Goal: Task Accomplishment & Management: Manage account settings

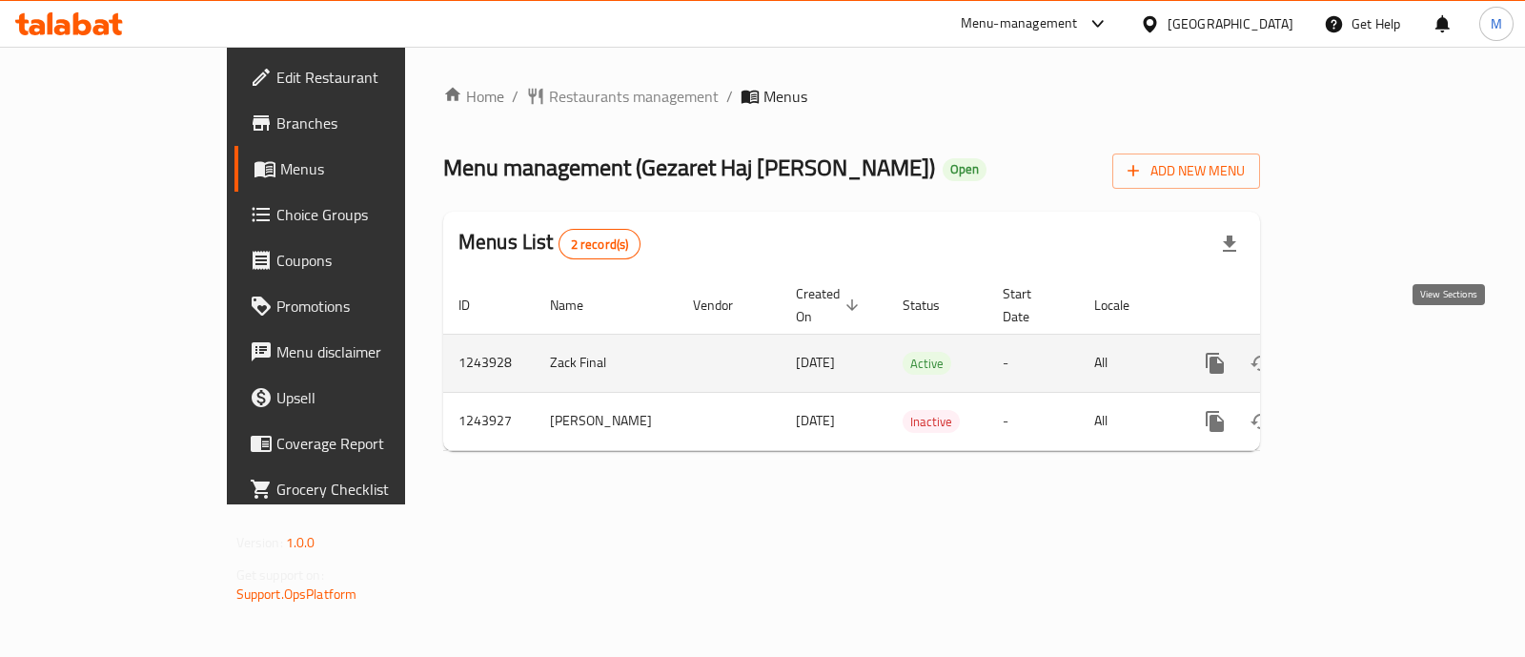
click at [1376, 340] on link "enhanced table" at bounding box center [1353, 363] width 46 height 46
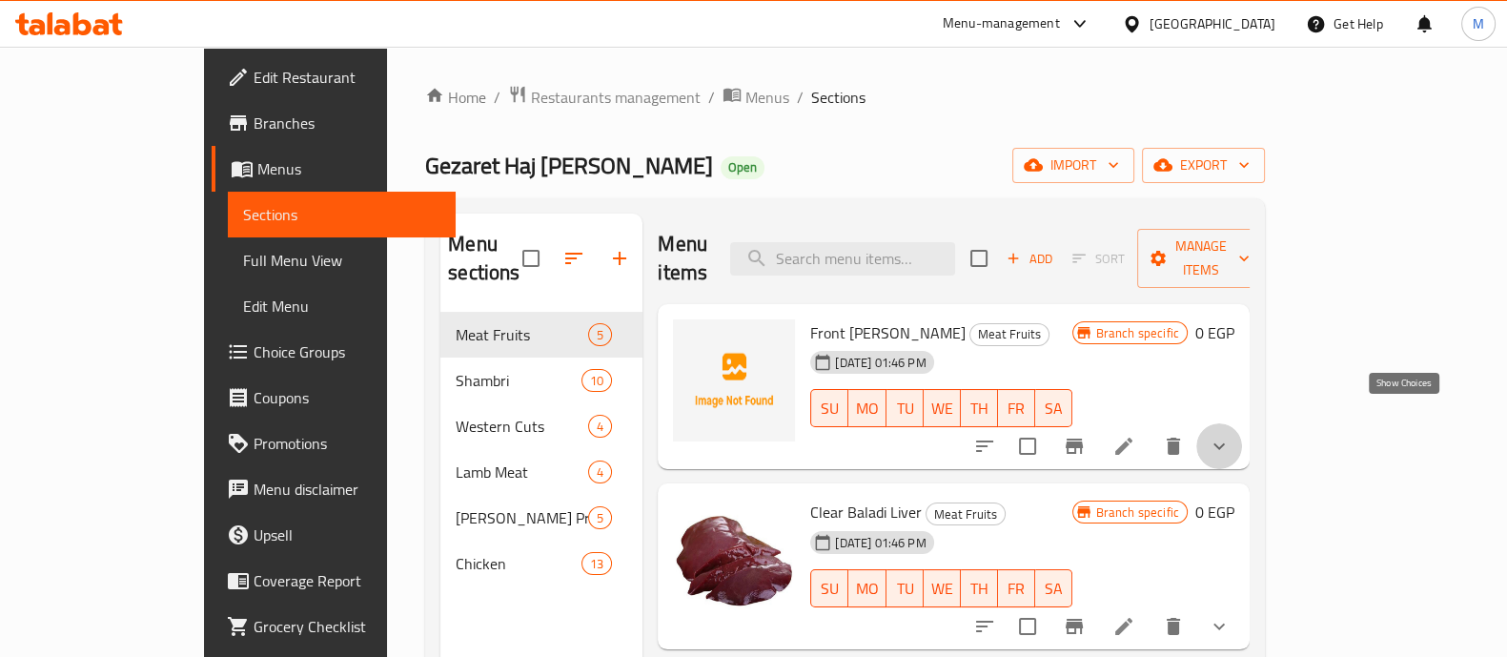
click at [1231, 435] on icon "show more" at bounding box center [1219, 446] width 23 height 23
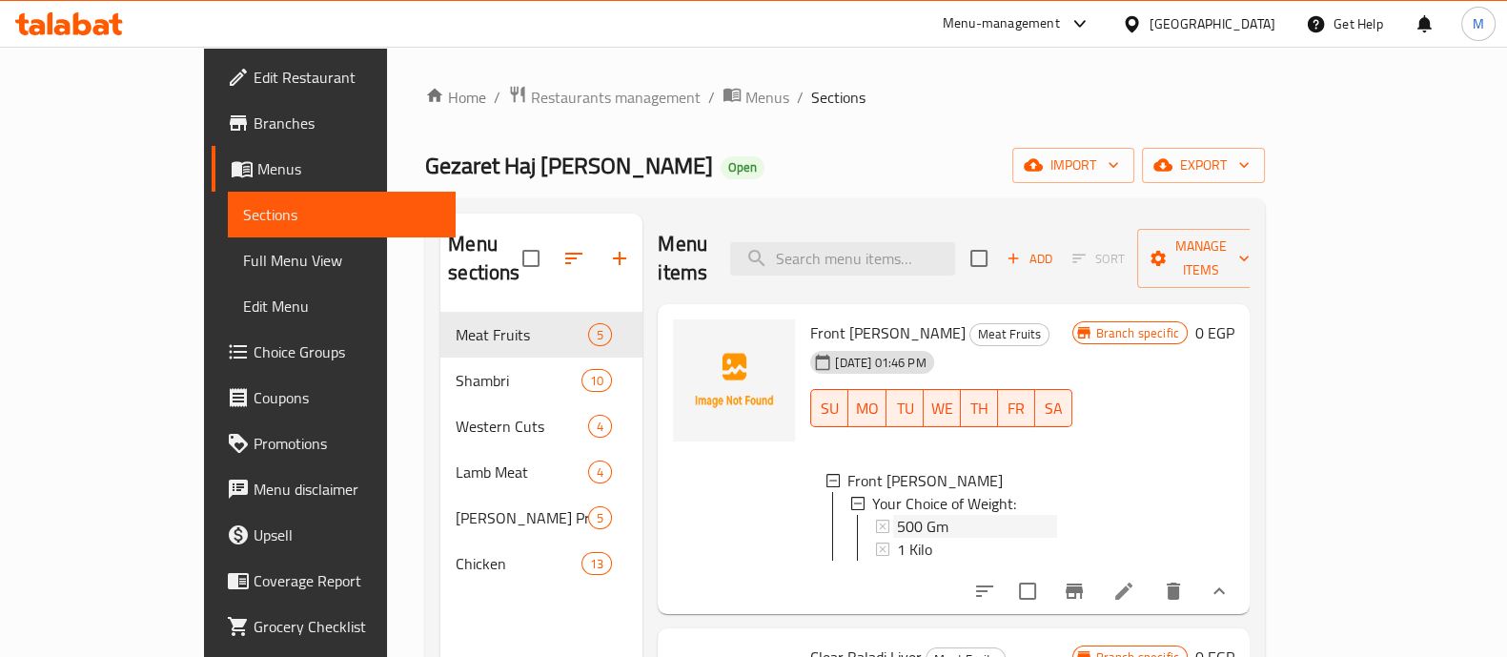
click at [897, 515] on span "500 Gm" at bounding box center [922, 526] width 51 height 23
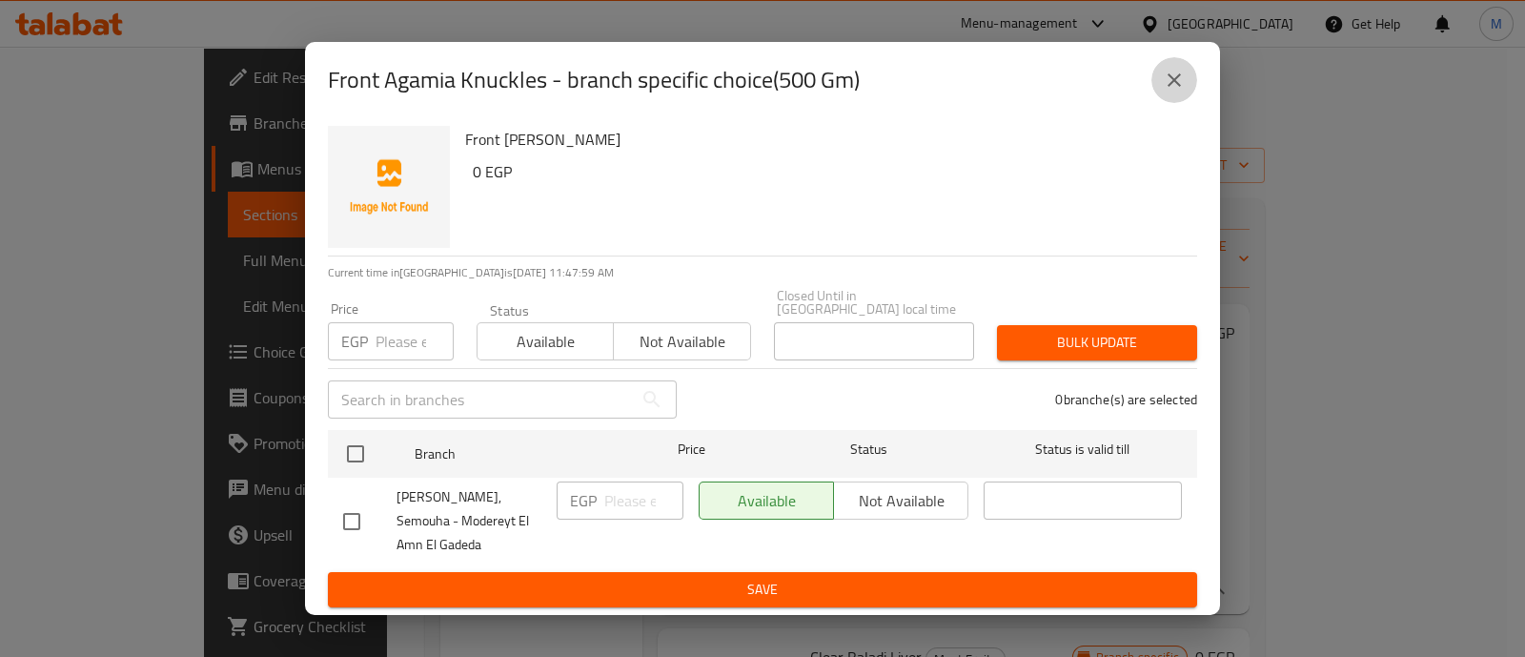
click at [1181, 78] on icon "close" at bounding box center [1174, 80] width 23 height 23
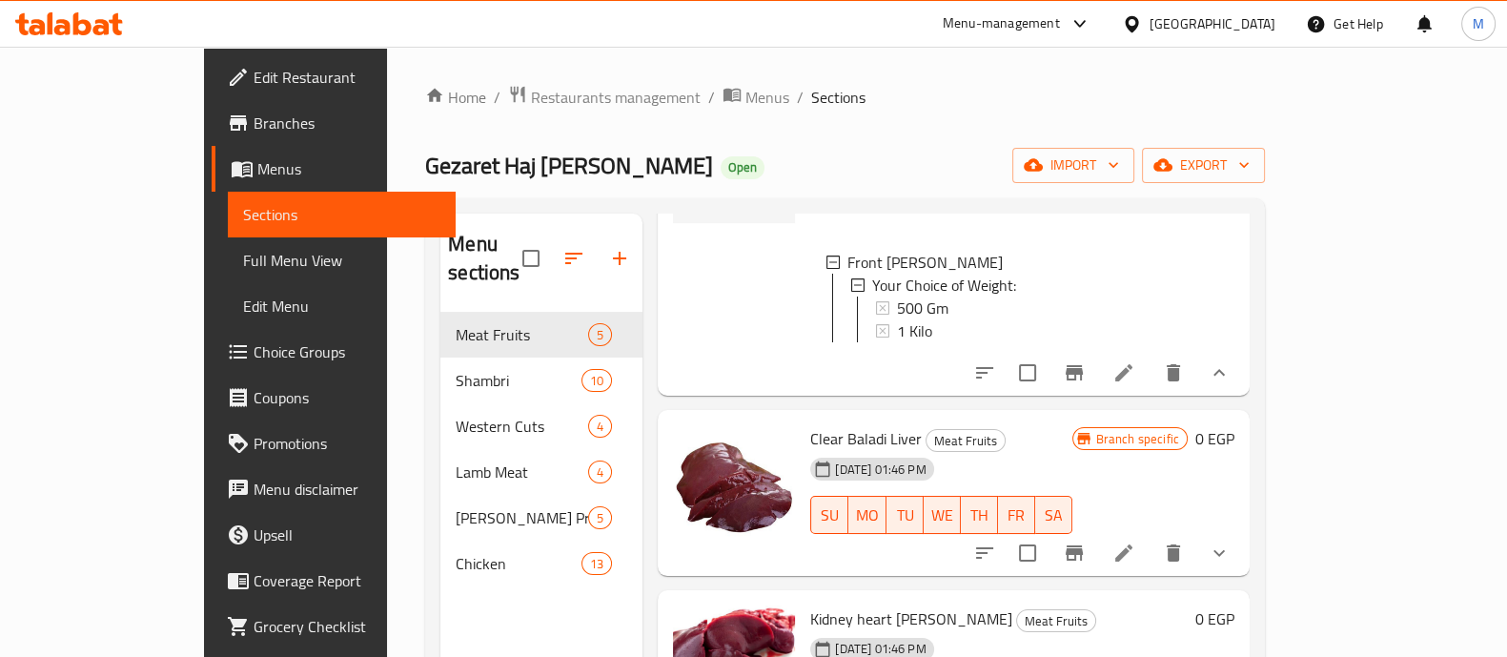
scroll to position [226, 0]
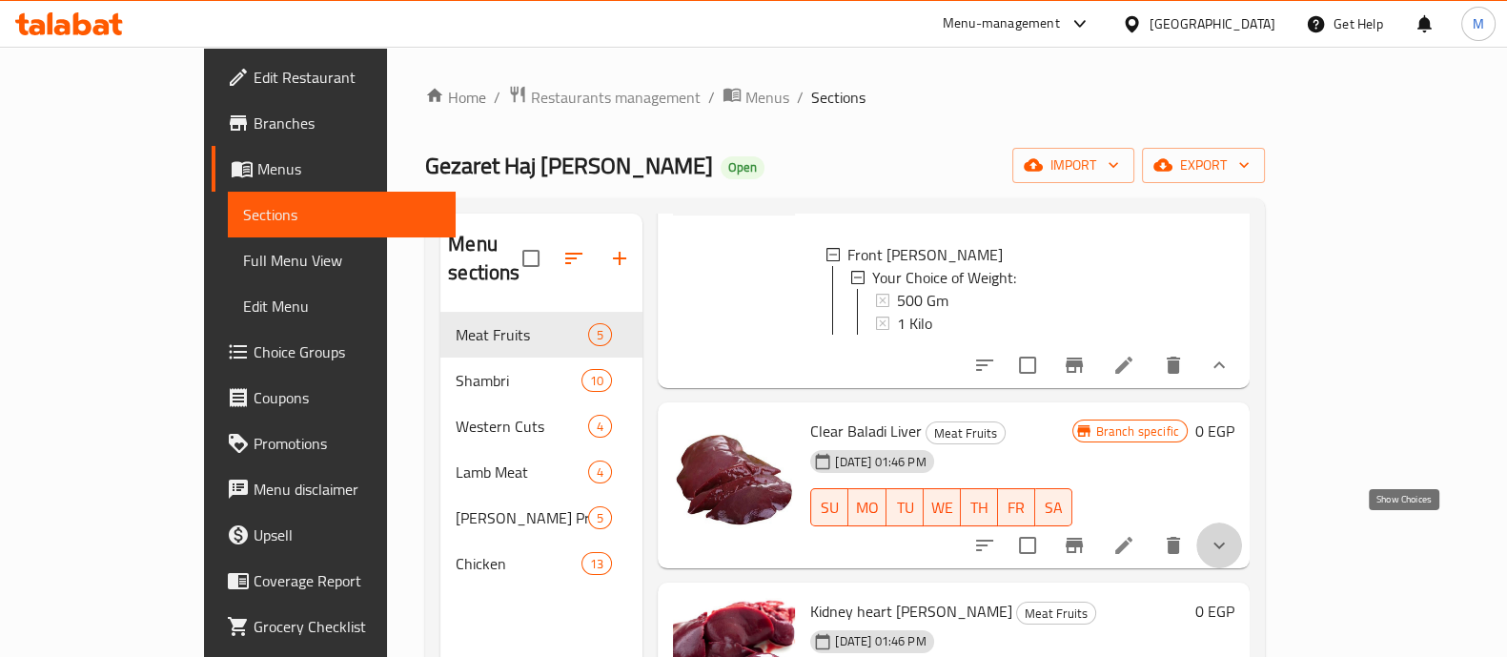
click at [1225, 542] on icon "show more" at bounding box center [1219, 545] width 11 height 7
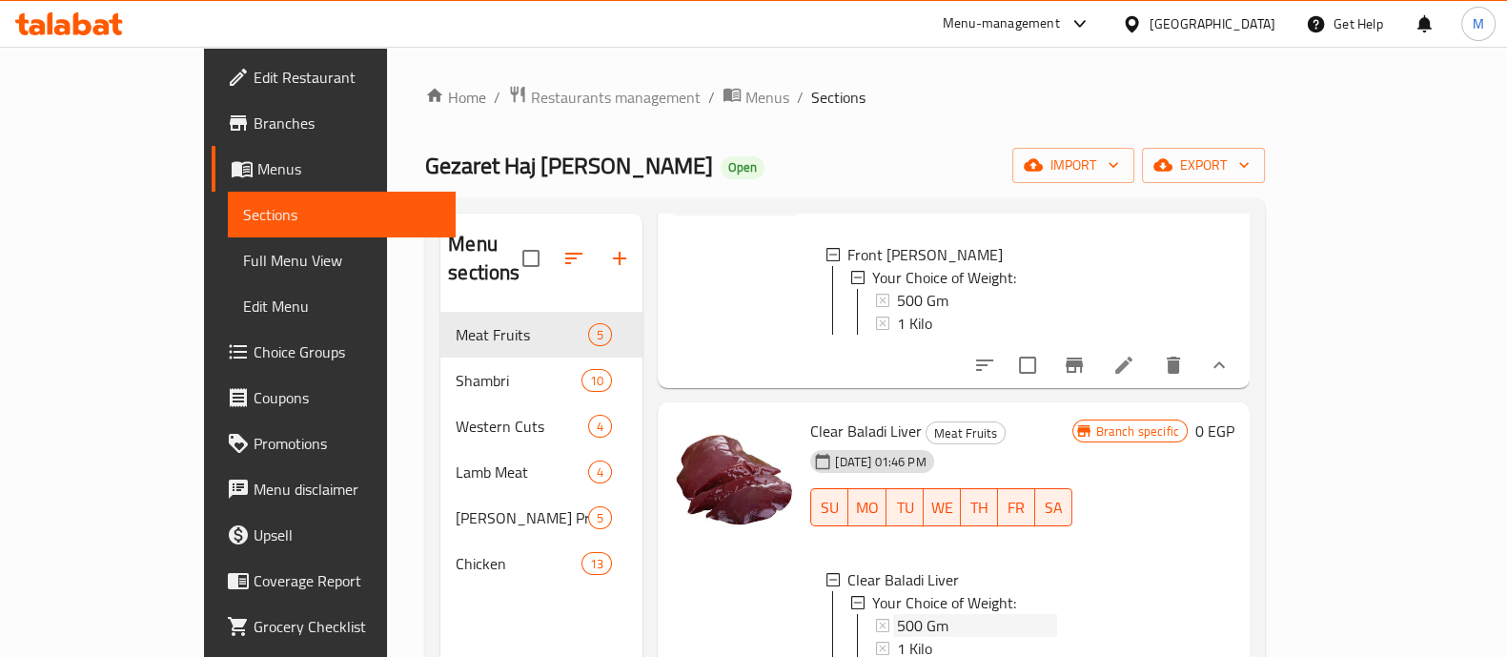
click at [910, 614] on div "500 Gm" at bounding box center [976, 625] width 159 height 23
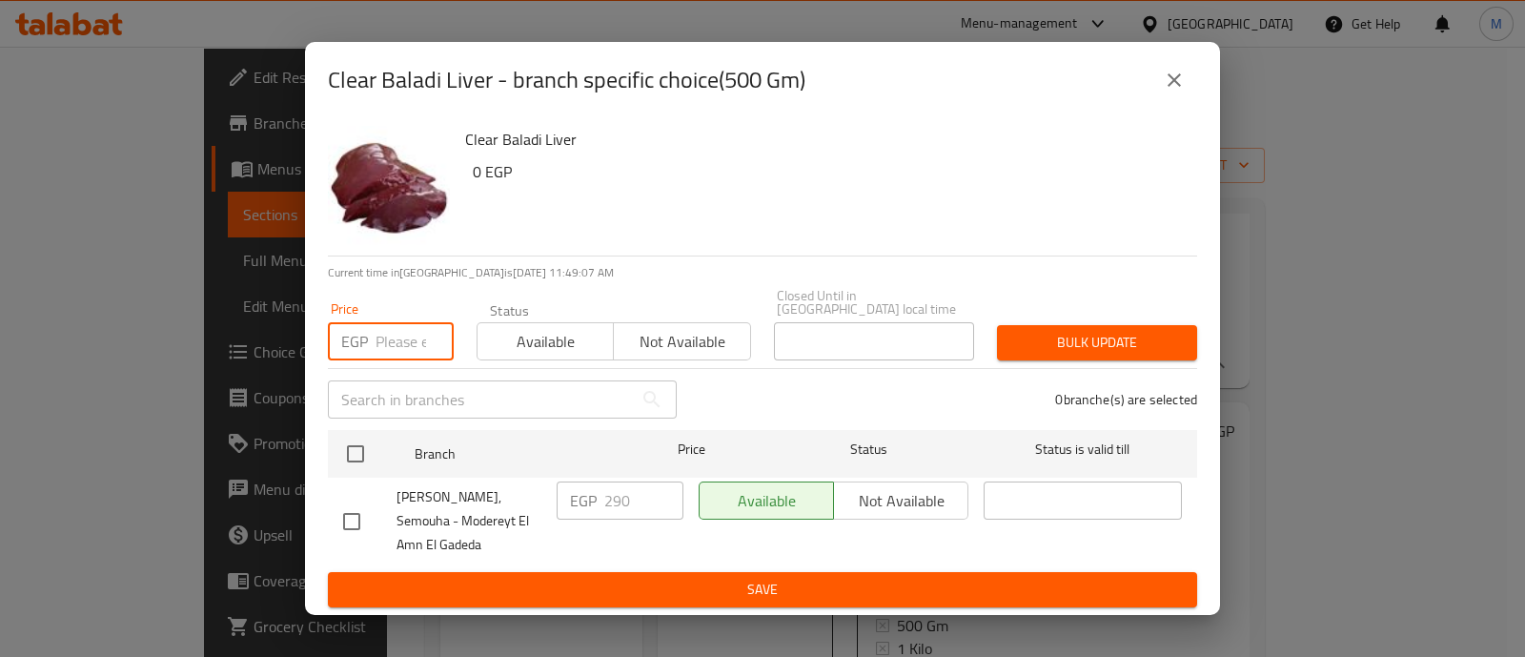
click at [400, 322] on input "number" at bounding box center [415, 341] width 78 height 38
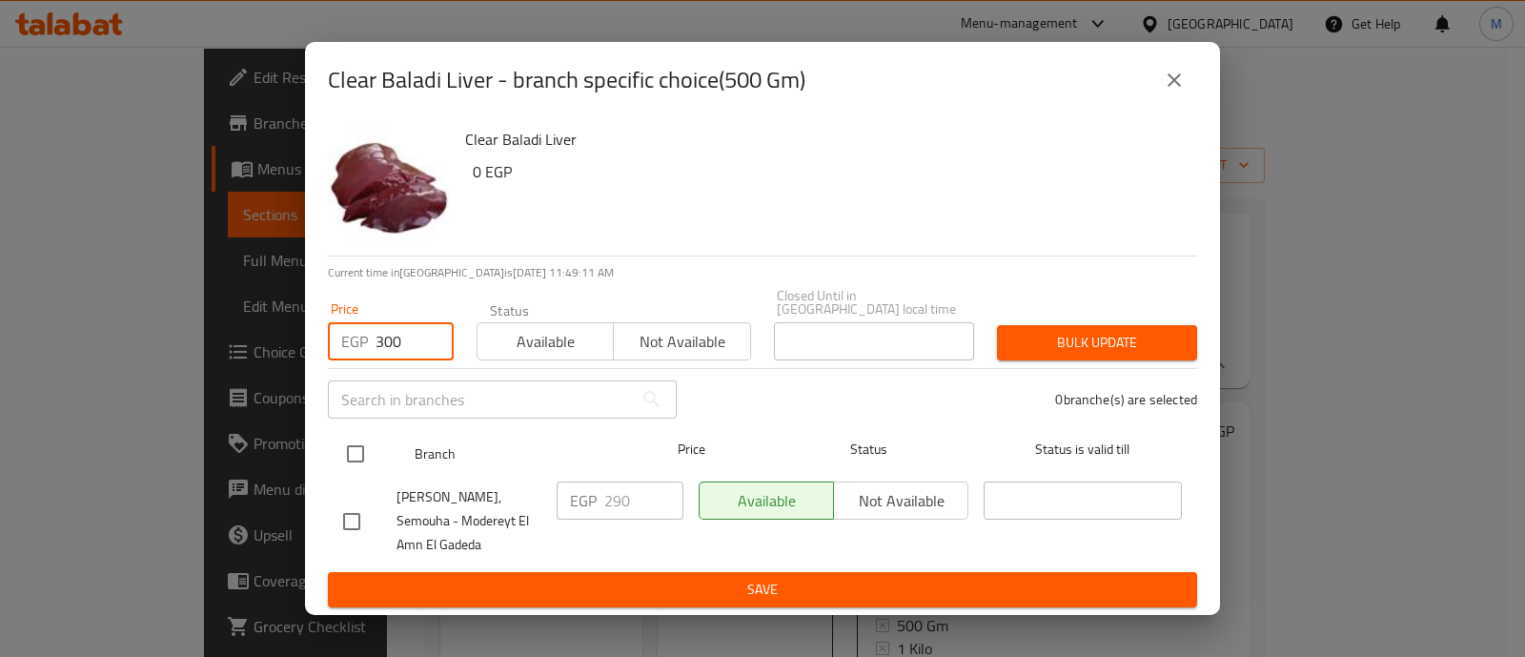
type input "300"
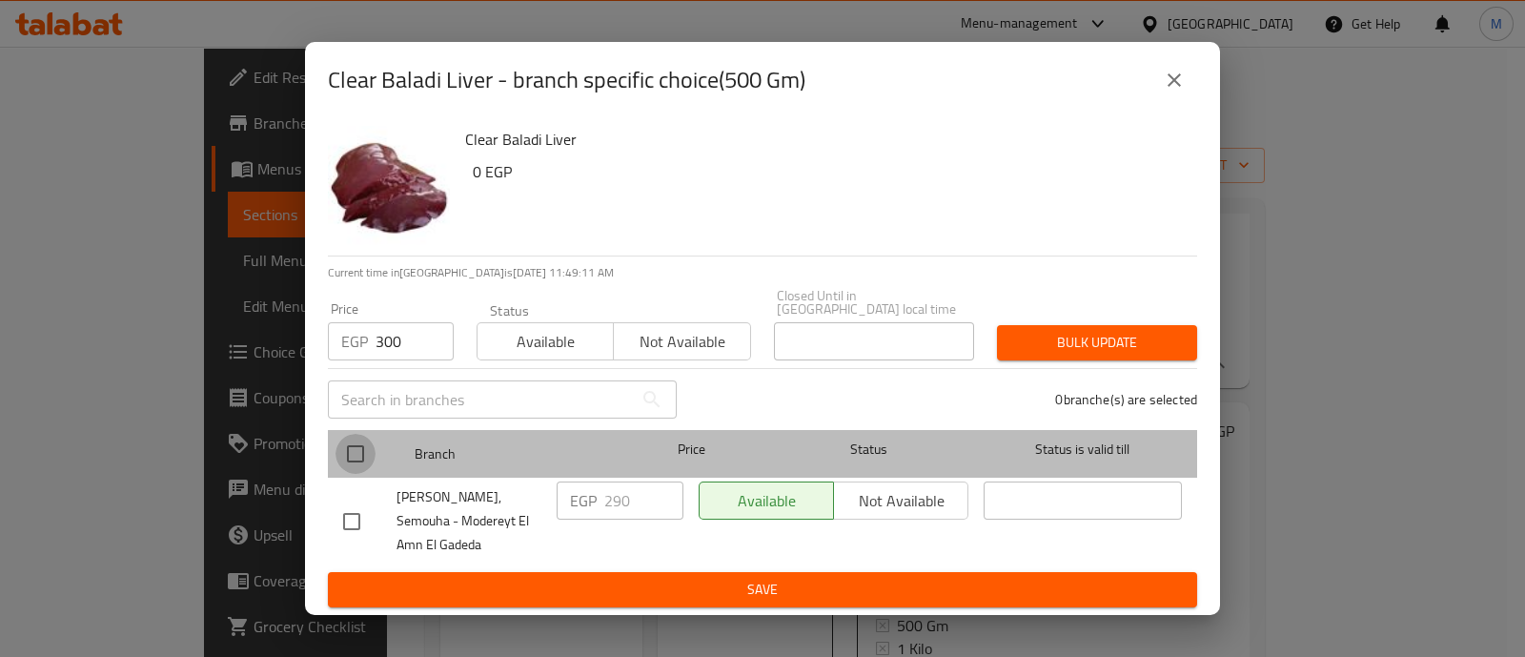
click at [353, 442] on input "checkbox" at bounding box center [356, 454] width 40 height 40
checkbox input "true"
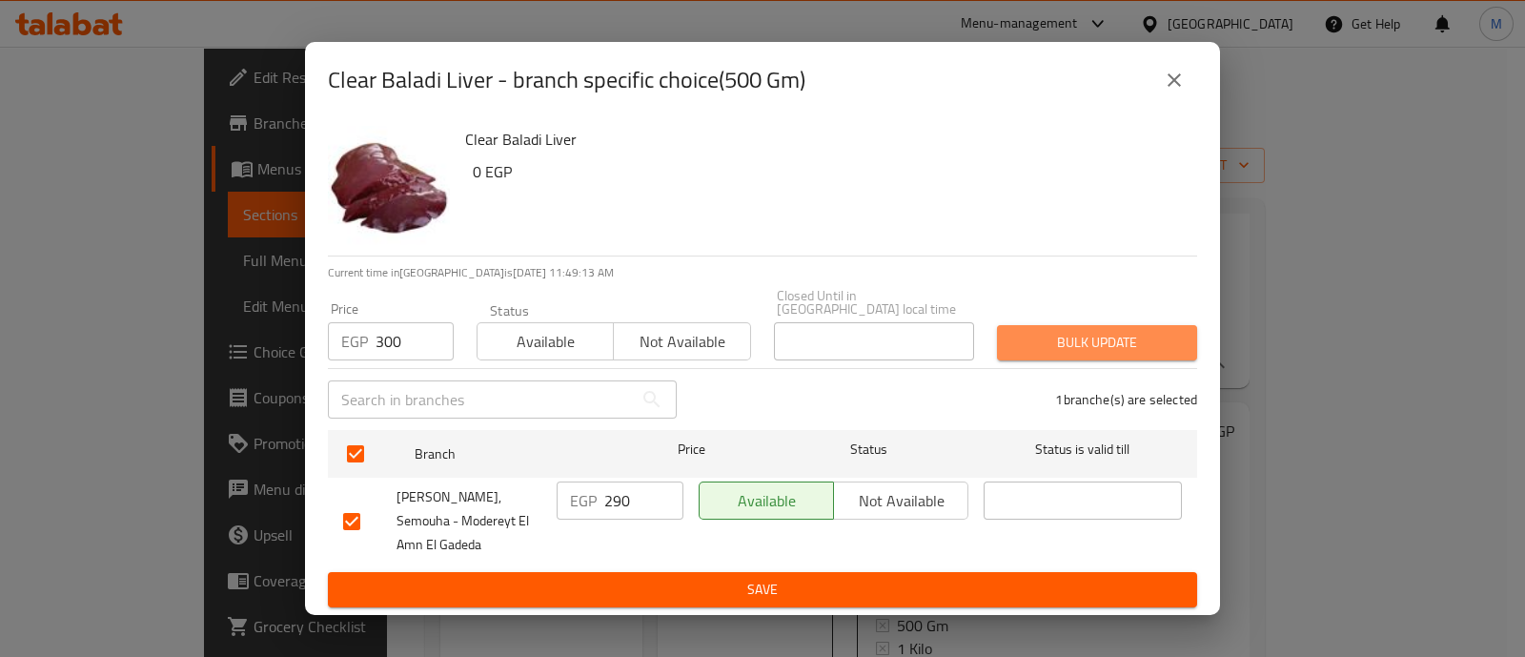
click at [1174, 331] on span "Bulk update" at bounding box center [1097, 343] width 170 height 24
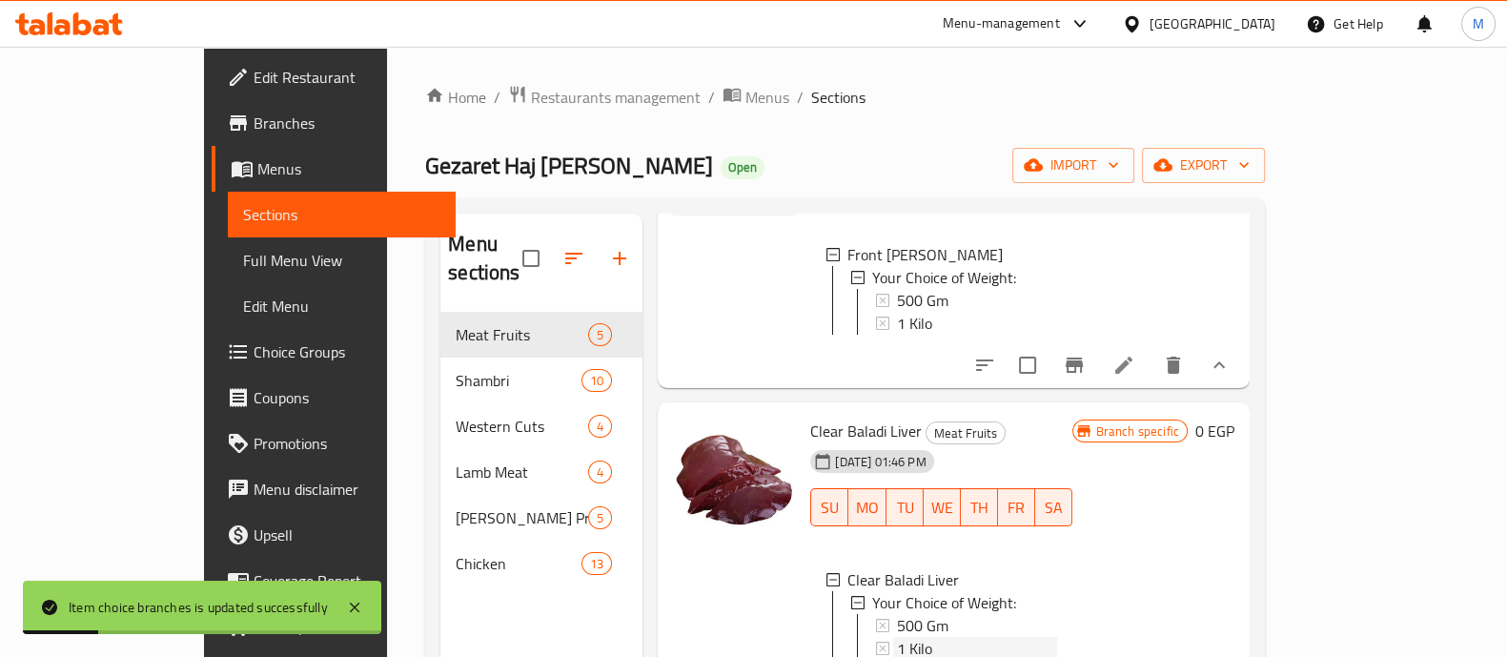
click at [897, 637] on span "1 Kilo" at bounding box center [914, 648] width 35 height 23
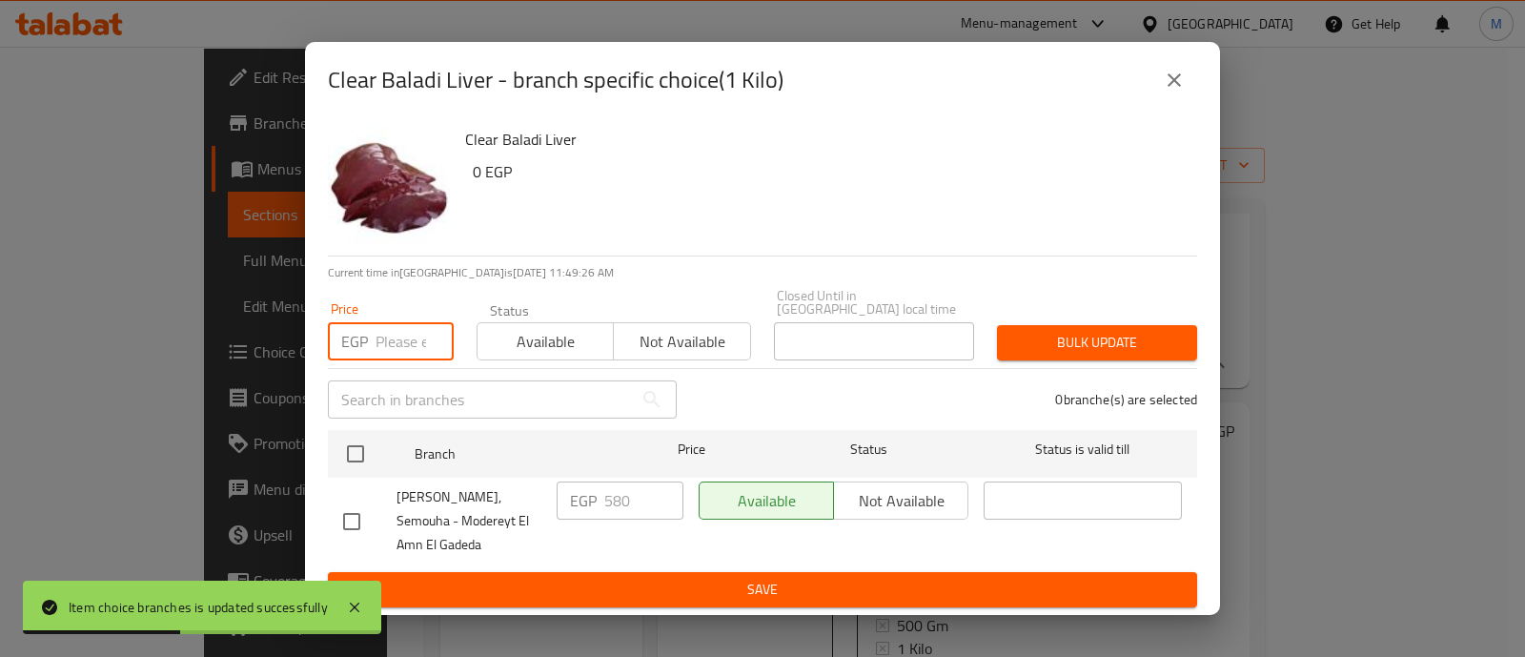
click at [400, 322] on input "number" at bounding box center [415, 341] width 78 height 38
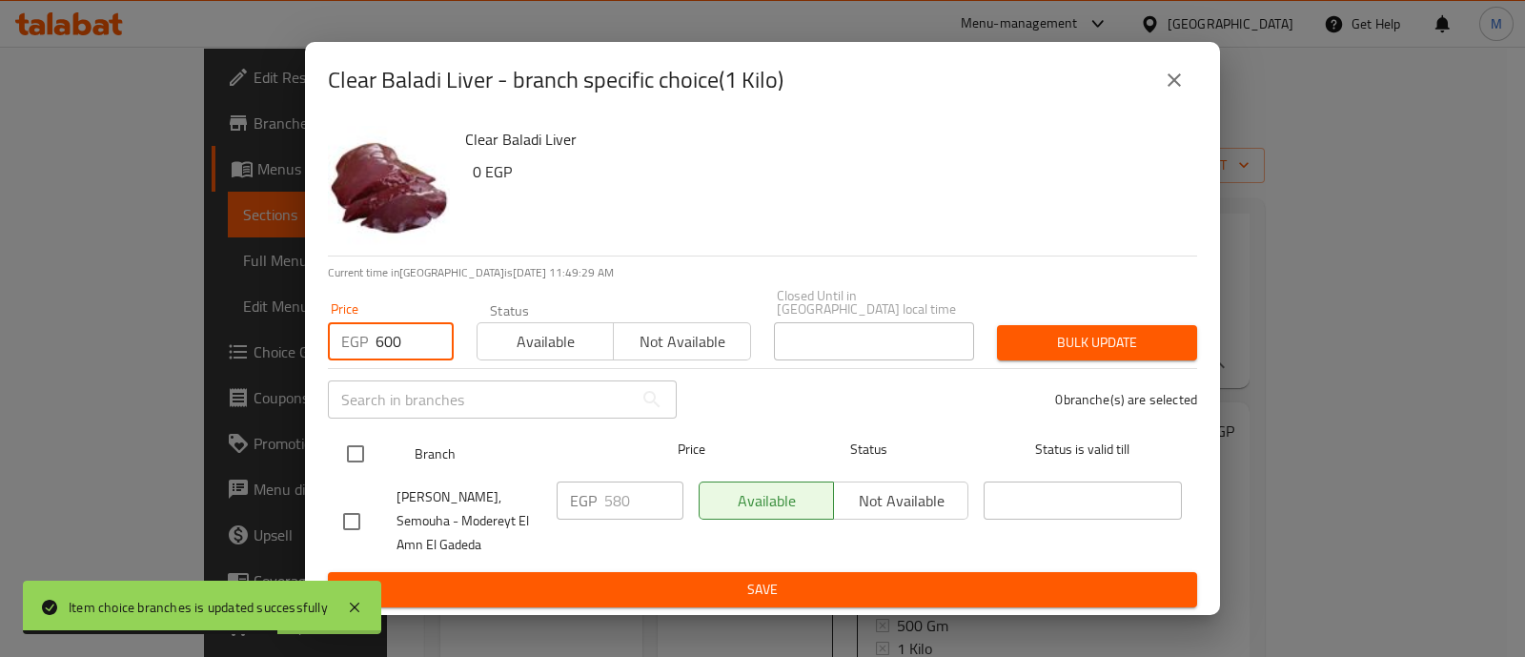
type input "600"
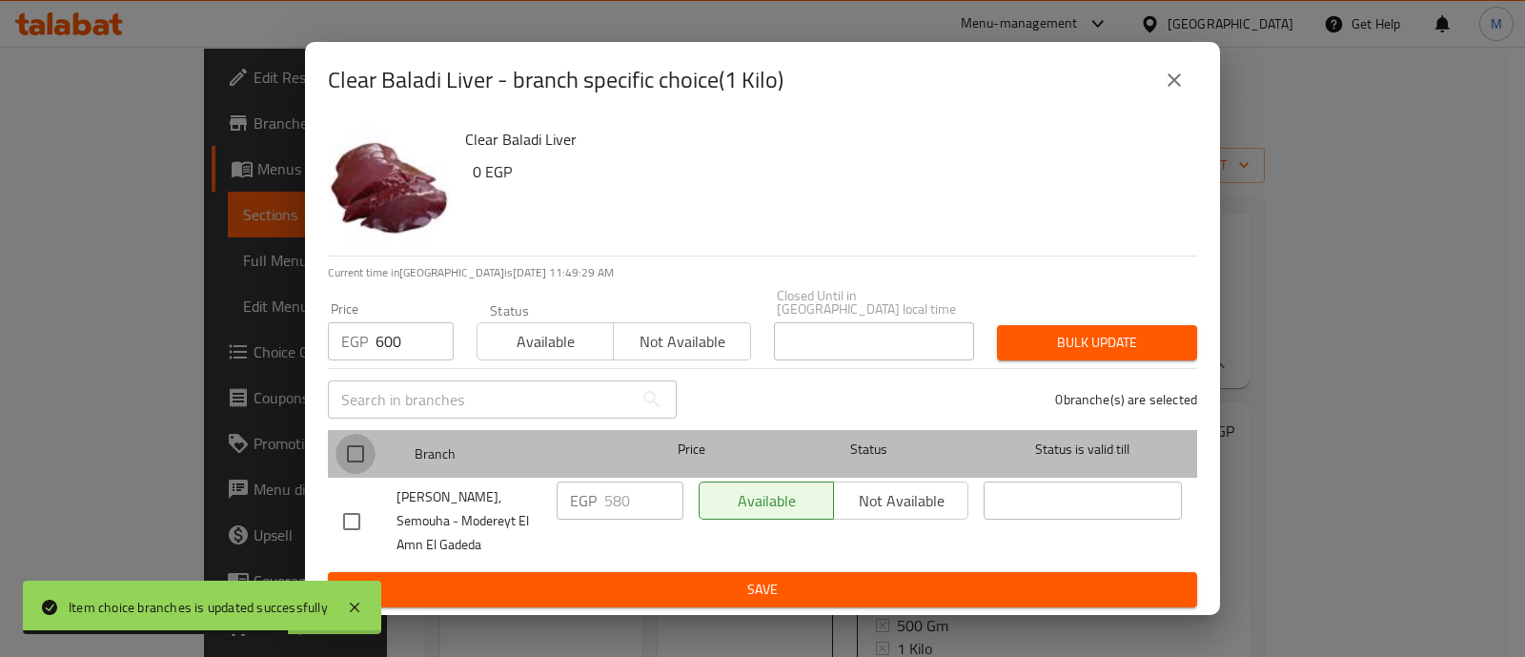
click at [364, 444] on input "checkbox" at bounding box center [356, 454] width 40 height 40
checkbox input "true"
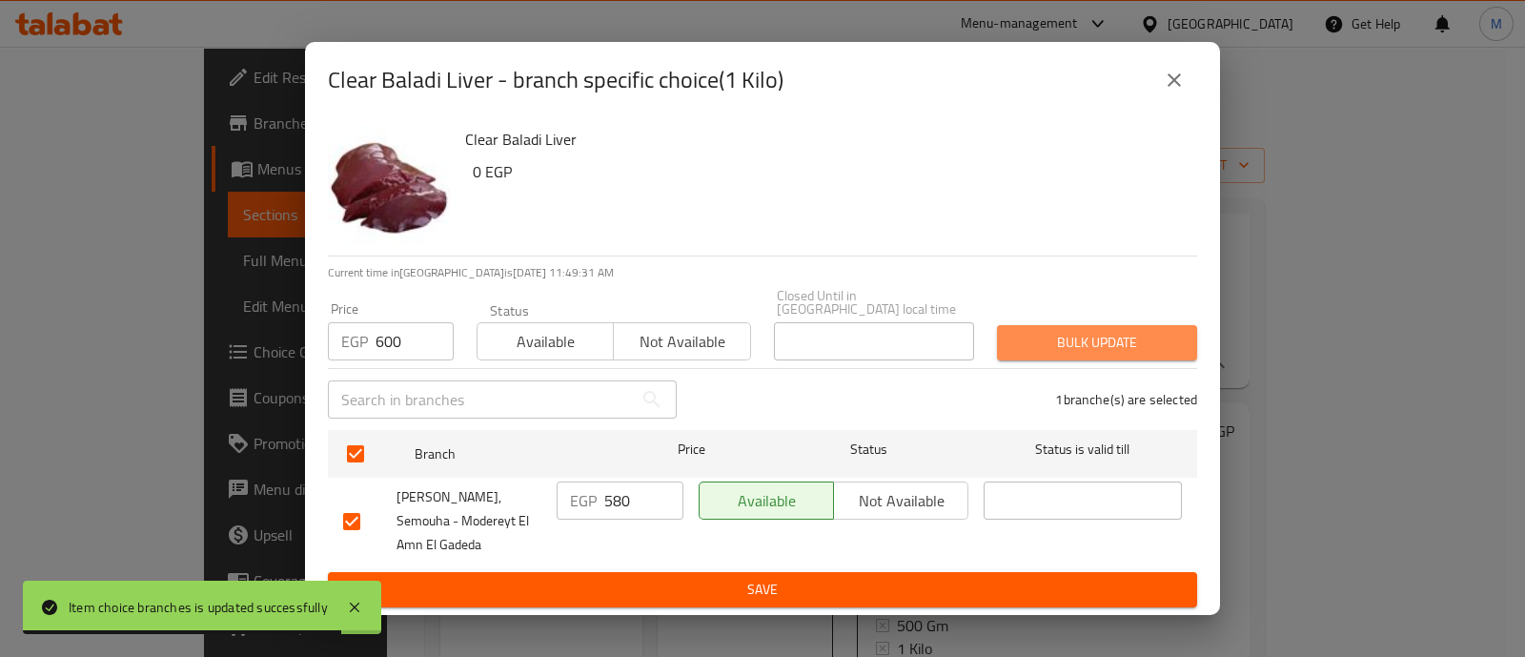
click at [1139, 325] on button "Bulk update" at bounding box center [1097, 342] width 200 height 35
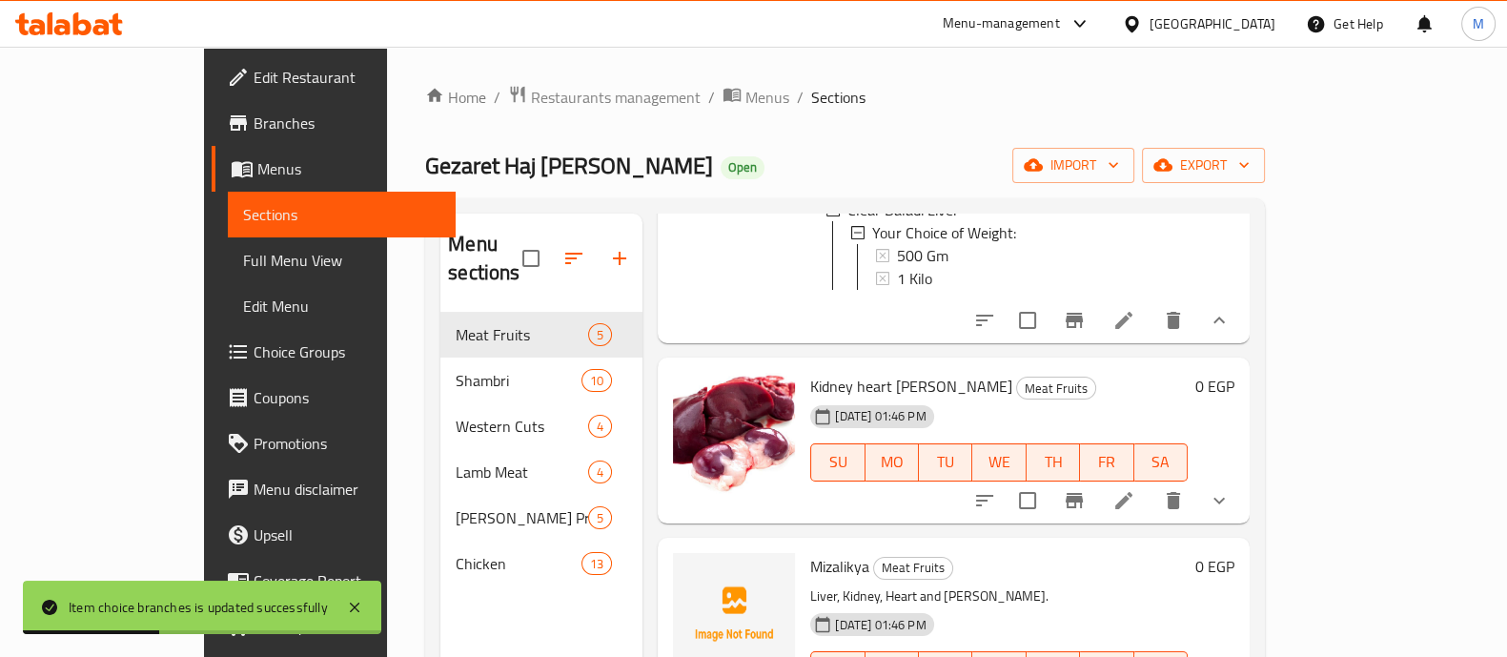
scroll to position [597, 0]
click at [1231, 511] on icon "show more" at bounding box center [1219, 499] width 23 height 23
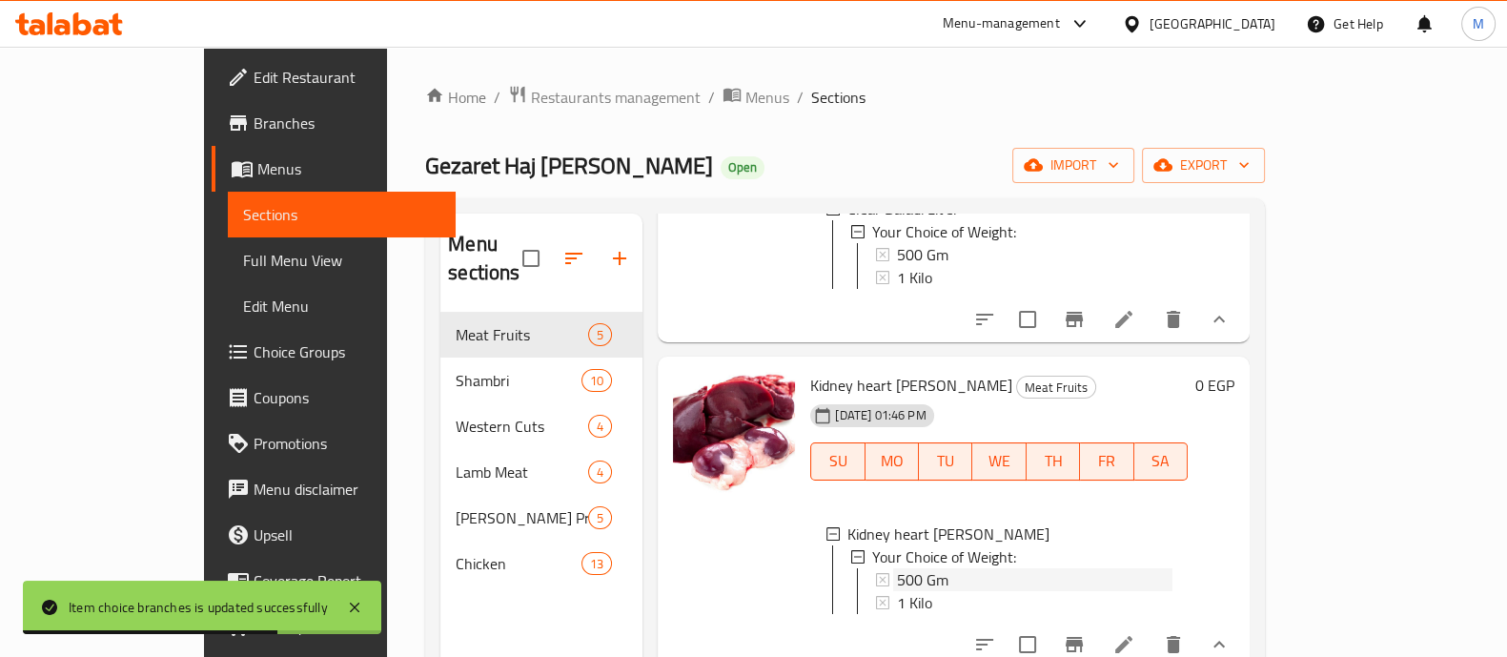
click at [897, 589] on span "500 Gm" at bounding box center [922, 579] width 51 height 23
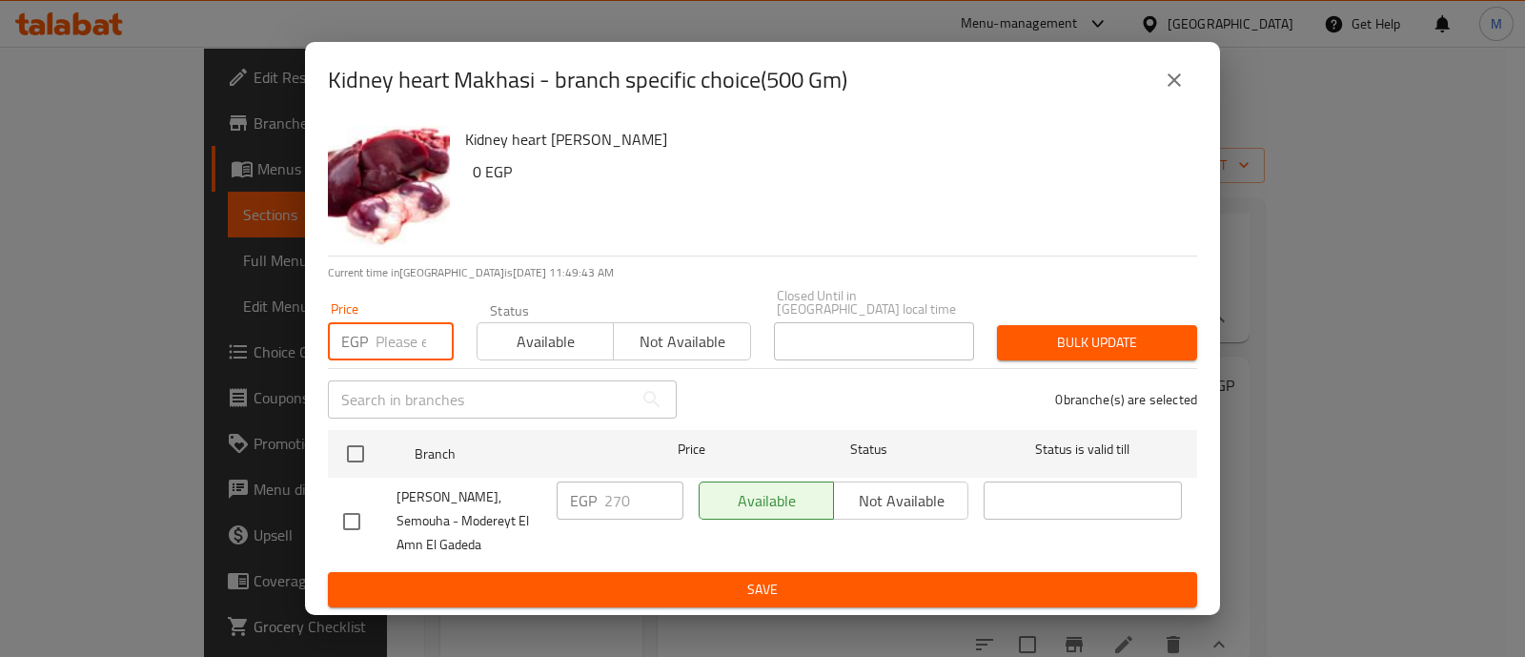
click at [382, 333] on input "number" at bounding box center [415, 341] width 78 height 38
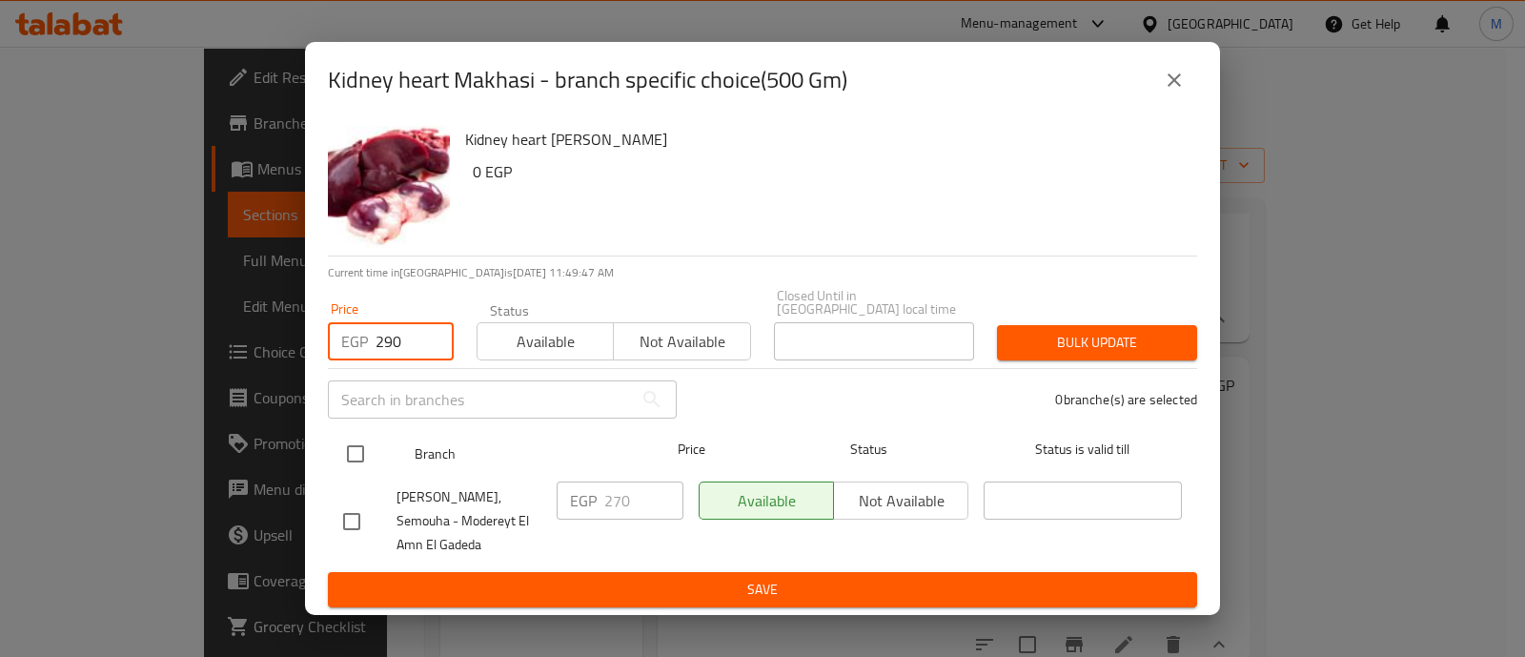
type input "290"
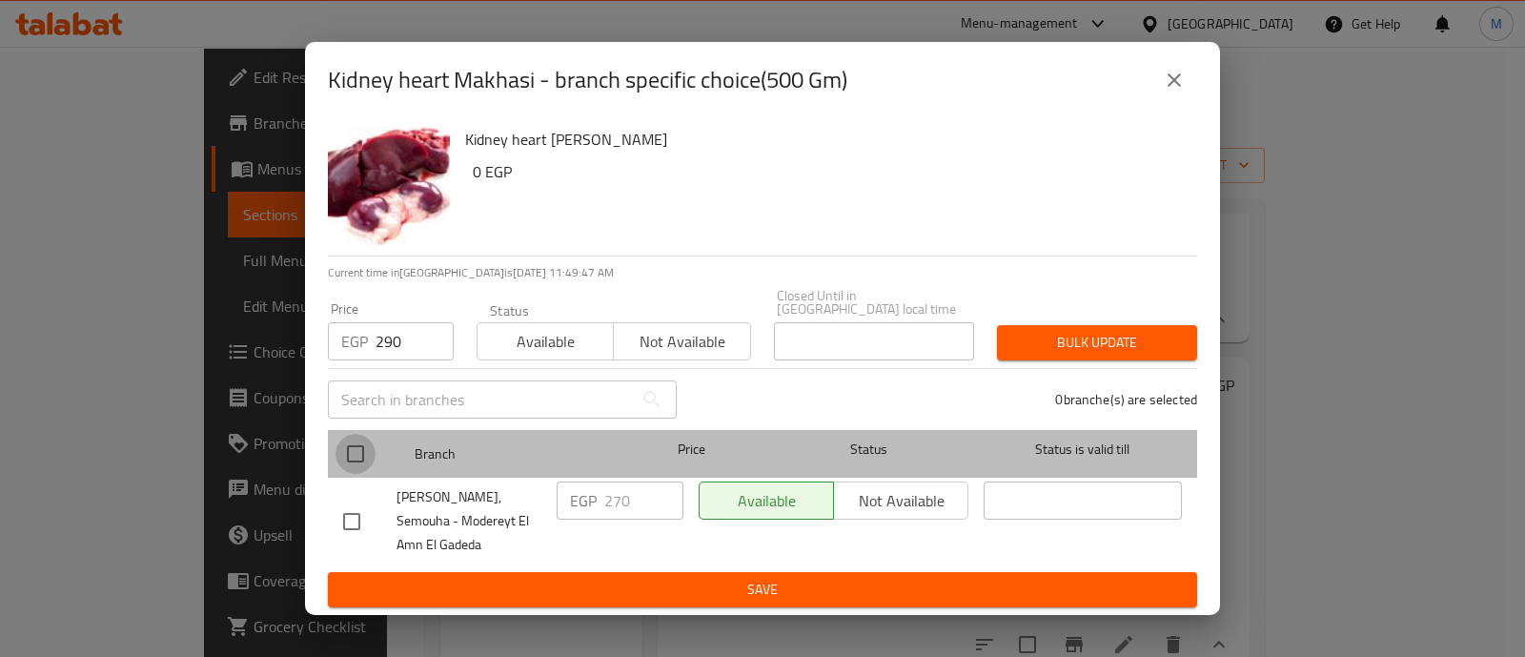
click at [357, 434] on input "checkbox" at bounding box center [356, 454] width 40 height 40
checkbox input "true"
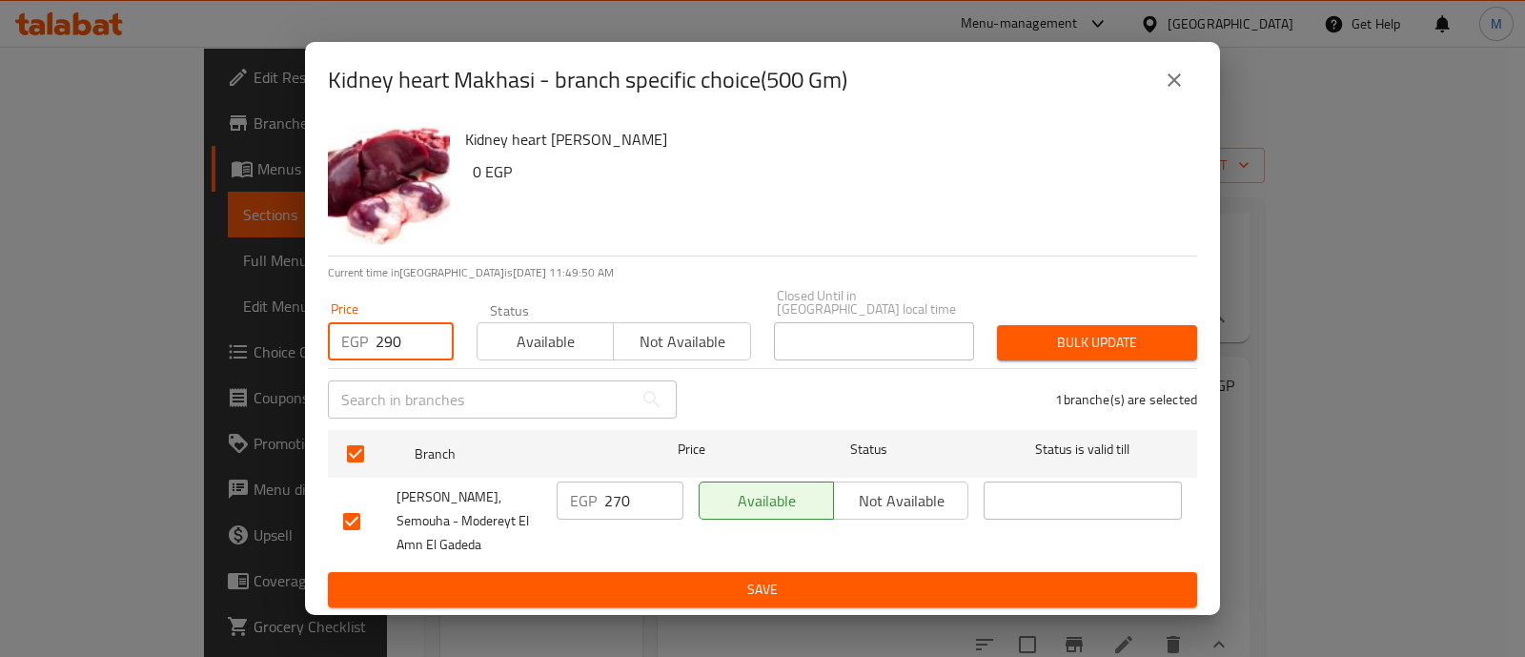
click at [399, 326] on input "290" at bounding box center [415, 341] width 78 height 38
type input "280"
click at [1063, 325] on button "Bulk update" at bounding box center [1097, 342] width 200 height 35
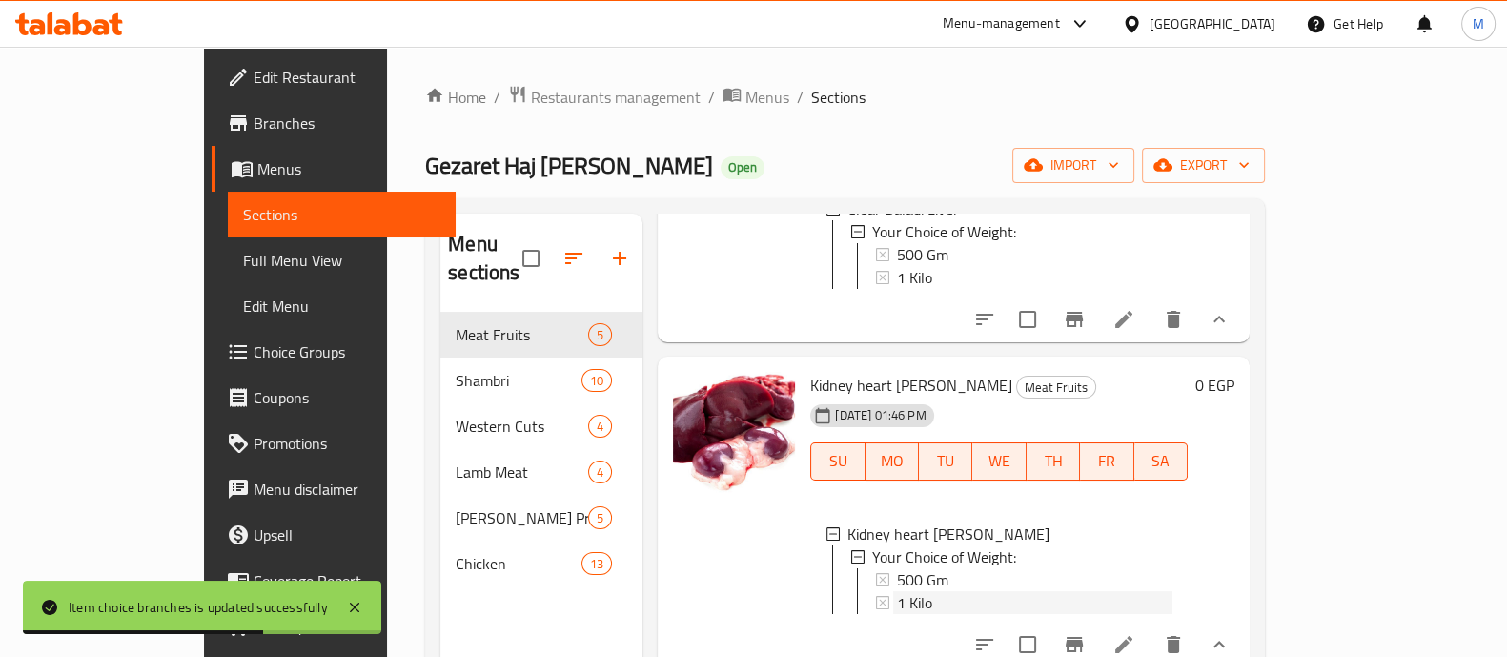
click at [897, 607] on div "1 Kilo" at bounding box center [1035, 602] width 276 height 23
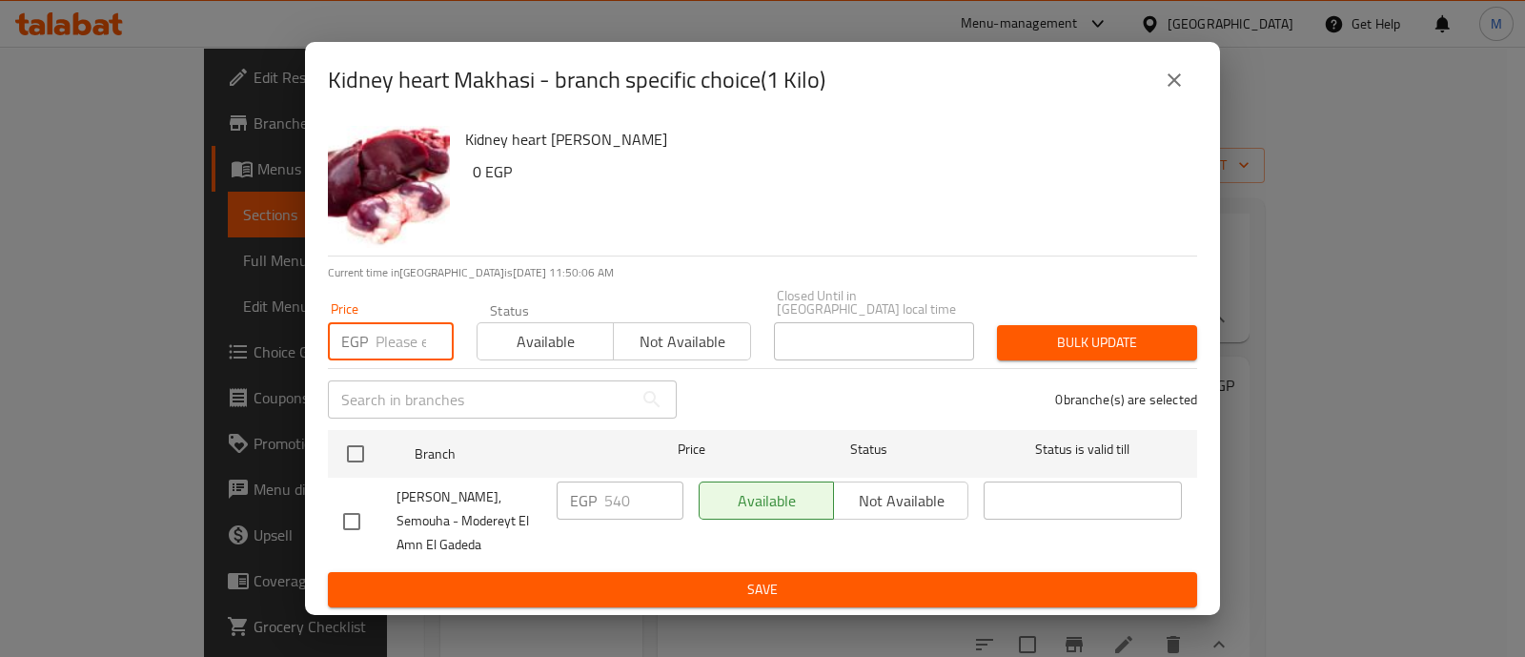
click at [382, 323] on input "number" at bounding box center [415, 341] width 78 height 38
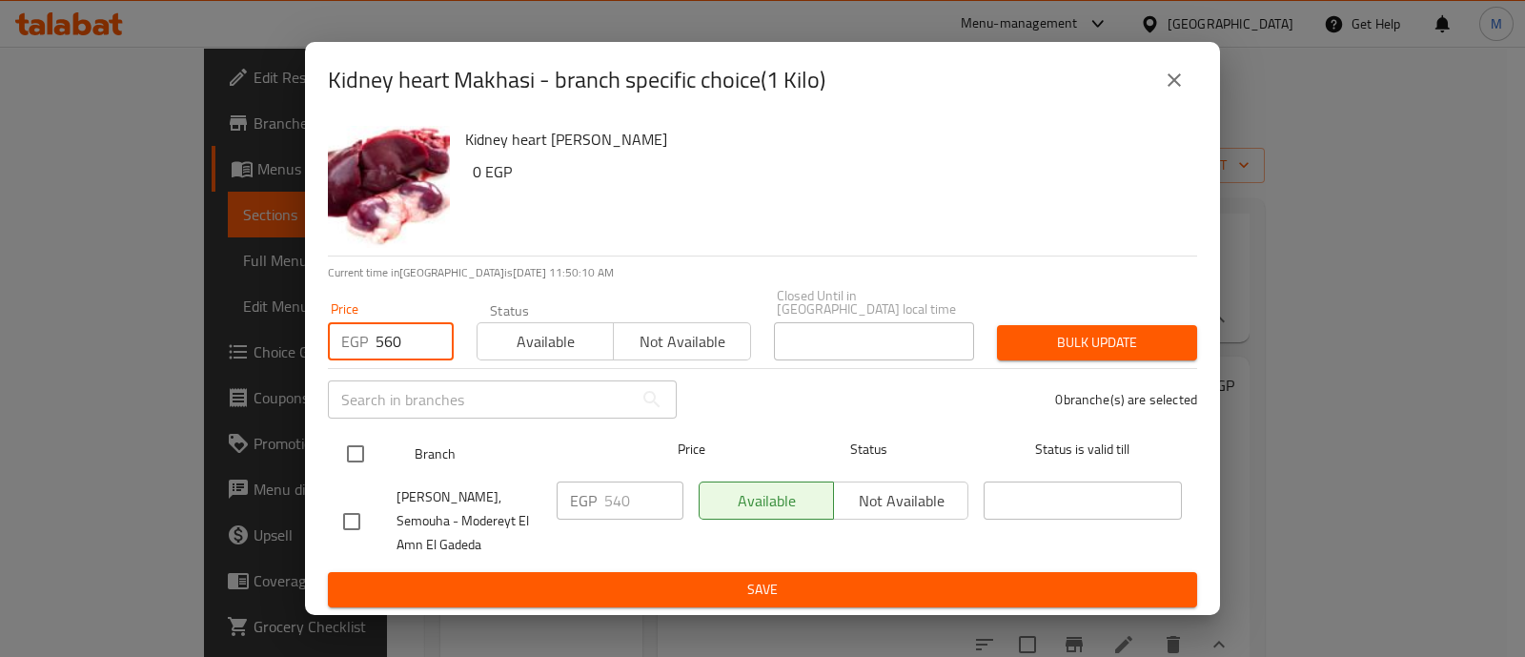
type input "560"
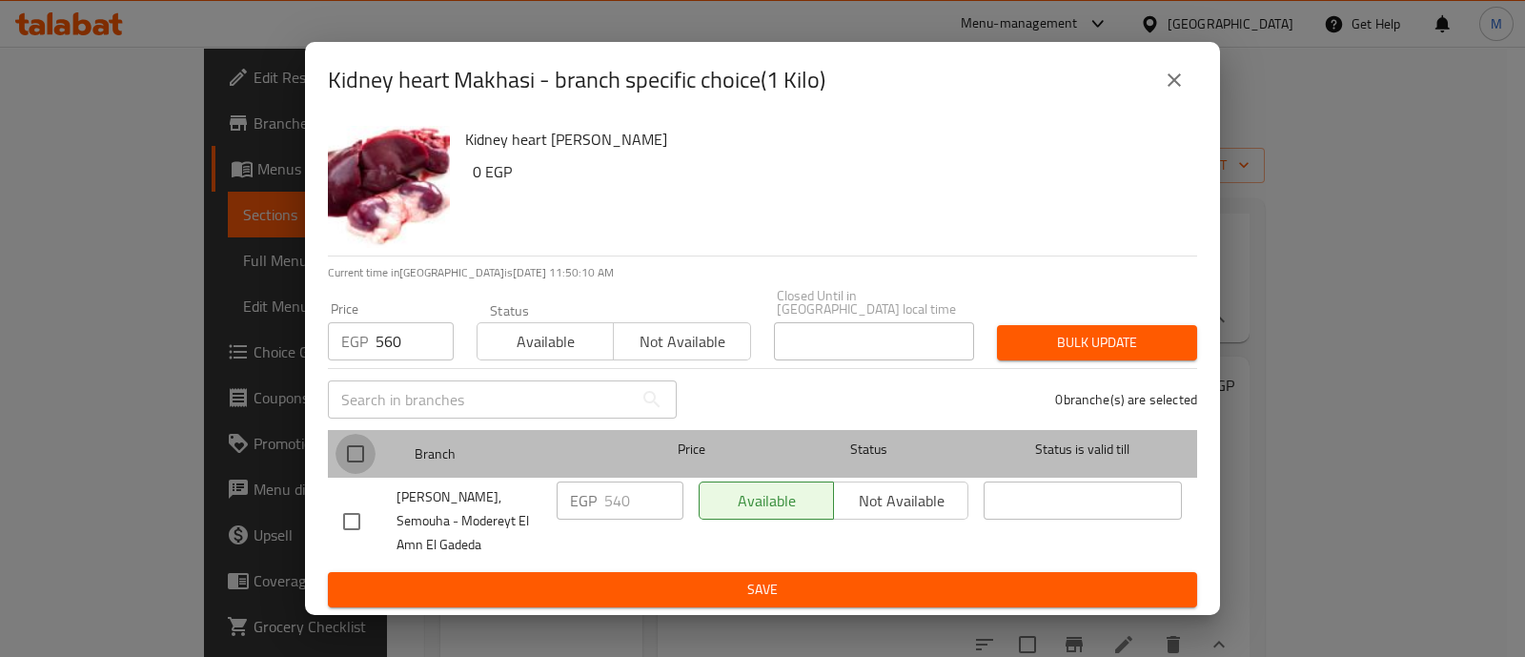
click at [351, 439] on input "checkbox" at bounding box center [356, 454] width 40 height 40
checkbox input "true"
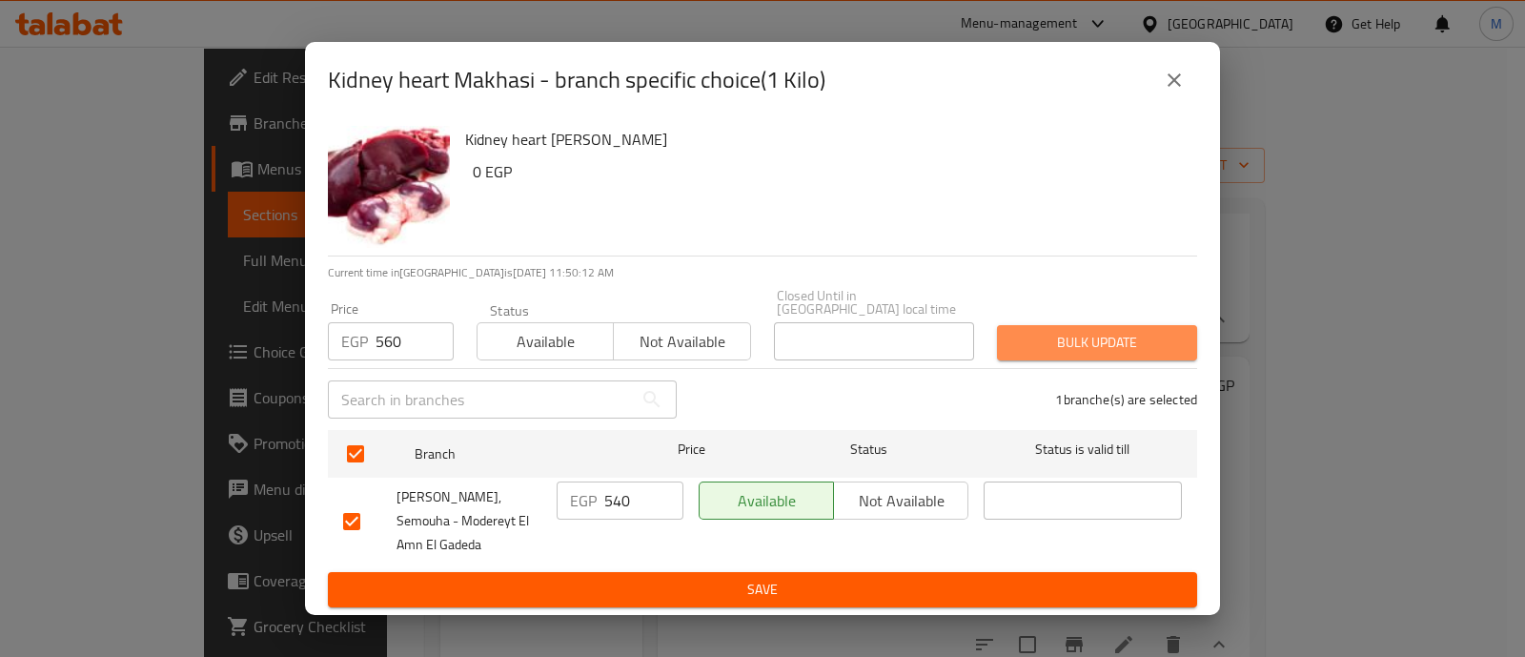
click at [1131, 331] on span "Bulk update" at bounding box center [1097, 343] width 170 height 24
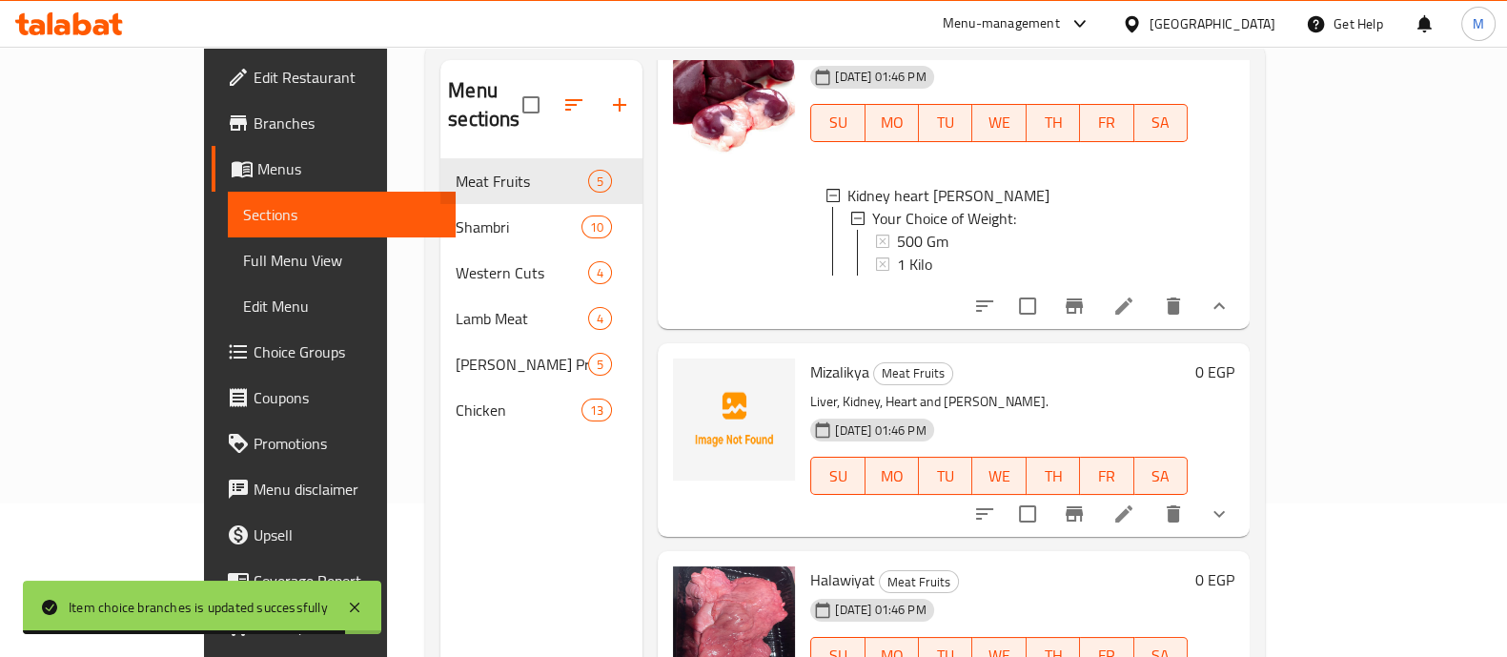
scroll to position [157, 0]
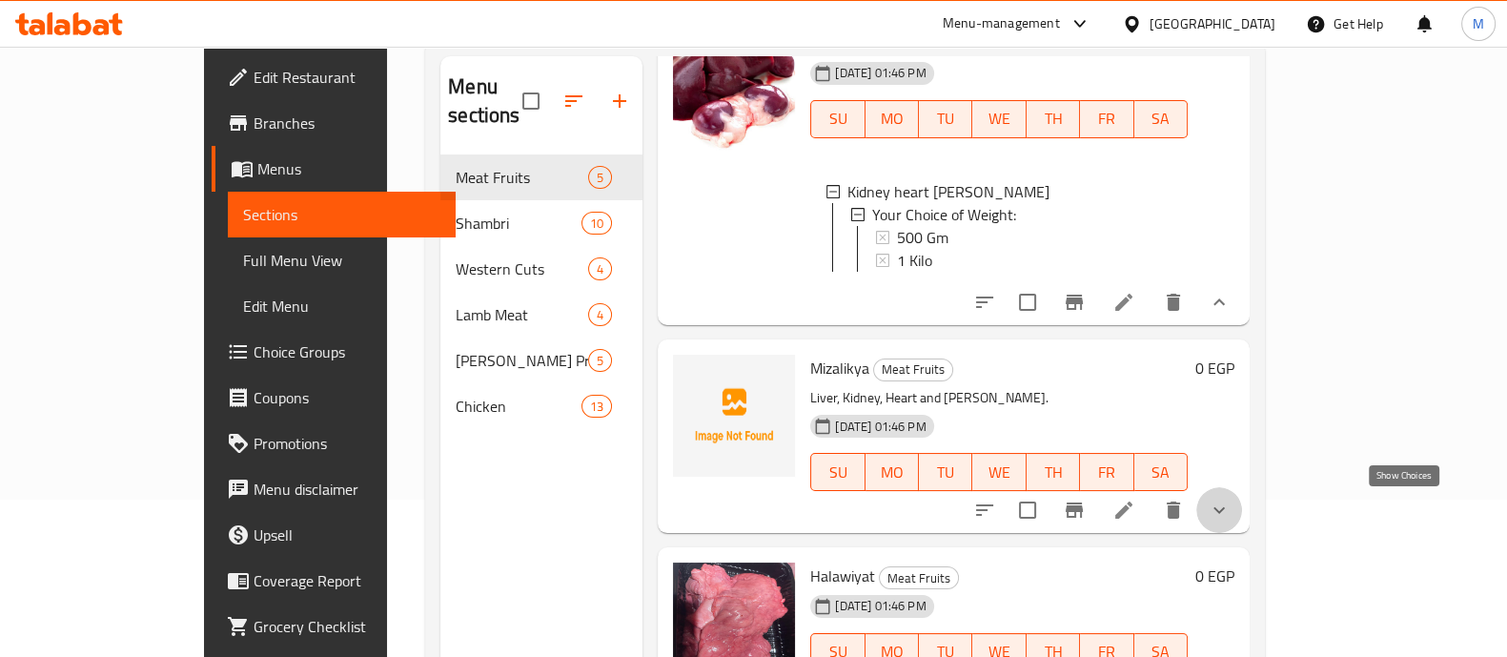
click at [1231, 507] on icon "show more" at bounding box center [1219, 510] width 23 height 23
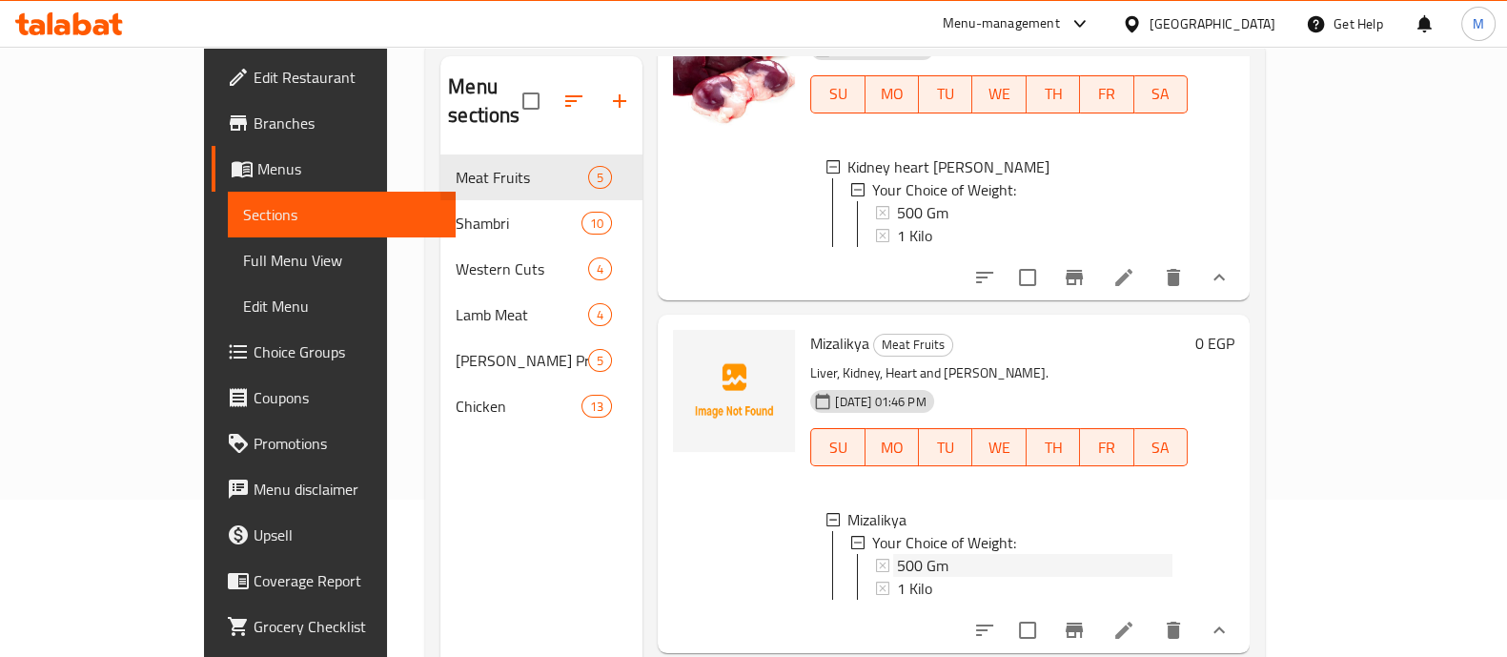
click at [897, 577] on span "500 Gm" at bounding box center [922, 565] width 51 height 23
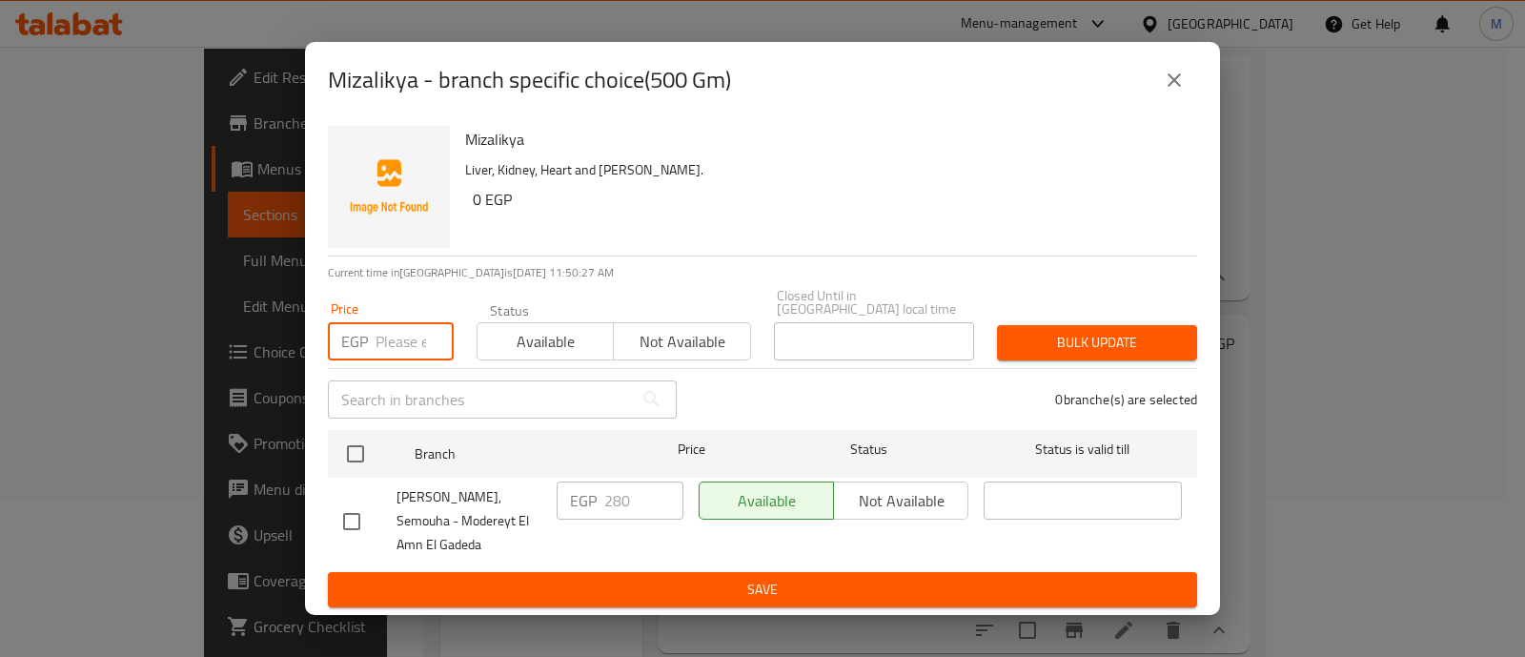
click at [379, 326] on input "number" at bounding box center [415, 341] width 78 height 38
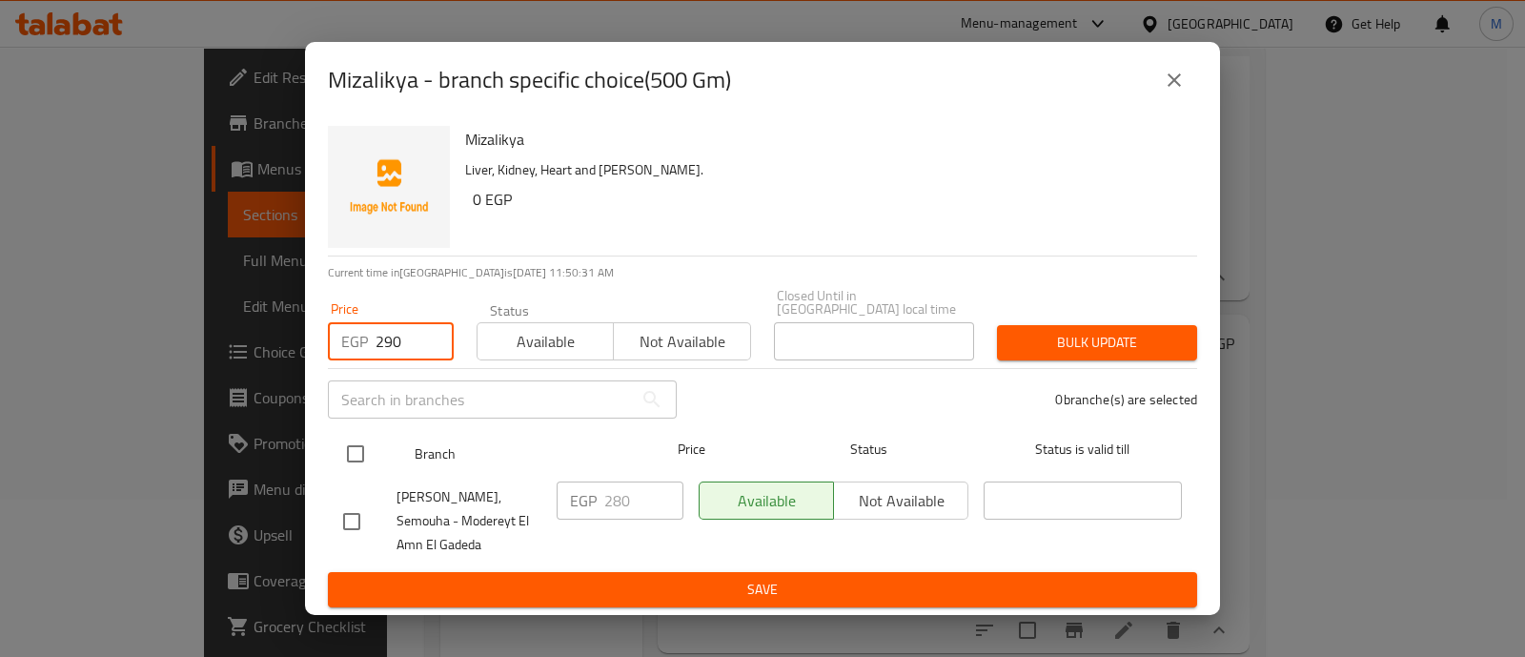
type input "290"
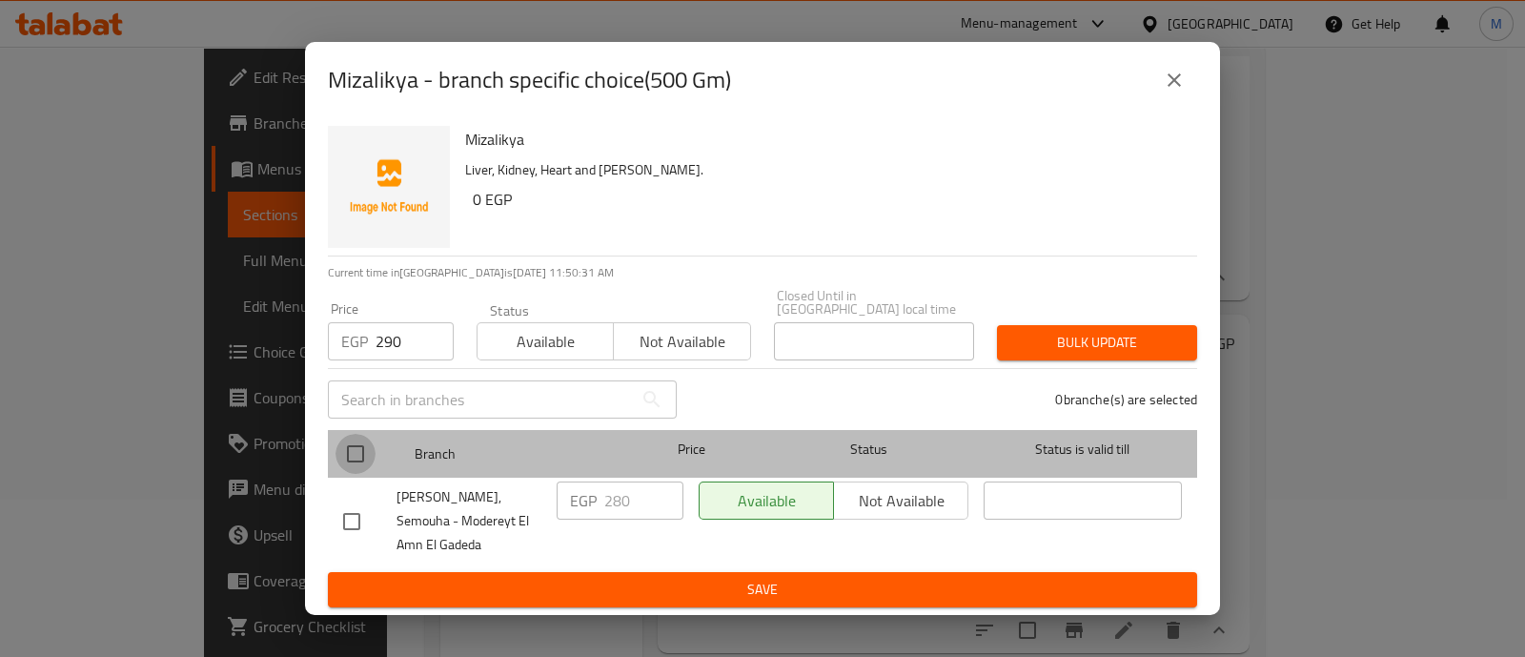
click at [357, 439] on input "checkbox" at bounding box center [356, 454] width 40 height 40
checkbox input "true"
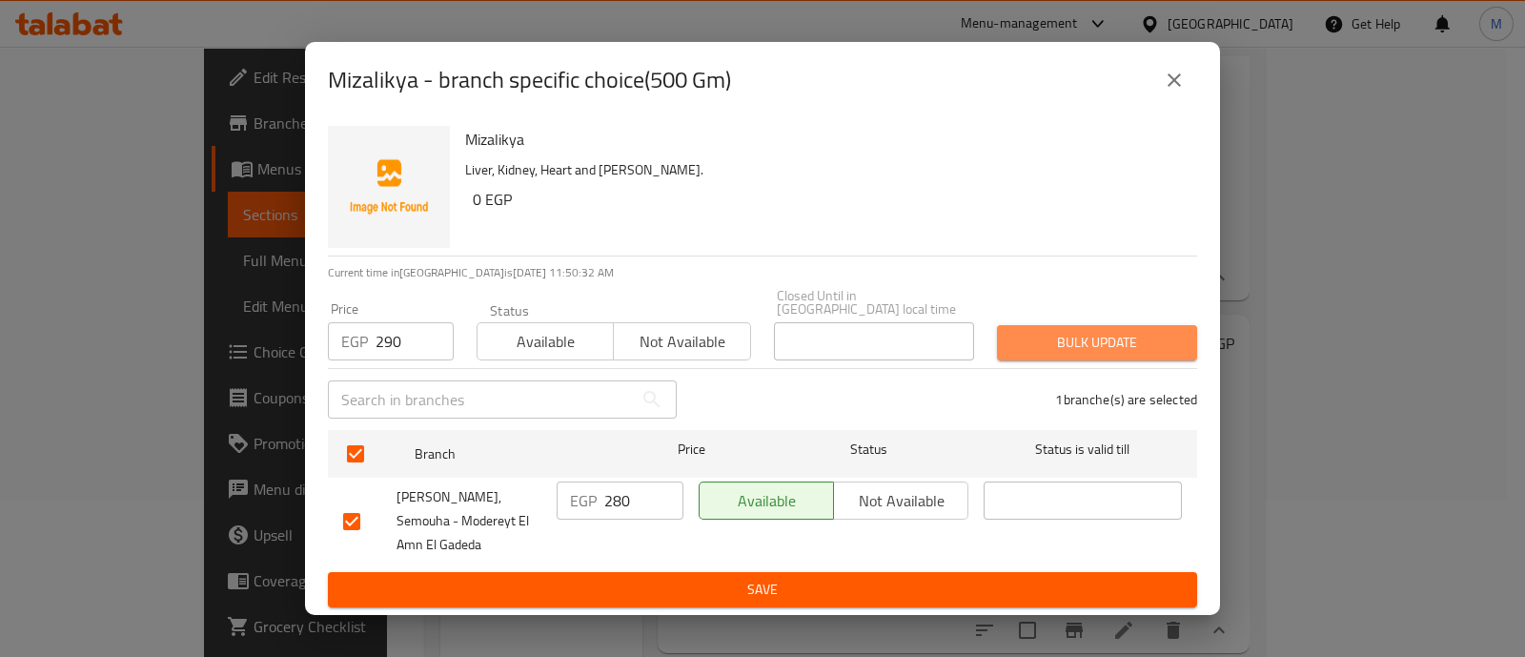
click at [1149, 325] on button "Bulk update" at bounding box center [1097, 342] width 200 height 35
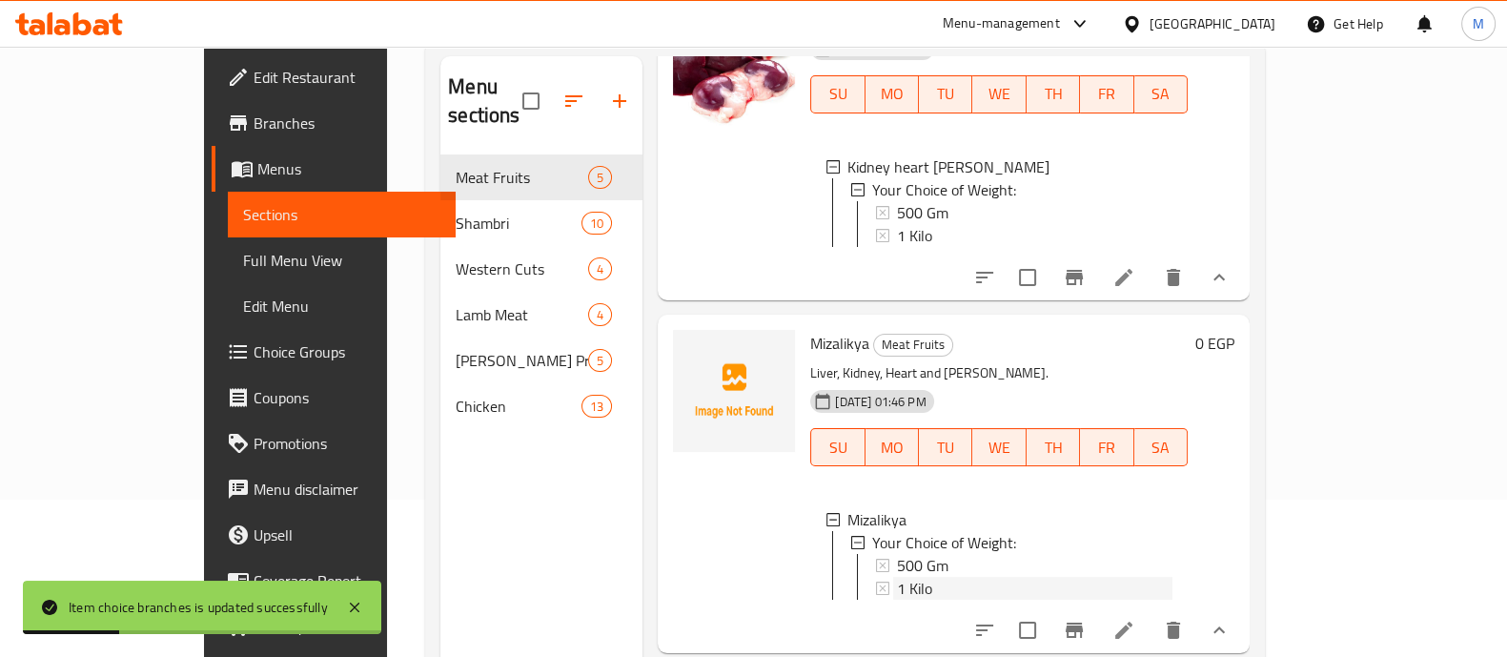
click at [897, 600] on span "1 Kilo" at bounding box center [914, 588] width 35 height 23
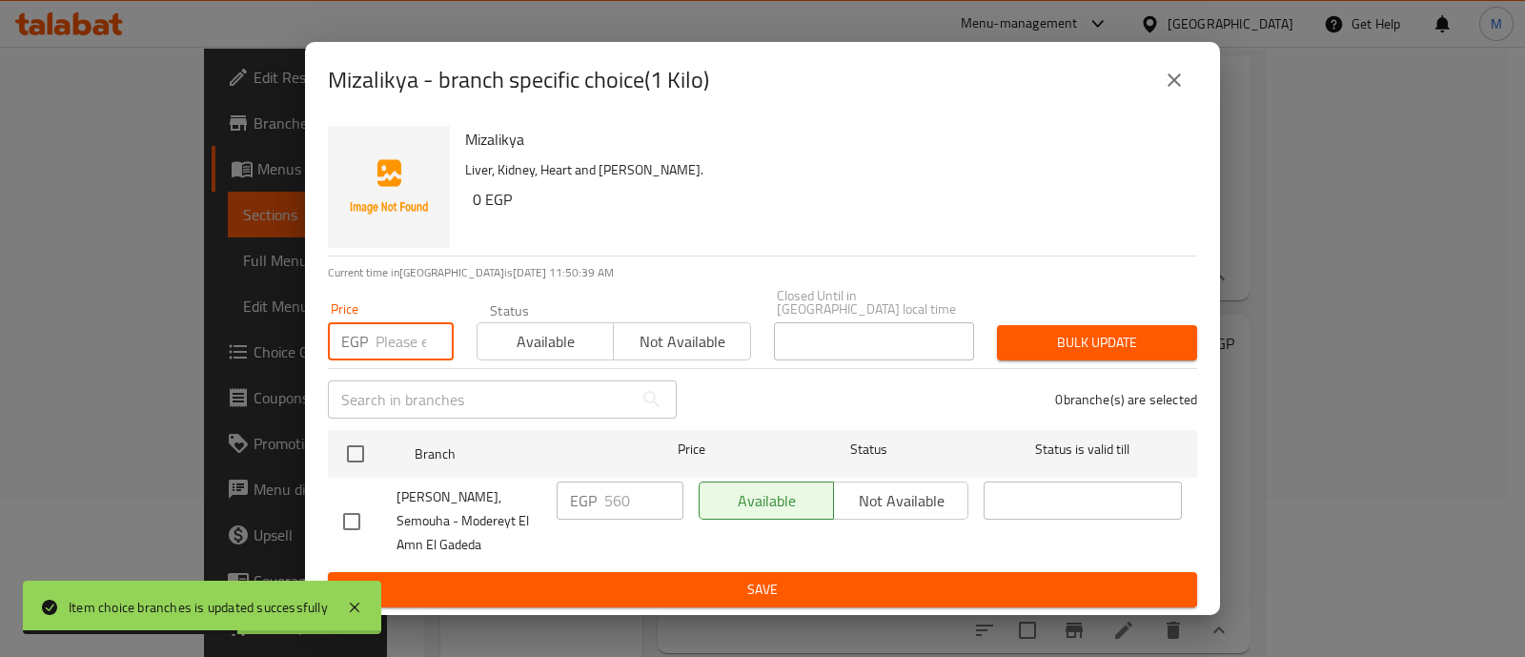
click at [394, 324] on input "number" at bounding box center [415, 341] width 78 height 38
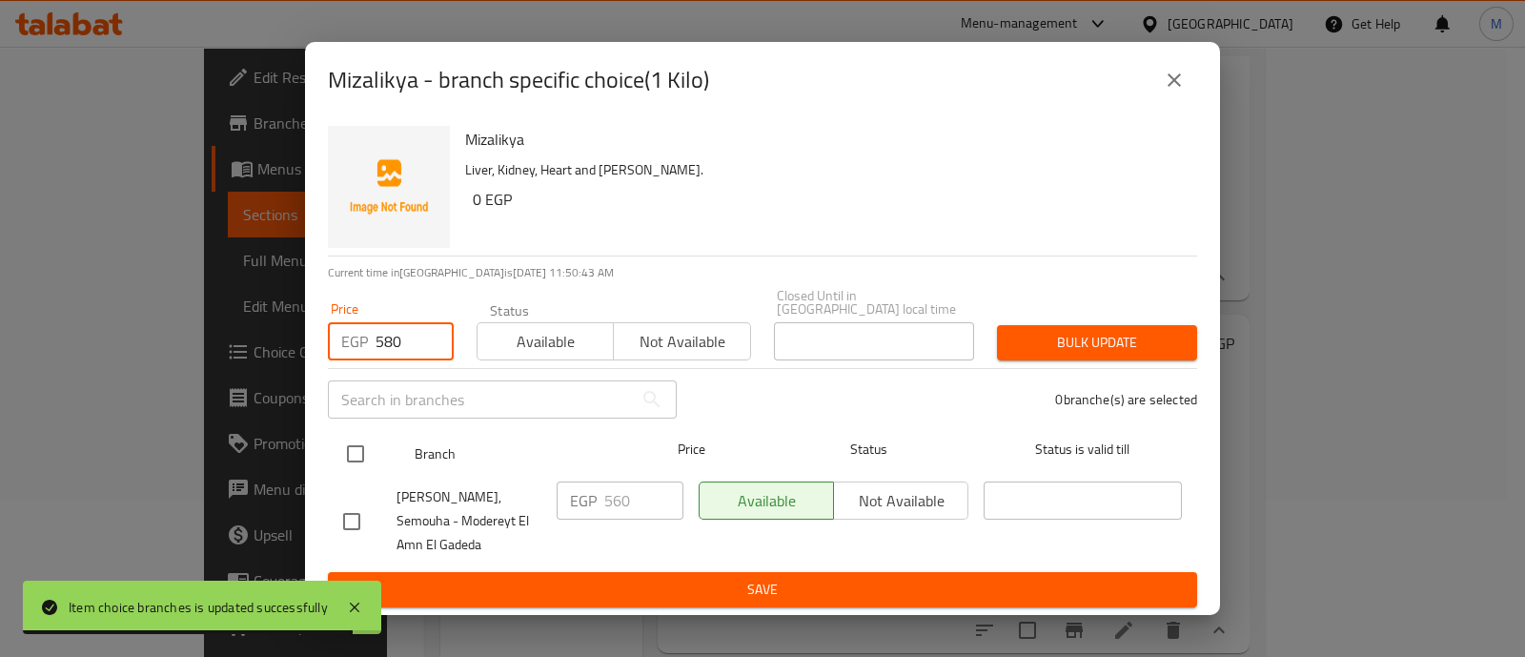
type input "580"
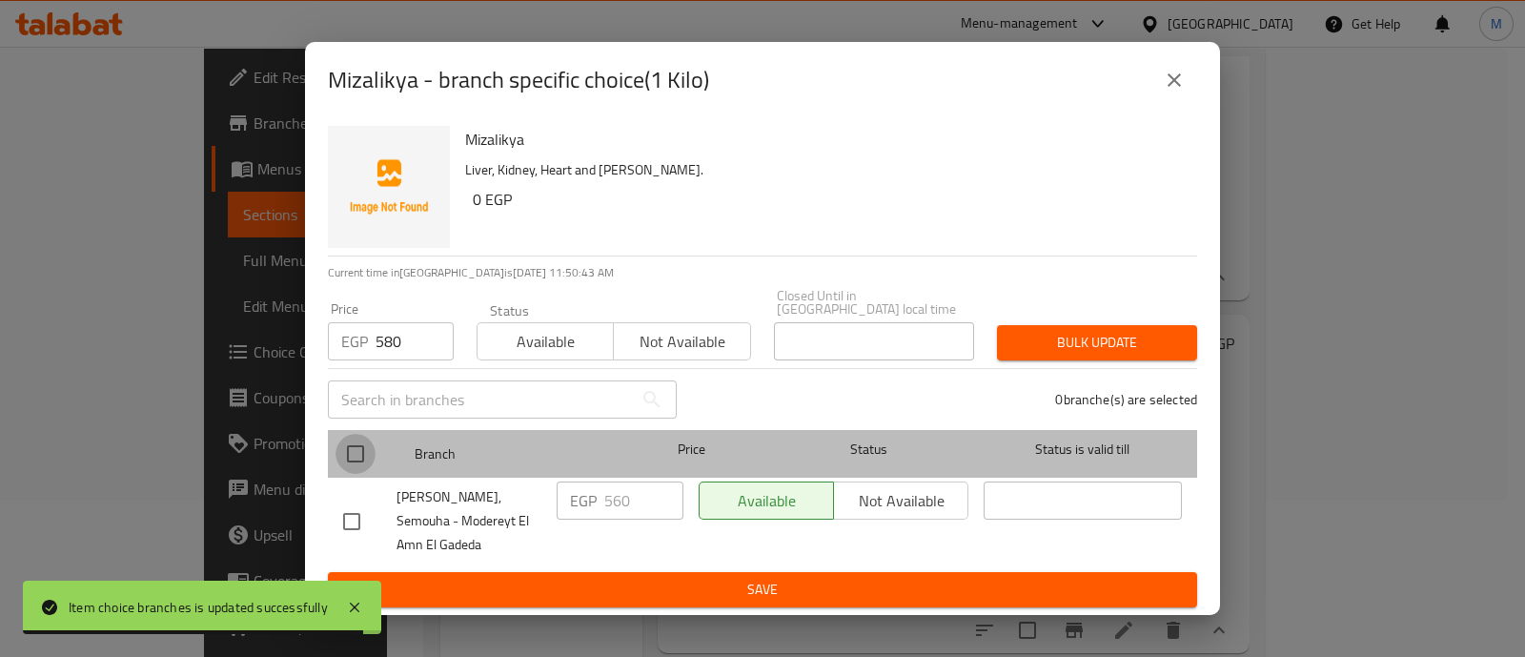
click at [354, 434] on input "checkbox" at bounding box center [356, 454] width 40 height 40
checkbox input "true"
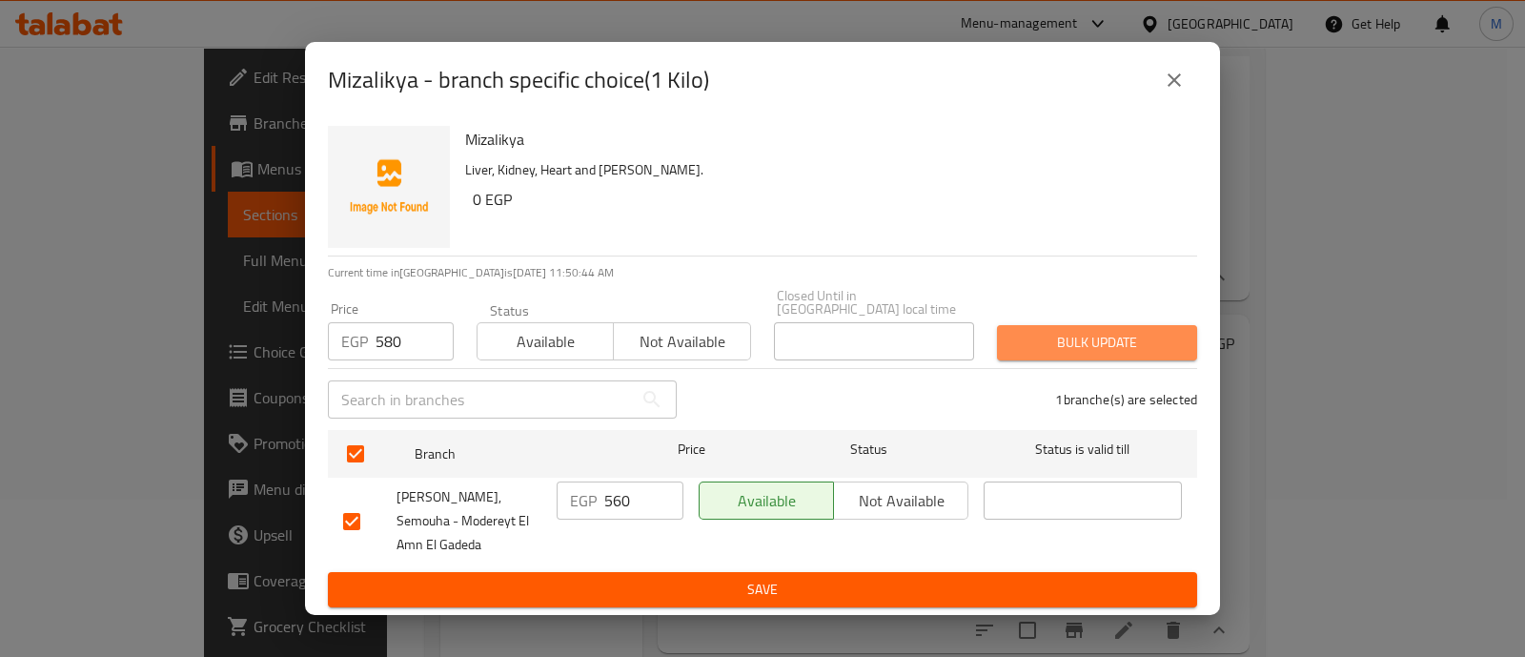
click at [1081, 331] on span "Bulk update" at bounding box center [1097, 343] width 170 height 24
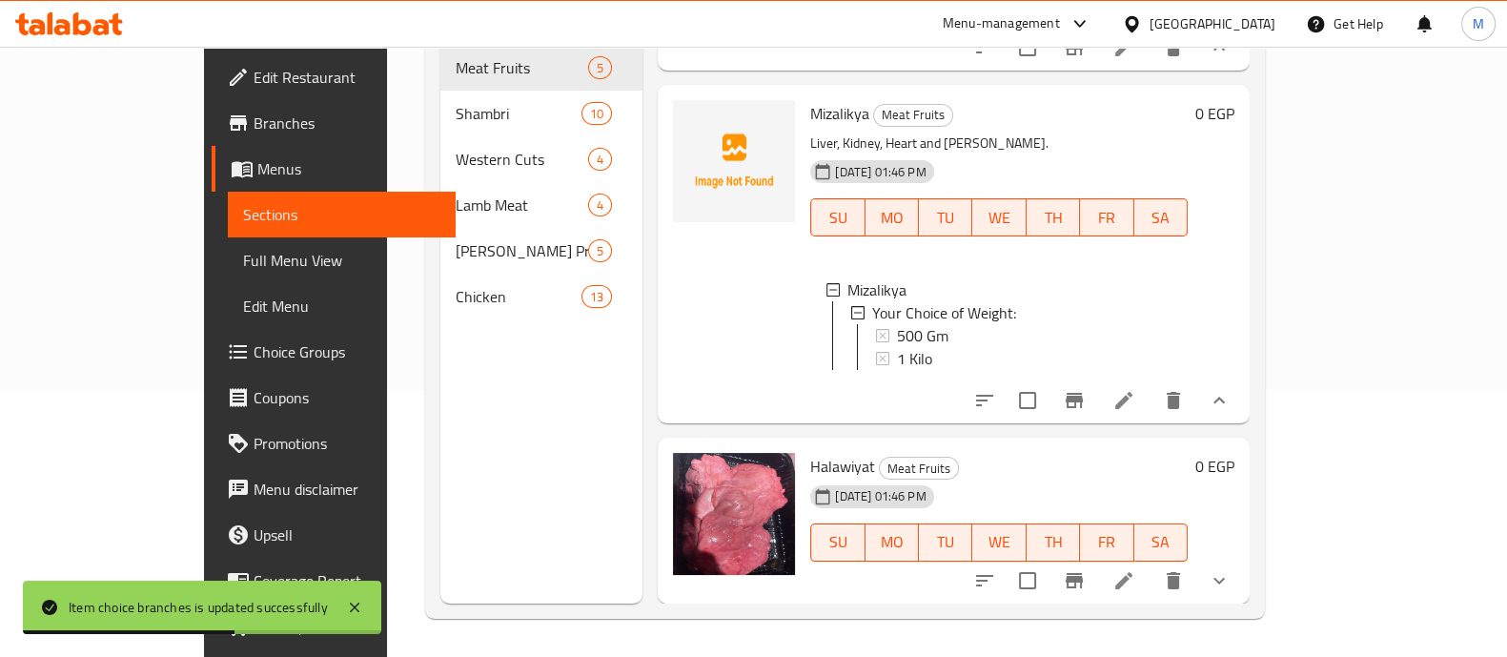
scroll to position [2, 0]
click at [1242, 587] on button "show more" at bounding box center [1219, 581] width 46 height 46
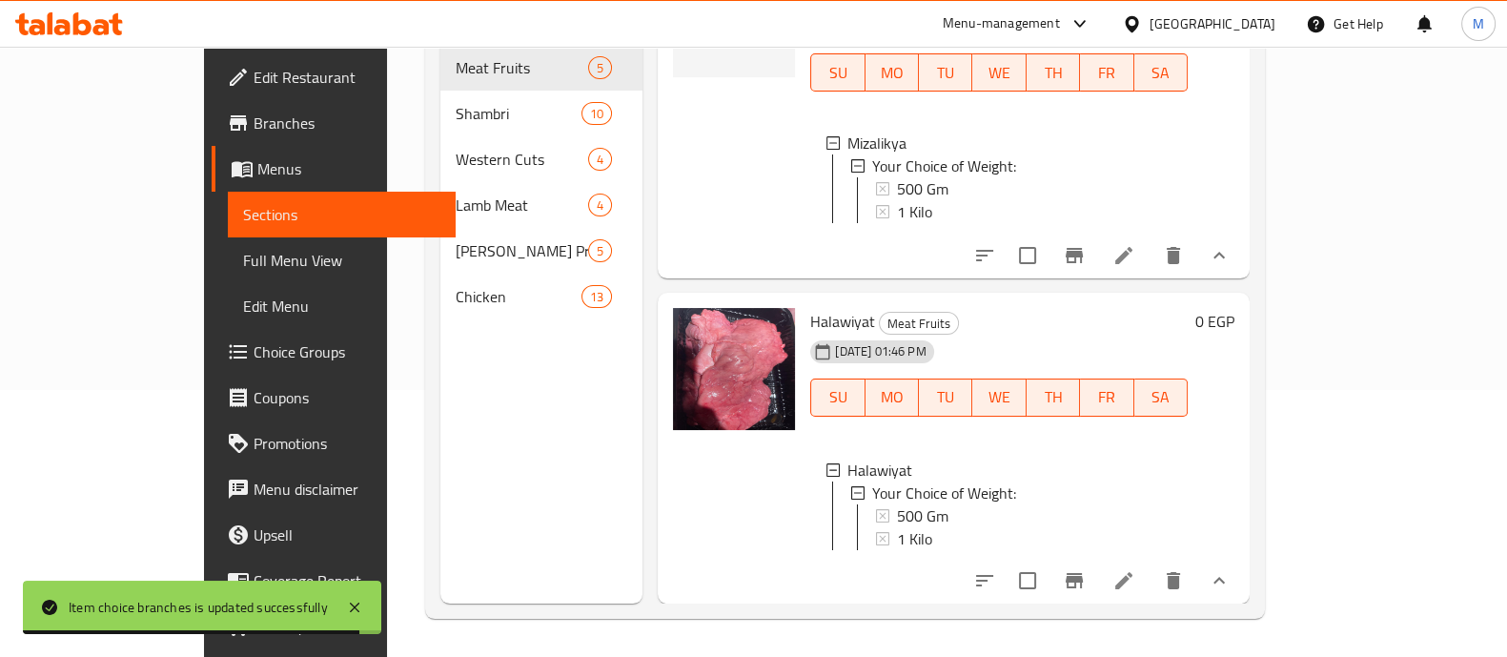
scroll to position [1133, 0]
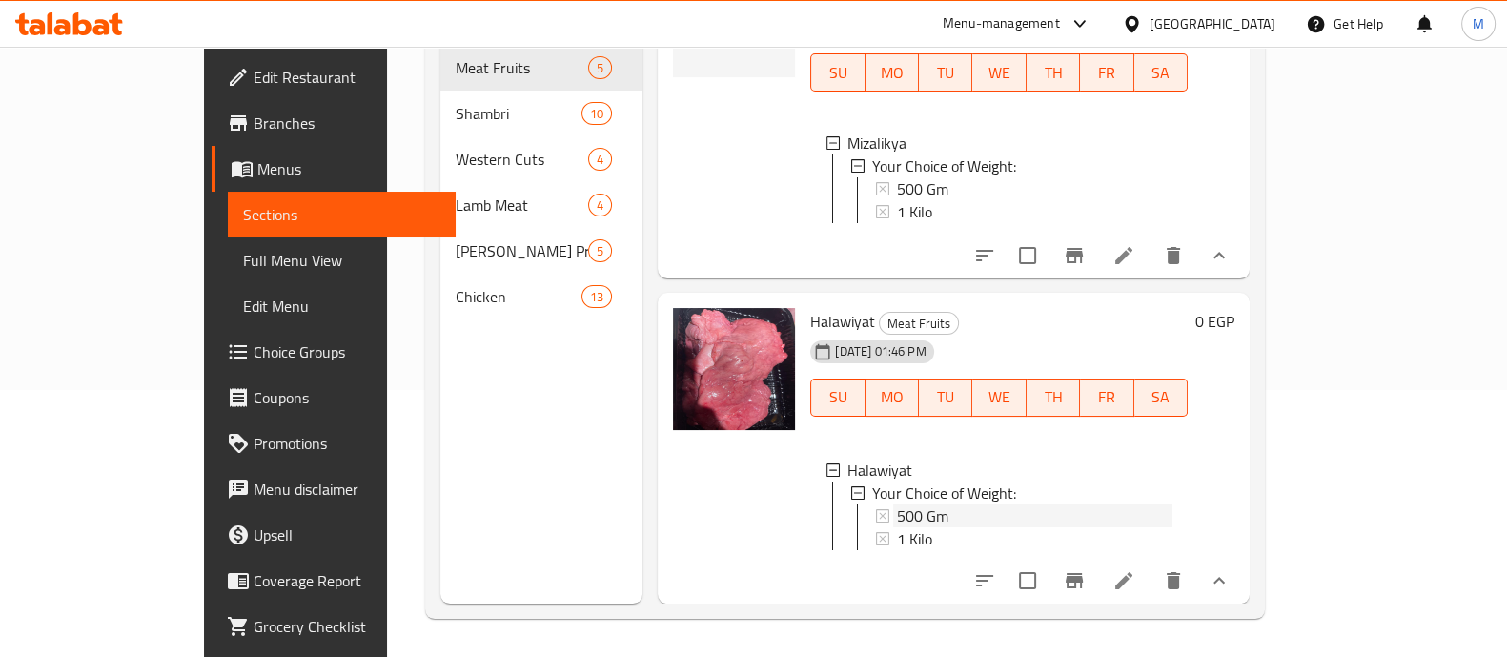
click at [897, 504] on span "500 Gm" at bounding box center [922, 515] width 51 height 23
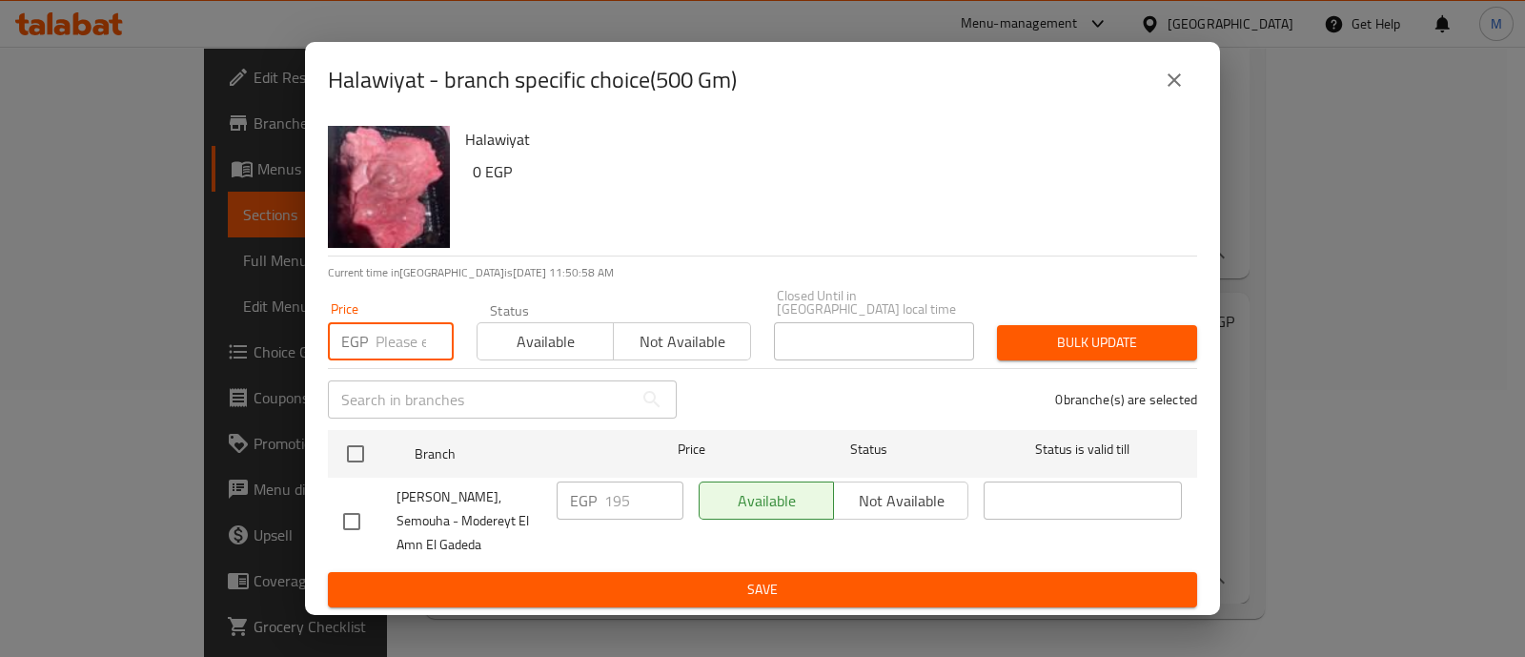
click at [385, 323] on input "number" at bounding box center [415, 341] width 78 height 38
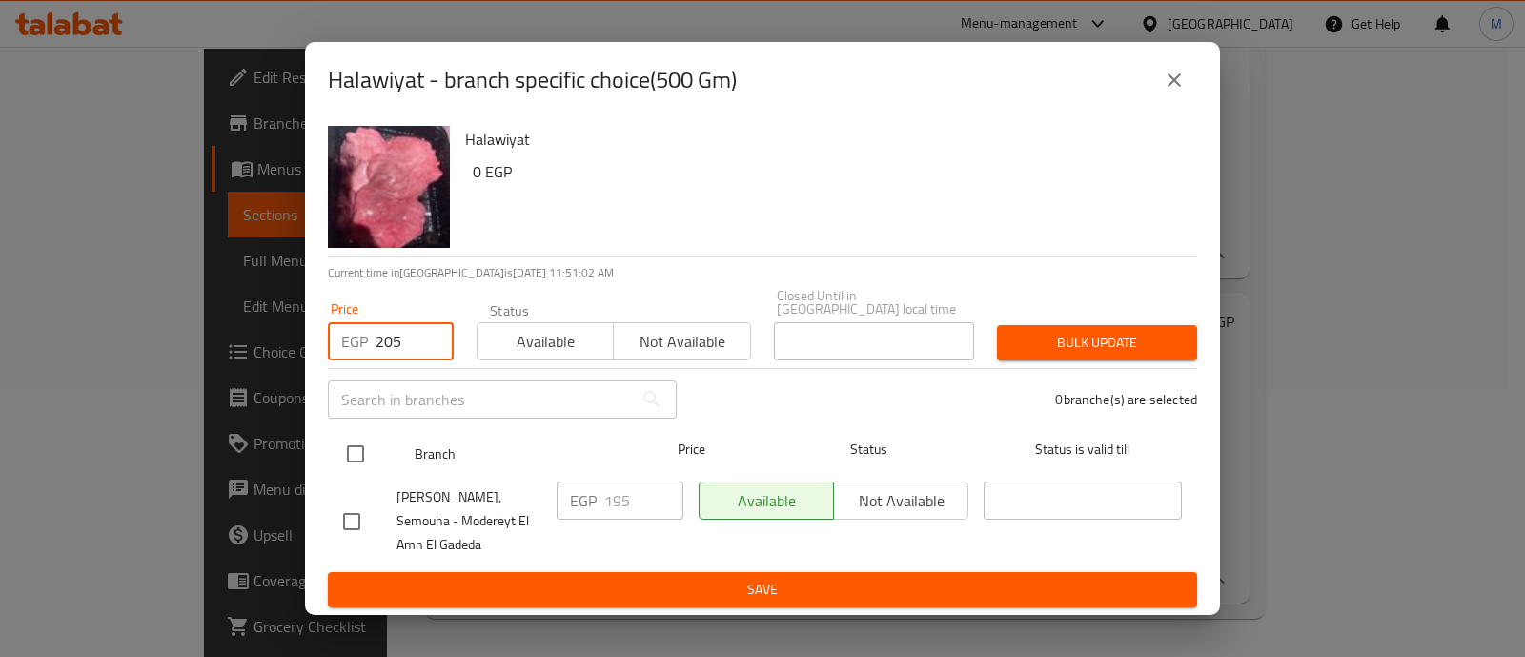
type input "205"
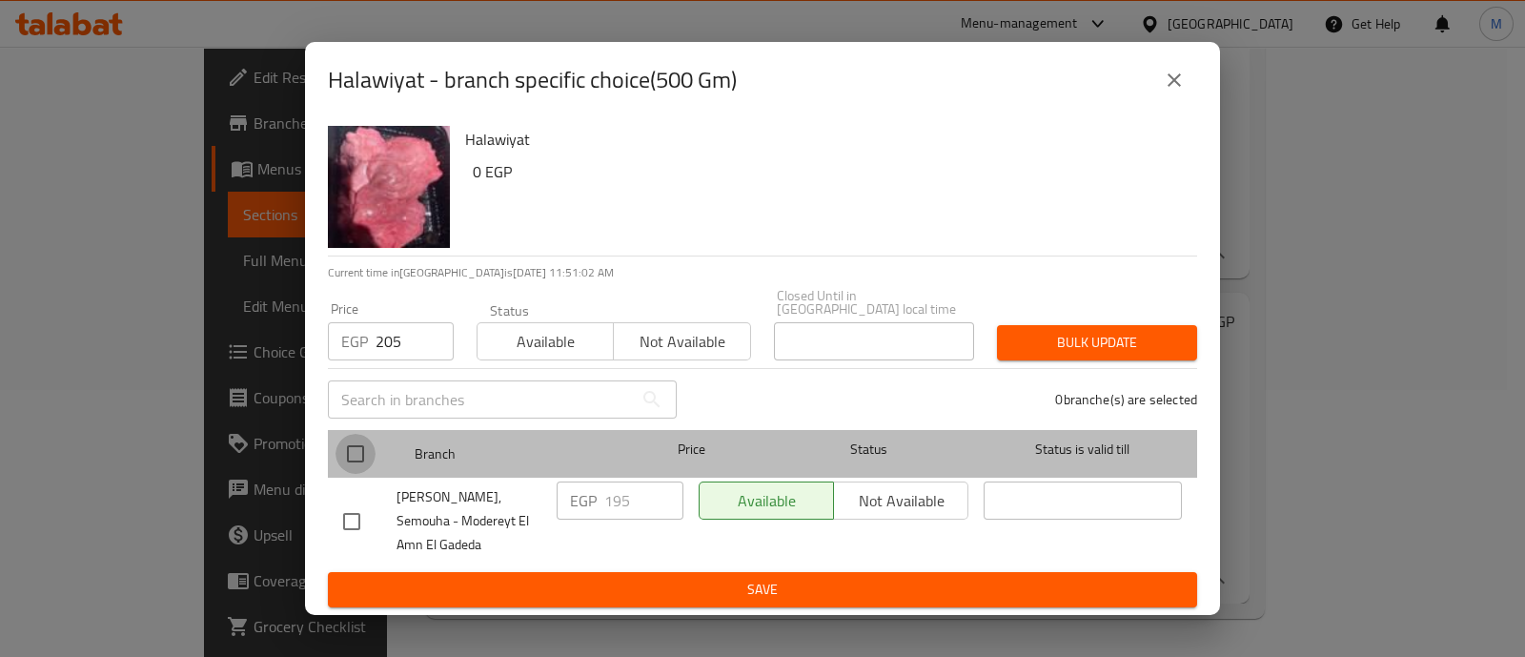
click at [352, 434] on input "checkbox" at bounding box center [356, 454] width 40 height 40
checkbox input "true"
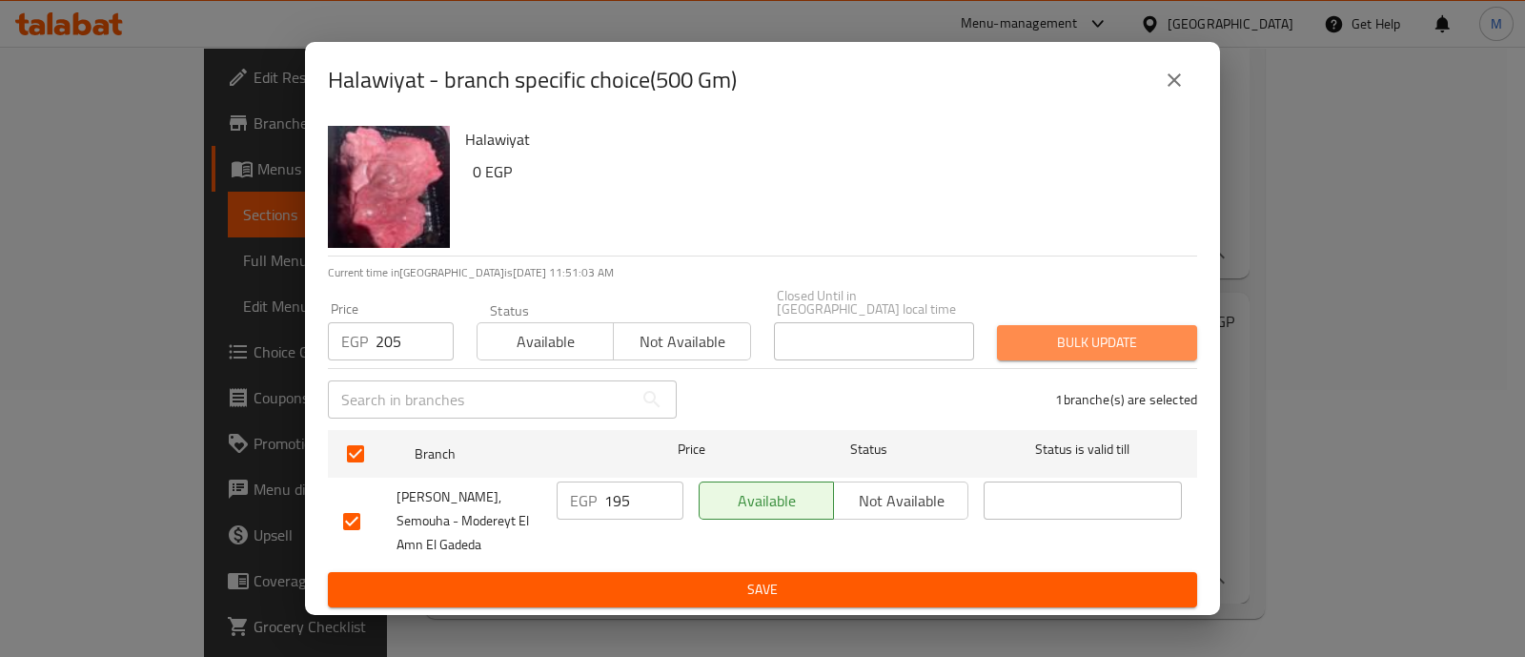
click at [1165, 331] on span "Bulk update" at bounding box center [1097, 343] width 170 height 24
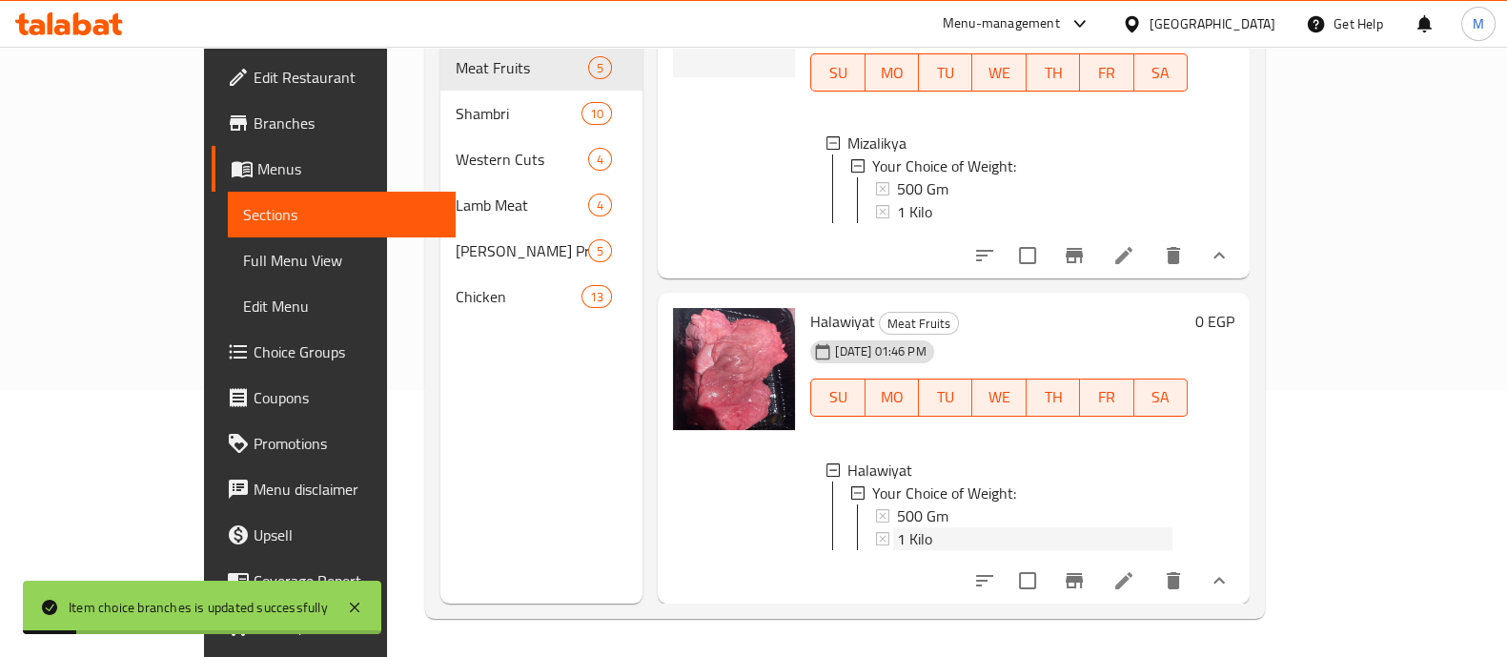
click at [897, 527] on div "1 Kilo" at bounding box center [1035, 538] width 276 height 23
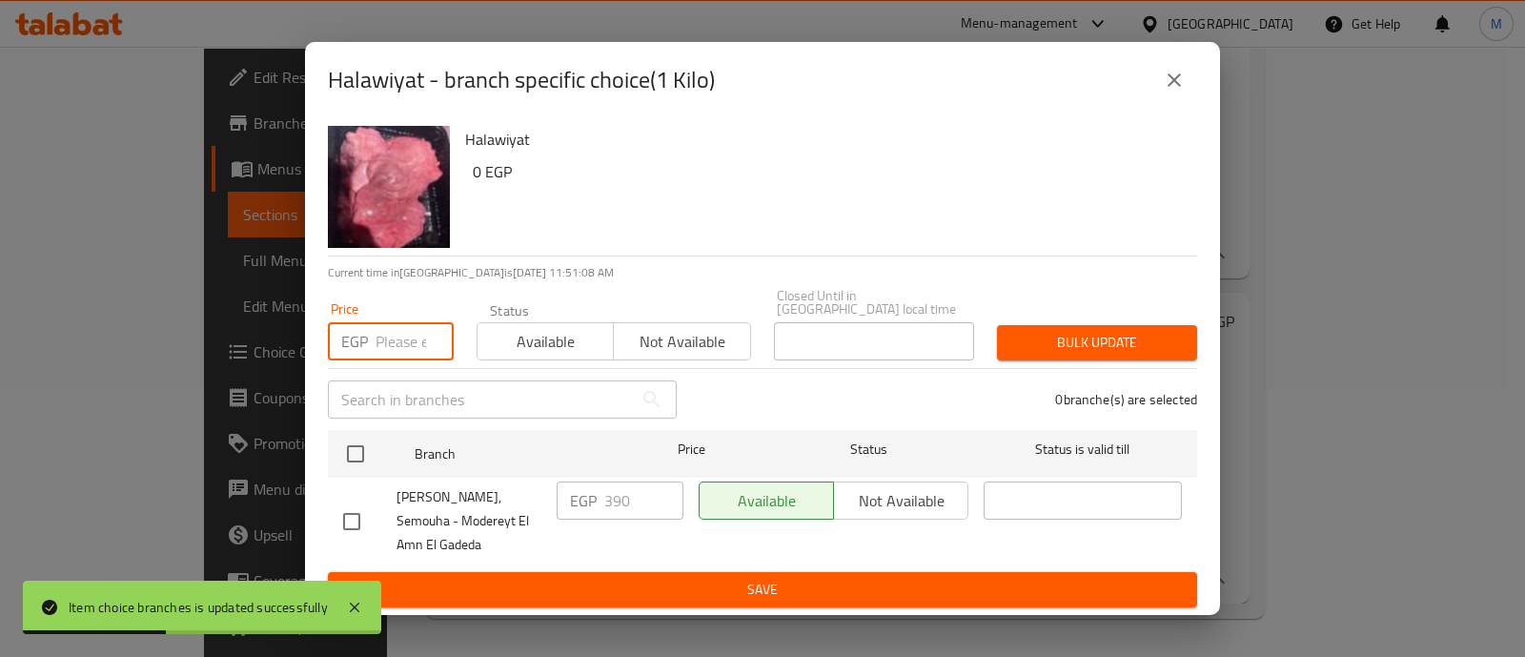
click at [396, 324] on input "number" at bounding box center [415, 341] width 78 height 38
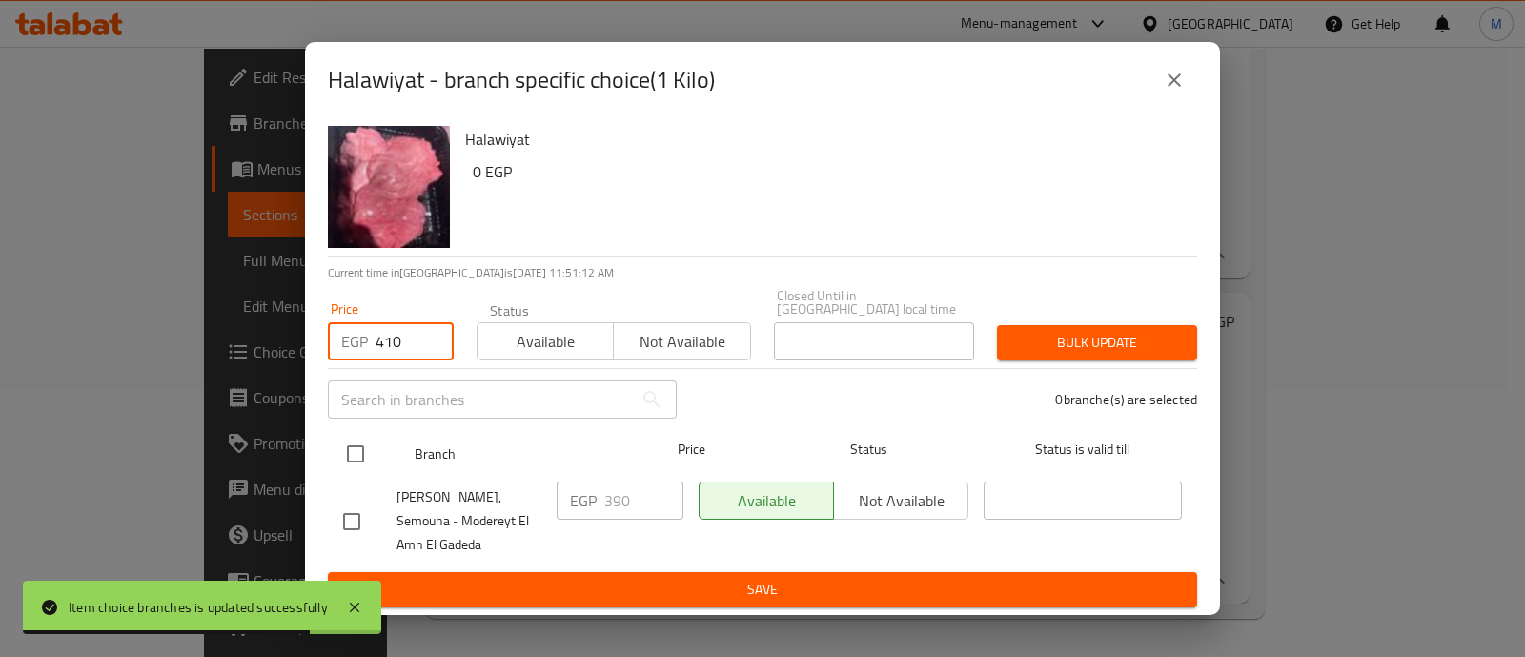
type input "410"
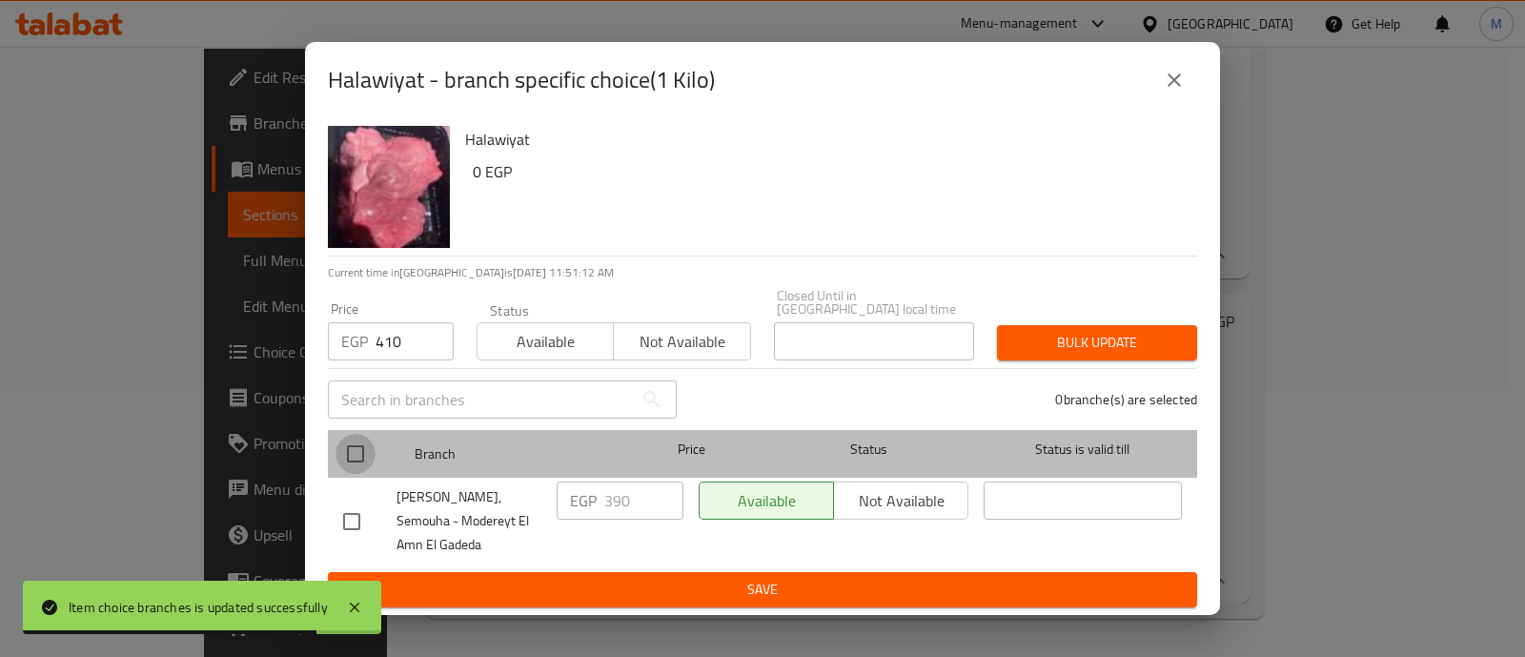
click at [356, 434] on input "checkbox" at bounding box center [356, 454] width 40 height 40
checkbox input "true"
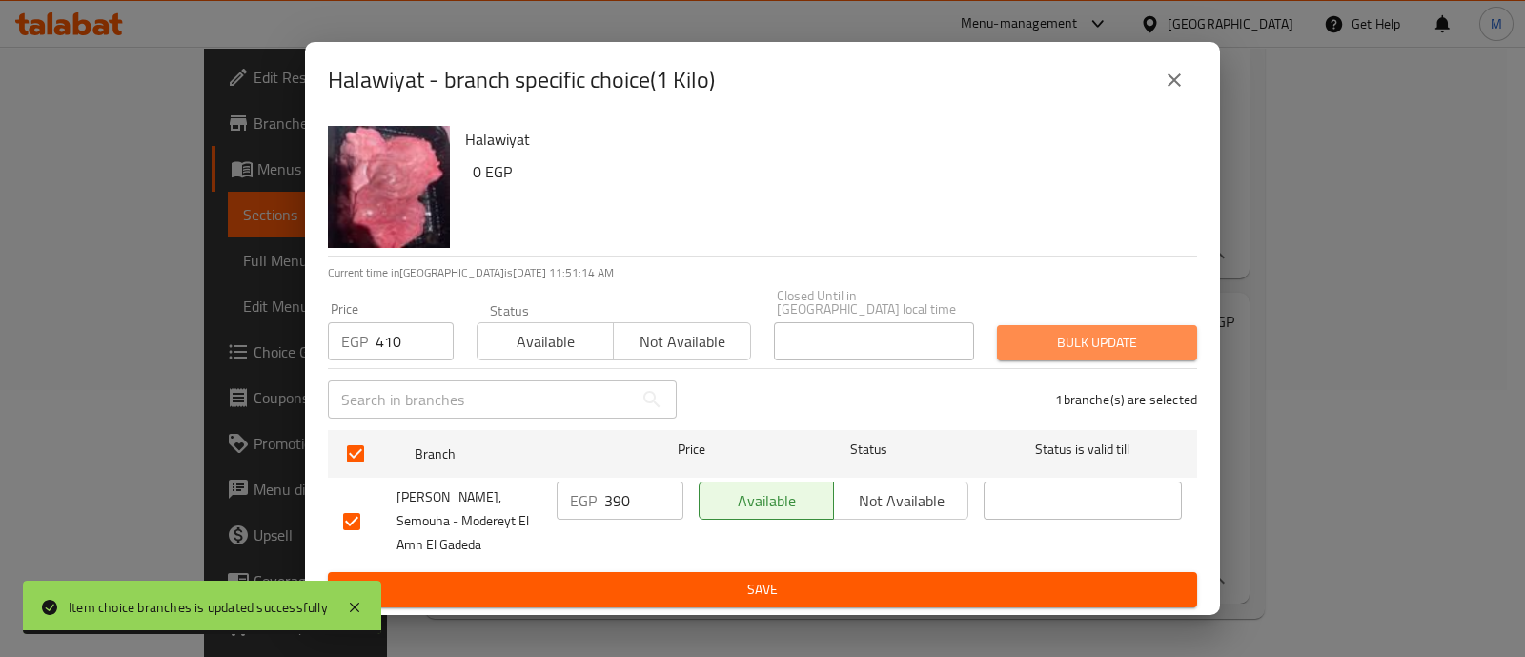
click at [1130, 331] on span "Bulk update" at bounding box center [1097, 343] width 170 height 24
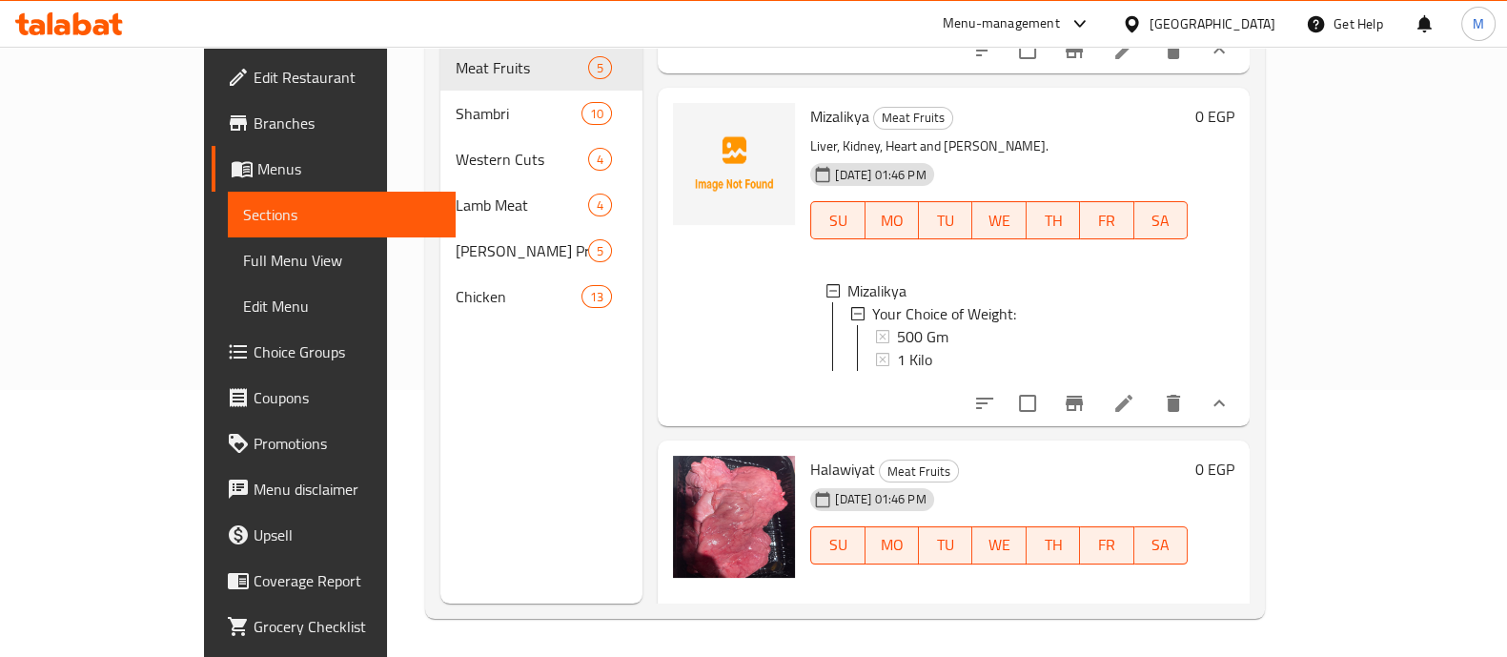
scroll to position [923, 0]
click at [897, 349] on span "500 Gm" at bounding box center [922, 337] width 51 height 23
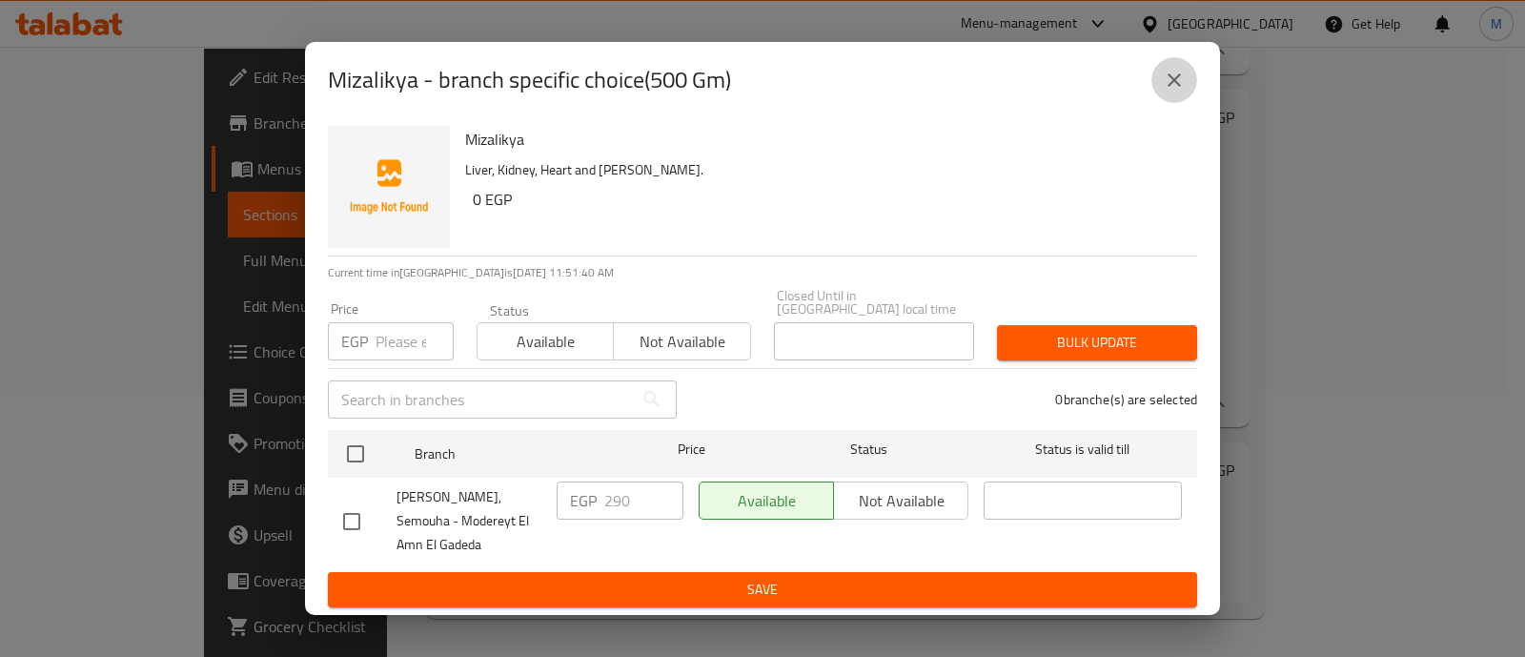
click at [1176, 78] on icon "close" at bounding box center [1174, 80] width 23 height 23
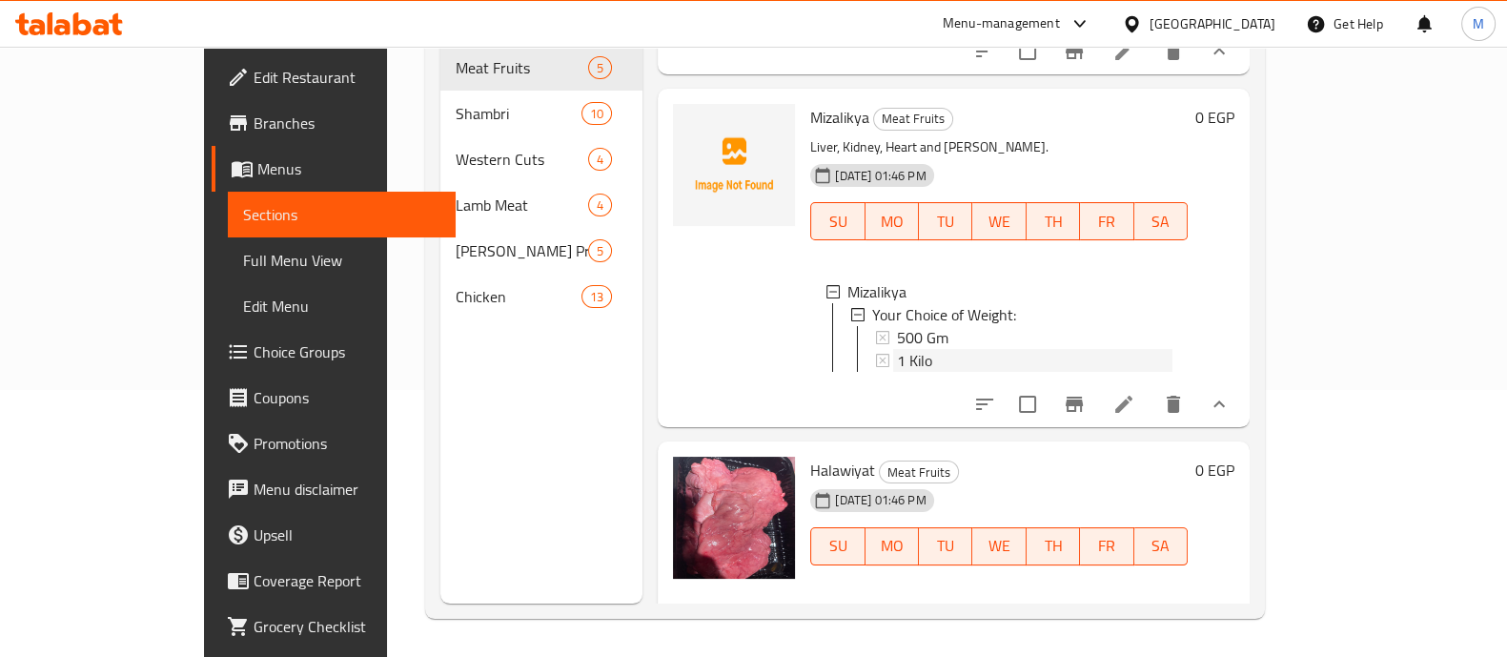
click at [897, 372] on div "1 Kilo" at bounding box center [1035, 360] width 276 height 23
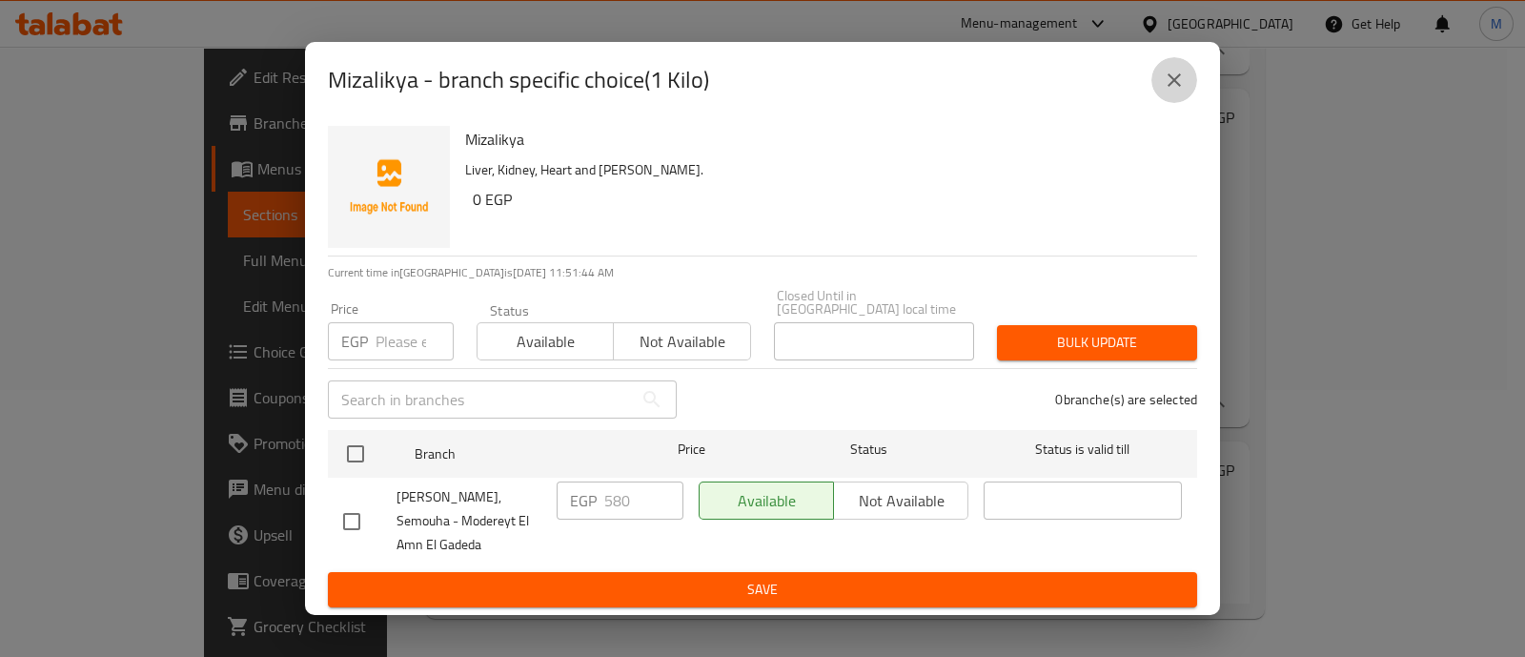
click at [1182, 81] on icon "close" at bounding box center [1174, 80] width 23 height 23
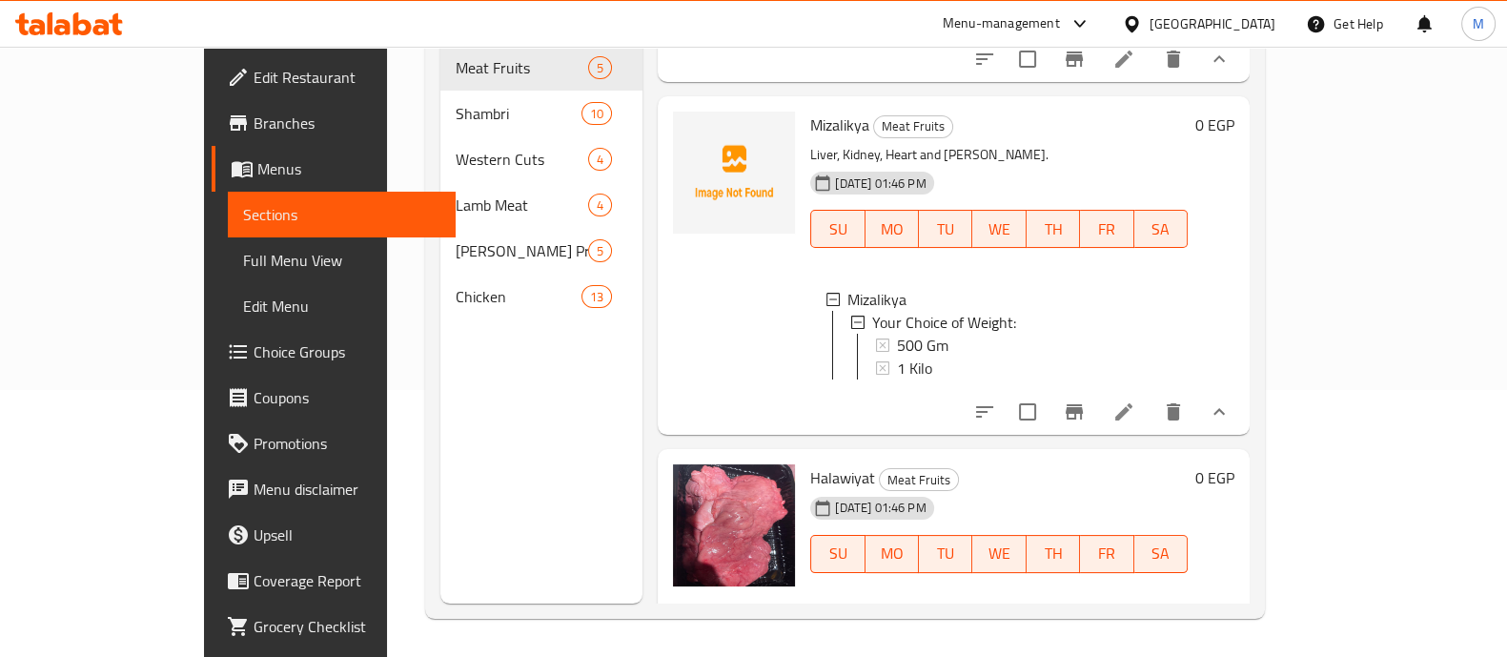
scroll to position [926, 0]
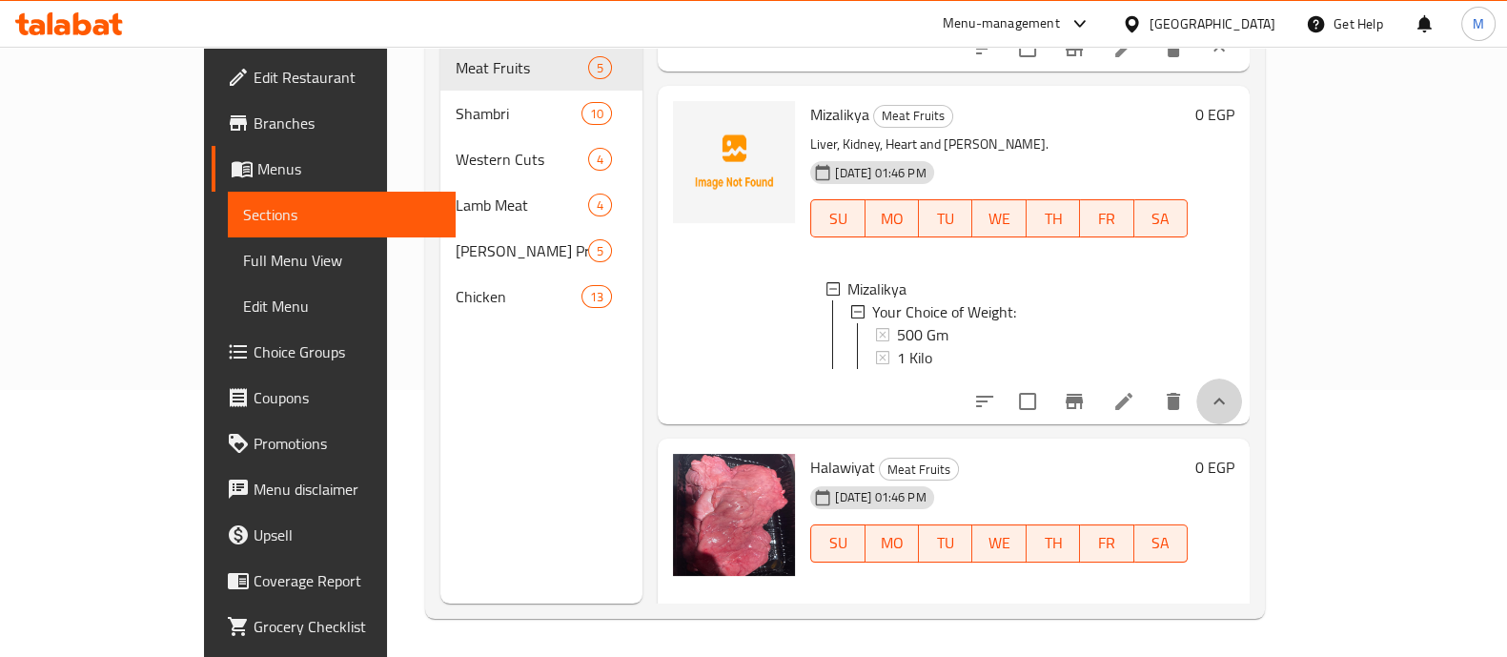
click at [1242, 424] on button "show more" at bounding box center [1219, 401] width 46 height 46
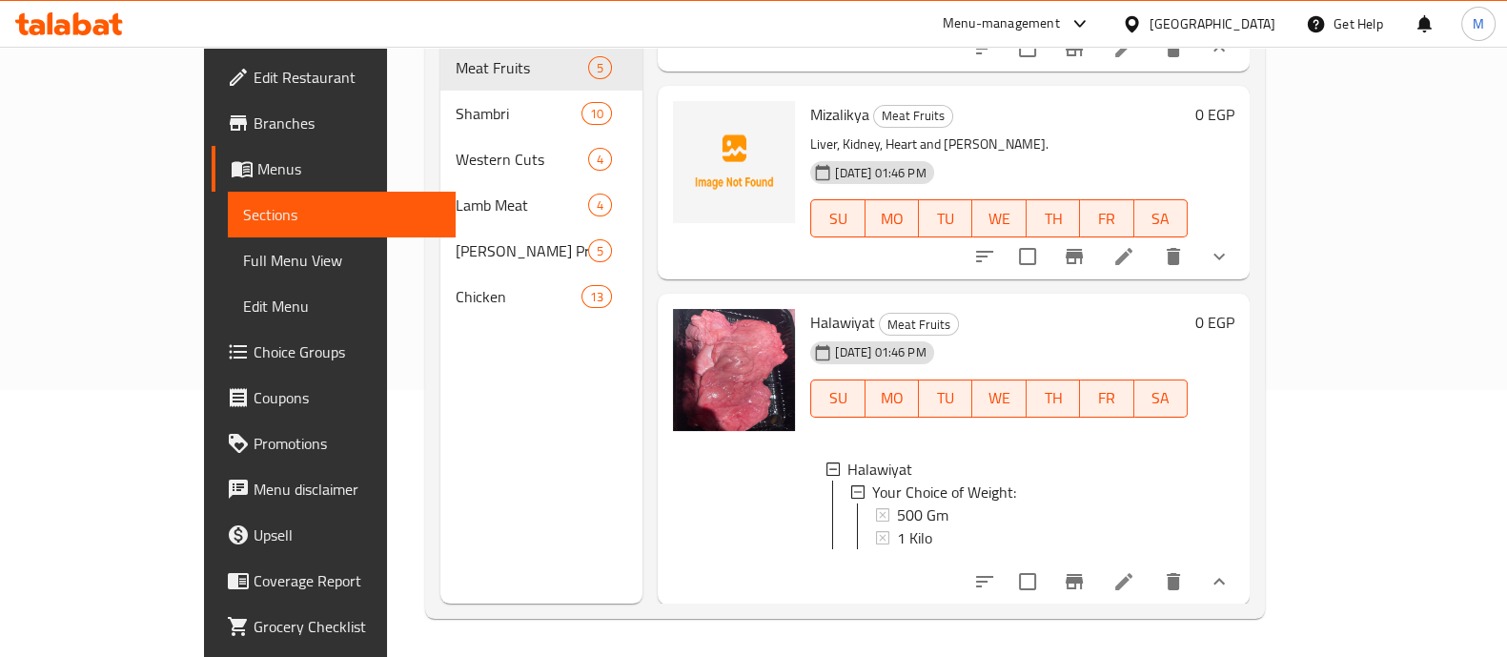
scroll to position [970, 0]
click at [1231, 591] on icon "show more" at bounding box center [1219, 580] width 23 height 23
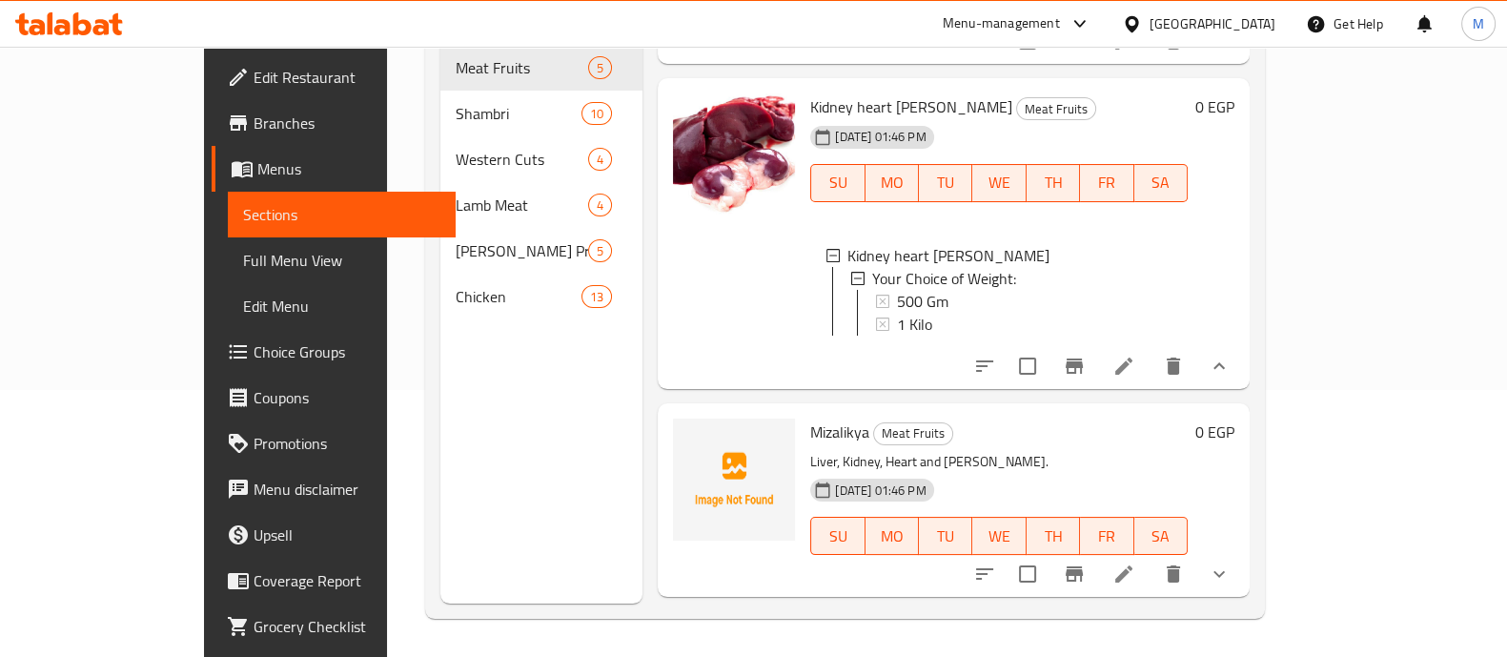
scroll to position [606, 0]
click at [1231, 379] on icon "show more" at bounding box center [1219, 368] width 23 height 23
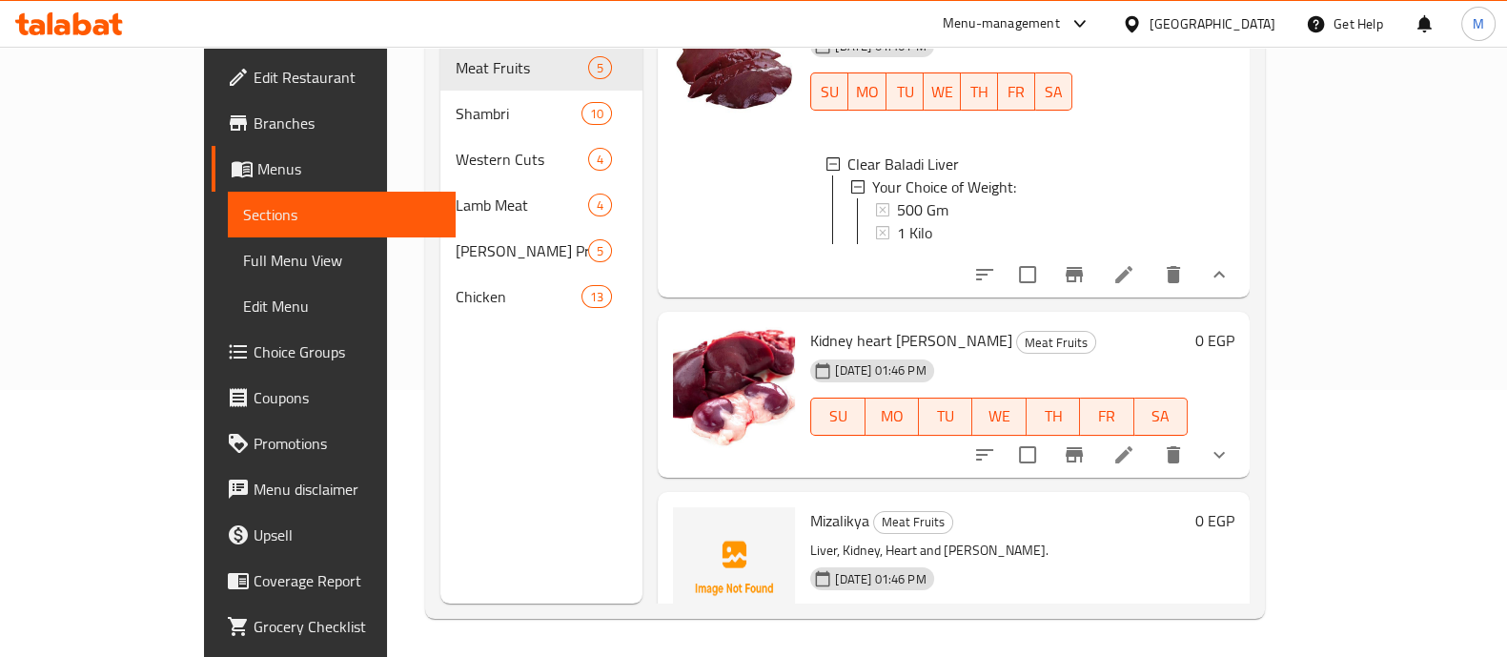
scroll to position [344, 0]
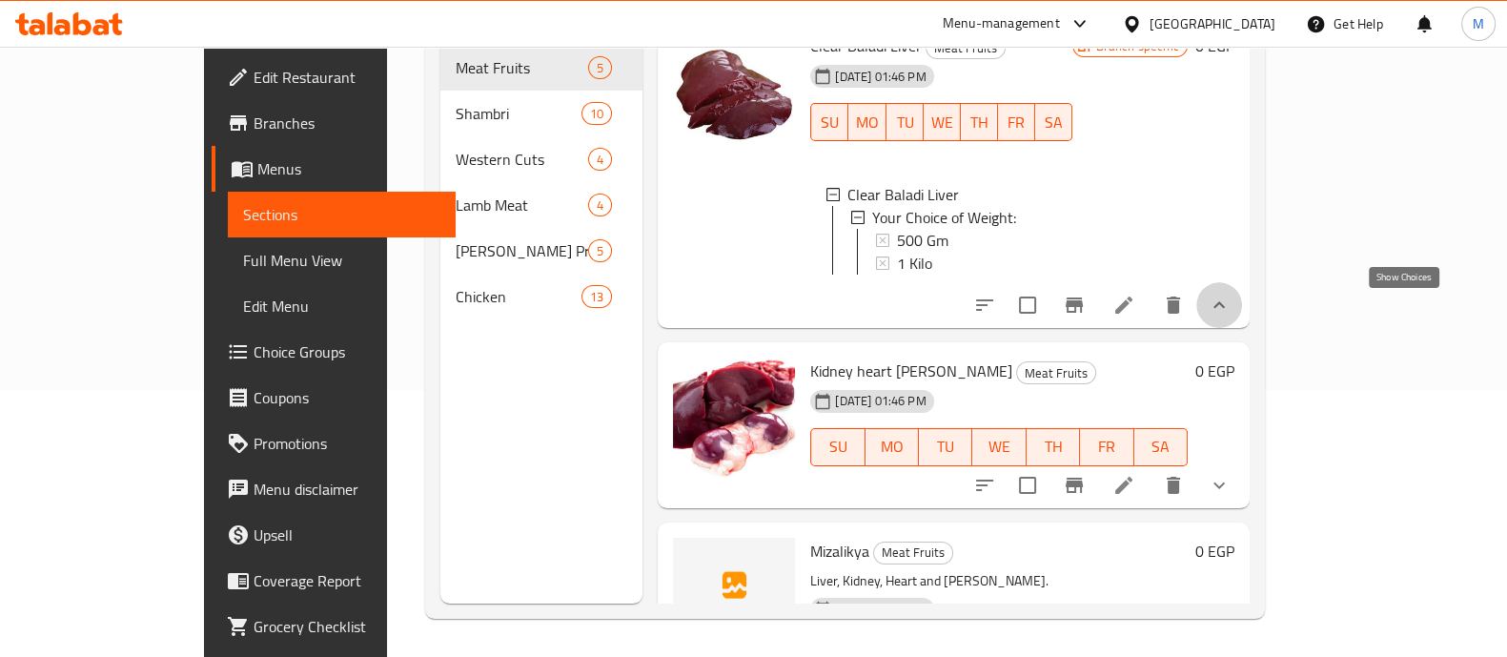
click at [1231, 310] on icon "show more" at bounding box center [1219, 305] width 23 height 23
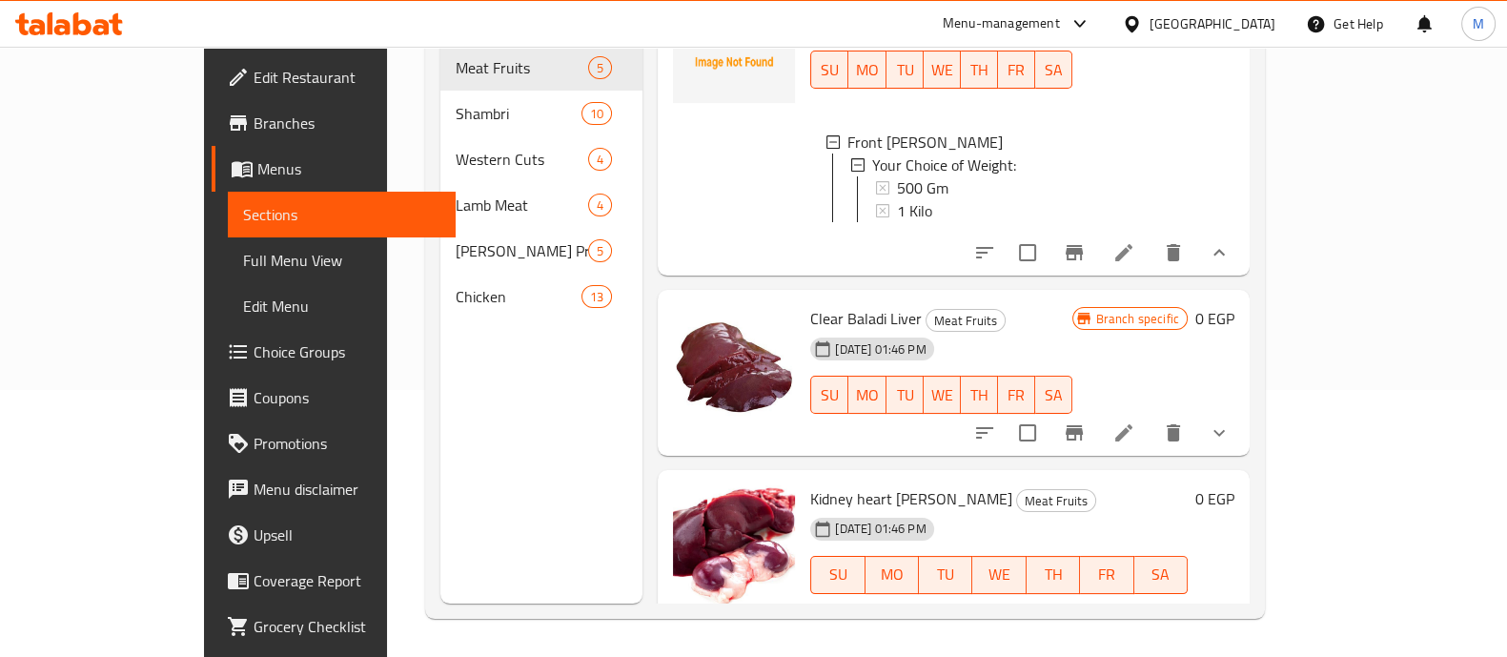
scroll to position [71, 0]
click at [1242, 255] on button "show more" at bounding box center [1219, 254] width 46 height 46
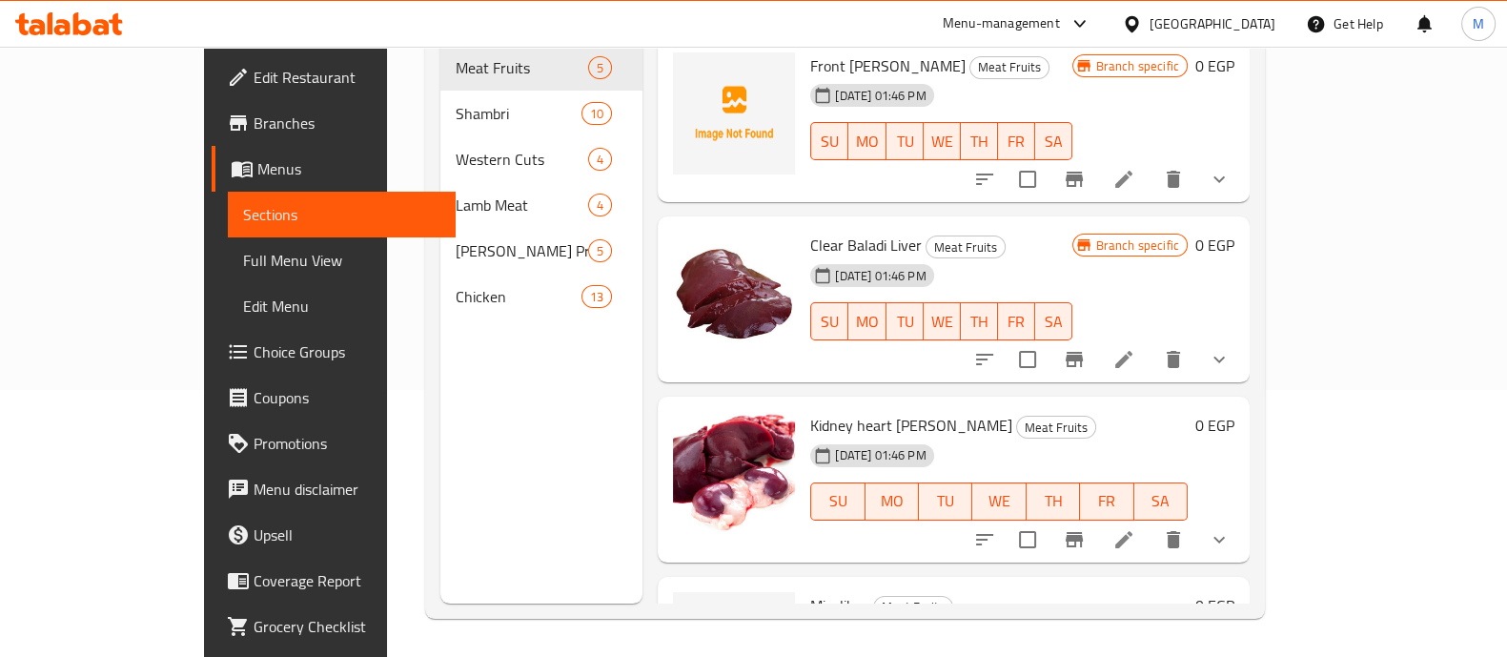
scroll to position [0, 0]
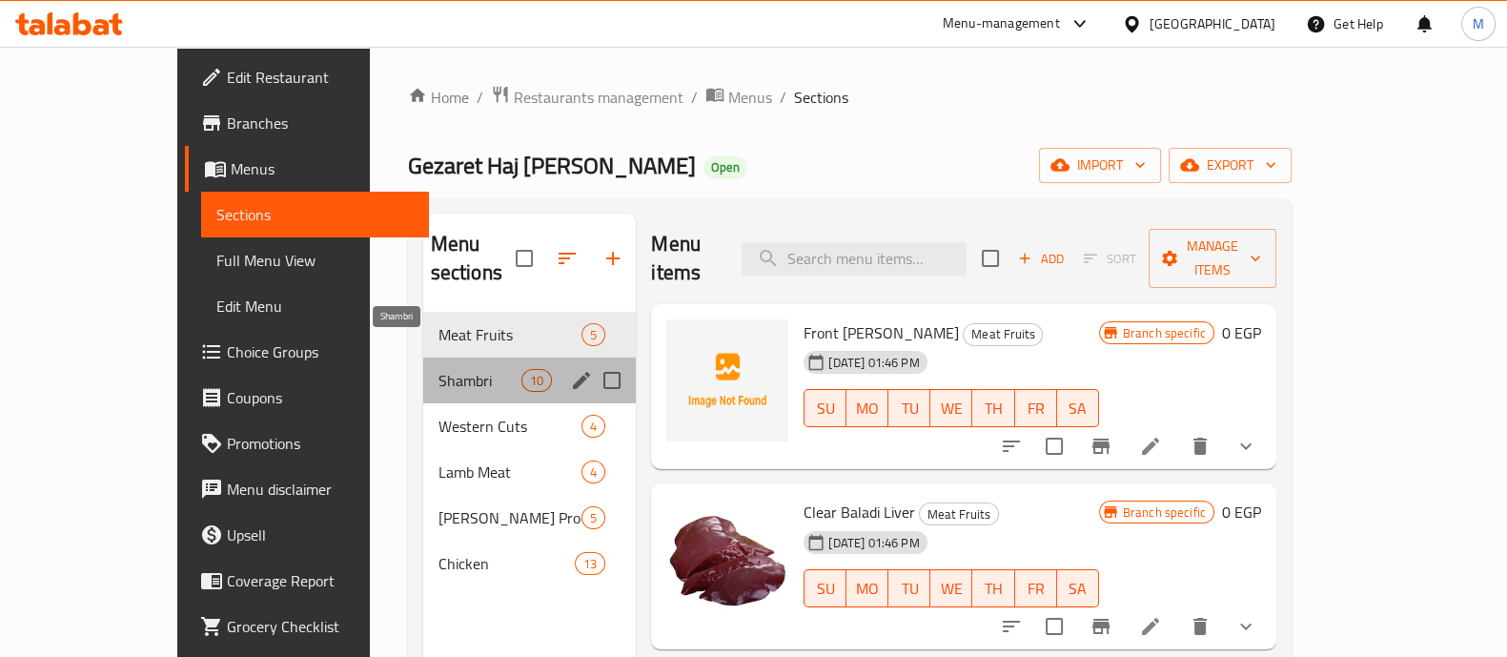
click at [439, 369] on span "Shambri" at bounding box center [481, 380] width 84 height 23
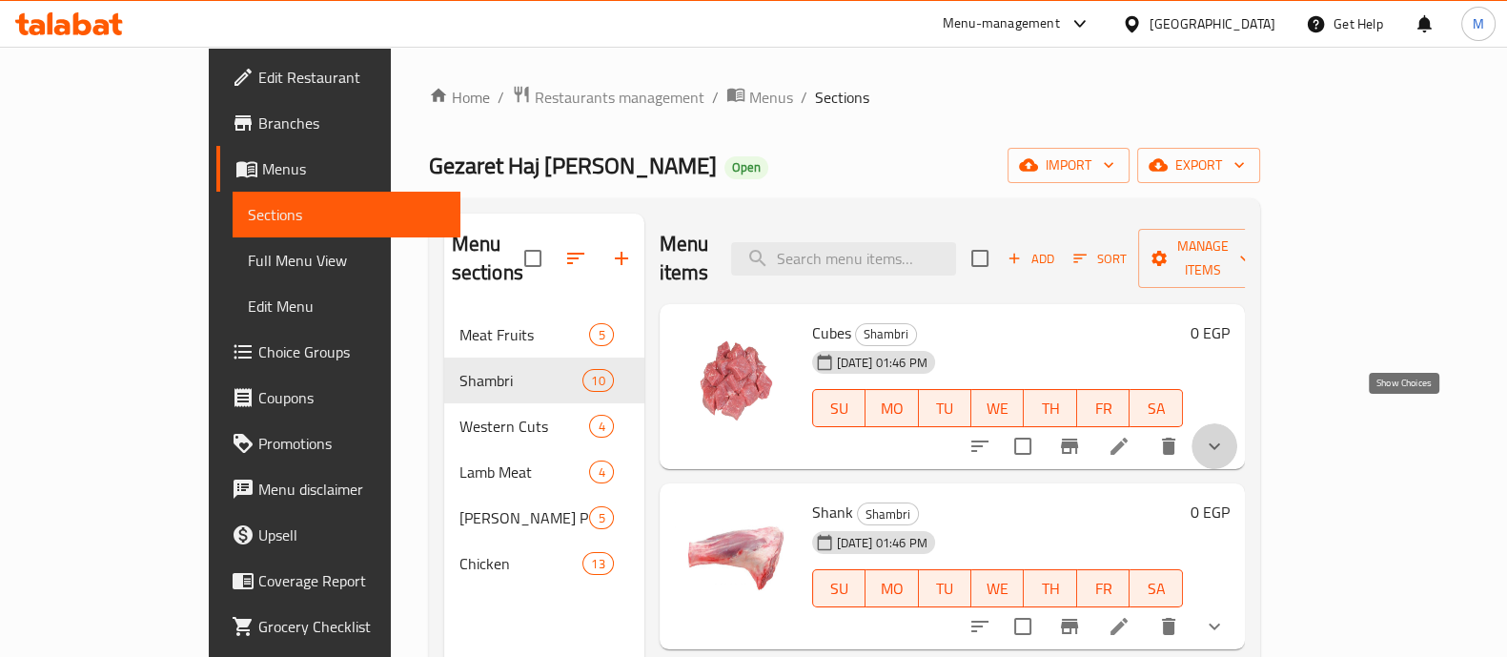
click at [1226, 435] on icon "show more" at bounding box center [1214, 446] width 23 height 23
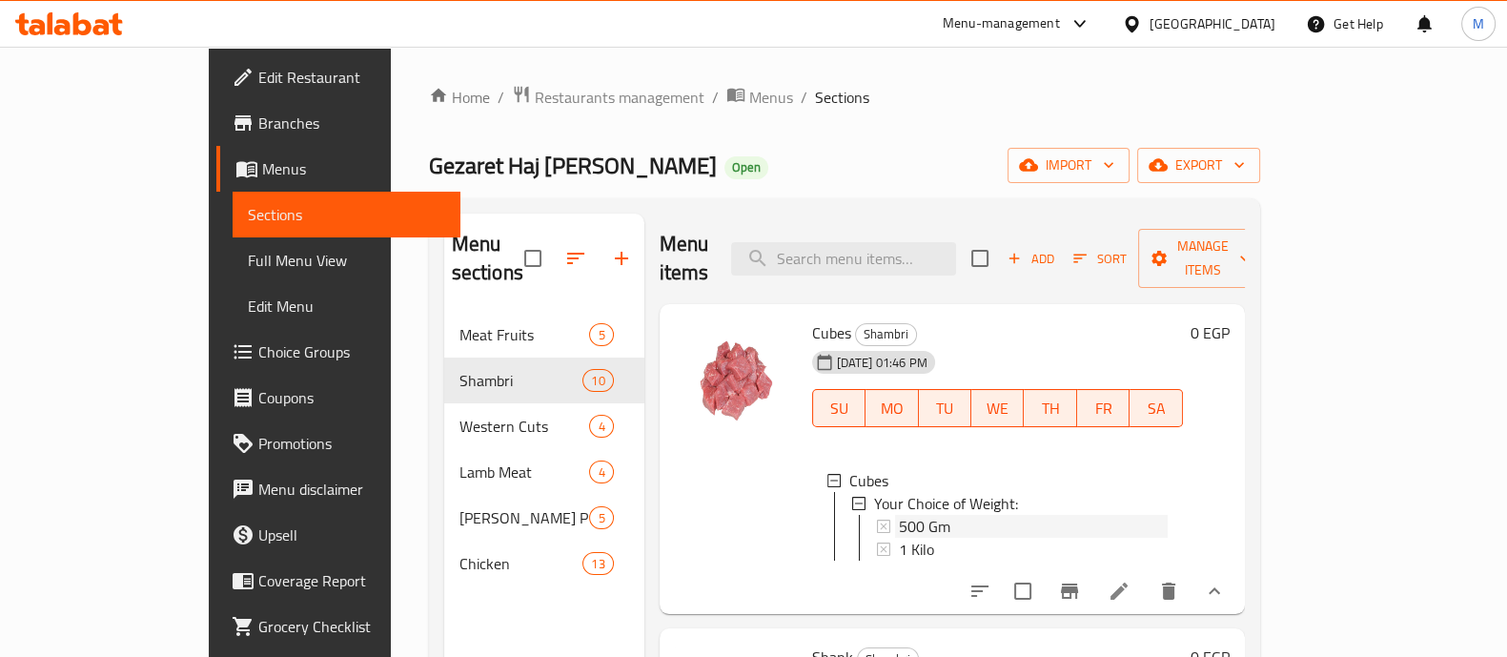
click at [926, 515] on div "500 Gm" at bounding box center [1033, 526] width 269 height 23
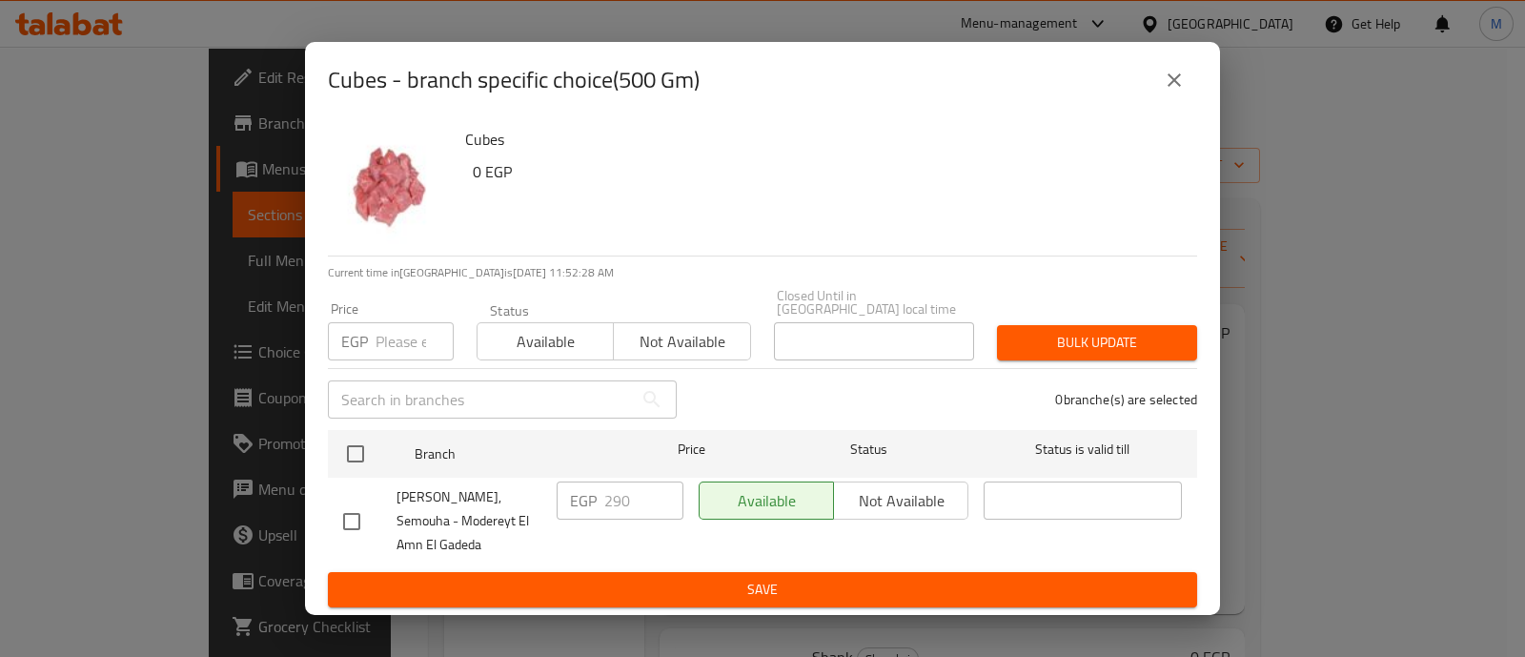
click at [402, 326] on input "number" at bounding box center [415, 341] width 78 height 38
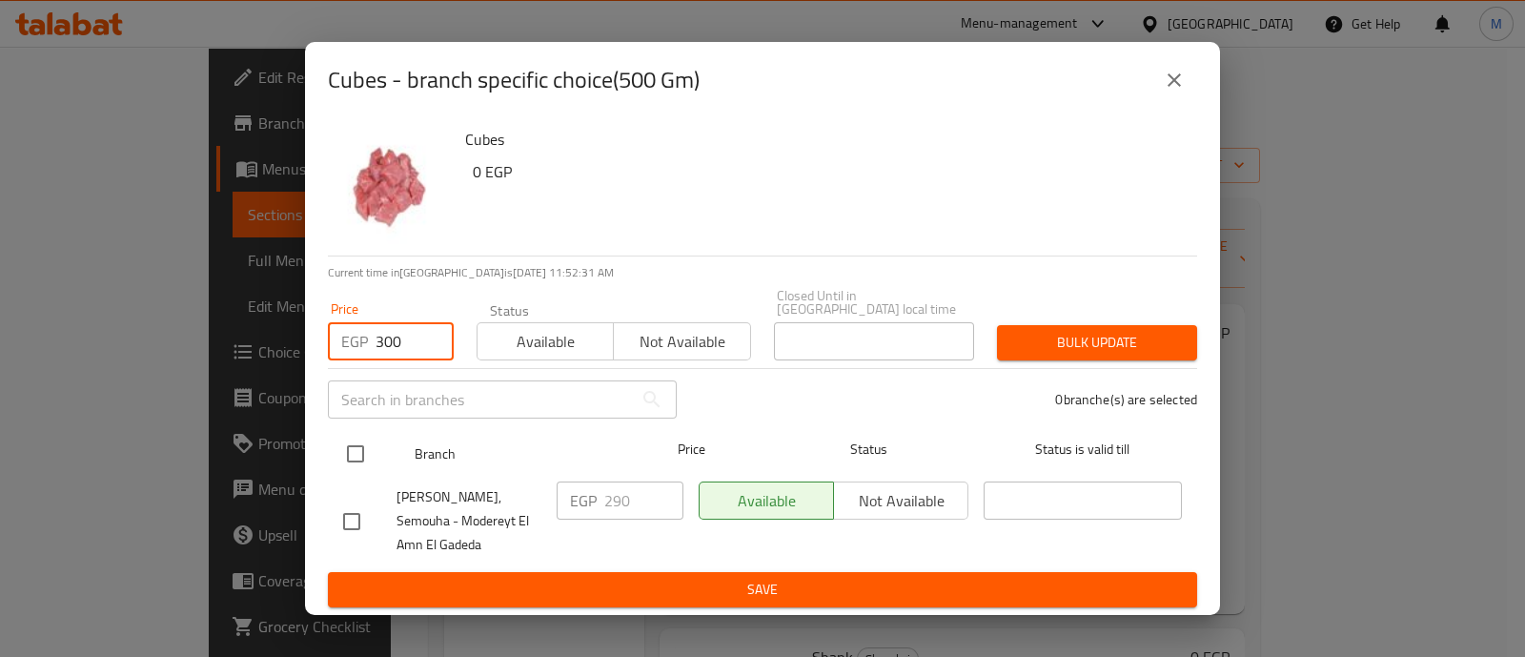
type input "300"
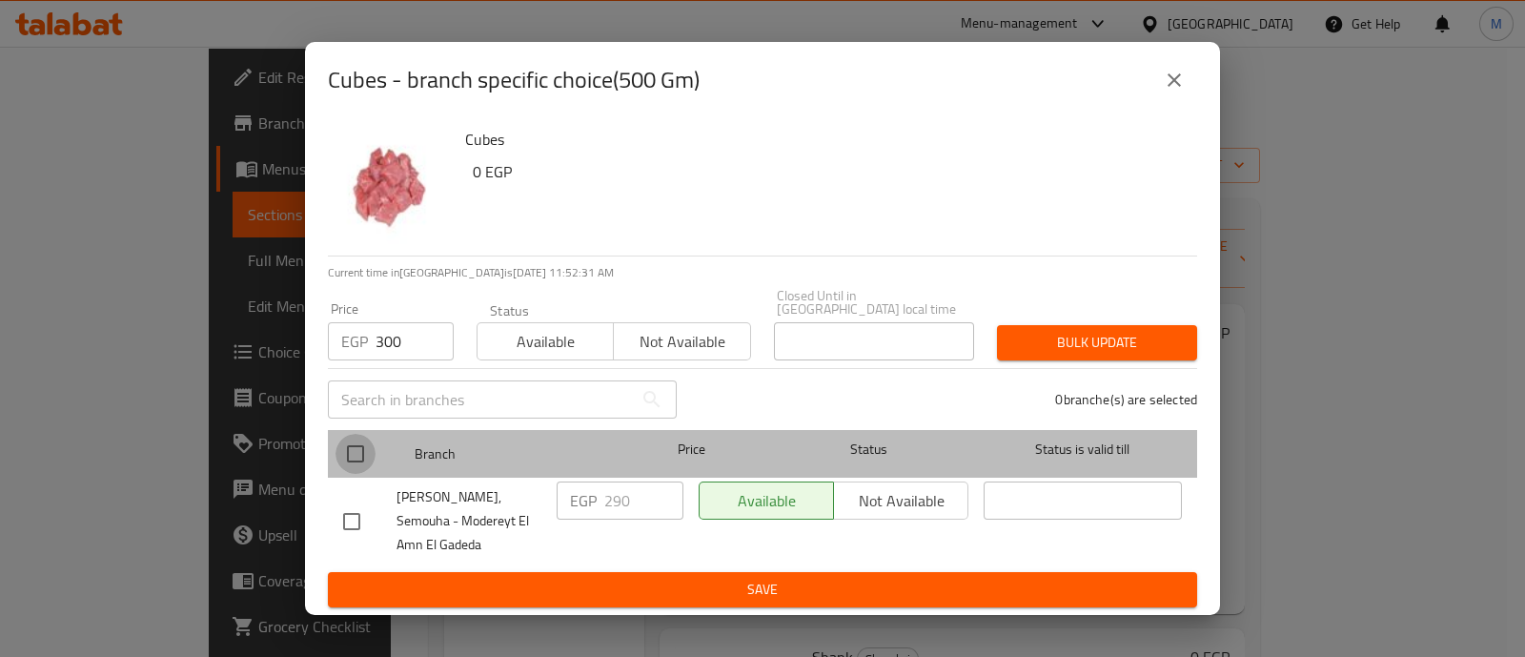
click at [355, 440] on input "checkbox" at bounding box center [356, 454] width 40 height 40
checkbox input "true"
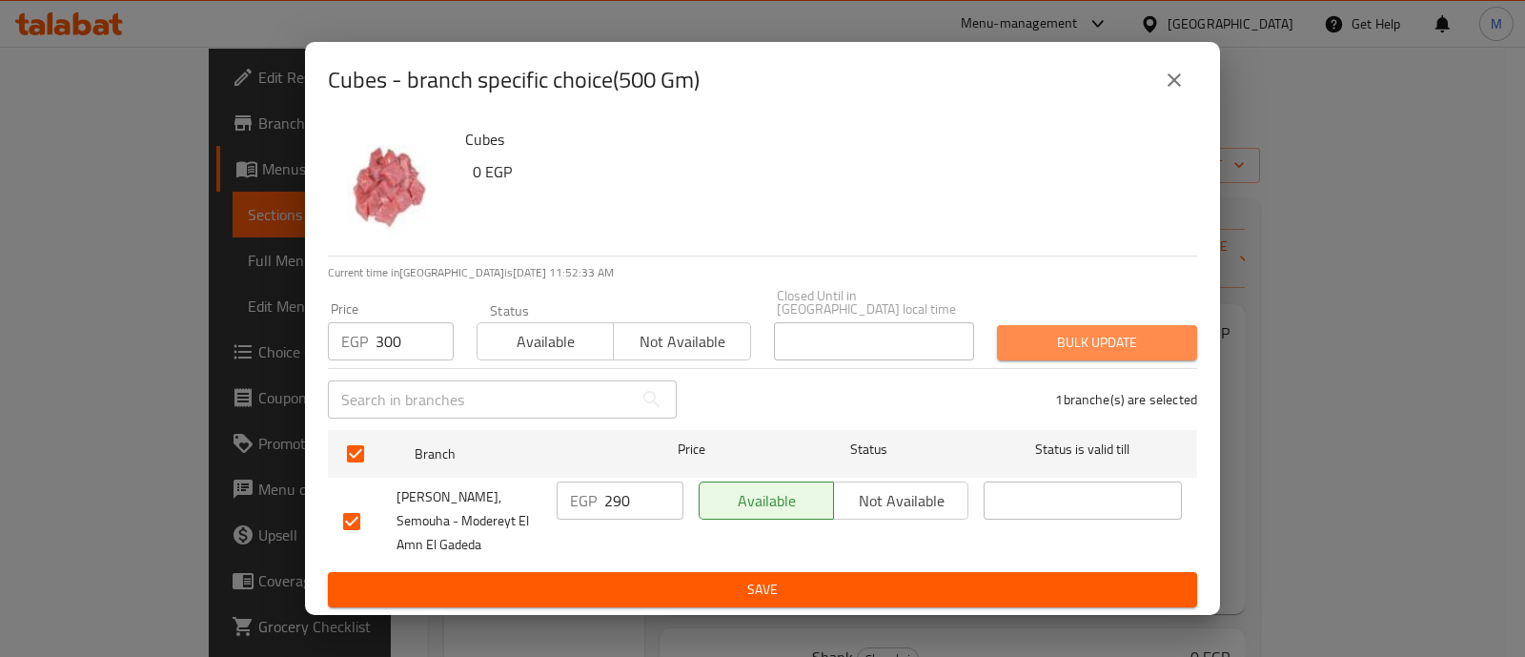
click at [1093, 331] on span "Bulk update" at bounding box center [1097, 343] width 170 height 24
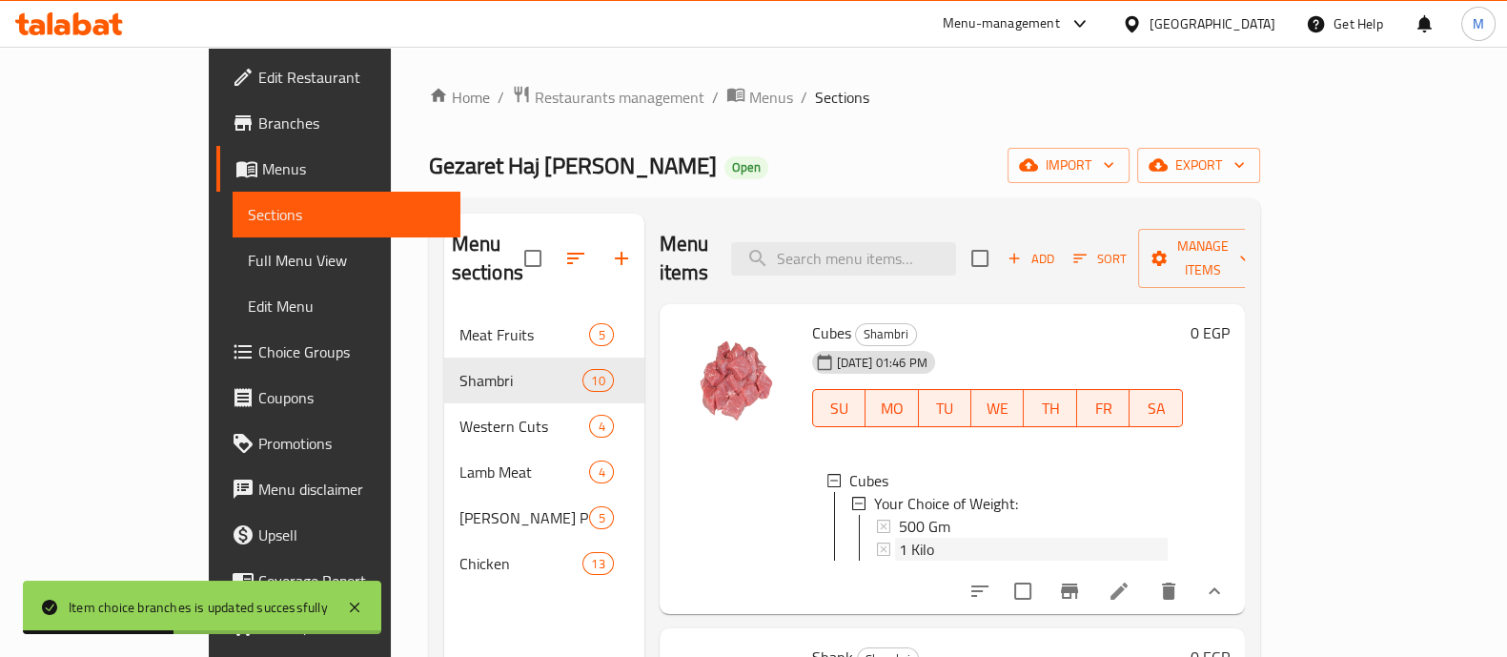
click at [899, 538] on div "1 Kilo" at bounding box center [1033, 549] width 269 height 23
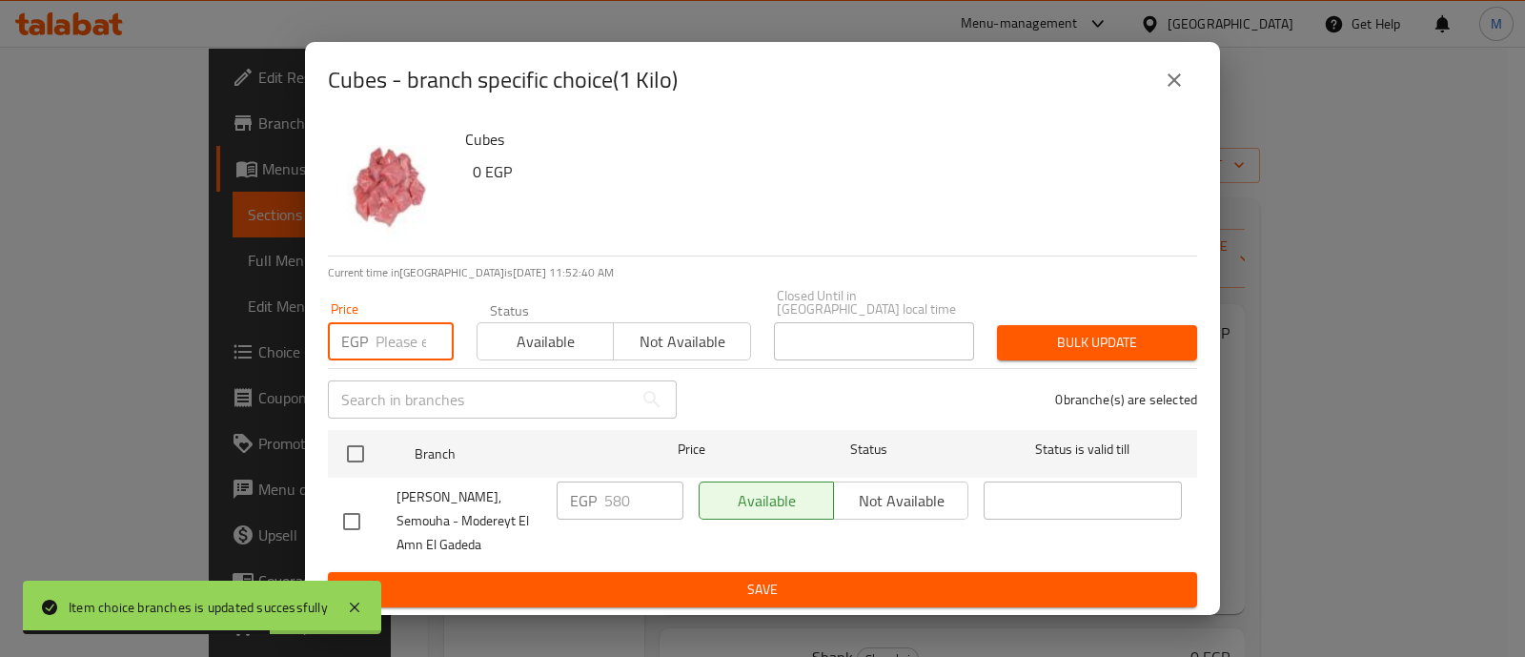
click at [396, 322] on input "number" at bounding box center [415, 341] width 78 height 38
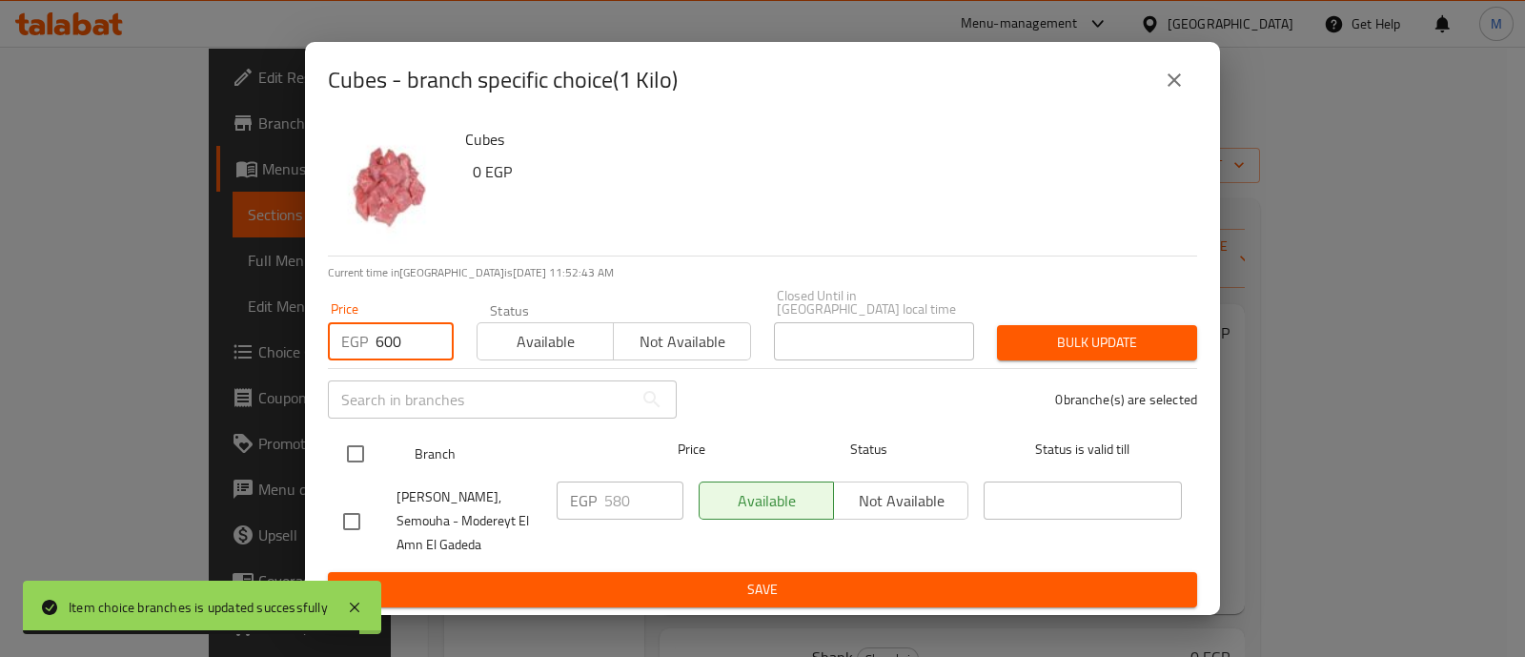
type input "600"
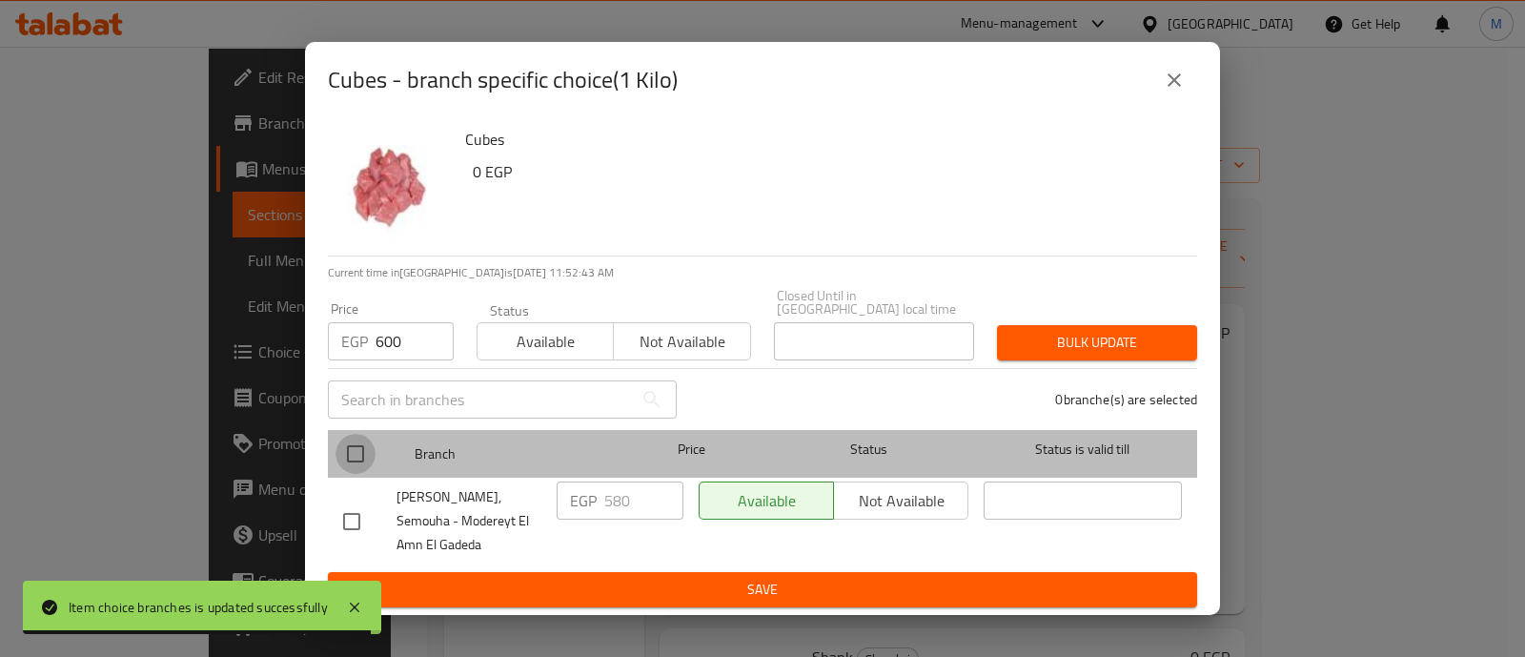
click at [359, 434] on input "checkbox" at bounding box center [356, 454] width 40 height 40
checkbox input "true"
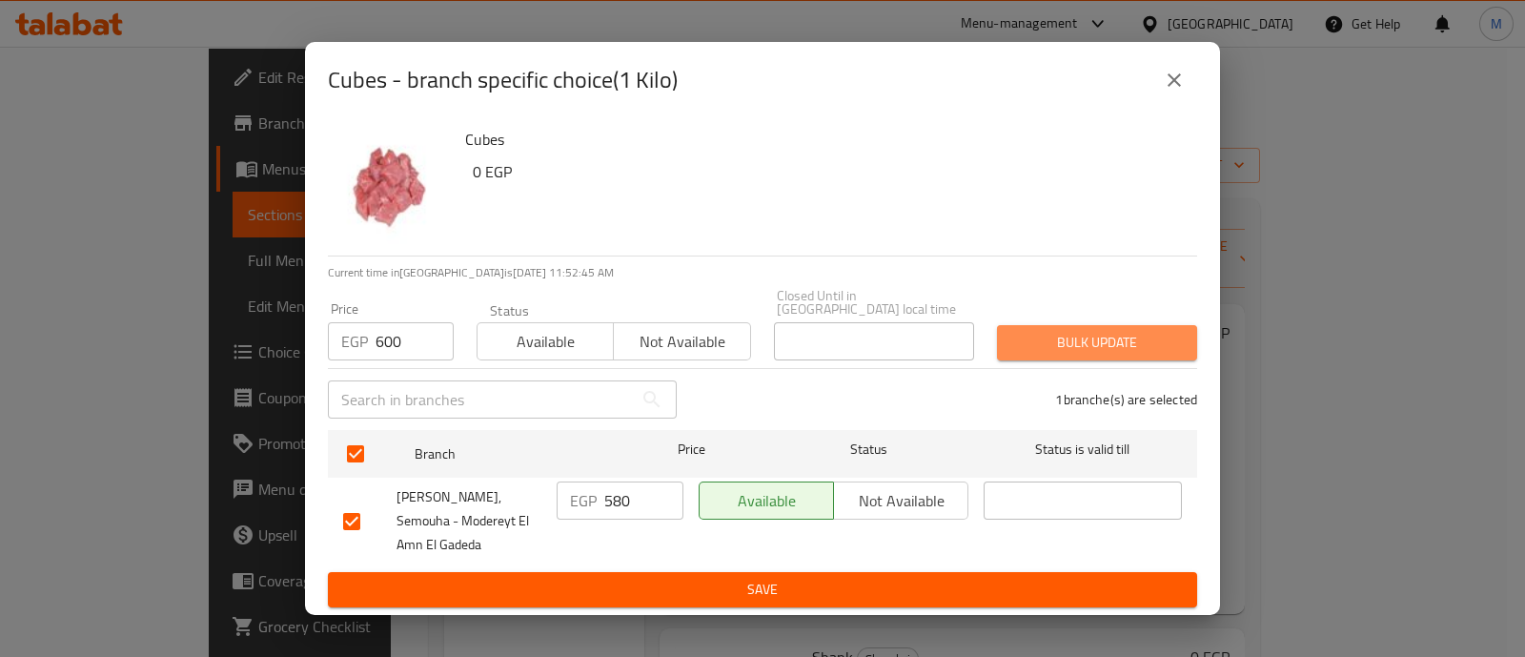
click at [1090, 331] on span "Bulk update" at bounding box center [1097, 343] width 170 height 24
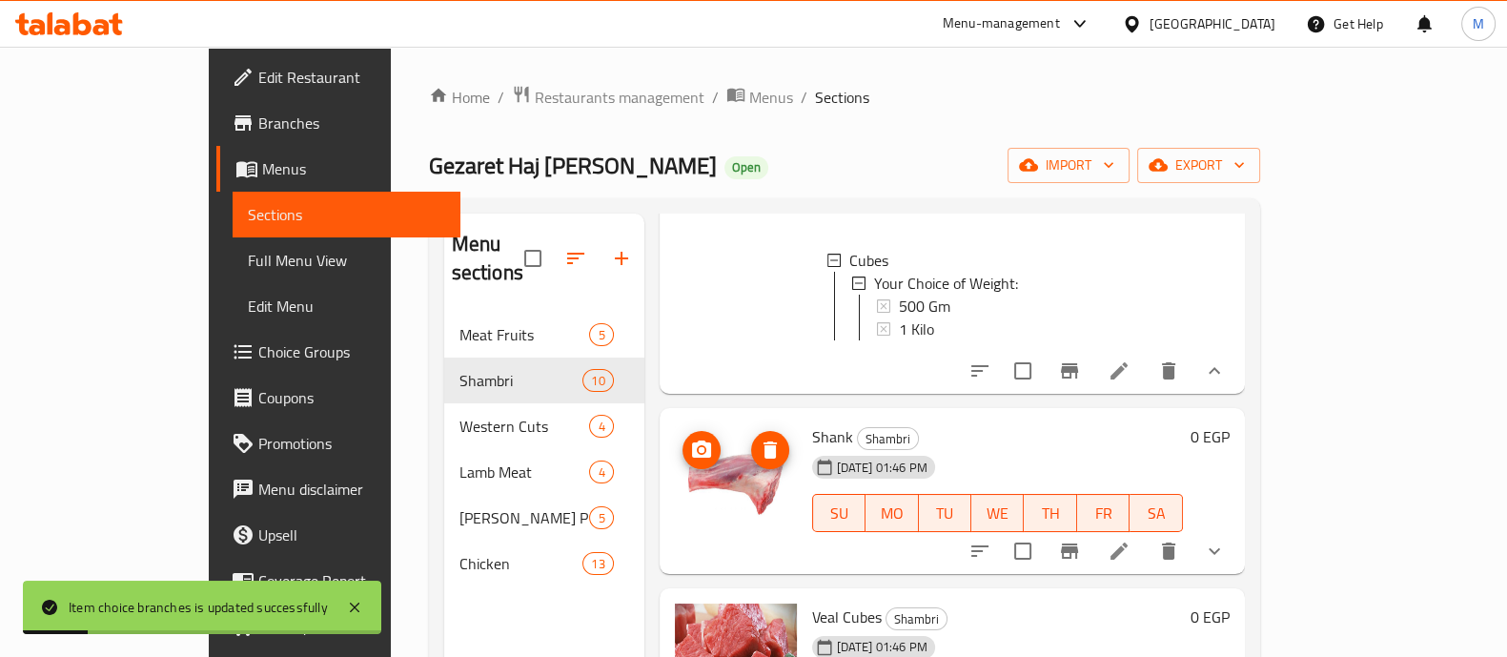
scroll to position [218, 0]
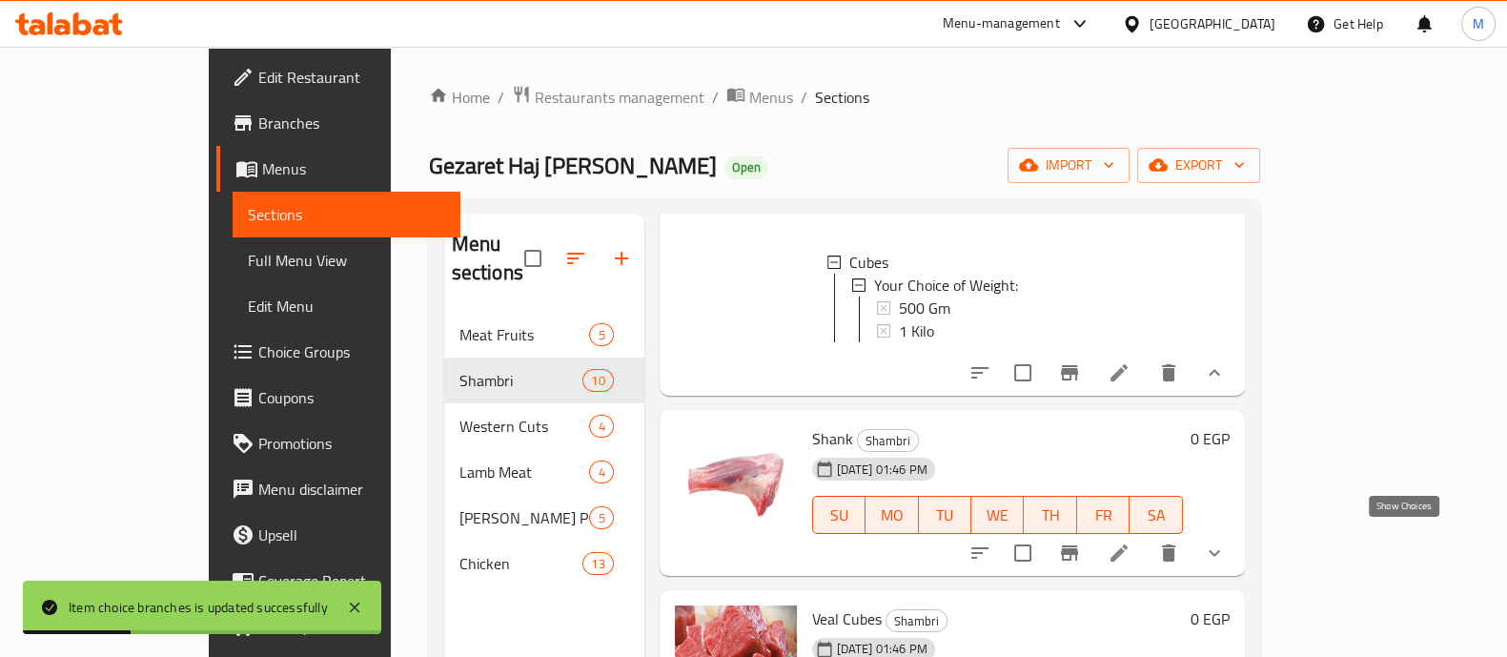
click at [1226, 541] on icon "show more" at bounding box center [1214, 552] width 23 height 23
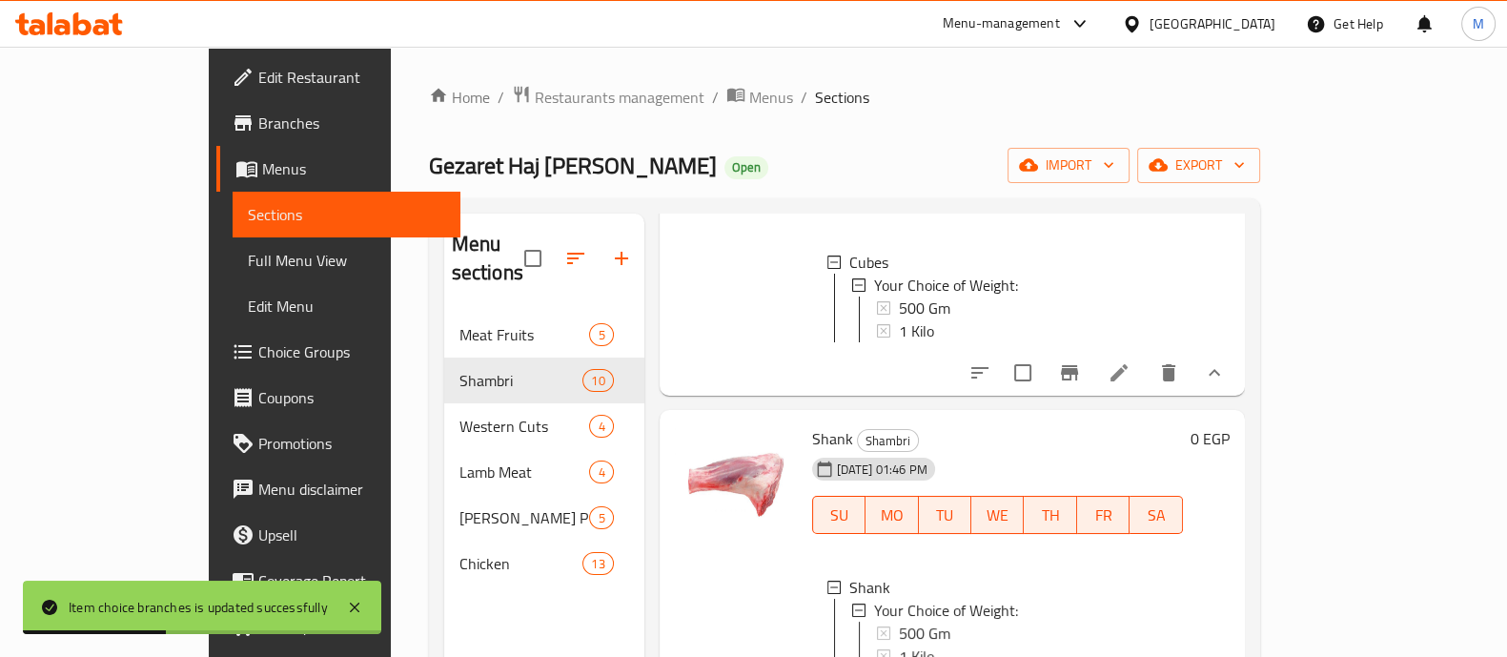
scroll to position [380, 0]
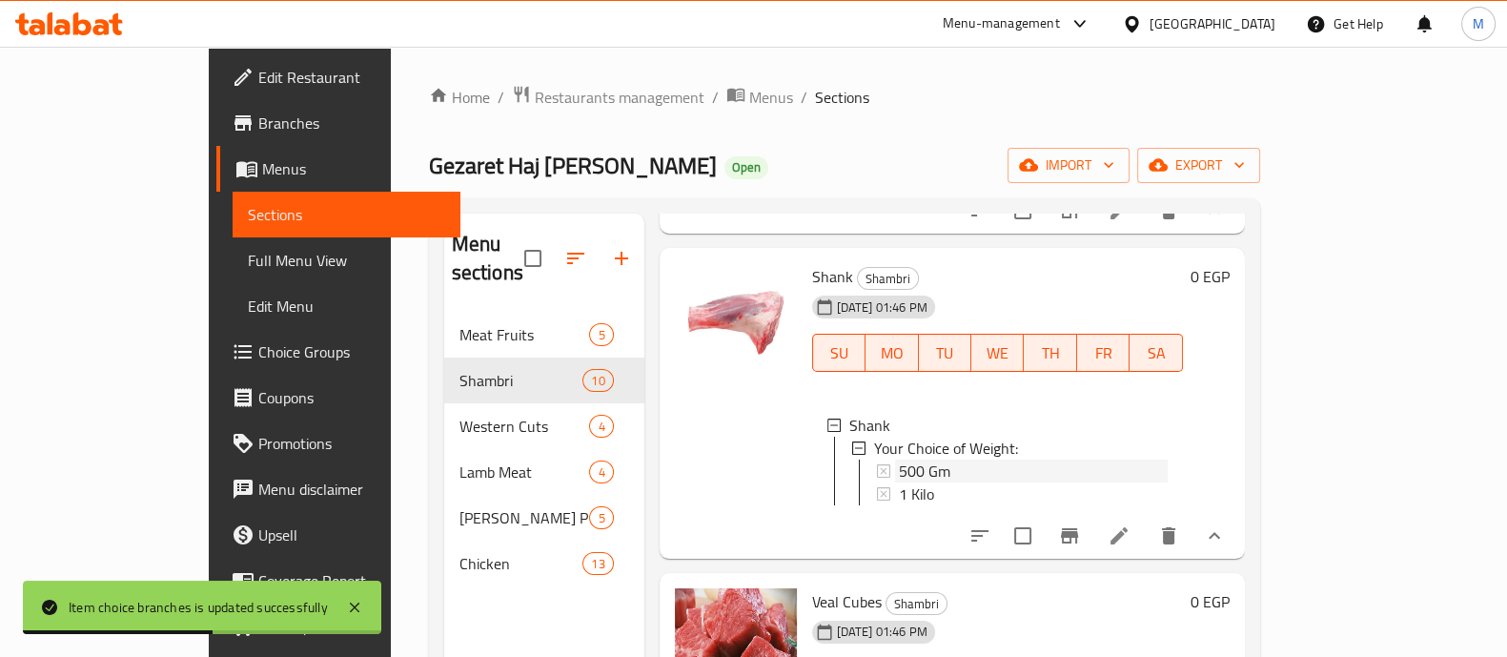
click at [899, 459] on div "500 Gm" at bounding box center [1033, 470] width 269 height 23
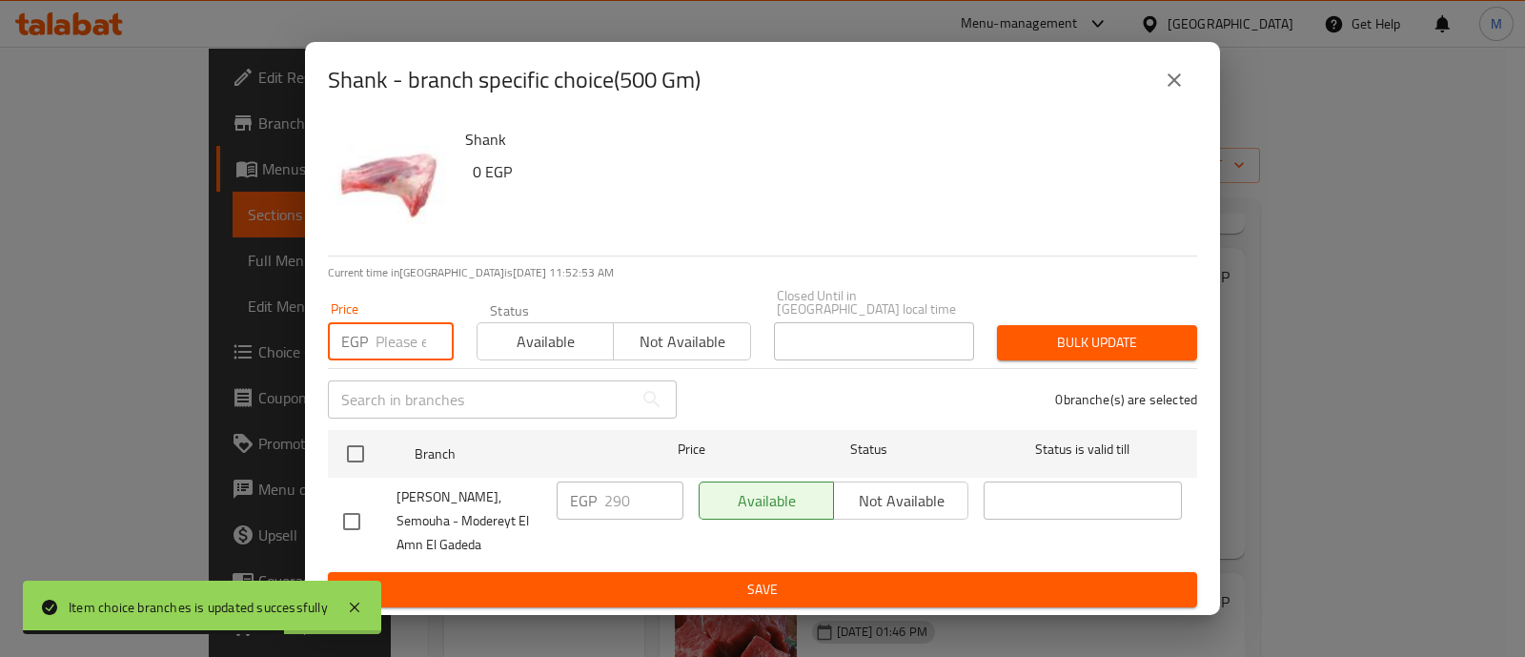
click at [388, 334] on input "number" at bounding box center [415, 341] width 78 height 38
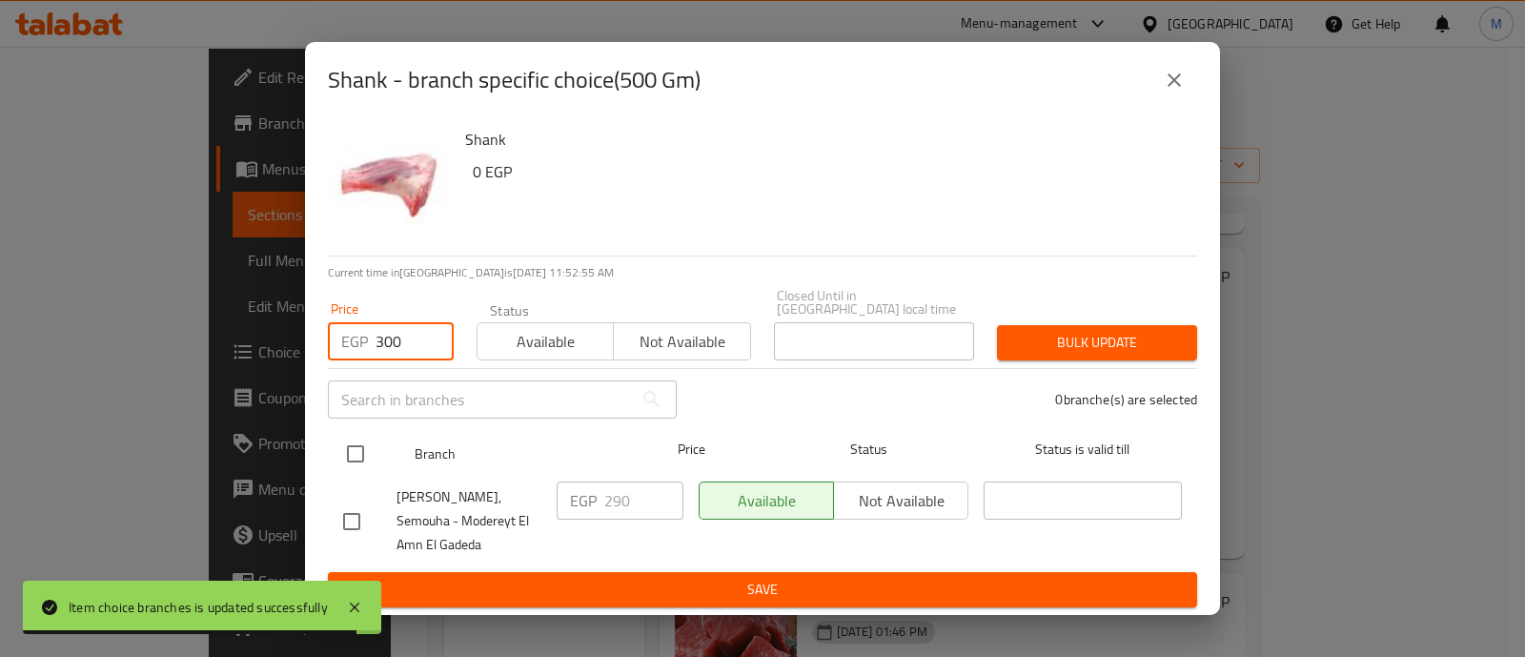
type input "300"
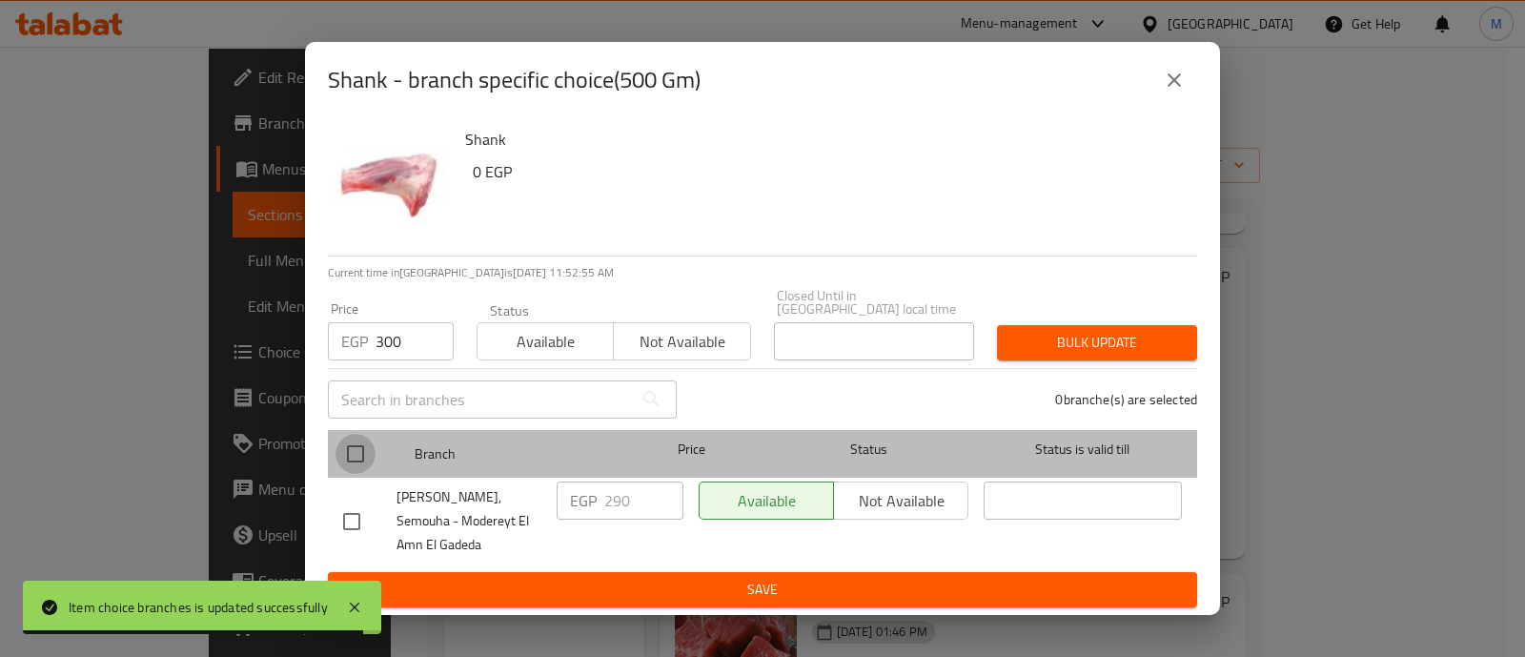
click at [361, 440] on input "checkbox" at bounding box center [356, 454] width 40 height 40
checkbox input "true"
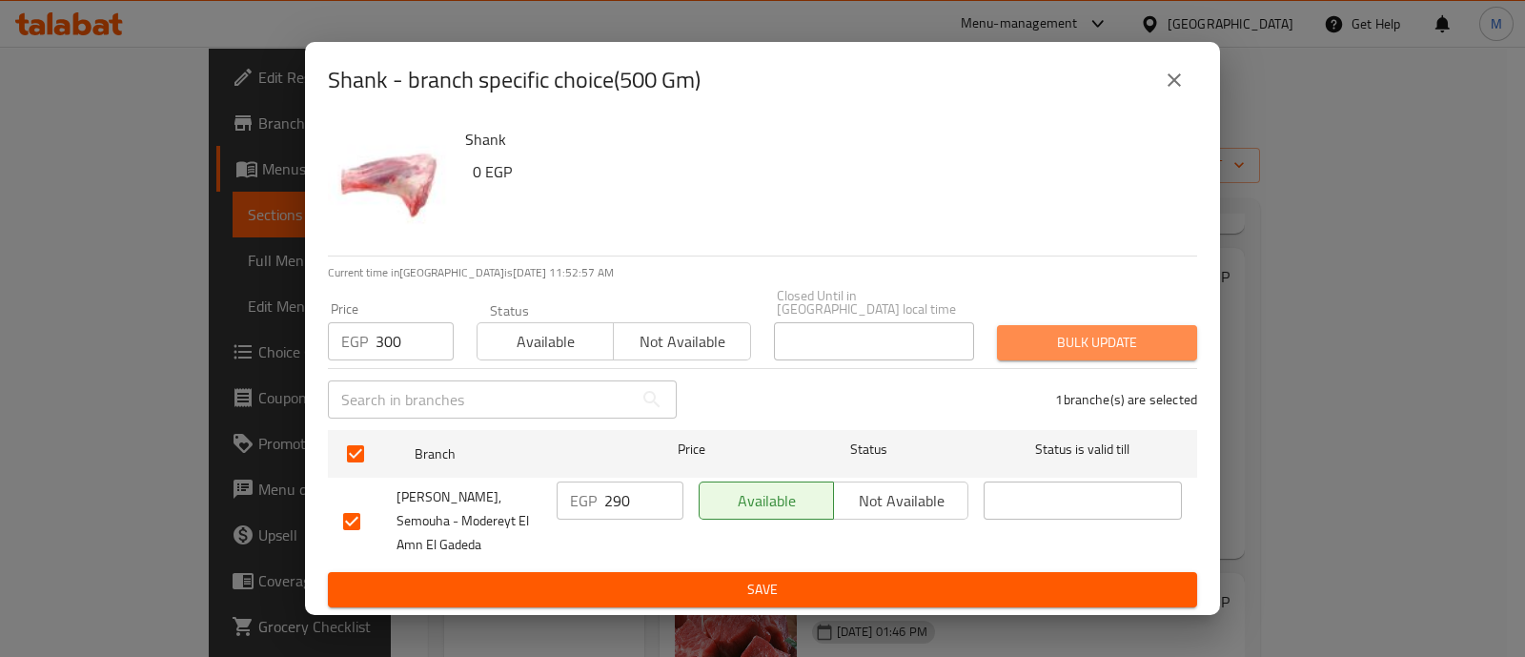
click at [1134, 331] on span "Bulk update" at bounding box center [1097, 343] width 170 height 24
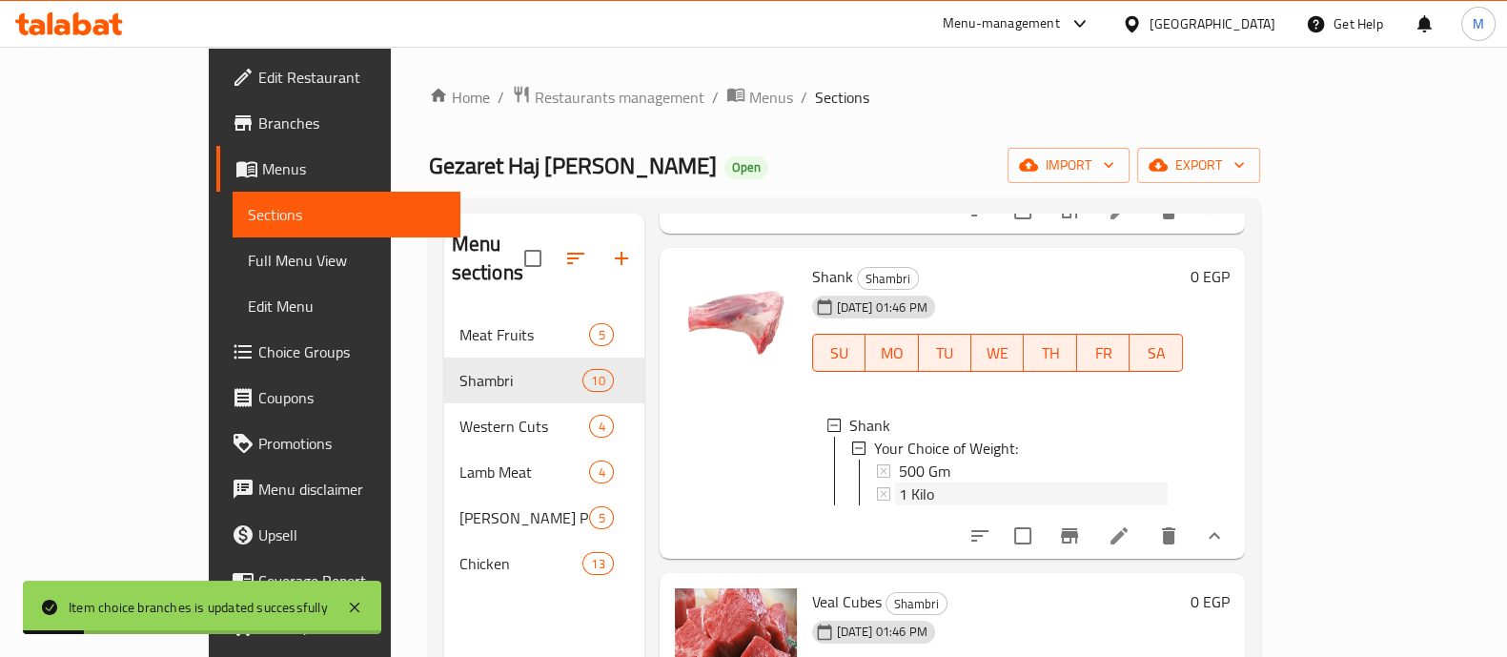
click at [906, 491] on div "1 Kilo" at bounding box center [1033, 493] width 269 height 23
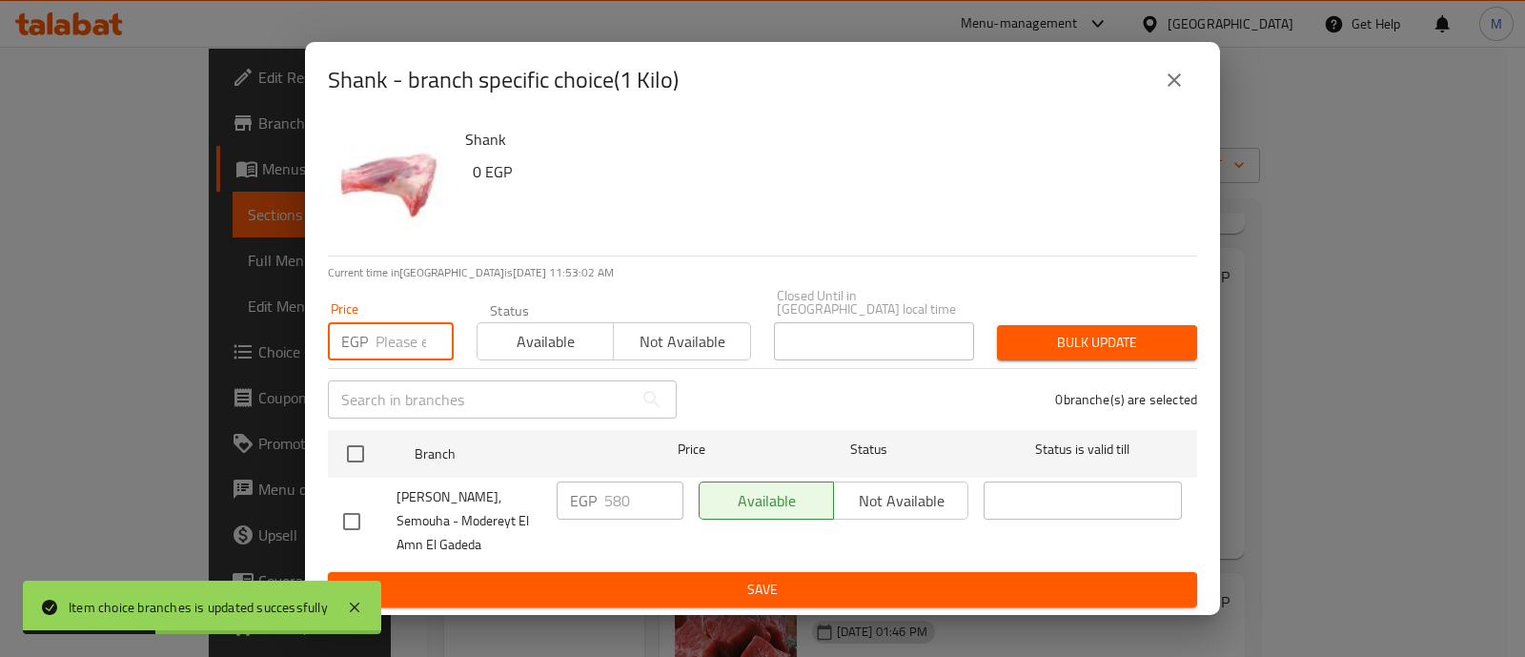
click at [401, 322] on input "number" at bounding box center [415, 341] width 78 height 38
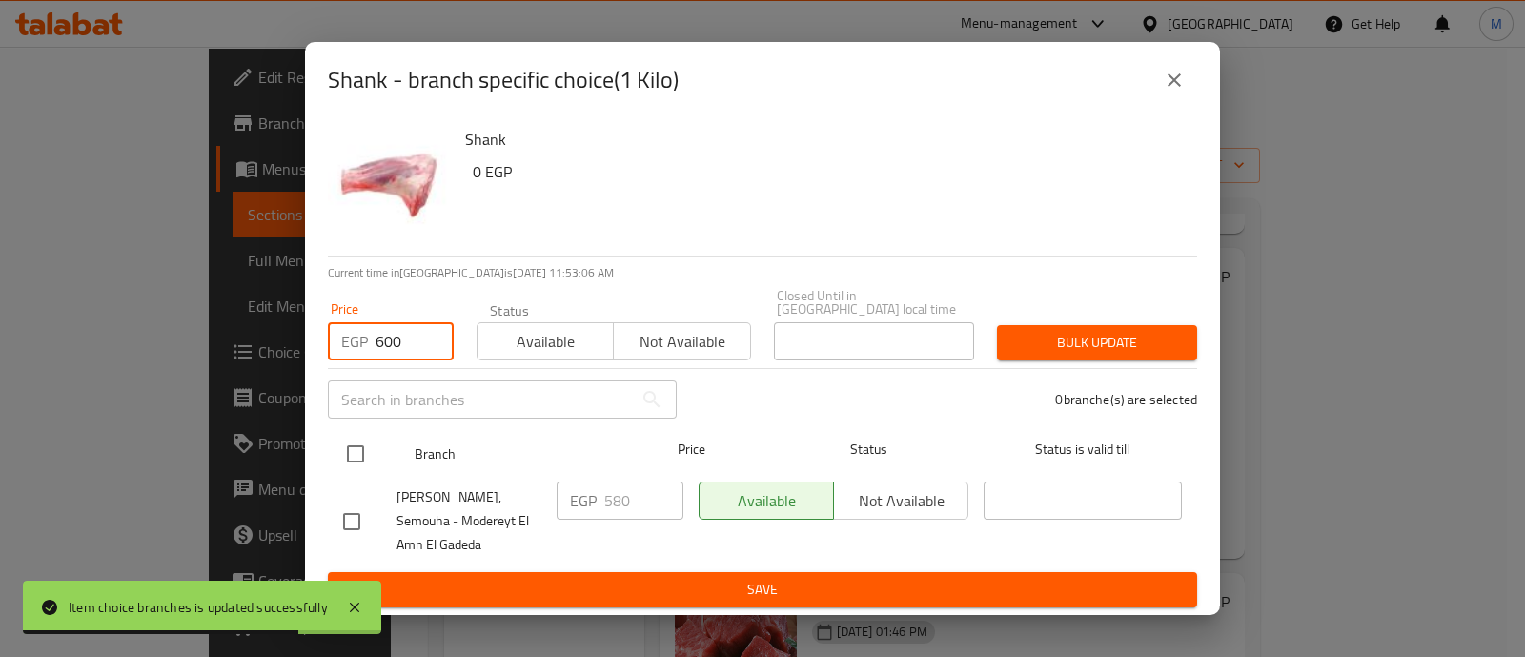
type input "600"
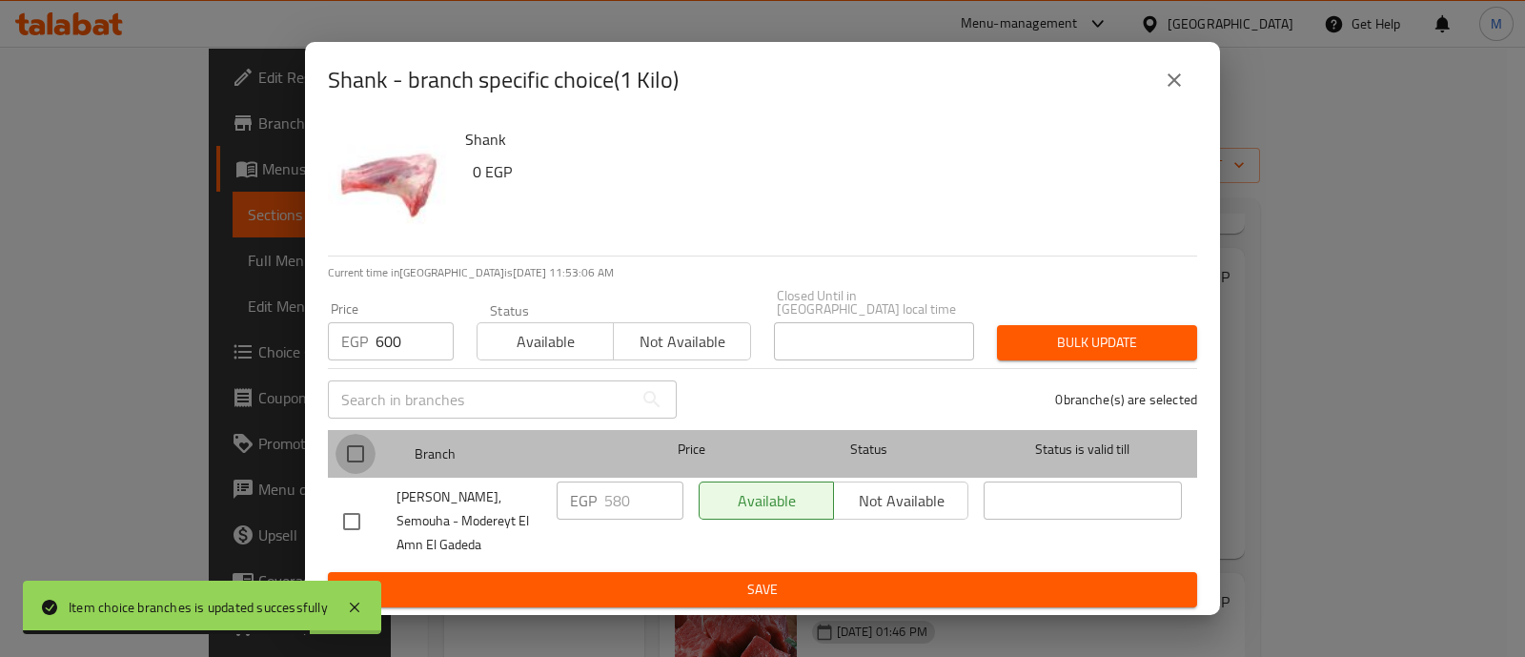
click at [357, 437] on input "checkbox" at bounding box center [356, 454] width 40 height 40
checkbox input "true"
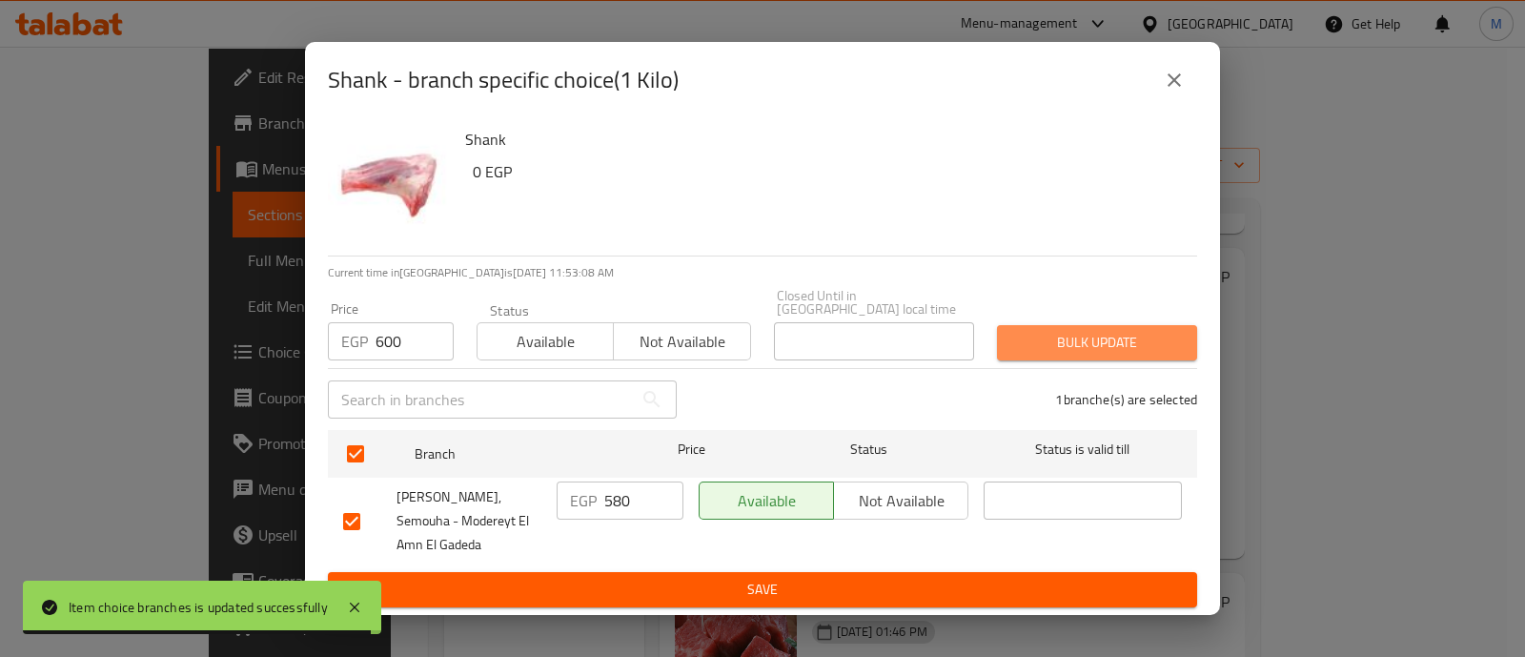
click at [1064, 331] on span "Bulk update" at bounding box center [1097, 343] width 170 height 24
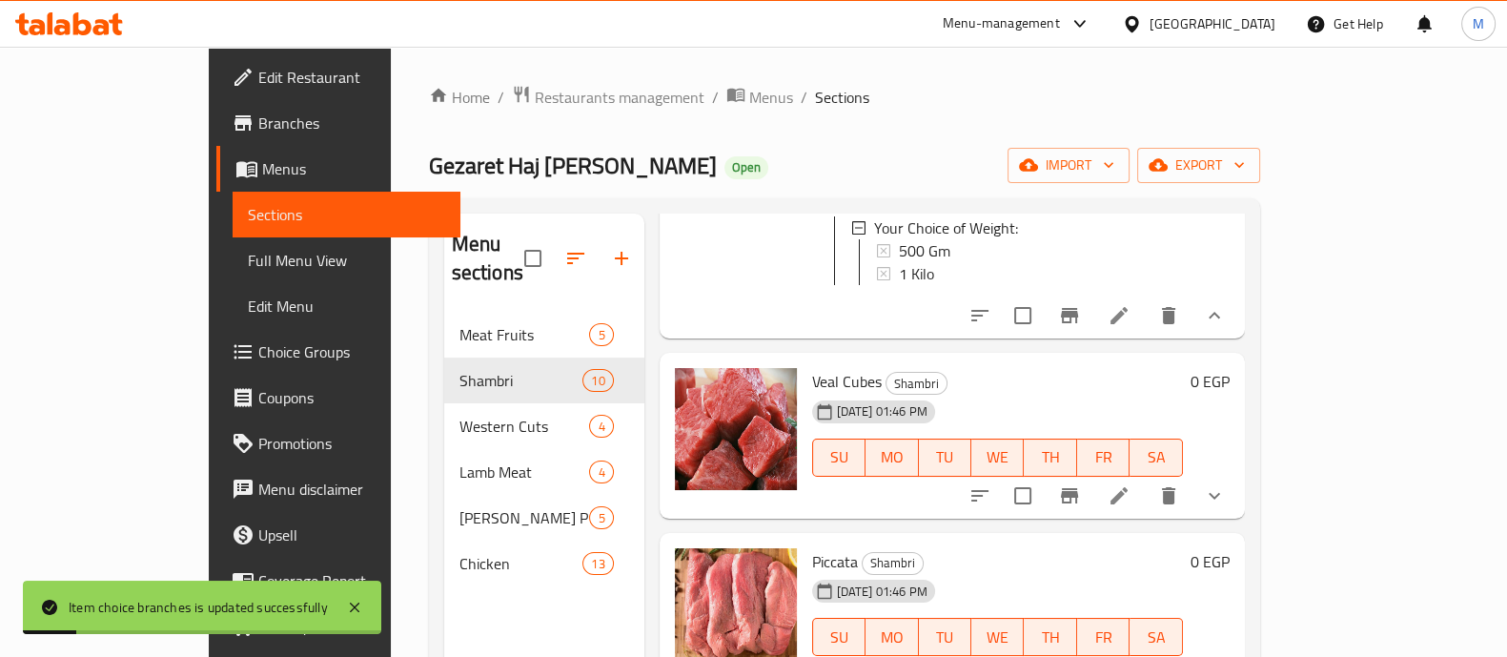
scroll to position [604, 0]
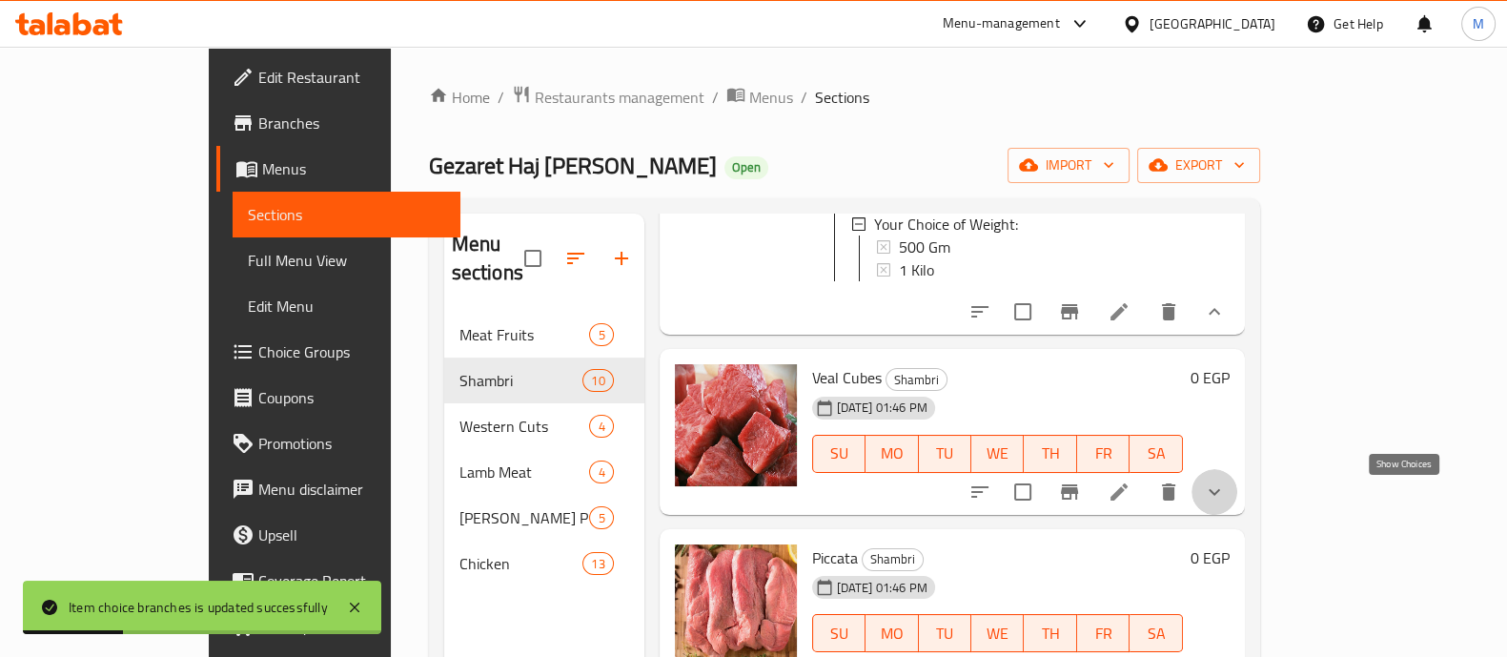
click at [1226, 502] on icon "show more" at bounding box center [1214, 491] width 23 height 23
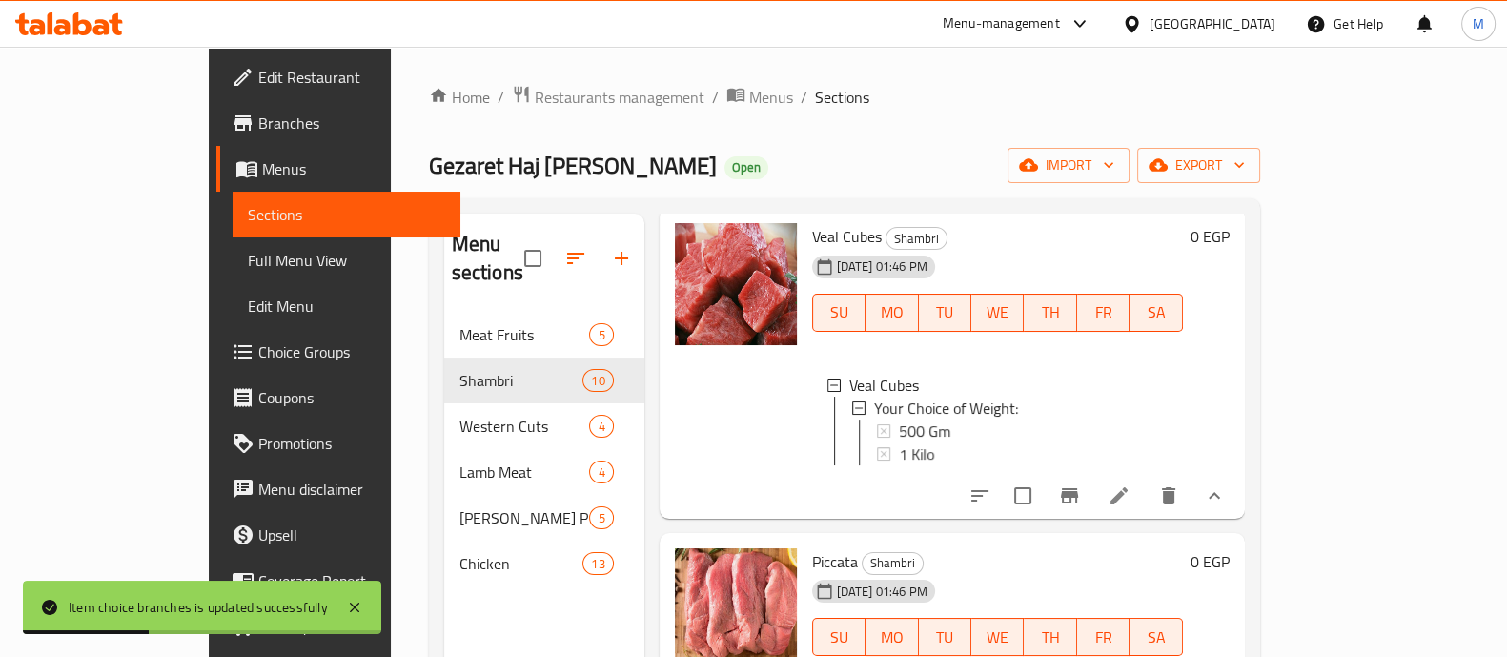
scroll to position [747, 0]
click at [930, 435] on div "500 Gm" at bounding box center [1033, 429] width 269 height 23
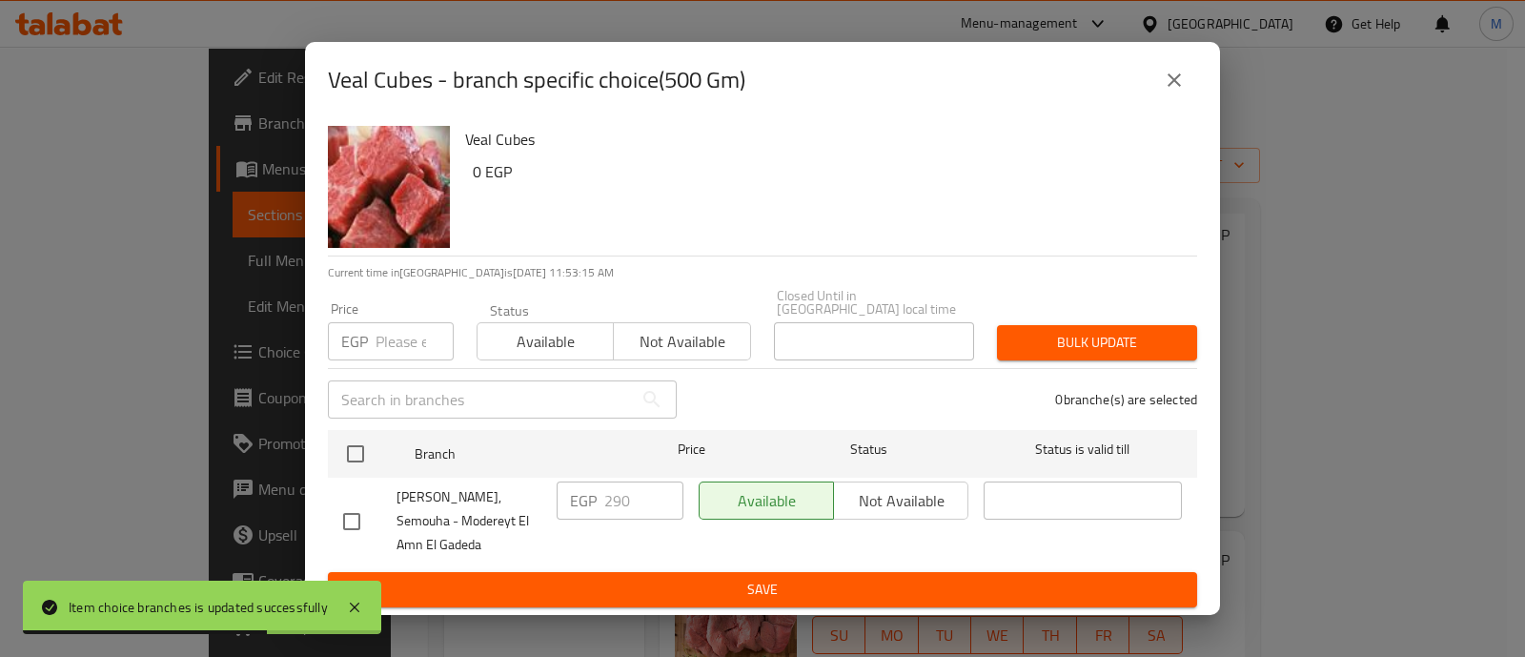
click at [404, 322] on input "number" at bounding box center [415, 341] width 78 height 38
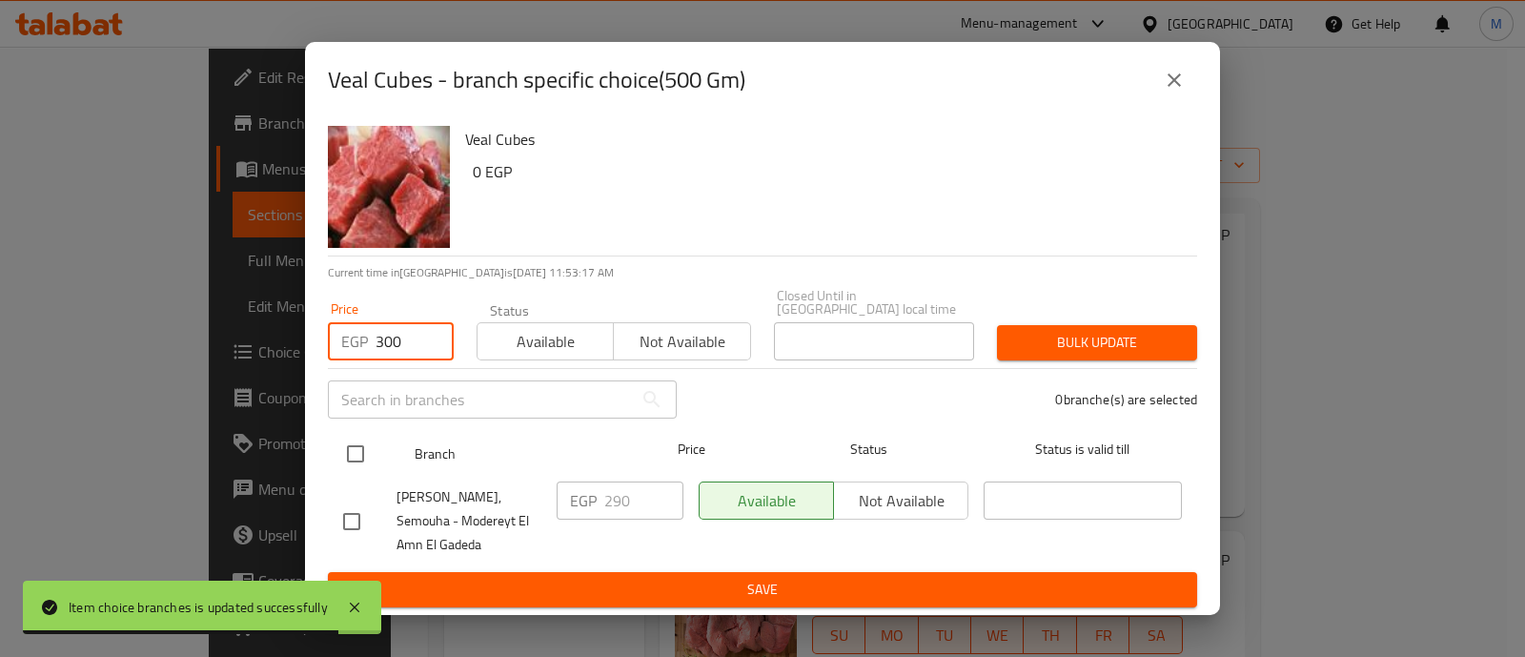
type input "300"
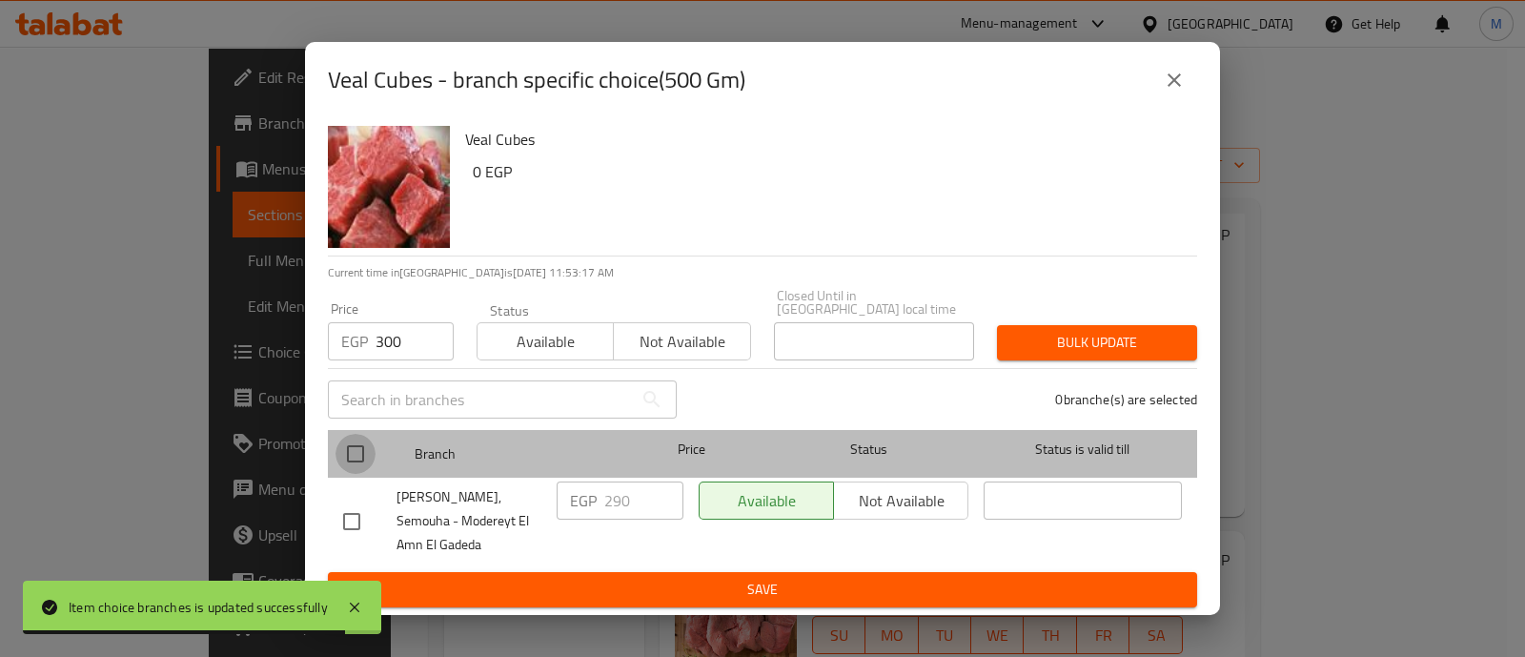
click at [358, 439] on input "checkbox" at bounding box center [356, 454] width 40 height 40
checkbox input "true"
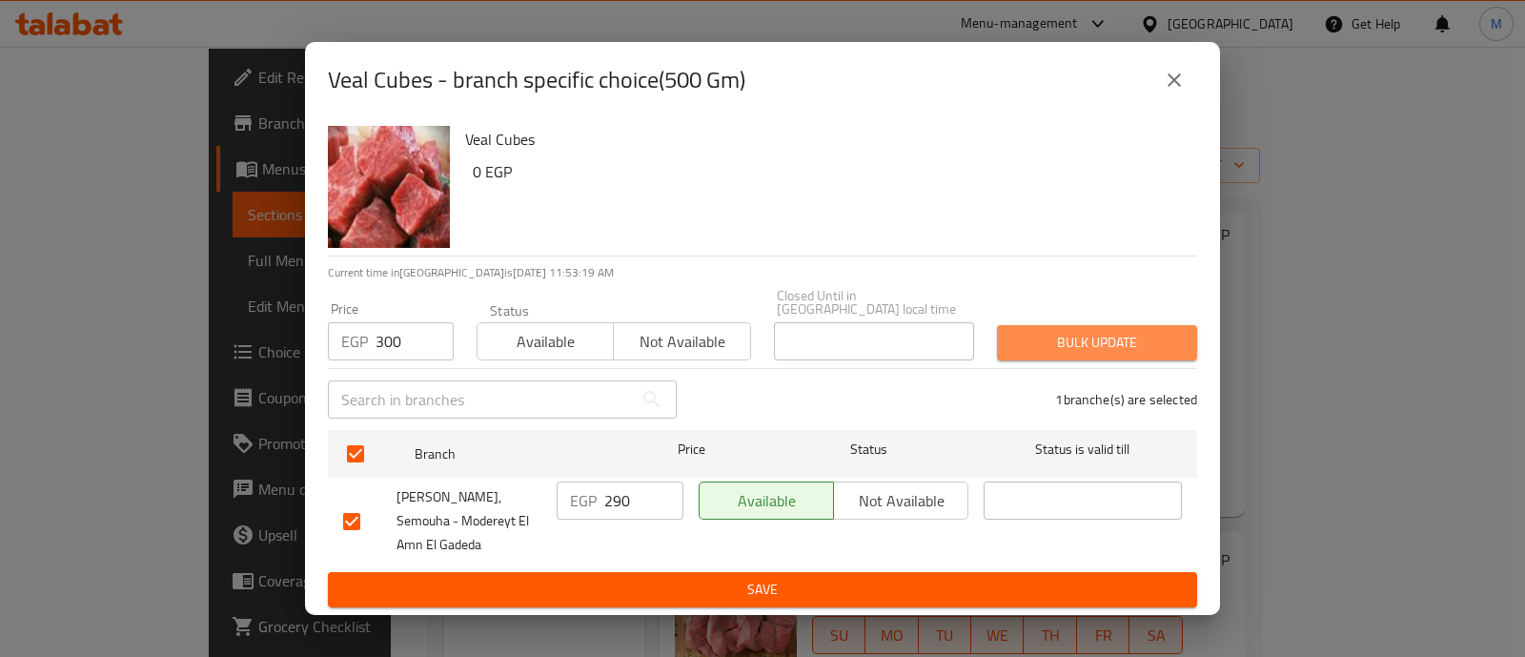
click at [1151, 331] on span "Bulk update" at bounding box center [1097, 343] width 170 height 24
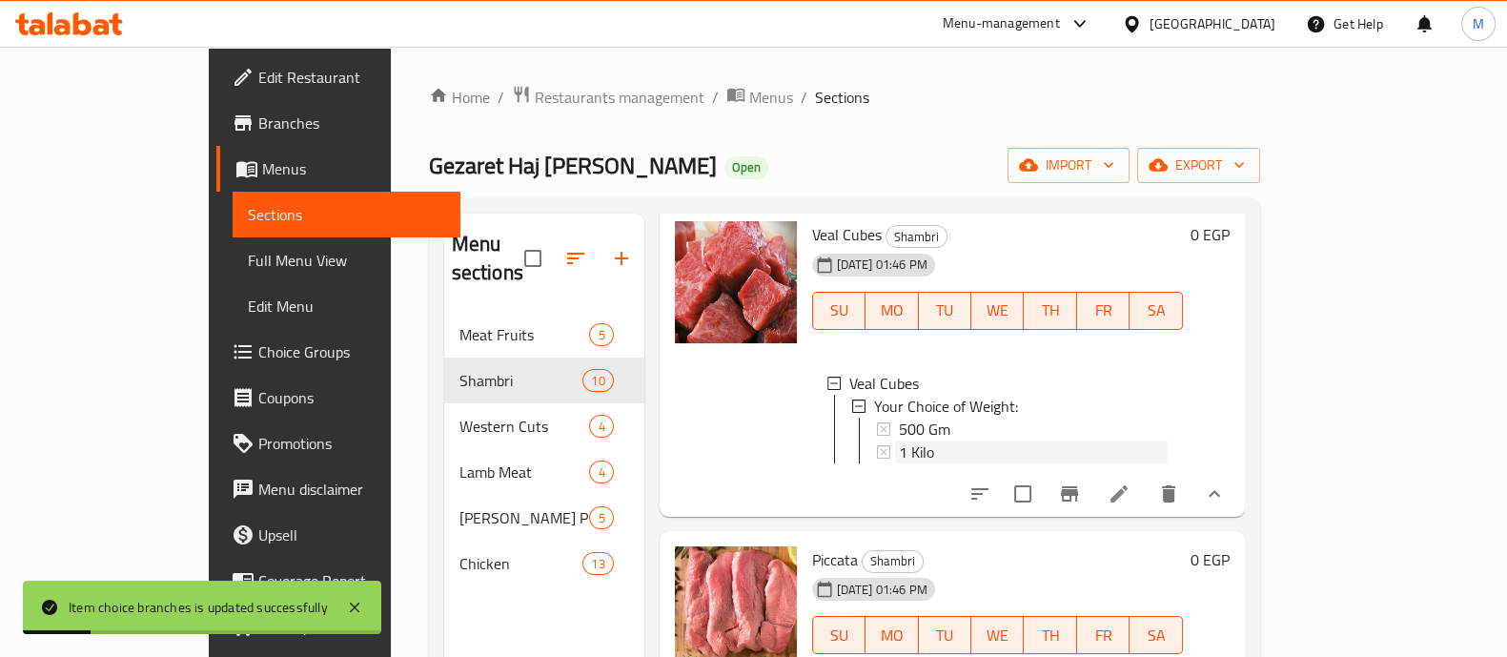
click at [899, 463] on span "1 Kilo" at bounding box center [916, 451] width 35 height 23
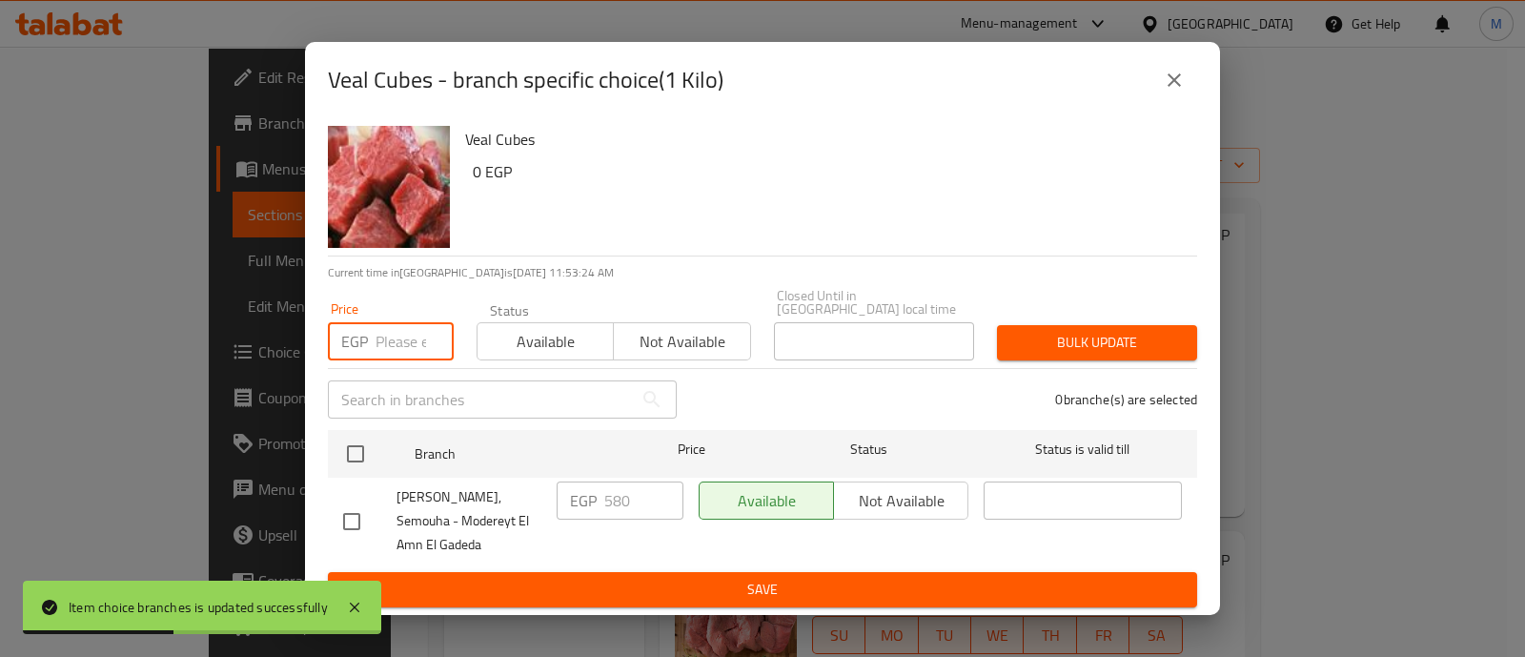
click at [385, 324] on input "number" at bounding box center [415, 341] width 78 height 38
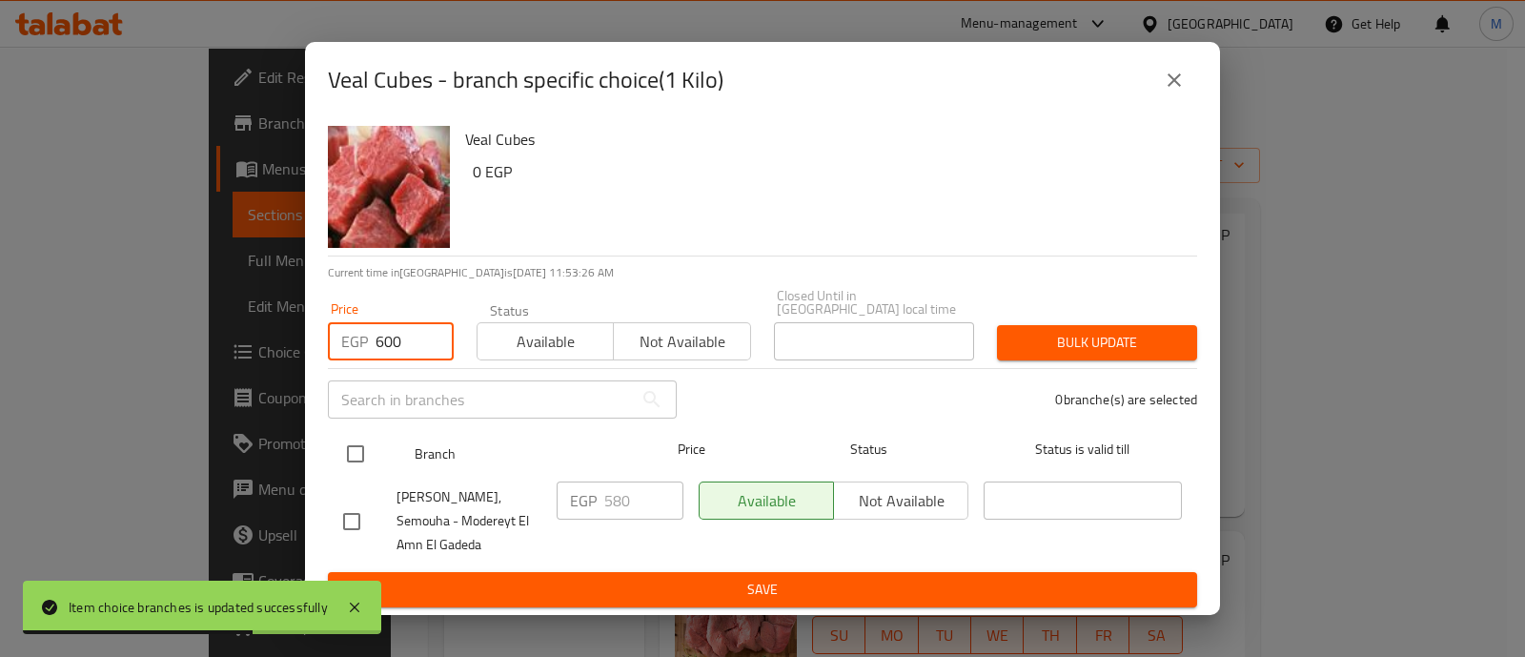
type input "600"
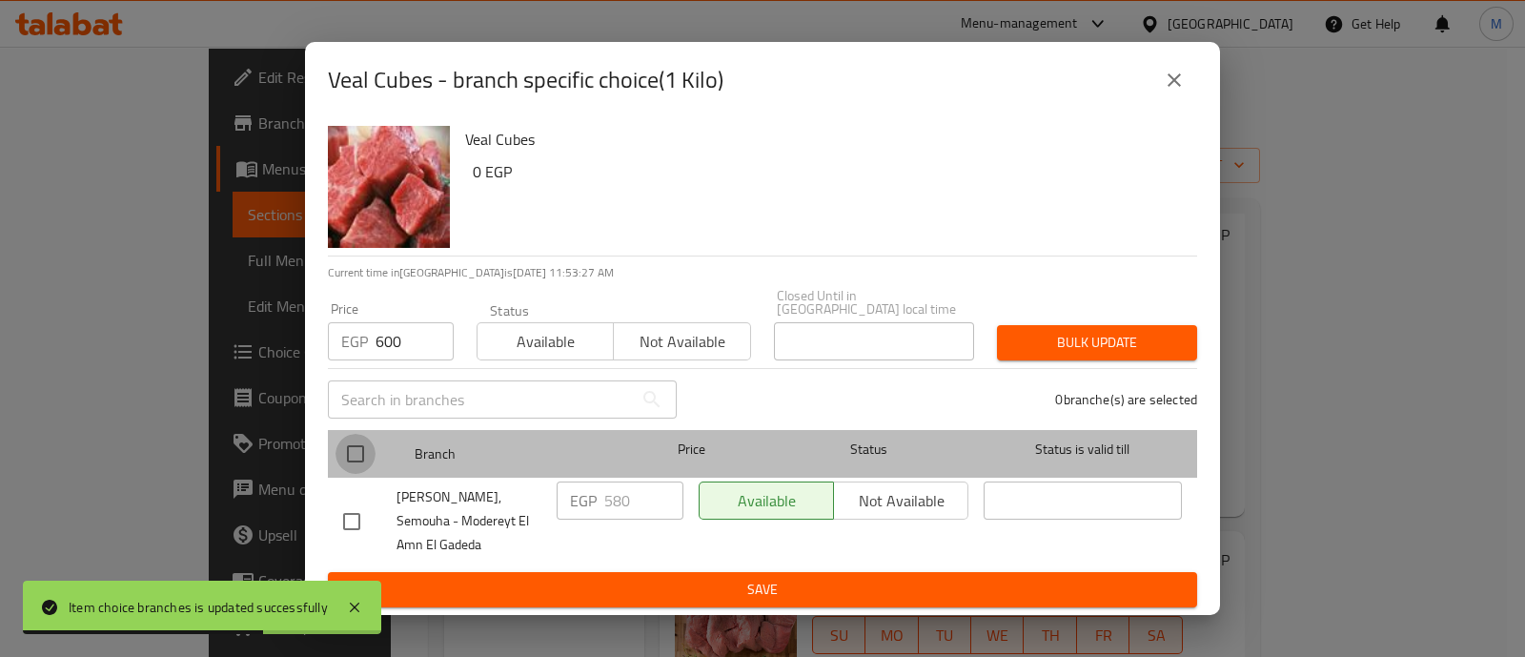
click at [361, 434] on input "checkbox" at bounding box center [356, 454] width 40 height 40
checkbox input "true"
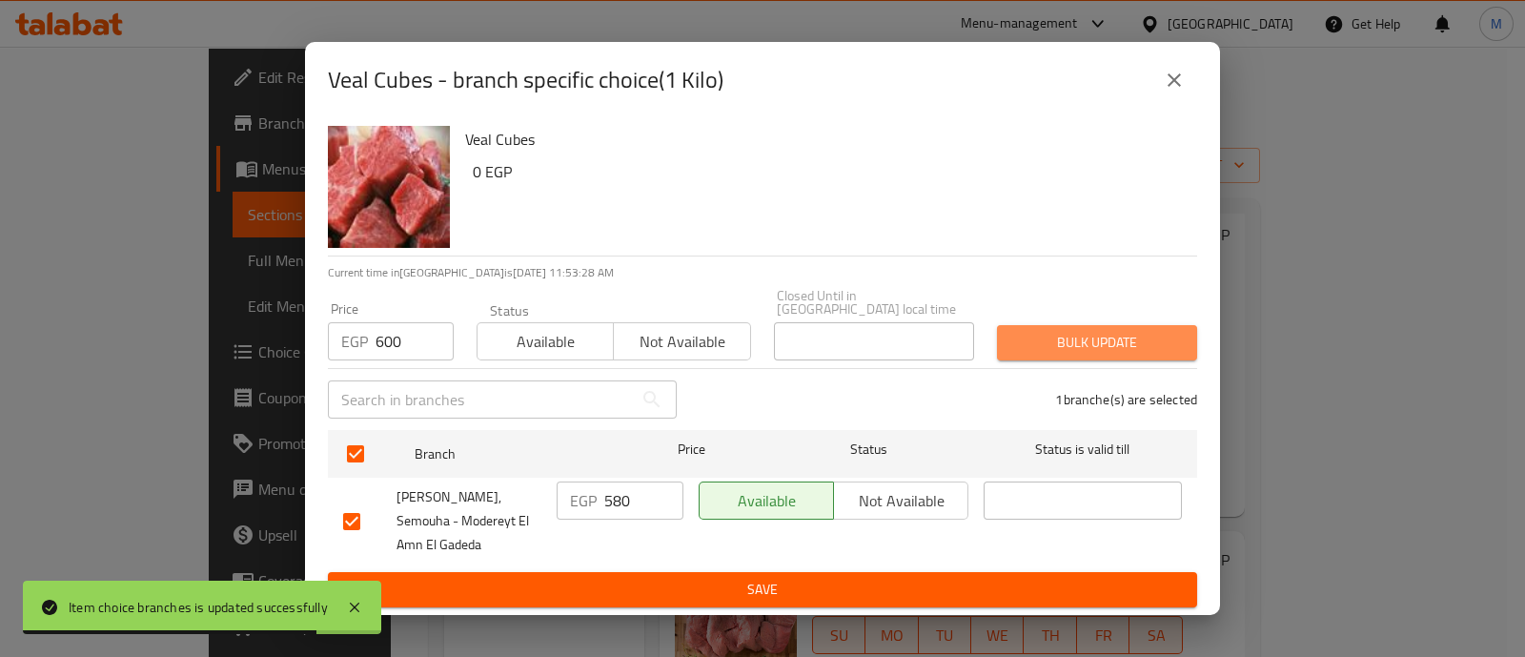
click at [1146, 331] on span "Bulk update" at bounding box center [1097, 343] width 170 height 24
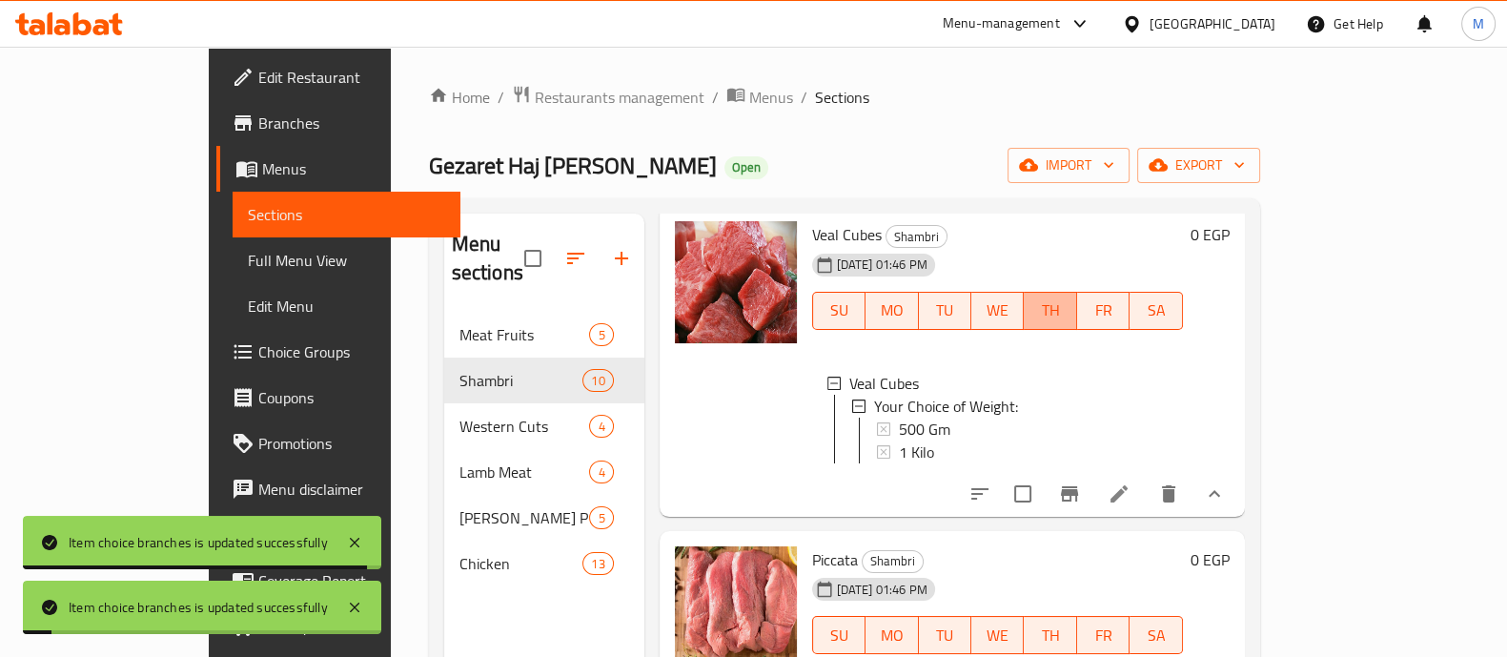
click at [1069, 324] on span "TH" at bounding box center [1049, 310] width 37 height 28
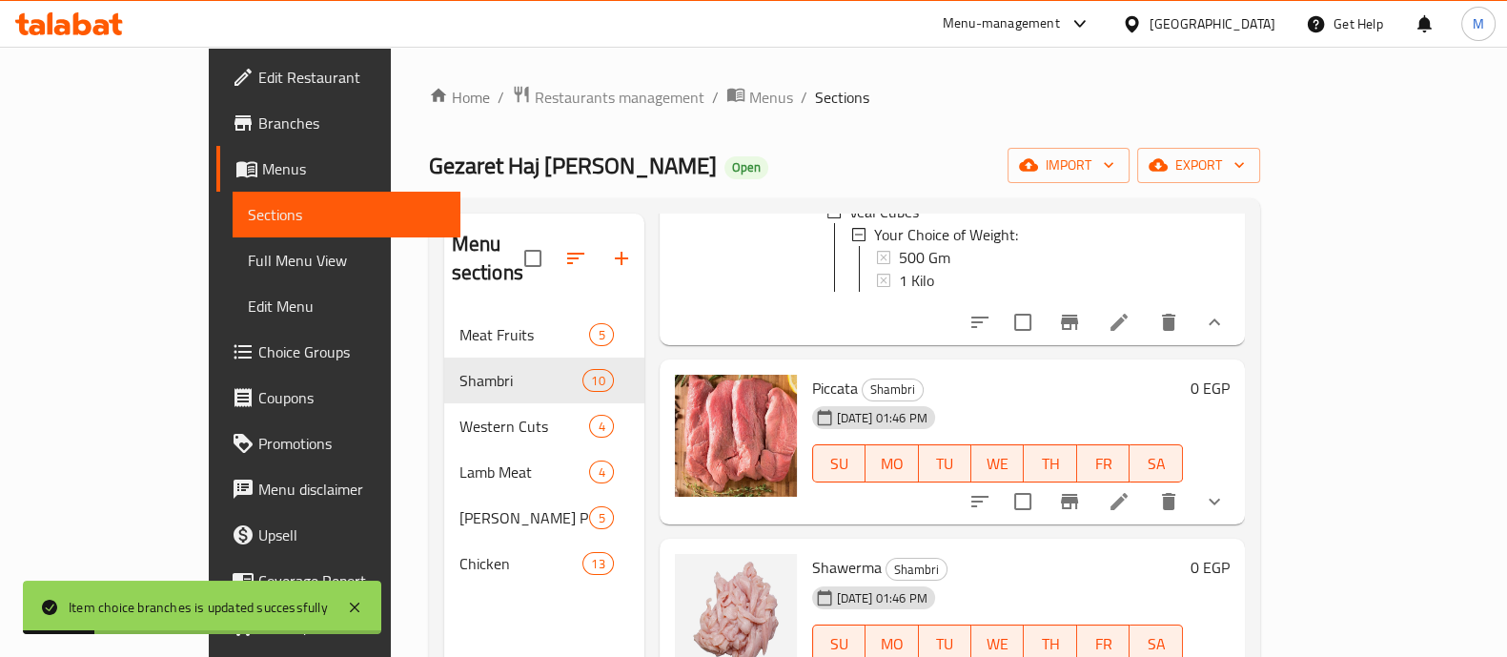
scroll to position [988, 0]
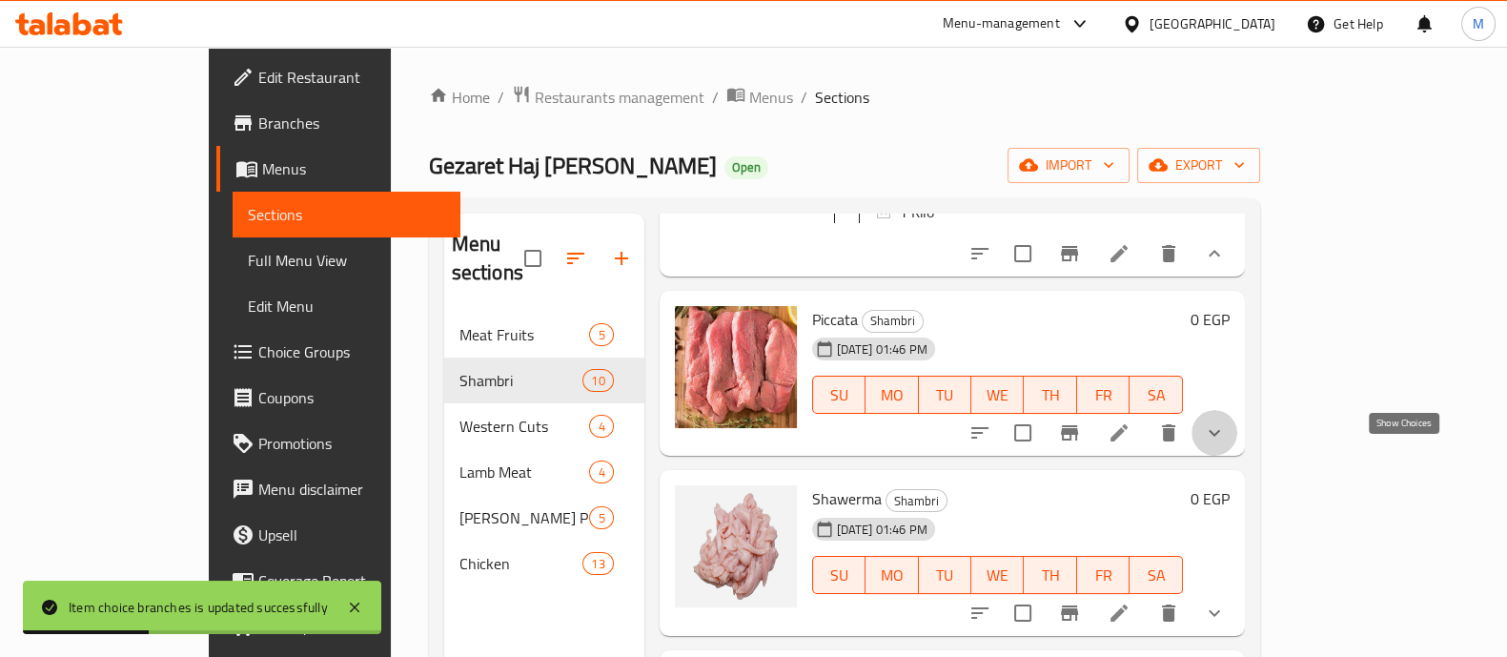
click at [1226, 444] on icon "show more" at bounding box center [1214, 432] width 23 height 23
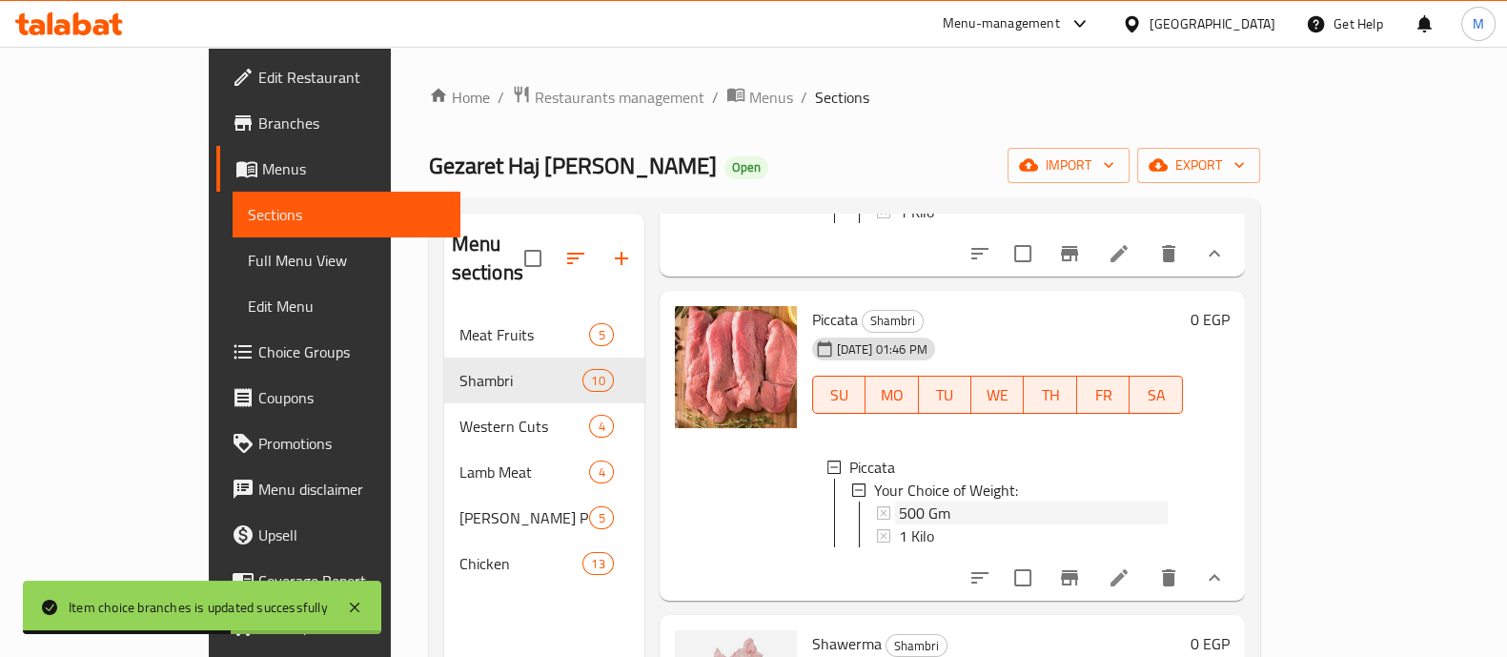
click at [899, 524] on span "500 Gm" at bounding box center [924, 512] width 51 height 23
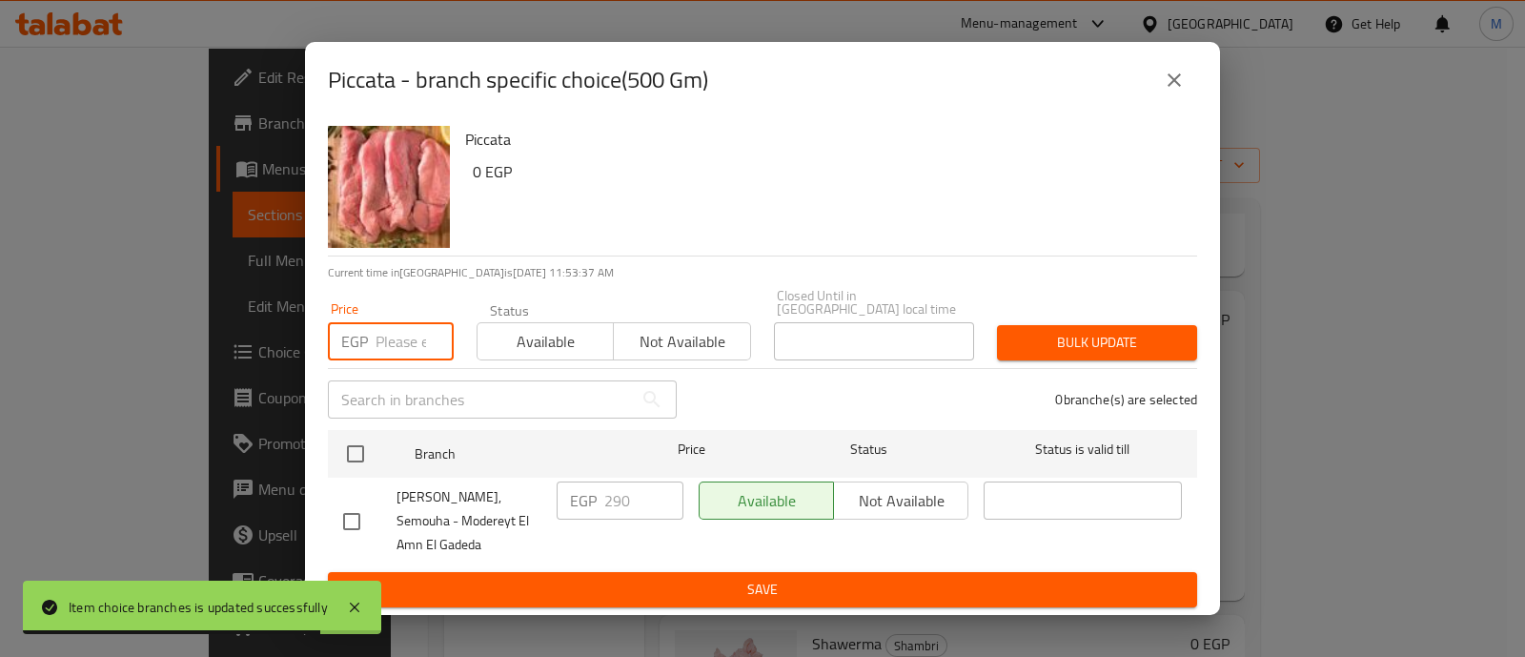
click at [394, 323] on input "number" at bounding box center [415, 341] width 78 height 38
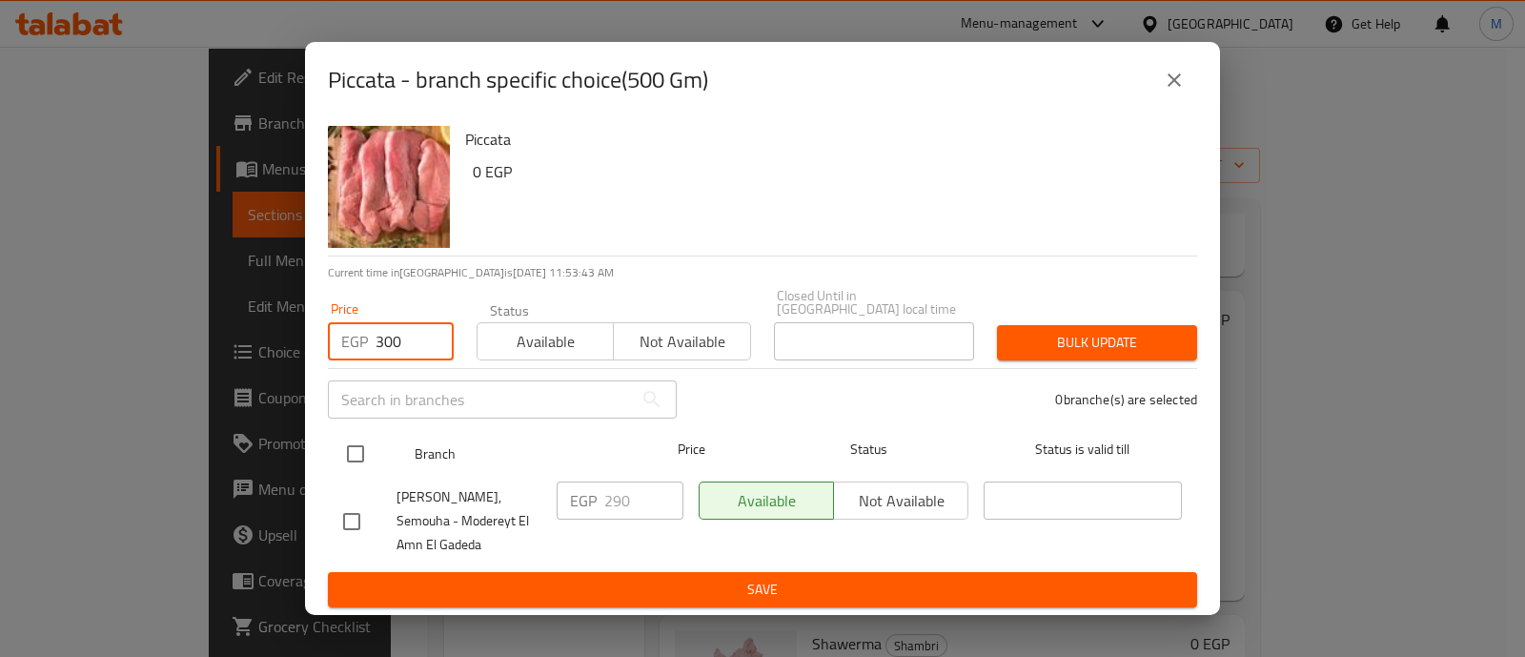
type input "300"
click at [357, 435] on input "checkbox" at bounding box center [356, 454] width 40 height 40
click at [357, 436] on input "checkbox" at bounding box center [356, 454] width 40 height 40
checkbox input "false"
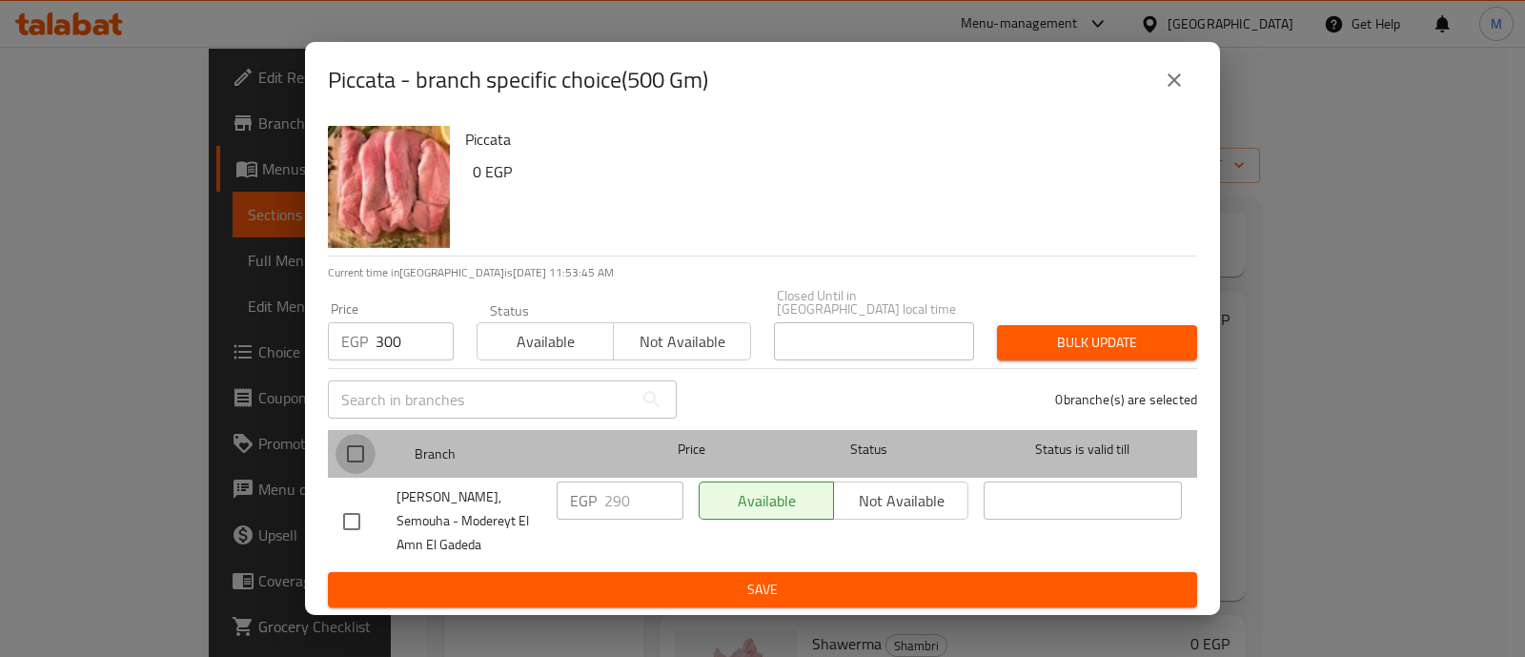
click at [357, 434] on input "checkbox" at bounding box center [356, 454] width 40 height 40
checkbox input "true"
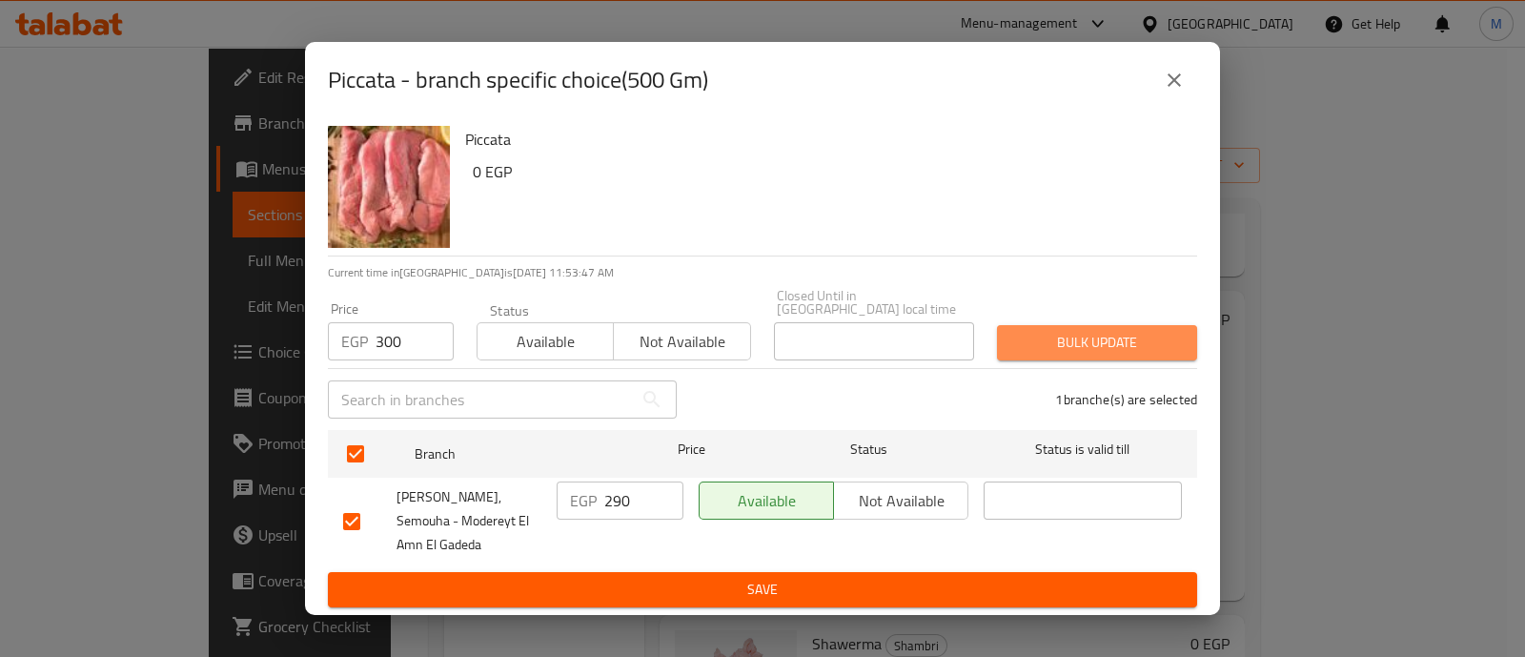
click at [1135, 331] on span "Bulk update" at bounding box center [1097, 343] width 170 height 24
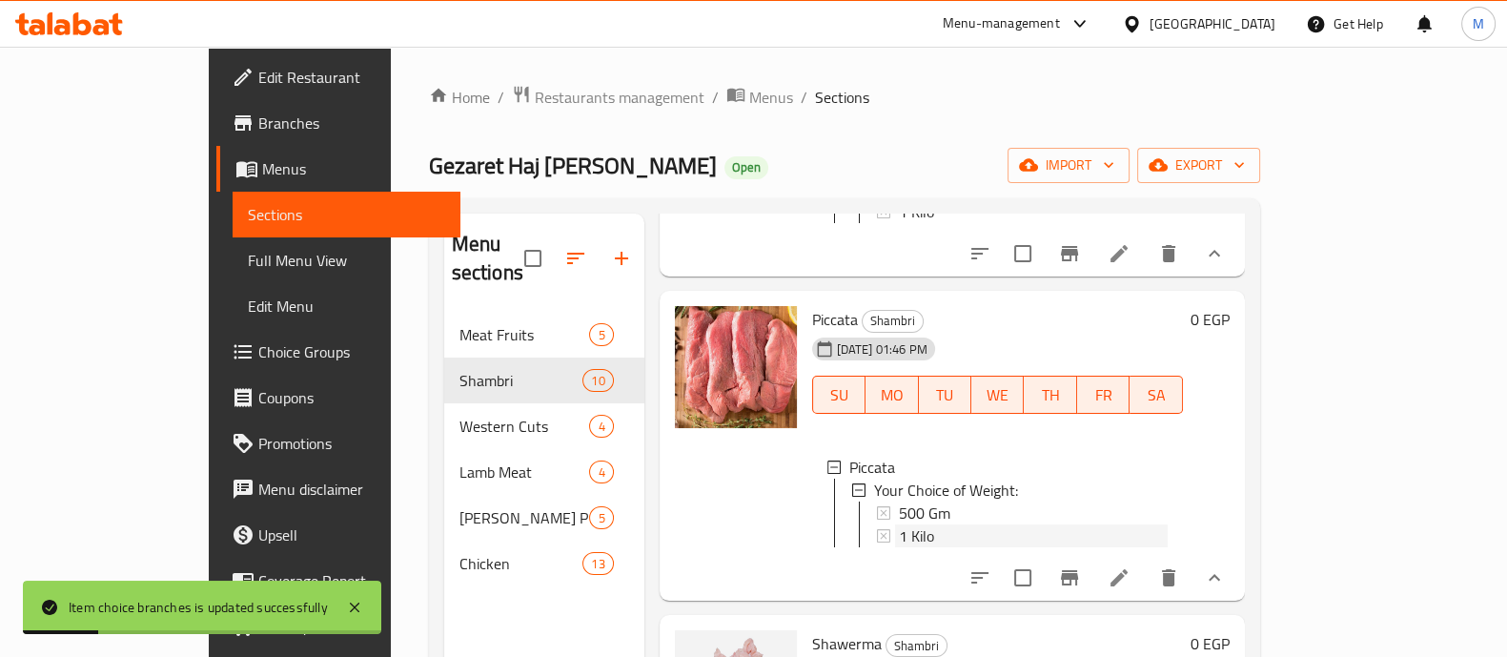
click at [899, 547] on span "1 Kilo" at bounding box center [916, 535] width 35 height 23
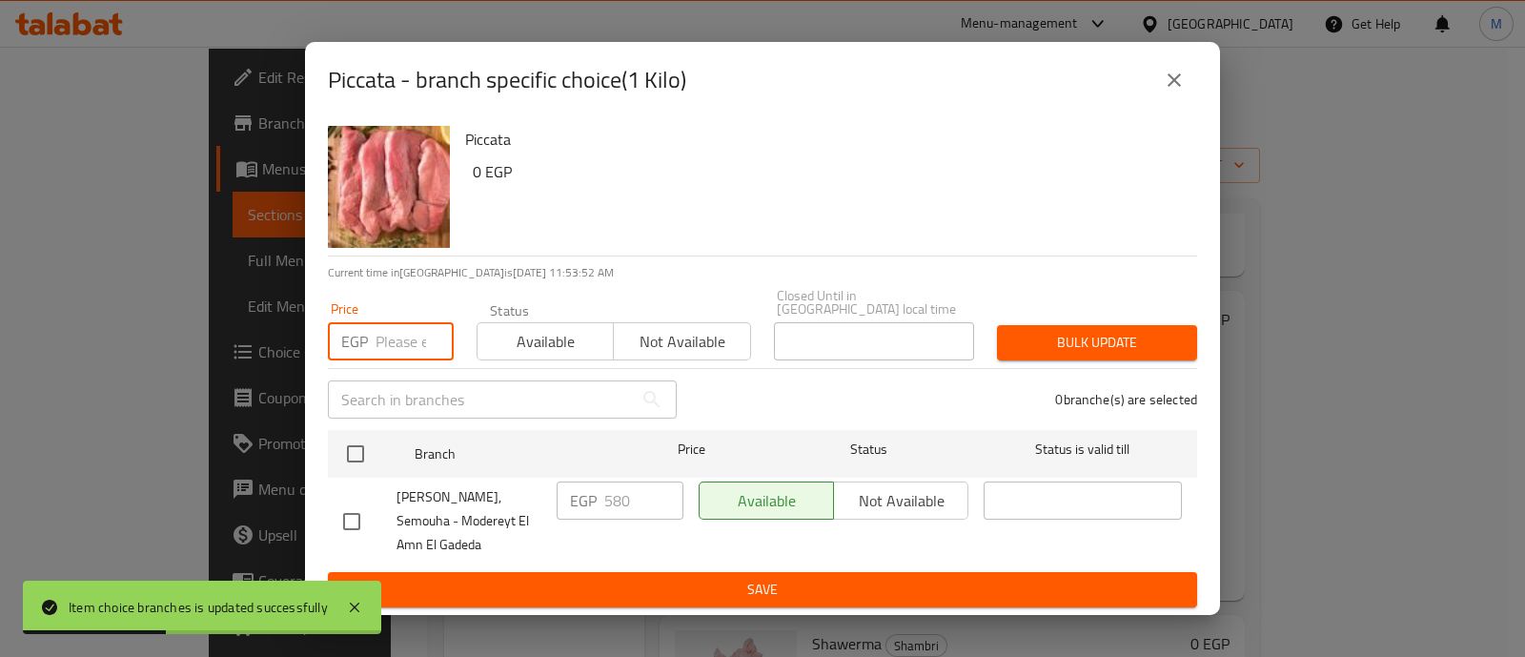
click at [398, 326] on input "number" at bounding box center [415, 341] width 78 height 38
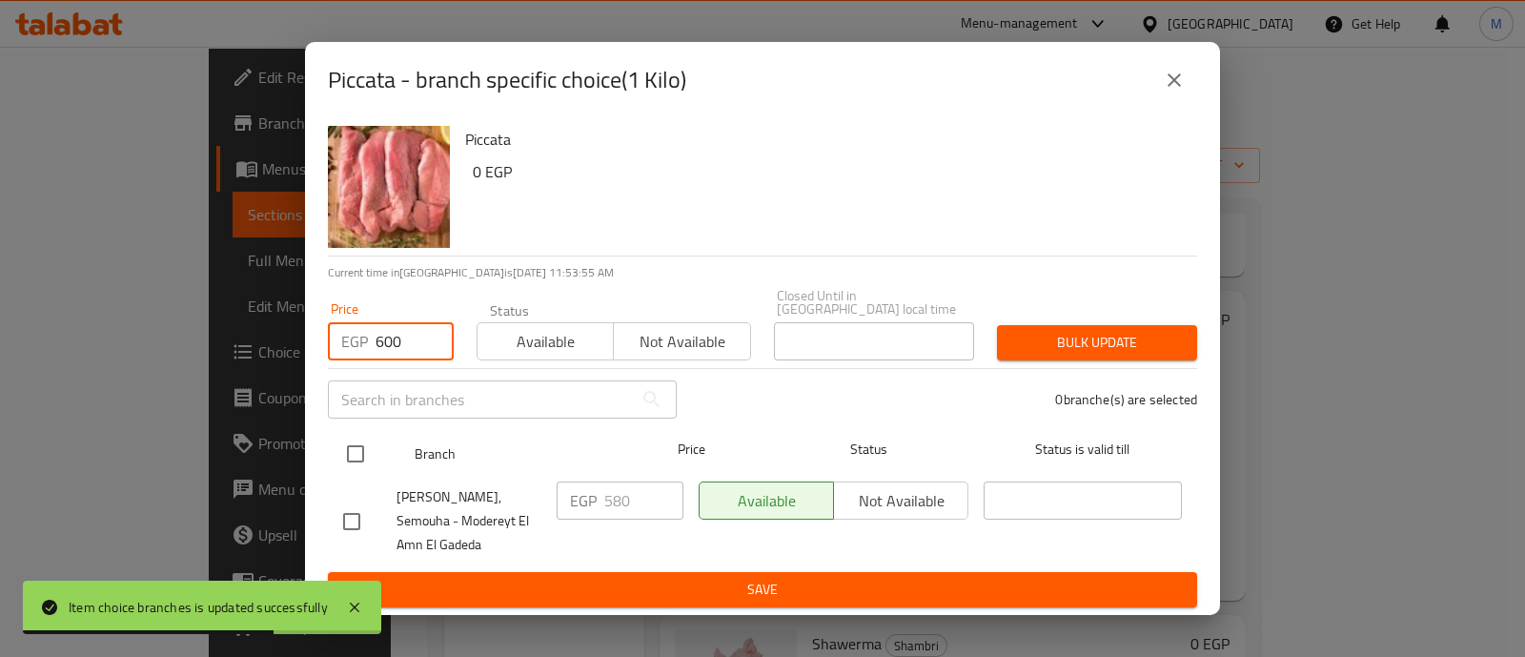
type input "600"
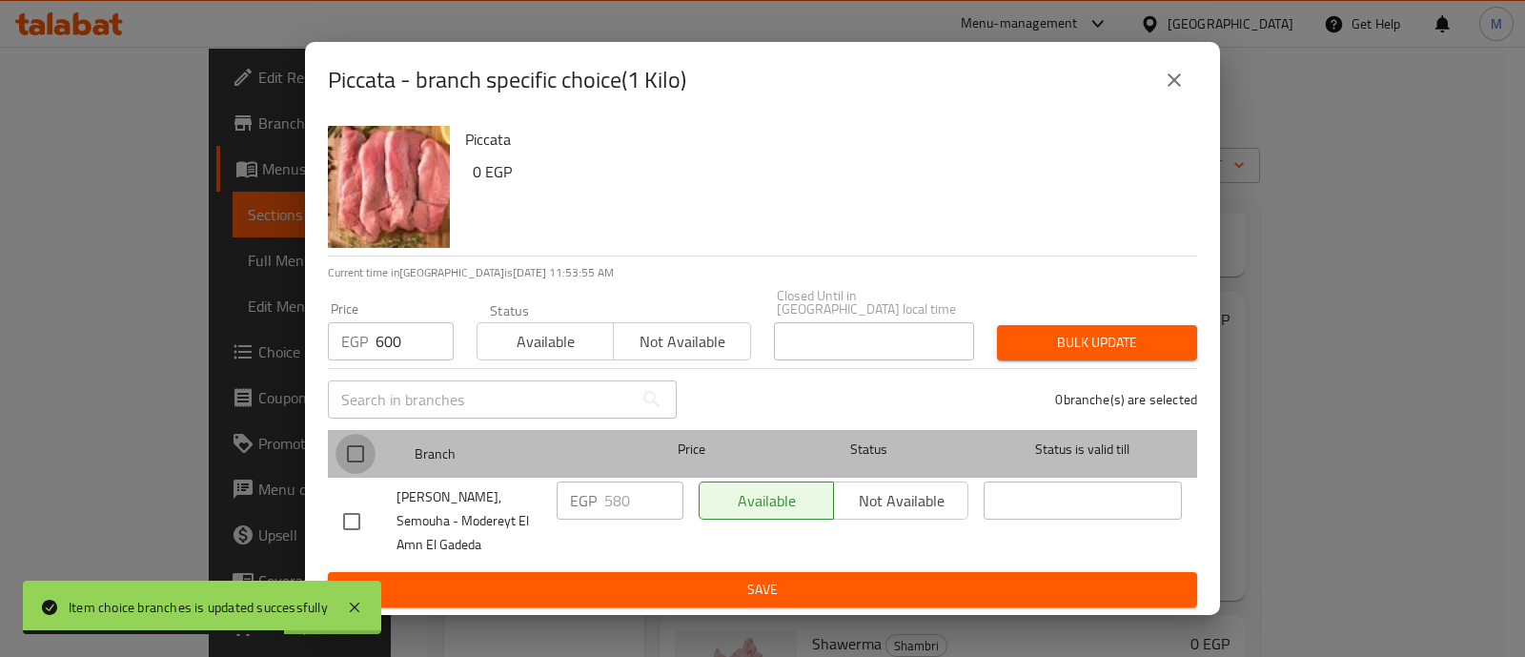
click at [352, 437] on input "checkbox" at bounding box center [356, 454] width 40 height 40
checkbox input "true"
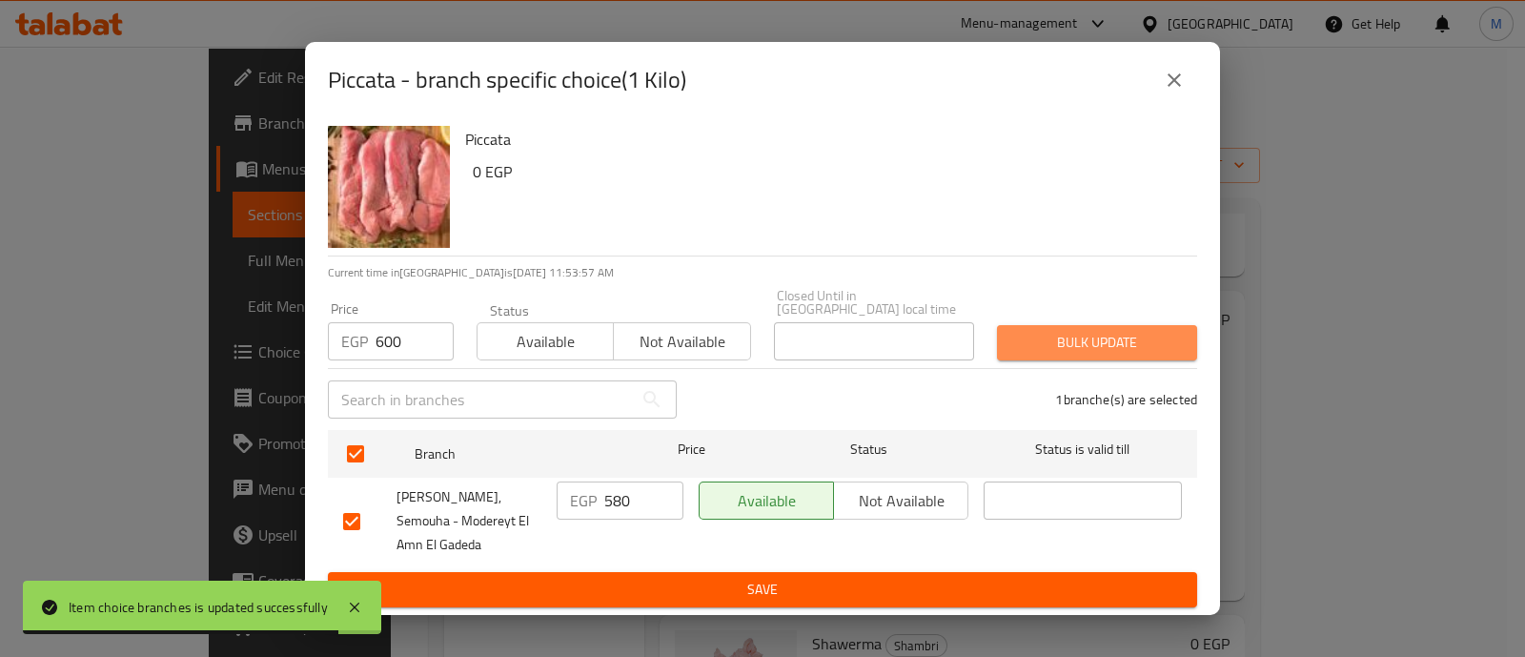
click at [1064, 331] on span "Bulk update" at bounding box center [1097, 343] width 170 height 24
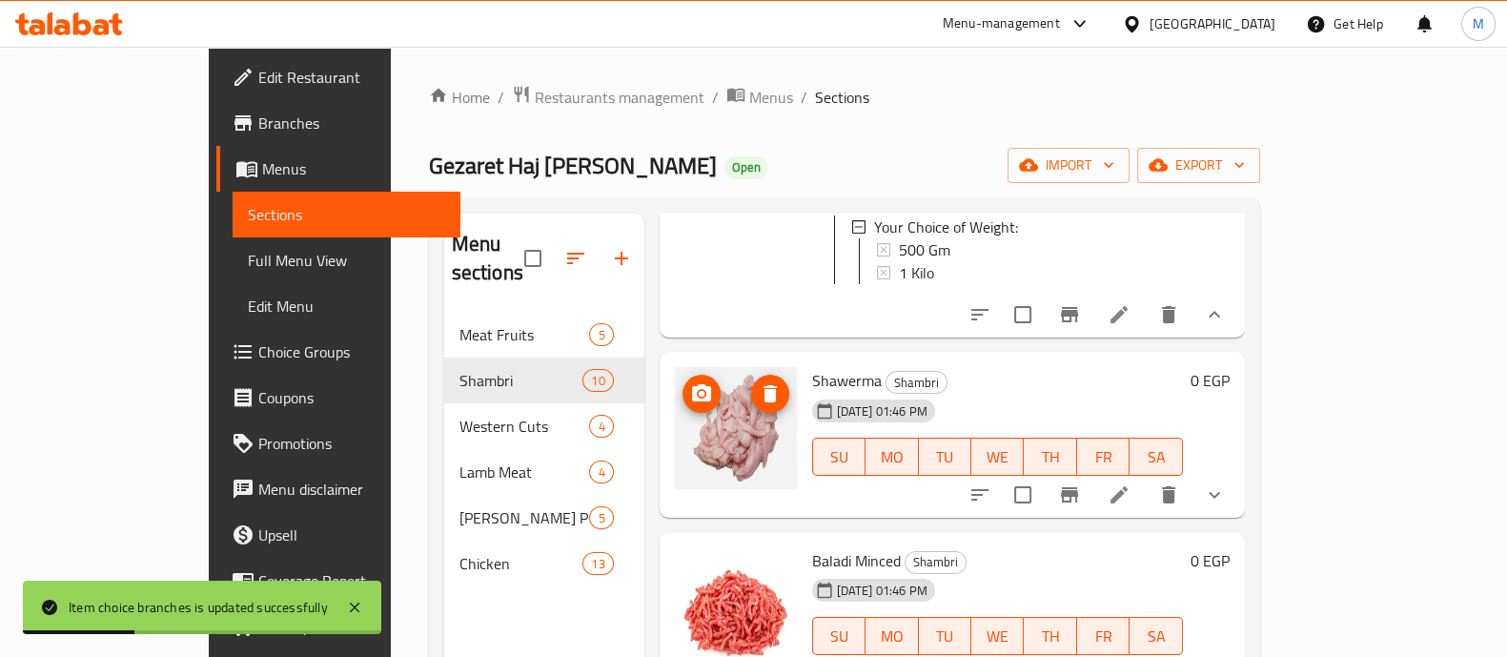
scroll to position [1254, 0]
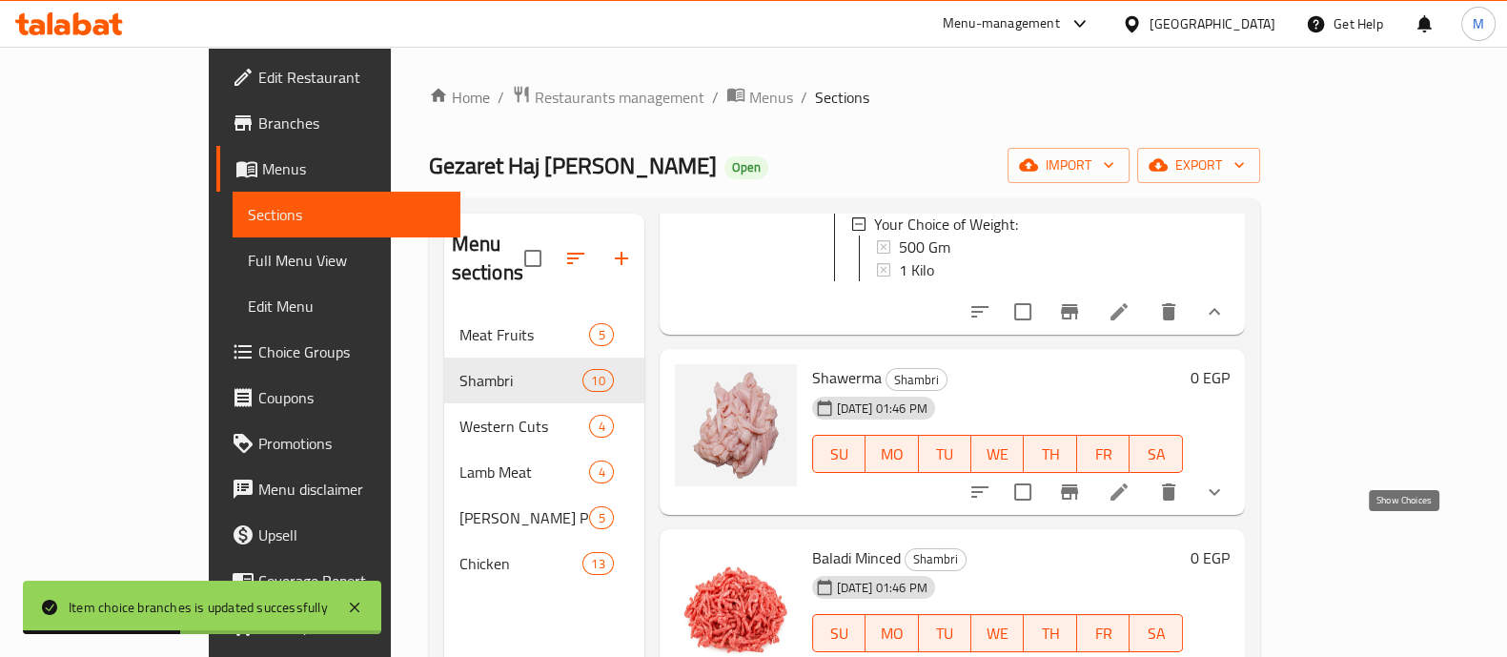
click at [1226, 503] on icon "show more" at bounding box center [1214, 491] width 23 height 23
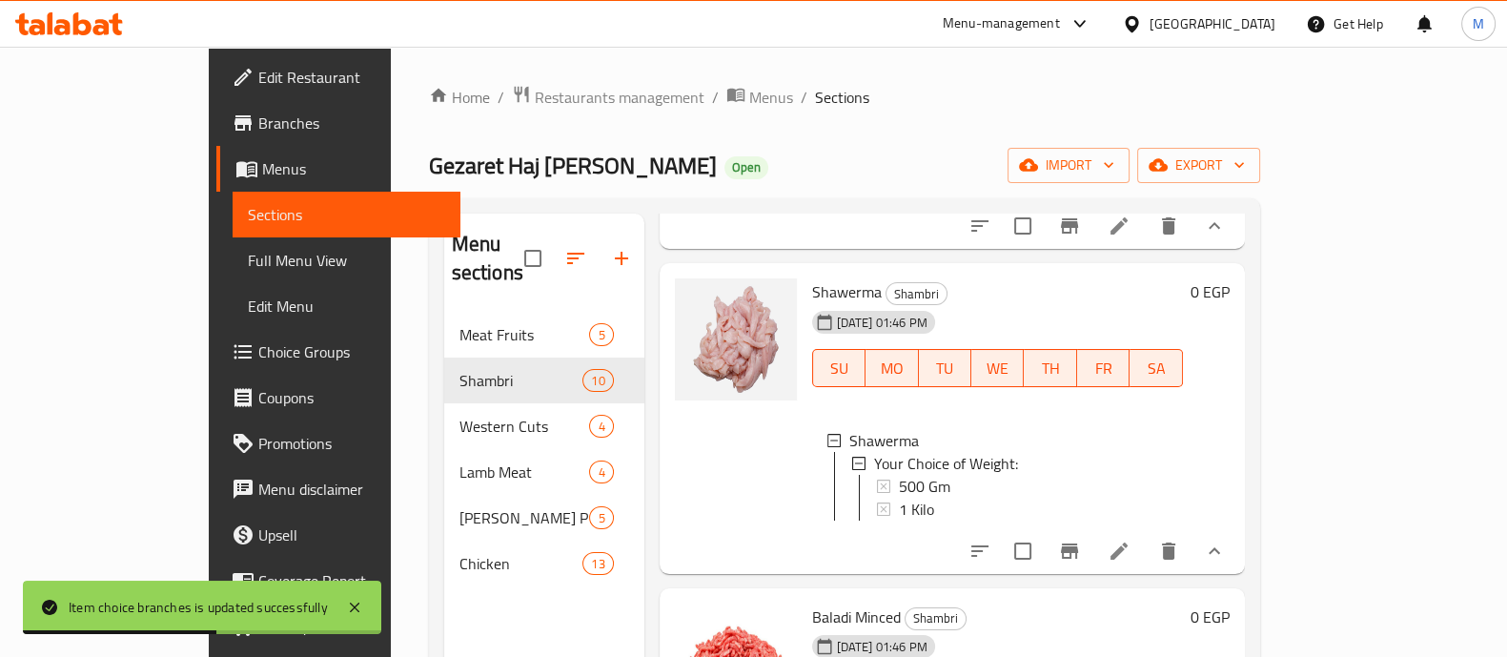
scroll to position [1344, 0]
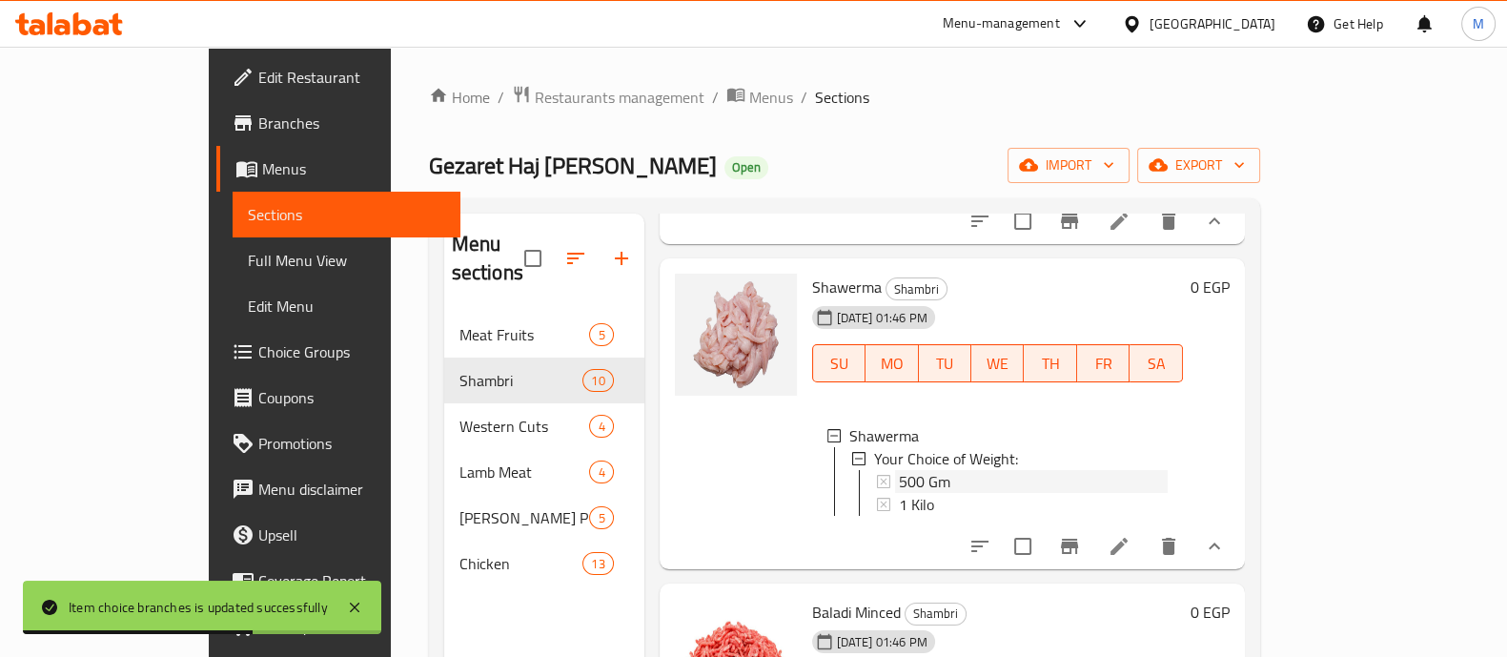
click at [940, 493] on div "500 Gm" at bounding box center [1033, 481] width 269 height 23
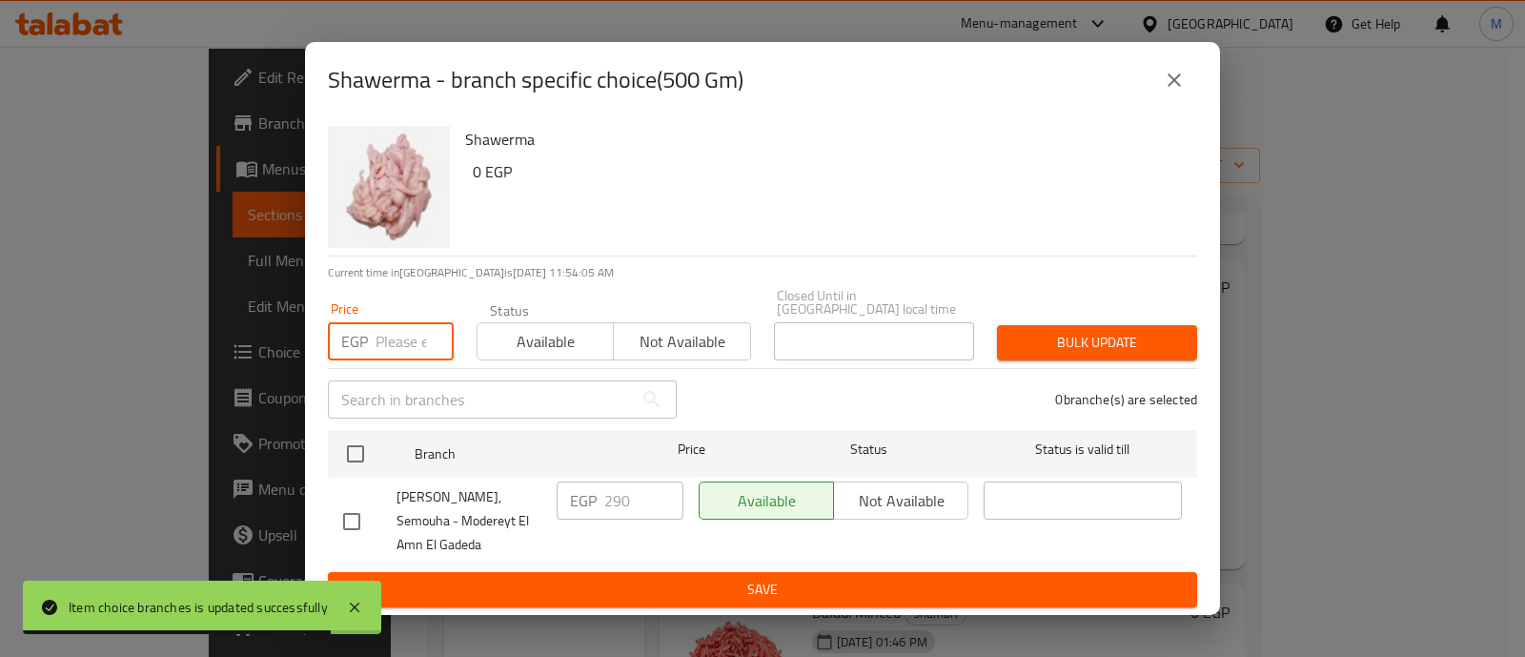
click at [391, 322] on input "number" at bounding box center [415, 341] width 78 height 38
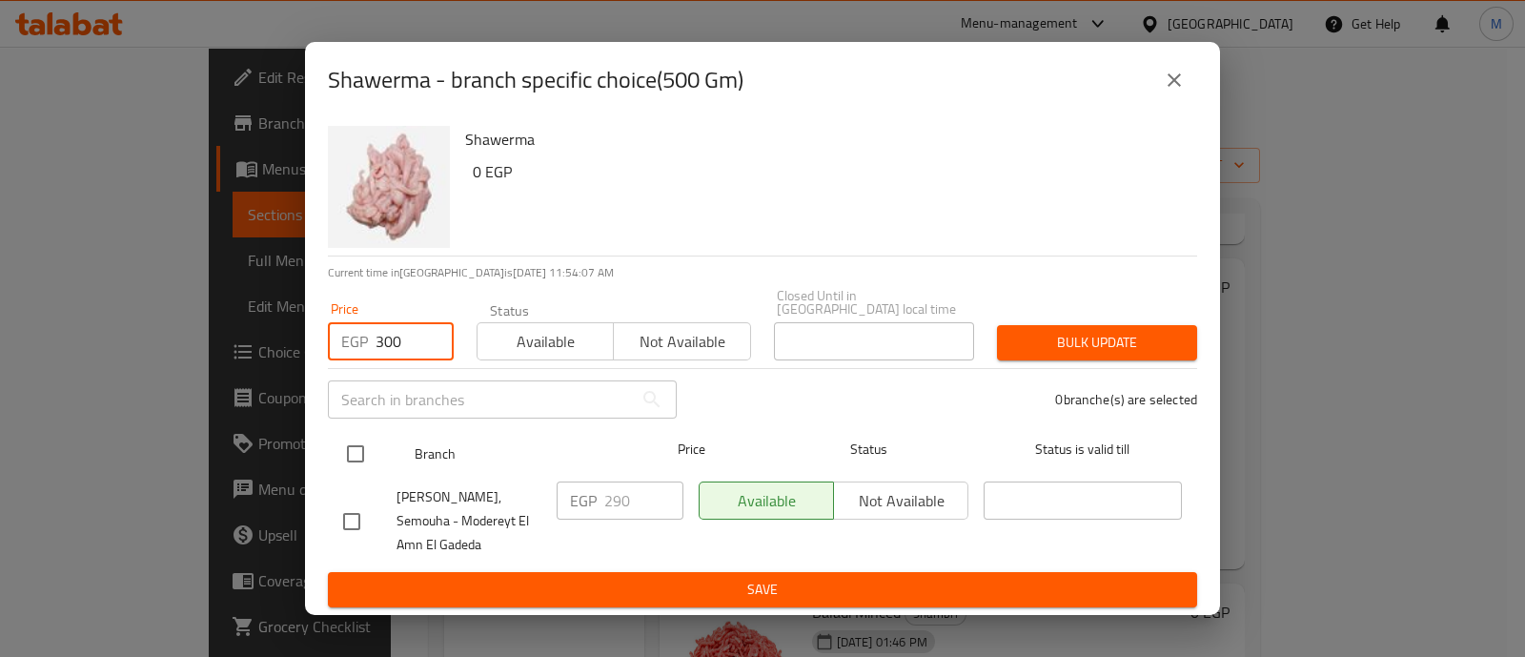
type input "300"
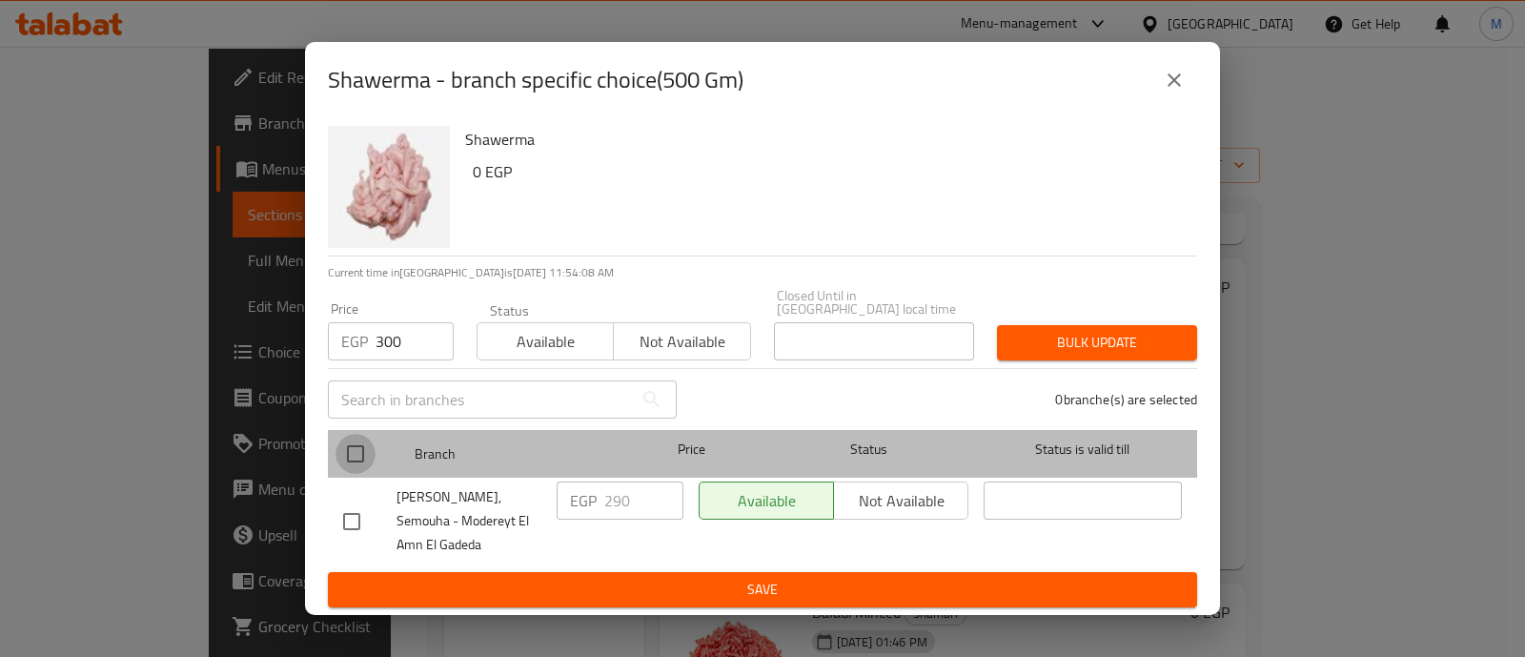
click at [350, 436] on input "checkbox" at bounding box center [356, 454] width 40 height 40
checkbox input "true"
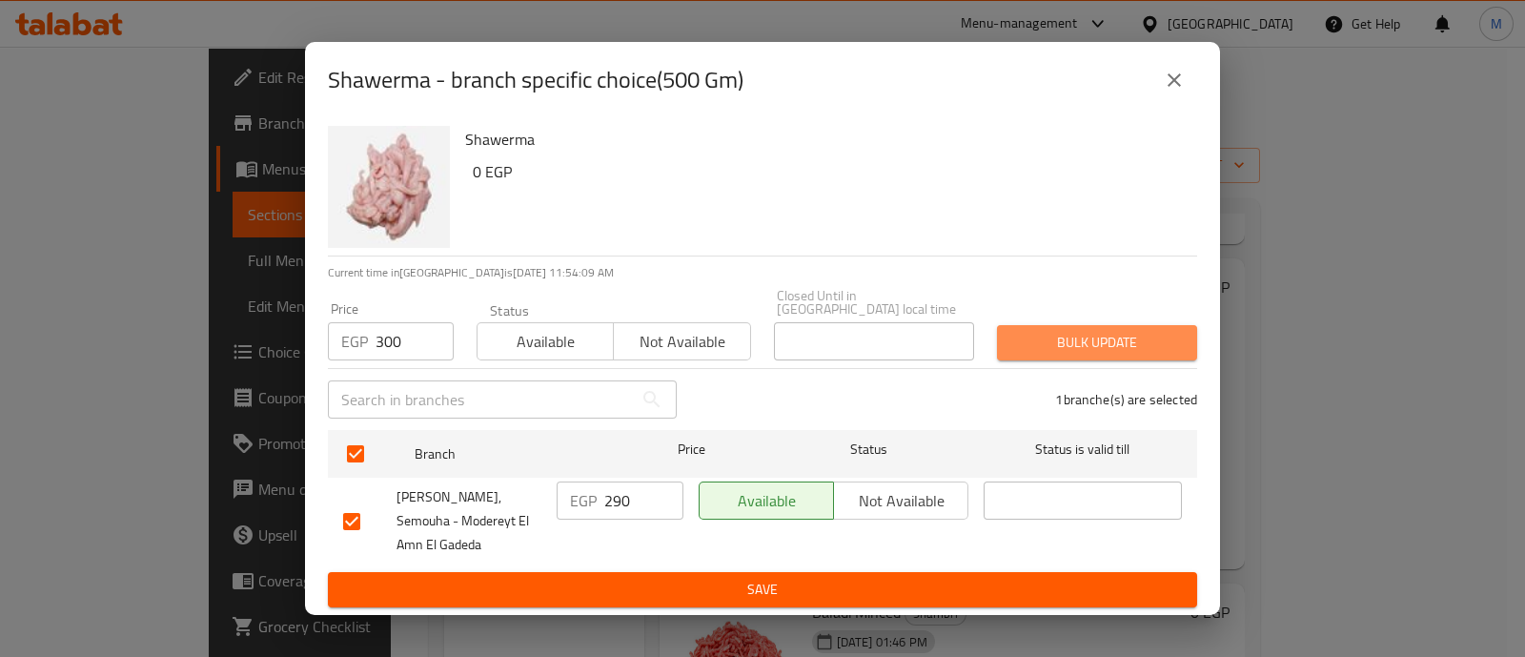
click at [1057, 331] on span "Bulk update" at bounding box center [1097, 343] width 170 height 24
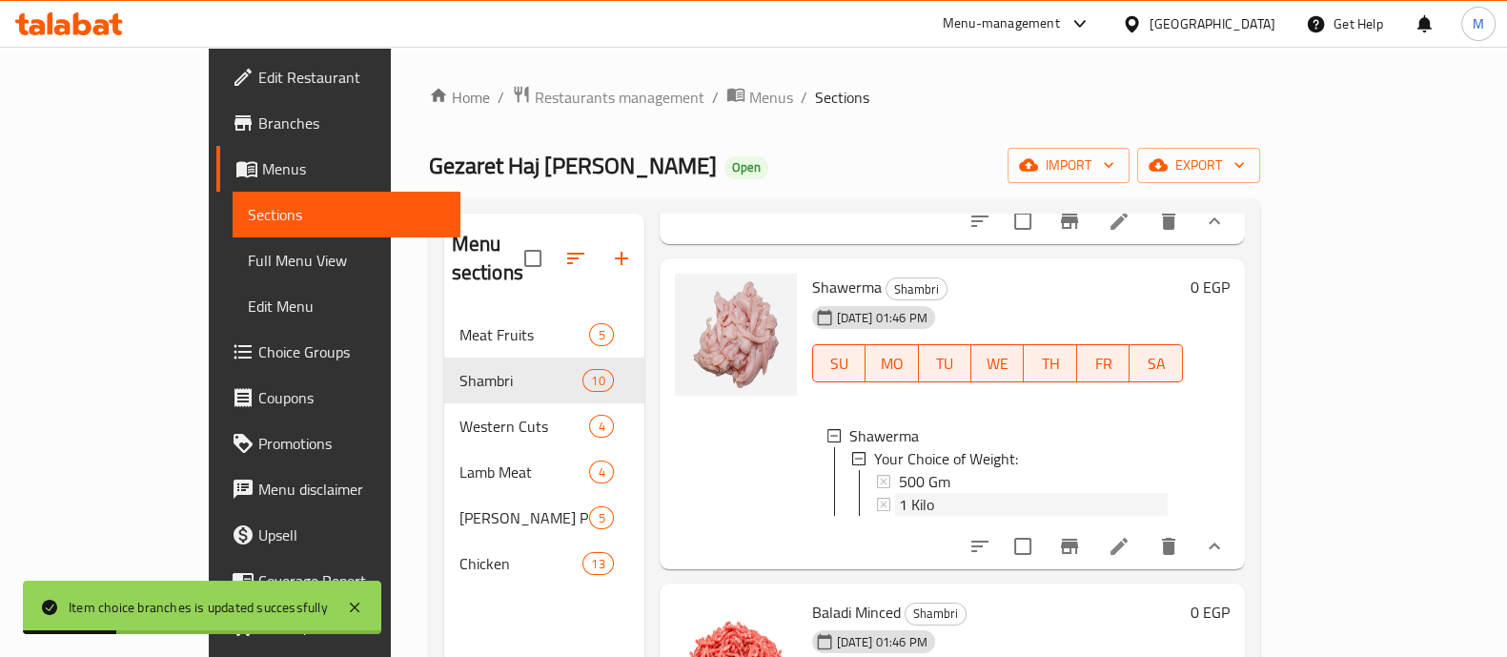
click at [899, 516] on span "1 Kilo" at bounding box center [916, 504] width 35 height 23
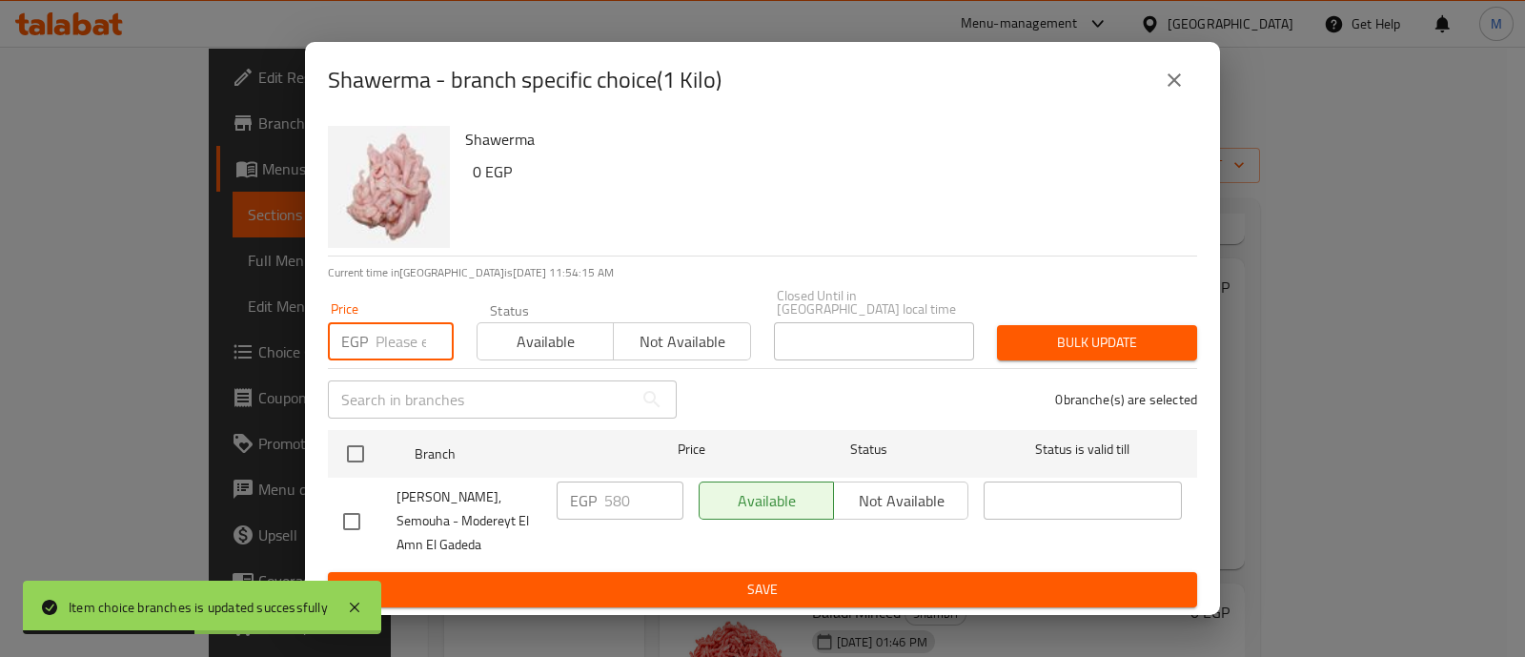
click at [391, 331] on input "number" at bounding box center [415, 341] width 78 height 38
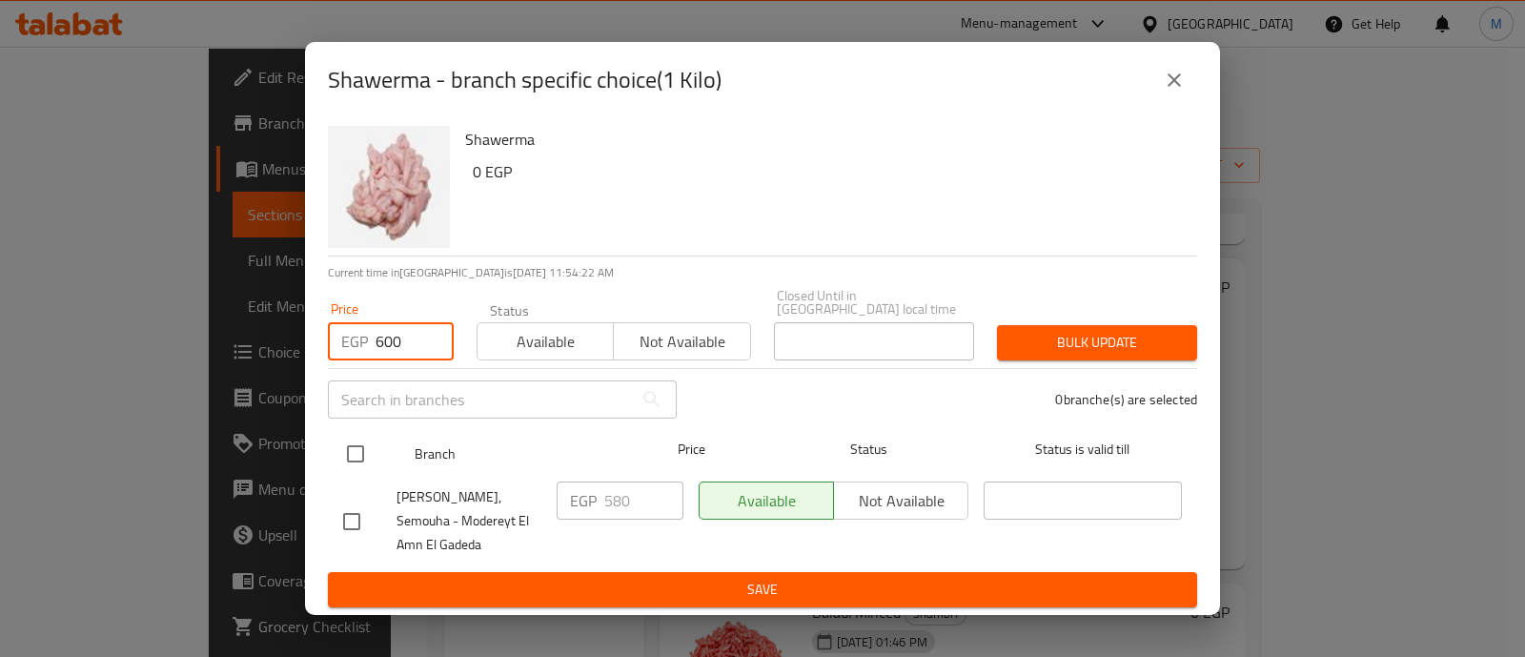
type input "600"
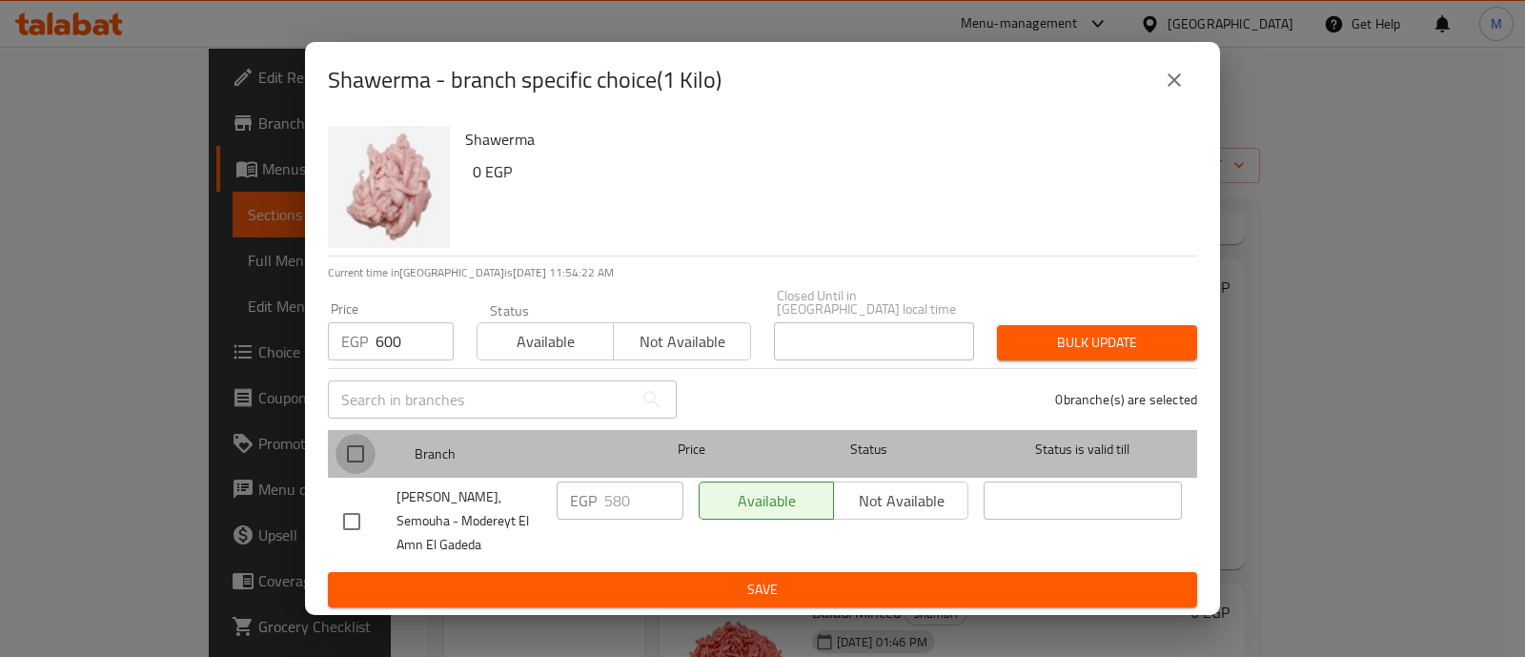
click at [351, 436] on input "checkbox" at bounding box center [356, 454] width 40 height 40
checkbox input "true"
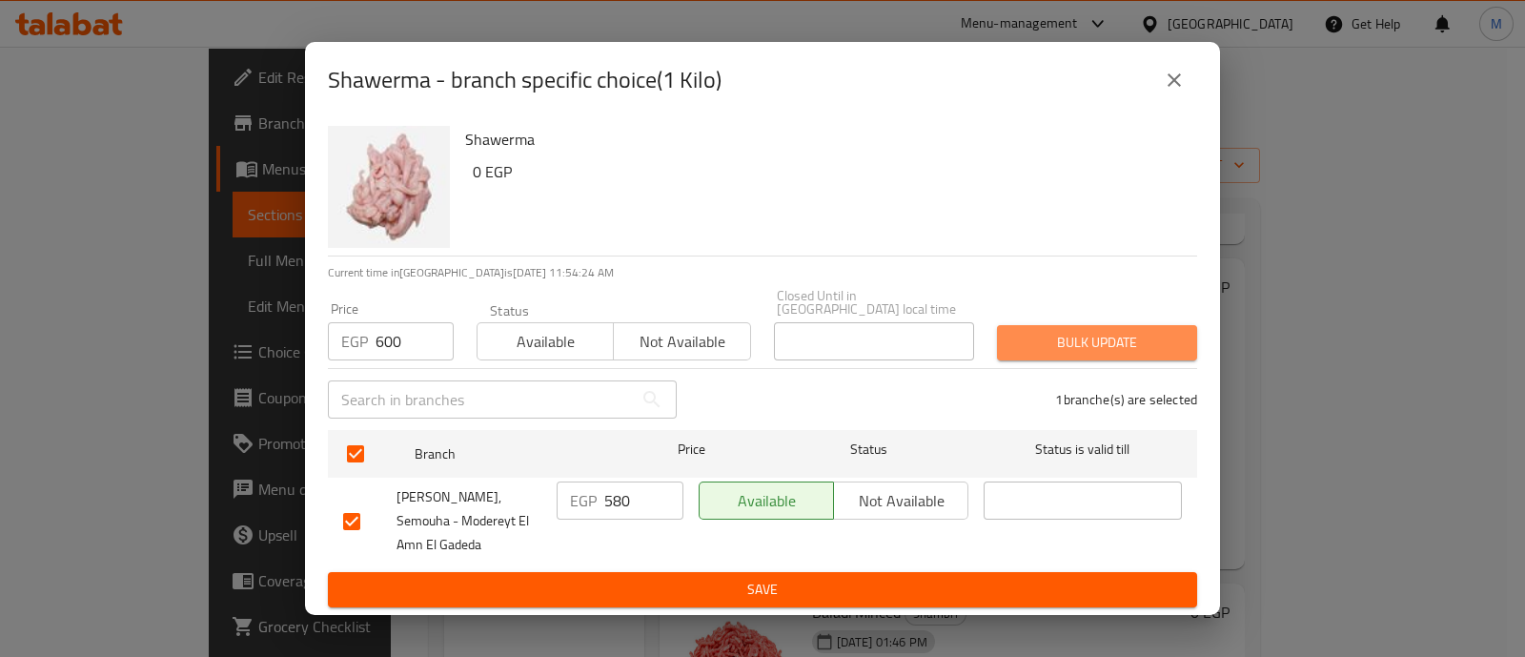
click at [1063, 331] on span "Bulk update" at bounding box center [1097, 343] width 170 height 24
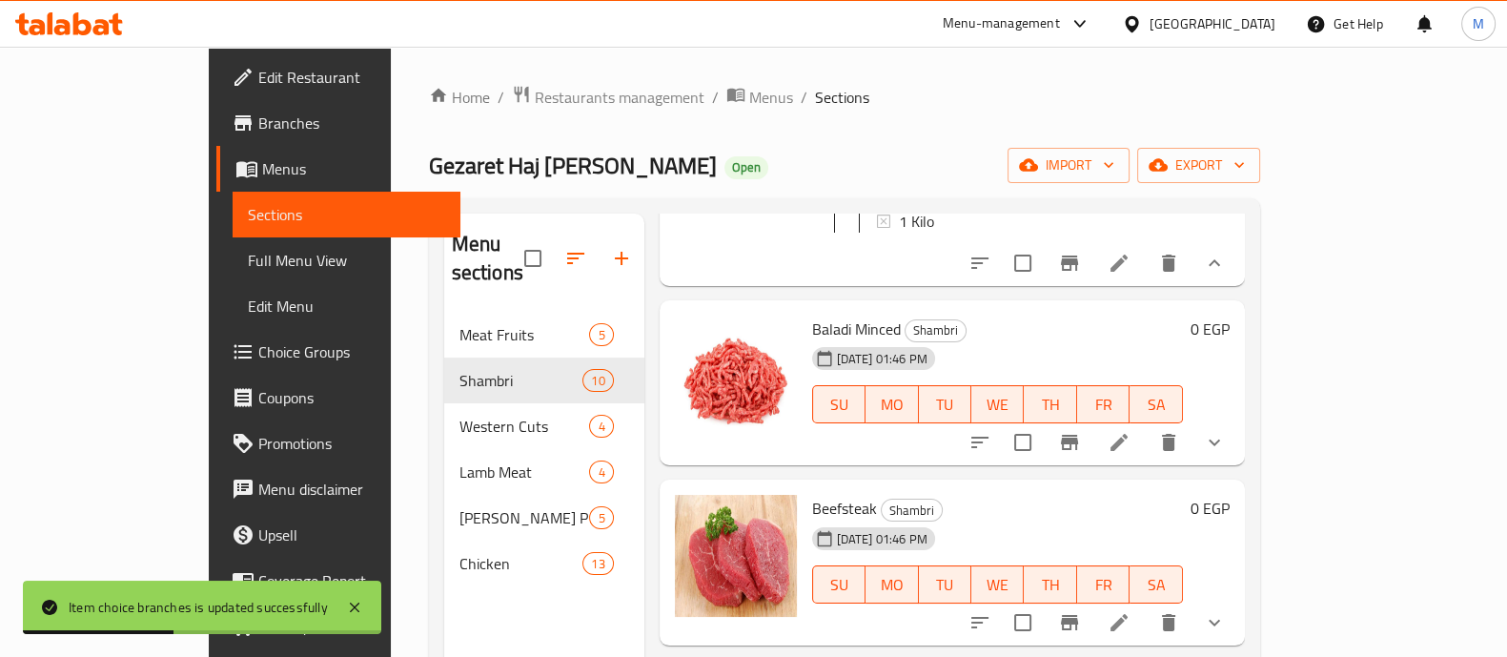
scroll to position [1642, 0]
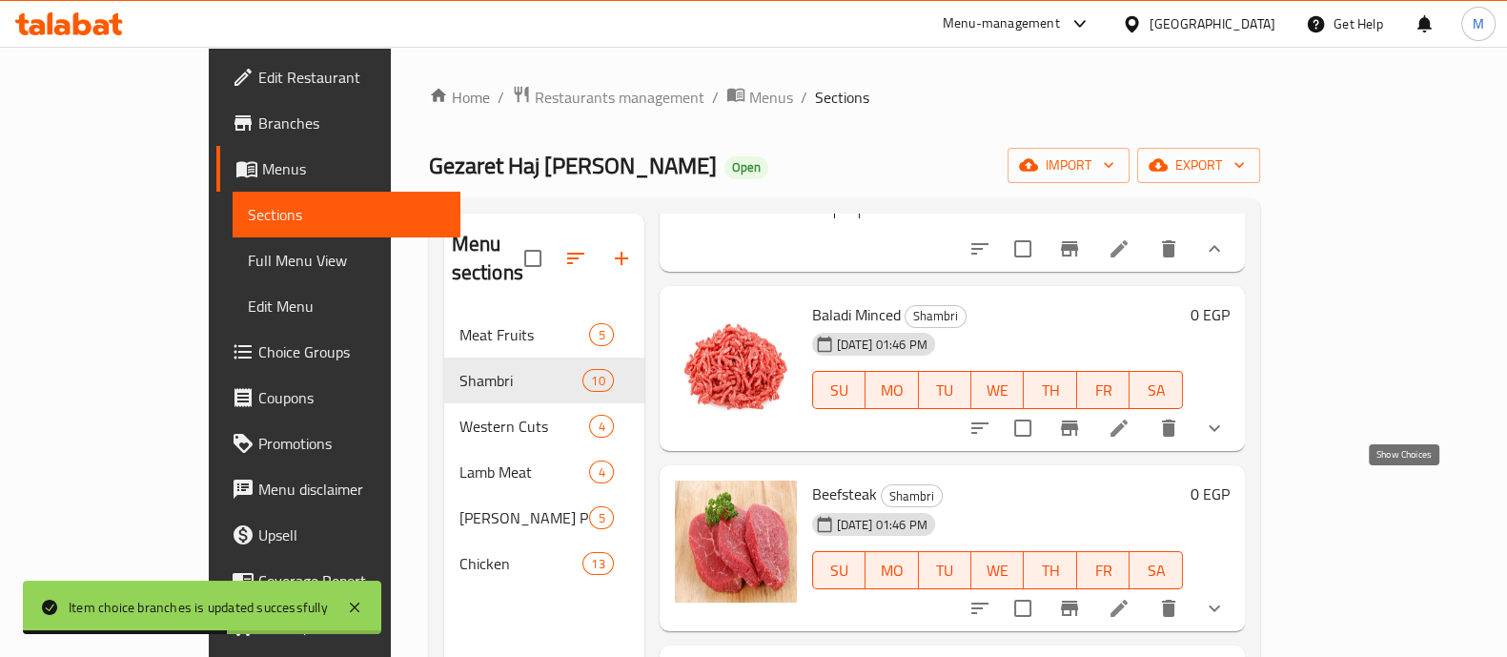
click at [1226, 439] on icon "show more" at bounding box center [1214, 428] width 23 height 23
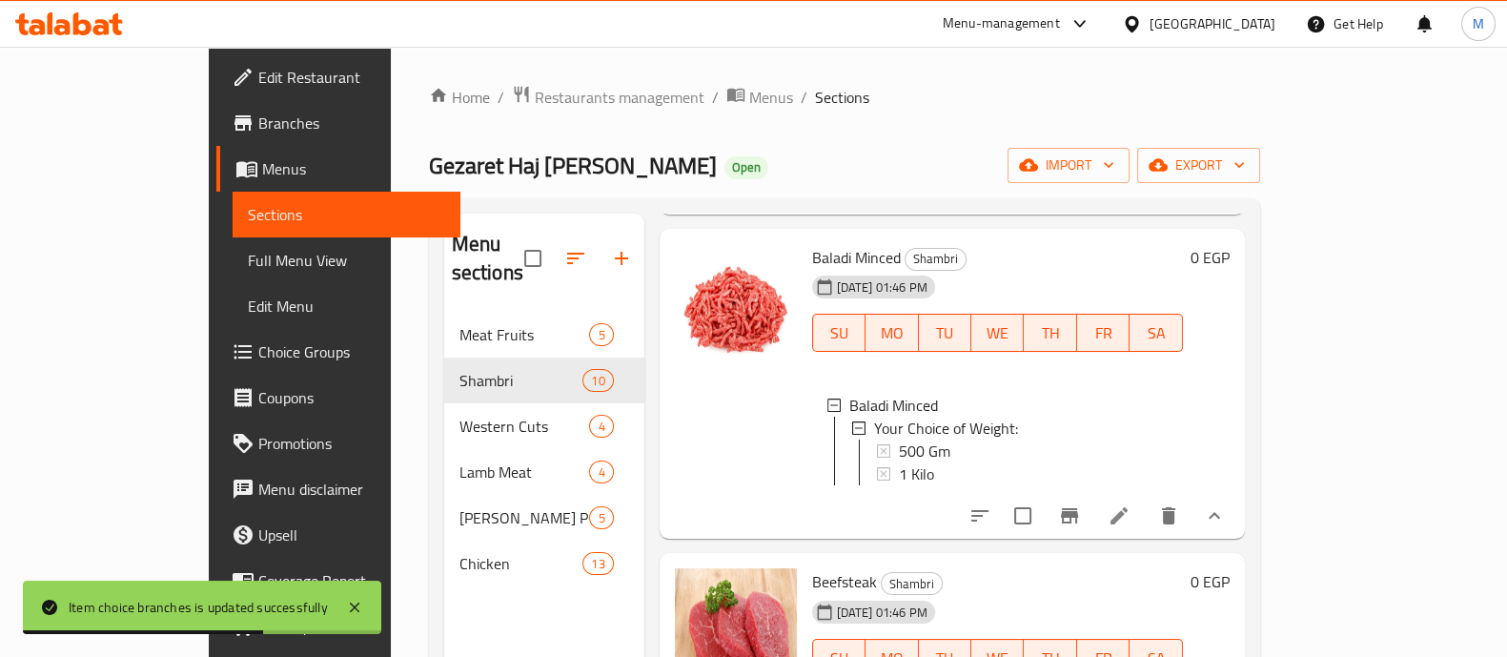
scroll to position [1707, 0]
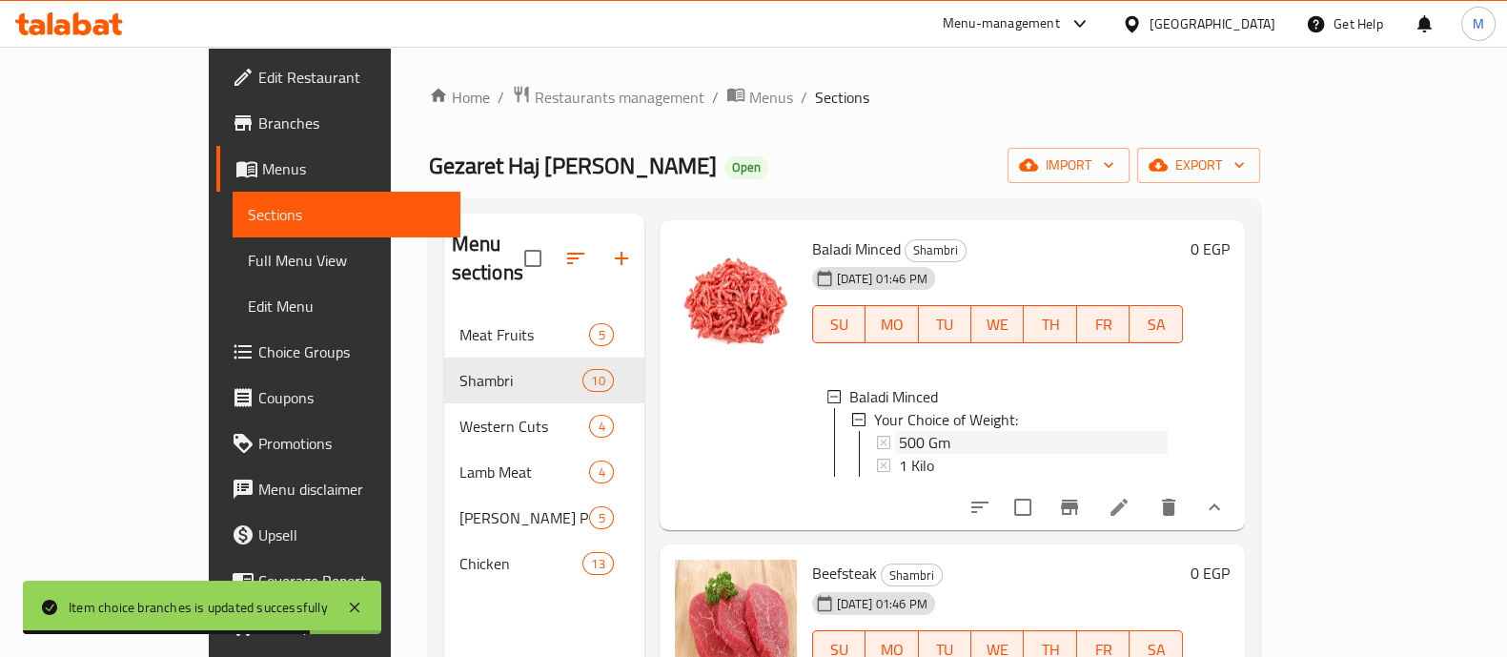
click at [969, 454] on div "500 Gm" at bounding box center [1033, 442] width 269 height 23
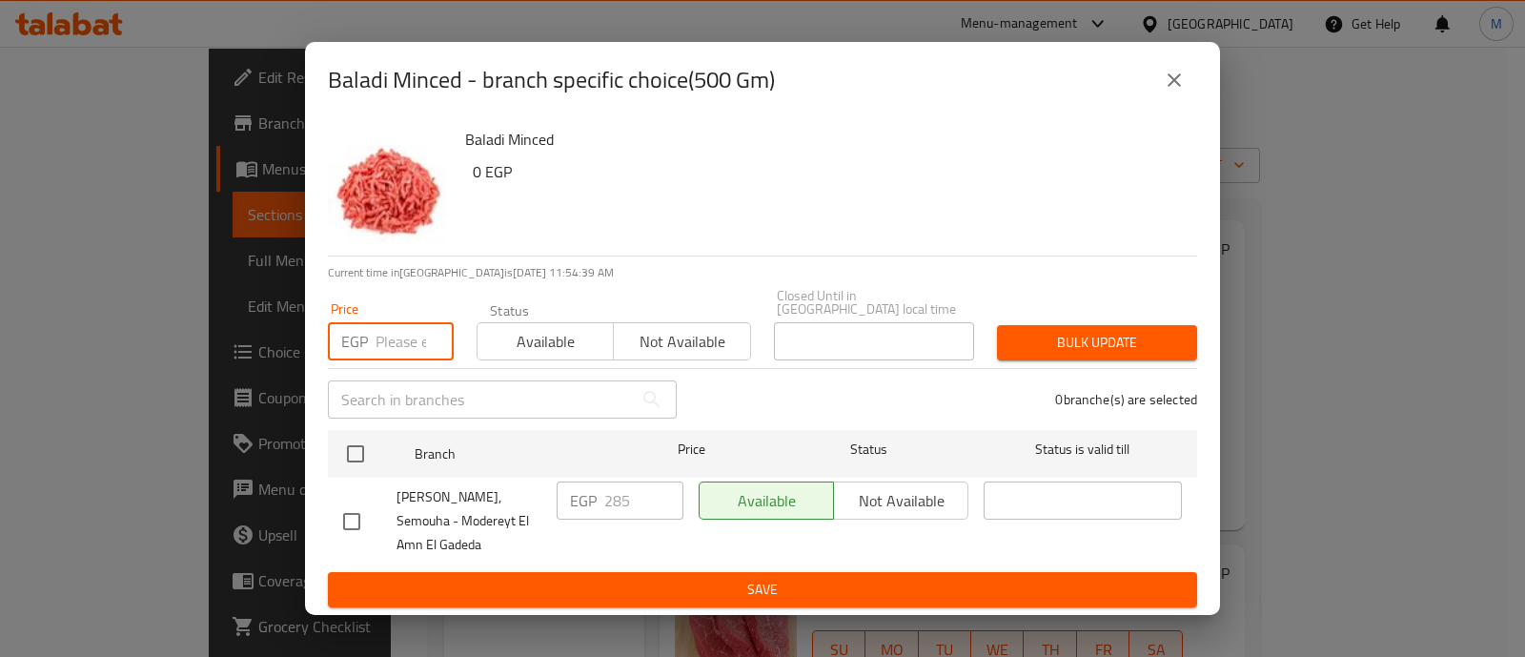
click at [391, 325] on input "number" at bounding box center [415, 341] width 78 height 38
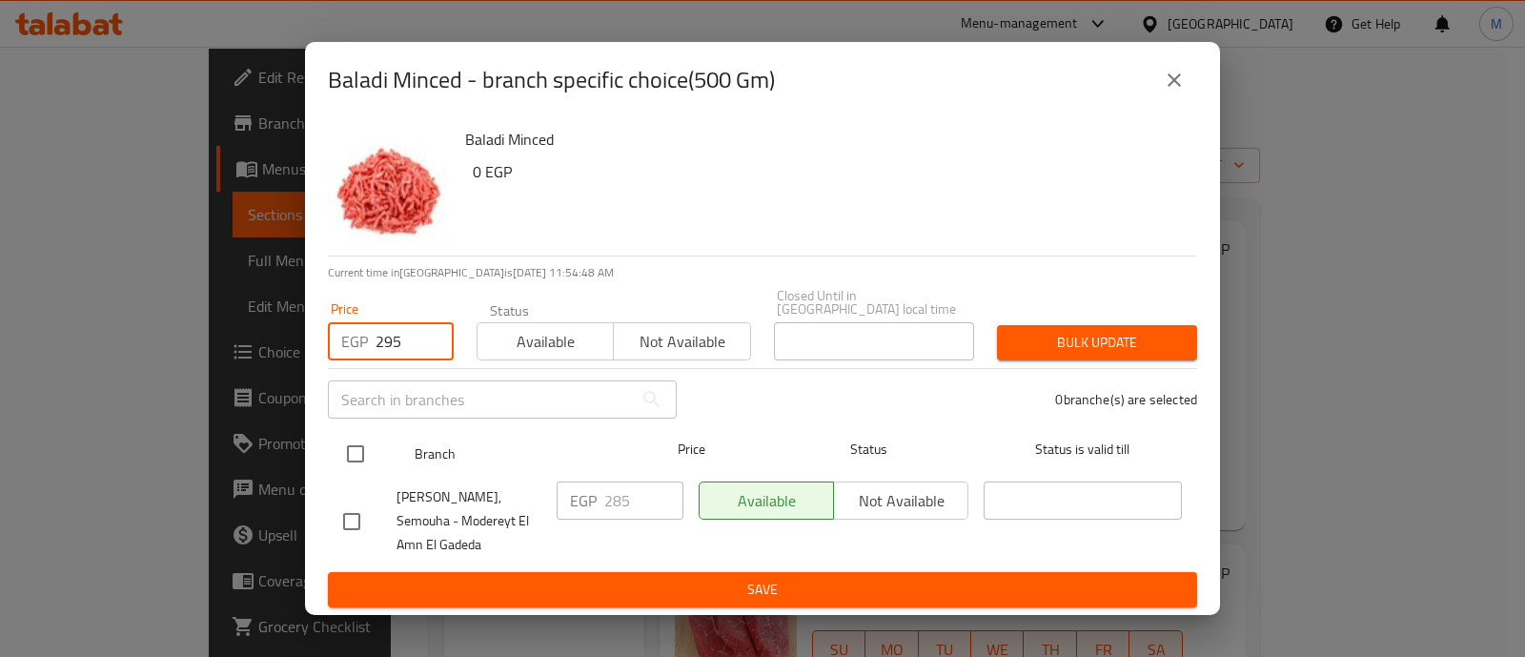
type input "295"
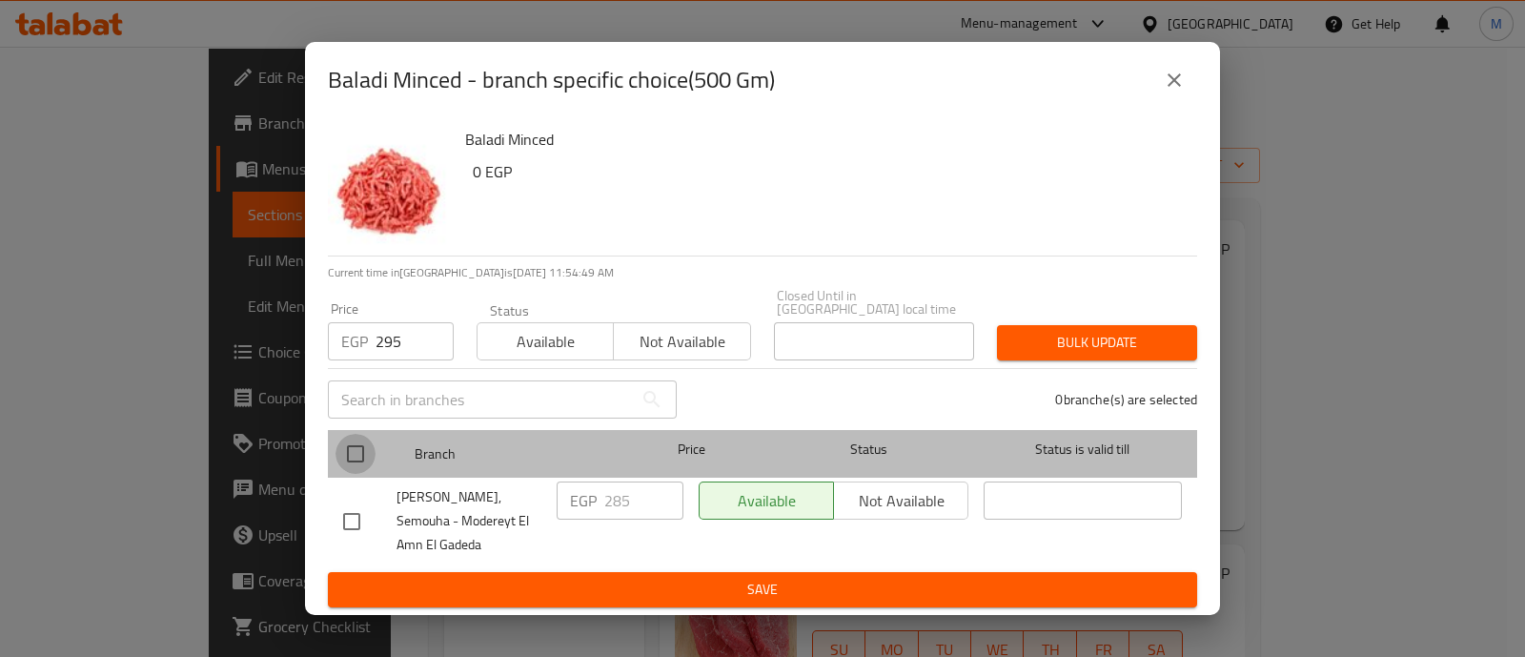
click at [357, 436] on input "checkbox" at bounding box center [356, 454] width 40 height 40
checkbox input "true"
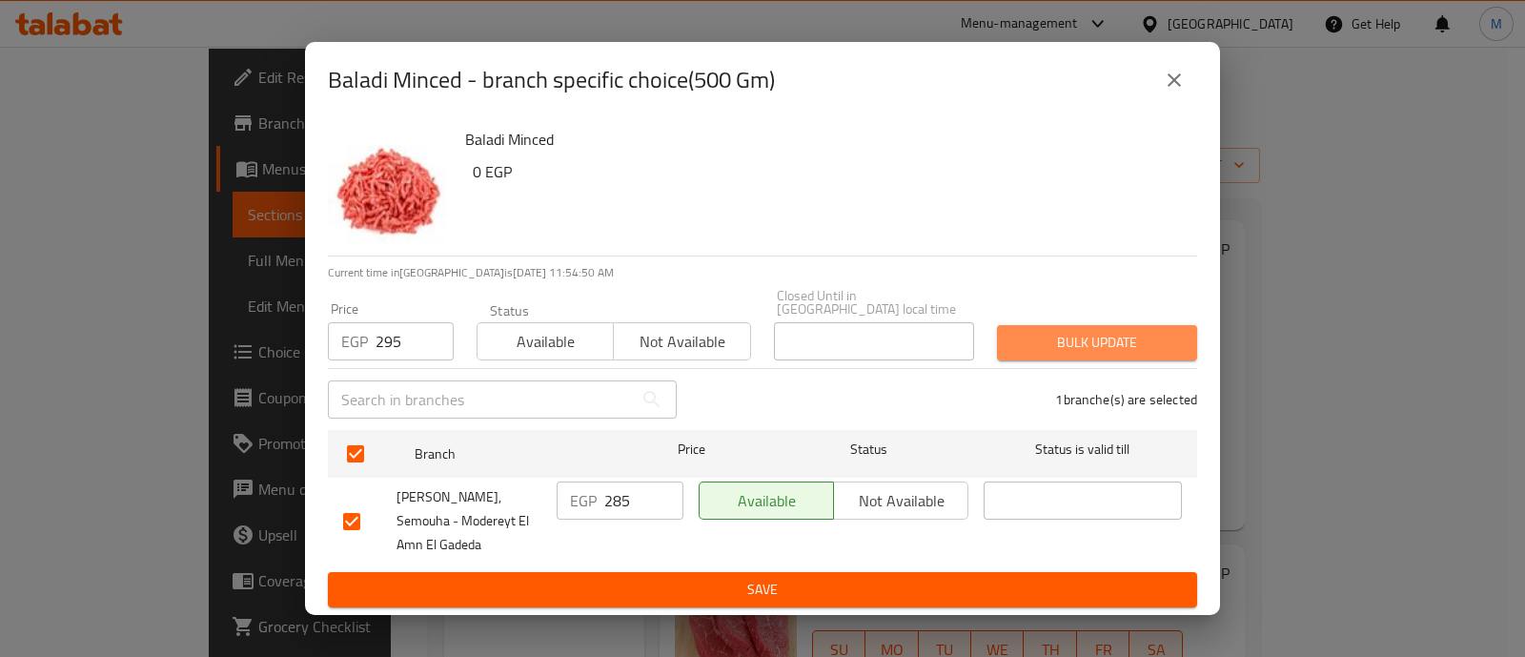
click at [1123, 331] on span "Bulk update" at bounding box center [1097, 343] width 170 height 24
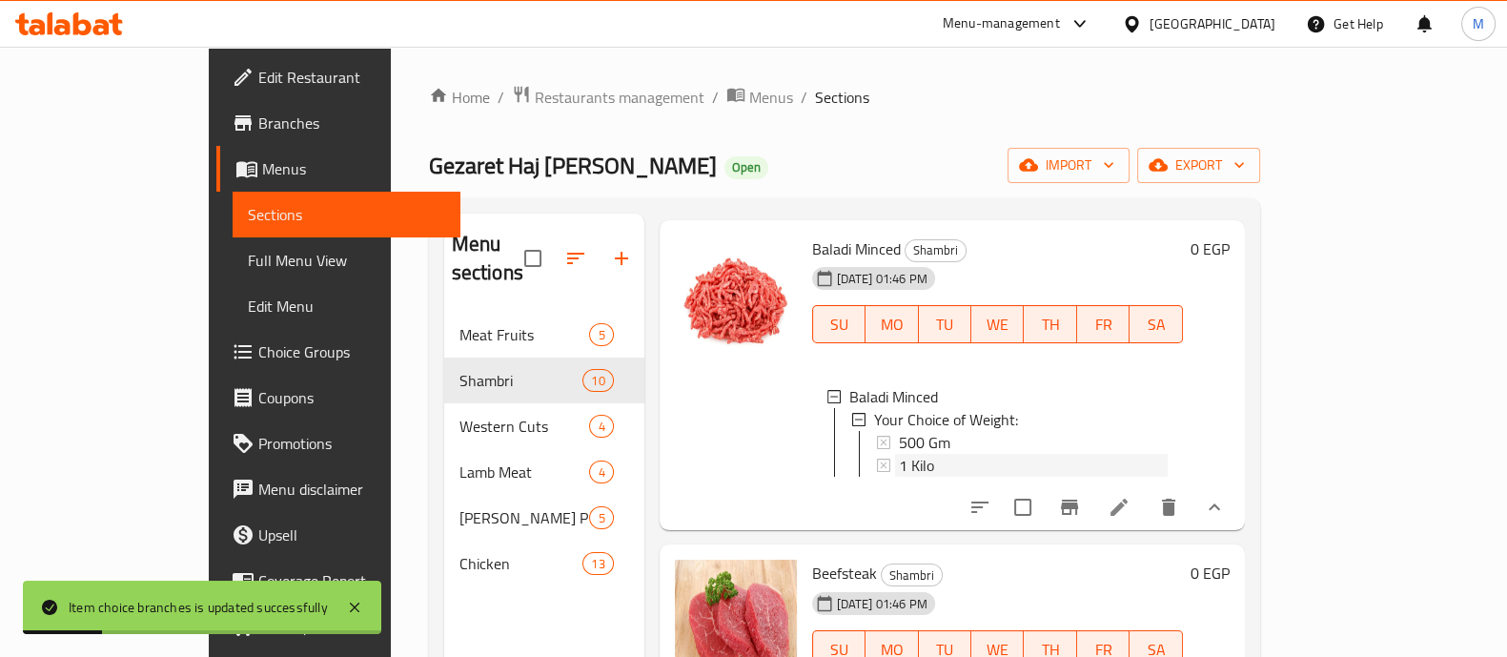
click at [899, 477] on div "1 Kilo" at bounding box center [1033, 465] width 269 height 23
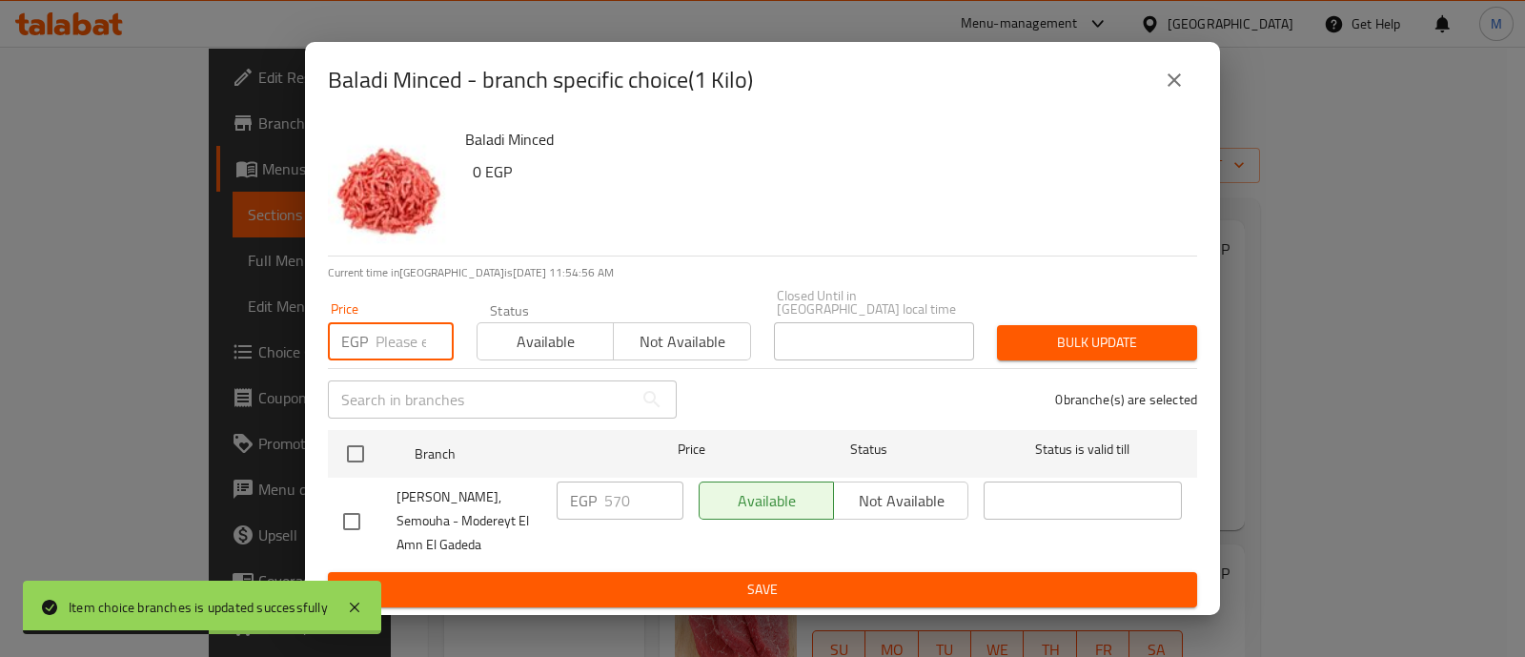
click at [391, 324] on input "number" at bounding box center [415, 341] width 78 height 38
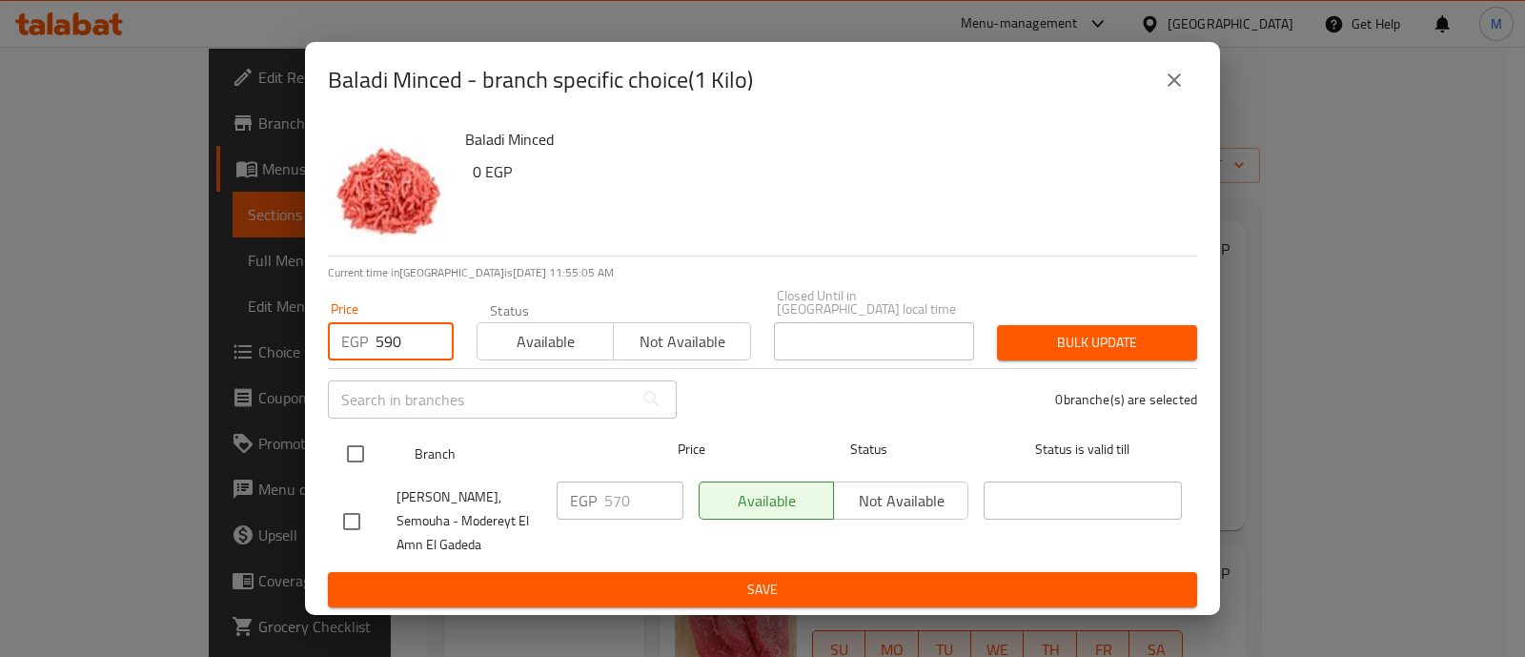
type input "590"
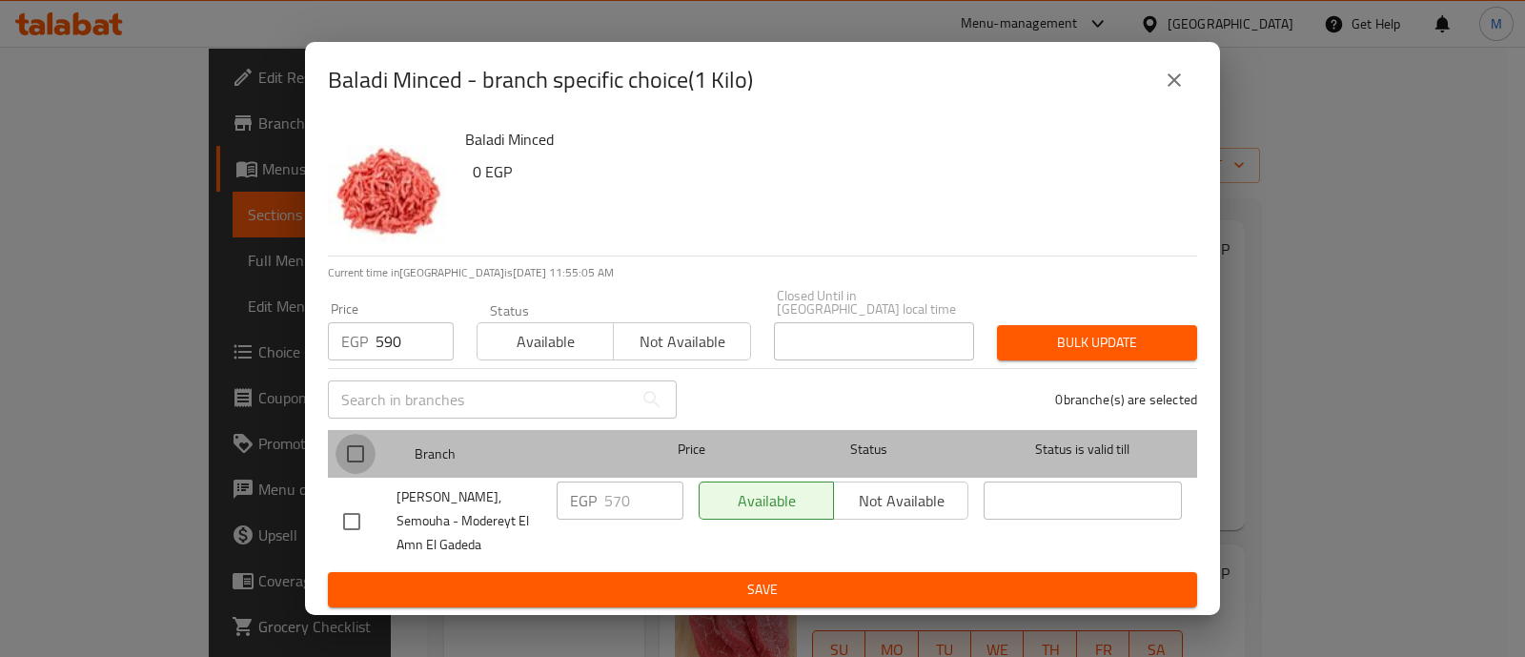
click at [359, 440] on input "checkbox" at bounding box center [356, 454] width 40 height 40
checkbox input "true"
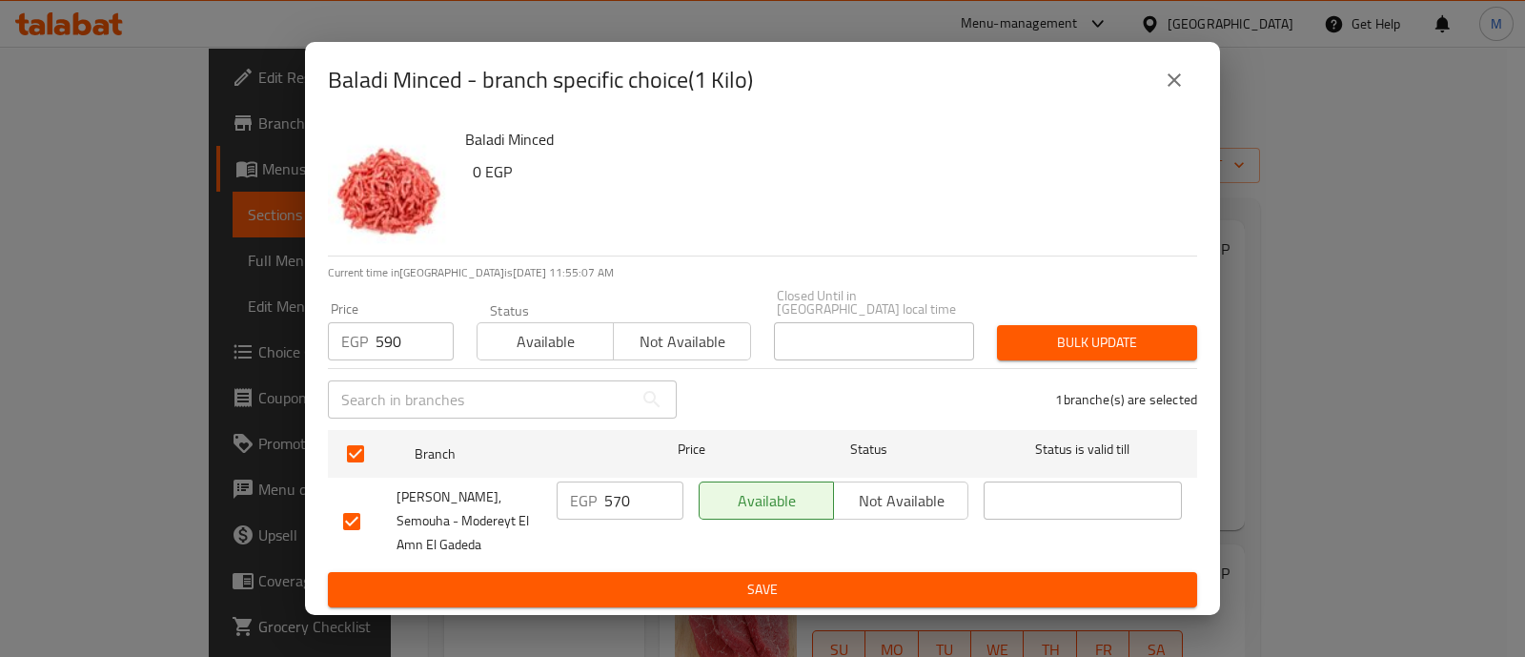
click at [1110, 331] on span "Bulk update" at bounding box center [1097, 343] width 170 height 24
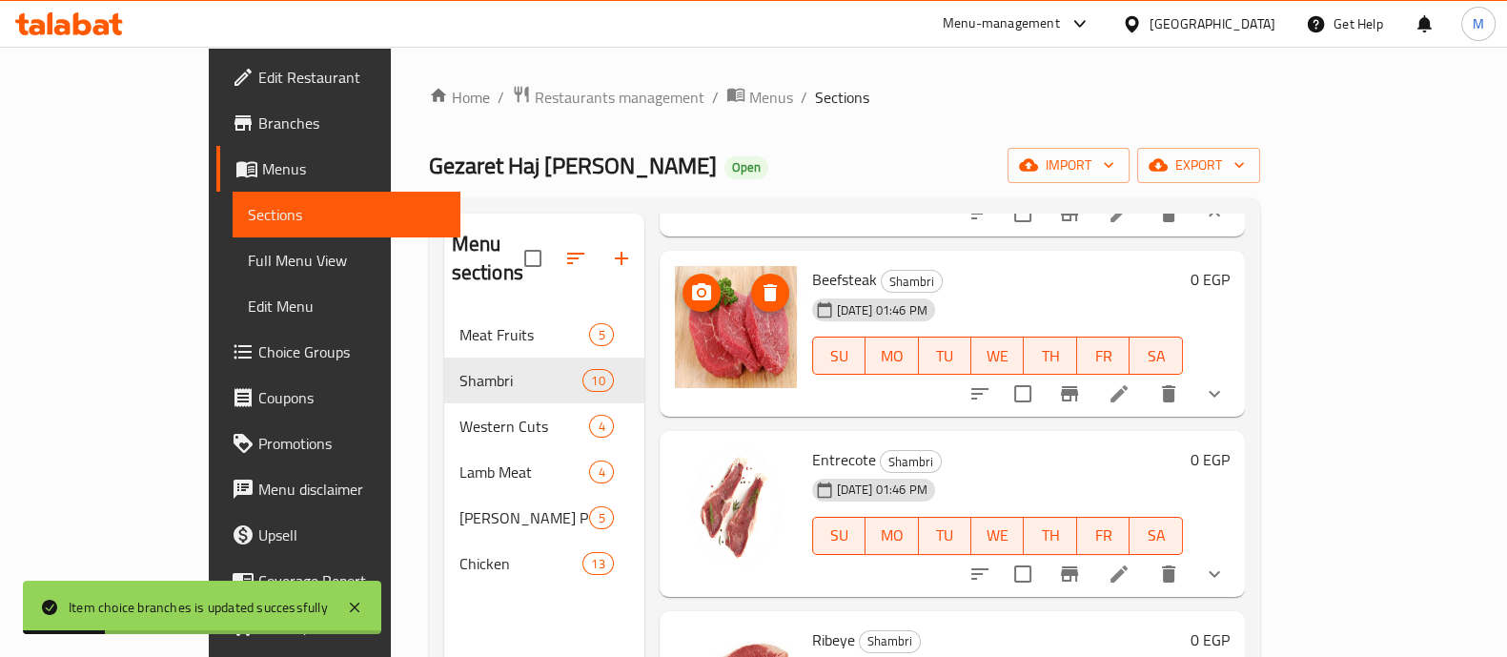
scroll to position [2007, 0]
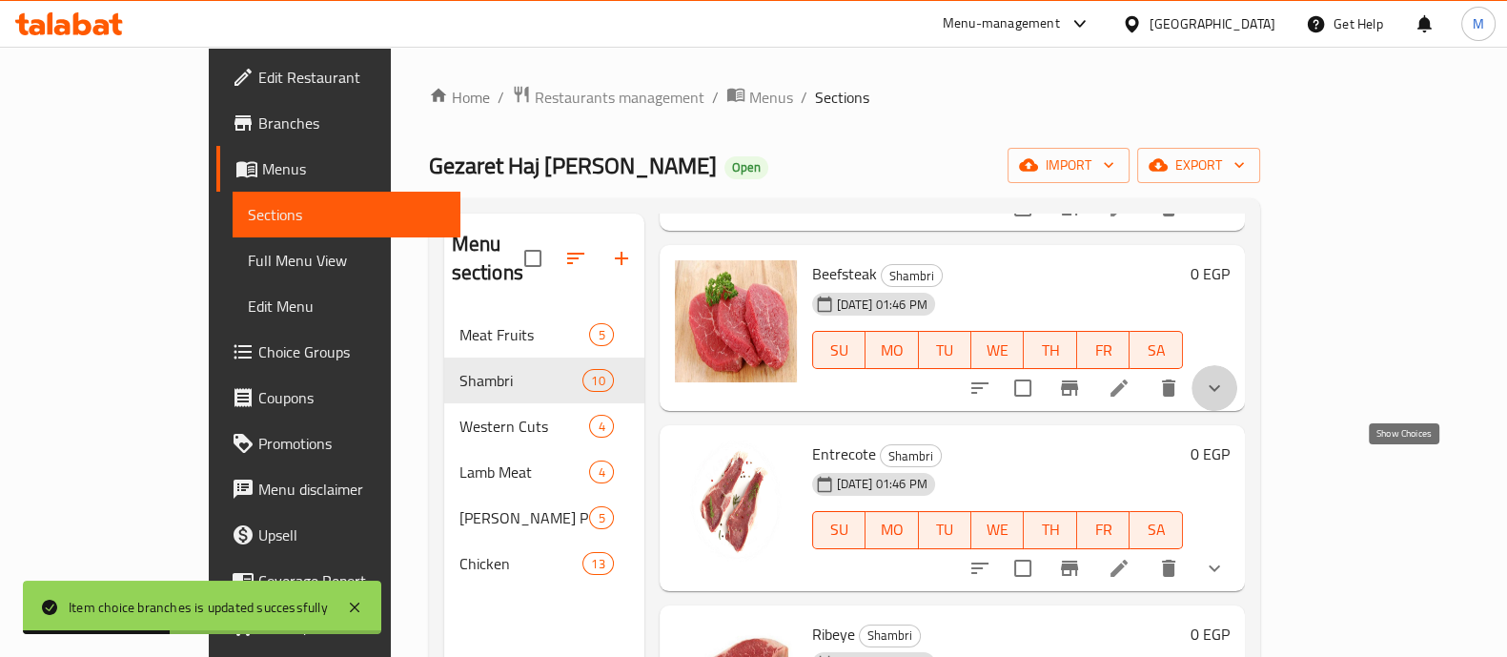
click at [1226, 399] on icon "show more" at bounding box center [1214, 388] width 23 height 23
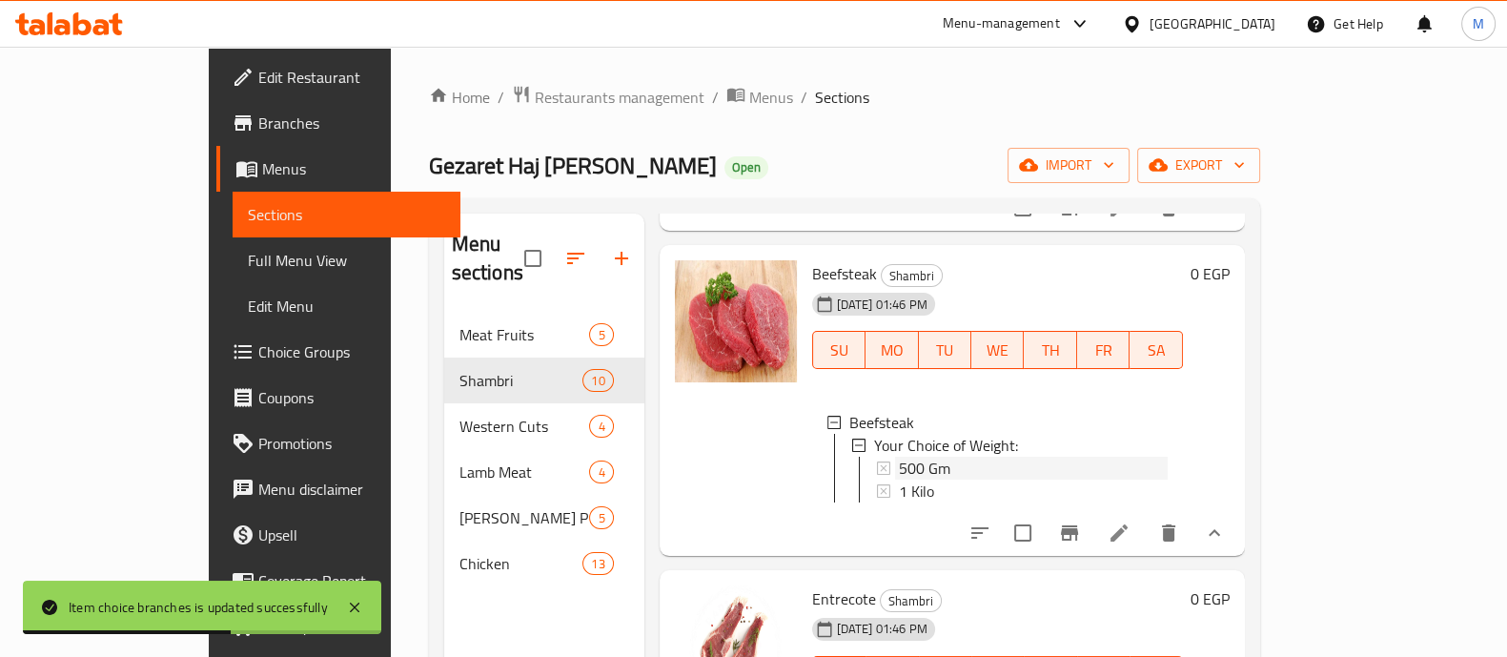
click at [939, 480] on div "500 Gm" at bounding box center [1033, 468] width 269 height 23
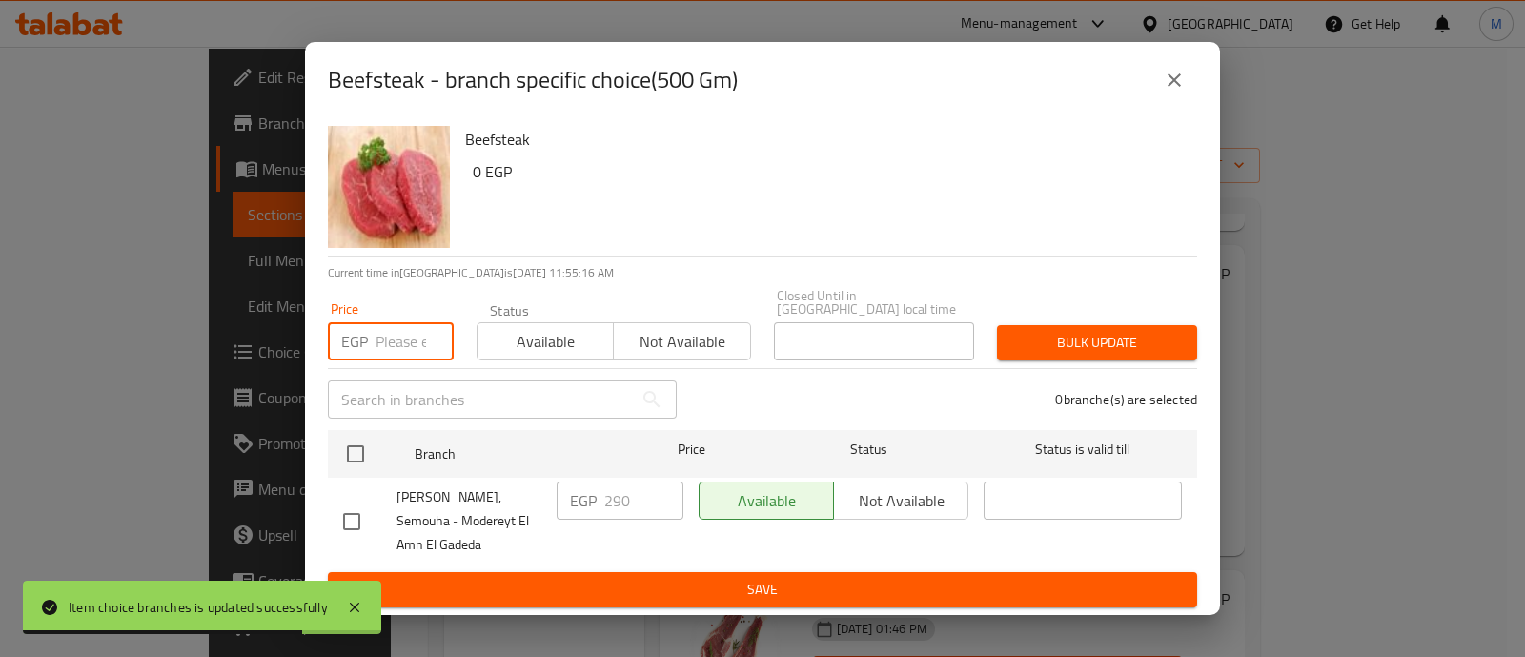
click at [385, 333] on input "number" at bounding box center [415, 341] width 78 height 38
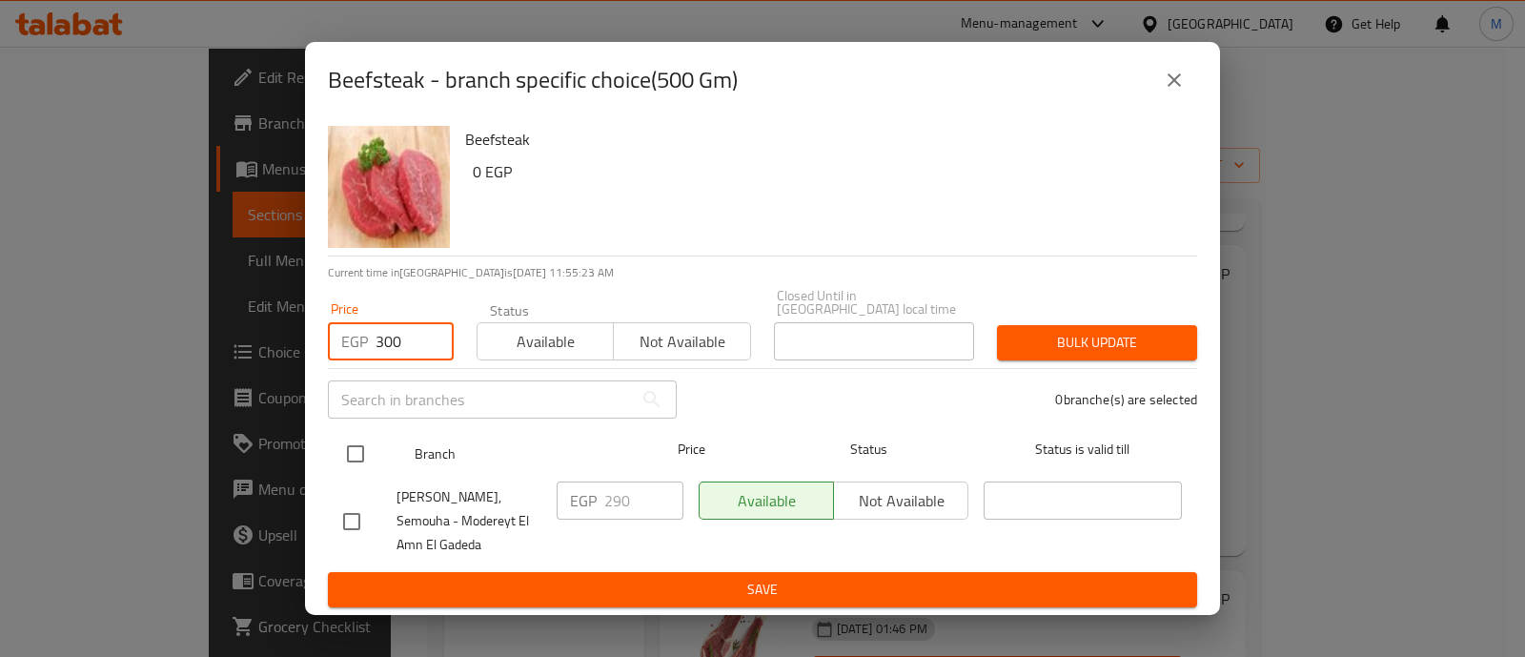
type input "300"
click at [357, 435] on input "checkbox" at bounding box center [356, 454] width 40 height 40
checkbox input "true"
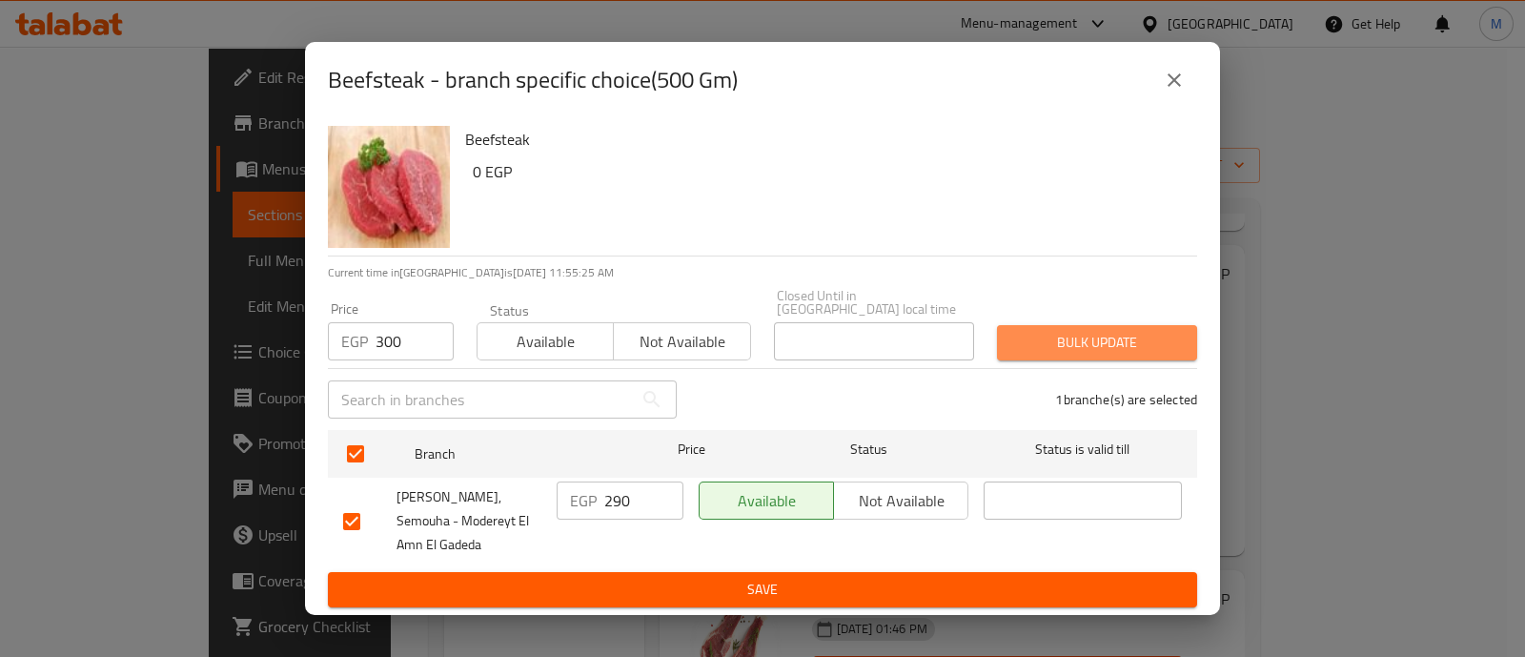
click at [1110, 331] on span "Bulk update" at bounding box center [1097, 343] width 170 height 24
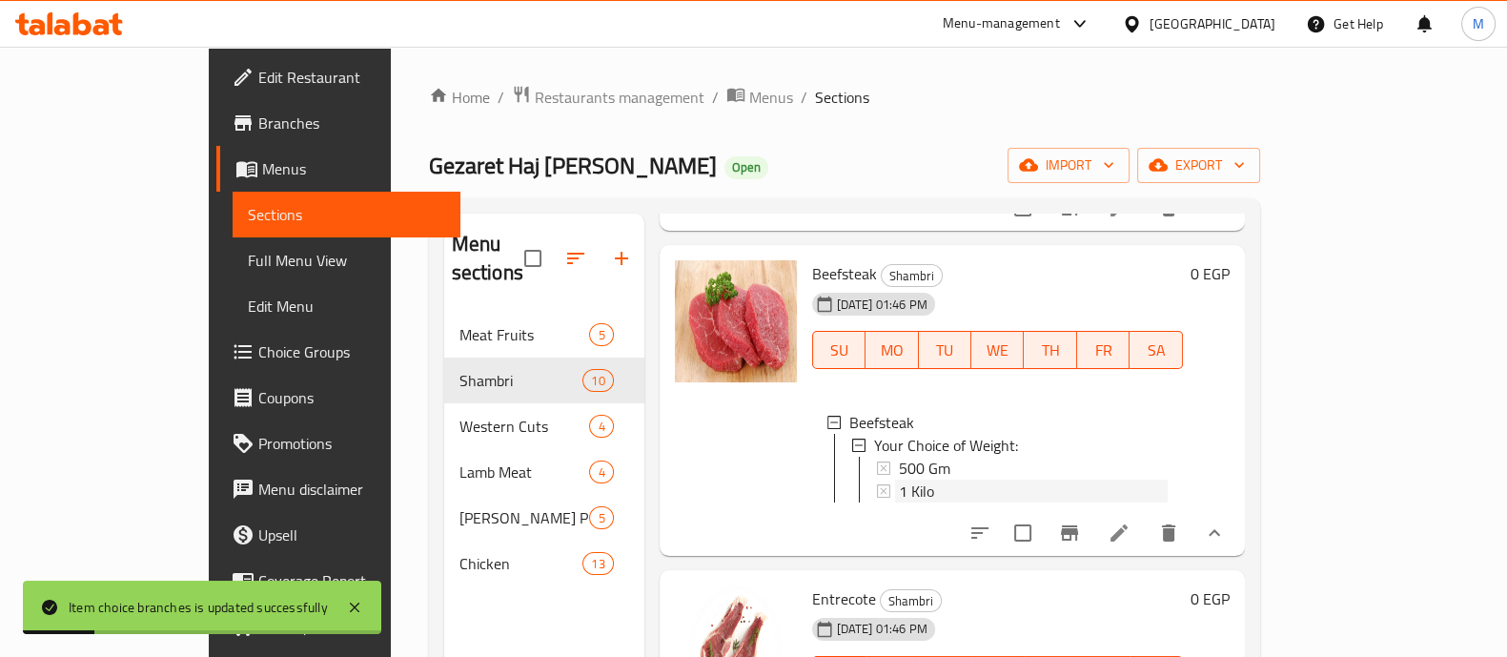
click at [899, 502] on div "1 Kilo" at bounding box center [1033, 491] width 269 height 23
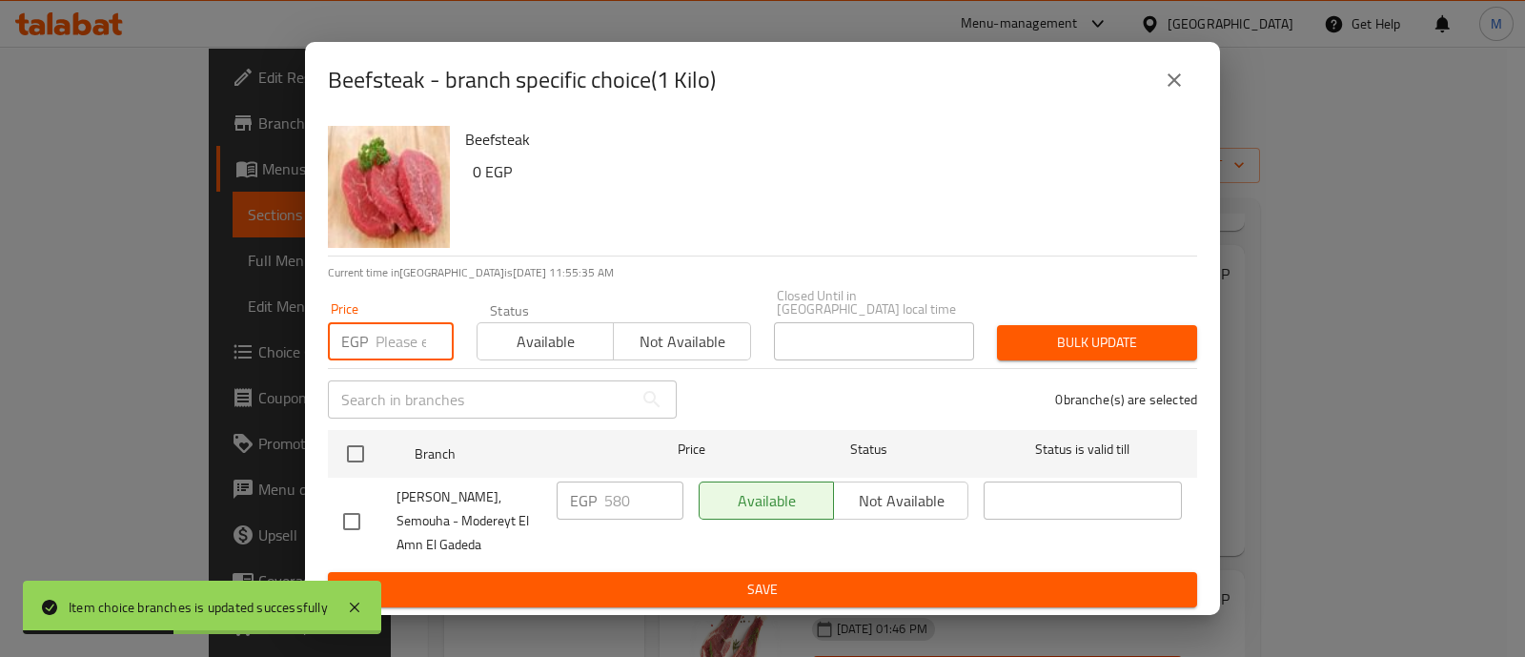
click at [398, 324] on input "number" at bounding box center [415, 341] width 78 height 38
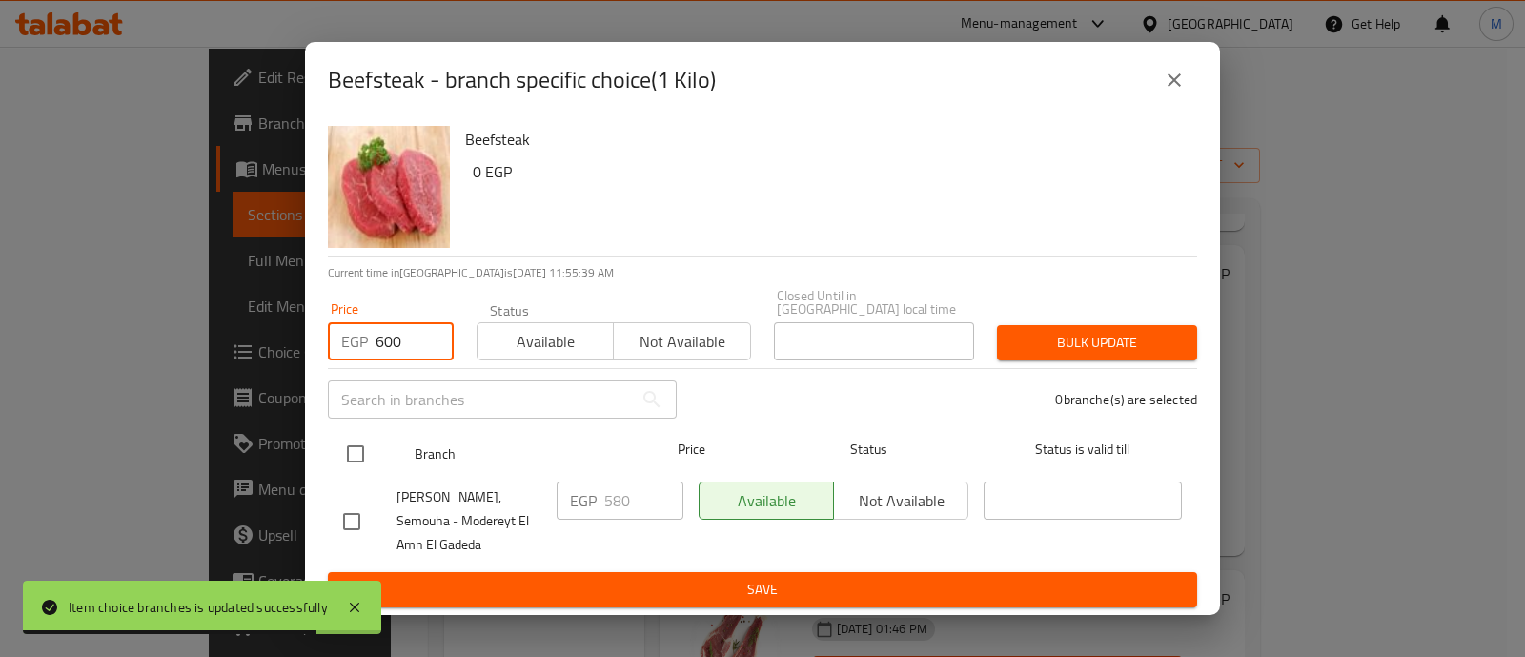
type input "600"
click at [354, 439] on input "checkbox" at bounding box center [356, 454] width 40 height 40
checkbox input "true"
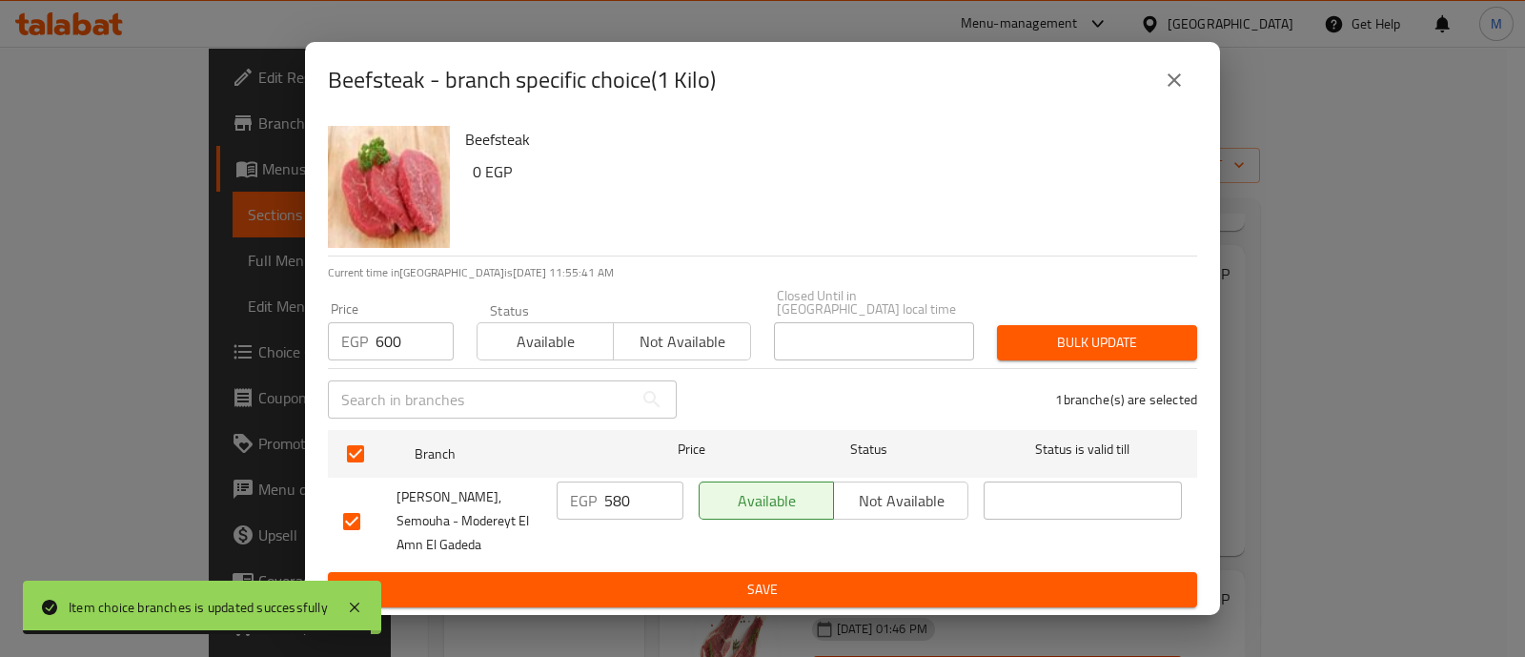
click at [1071, 331] on span "Bulk update" at bounding box center [1097, 343] width 170 height 24
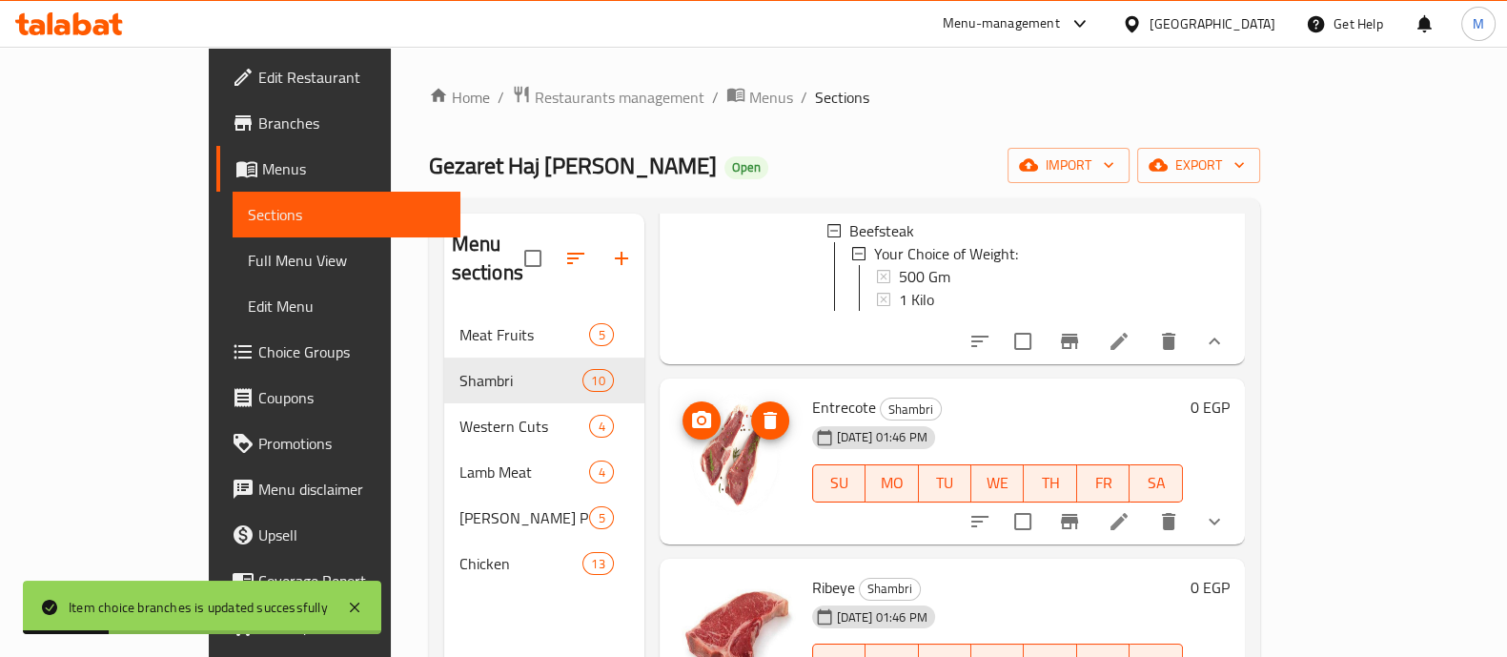
scroll to position [2330, 0]
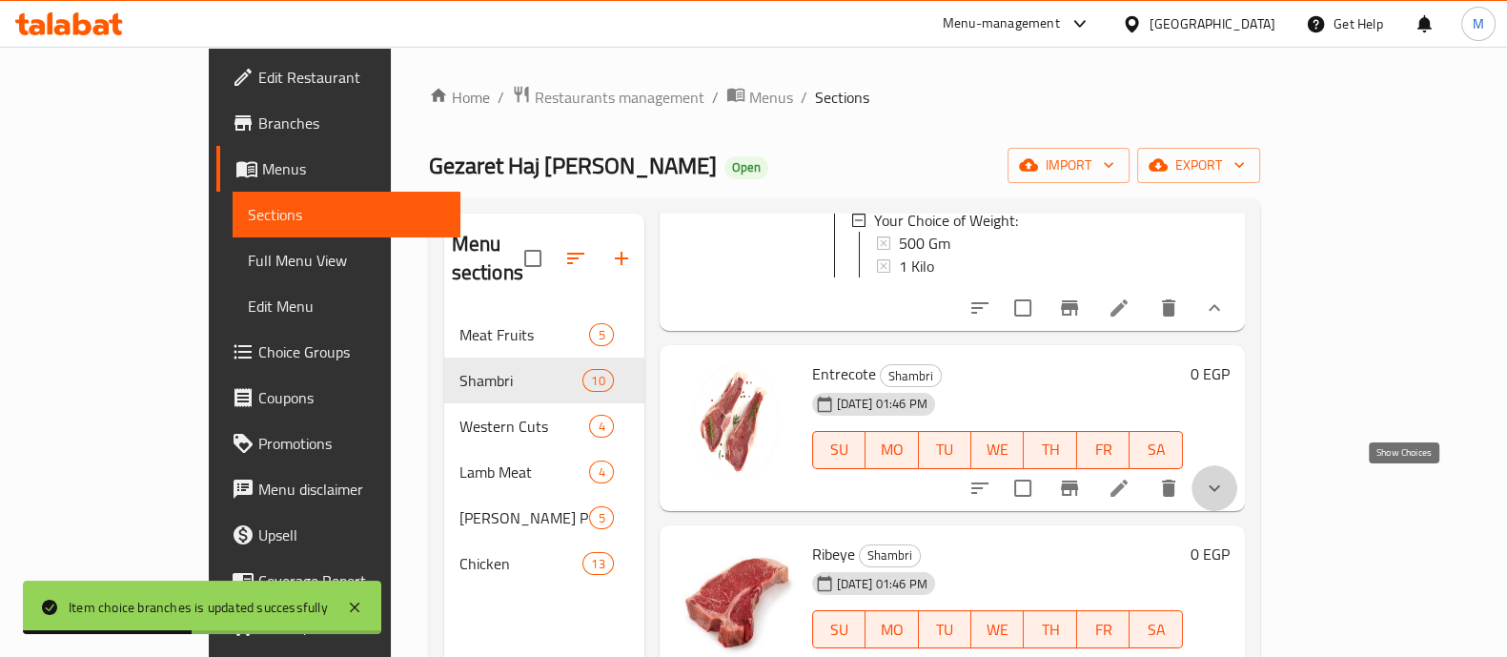
click at [1226, 486] on icon "show more" at bounding box center [1214, 488] width 23 height 23
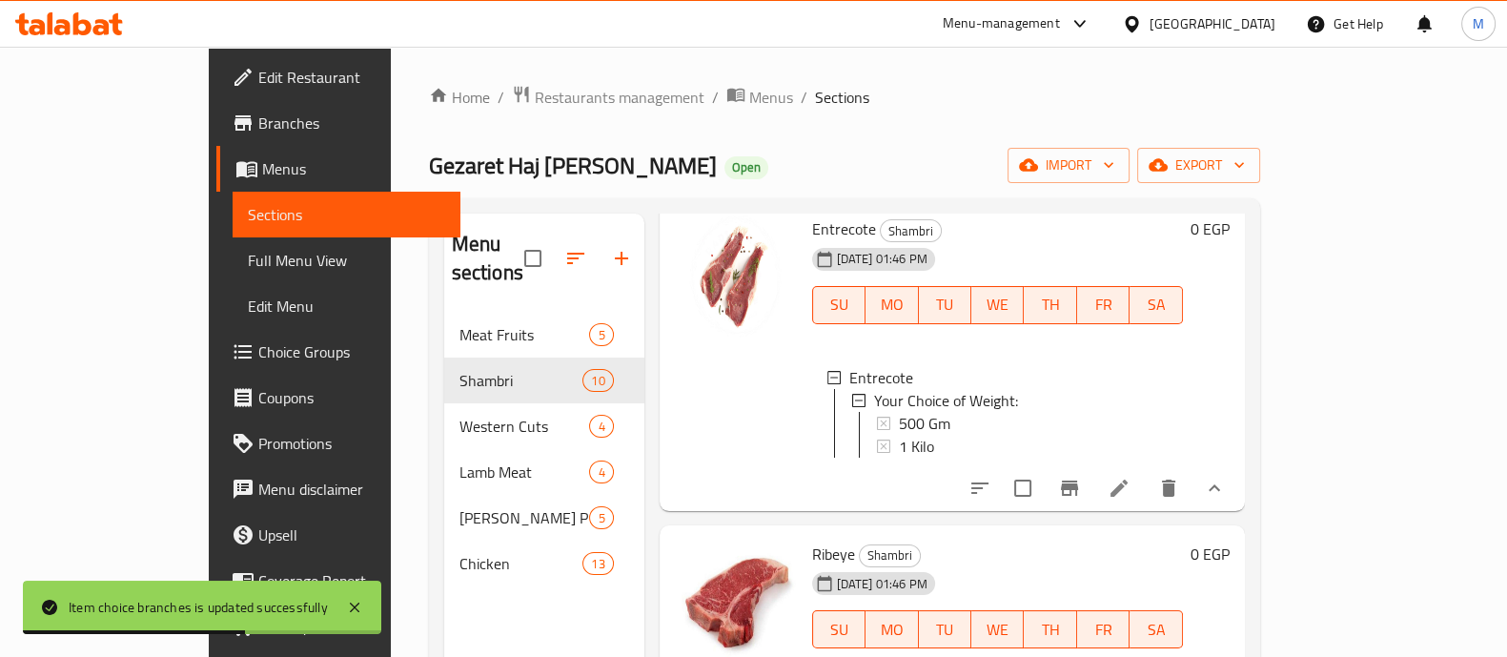
scroll to position [2493, 0]
click at [899, 412] on span "500 Gm" at bounding box center [924, 423] width 51 height 23
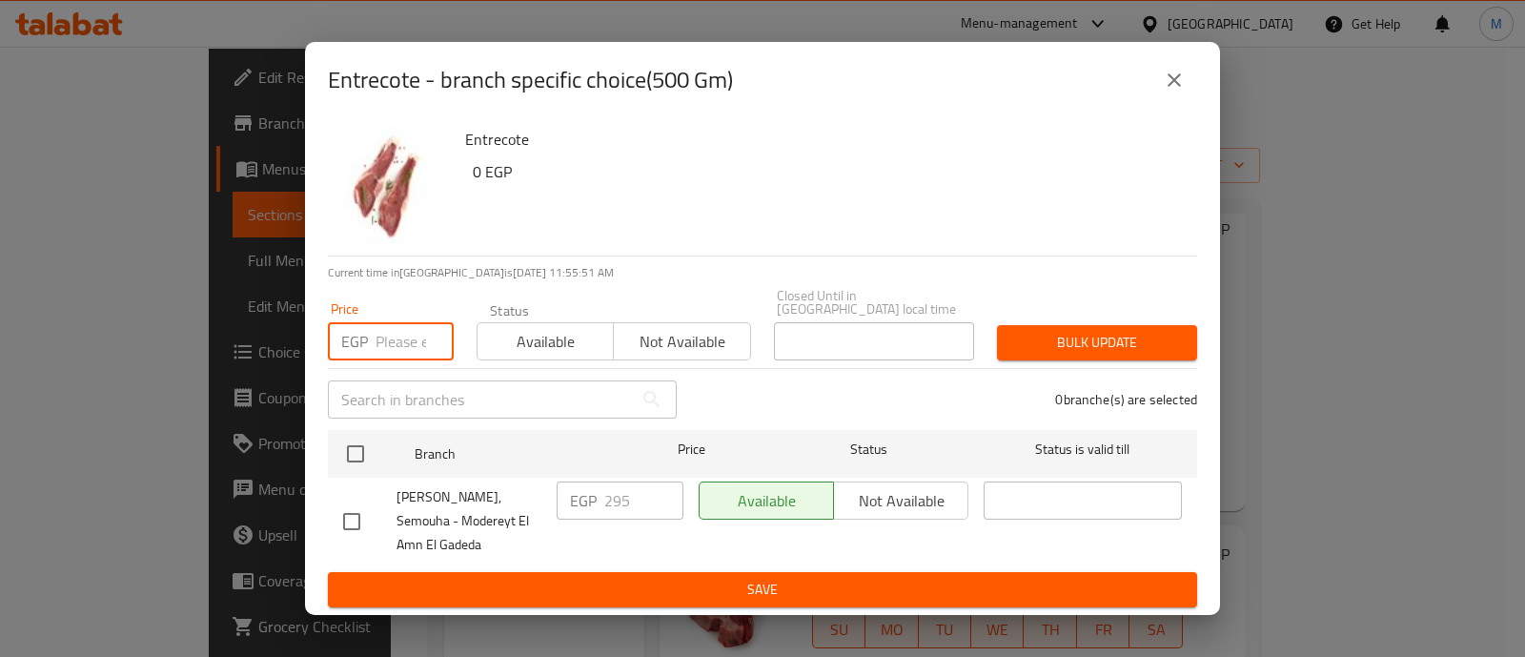
click at [381, 324] on input "number" at bounding box center [415, 341] width 78 height 38
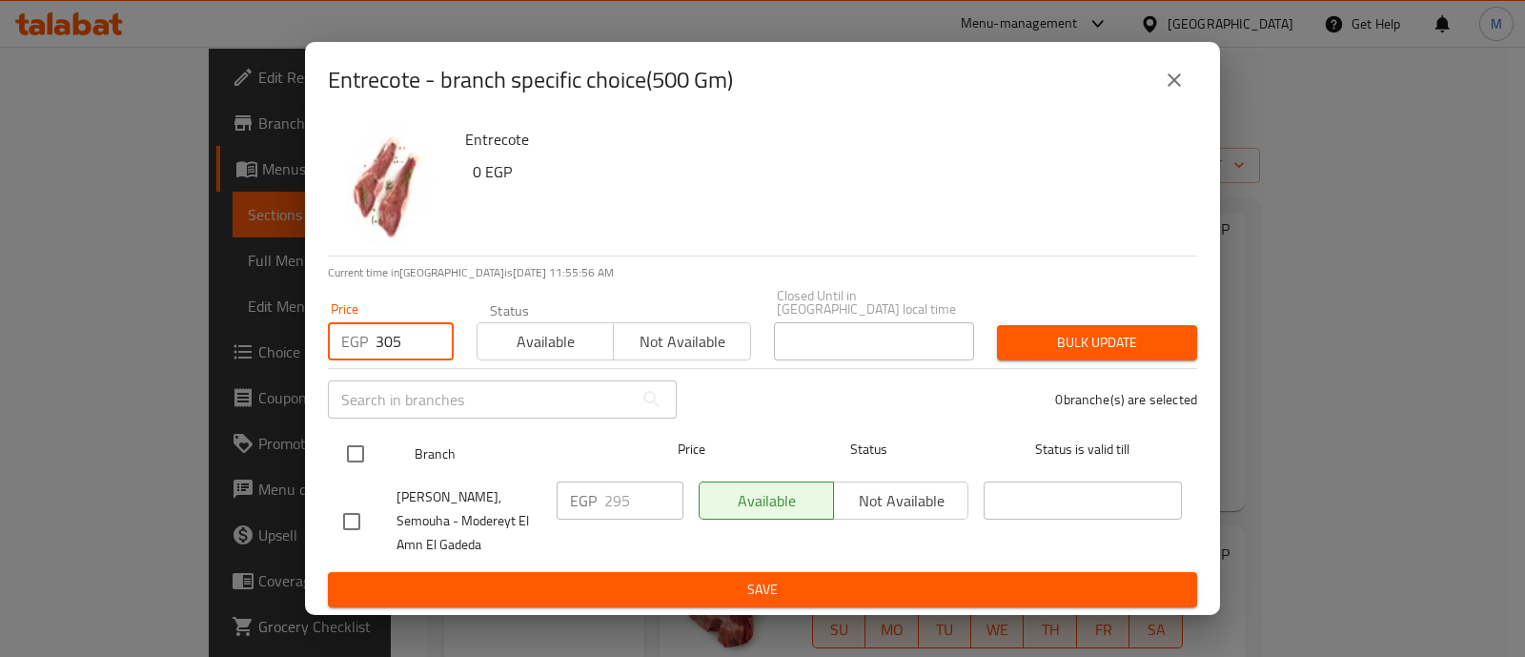
type input "305"
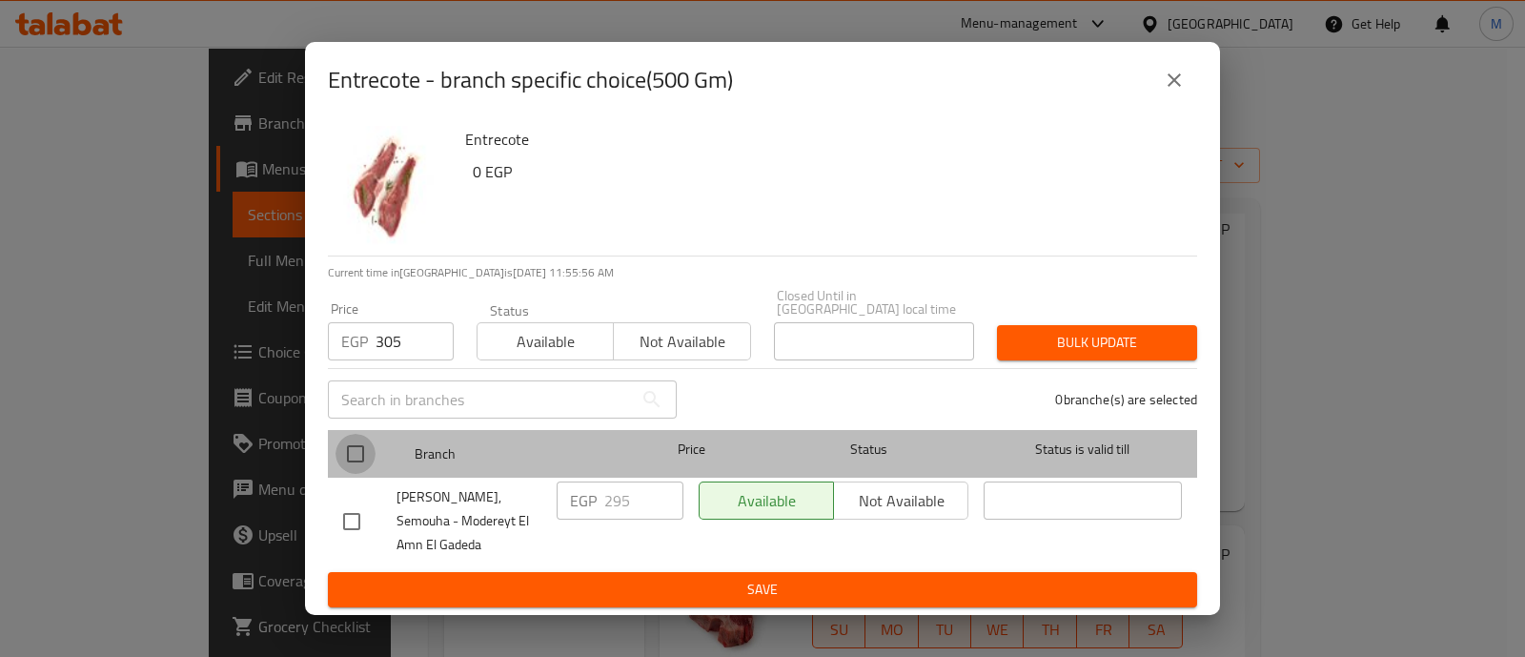
click at [357, 443] on input "checkbox" at bounding box center [356, 454] width 40 height 40
checkbox input "true"
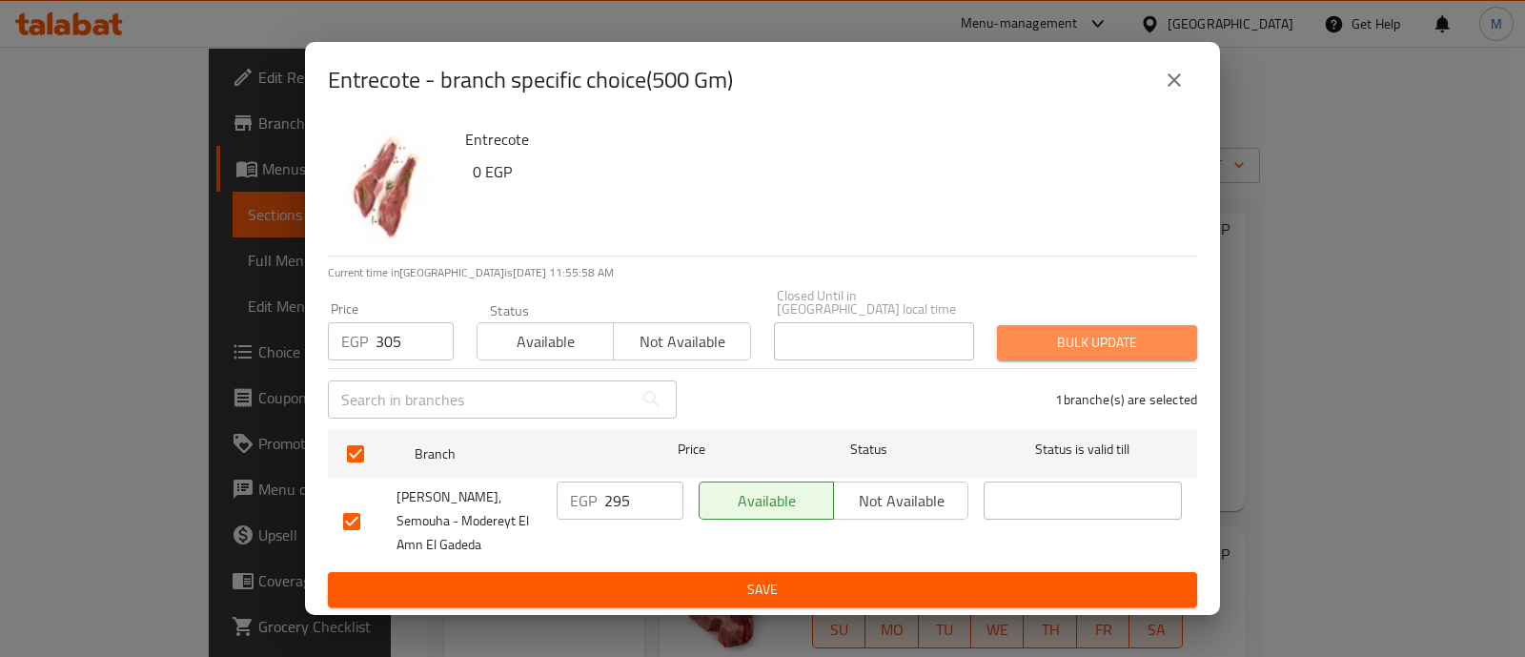
click at [1162, 325] on button "Bulk update" at bounding box center [1097, 342] width 200 height 35
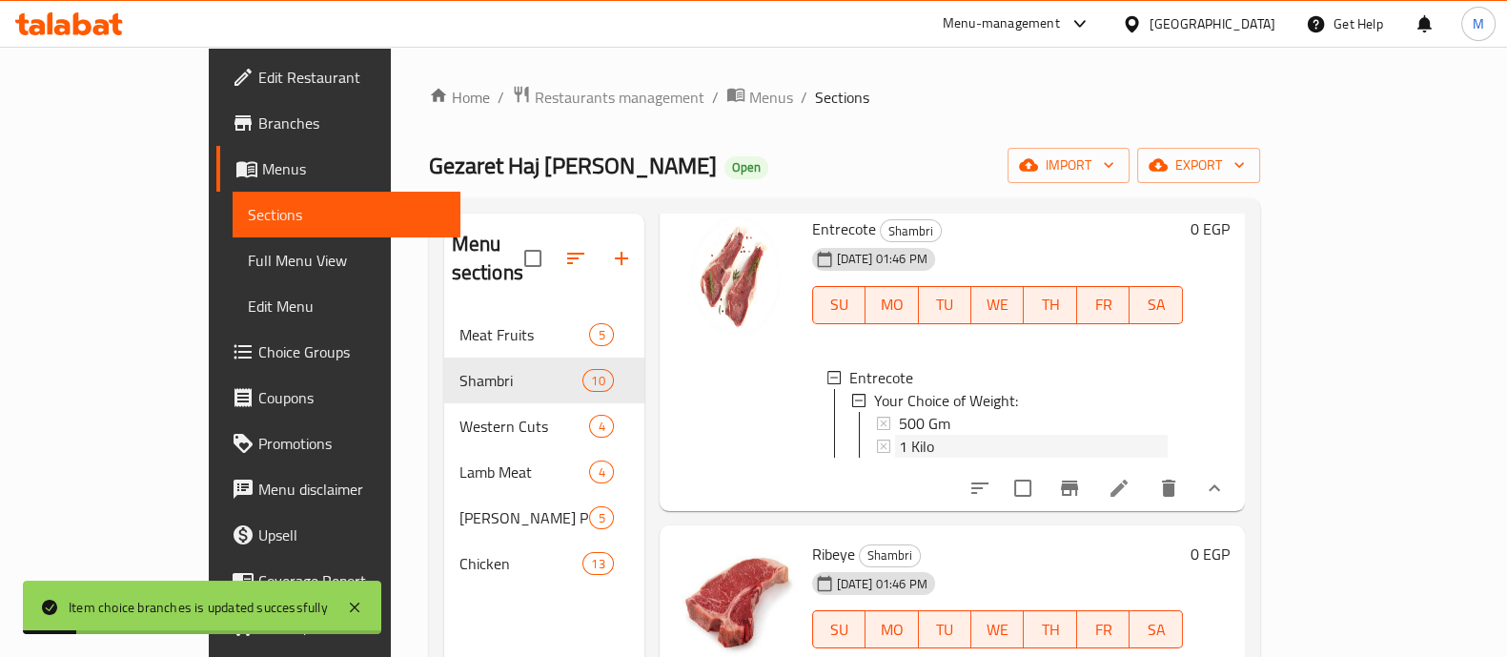
click at [933, 435] on div "1 Kilo" at bounding box center [1033, 446] width 269 height 23
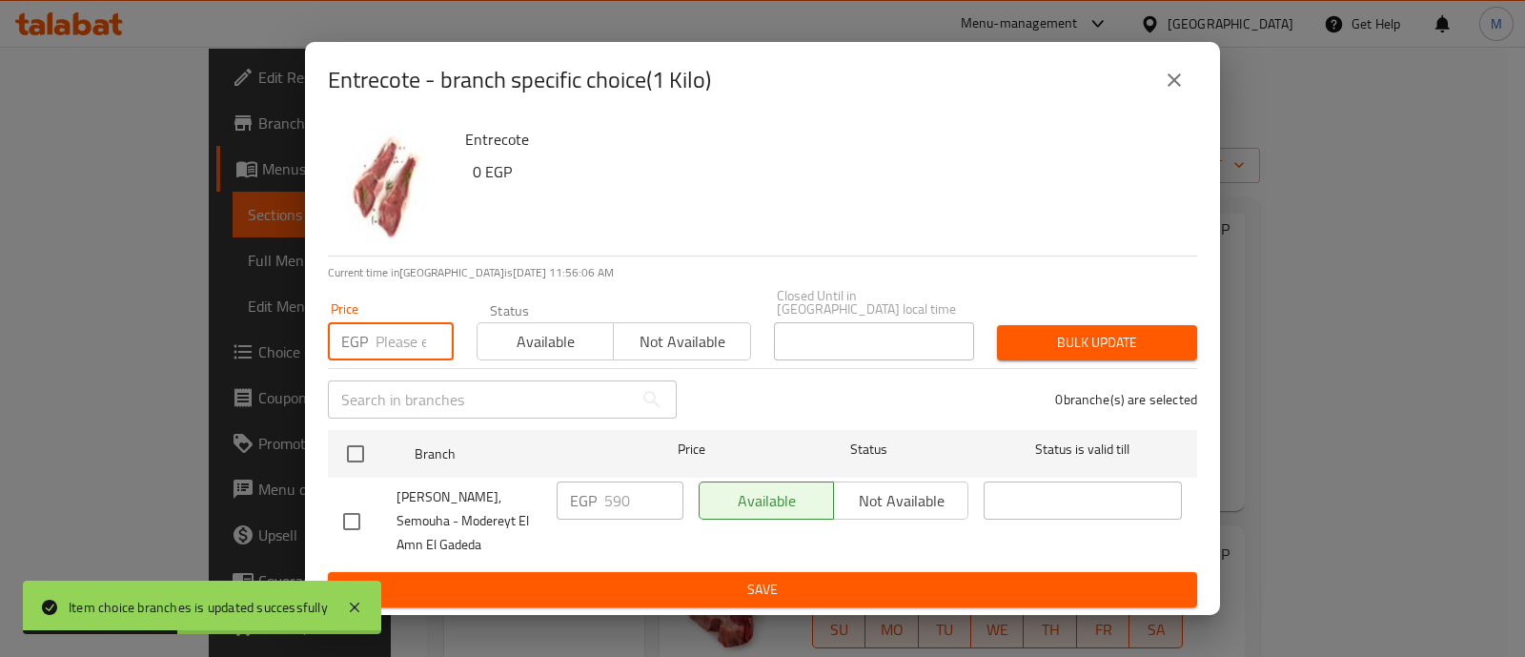
click at [386, 322] on input "number" at bounding box center [415, 341] width 78 height 38
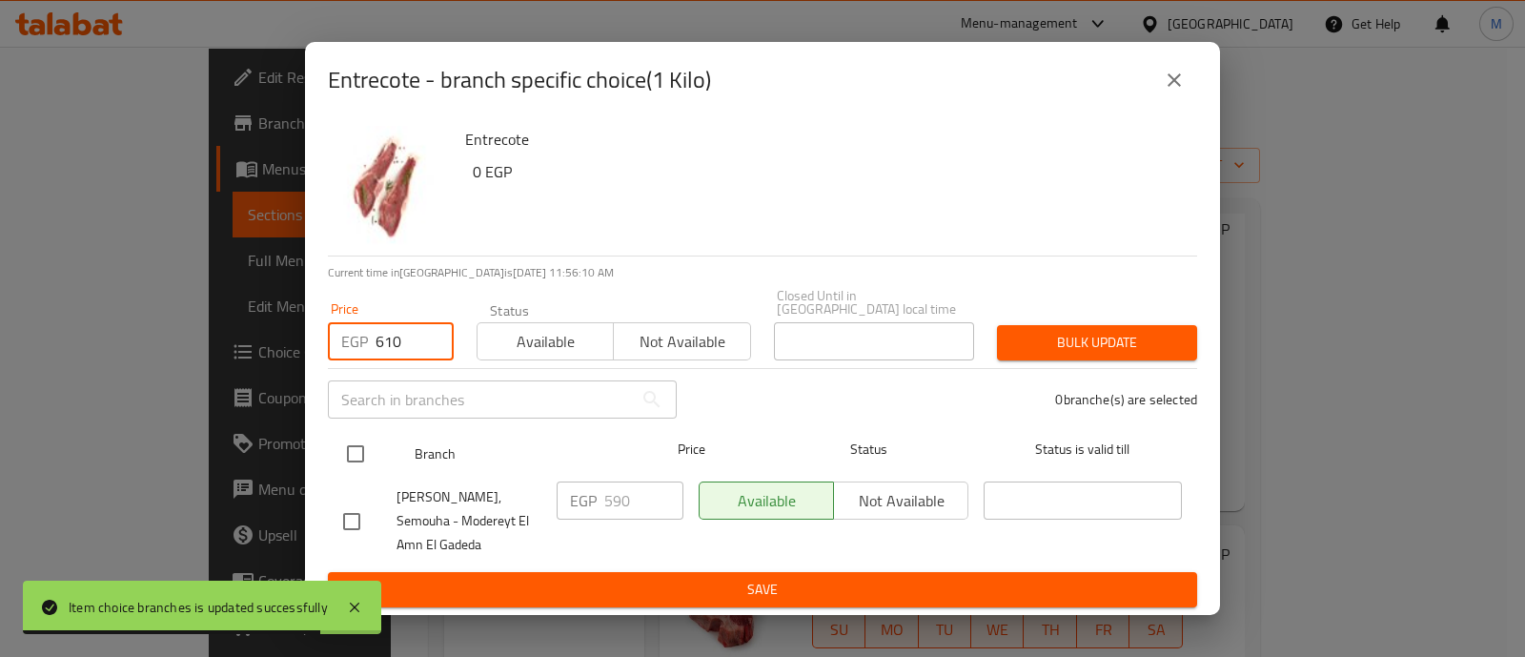
type input "610"
click at [357, 434] on input "checkbox" at bounding box center [356, 454] width 40 height 40
checkbox input "true"
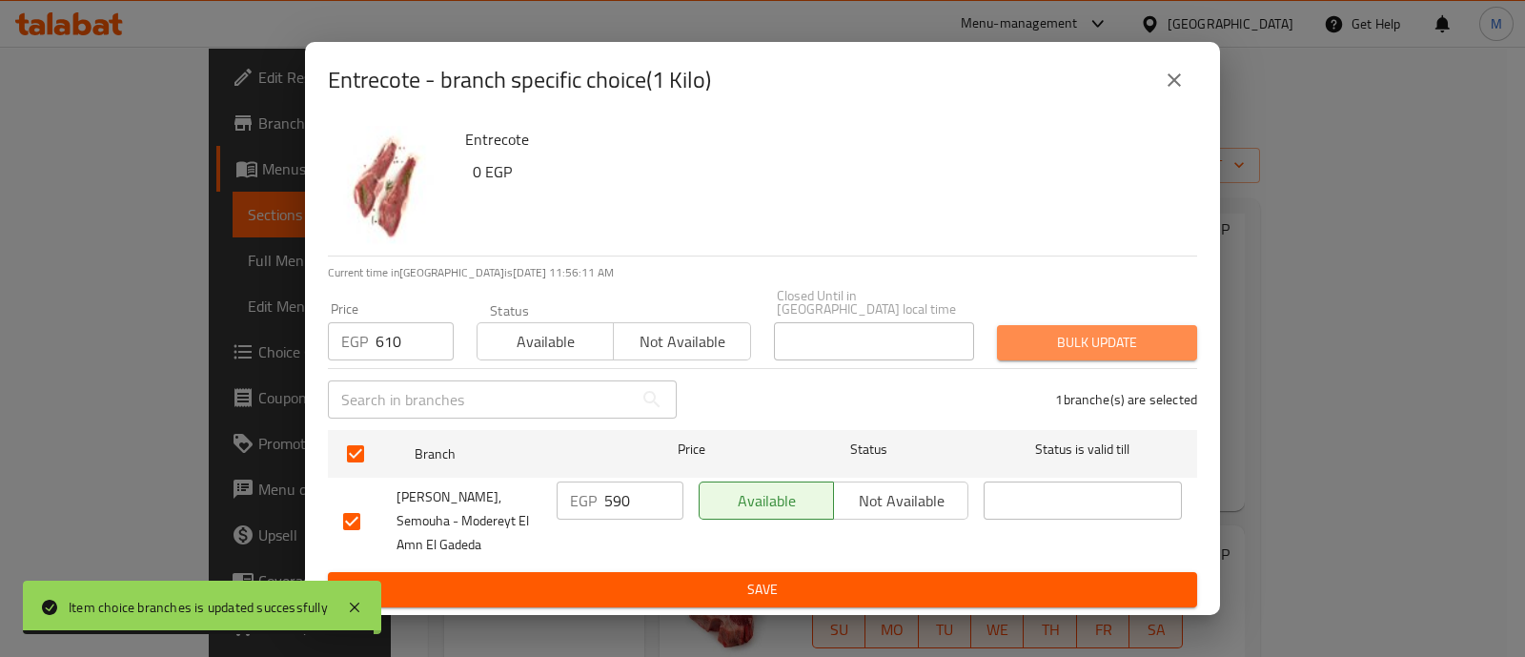
click at [1168, 331] on span "Bulk update" at bounding box center [1097, 343] width 170 height 24
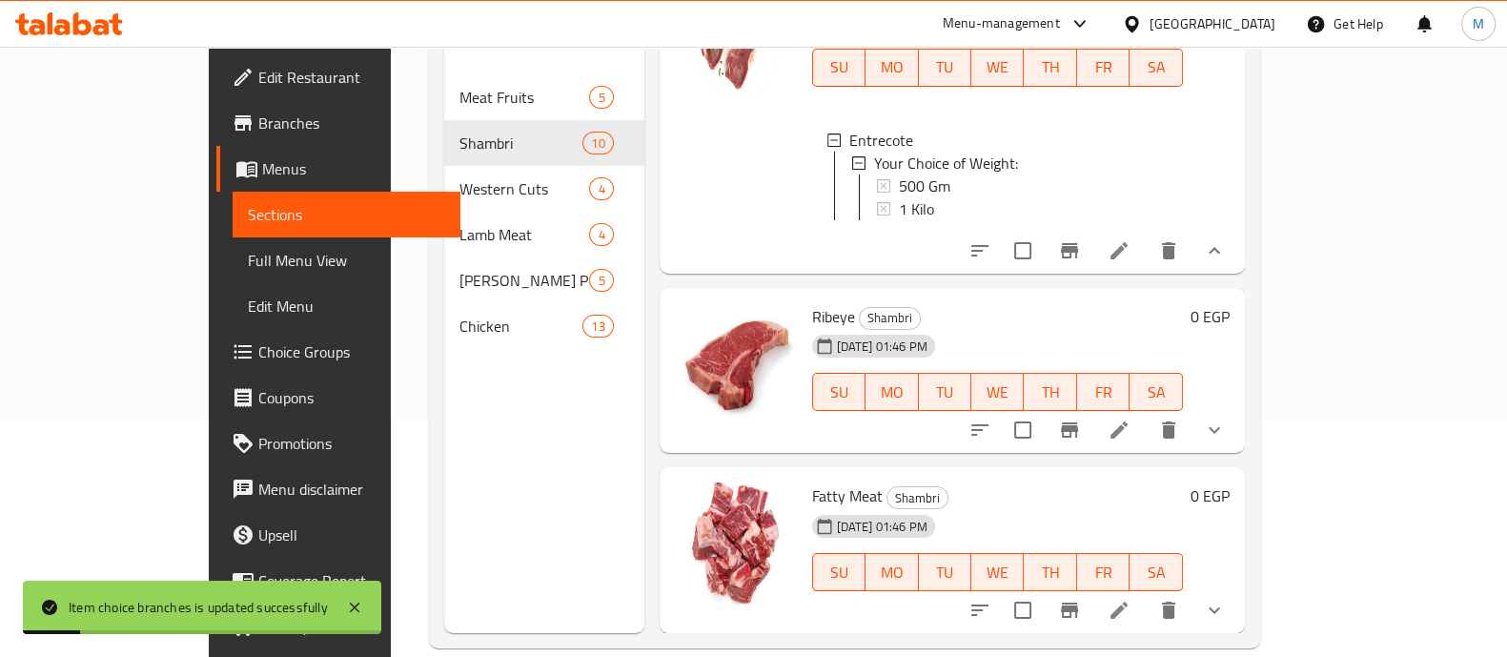
scroll to position [253, 0]
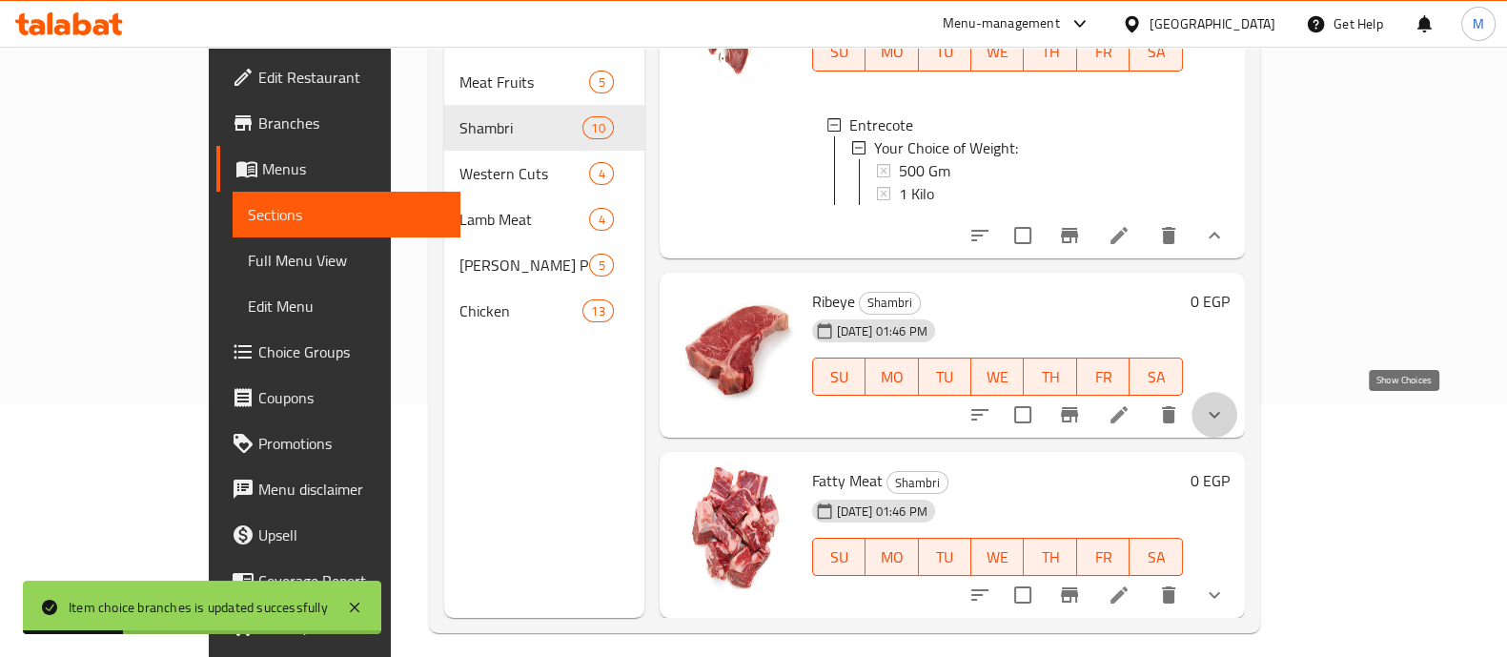
click at [1226, 421] on icon "show more" at bounding box center [1214, 414] width 23 height 23
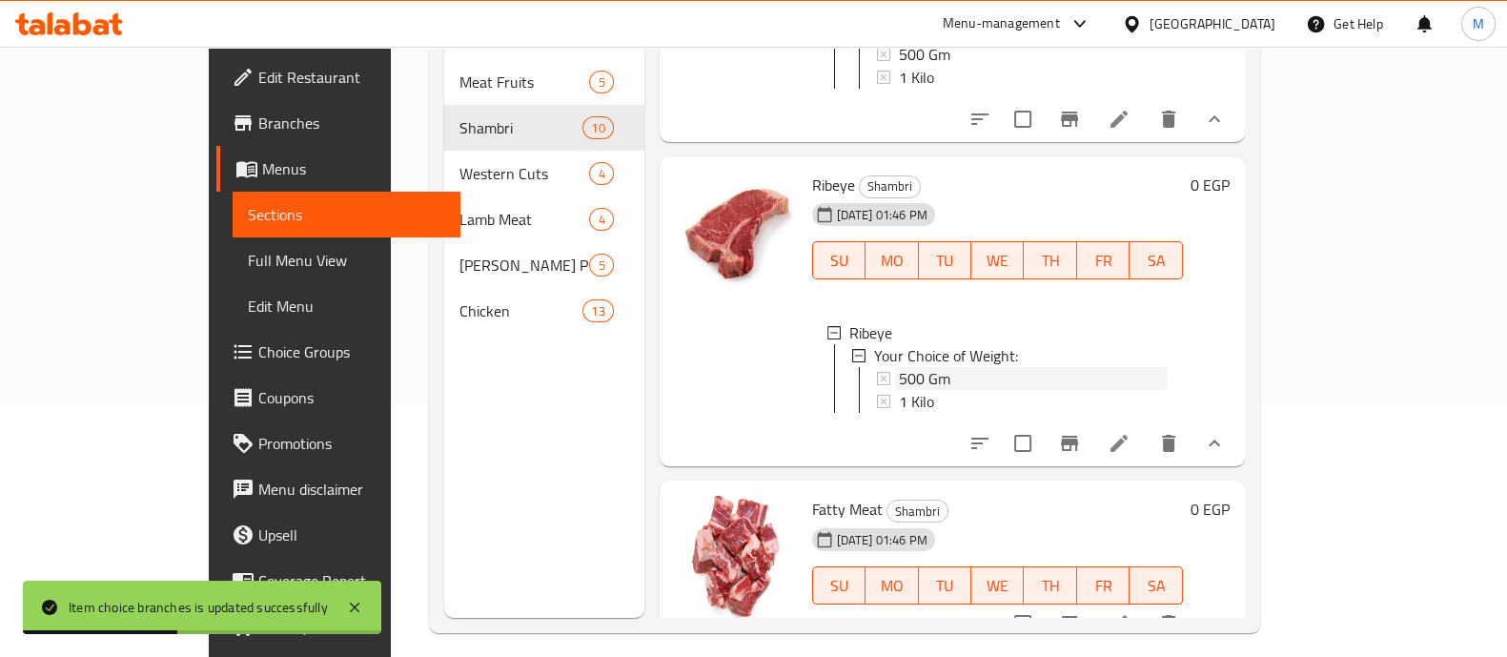
click at [916, 390] on div "500 Gm" at bounding box center [1033, 378] width 269 height 23
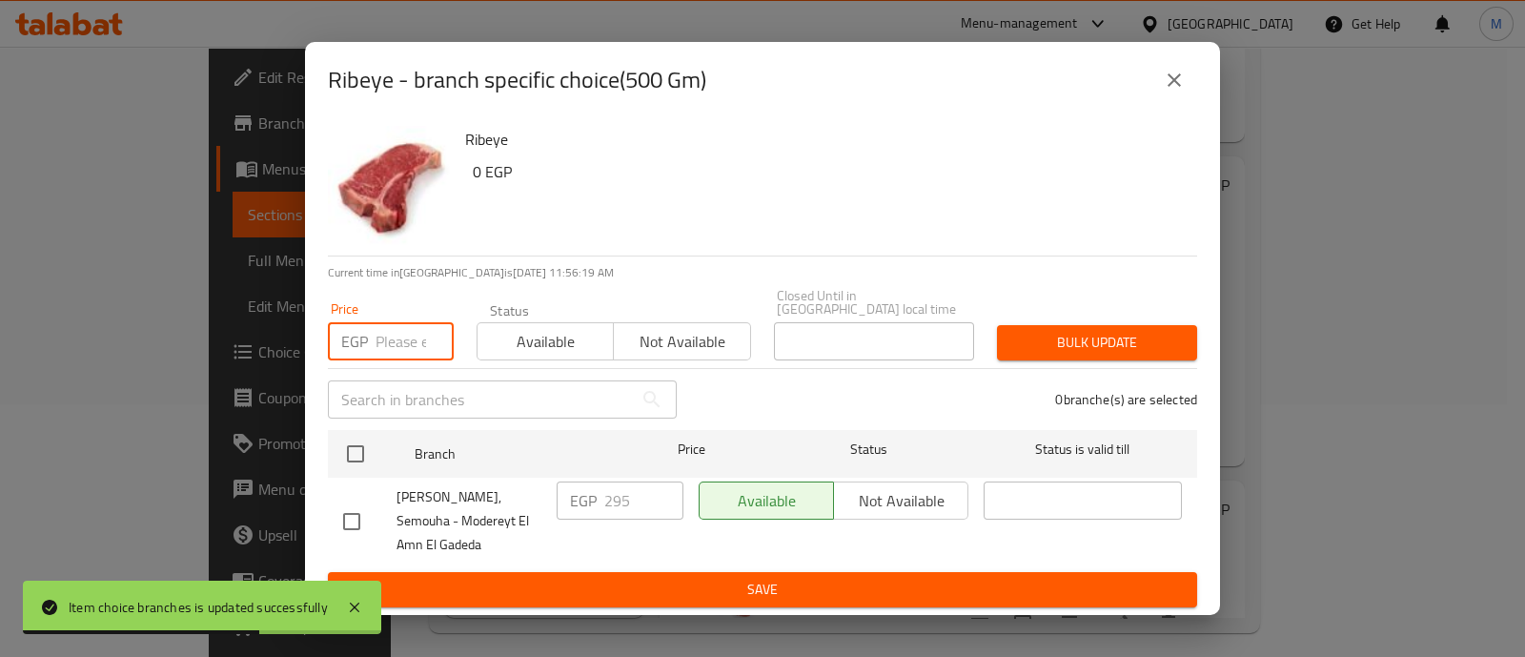
click at [387, 322] on input "number" at bounding box center [415, 341] width 78 height 38
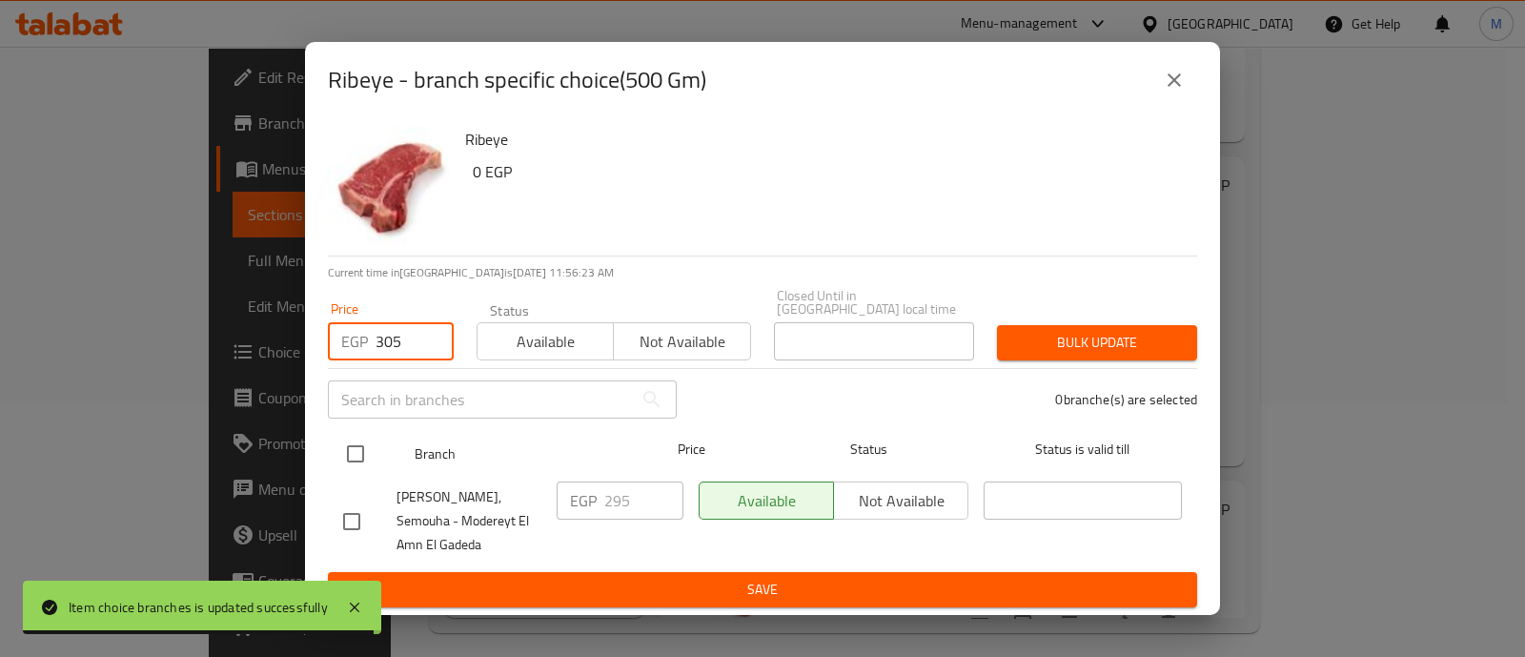
type input "305"
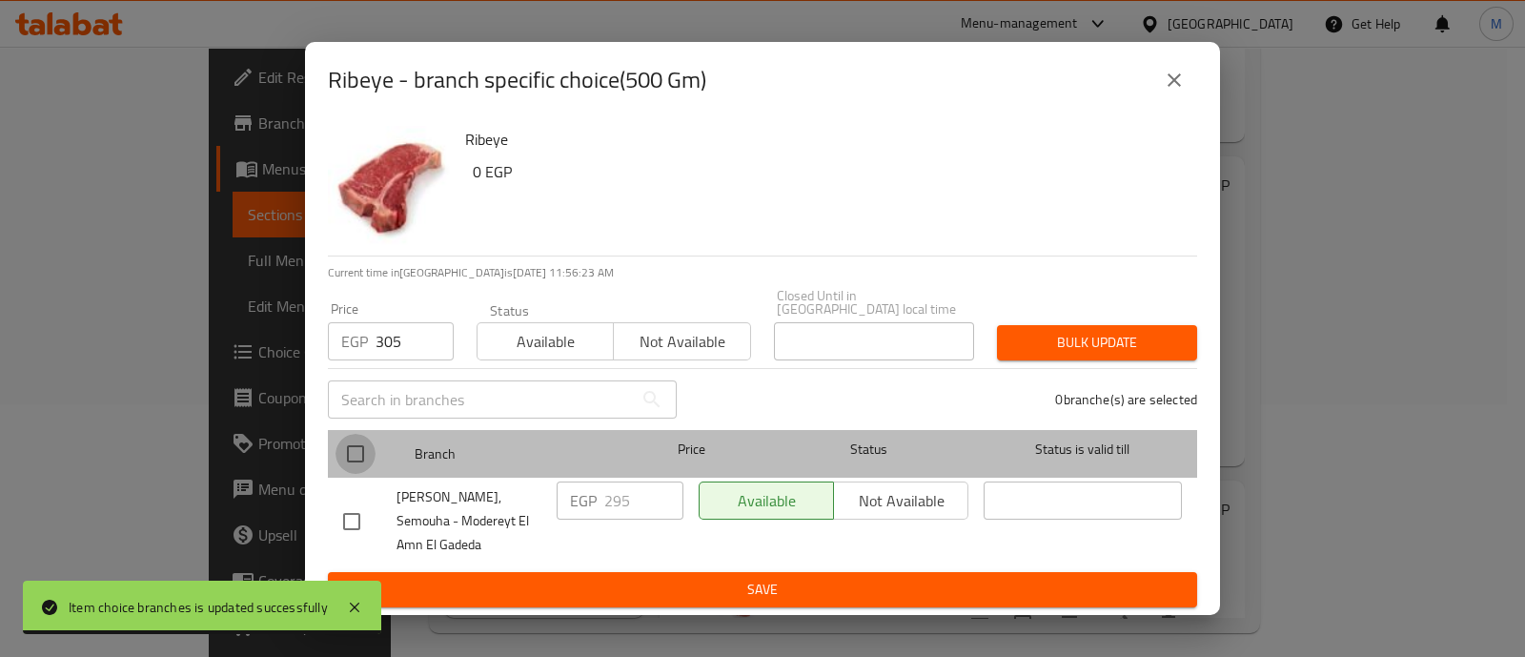
click at [354, 434] on input "checkbox" at bounding box center [356, 454] width 40 height 40
checkbox input "true"
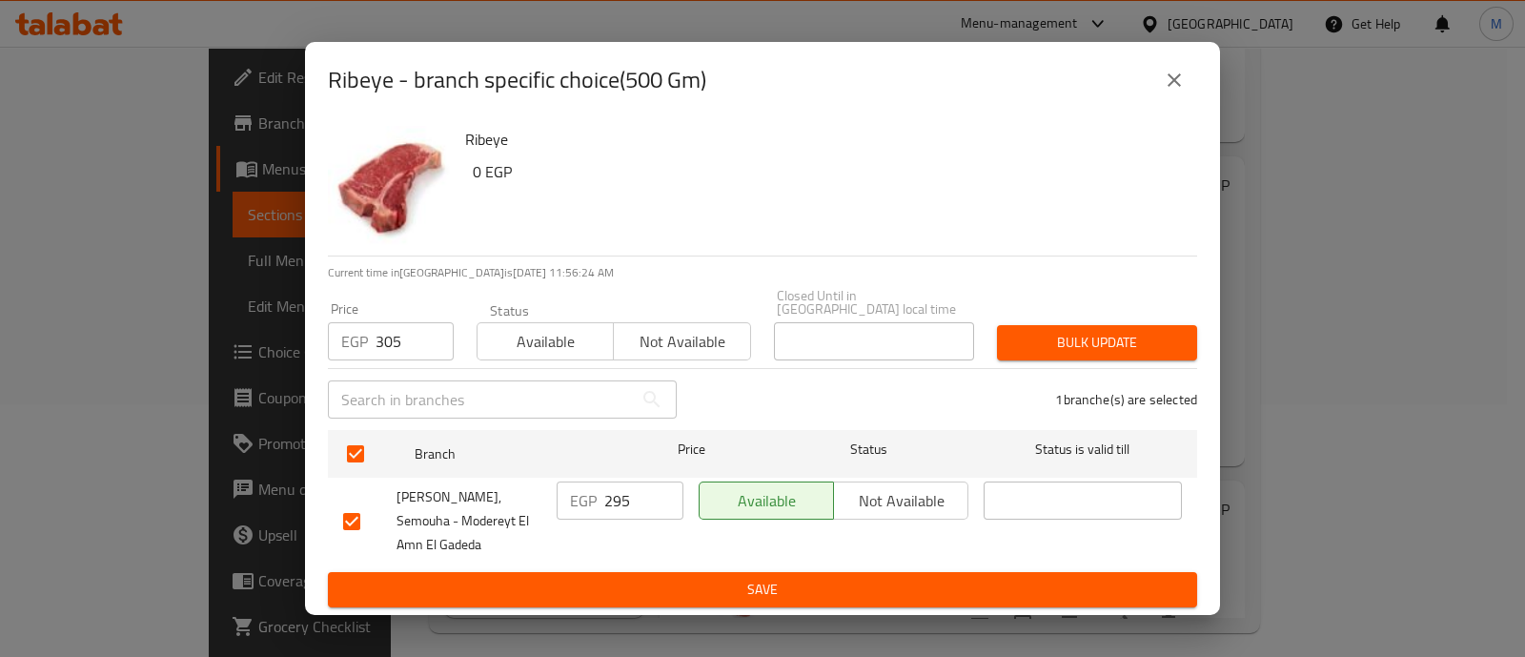
click at [1092, 332] on span "Bulk update" at bounding box center [1097, 343] width 170 height 24
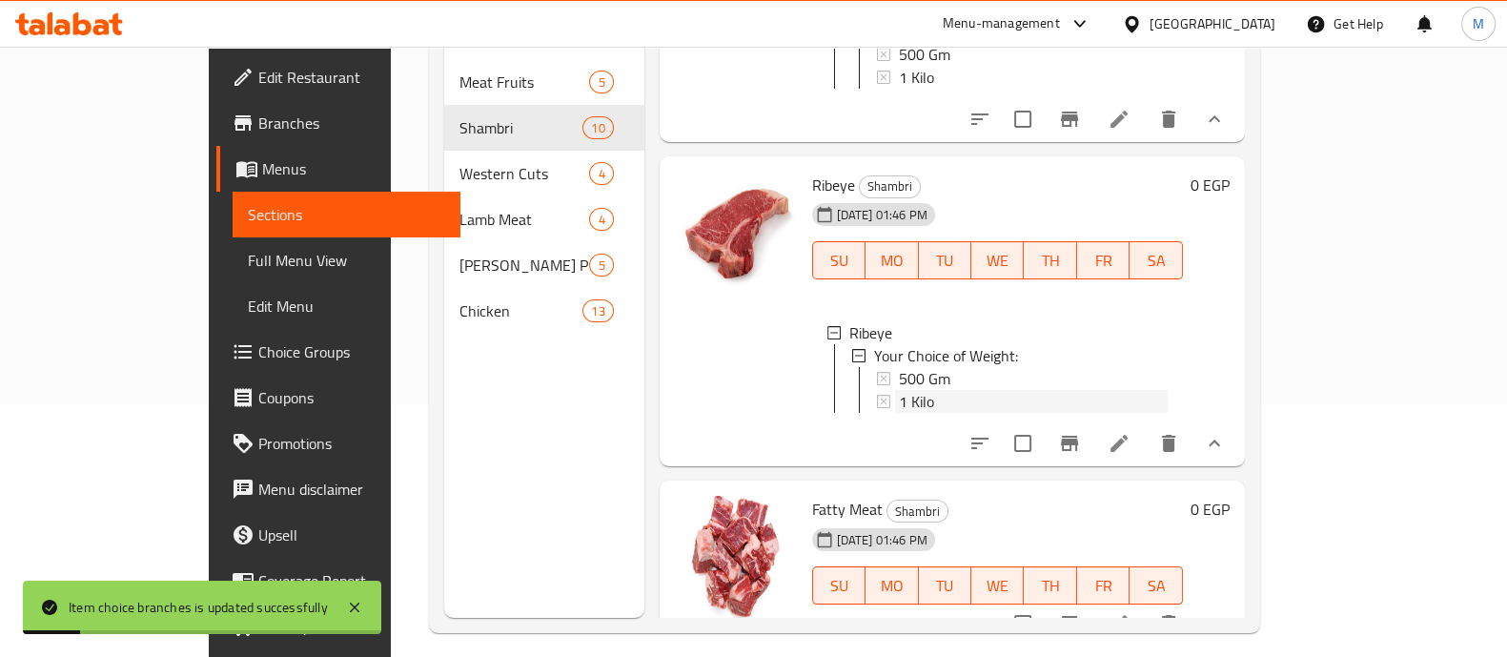
click at [899, 413] on div "1 Kilo" at bounding box center [1033, 401] width 269 height 23
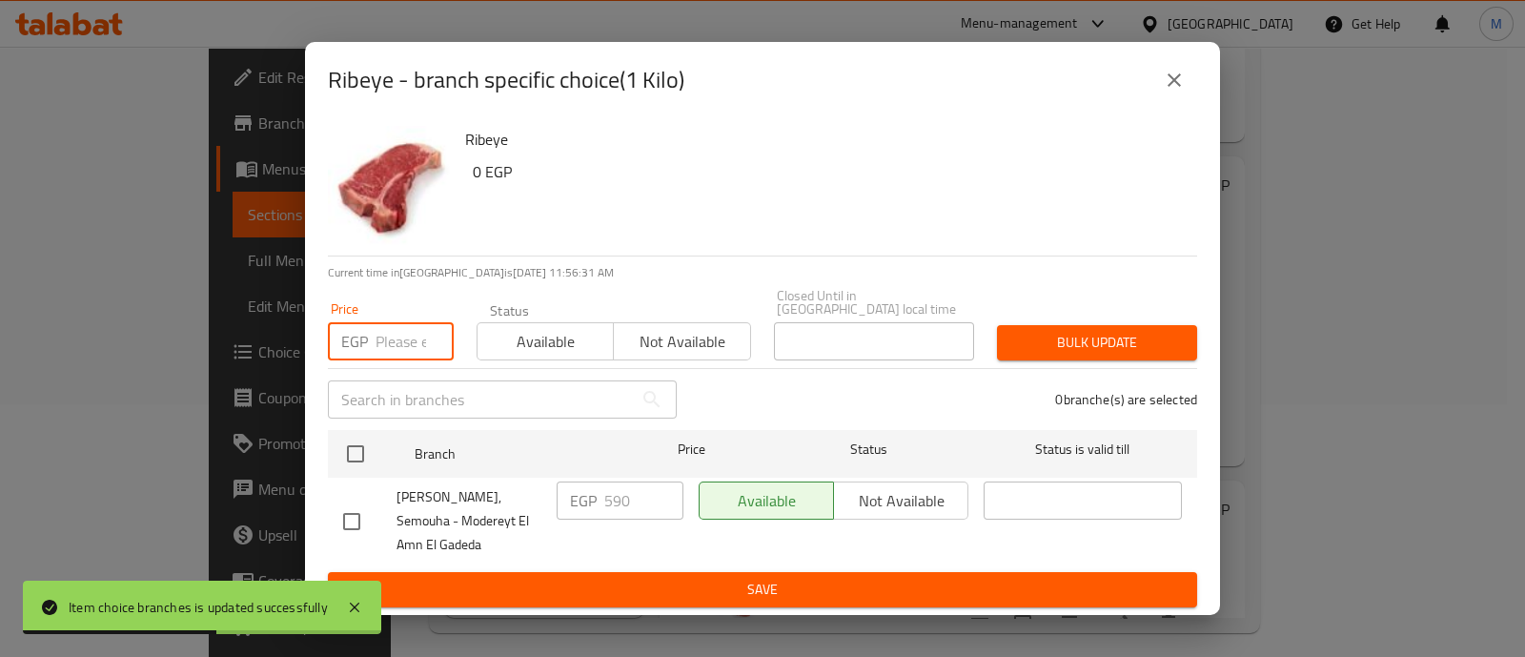
click at [390, 322] on input "number" at bounding box center [415, 341] width 78 height 38
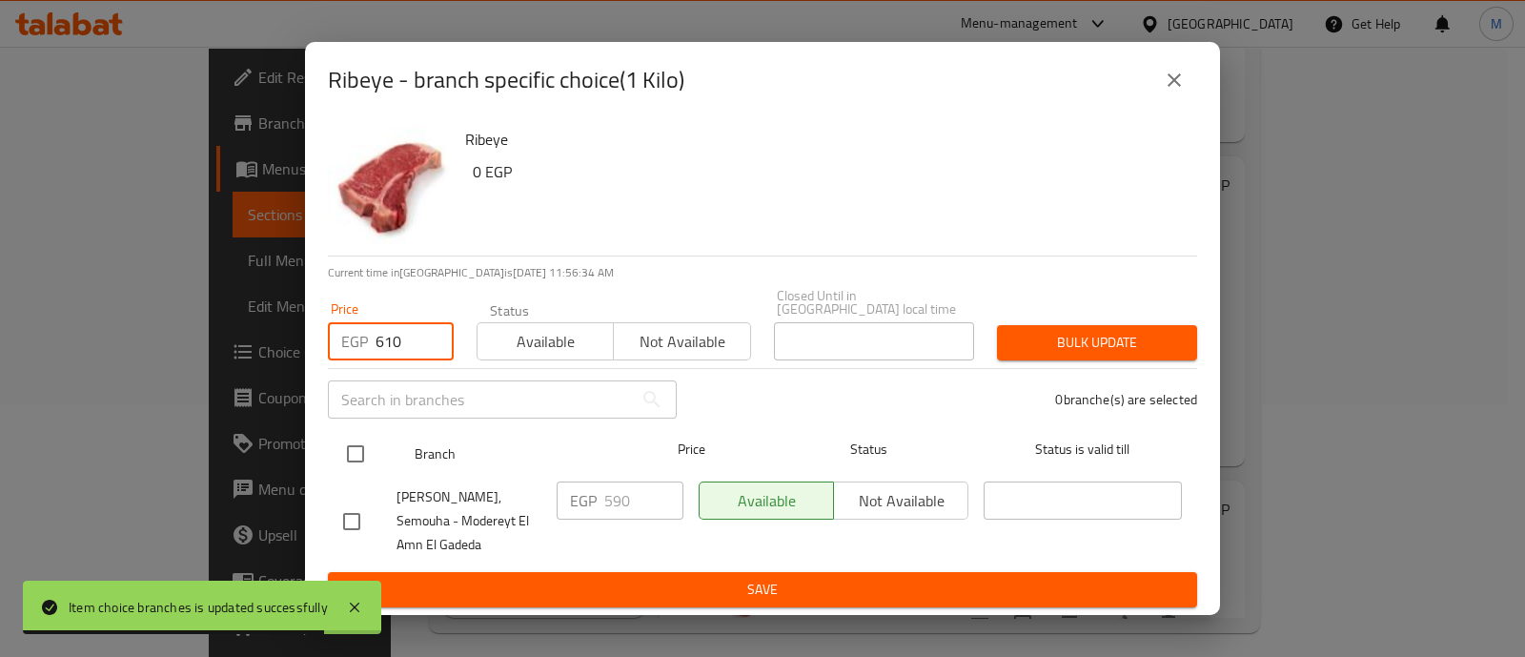
type input "610"
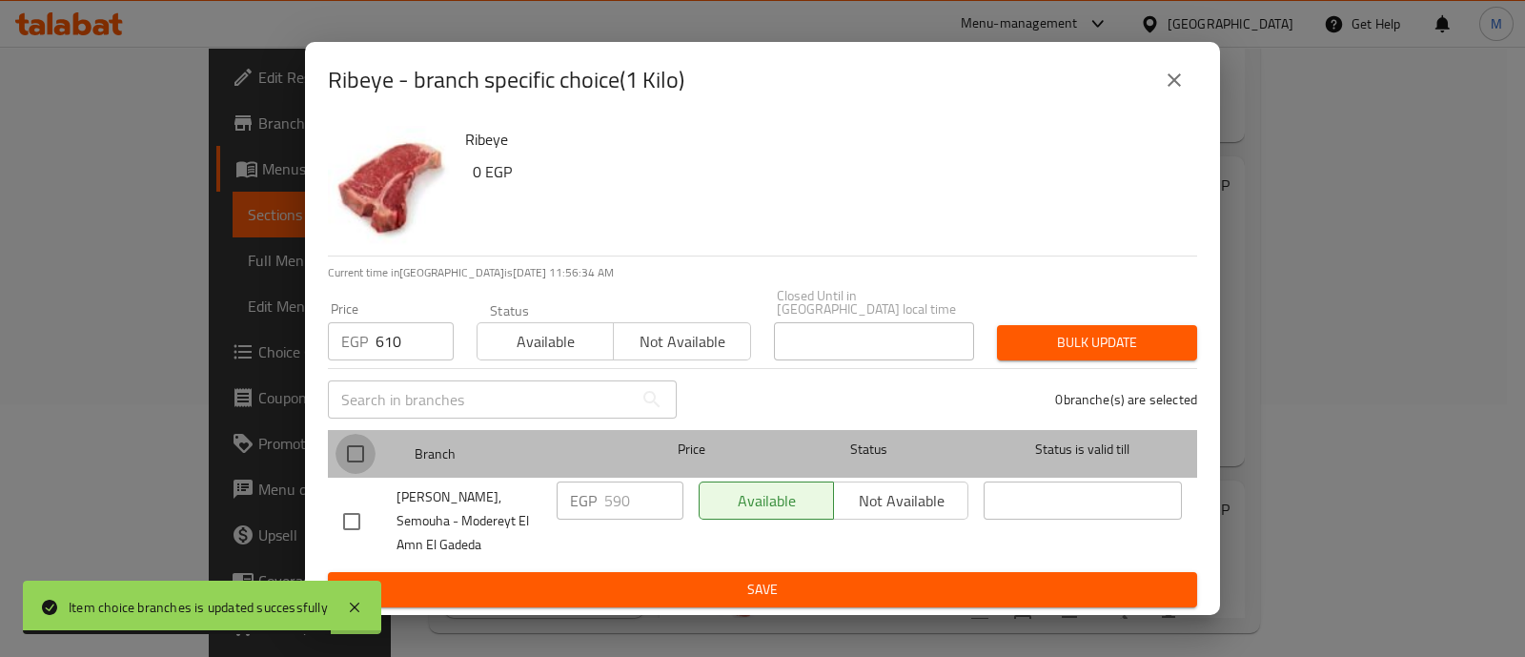
click at [354, 434] on input "checkbox" at bounding box center [356, 454] width 40 height 40
checkbox input "true"
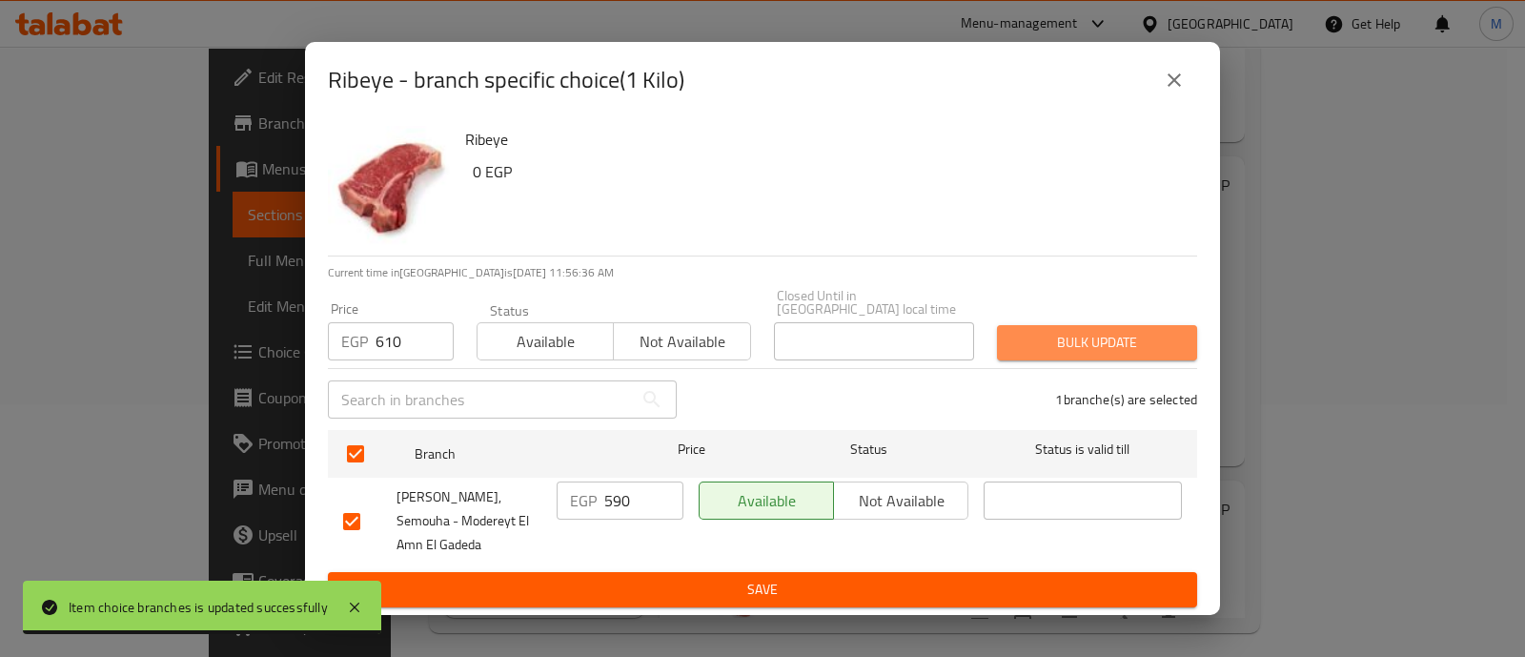
click at [1128, 331] on span "Bulk update" at bounding box center [1097, 343] width 170 height 24
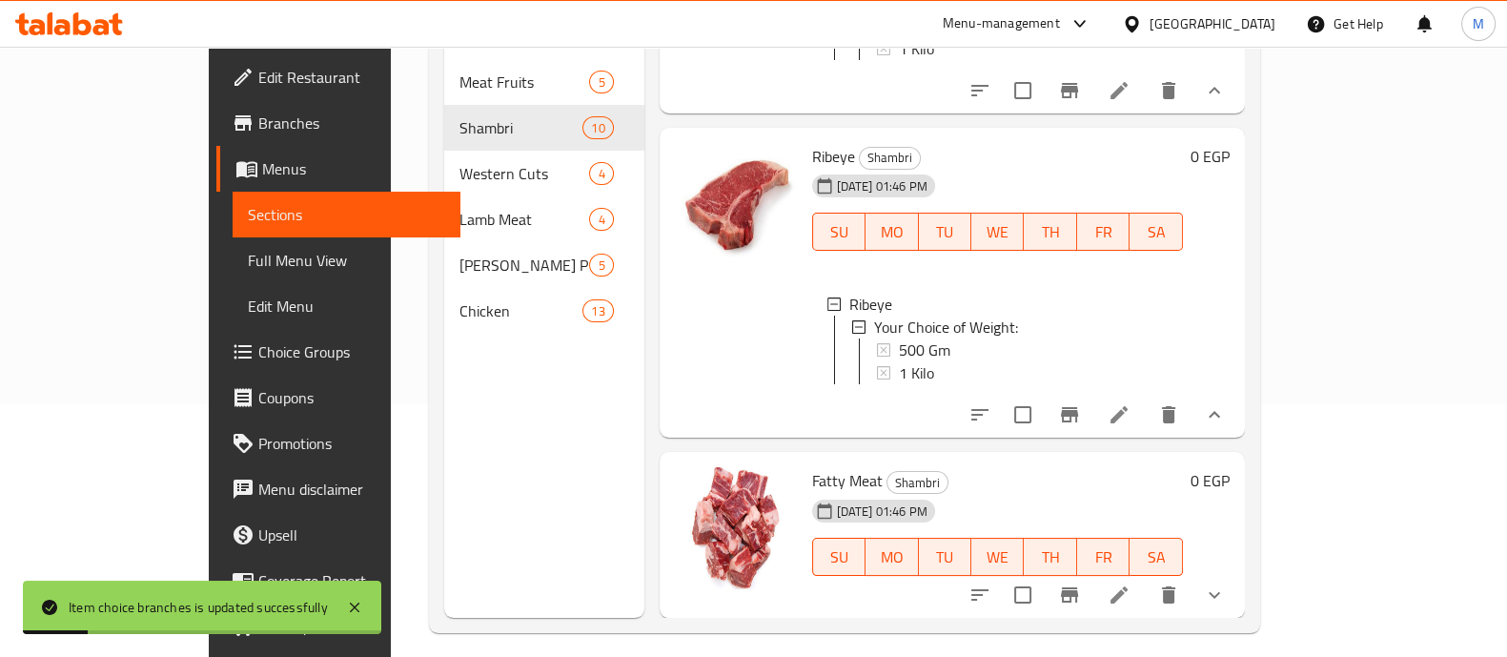
scroll to position [2, 0]
click at [1226, 596] on icon "show more" at bounding box center [1214, 594] width 23 height 23
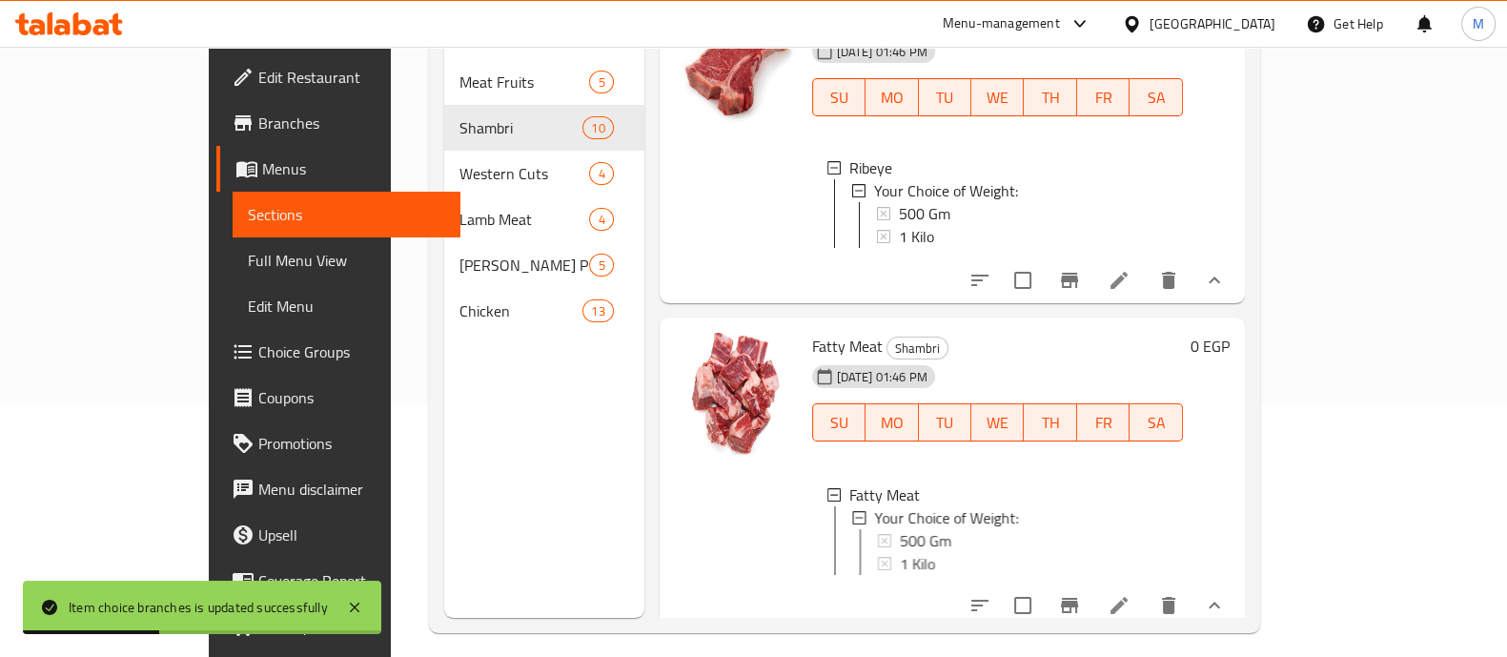
scroll to position [2819, 0]
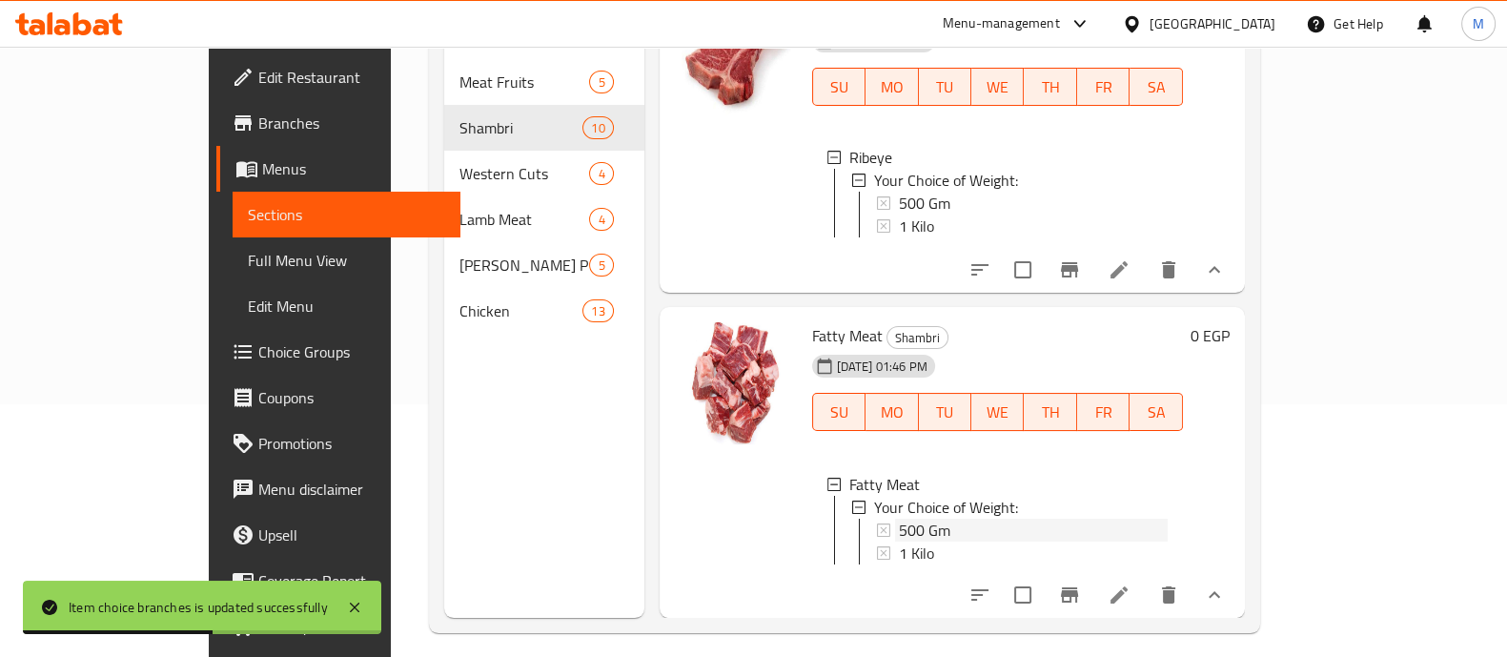
click at [979, 519] on div "500 Gm" at bounding box center [1033, 530] width 269 height 23
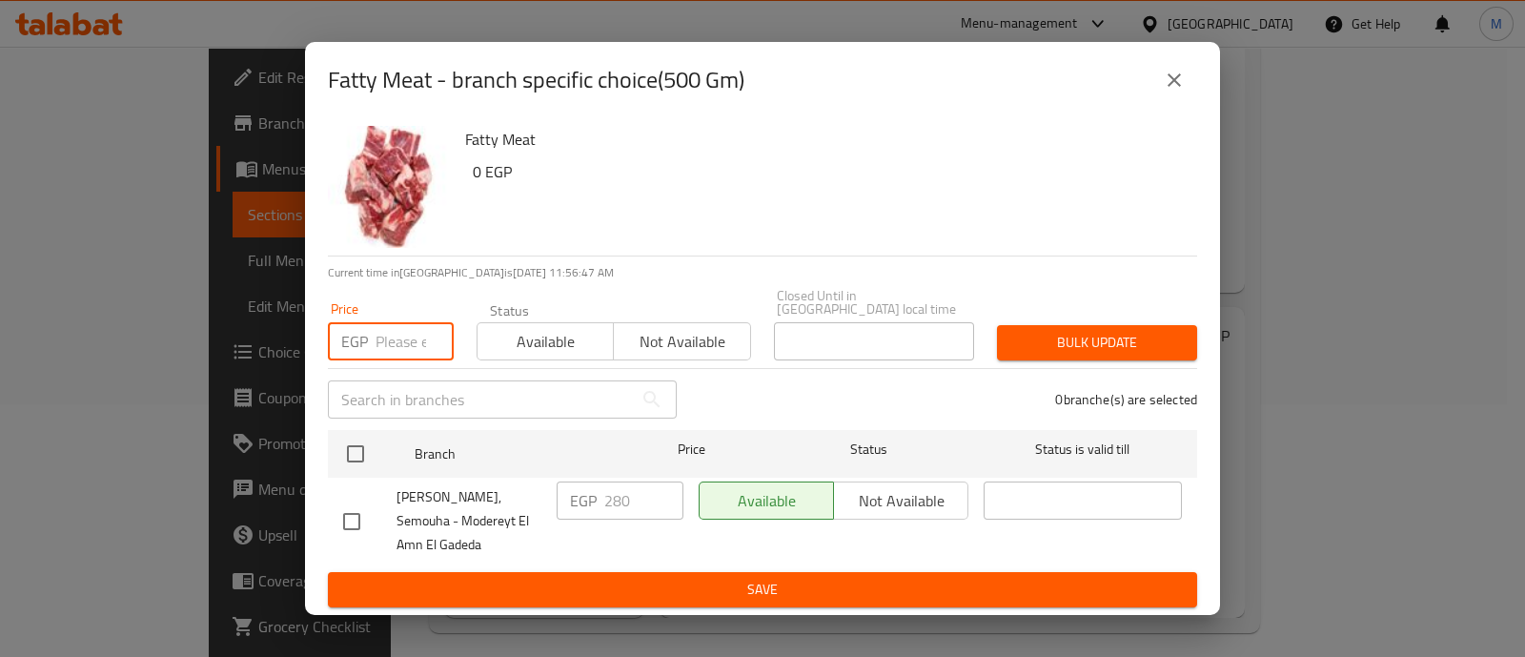
click at [400, 322] on input "number" at bounding box center [415, 341] width 78 height 38
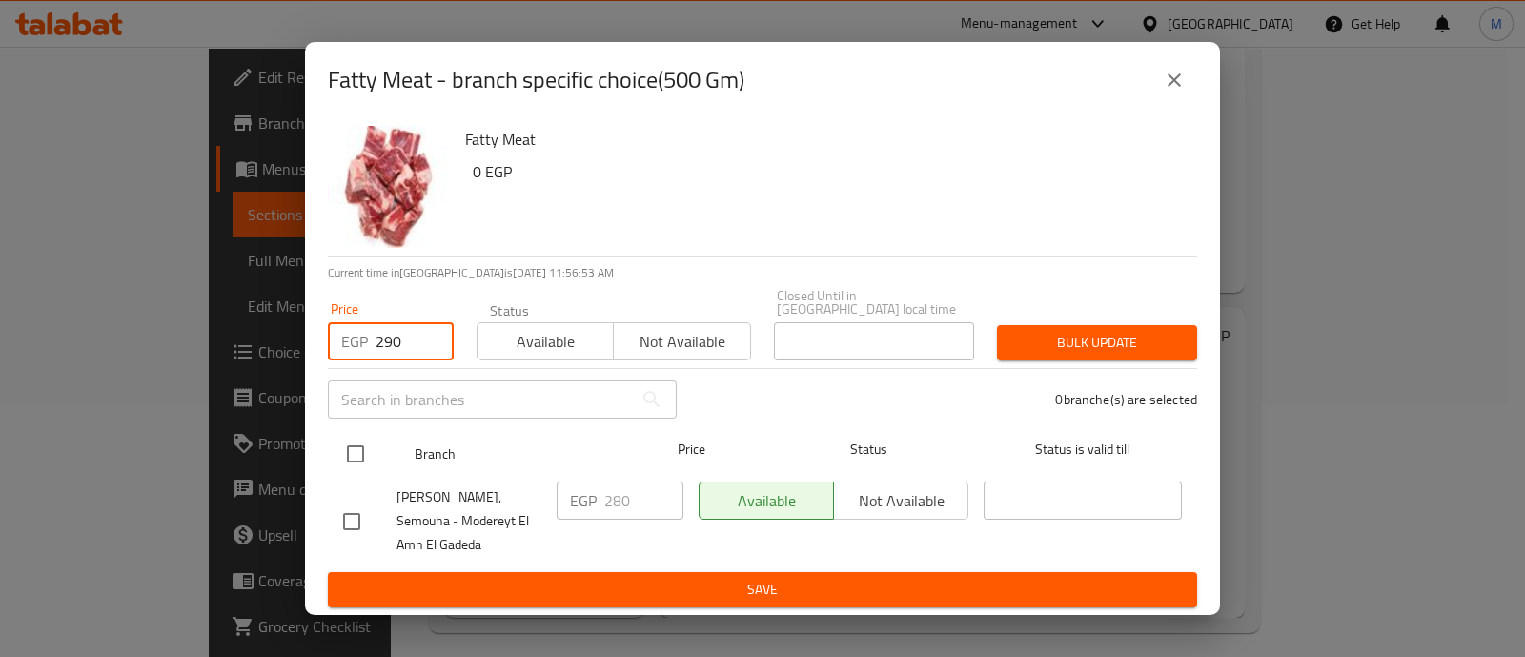
type input "290"
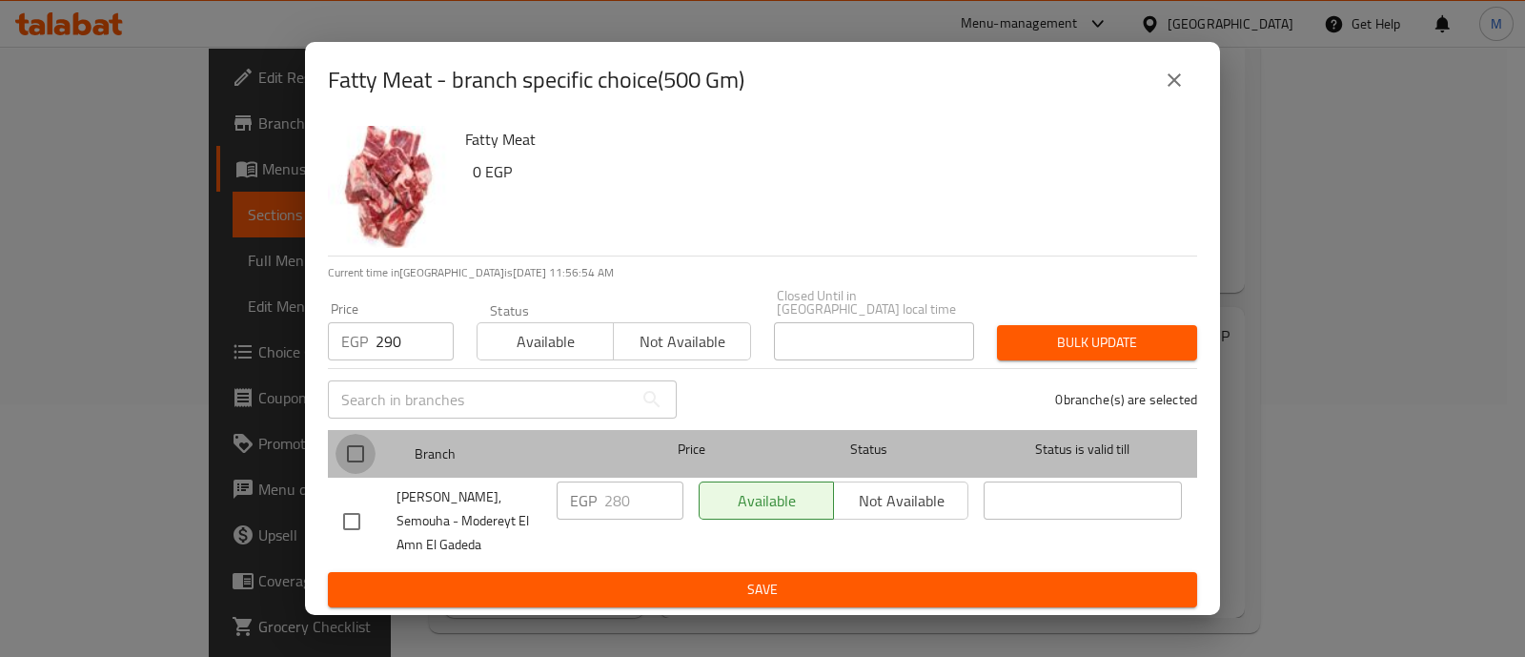
click at [361, 436] on input "checkbox" at bounding box center [356, 454] width 40 height 40
checkbox input "true"
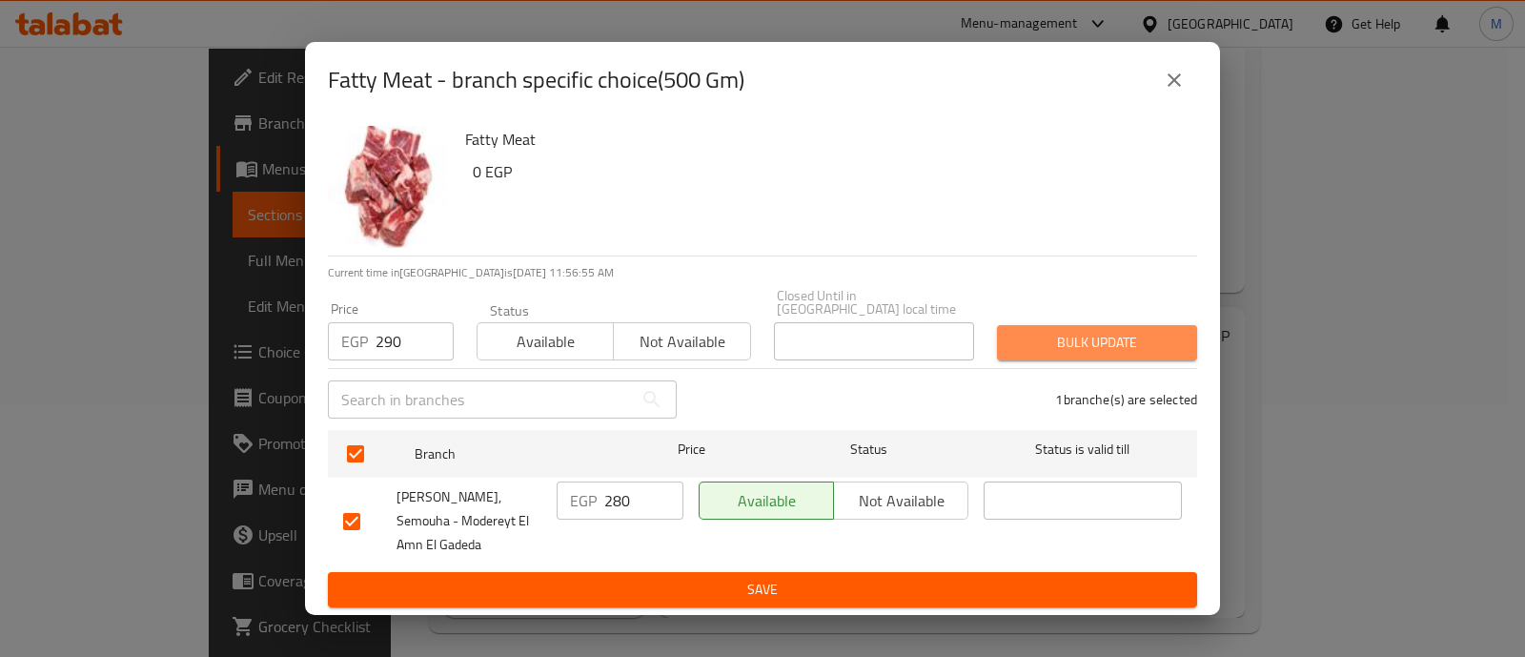
click at [1129, 331] on span "Bulk update" at bounding box center [1097, 343] width 170 height 24
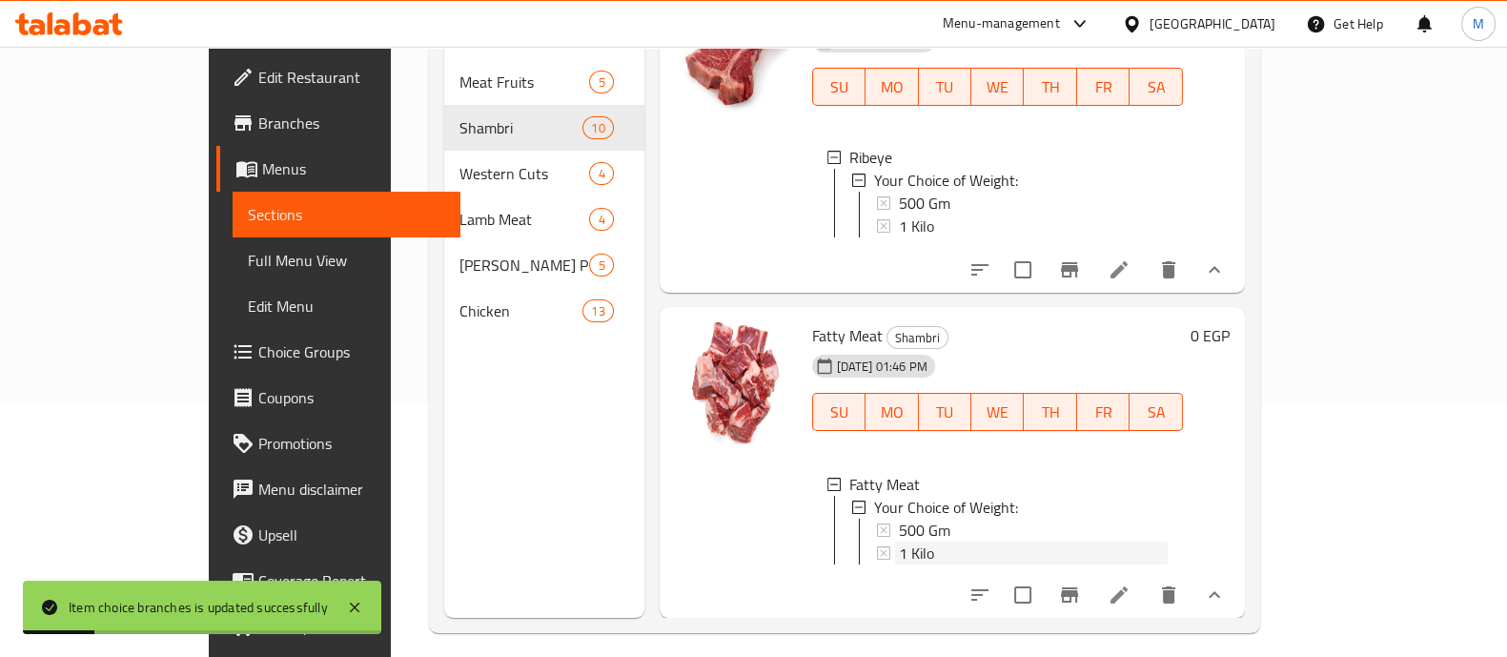
click at [899, 541] on span "1 Kilo" at bounding box center [916, 552] width 35 height 23
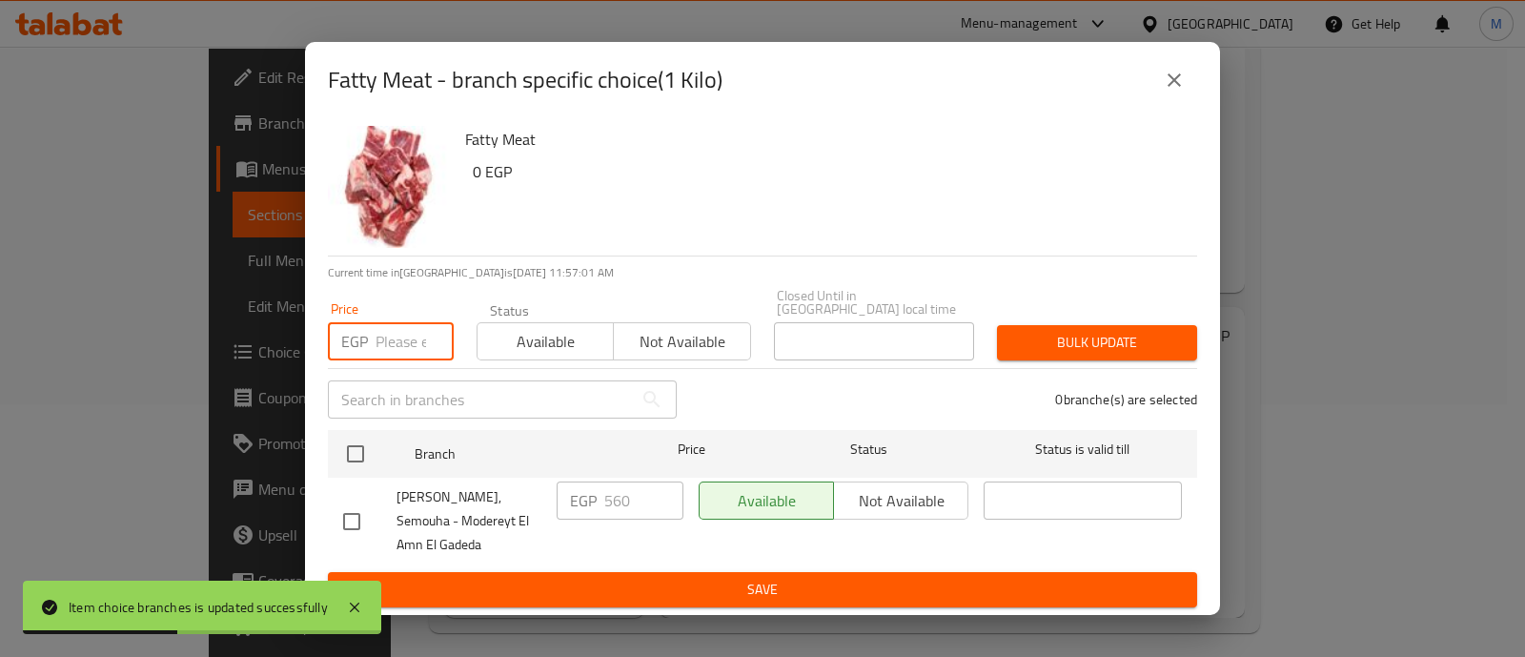
click at [391, 323] on input "number" at bounding box center [415, 341] width 78 height 38
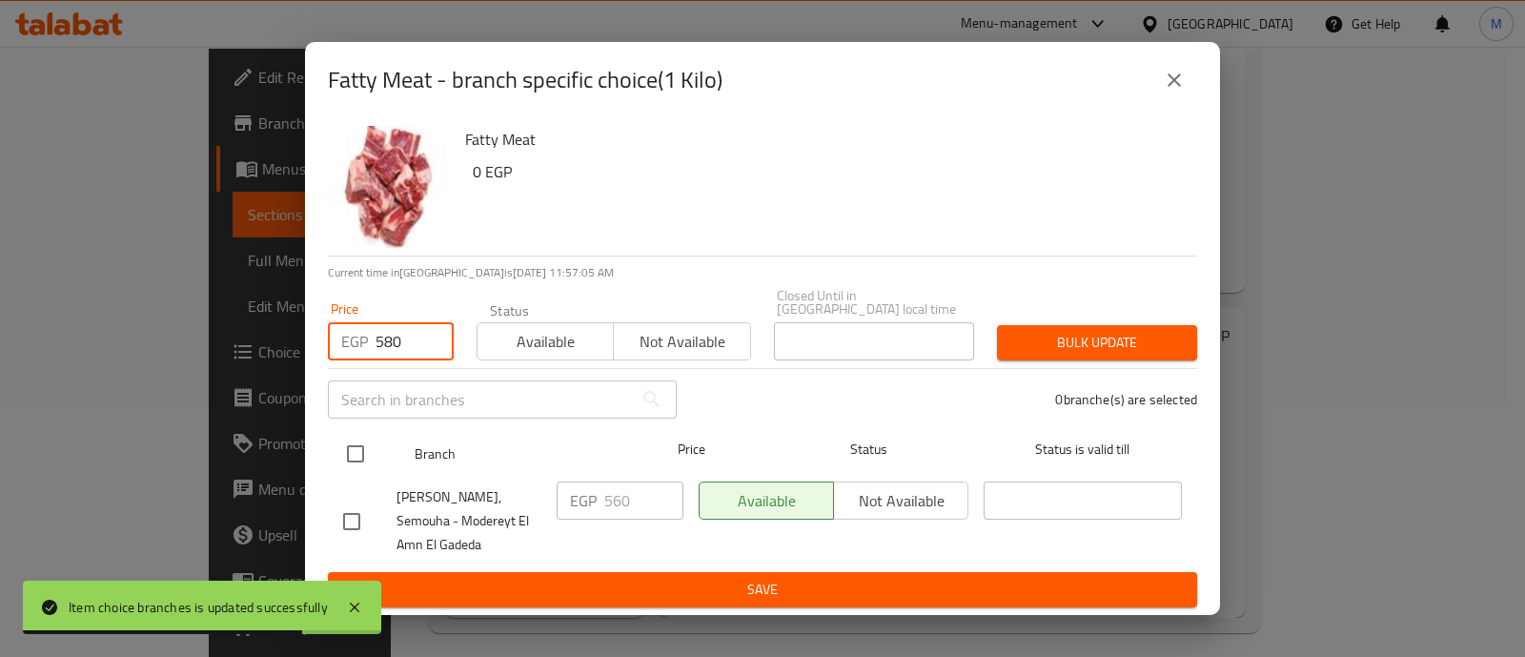
type input "580"
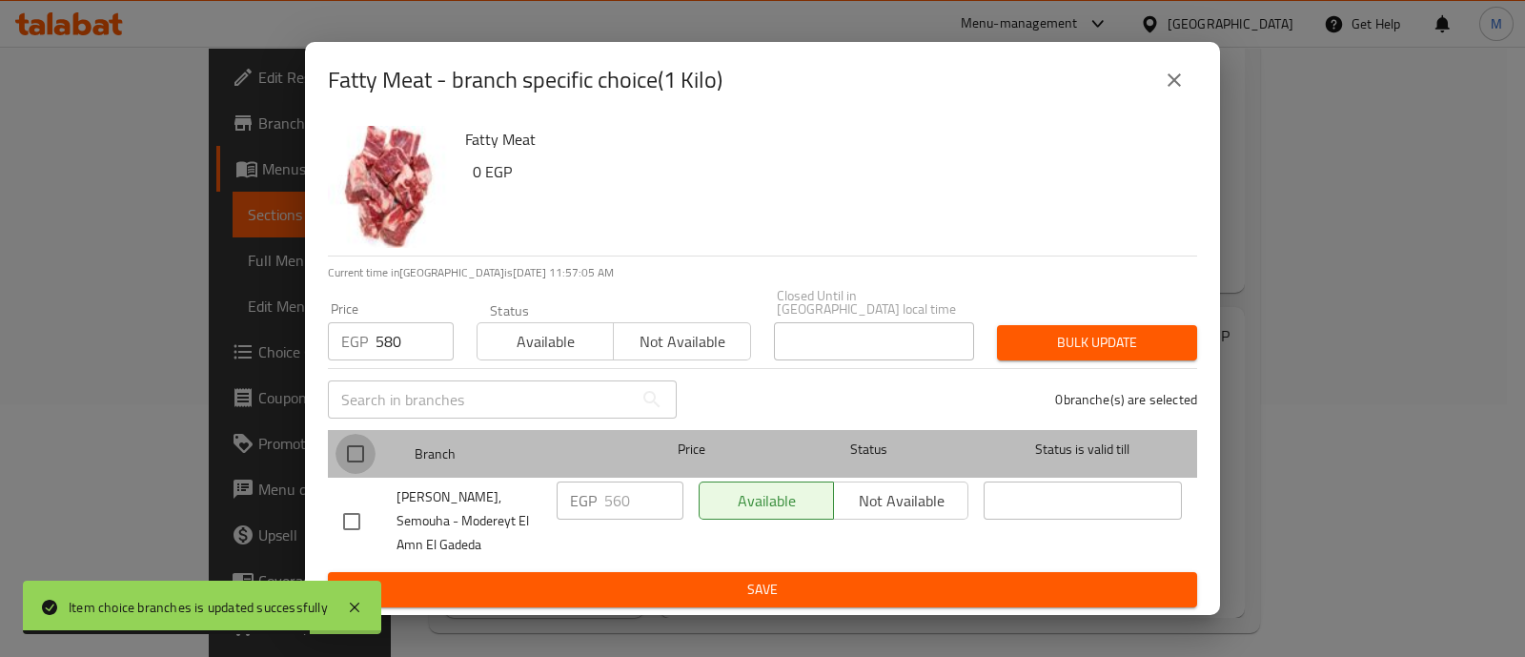
click at [360, 437] on input "checkbox" at bounding box center [356, 454] width 40 height 40
checkbox input "true"
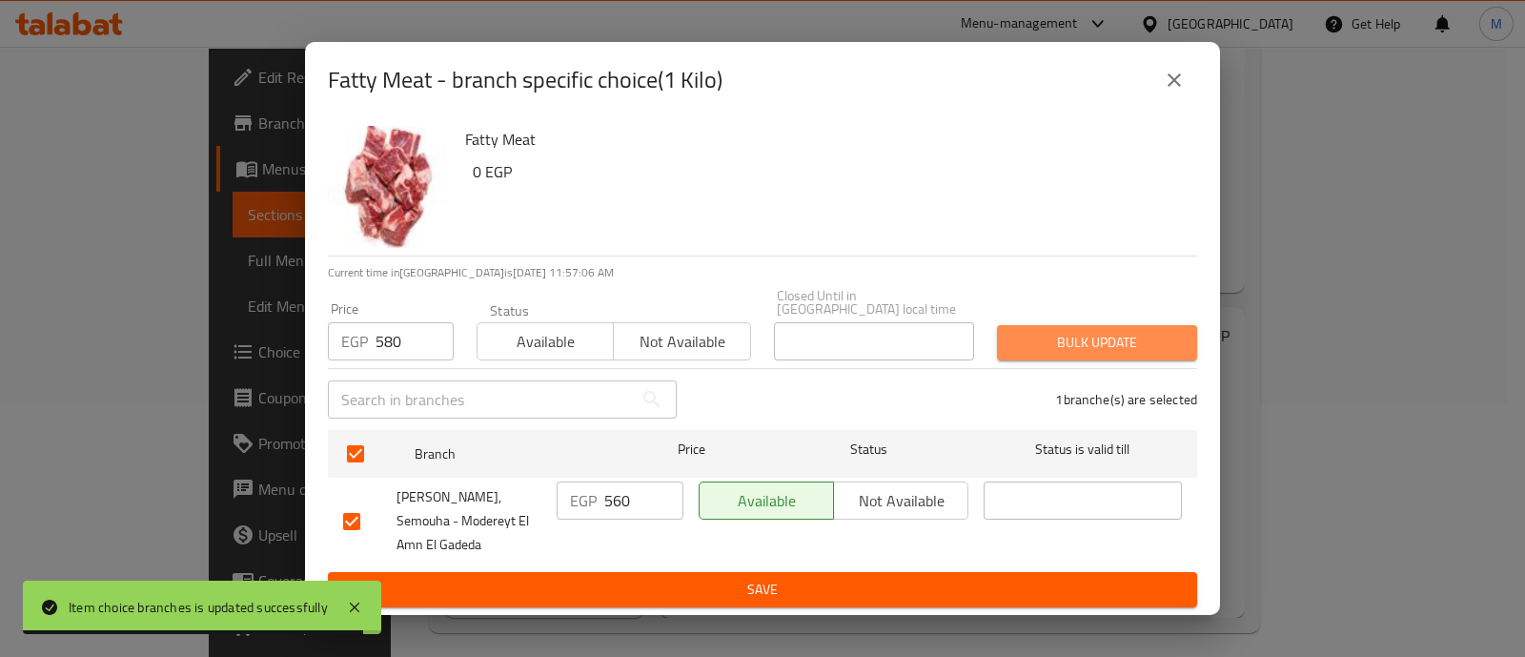
click at [1104, 331] on span "Bulk update" at bounding box center [1097, 343] width 170 height 24
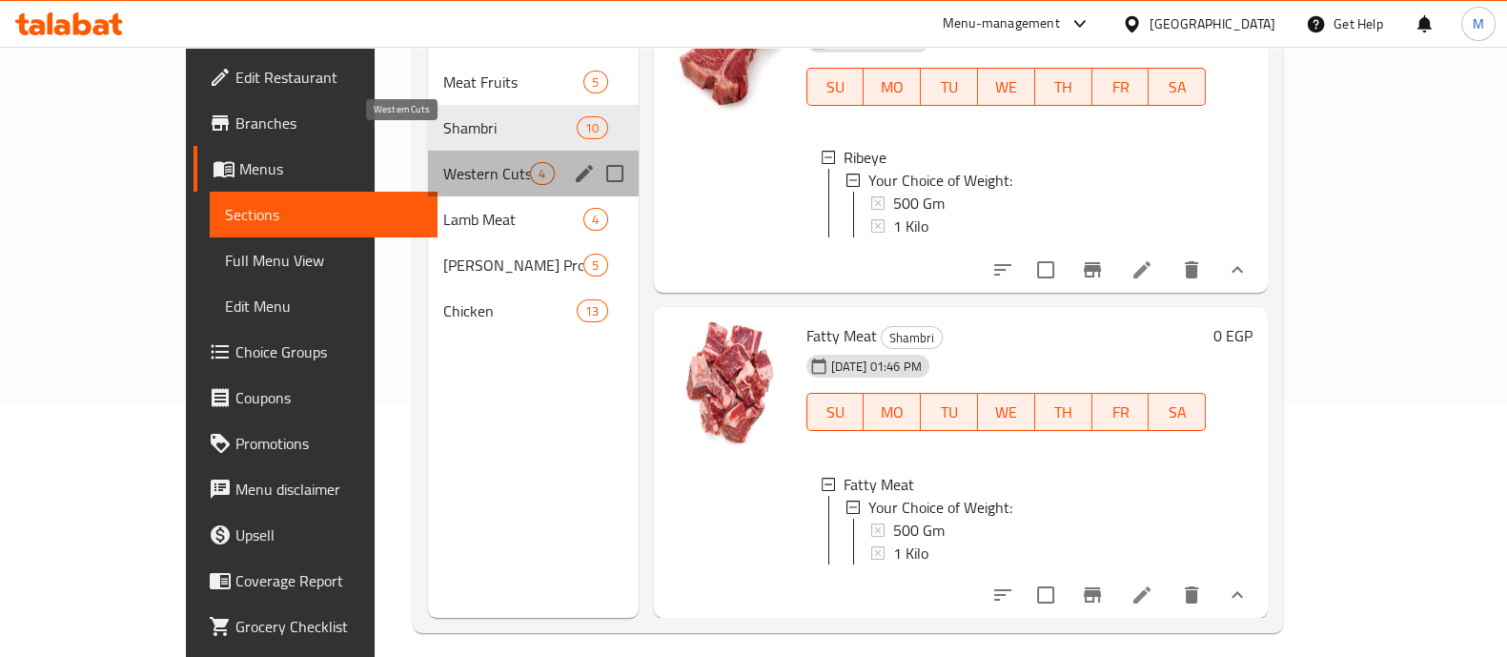
click at [443, 162] on span "Western Cuts" at bounding box center [486, 173] width 87 height 23
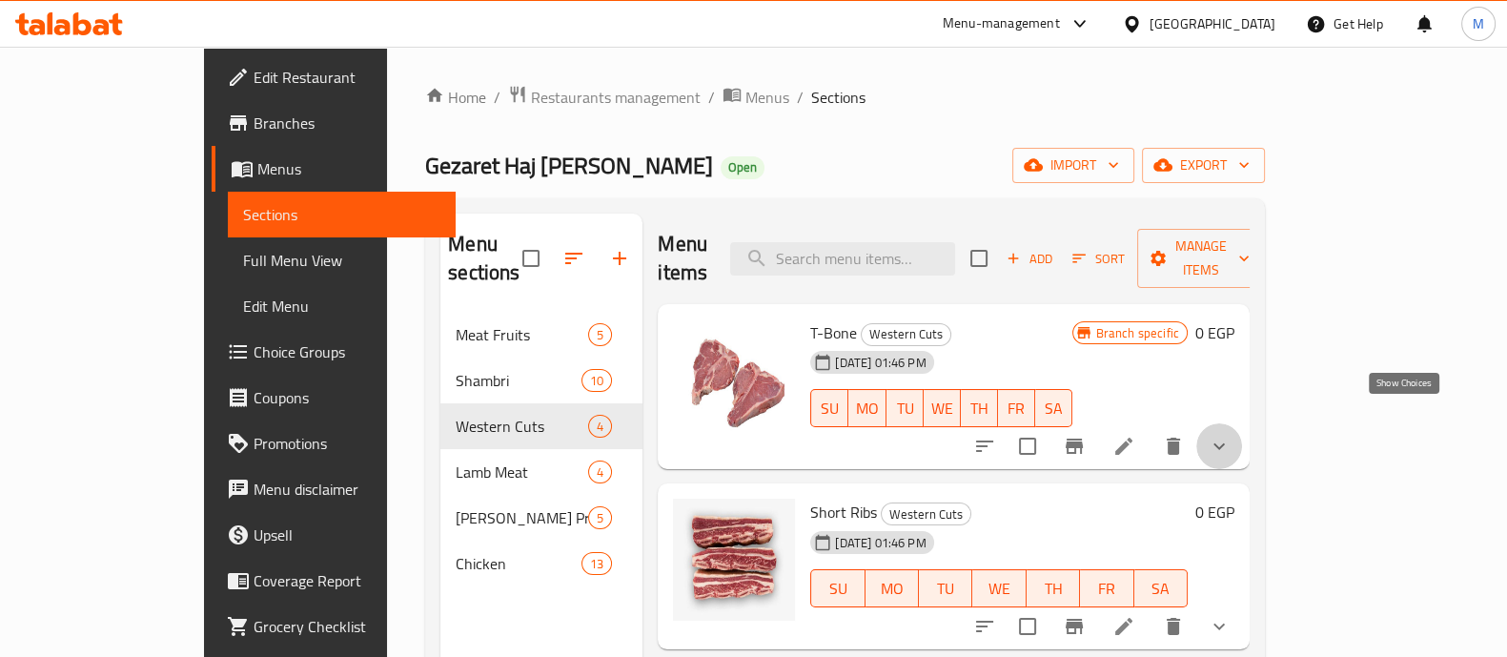
click at [1231, 435] on icon "show more" at bounding box center [1219, 446] width 23 height 23
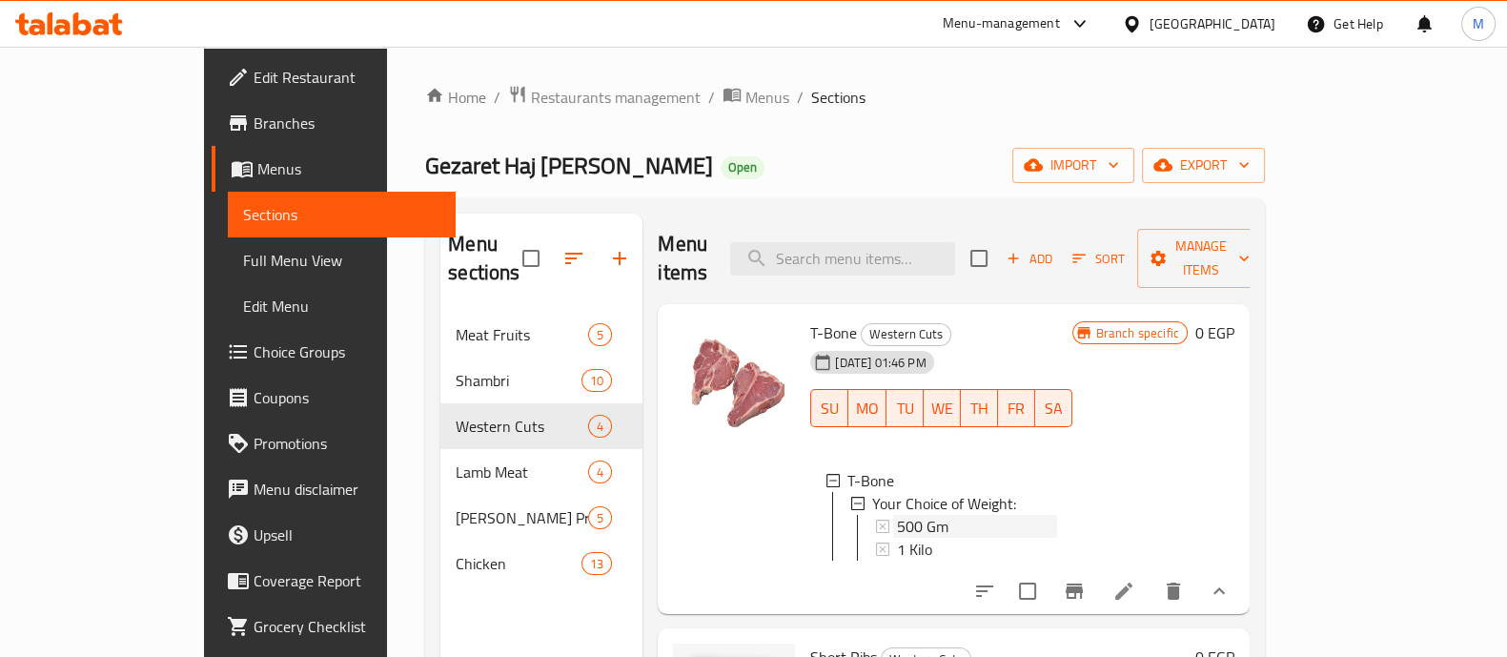
click at [923, 515] on div "500 Gm" at bounding box center [976, 526] width 159 height 23
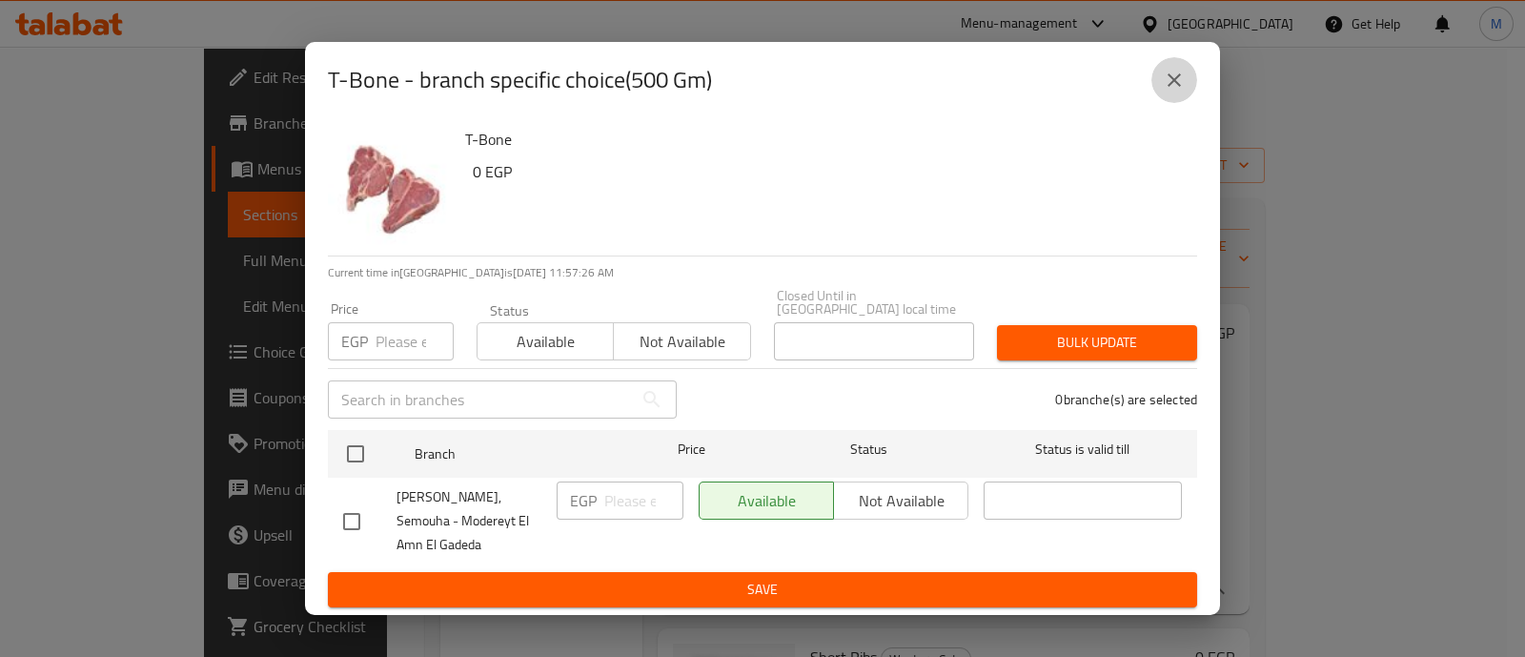
click at [1170, 86] on icon "close" at bounding box center [1174, 80] width 23 height 23
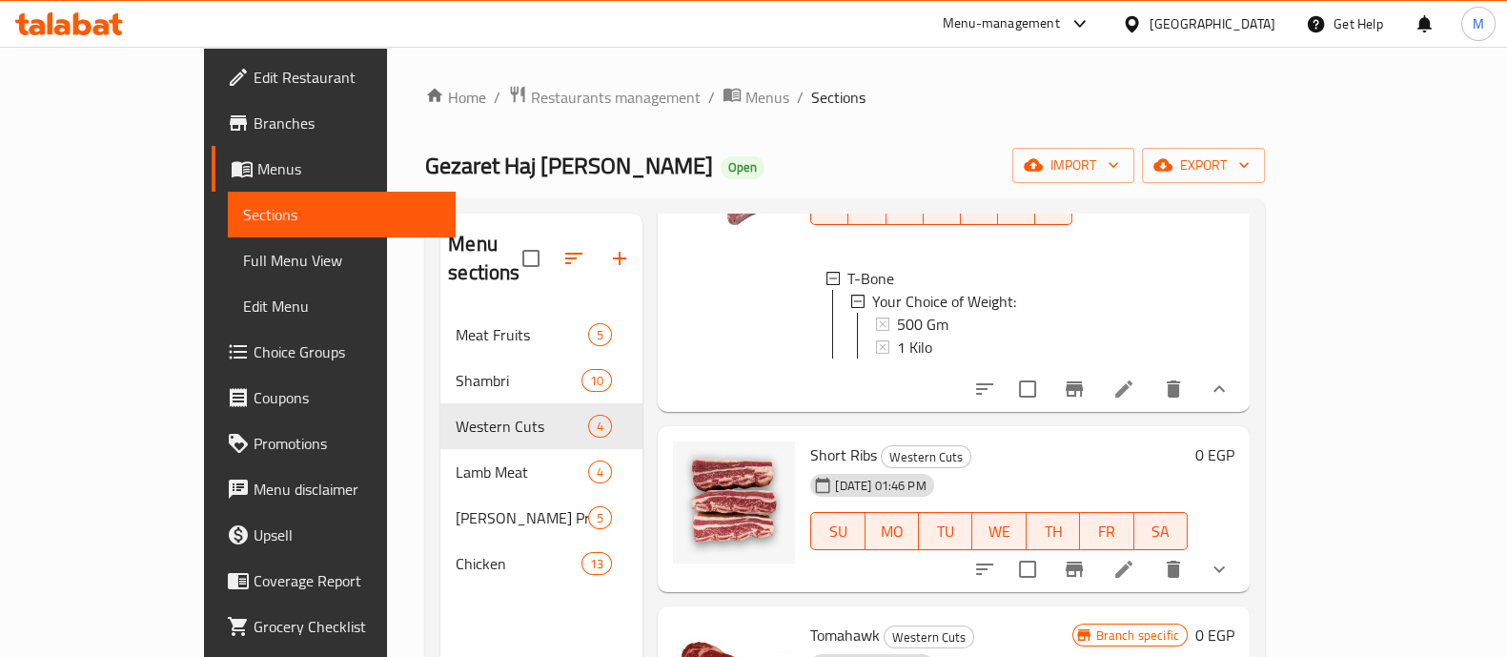
scroll to position [204, 0]
click at [1231, 556] on icon "show more" at bounding box center [1219, 567] width 23 height 23
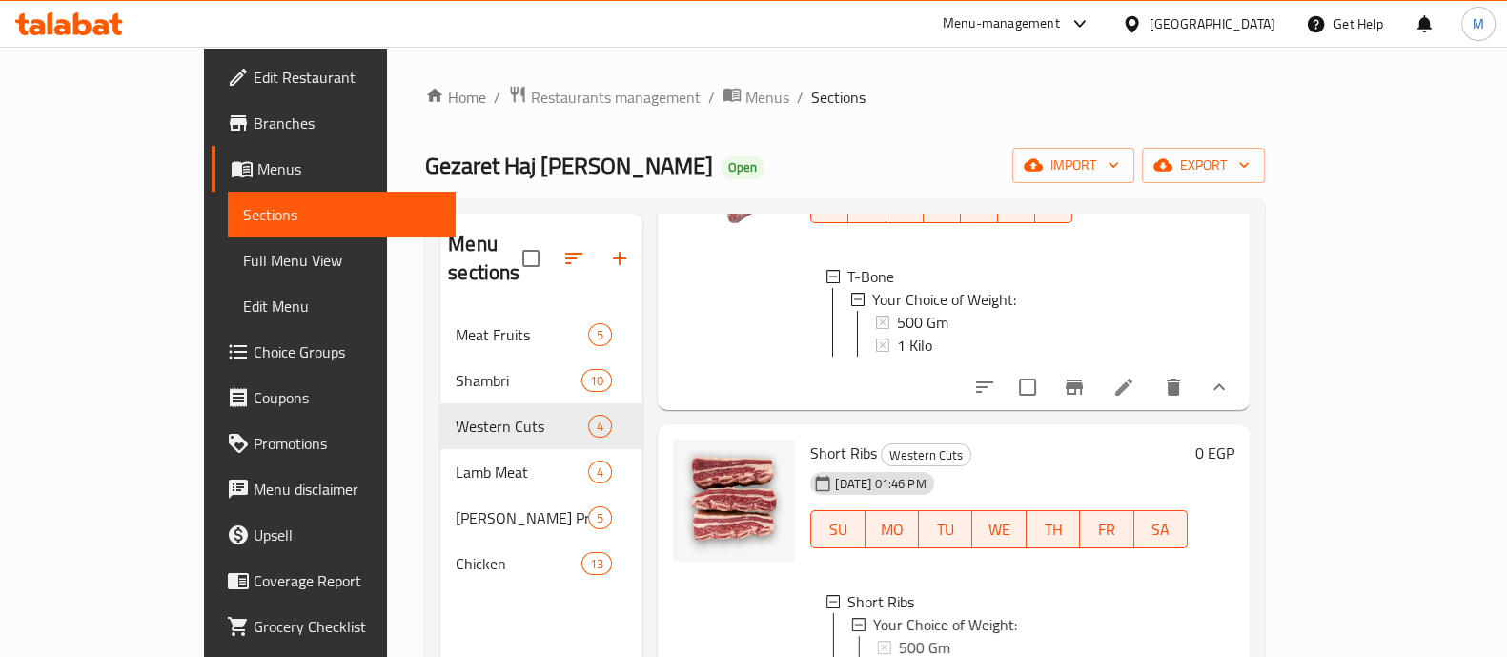
scroll to position [436, 0]
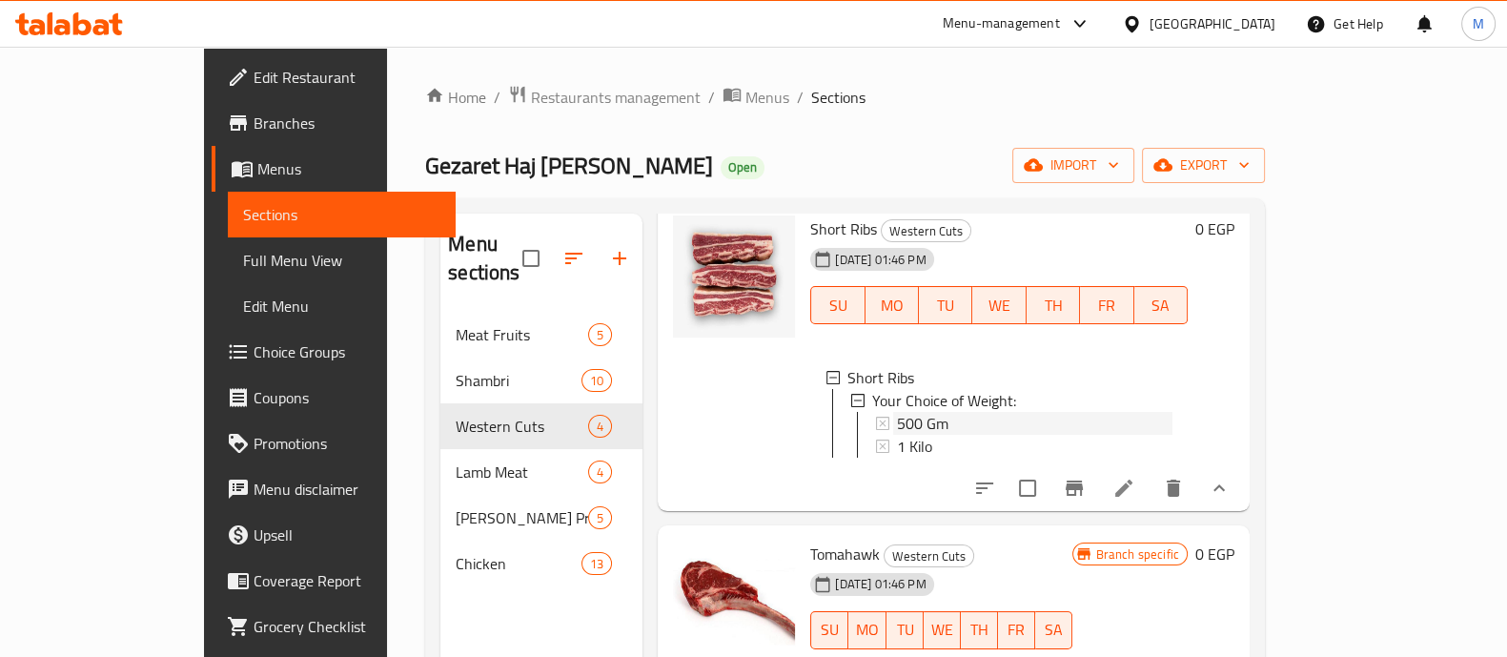
click at [909, 412] on div "500 Gm" at bounding box center [1035, 423] width 276 height 23
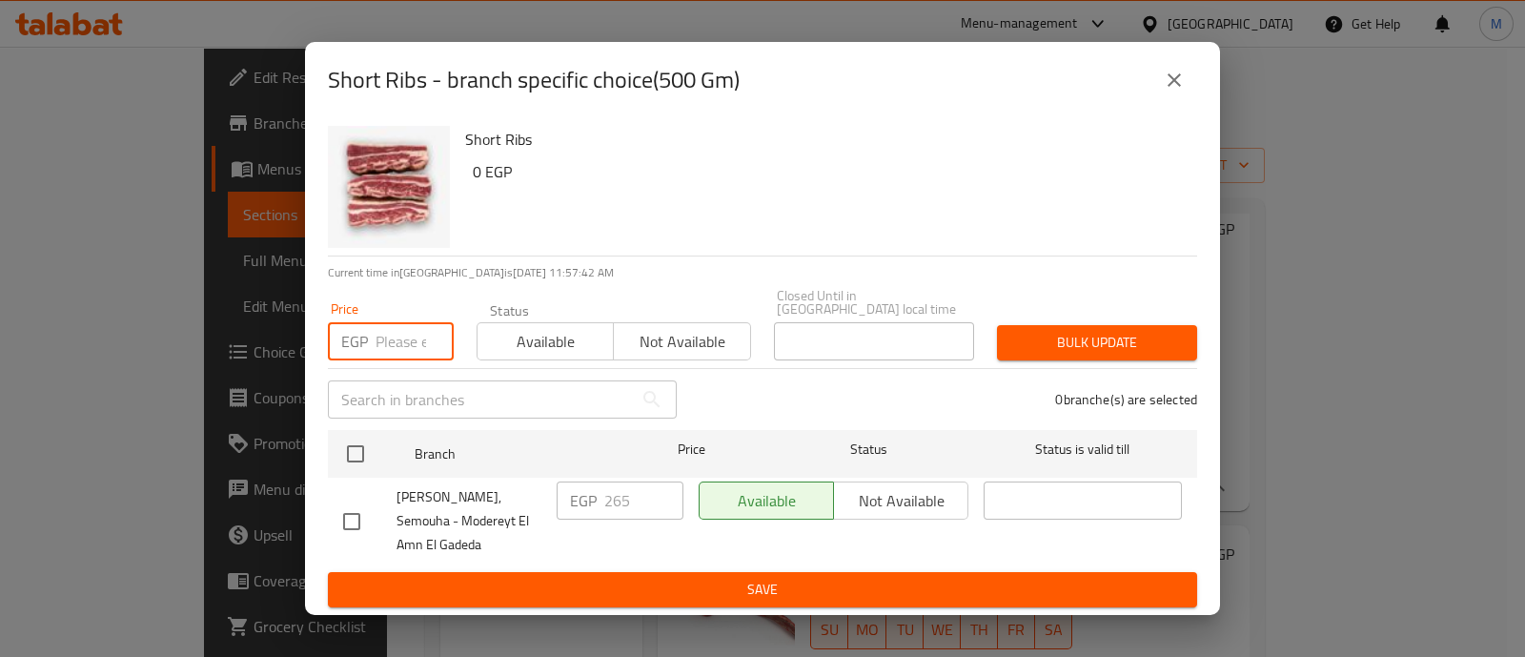
click at [385, 323] on input "number" at bounding box center [415, 341] width 78 height 38
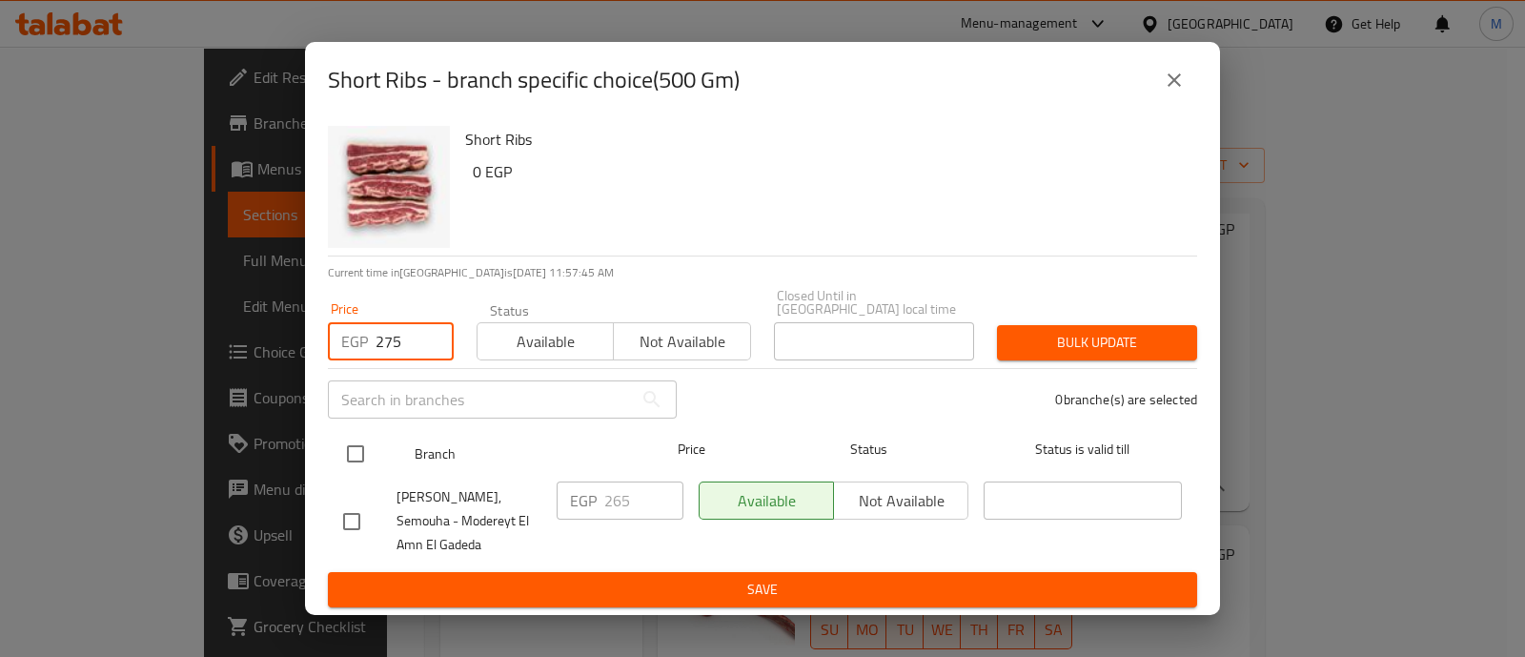
type input "275"
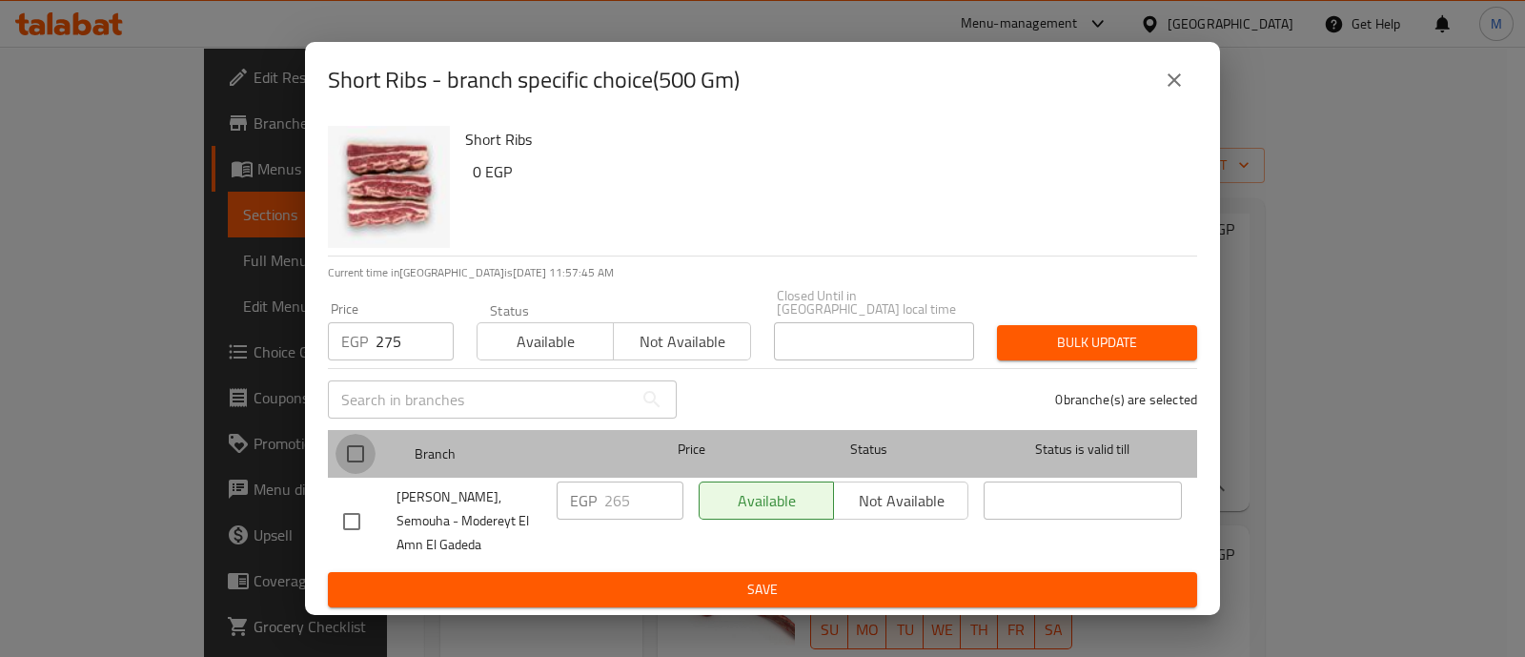
click at [359, 434] on input "checkbox" at bounding box center [356, 454] width 40 height 40
checkbox input "true"
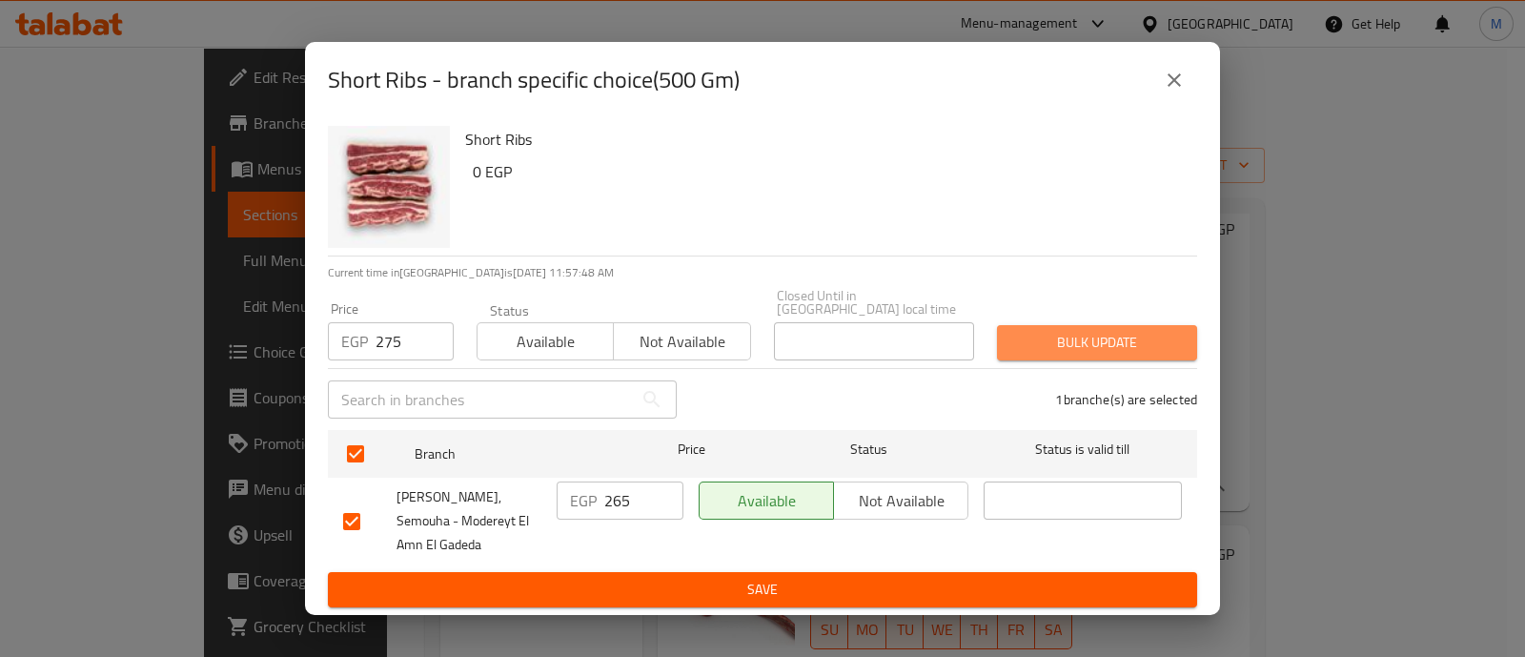
click at [1099, 331] on span "Bulk update" at bounding box center [1097, 343] width 170 height 24
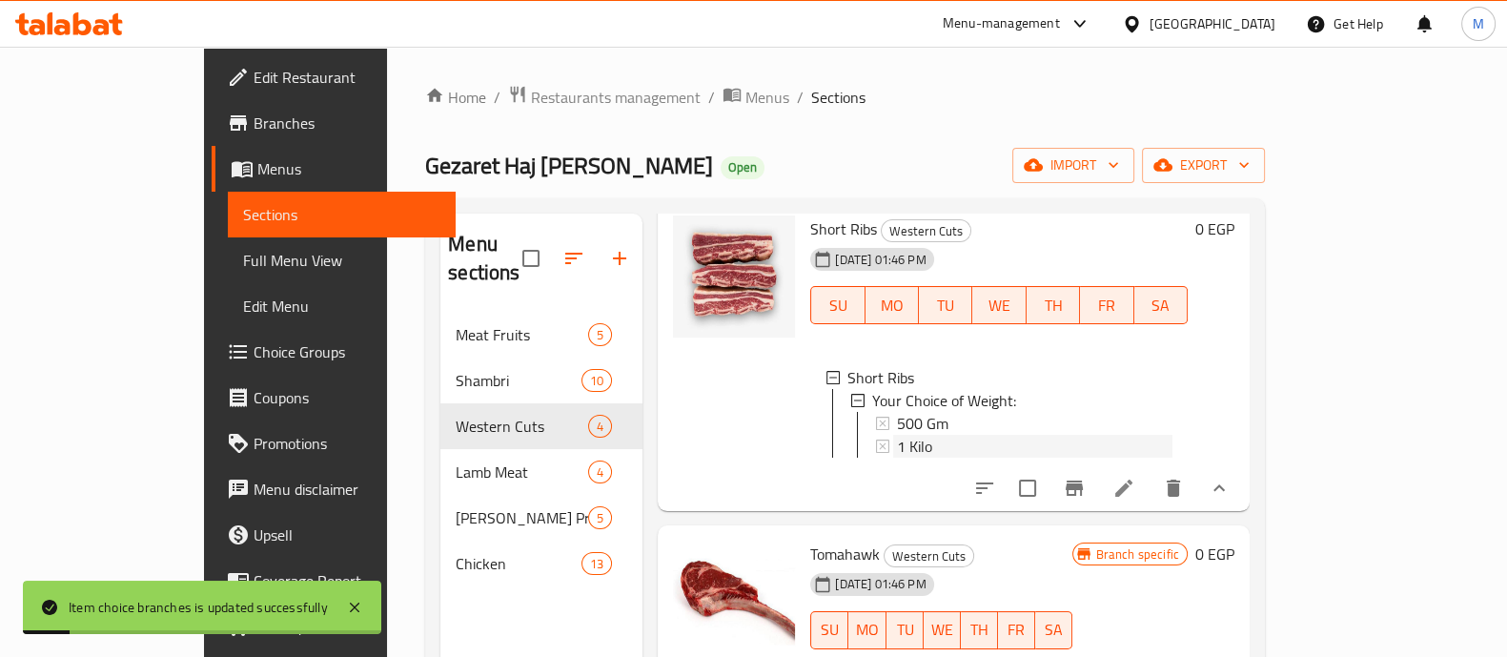
click at [897, 436] on div "1 Kilo" at bounding box center [1035, 446] width 276 height 23
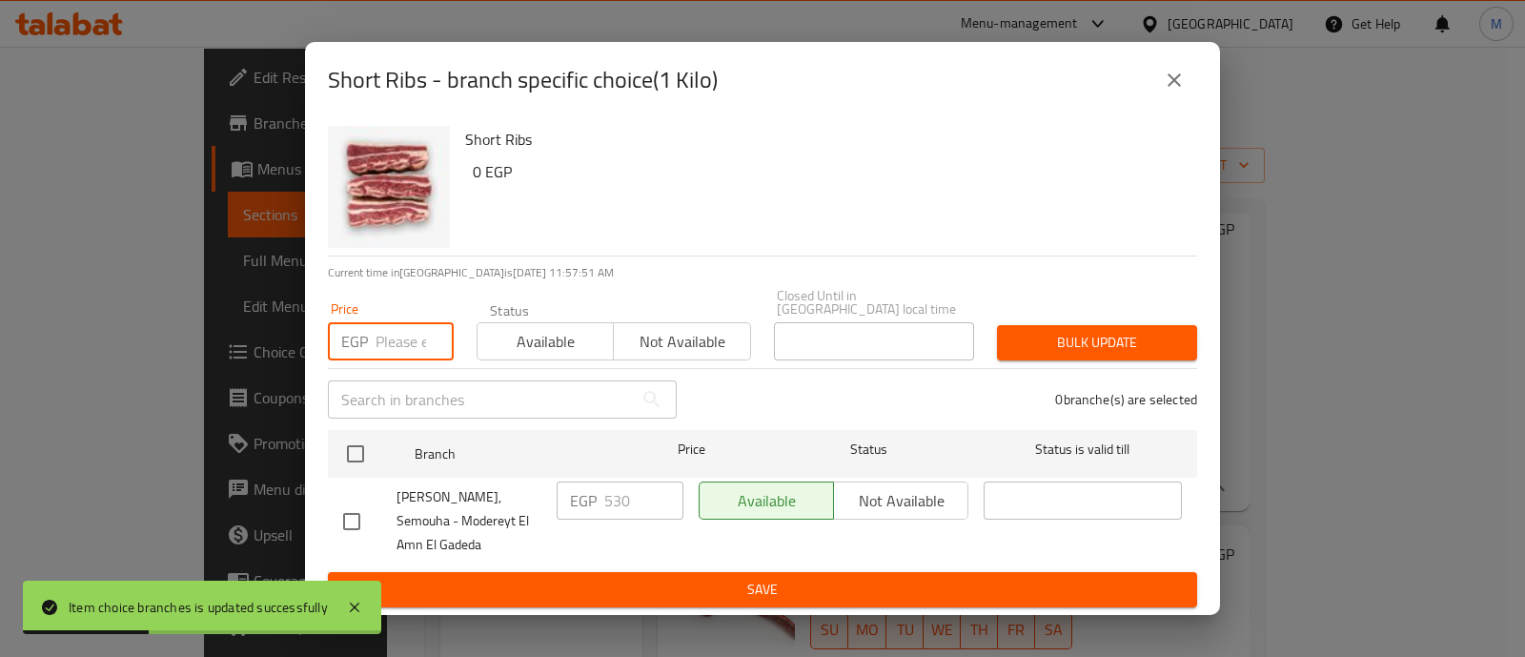
click at [386, 328] on input "number" at bounding box center [415, 341] width 78 height 38
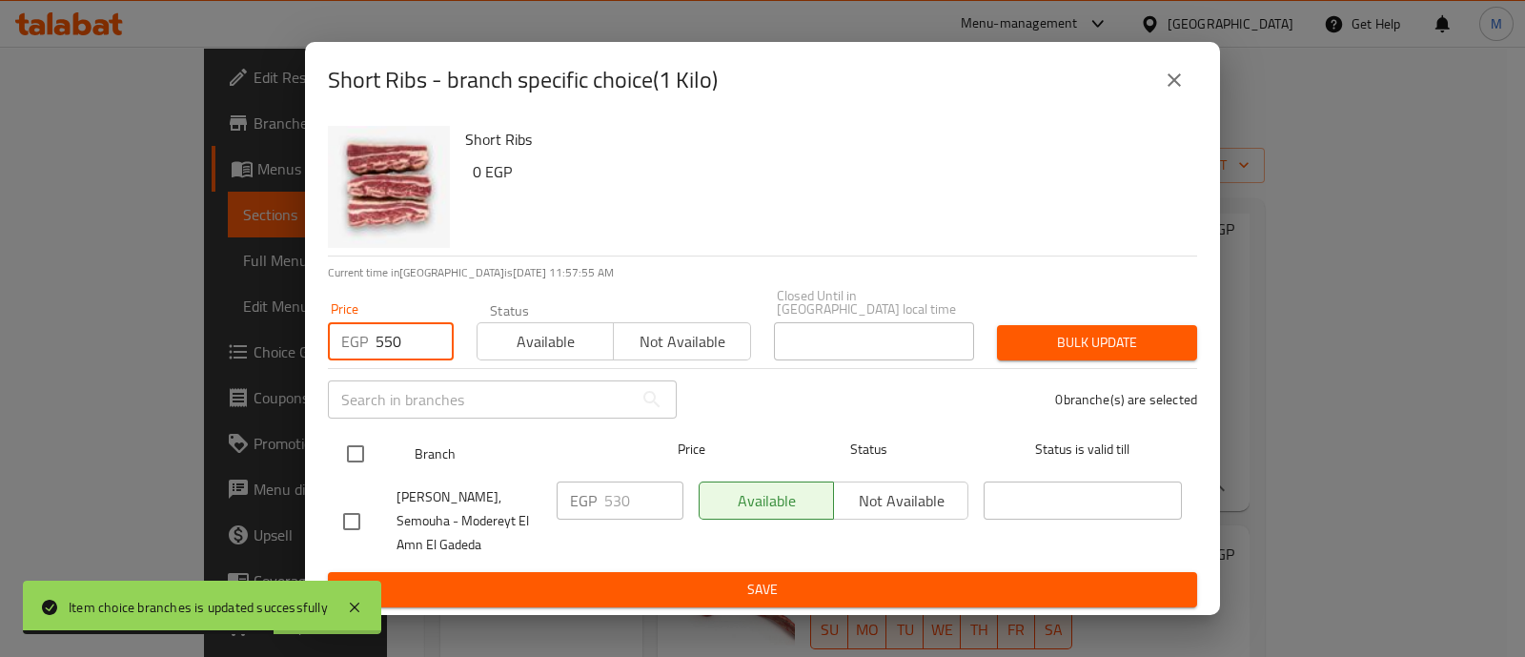
type input "550"
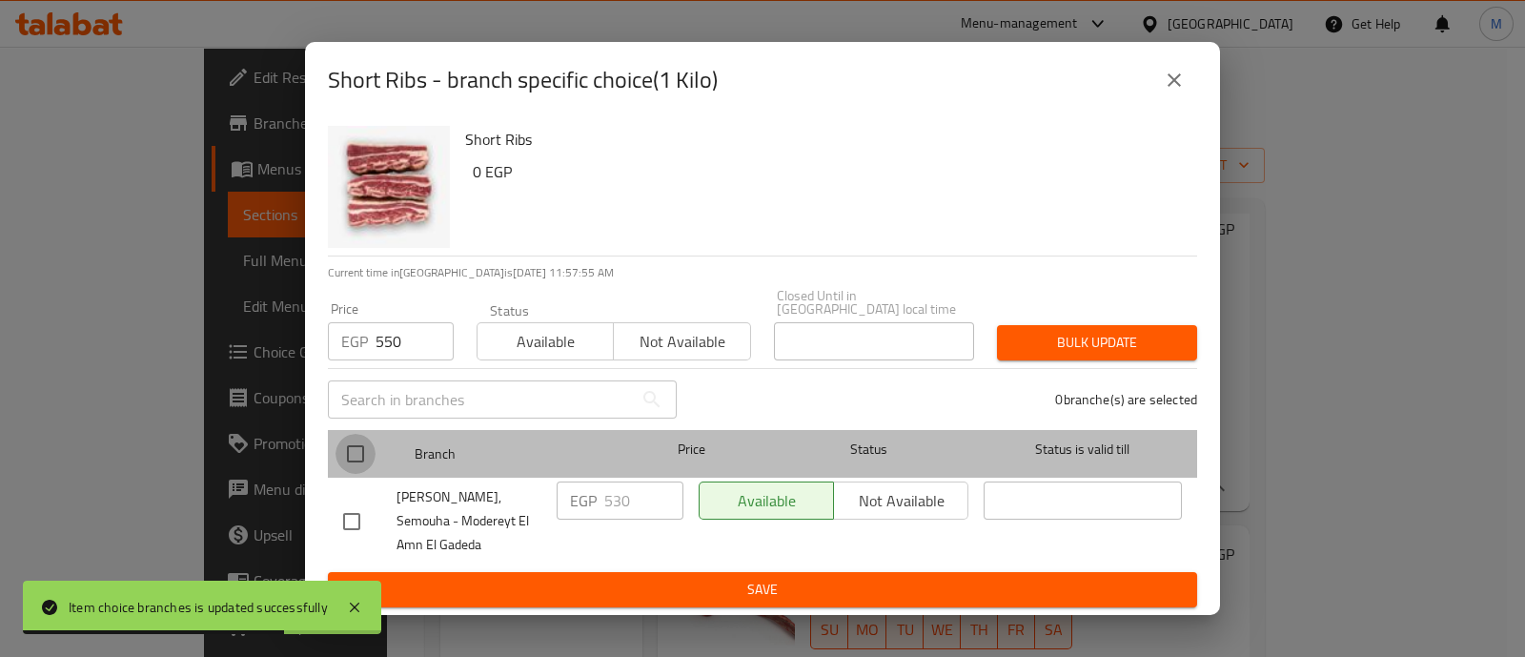
click at [357, 434] on input "checkbox" at bounding box center [356, 454] width 40 height 40
checkbox input "true"
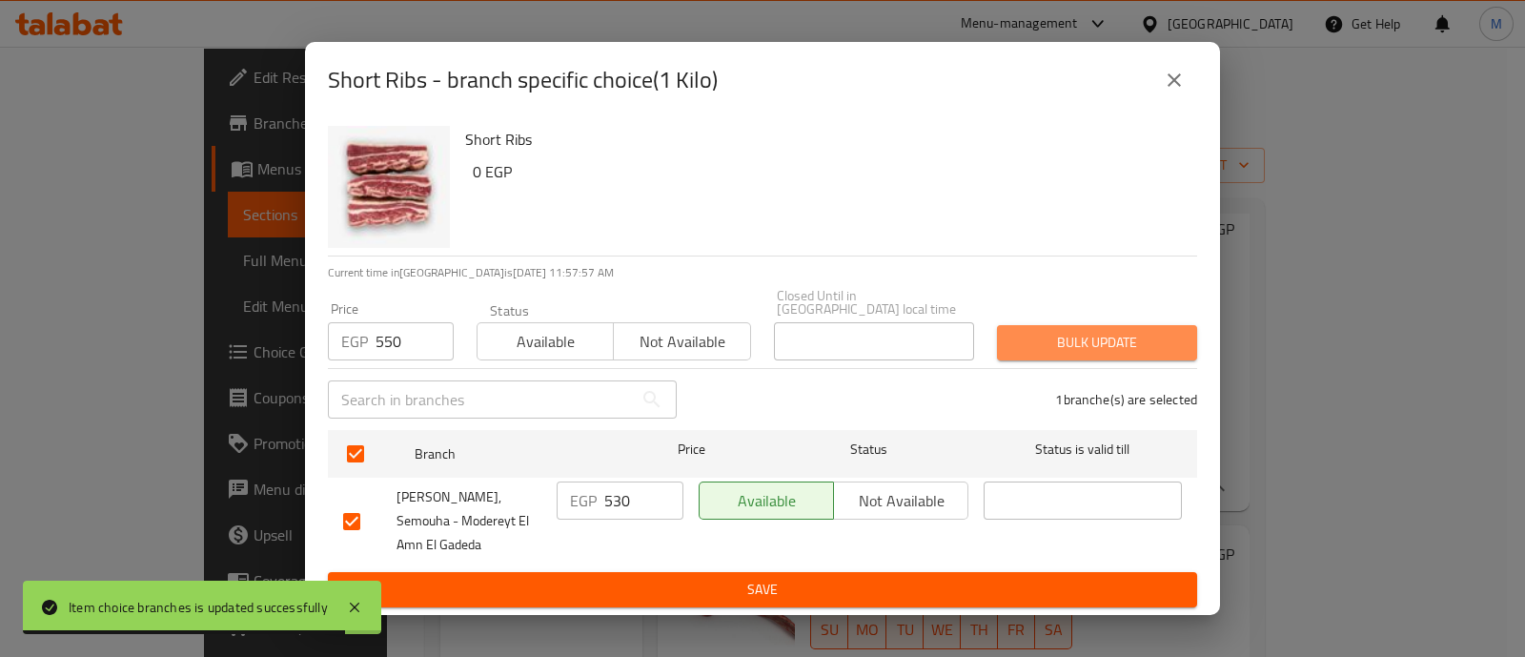
click at [1097, 331] on span "Bulk update" at bounding box center [1097, 343] width 170 height 24
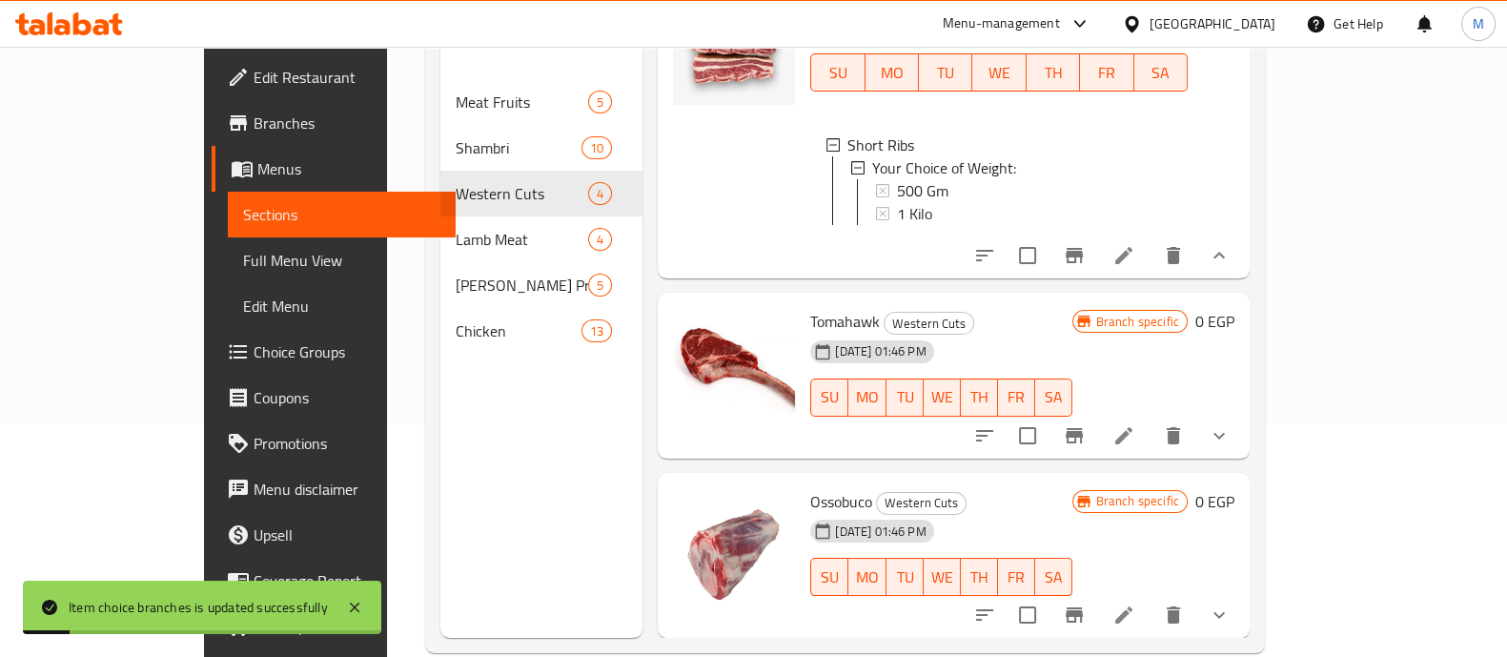
scroll to position [237, 0]
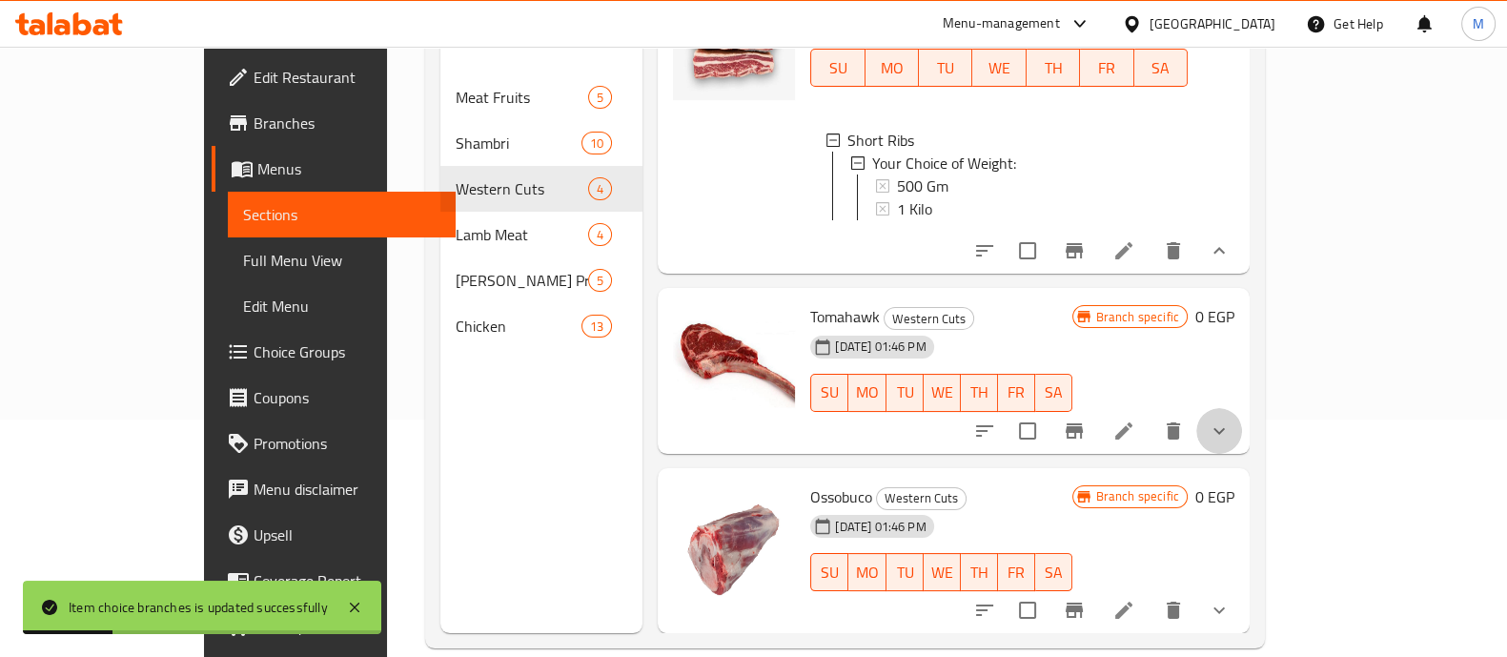
click at [1242, 430] on button "show more" at bounding box center [1219, 431] width 46 height 46
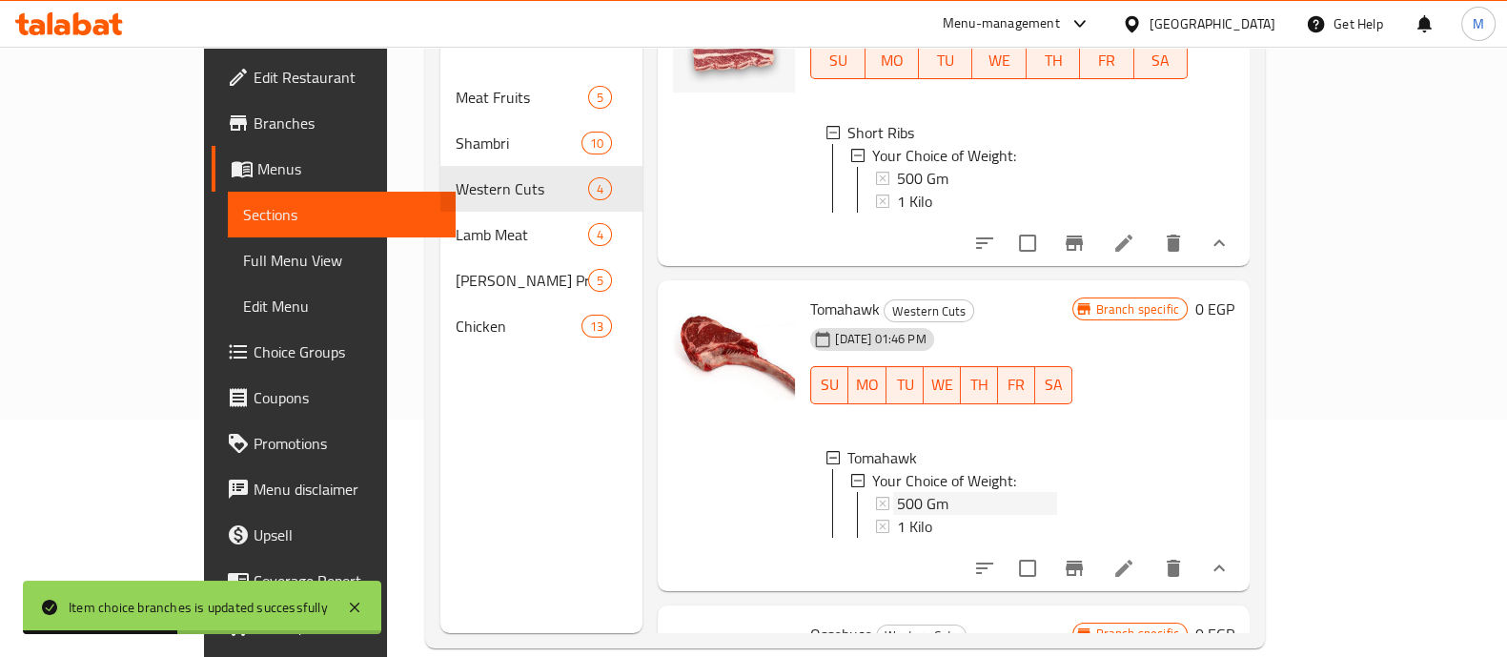
click at [897, 506] on span "500 Gm" at bounding box center [922, 503] width 51 height 23
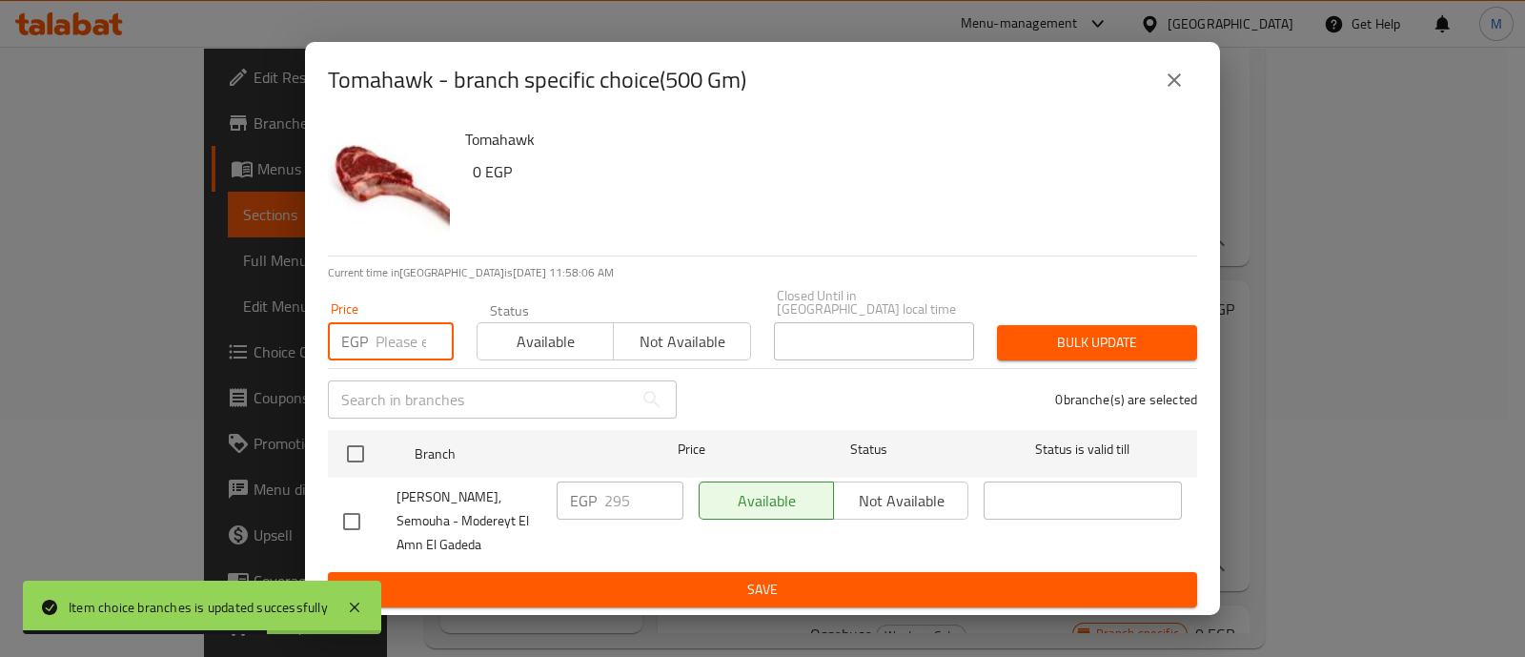
click at [404, 322] on input "number" at bounding box center [415, 341] width 78 height 38
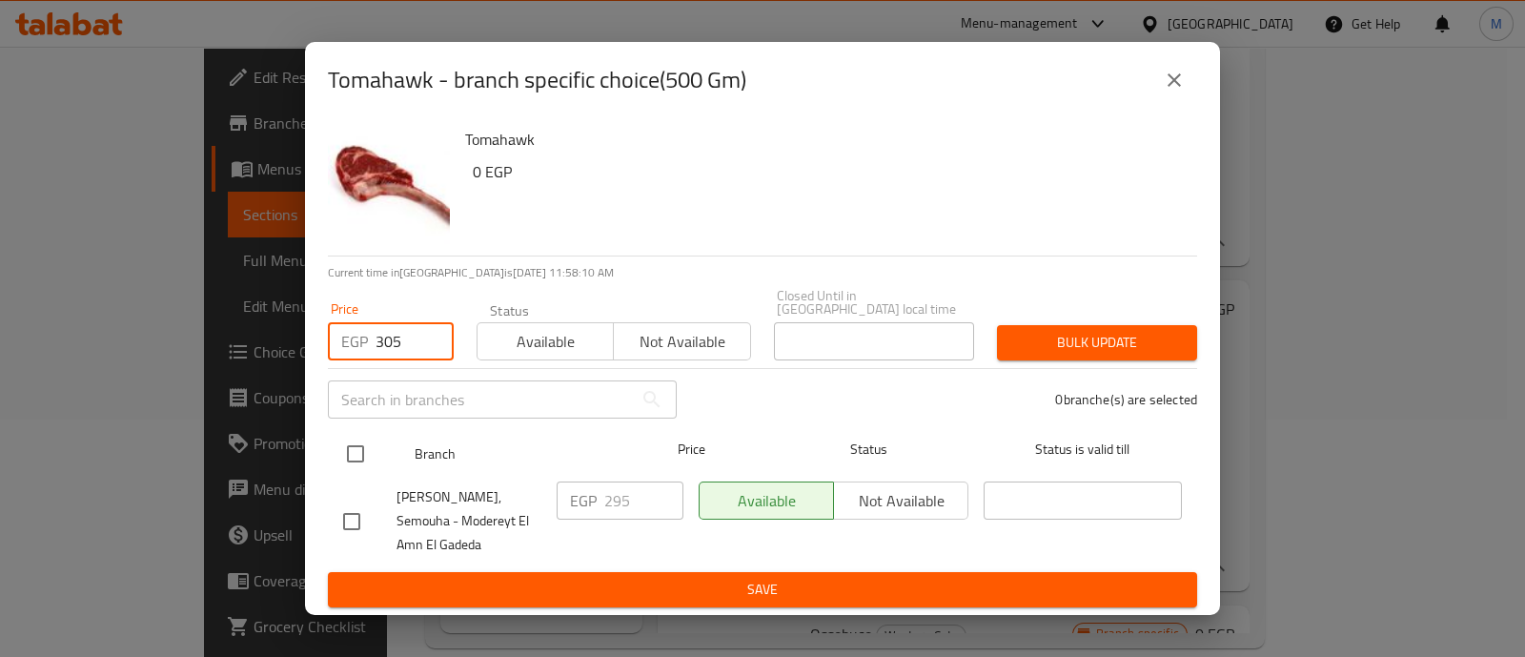
type input "305"
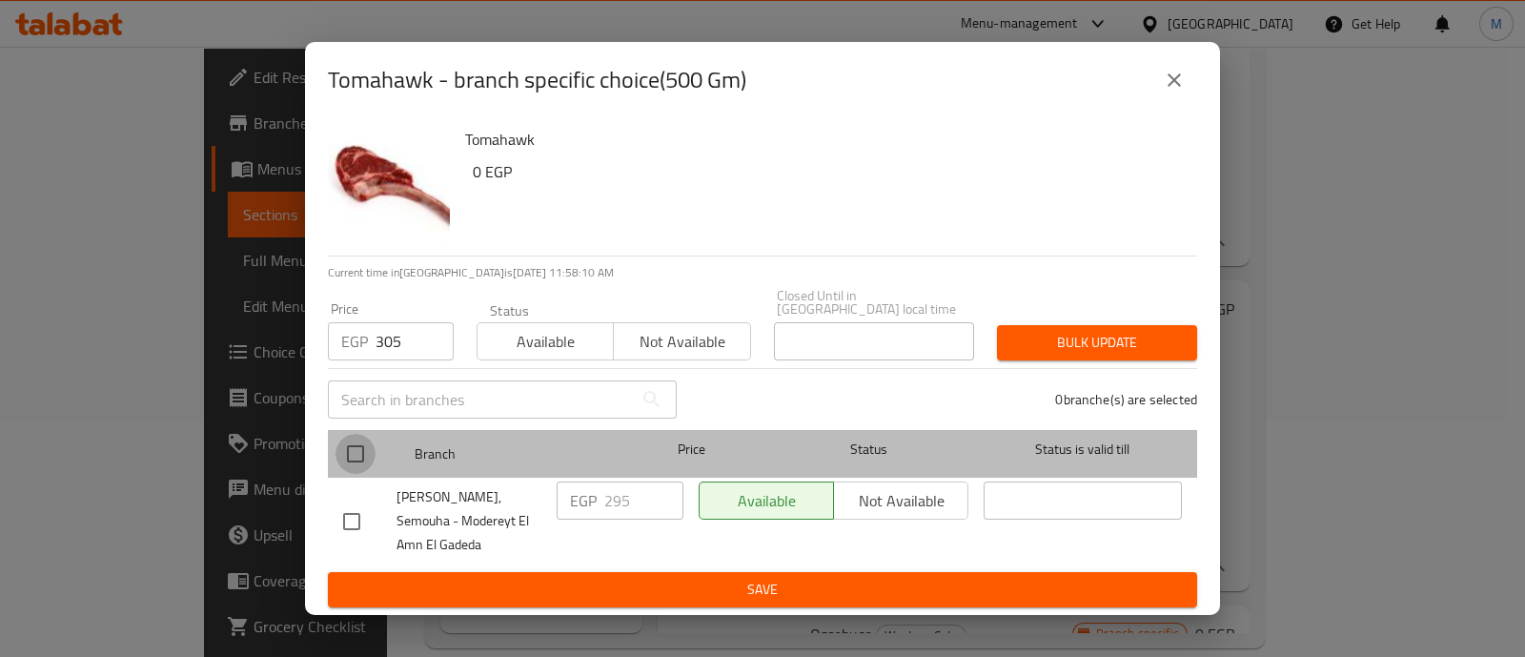
click at [356, 436] on input "checkbox" at bounding box center [356, 454] width 40 height 40
checkbox input "true"
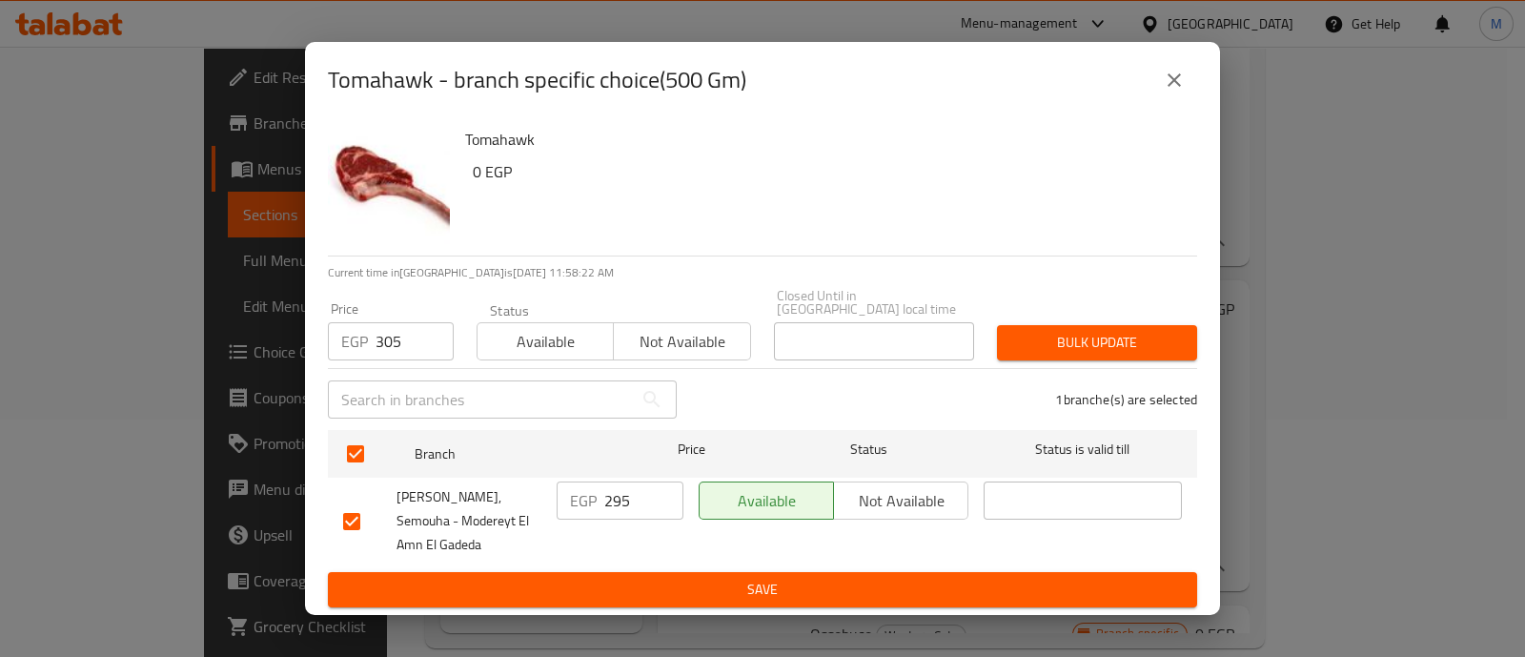
click at [1047, 331] on span "Bulk update" at bounding box center [1097, 343] width 170 height 24
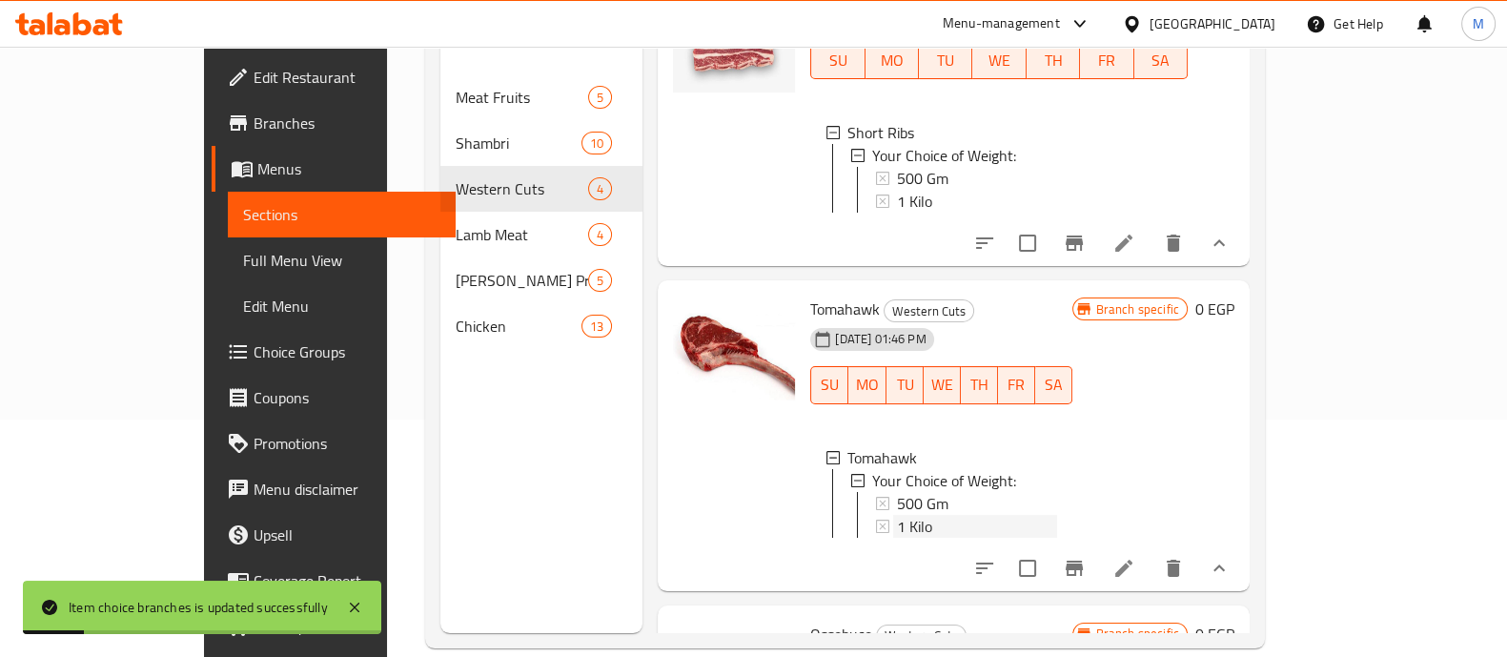
click at [897, 536] on span "1 Kilo" at bounding box center [914, 526] width 35 height 23
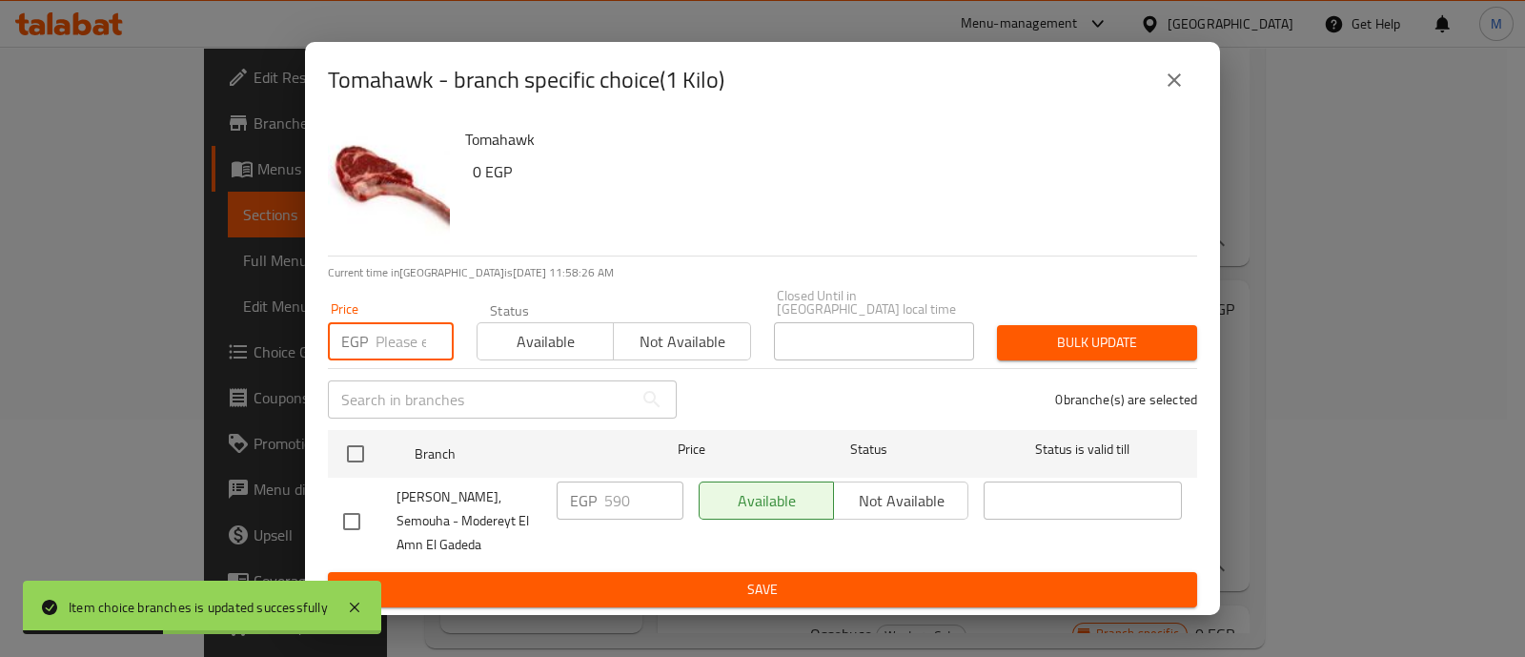
click at [391, 323] on input "number" at bounding box center [415, 341] width 78 height 38
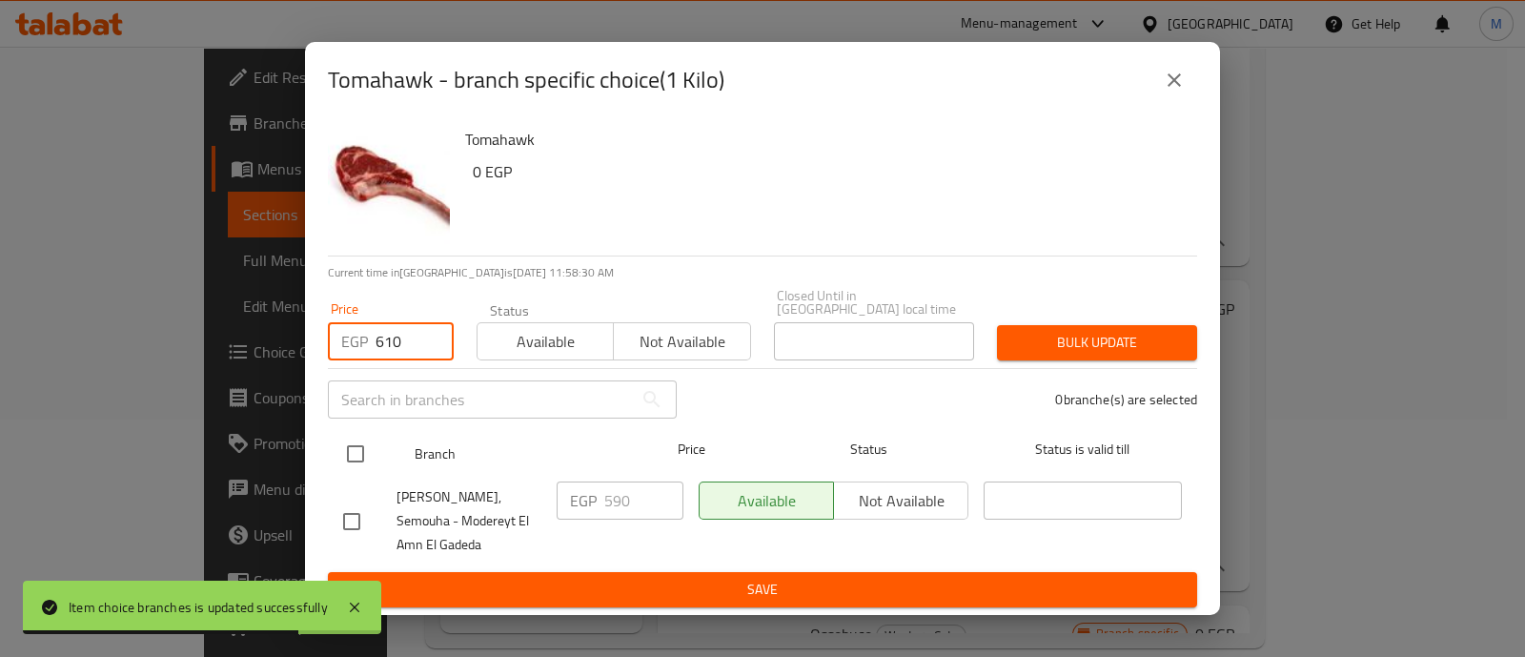
type input "610"
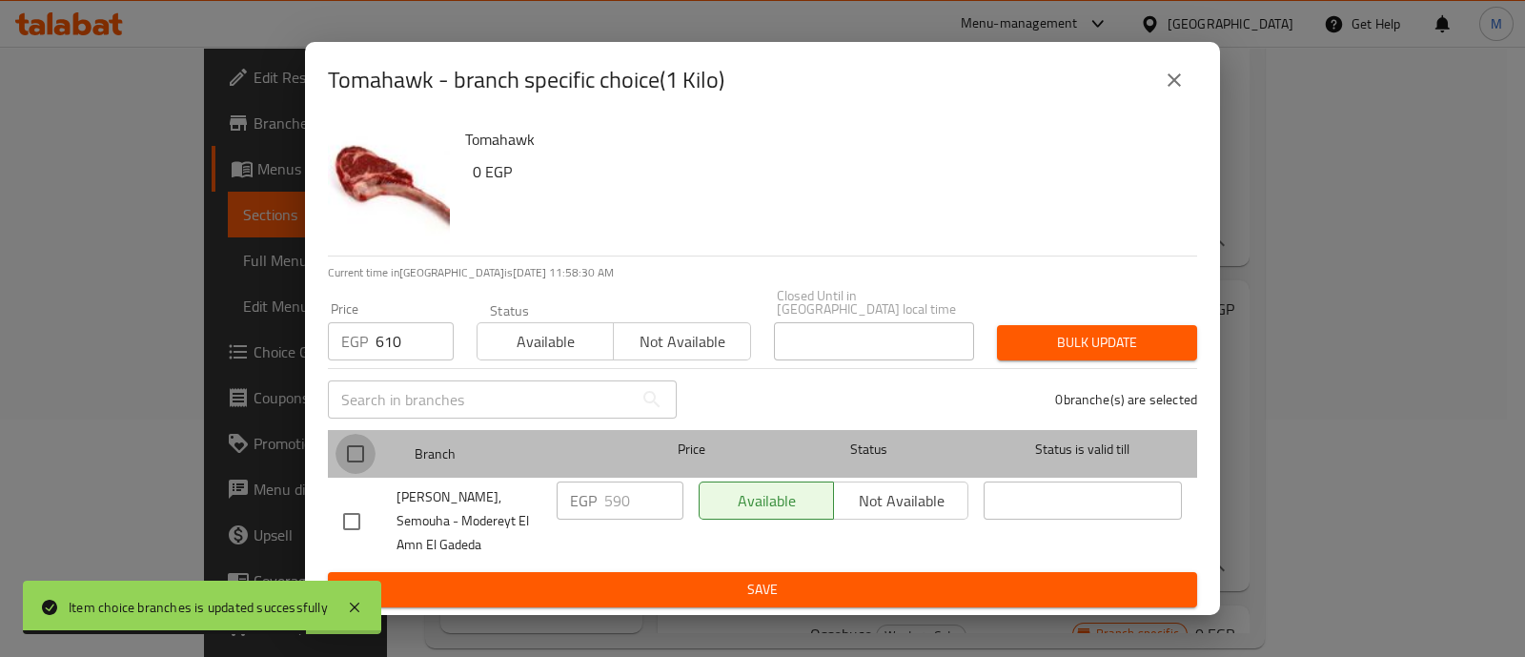
click at [350, 434] on input "checkbox" at bounding box center [356, 454] width 40 height 40
checkbox input "true"
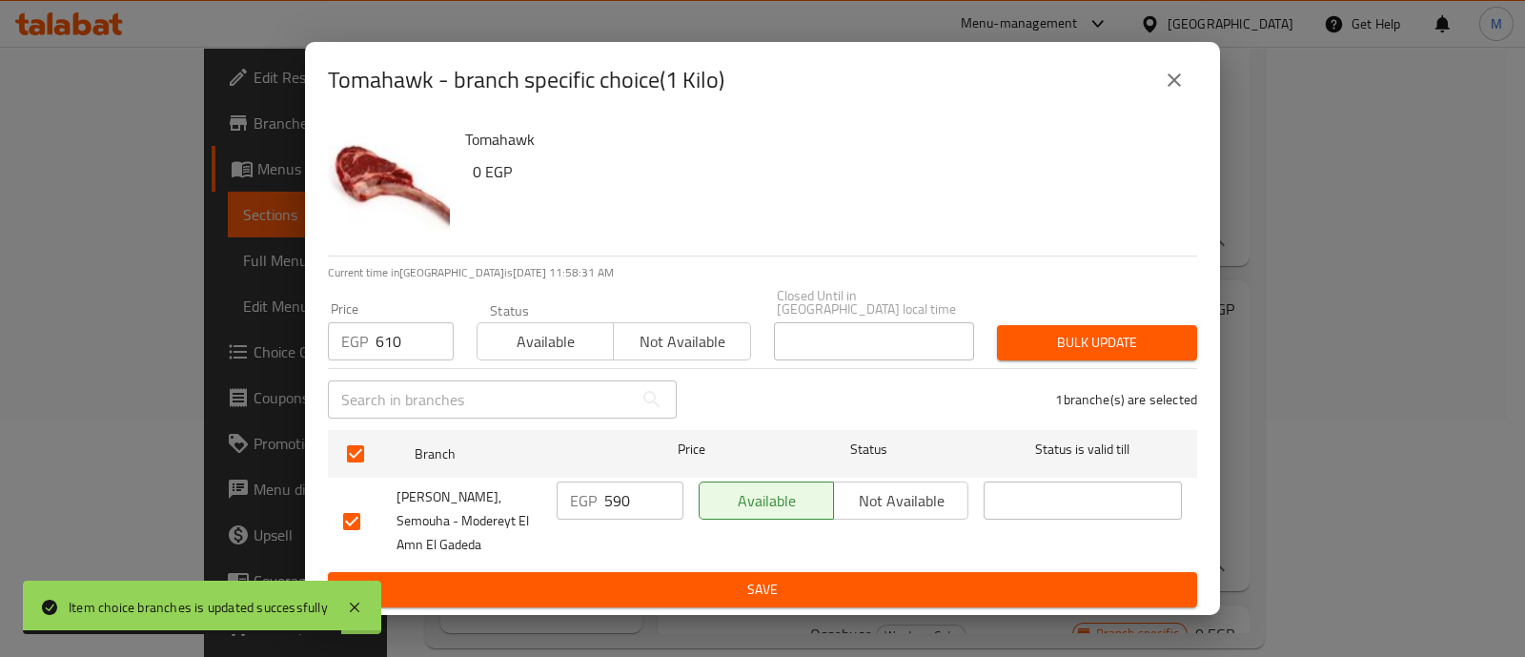
click at [1095, 331] on span "Bulk update" at bounding box center [1097, 343] width 170 height 24
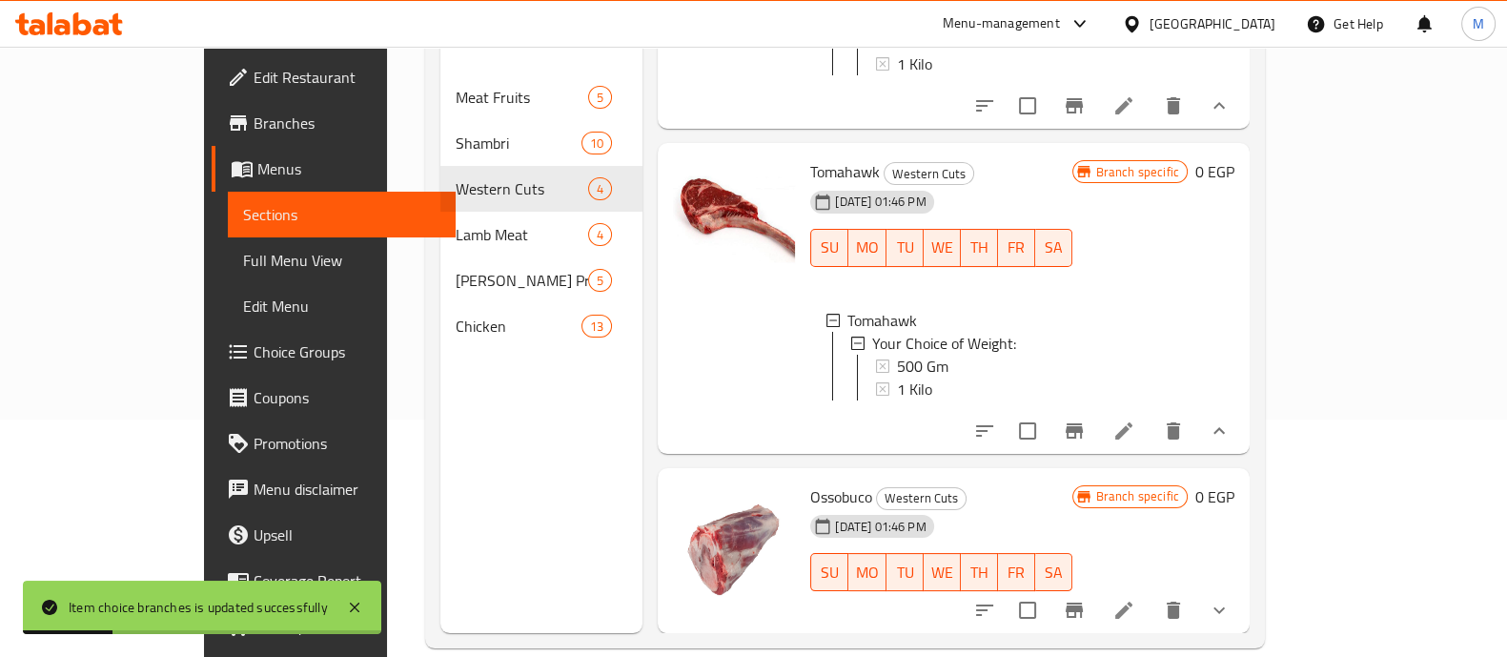
scroll to position [267, 0]
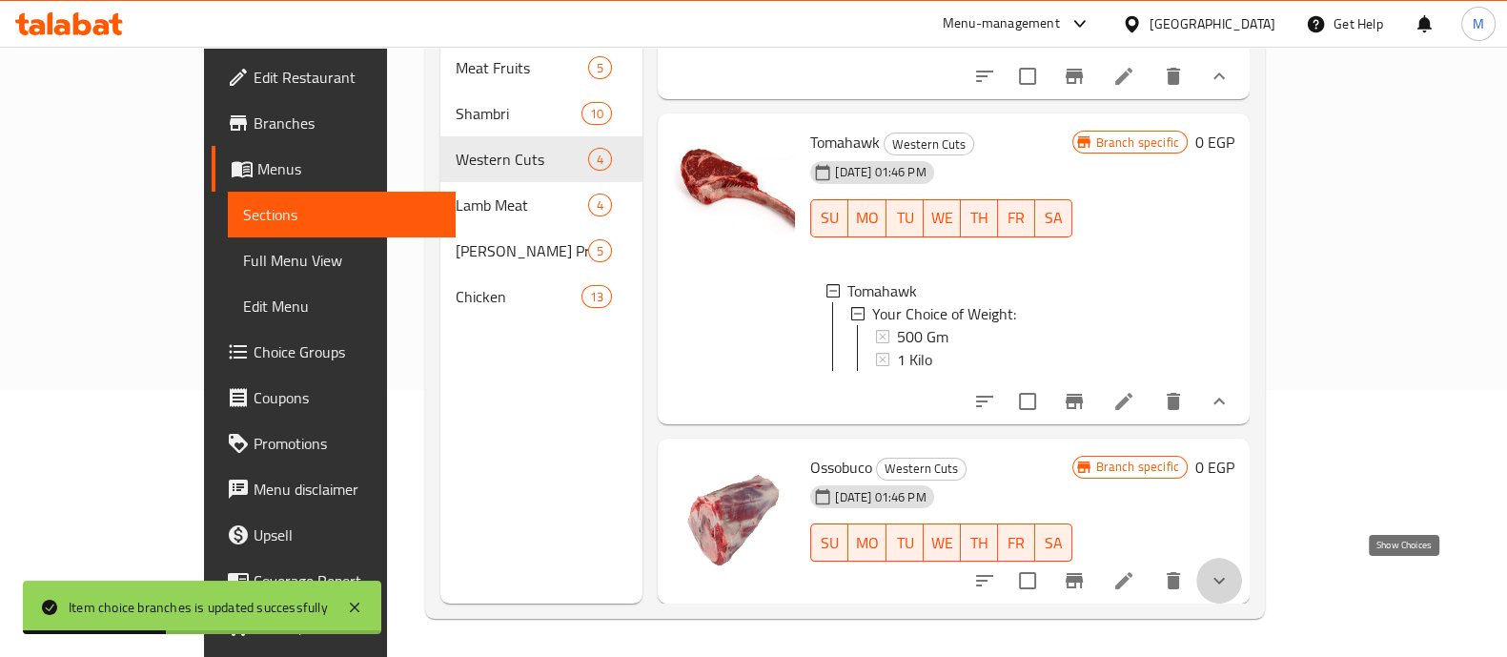
click at [1231, 575] on icon "show more" at bounding box center [1219, 580] width 23 height 23
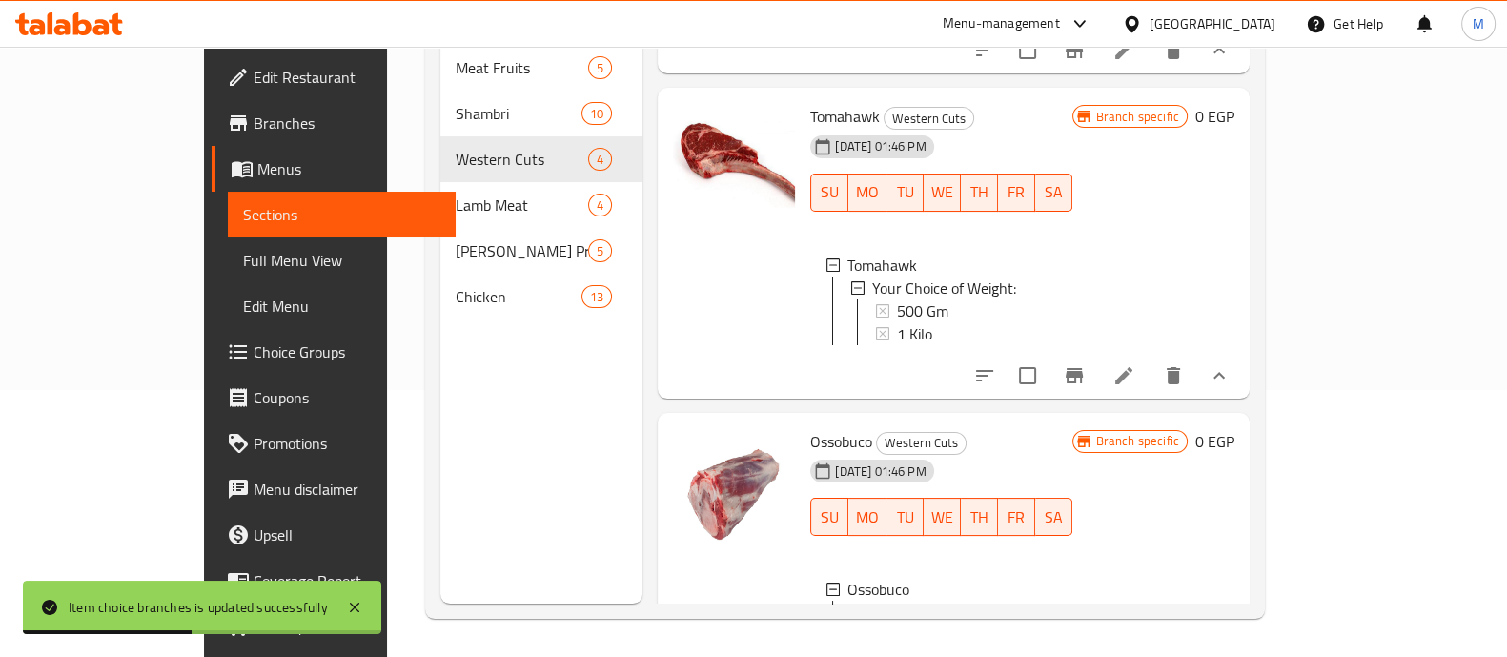
scroll to position [762, 0]
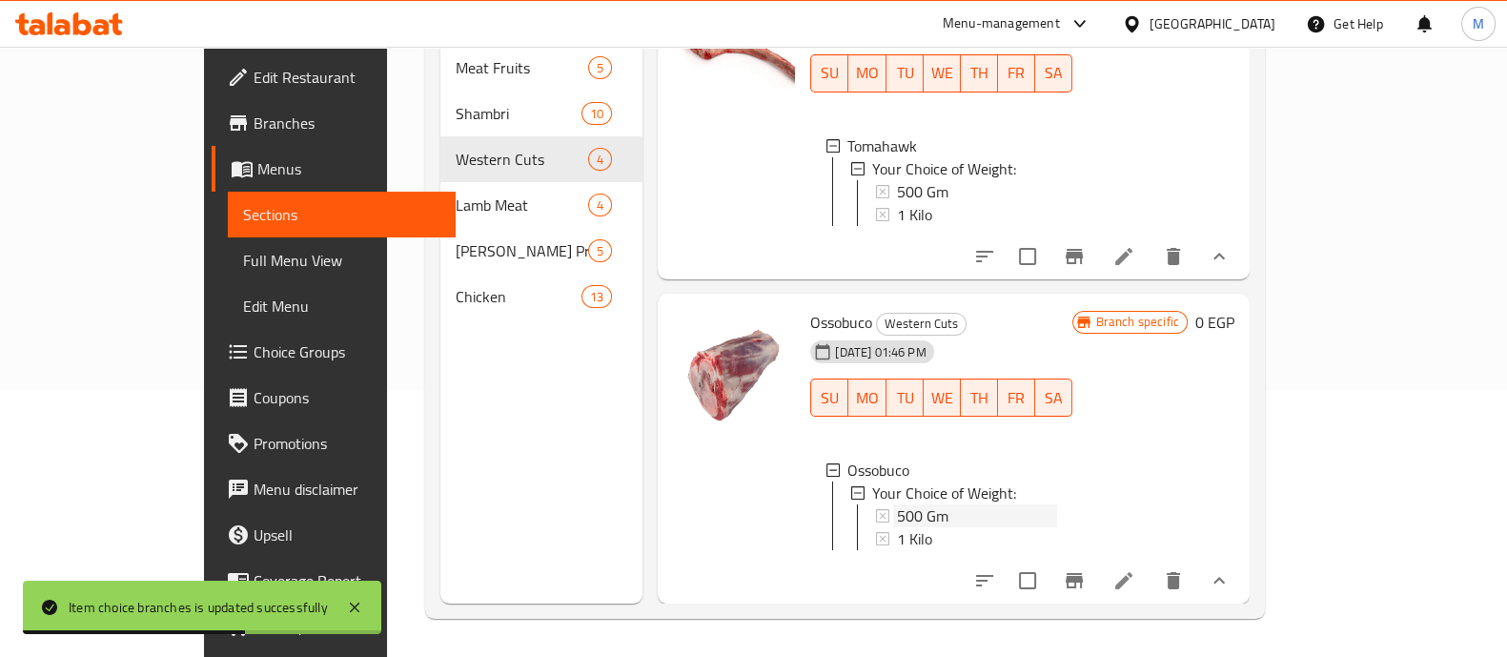
click at [897, 504] on div "500 Gm" at bounding box center [976, 515] width 159 height 23
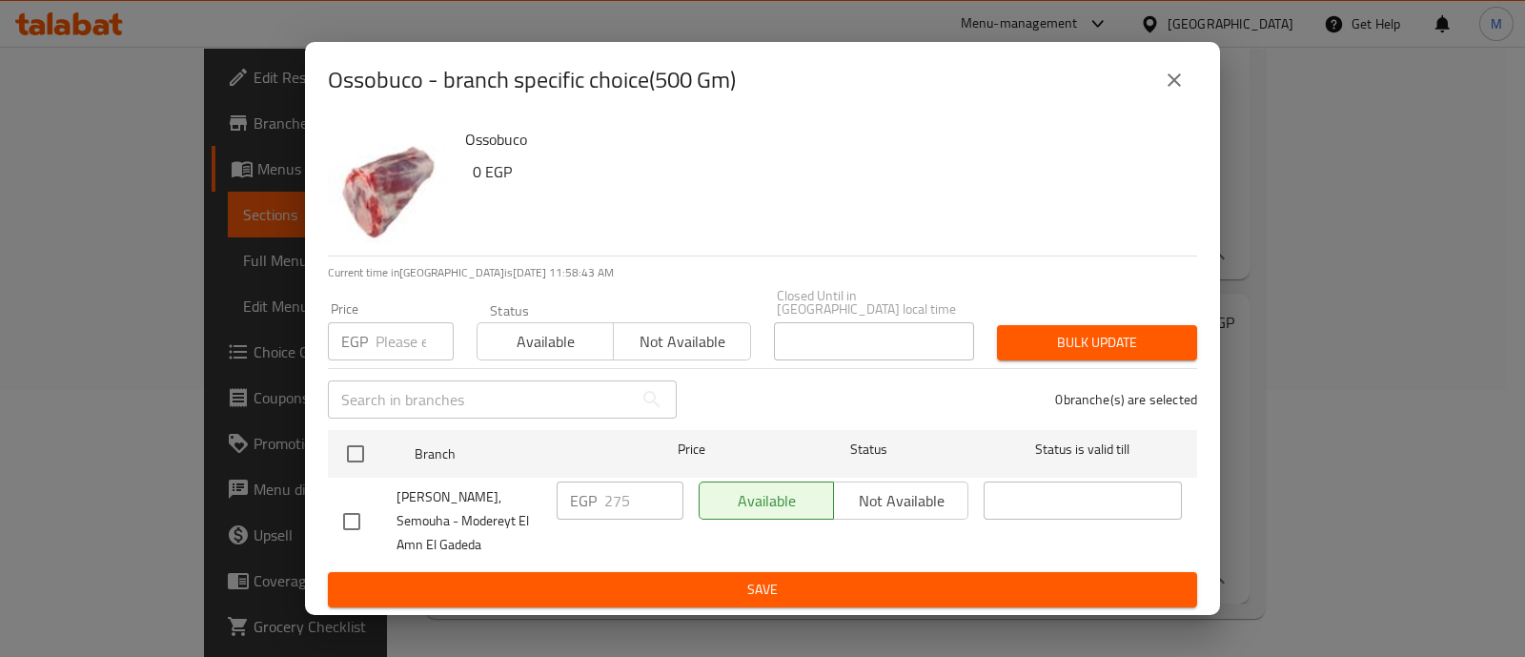
click at [392, 322] on input "number" at bounding box center [415, 341] width 78 height 38
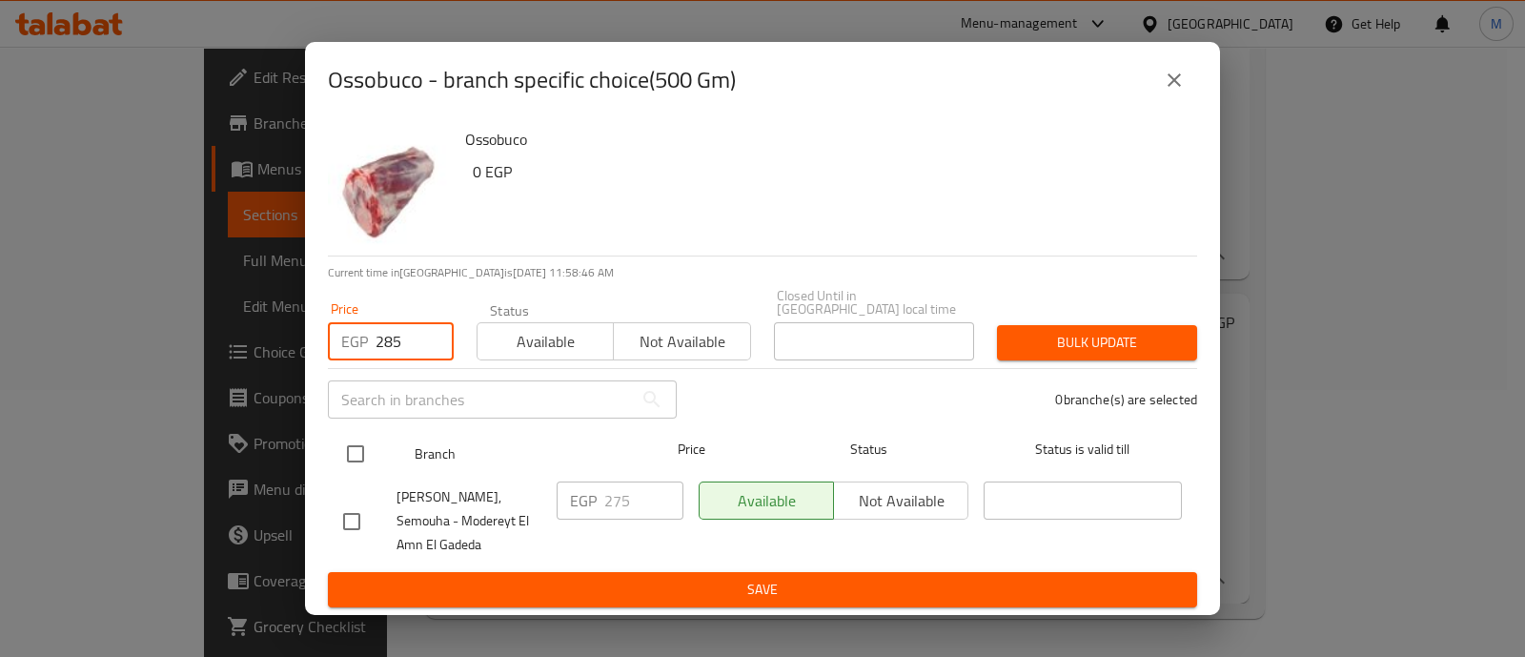
type input "285"
click at [351, 439] on input "checkbox" at bounding box center [356, 454] width 40 height 40
checkbox input "true"
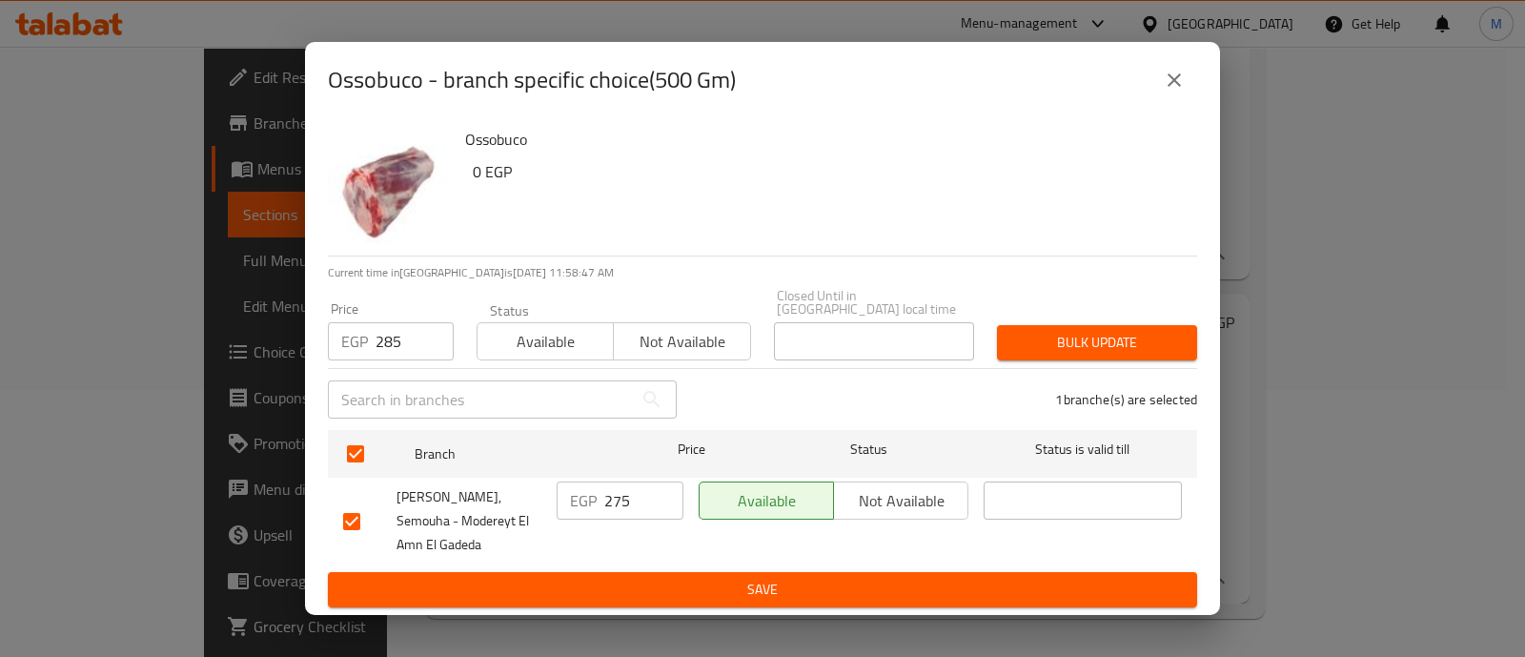
click at [1049, 331] on span "Bulk update" at bounding box center [1097, 343] width 170 height 24
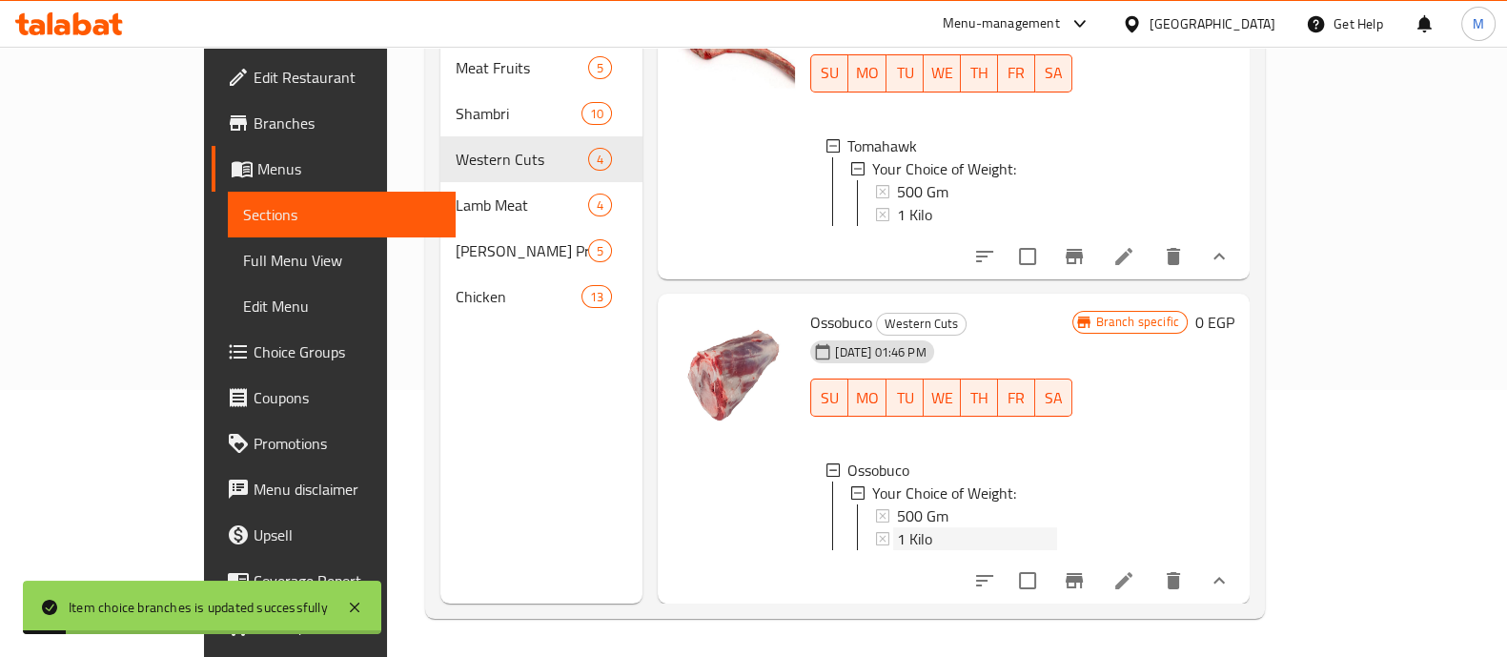
click at [897, 527] on span "1 Kilo" at bounding box center [914, 538] width 35 height 23
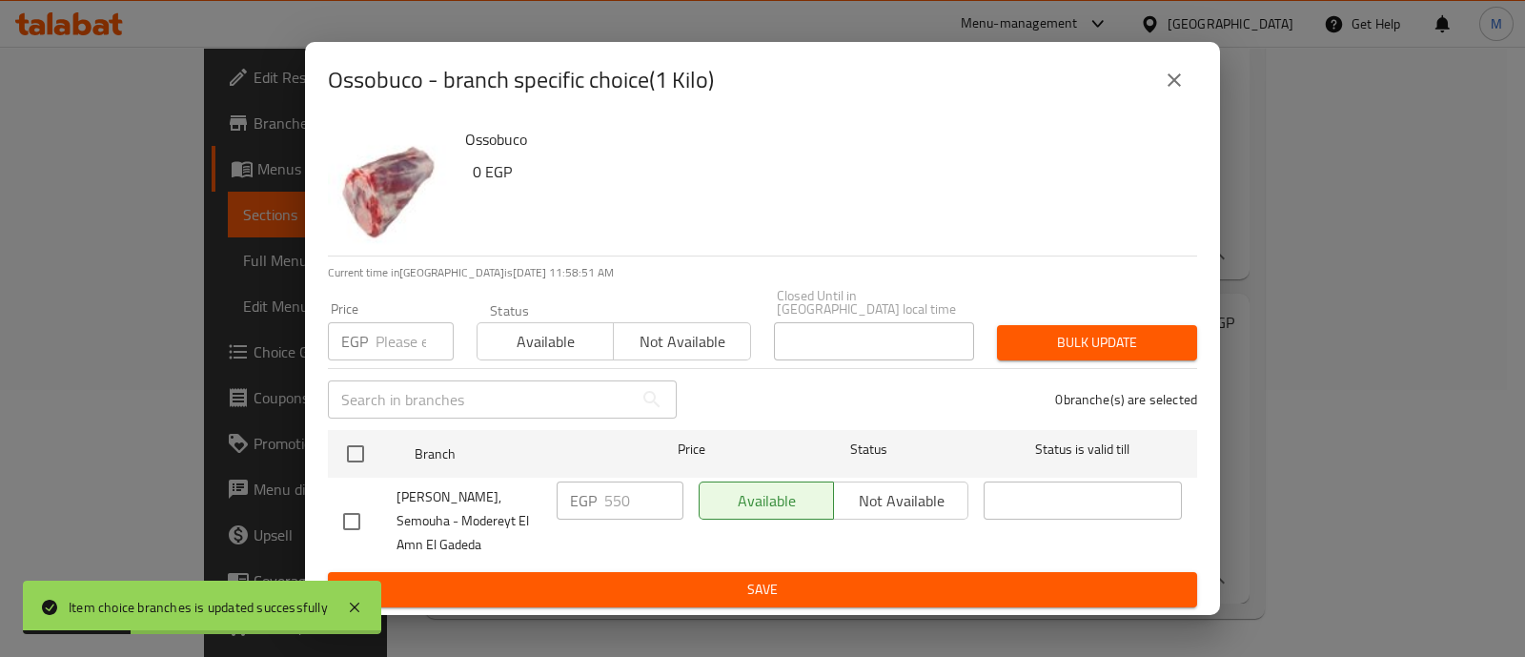
click at [386, 322] on input "number" at bounding box center [415, 341] width 78 height 38
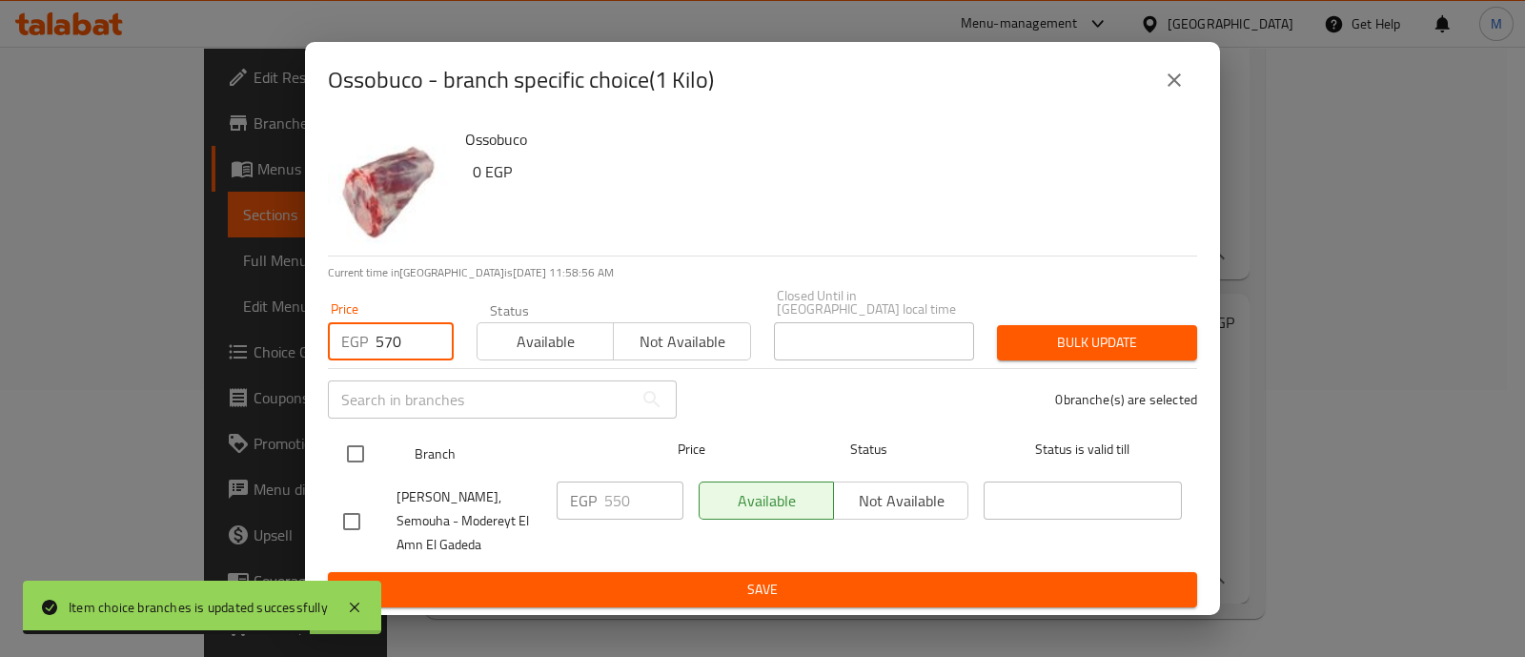
type input "570"
click at [357, 434] on input "checkbox" at bounding box center [356, 454] width 40 height 40
checkbox input "true"
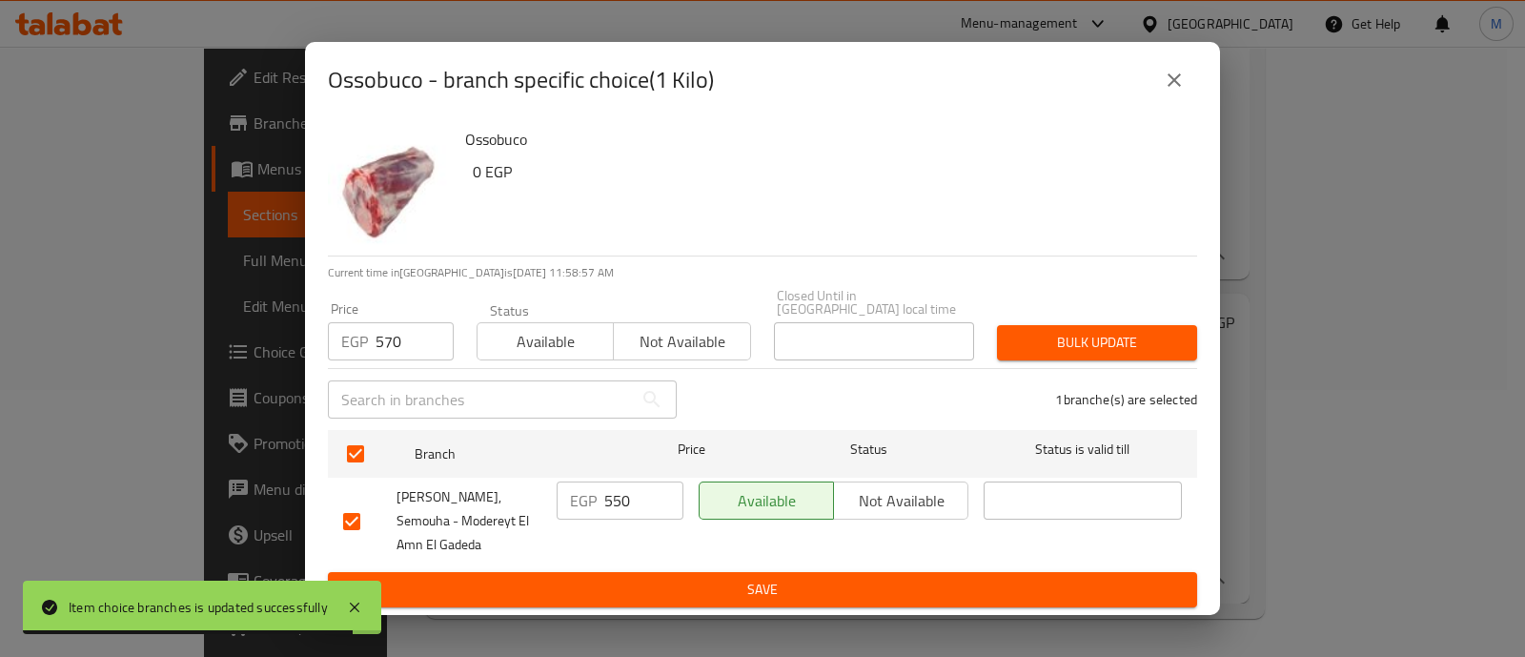
click at [1040, 331] on span "Bulk update" at bounding box center [1097, 343] width 170 height 24
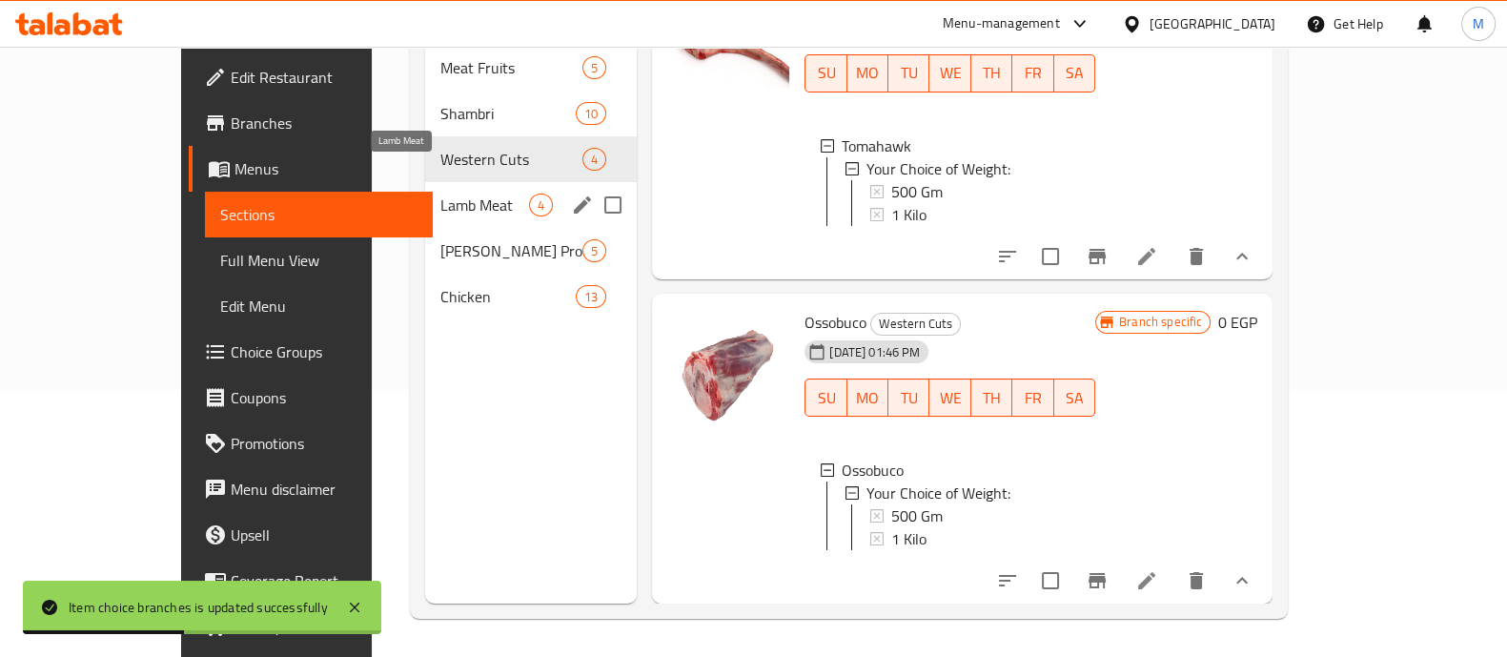
click at [440, 194] on span "Lamb Meat" at bounding box center [484, 205] width 89 height 23
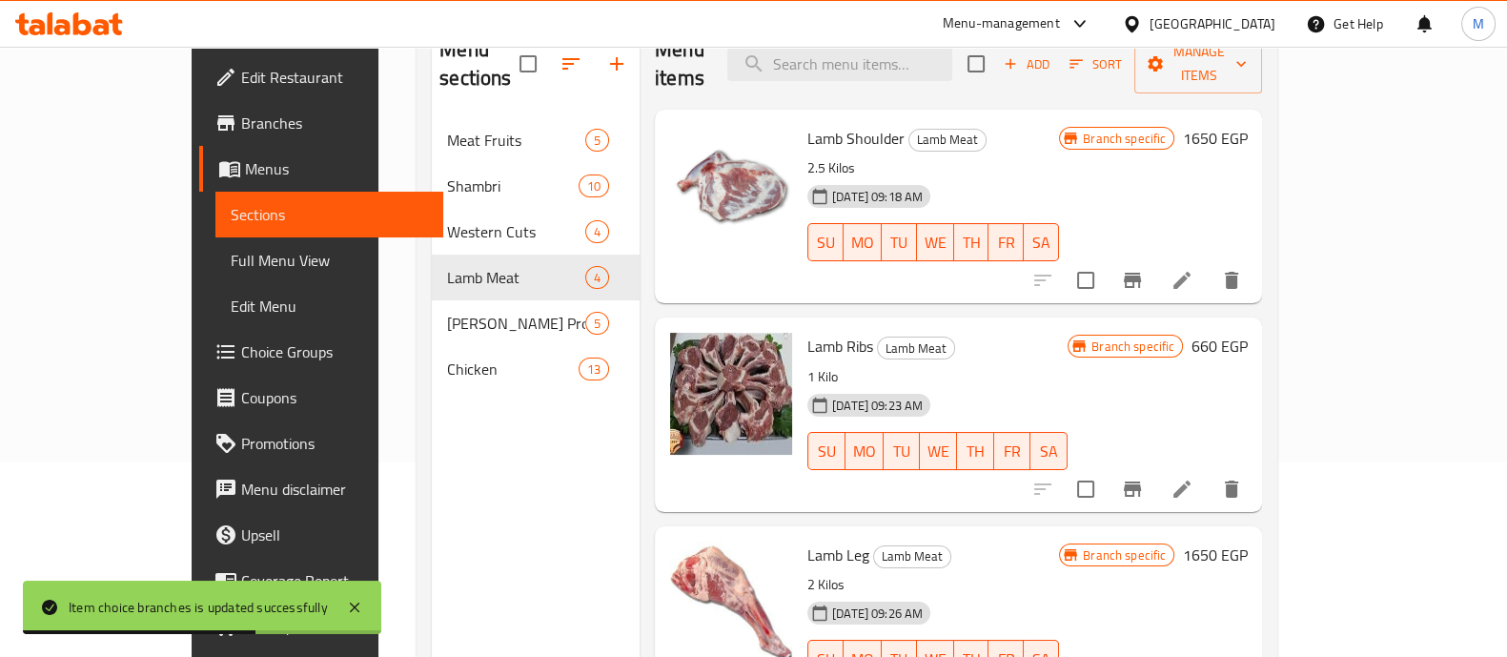
scroll to position [193, 0]
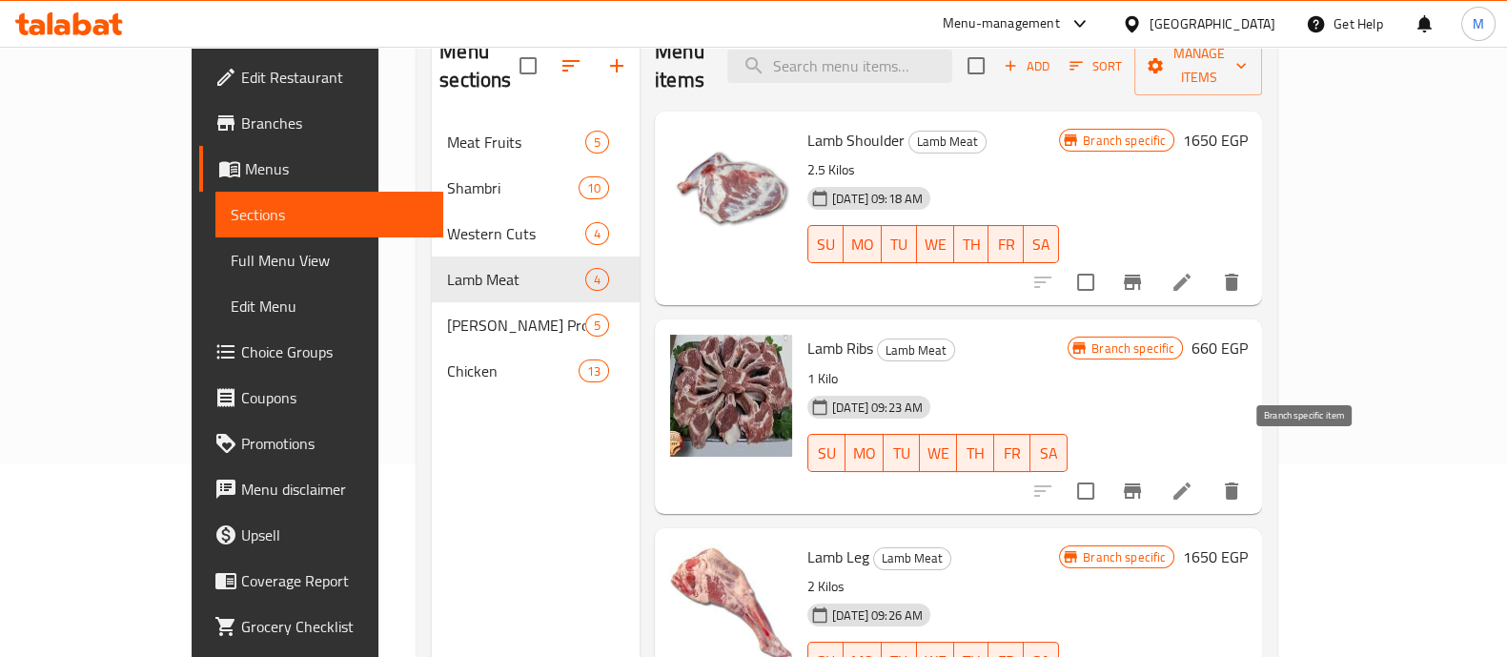
click at [1141, 483] on icon "Branch-specific-item" at bounding box center [1132, 490] width 17 height 15
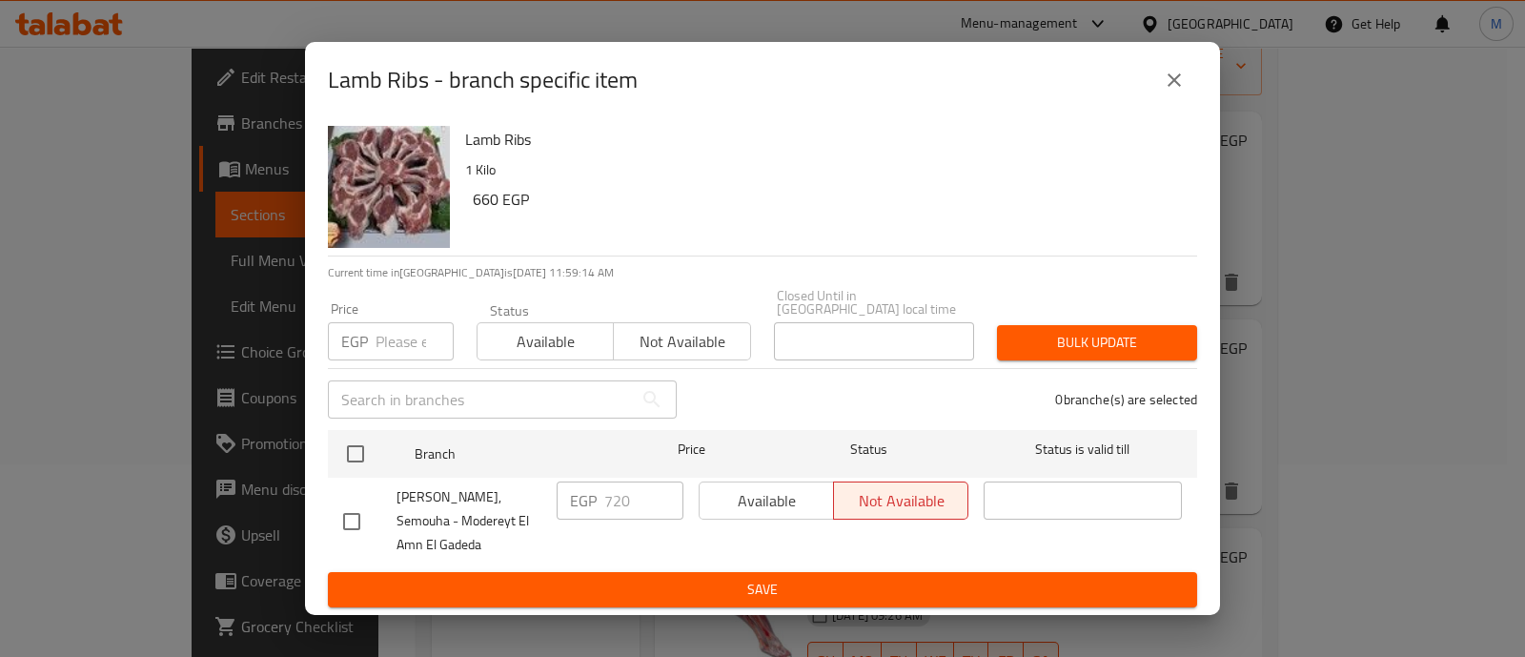
click at [376, 322] on input "number" at bounding box center [415, 341] width 78 height 38
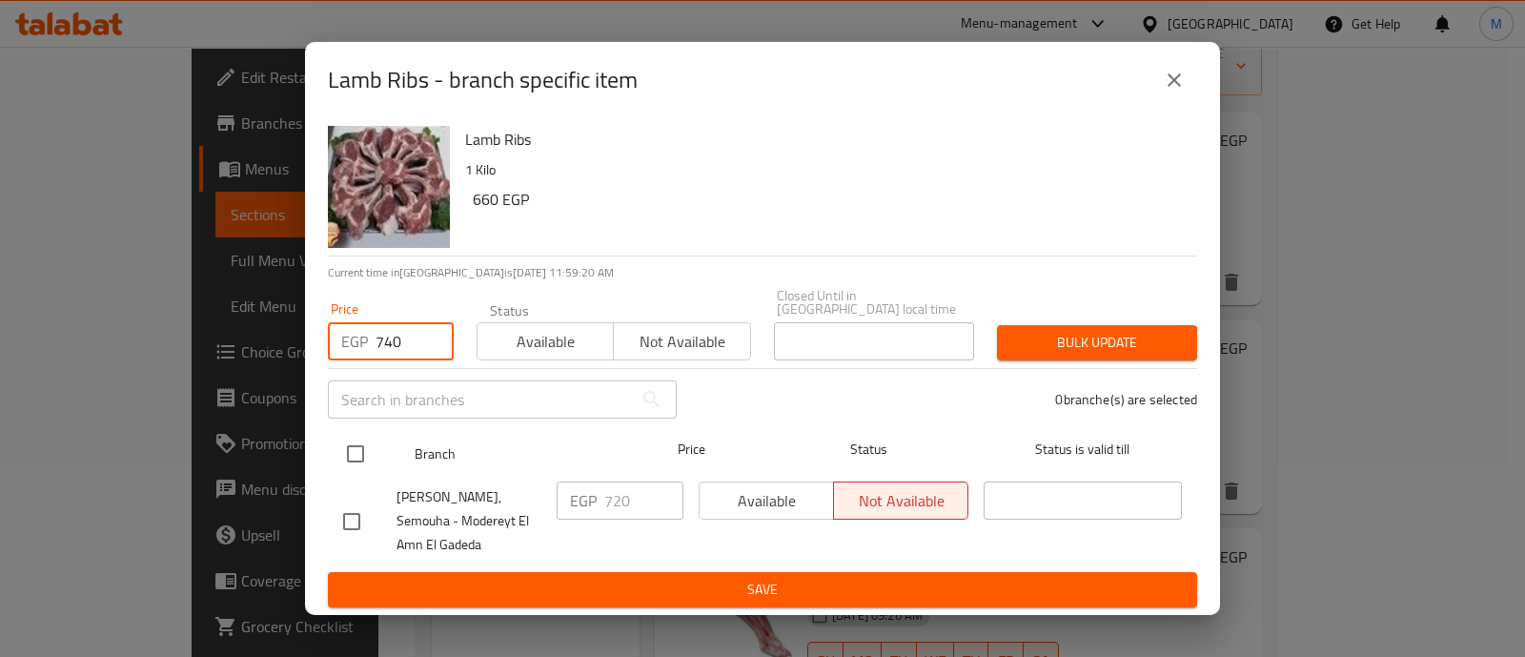
type input "740"
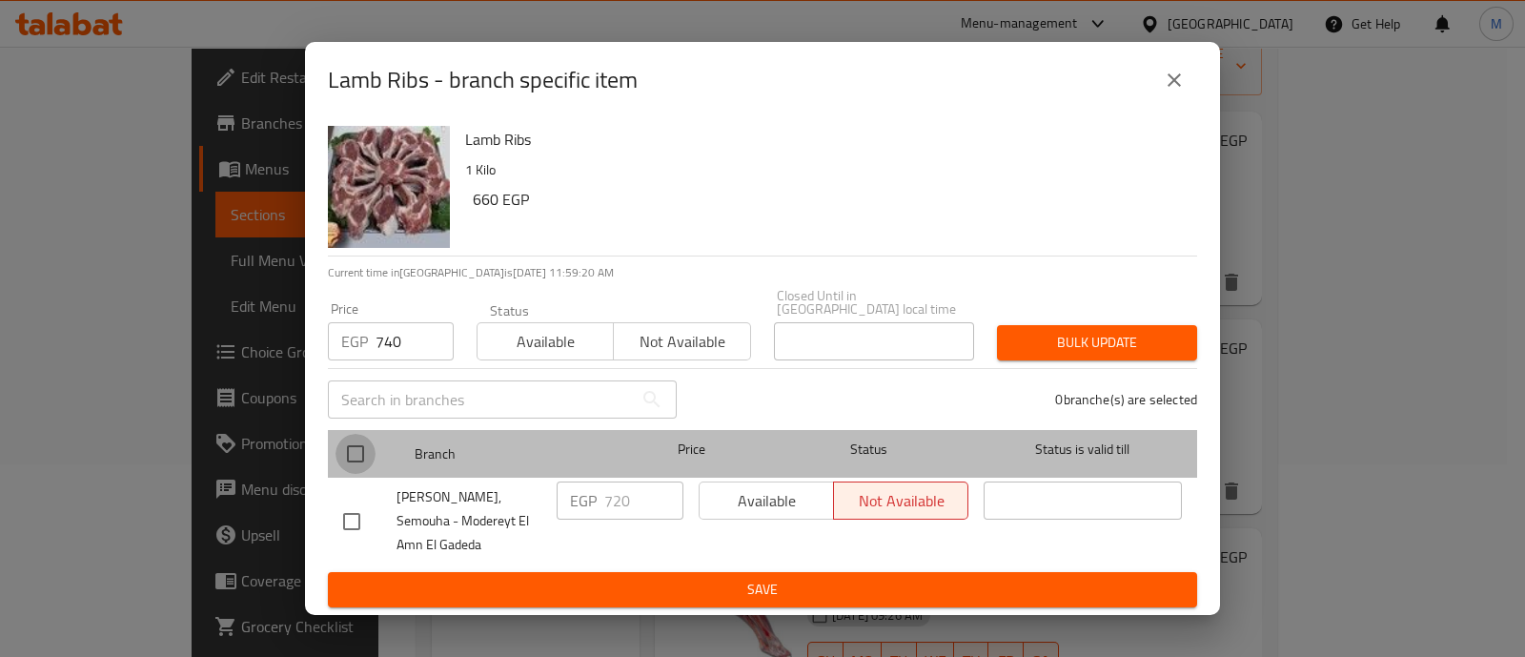
click at [357, 434] on input "checkbox" at bounding box center [356, 454] width 40 height 40
checkbox input "true"
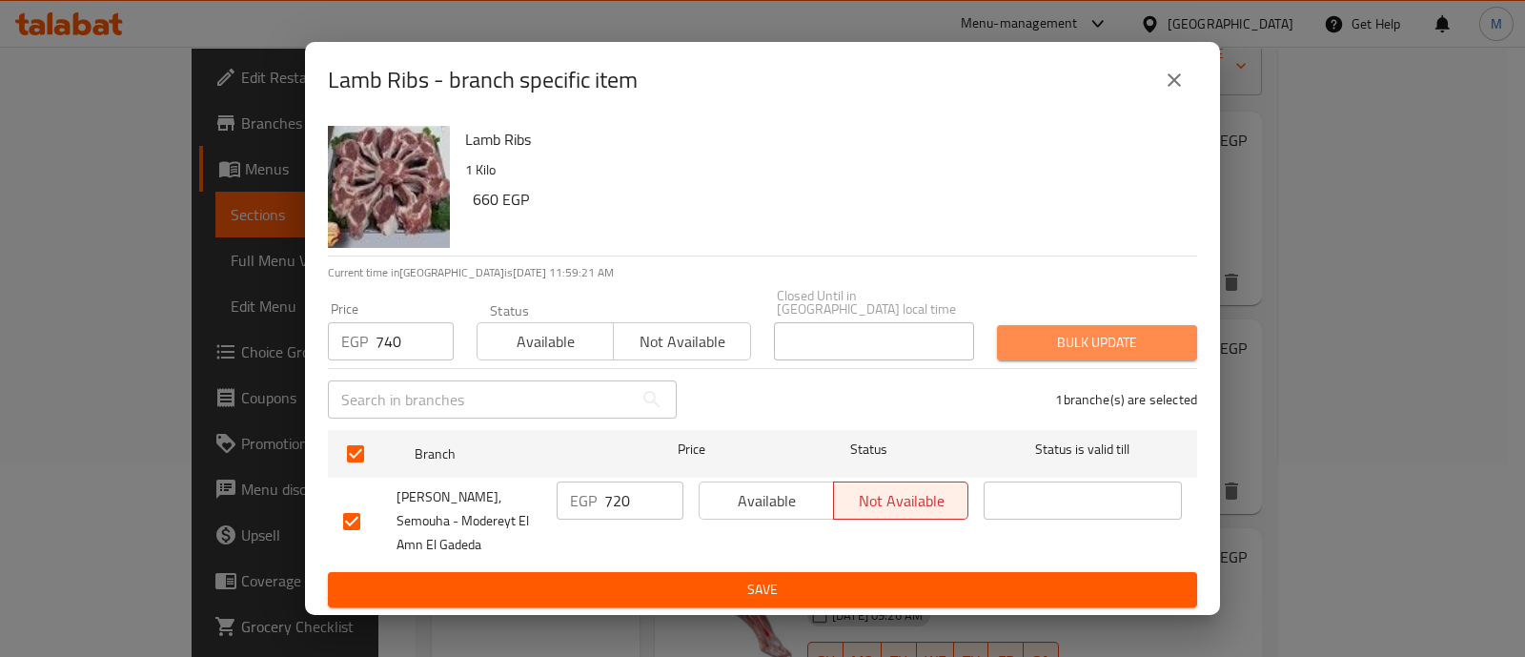
click at [1092, 325] on button "Bulk update" at bounding box center [1097, 342] width 200 height 35
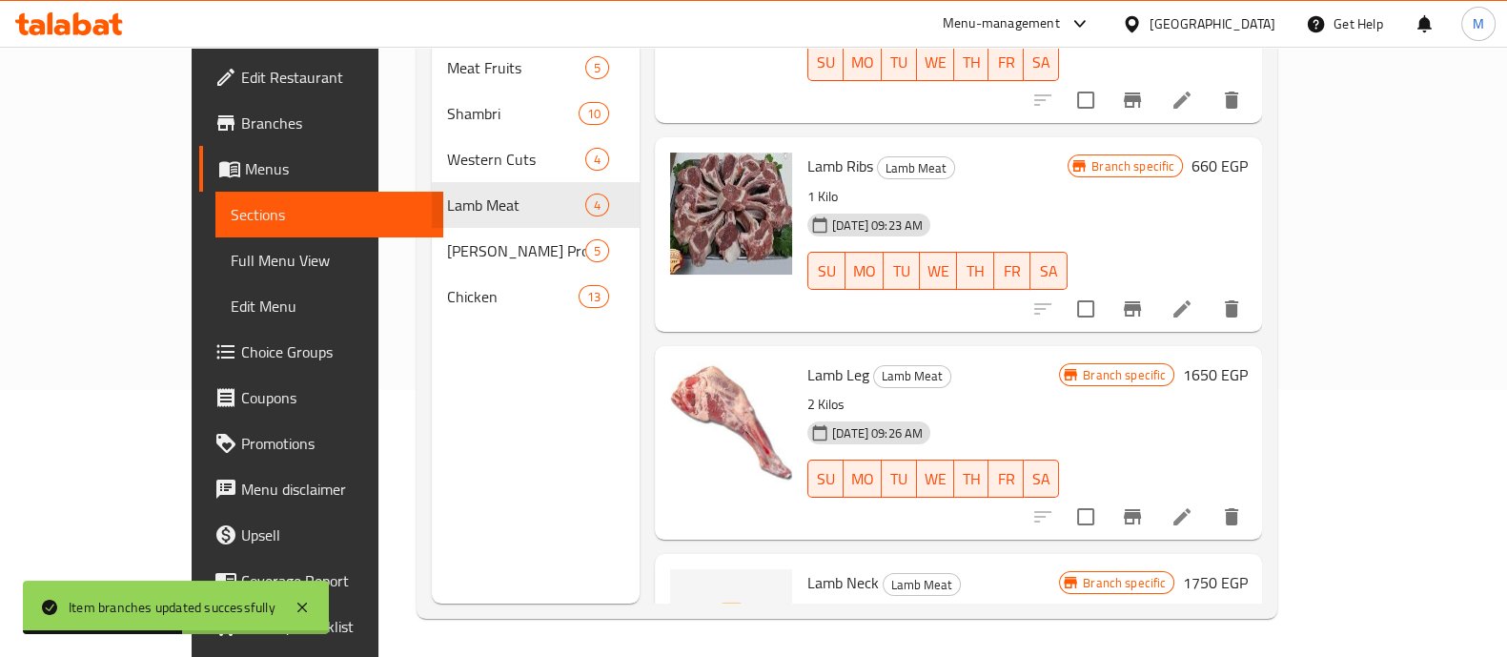
scroll to position [106, 0]
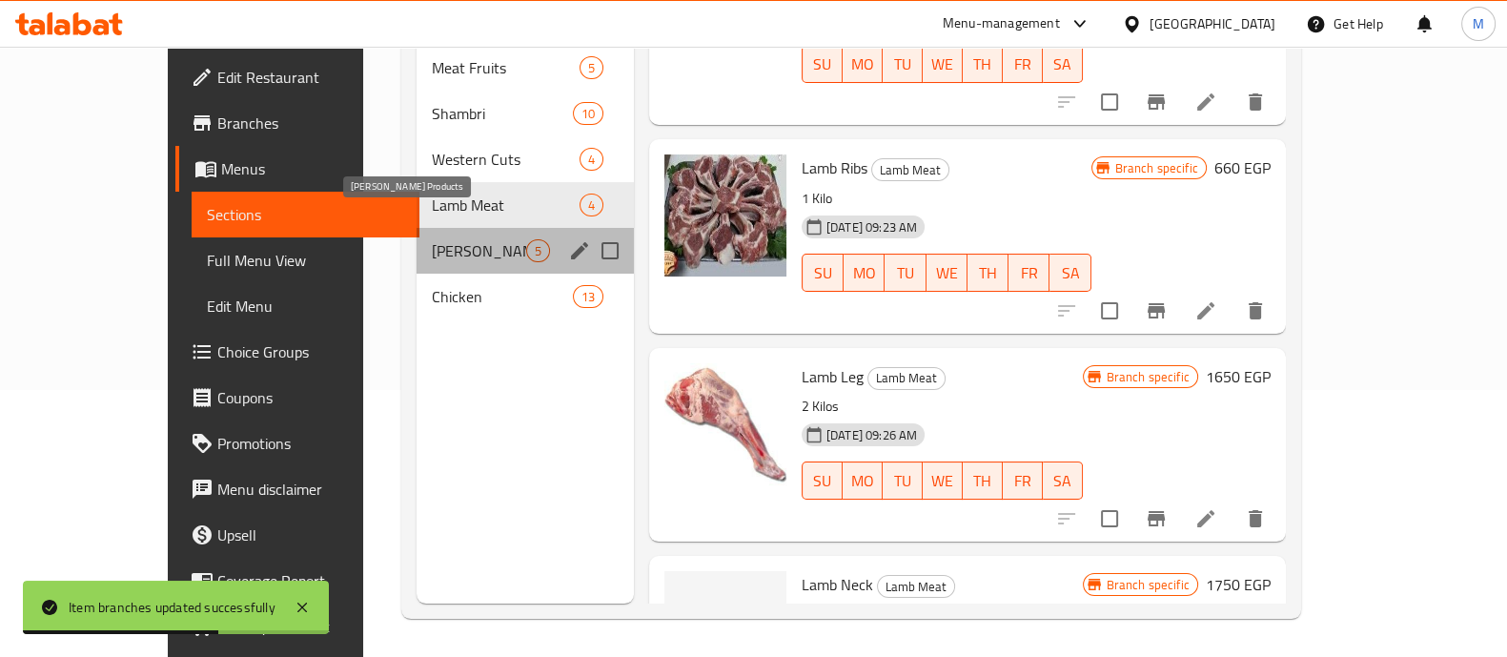
click at [432, 239] on span "[PERSON_NAME] Products" at bounding box center [479, 250] width 94 height 23
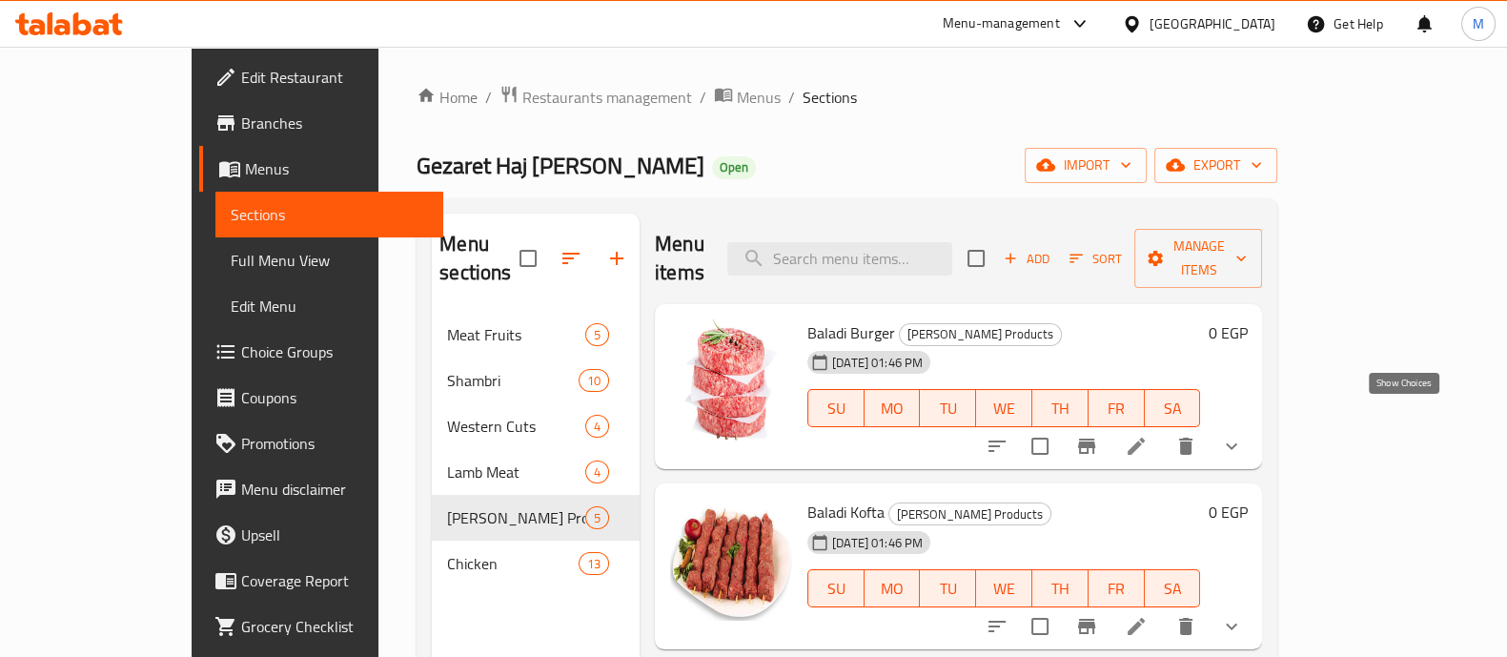
click at [1243, 435] on icon "show more" at bounding box center [1231, 446] width 23 height 23
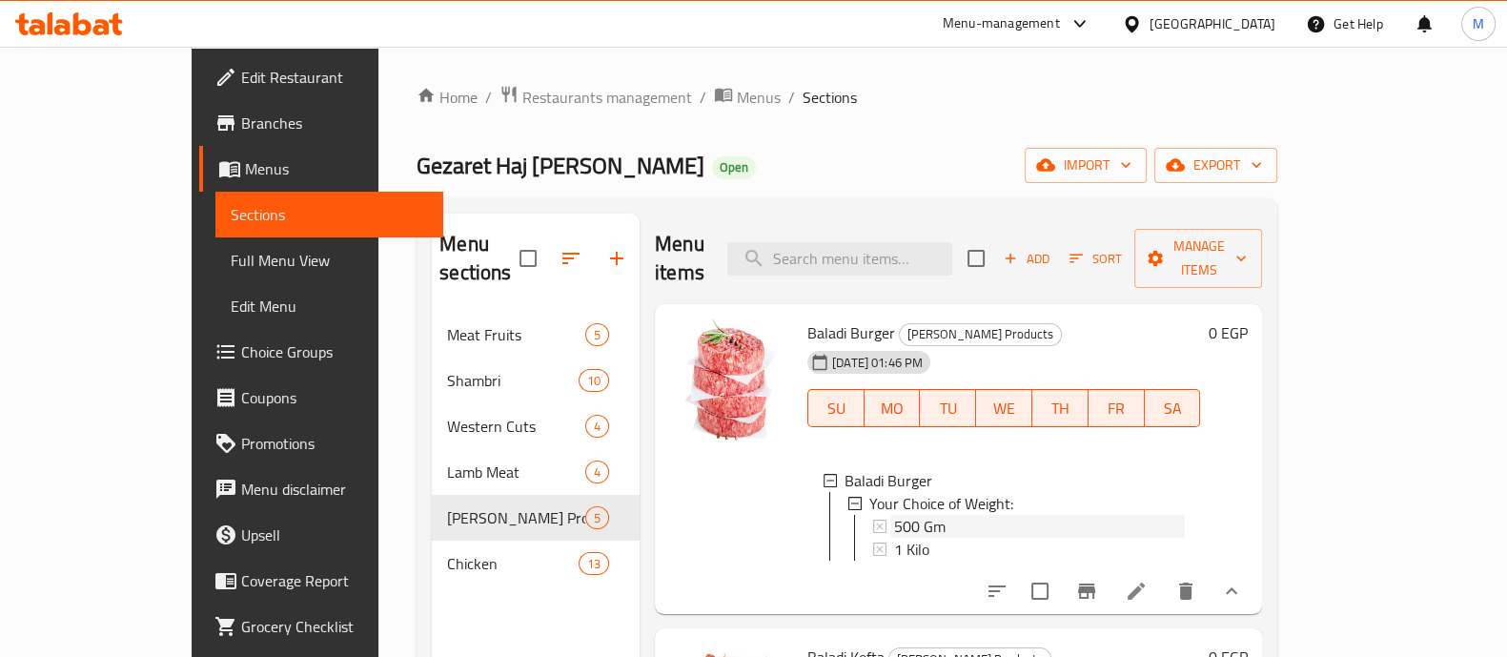
click at [894, 515] on span "500 Gm" at bounding box center [919, 526] width 51 height 23
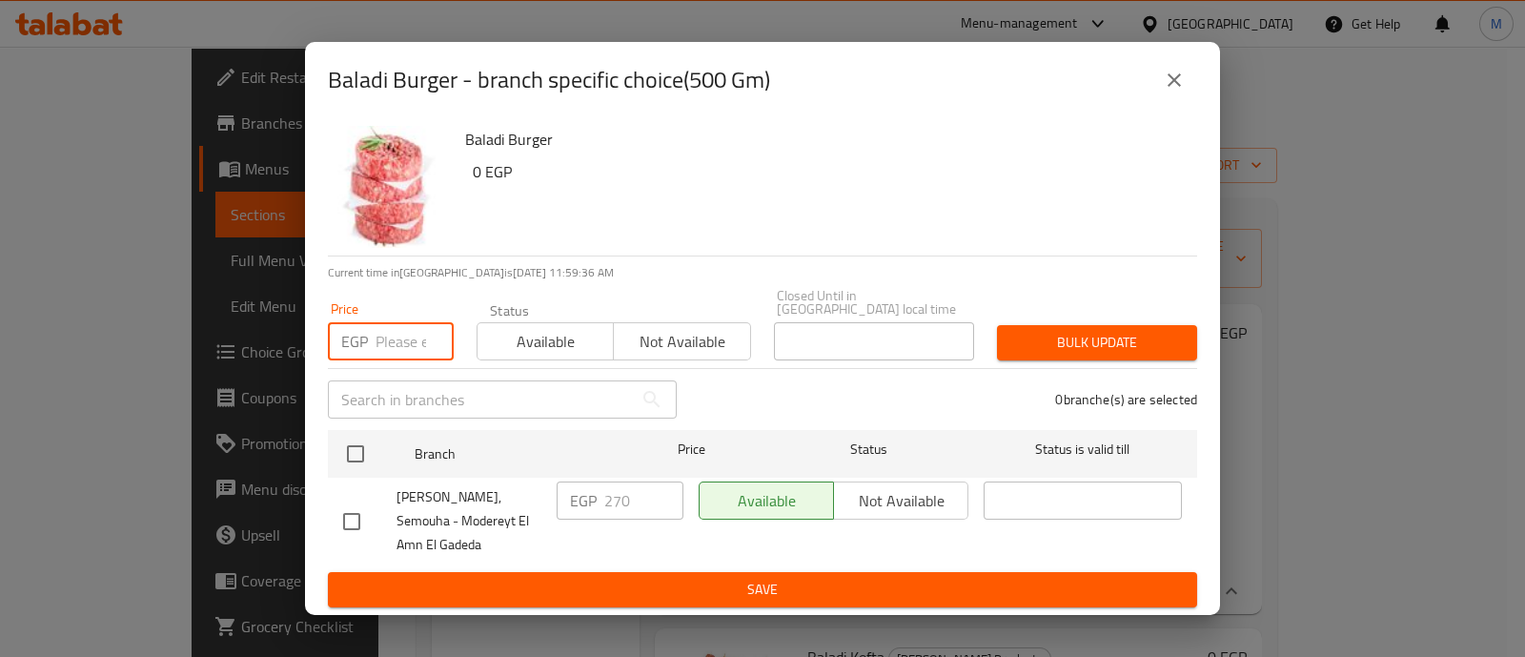
click at [389, 322] on input "number" at bounding box center [415, 341] width 78 height 38
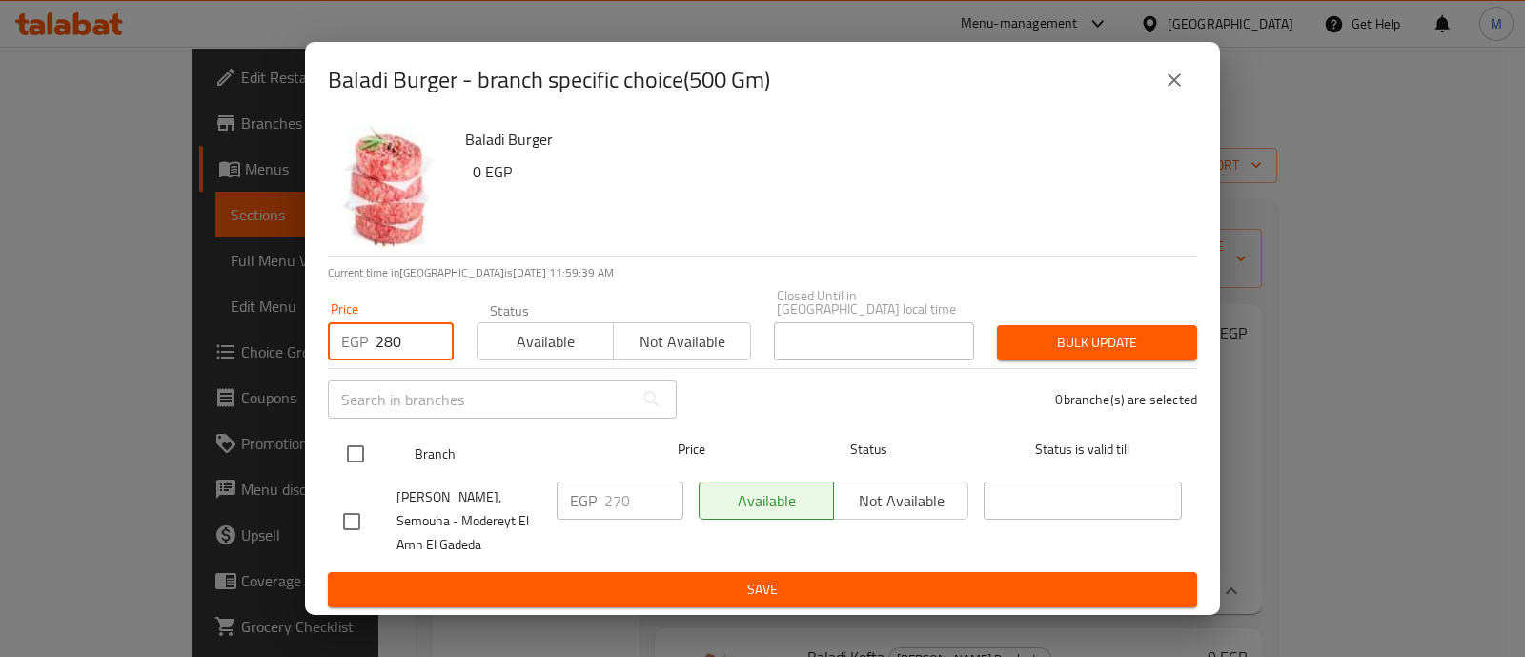
type input "280"
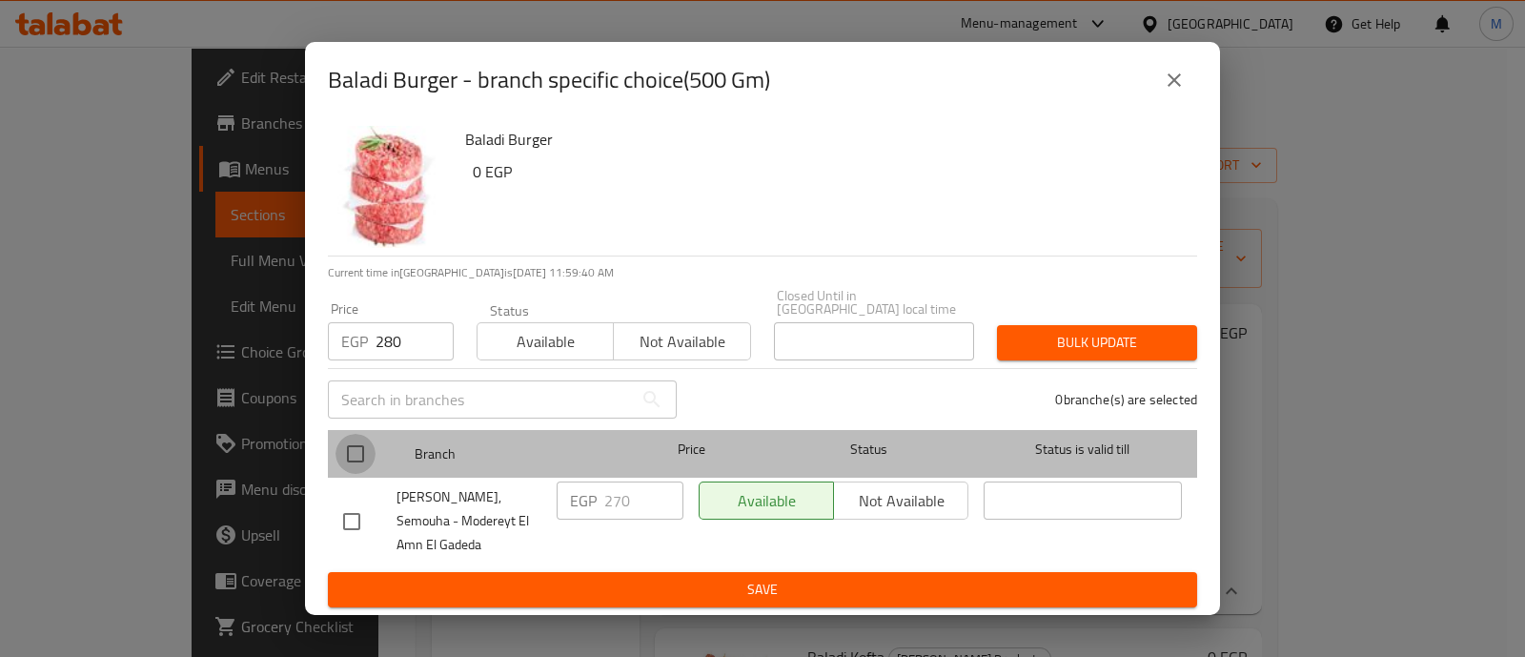
click at [353, 434] on input "checkbox" at bounding box center [356, 454] width 40 height 40
checkbox input "true"
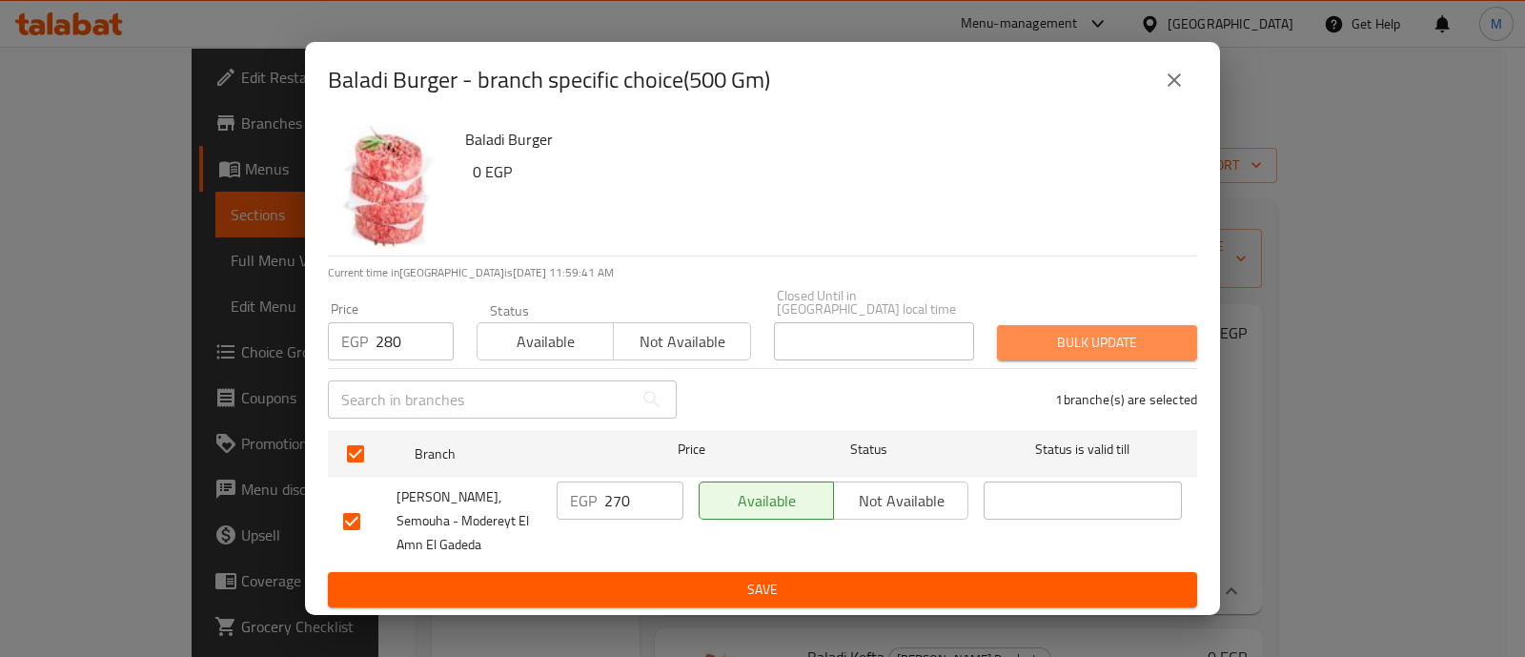
click at [1071, 331] on span "Bulk update" at bounding box center [1097, 343] width 170 height 24
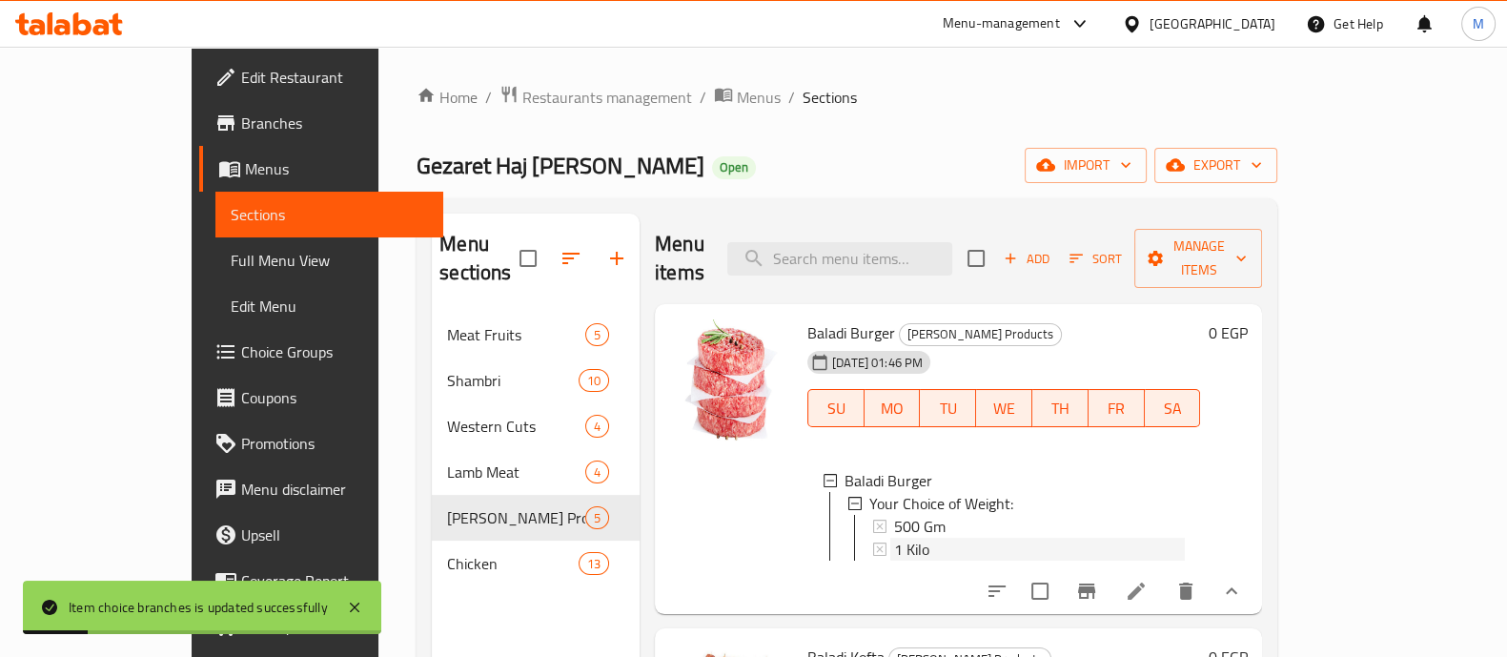
click at [894, 538] on div "1 Kilo" at bounding box center [1039, 549] width 291 height 23
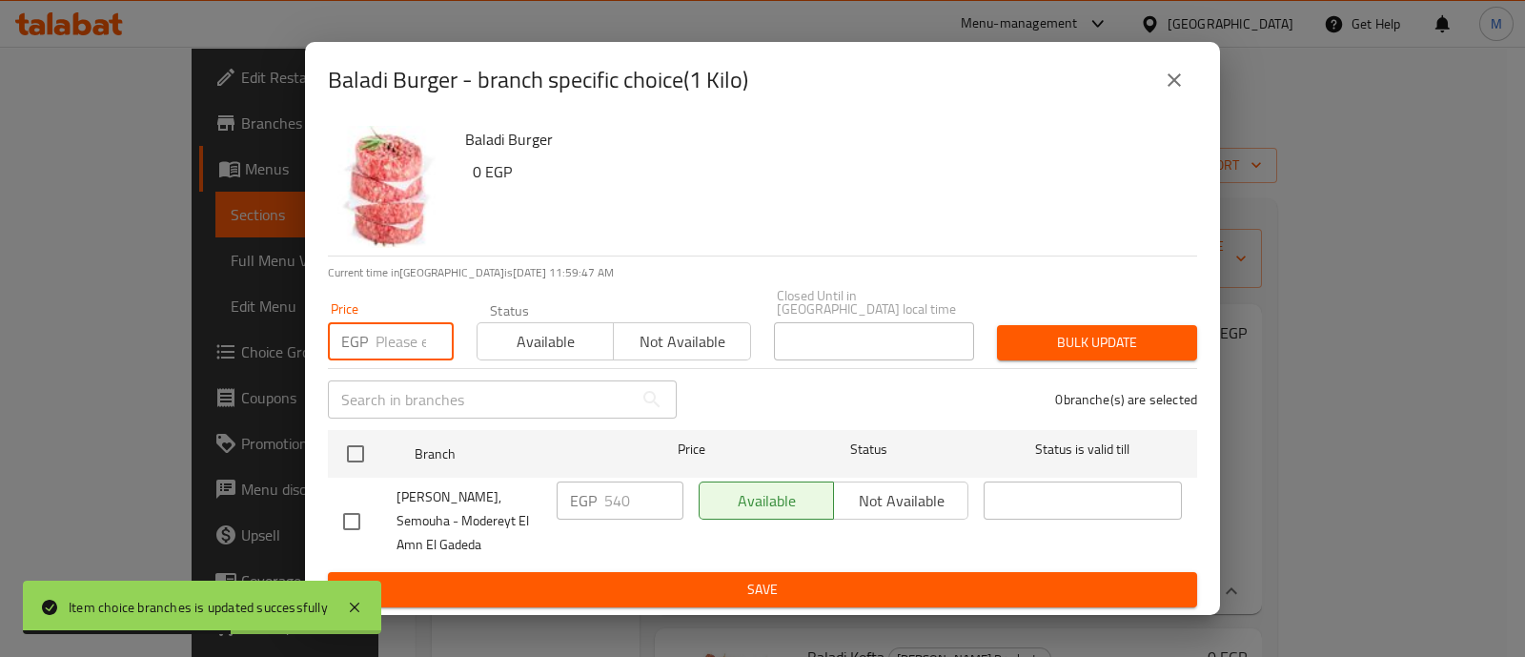
click at [386, 326] on input "number" at bounding box center [415, 341] width 78 height 38
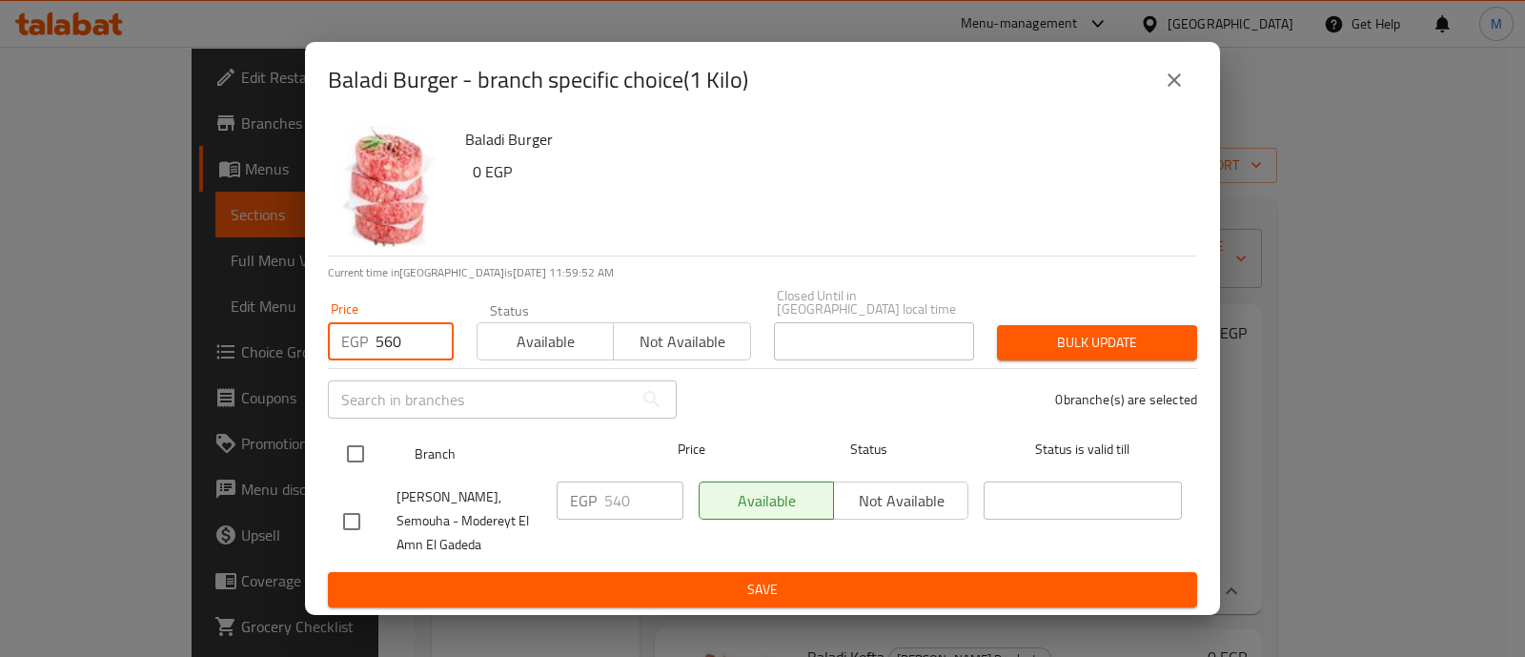
type input "560"
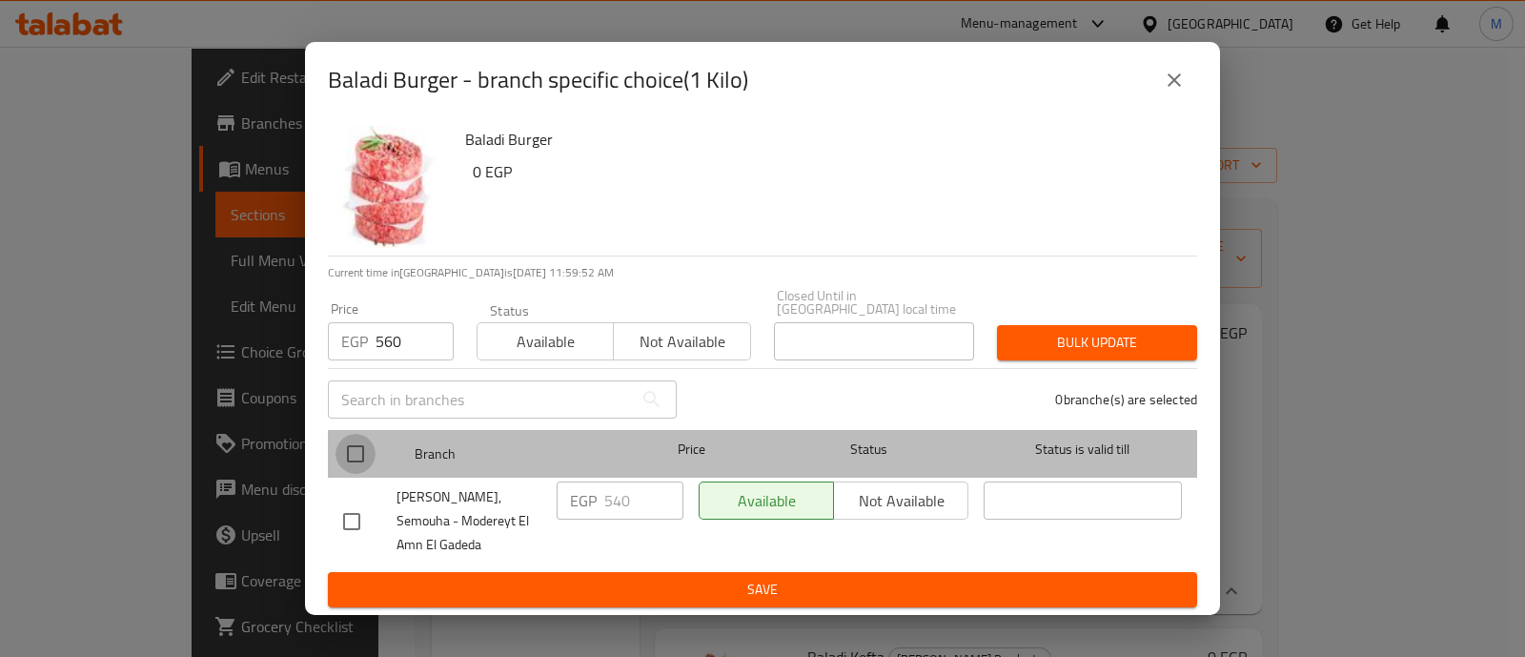
click at [348, 439] on input "checkbox" at bounding box center [356, 454] width 40 height 40
checkbox input "true"
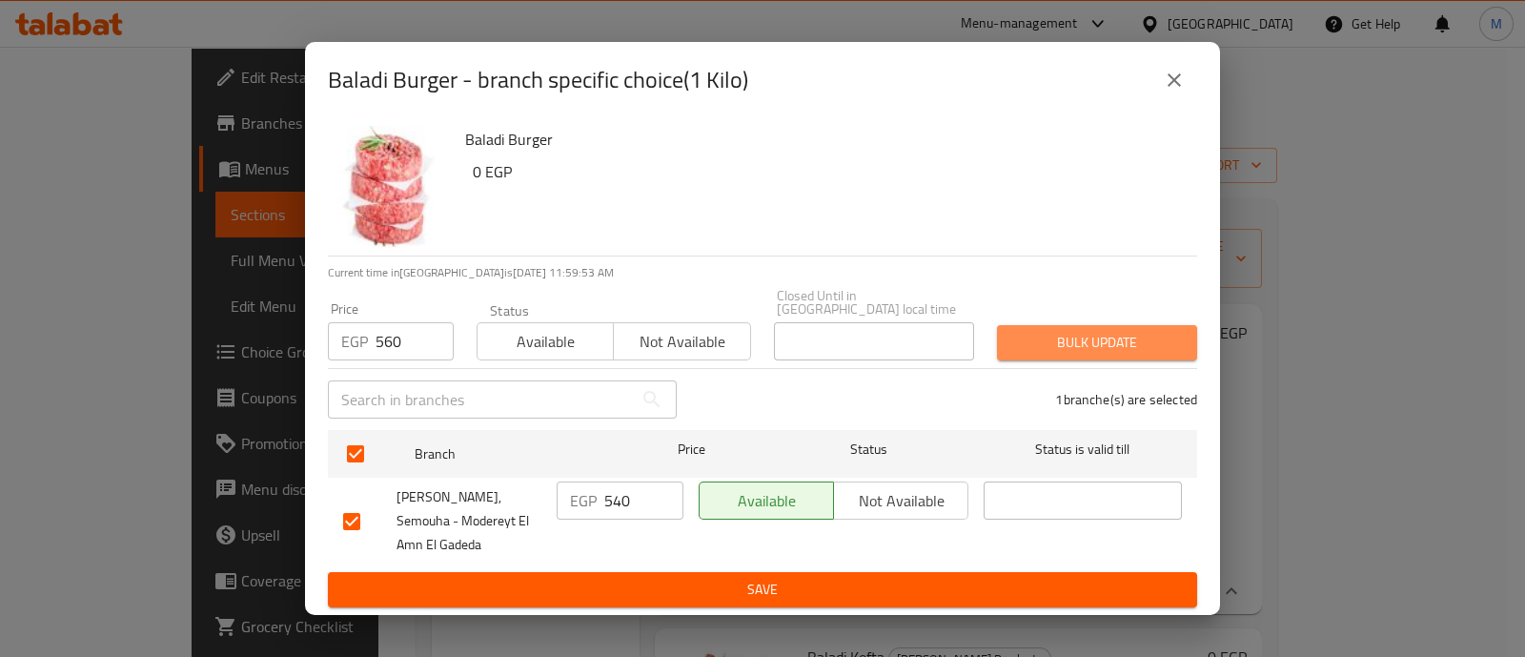
click at [1068, 331] on span "Bulk update" at bounding box center [1097, 343] width 170 height 24
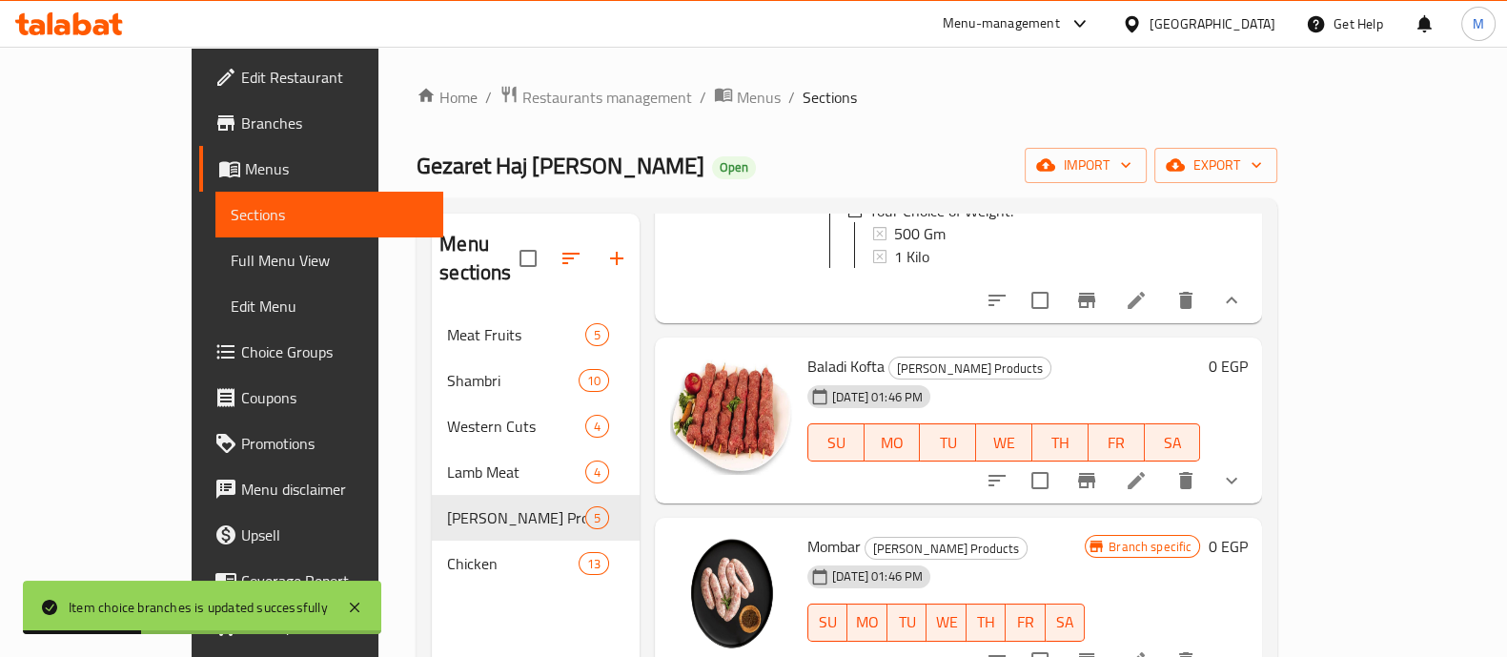
scroll to position [295, 0]
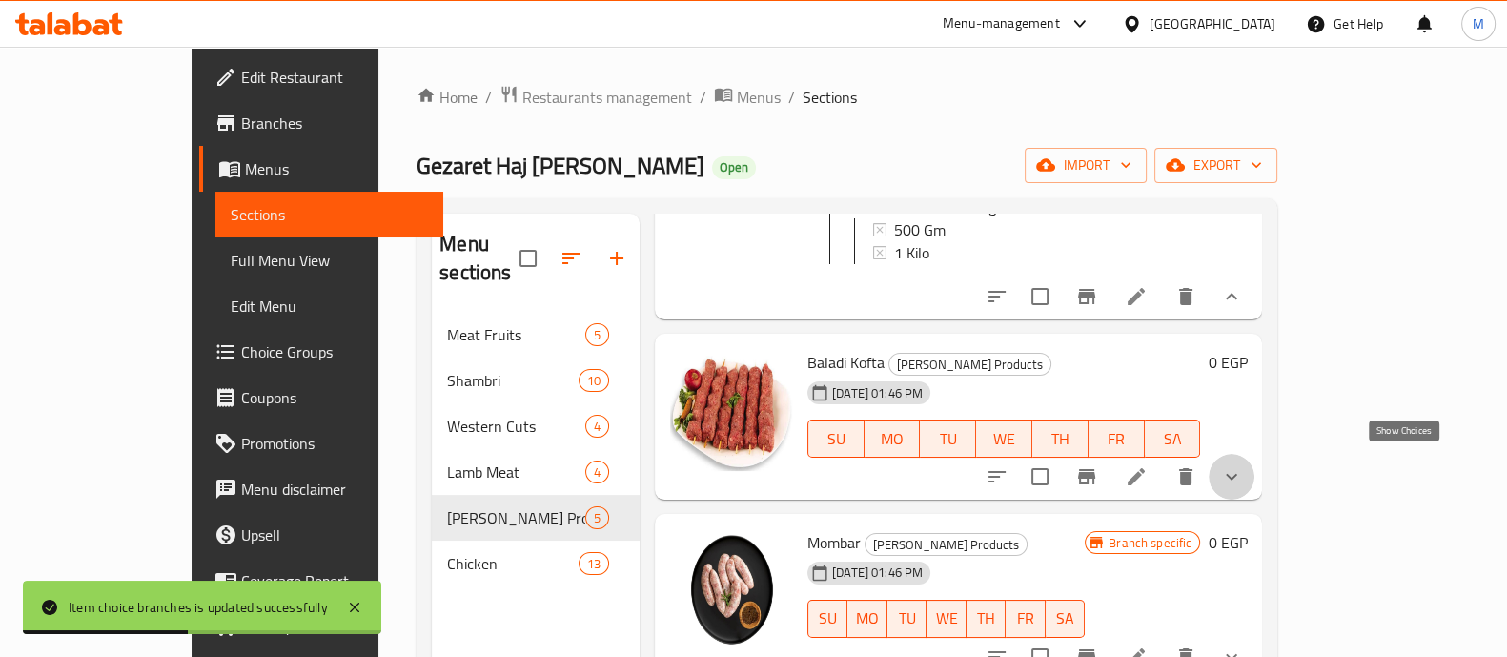
click at [1243, 469] on icon "show more" at bounding box center [1231, 476] width 23 height 23
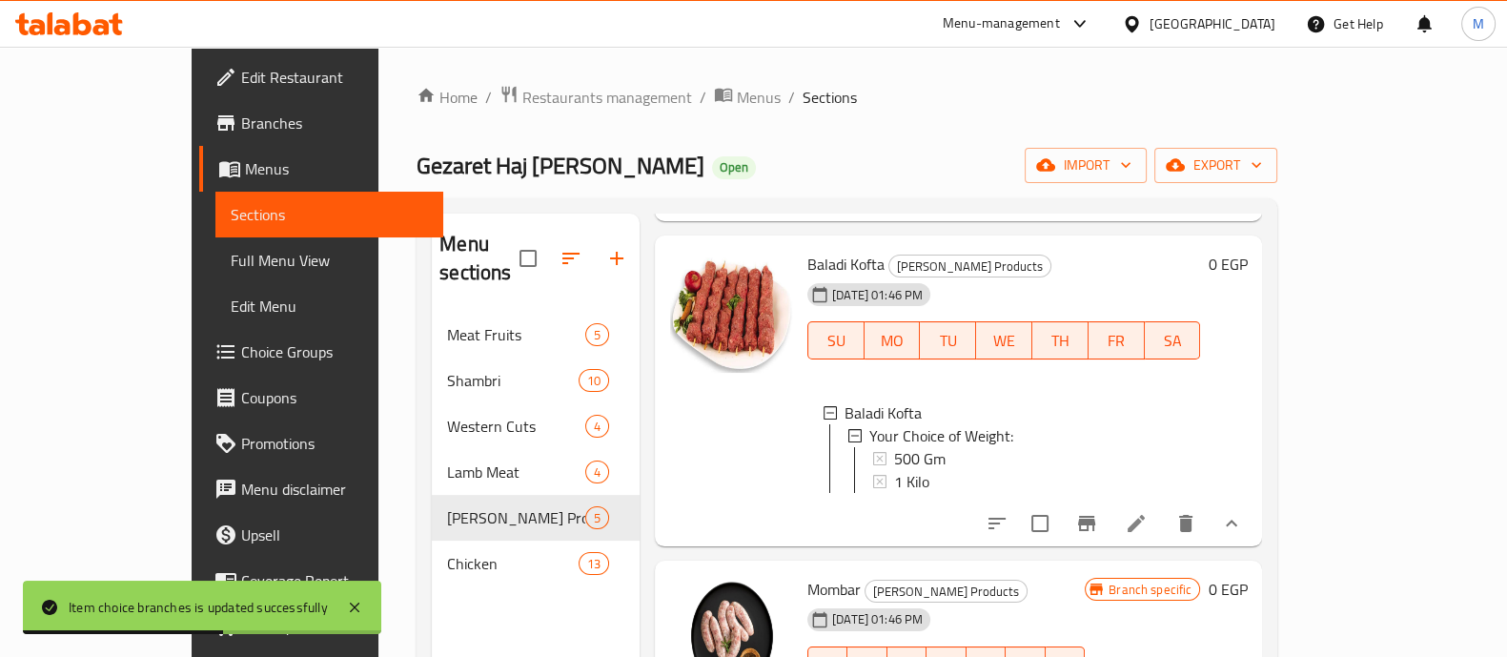
scroll to position [395, 0]
click at [921, 445] on div "500 Gm" at bounding box center [1039, 456] width 291 height 23
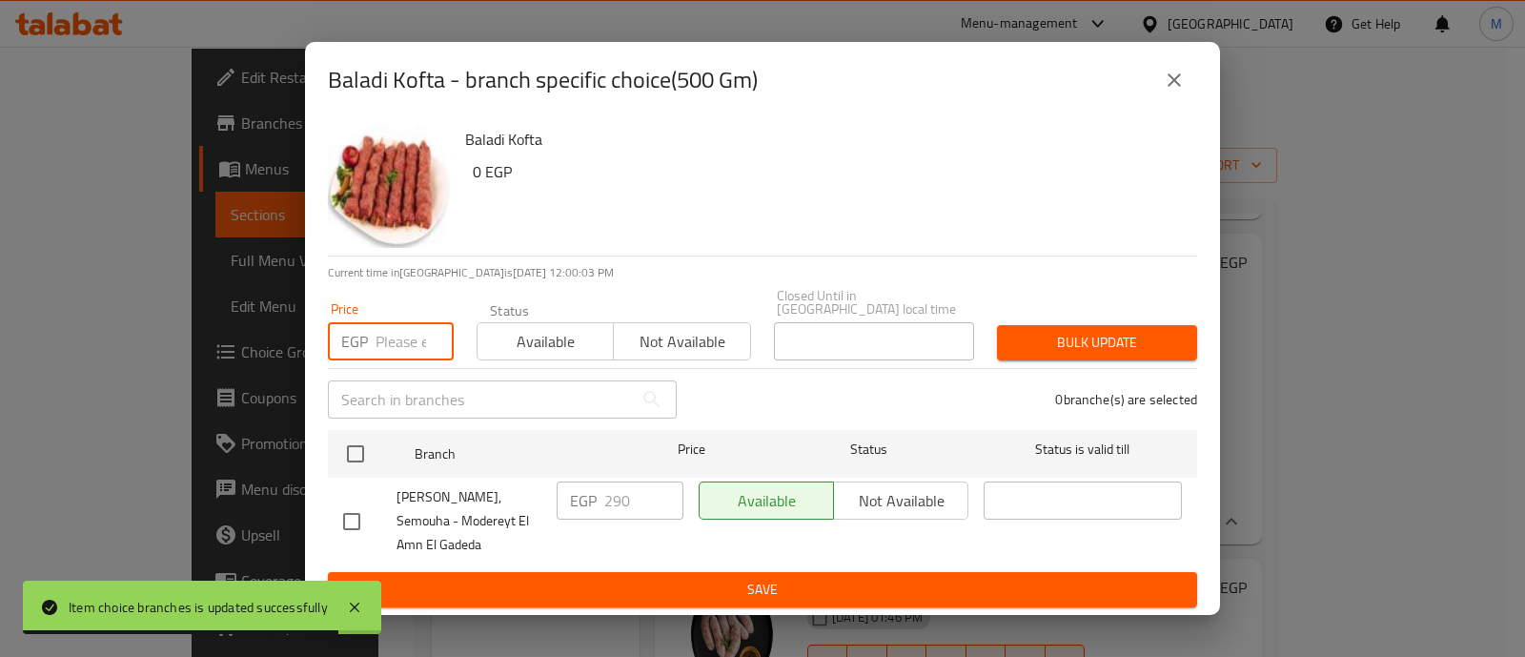
click at [378, 322] on input "number" at bounding box center [415, 341] width 78 height 38
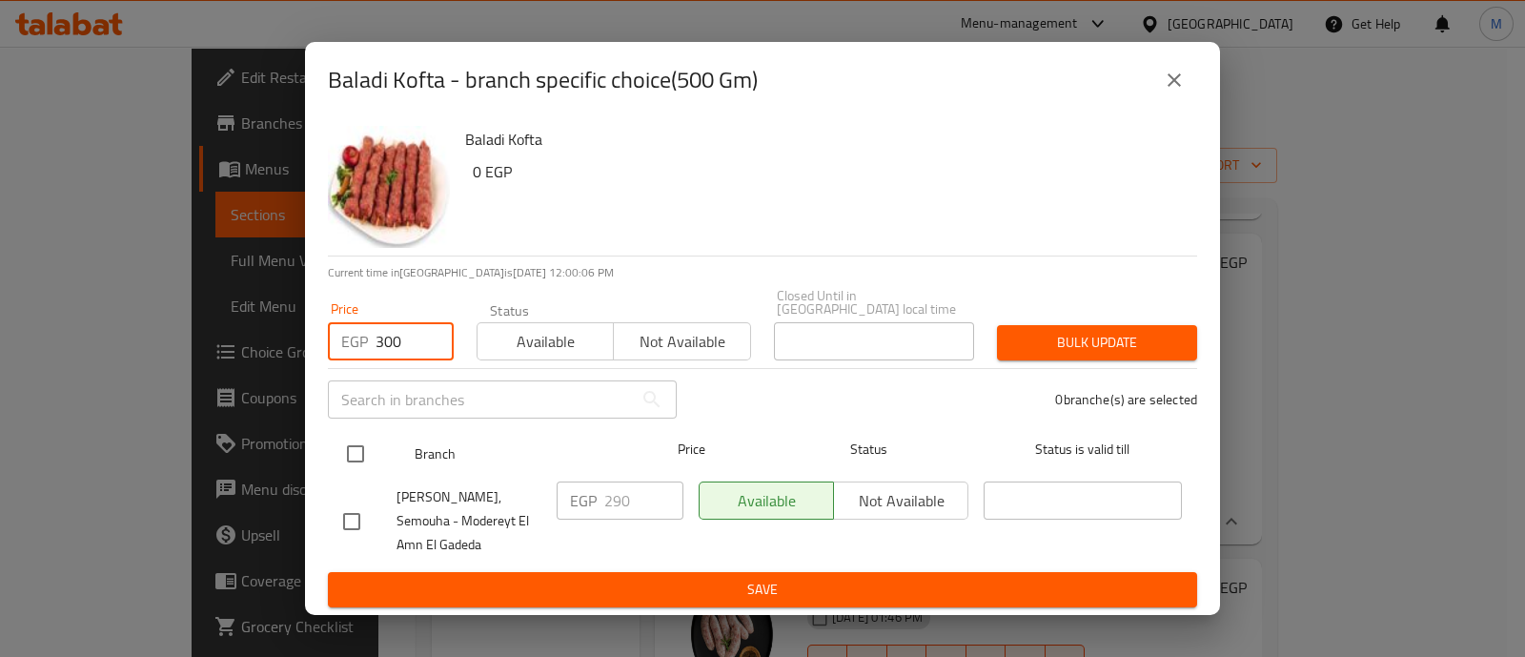
type input "300"
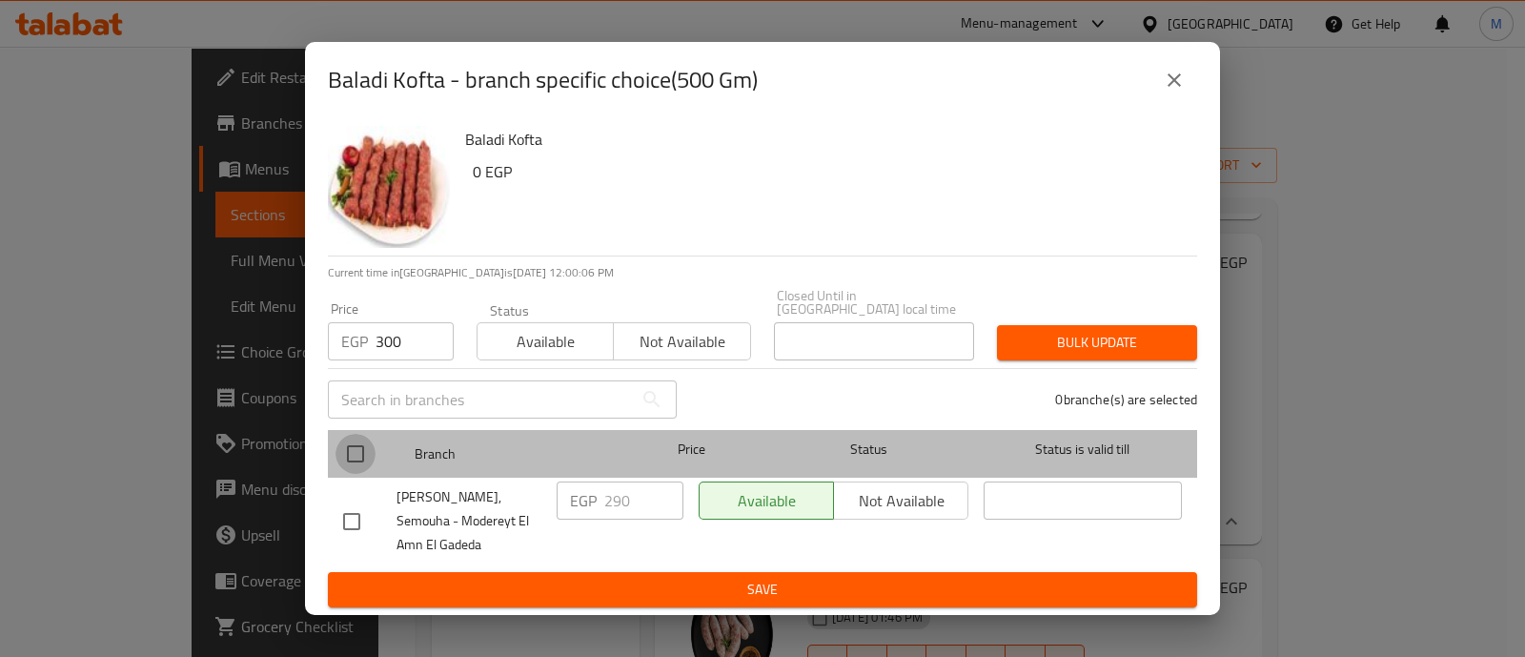
click at [349, 442] on input "checkbox" at bounding box center [356, 454] width 40 height 40
checkbox input "true"
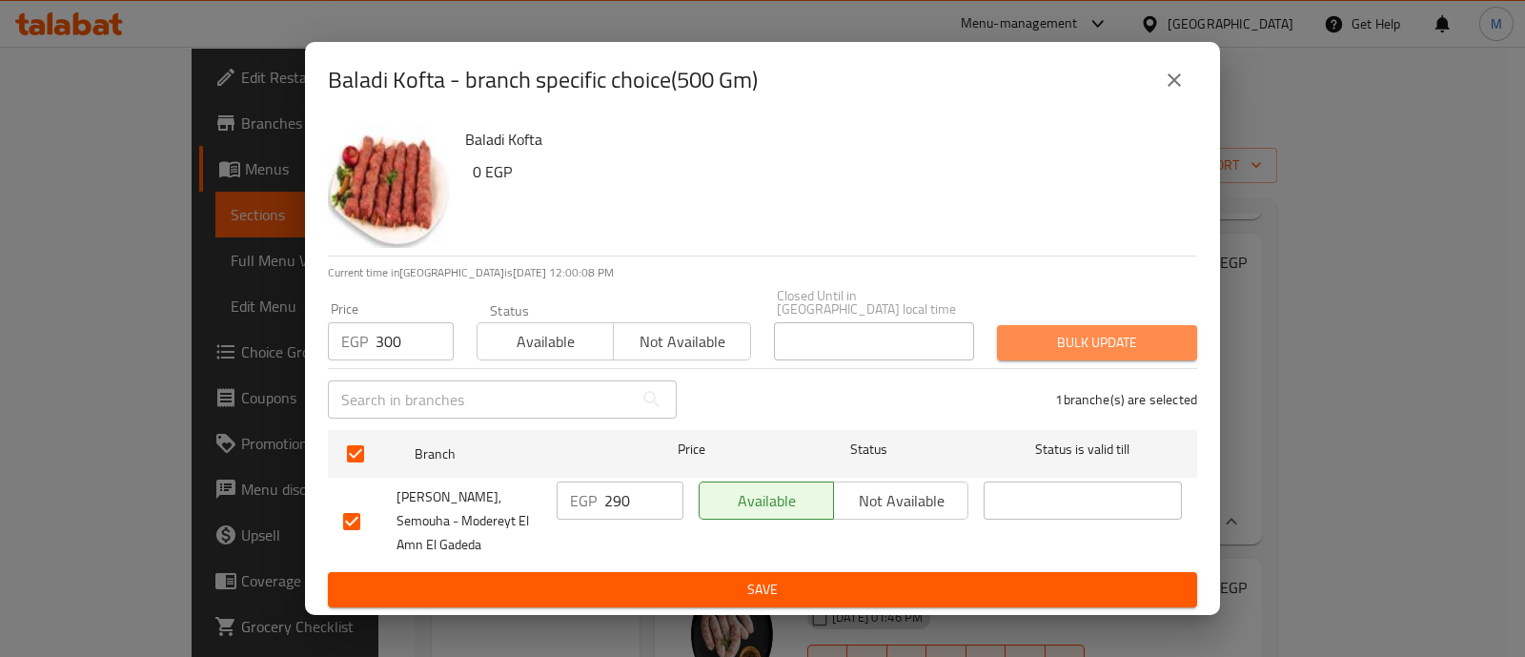
click at [1134, 331] on span "Bulk update" at bounding box center [1097, 343] width 170 height 24
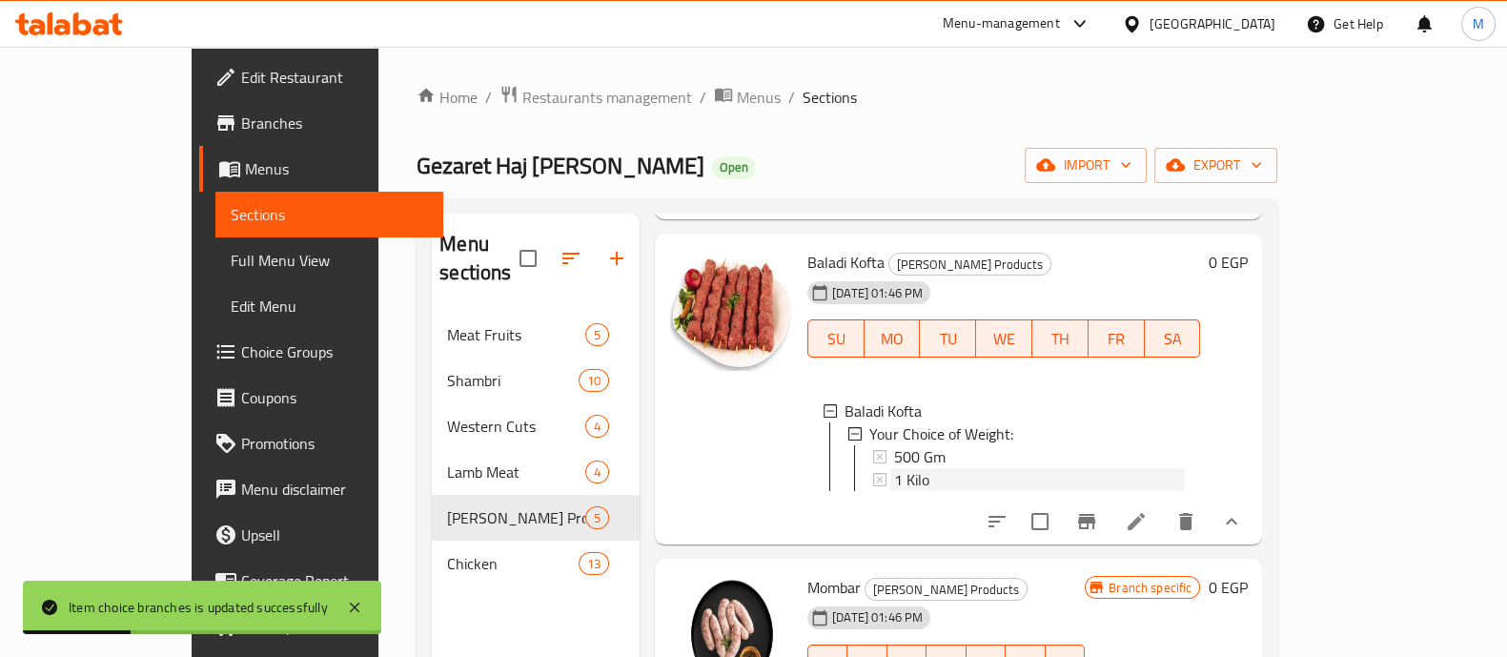
click at [894, 468] on span "1 Kilo" at bounding box center [911, 479] width 35 height 23
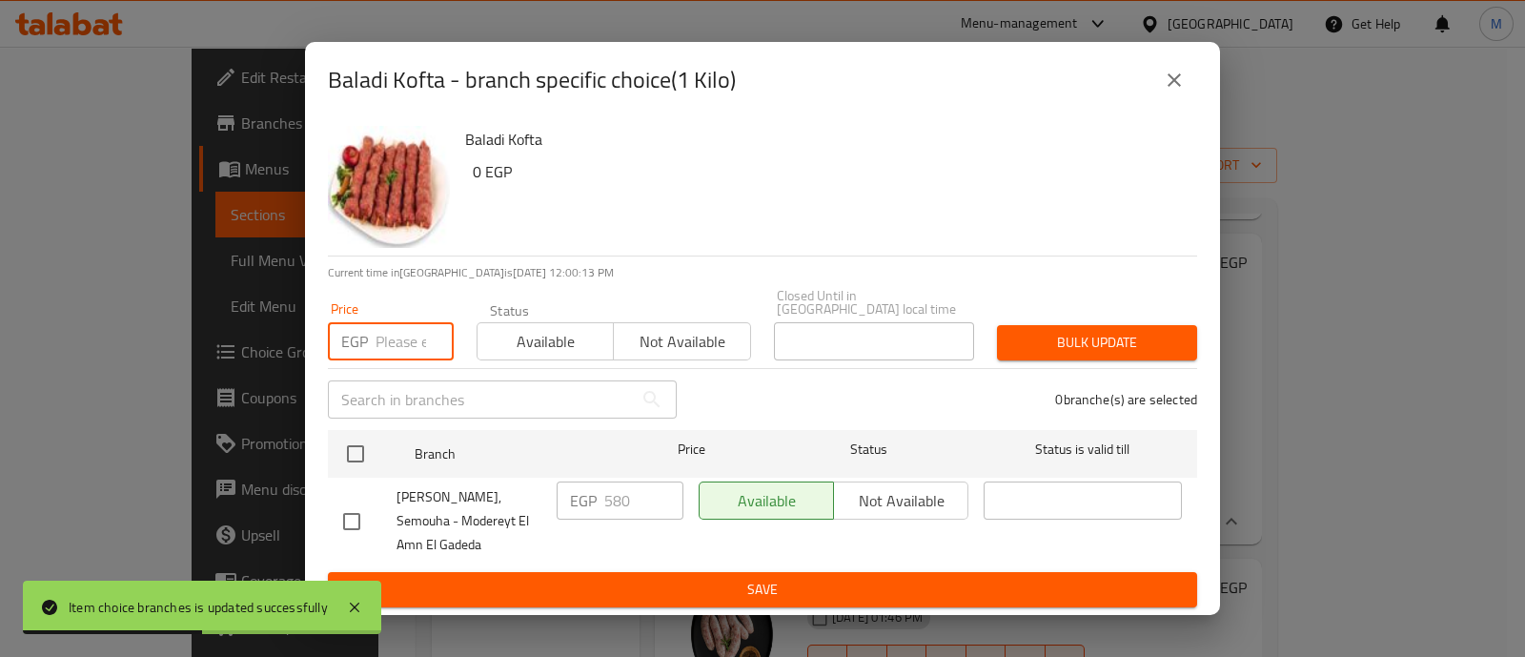
click at [385, 322] on input "number" at bounding box center [415, 341] width 78 height 38
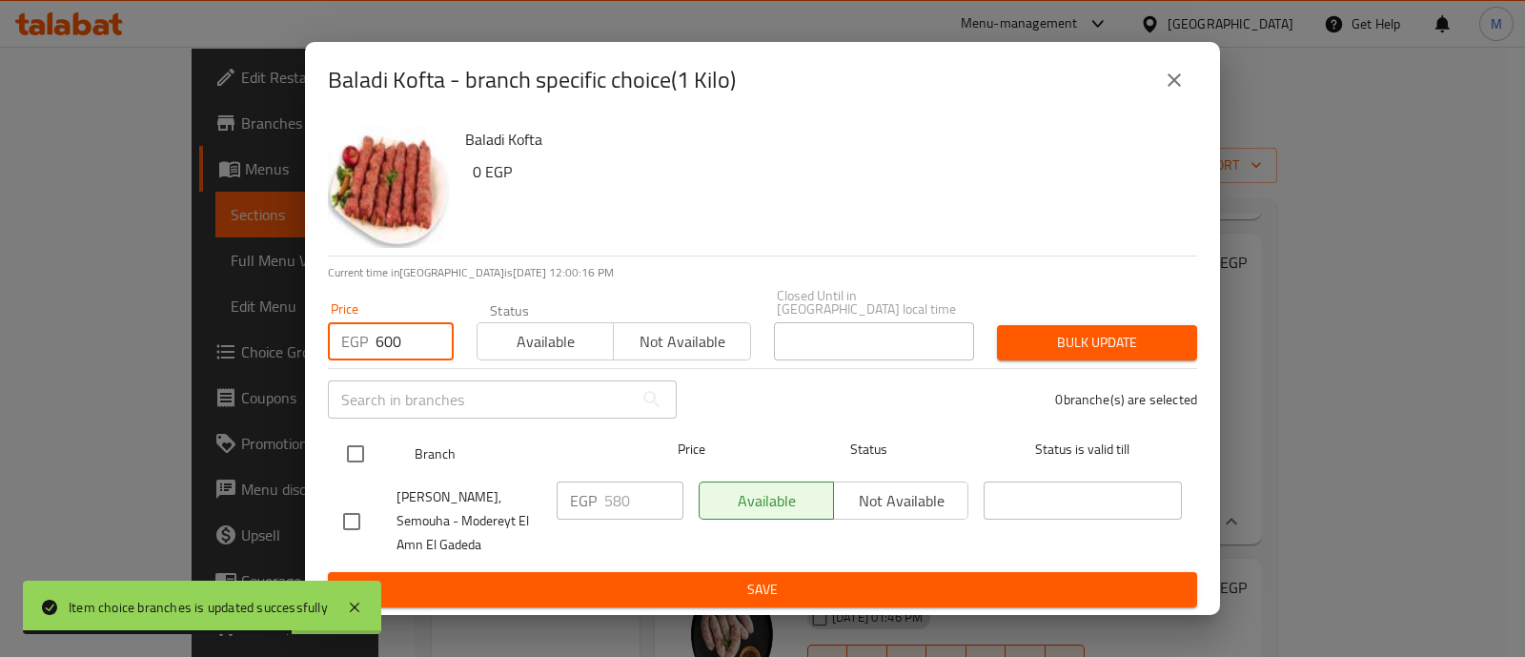
type input "600"
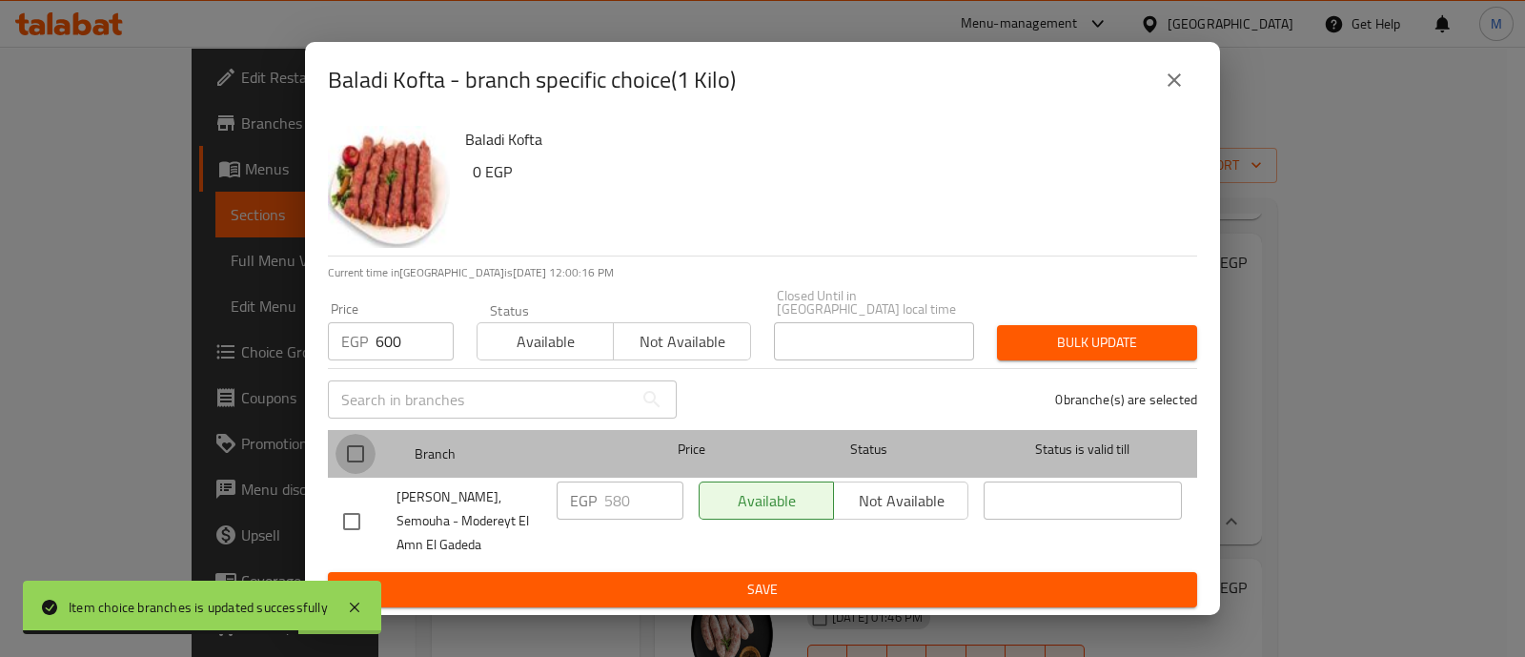
click at [357, 434] on input "checkbox" at bounding box center [356, 454] width 40 height 40
checkbox input "true"
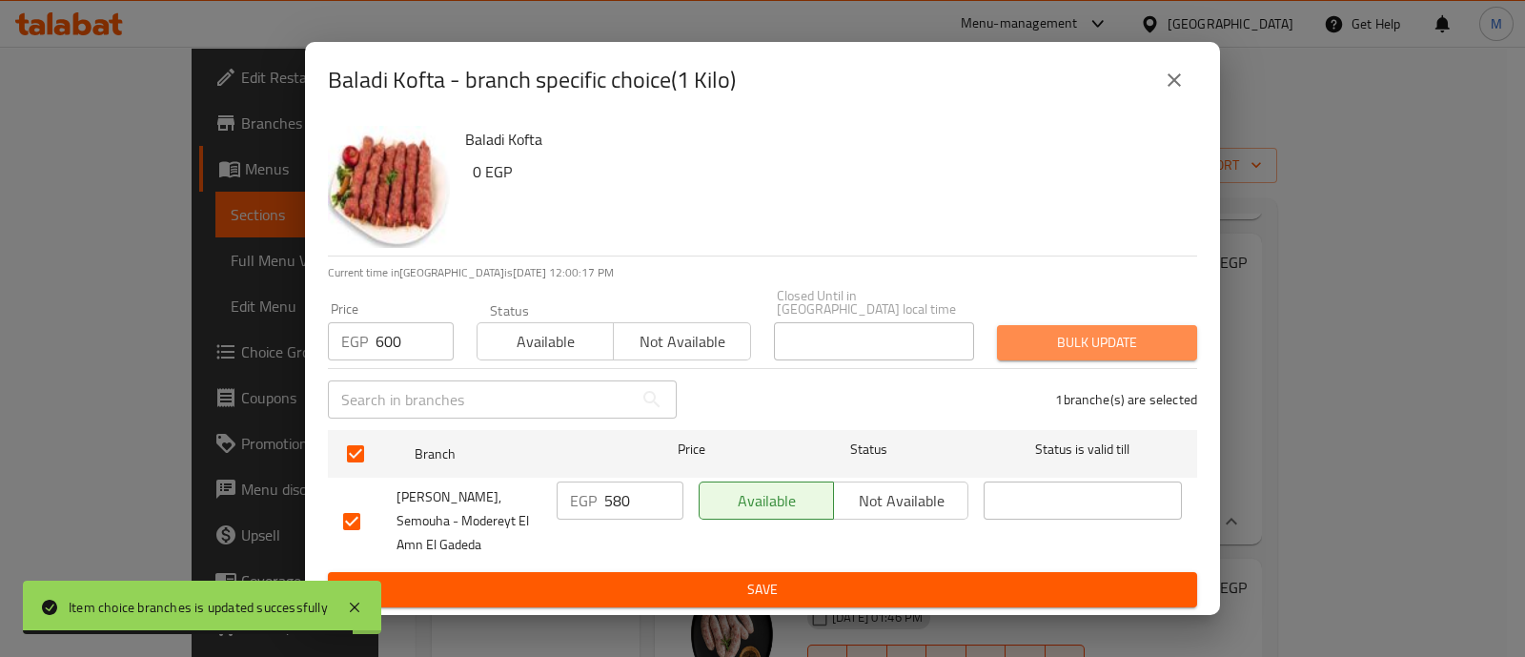
click at [1091, 331] on span "Bulk update" at bounding box center [1097, 343] width 170 height 24
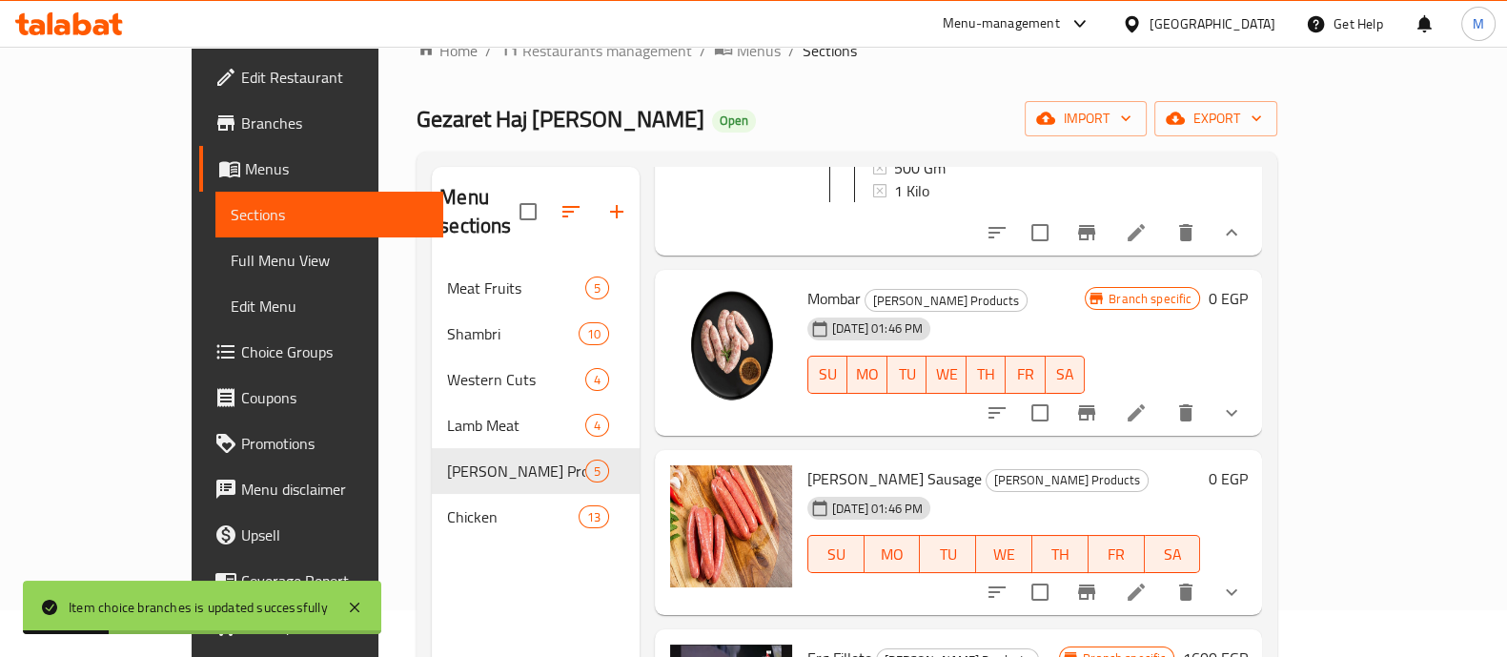
scroll to position [49, 0]
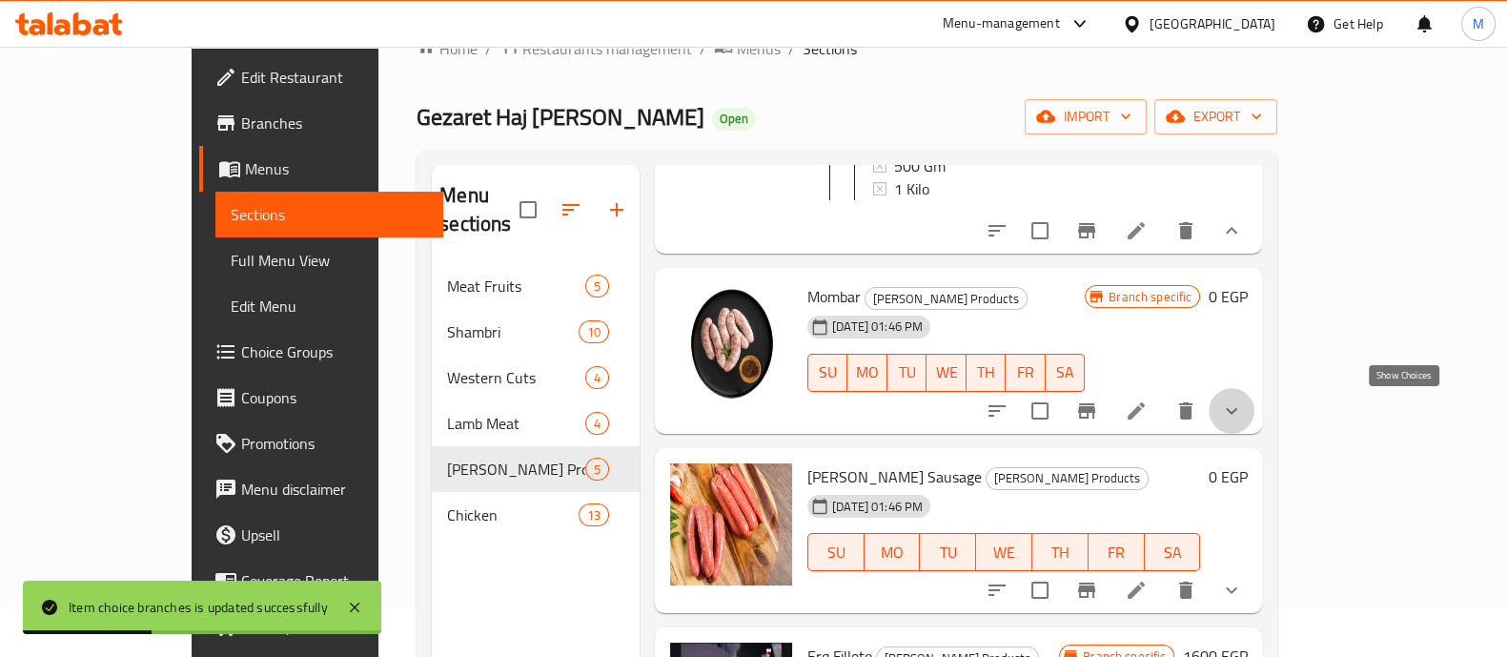
click at [1237, 412] on icon "show more" at bounding box center [1231, 410] width 11 height 7
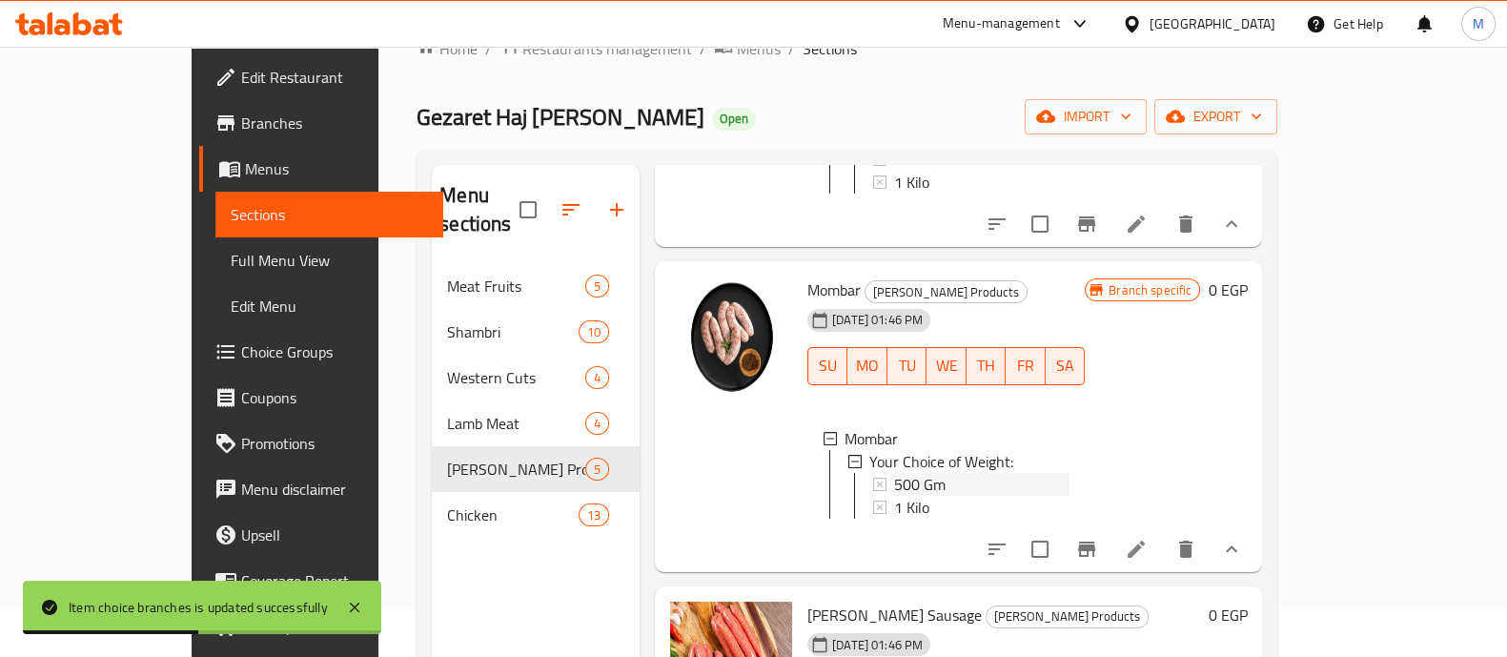
click at [918, 480] on div "500 Gm" at bounding box center [981, 484] width 175 height 23
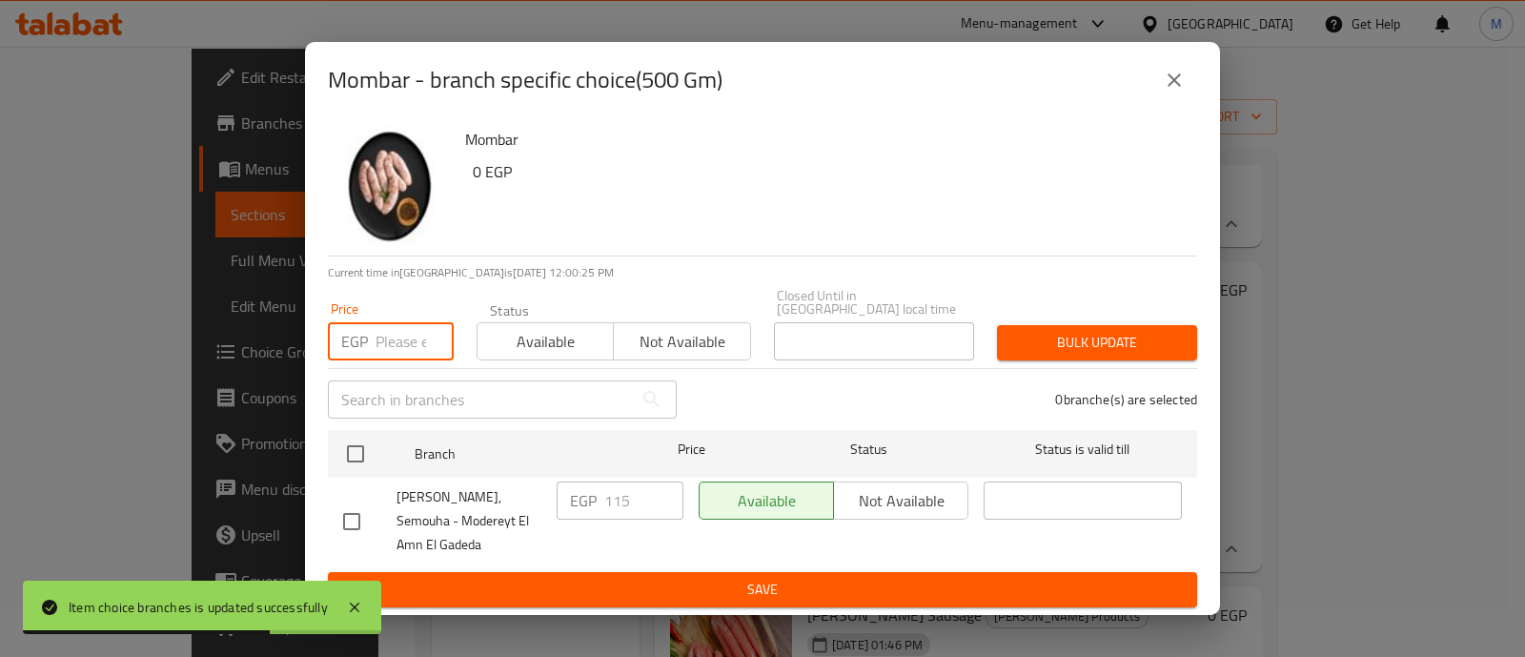
click at [407, 327] on input "number" at bounding box center [415, 341] width 78 height 38
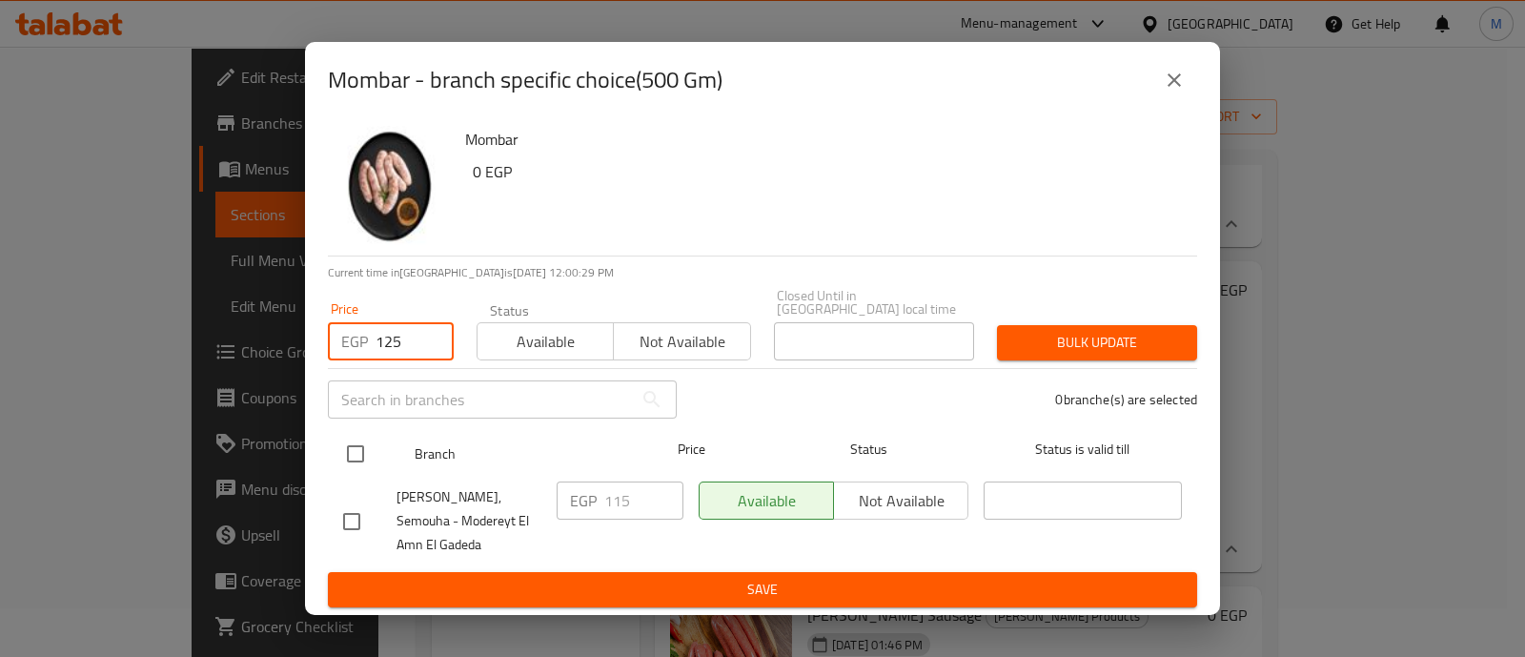
type input "125"
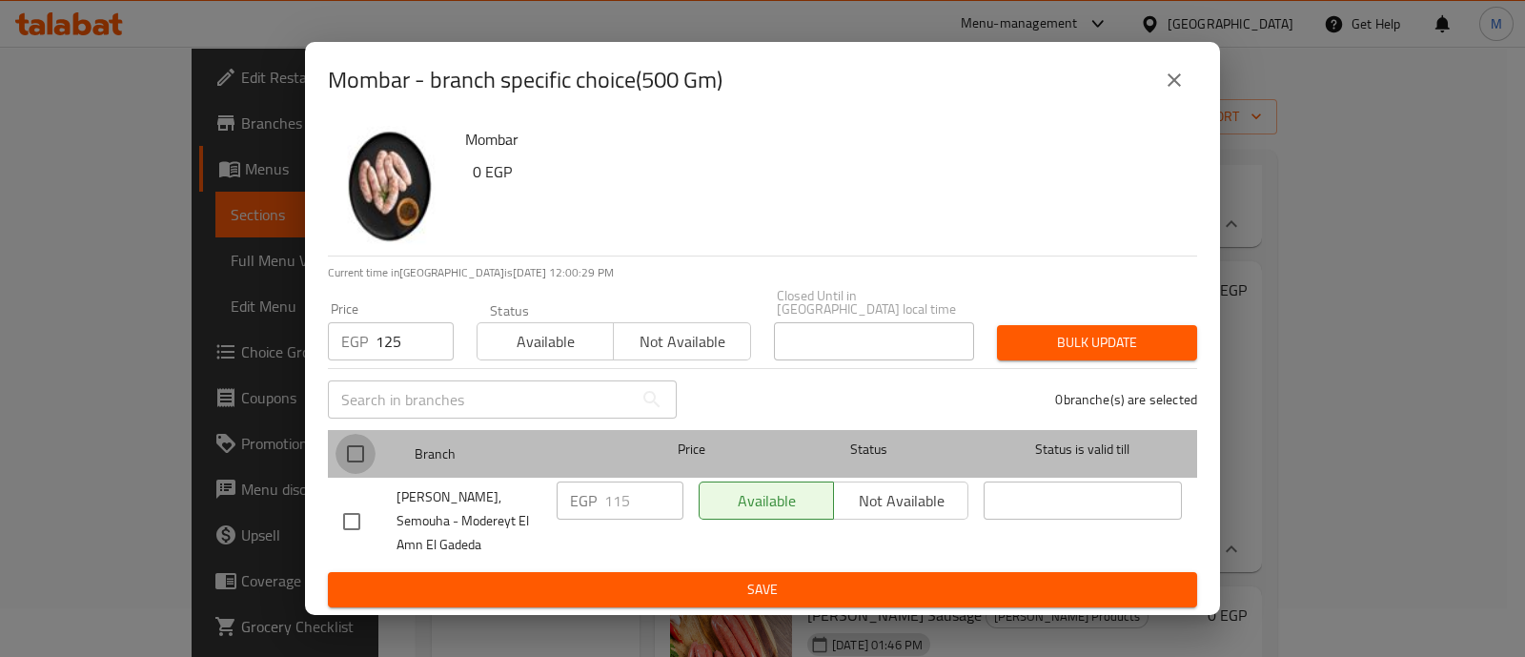
click at [351, 446] on input "checkbox" at bounding box center [356, 454] width 40 height 40
checkbox input "true"
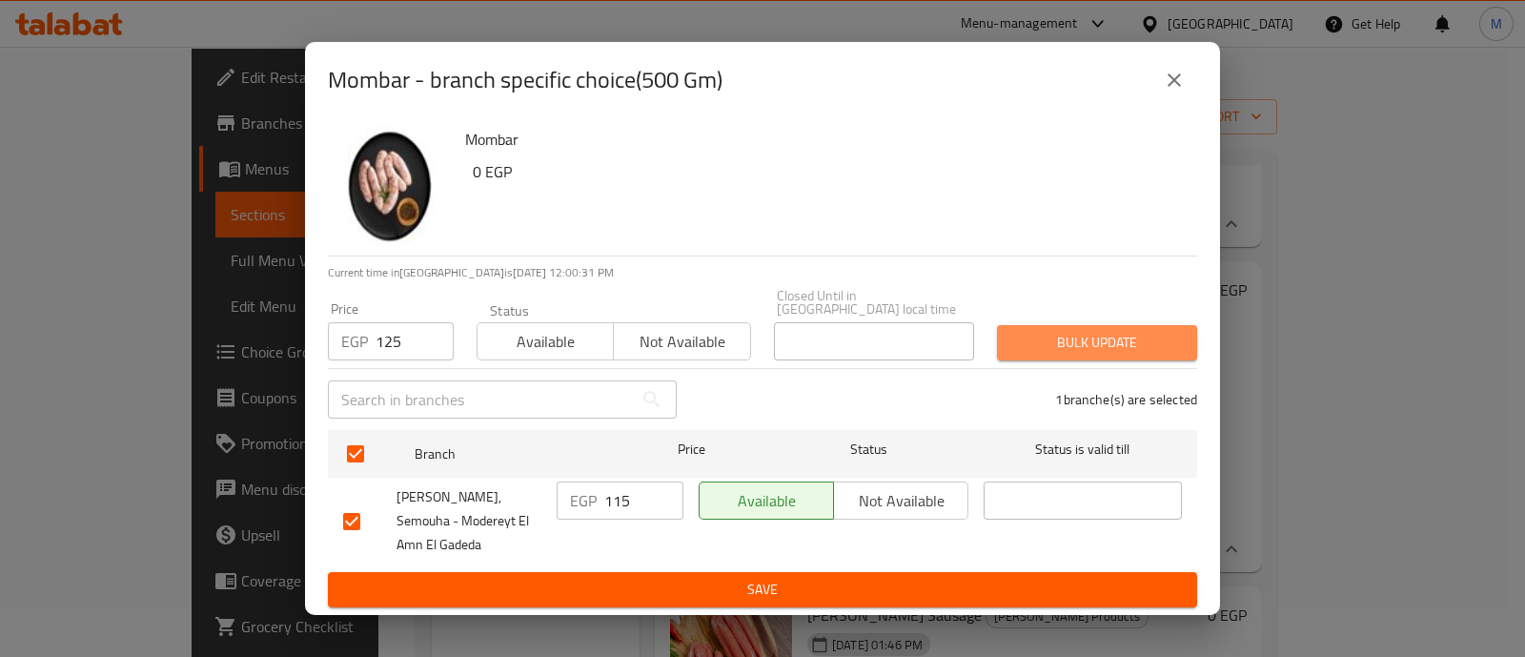
click at [1090, 333] on span "Bulk update" at bounding box center [1097, 343] width 170 height 24
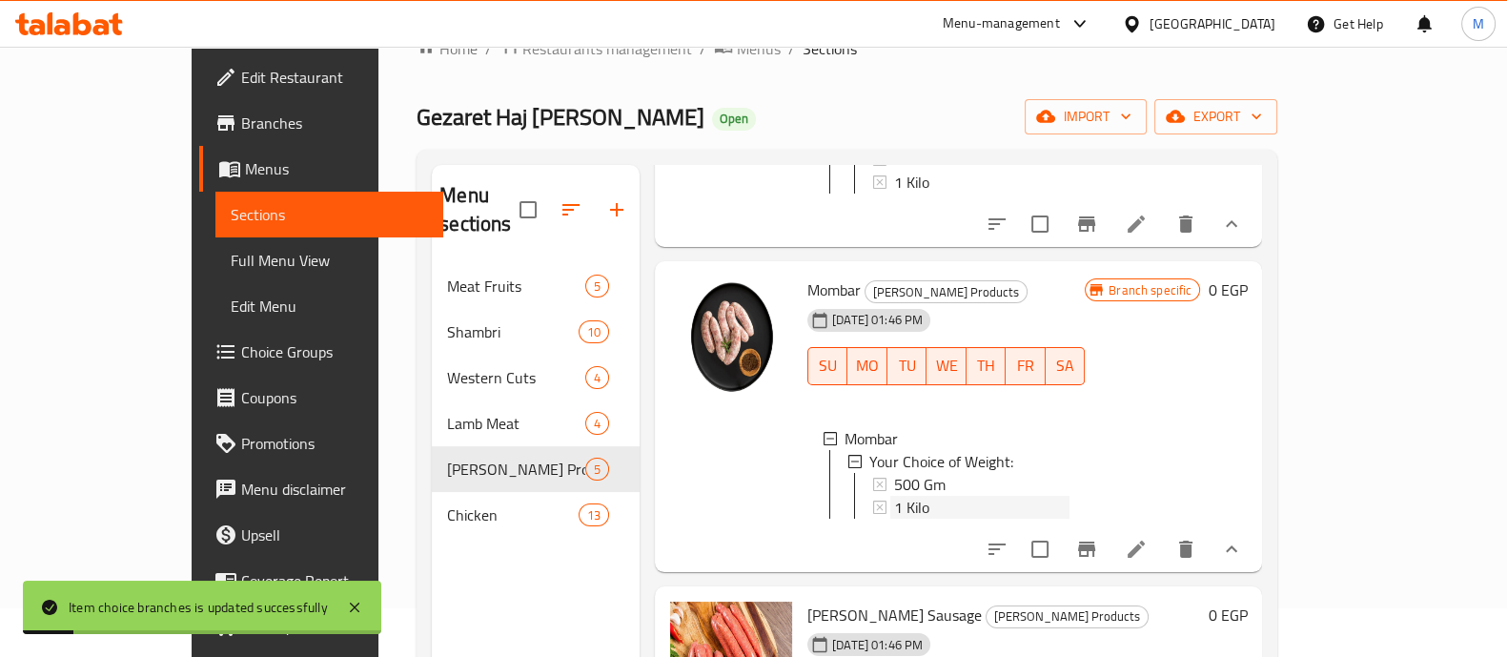
click at [894, 512] on div "1 Kilo" at bounding box center [981, 507] width 175 height 23
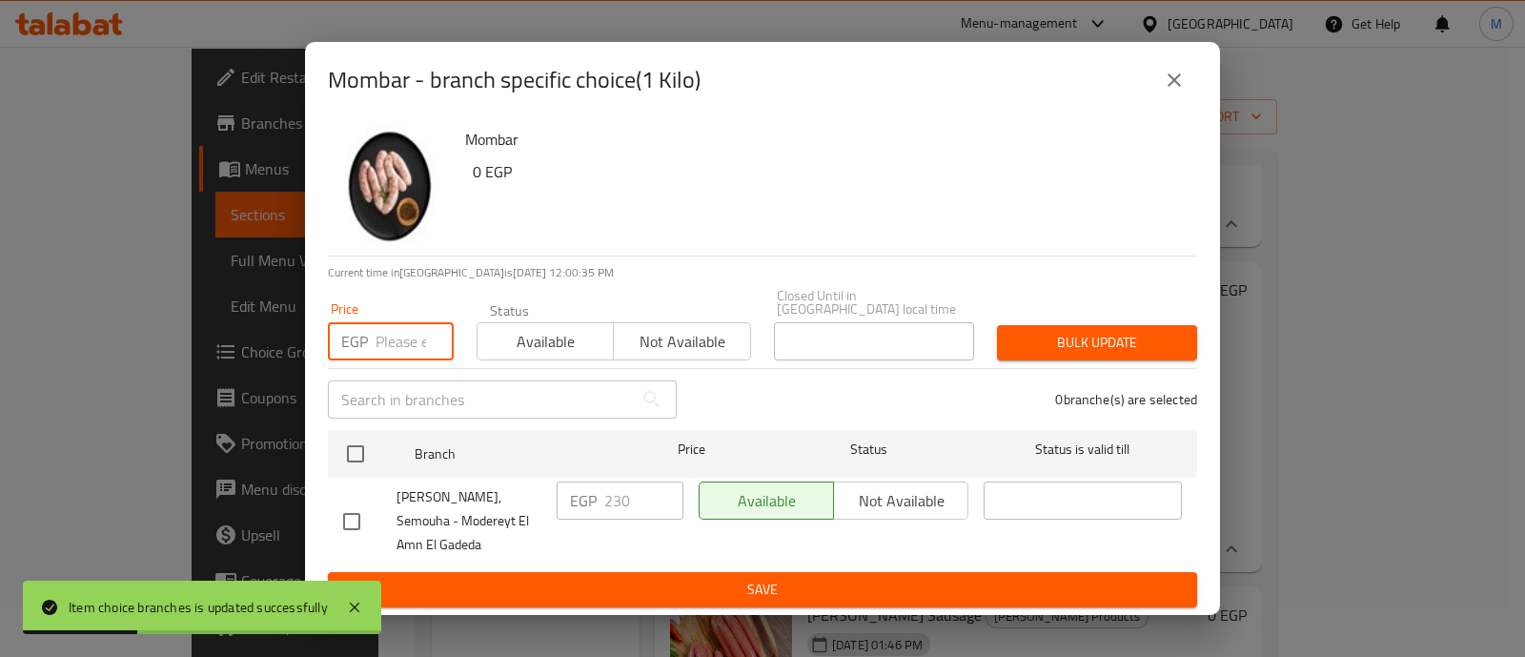
click at [393, 324] on input "number" at bounding box center [415, 341] width 78 height 38
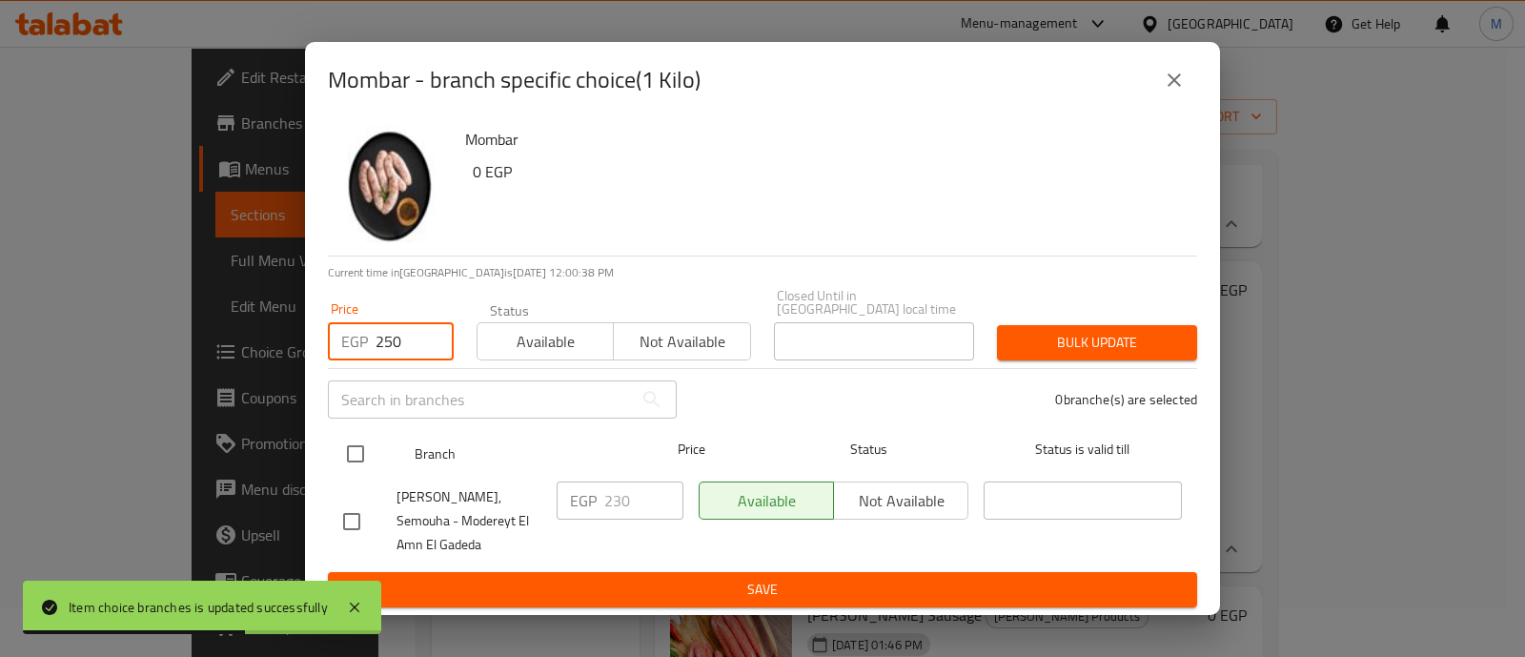
type input "250"
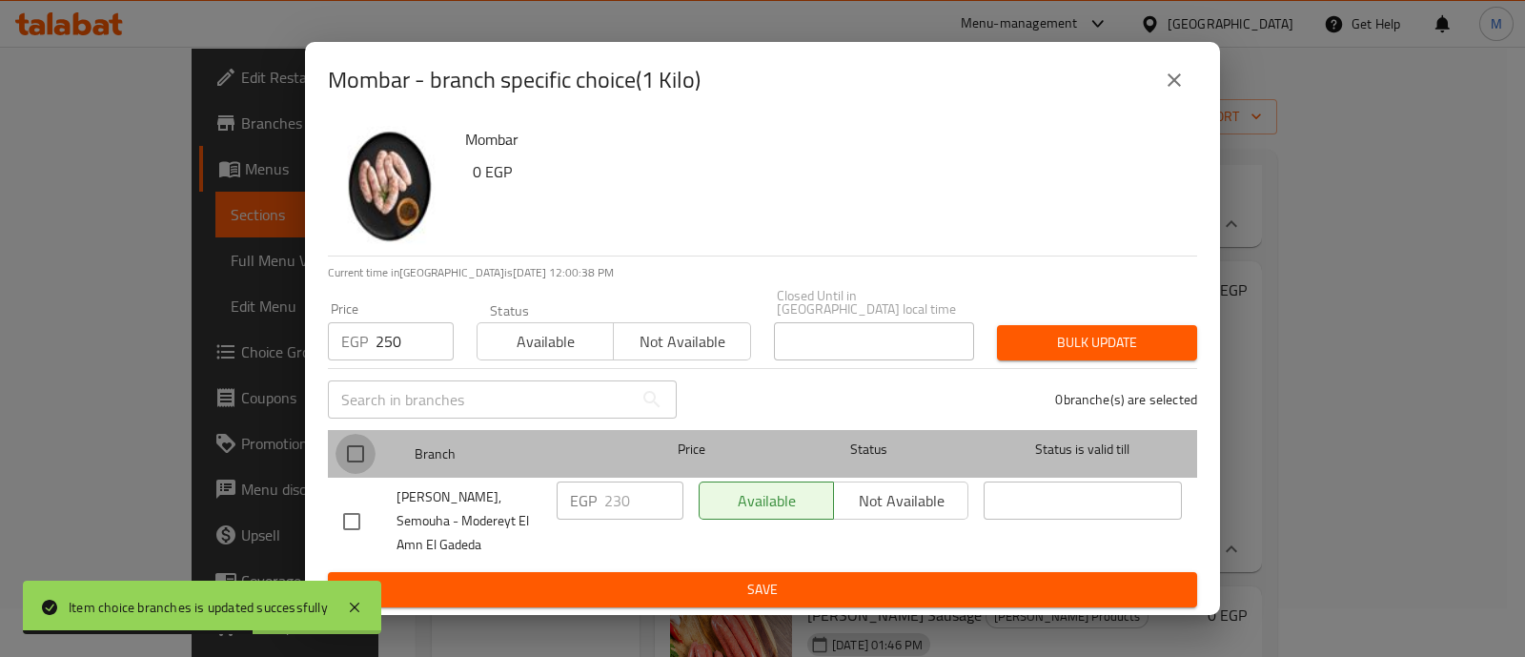
click at [355, 437] on input "checkbox" at bounding box center [356, 454] width 40 height 40
checkbox input "true"
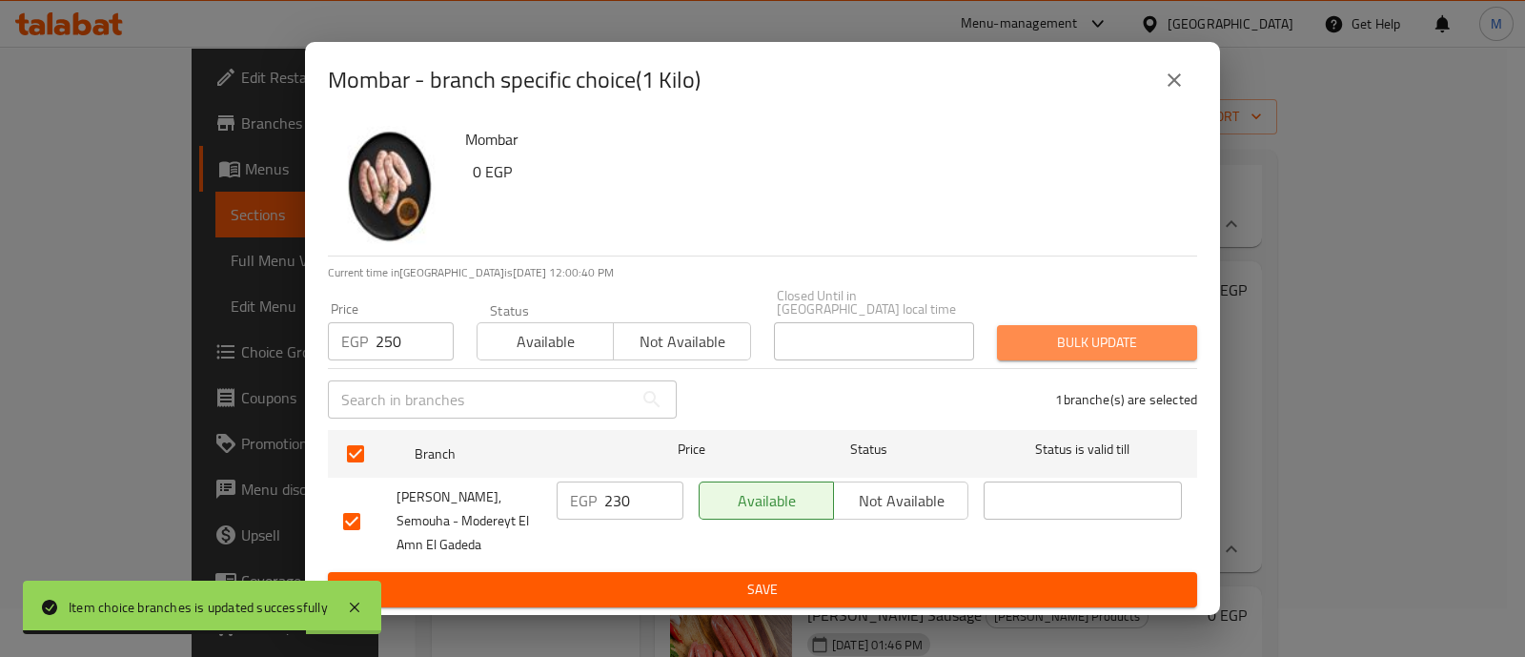
click at [1082, 331] on span "Bulk update" at bounding box center [1097, 343] width 170 height 24
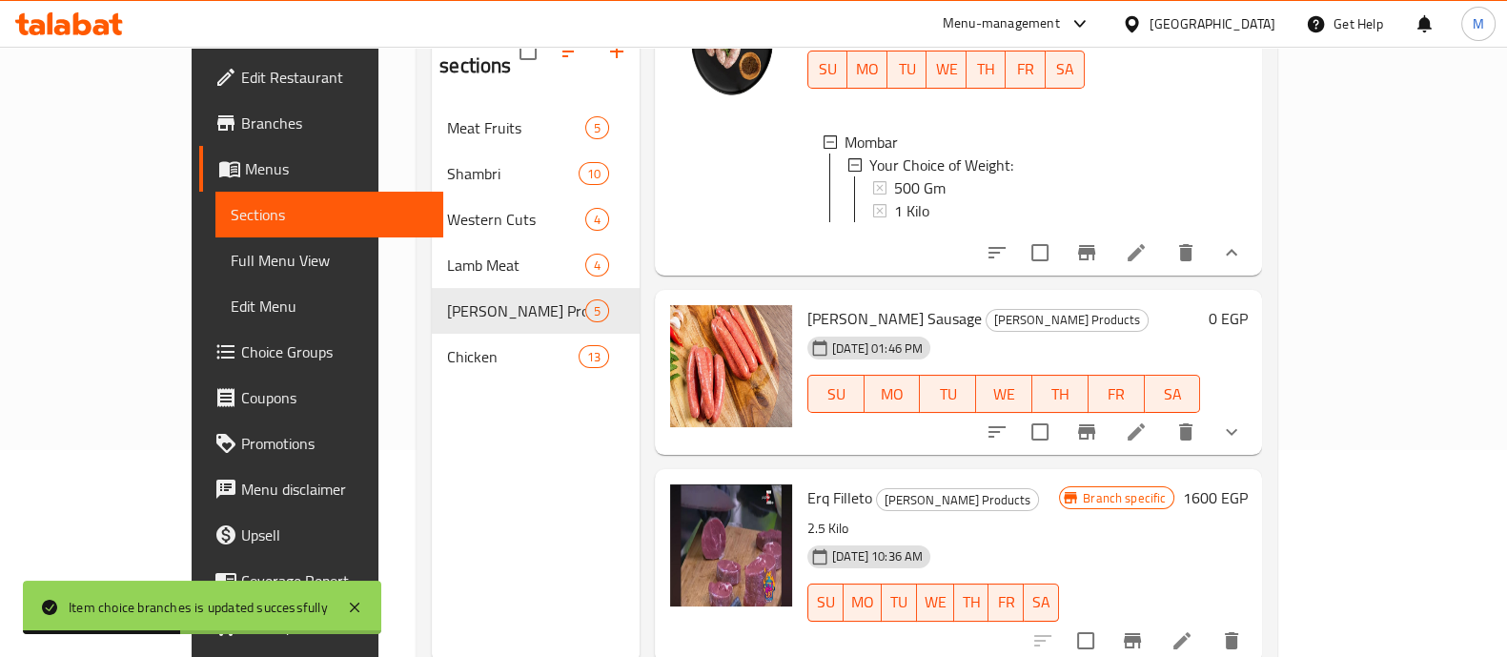
scroll to position [209, 0]
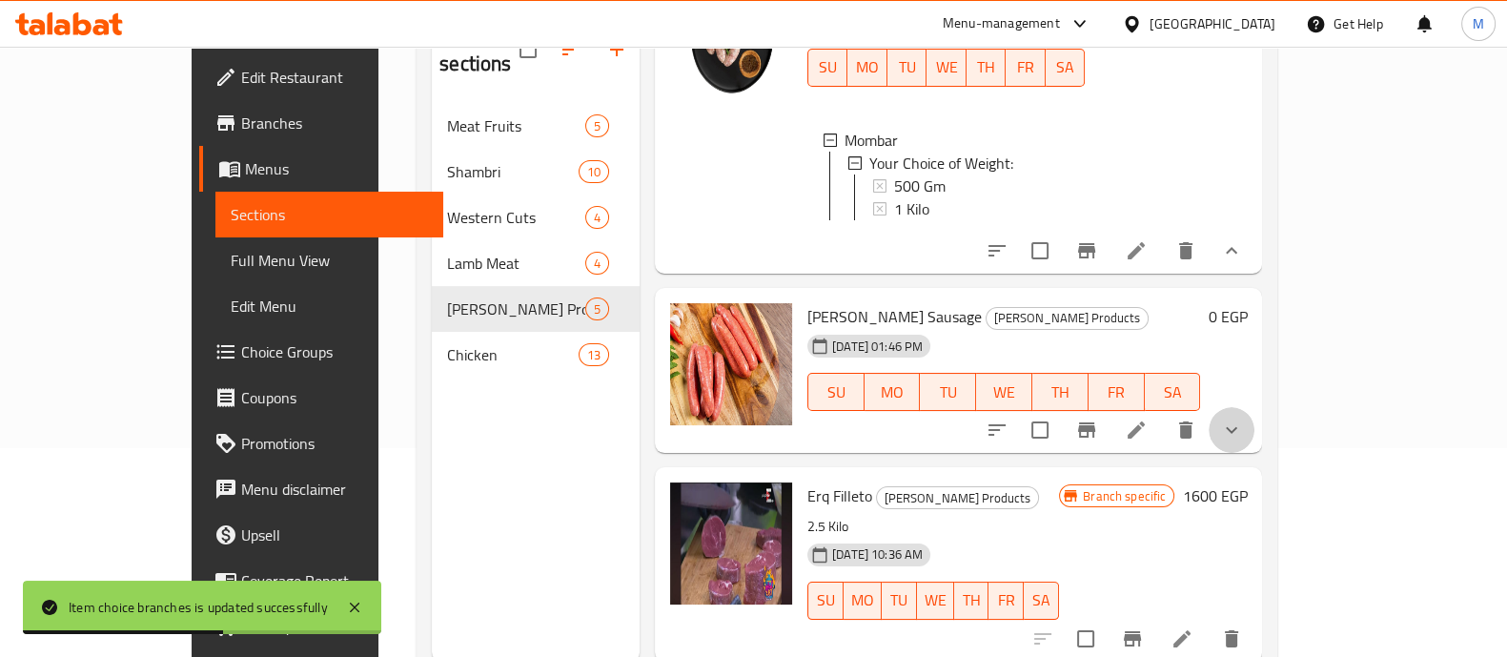
click at [1255, 441] on button "show more" at bounding box center [1232, 430] width 46 height 46
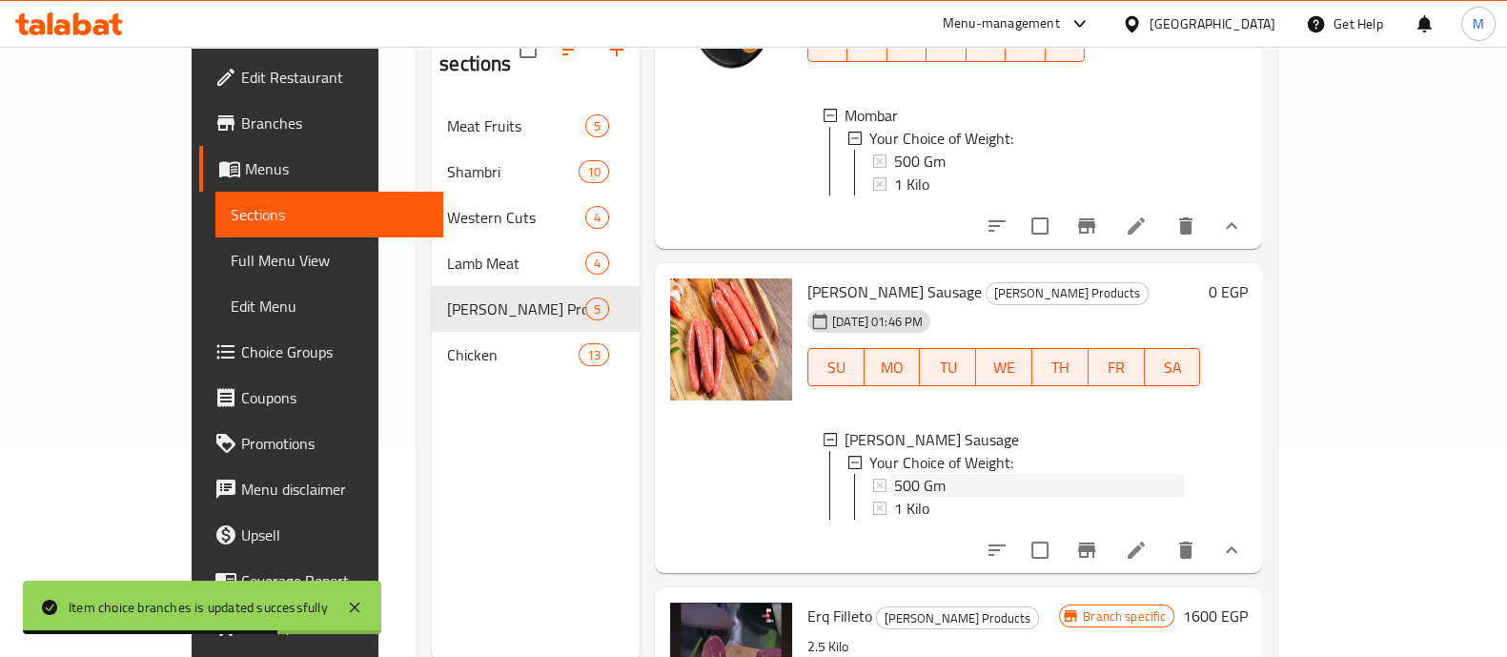
click at [913, 497] on div "500 Gm" at bounding box center [1039, 485] width 291 height 23
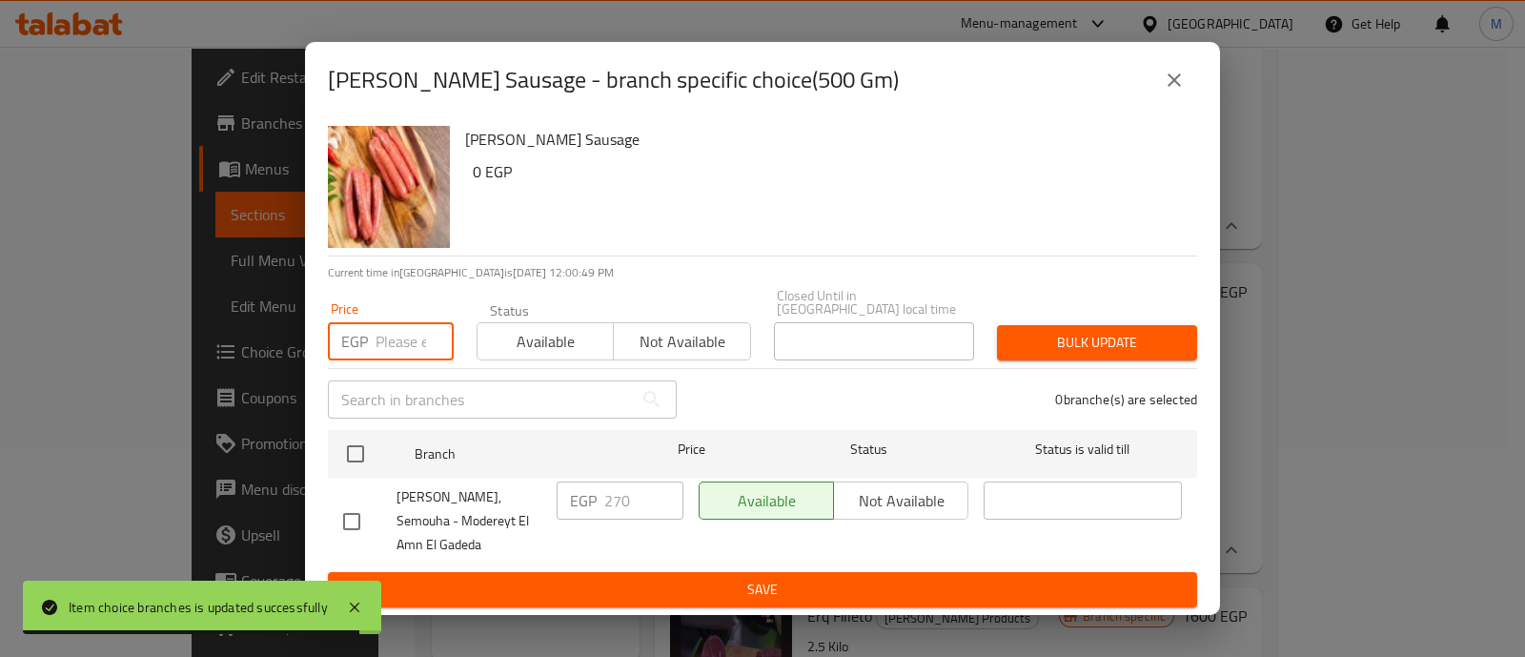
click at [387, 325] on input "number" at bounding box center [415, 341] width 78 height 38
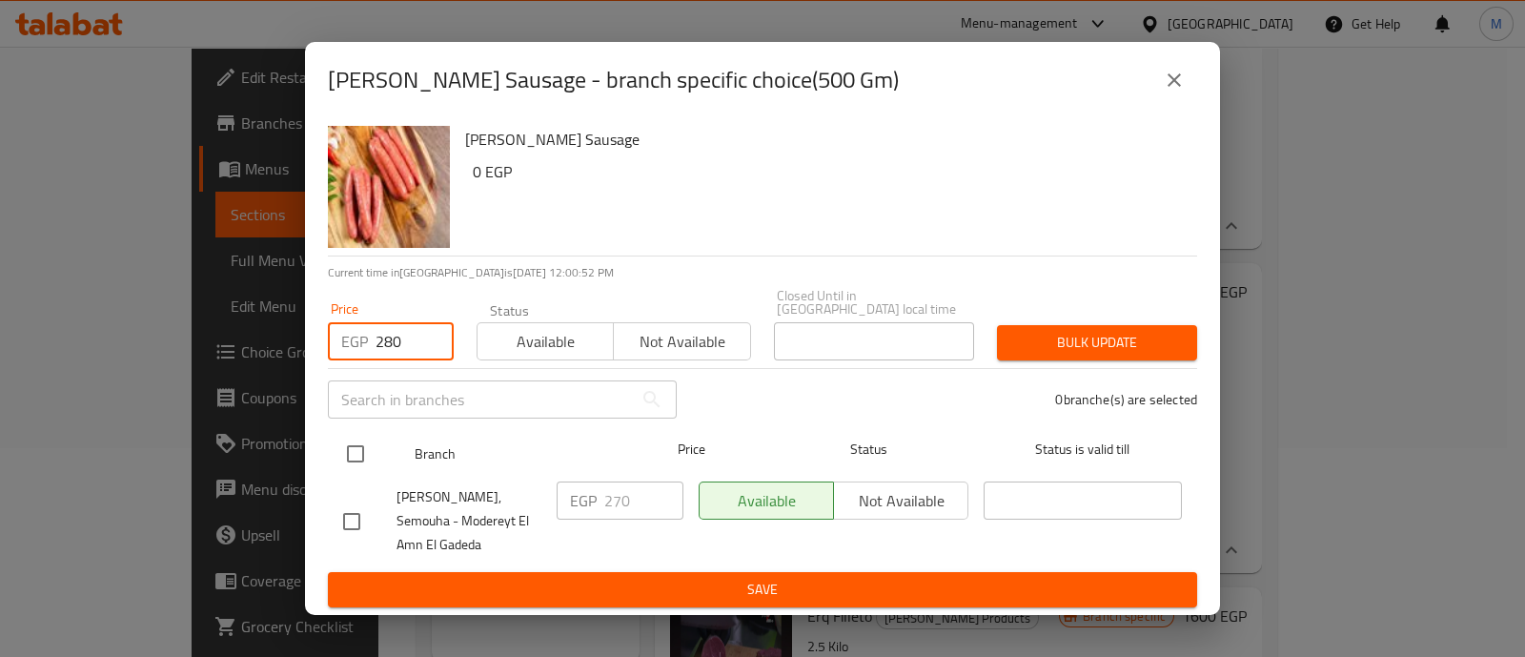
type input "280"
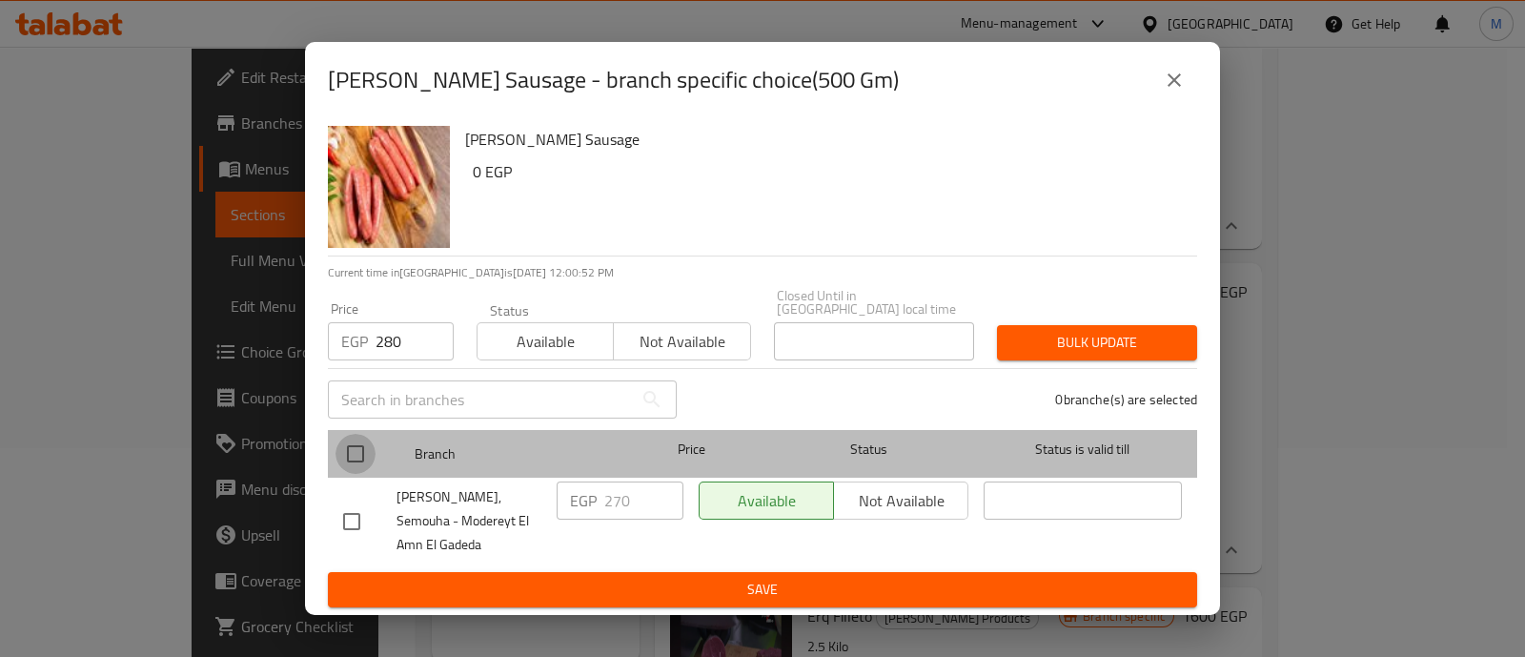
click at [359, 434] on input "checkbox" at bounding box center [356, 454] width 40 height 40
checkbox input "true"
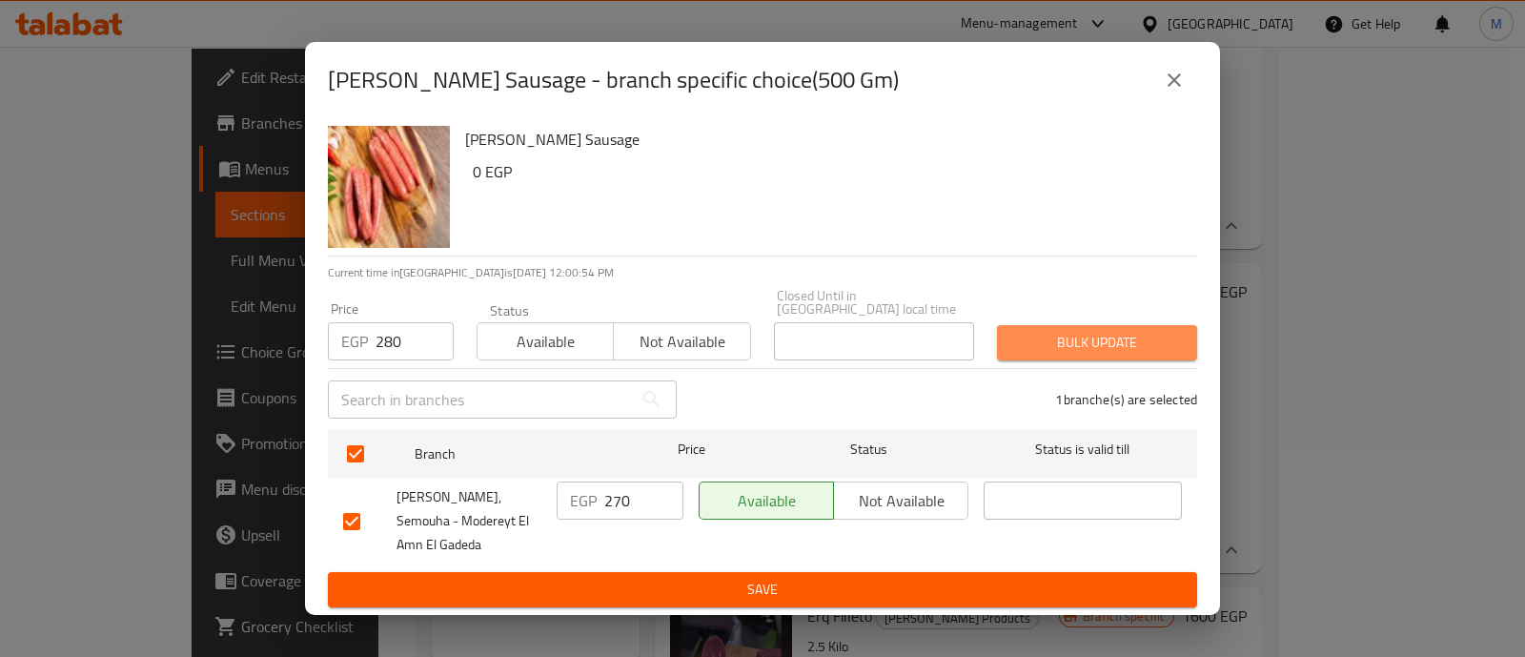
click at [1150, 331] on span "Bulk update" at bounding box center [1097, 343] width 170 height 24
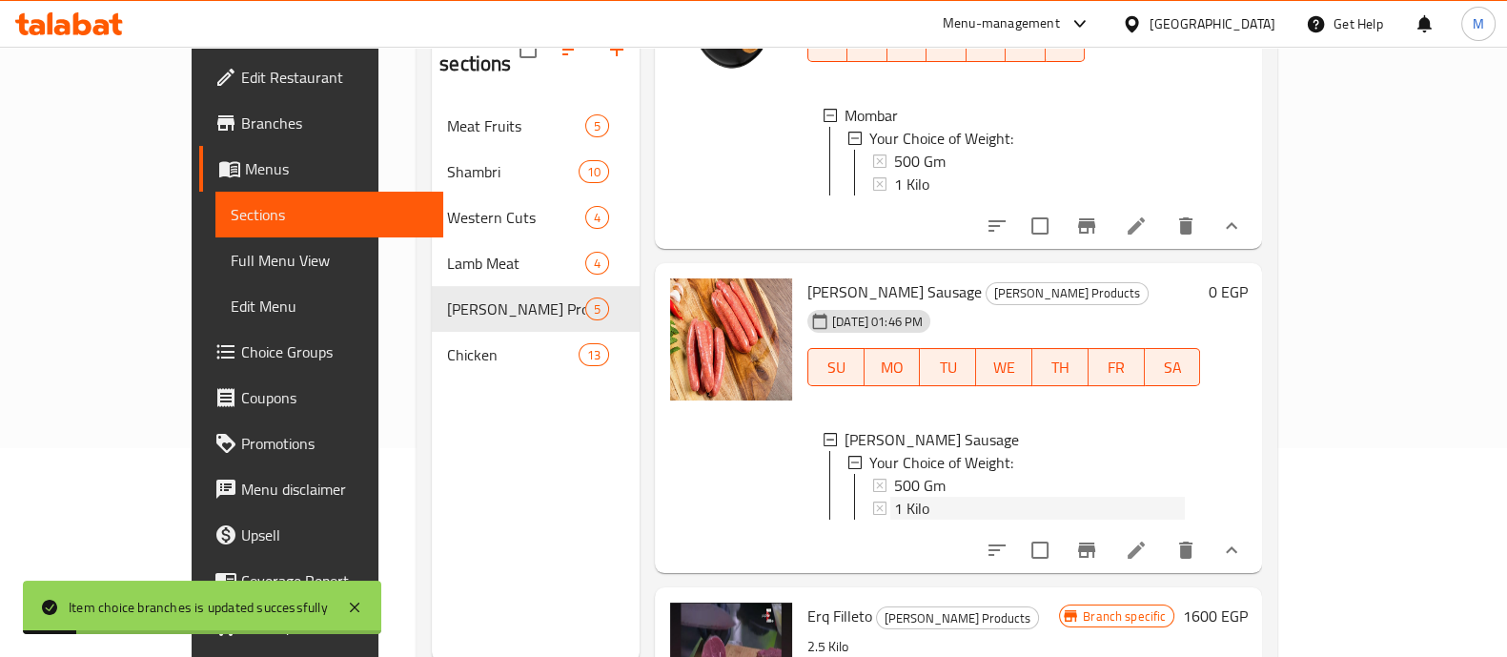
click at [894, 520] on div "1 Kilo" at bounding box center [1039, 508] width 291 height 23
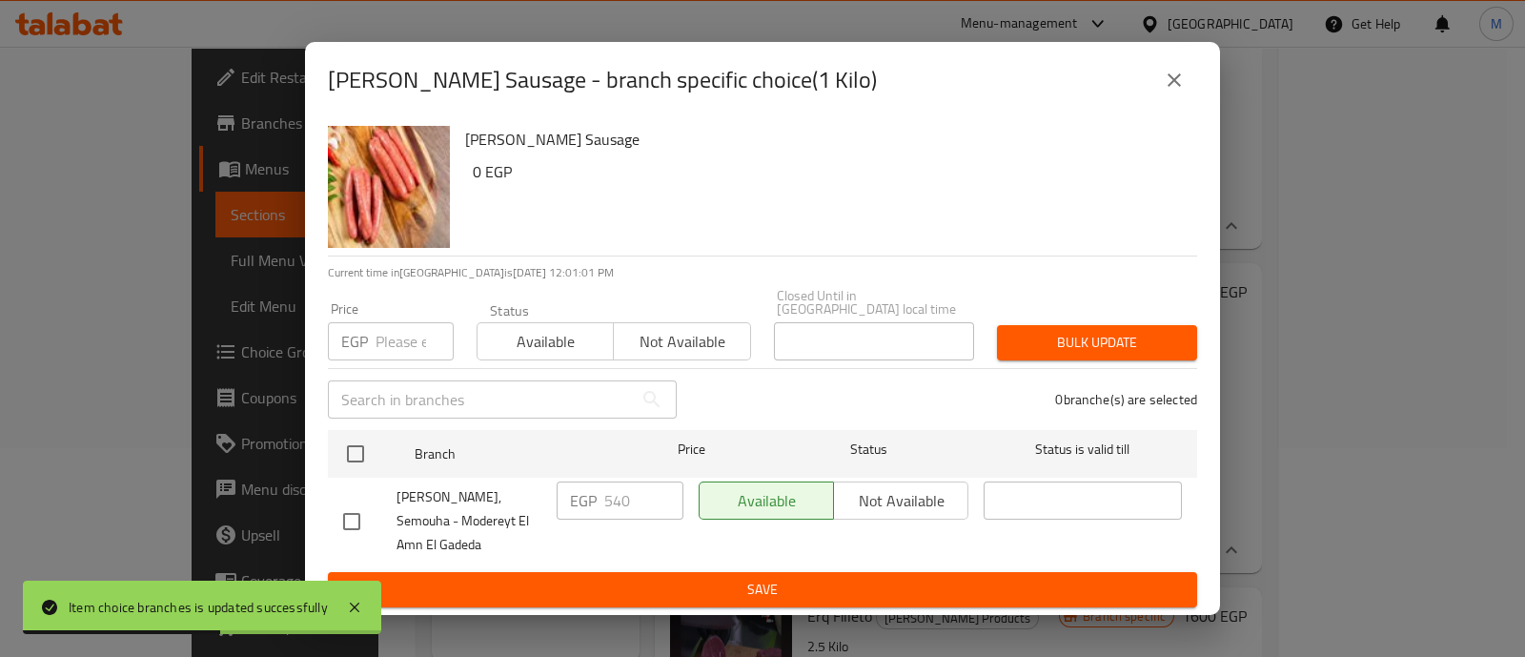
click at [388, 322] on input "number" at bounding box center [415, 341] width 78 height 38
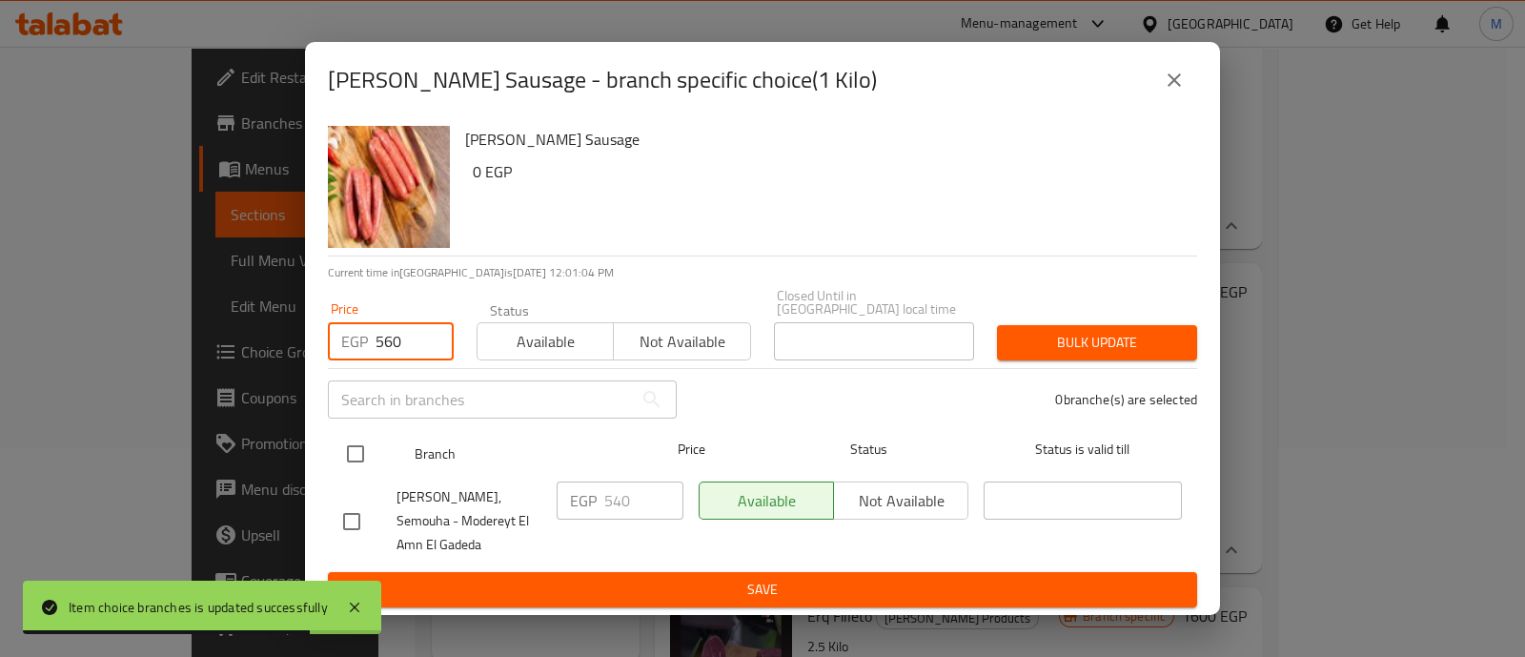
type input "560"
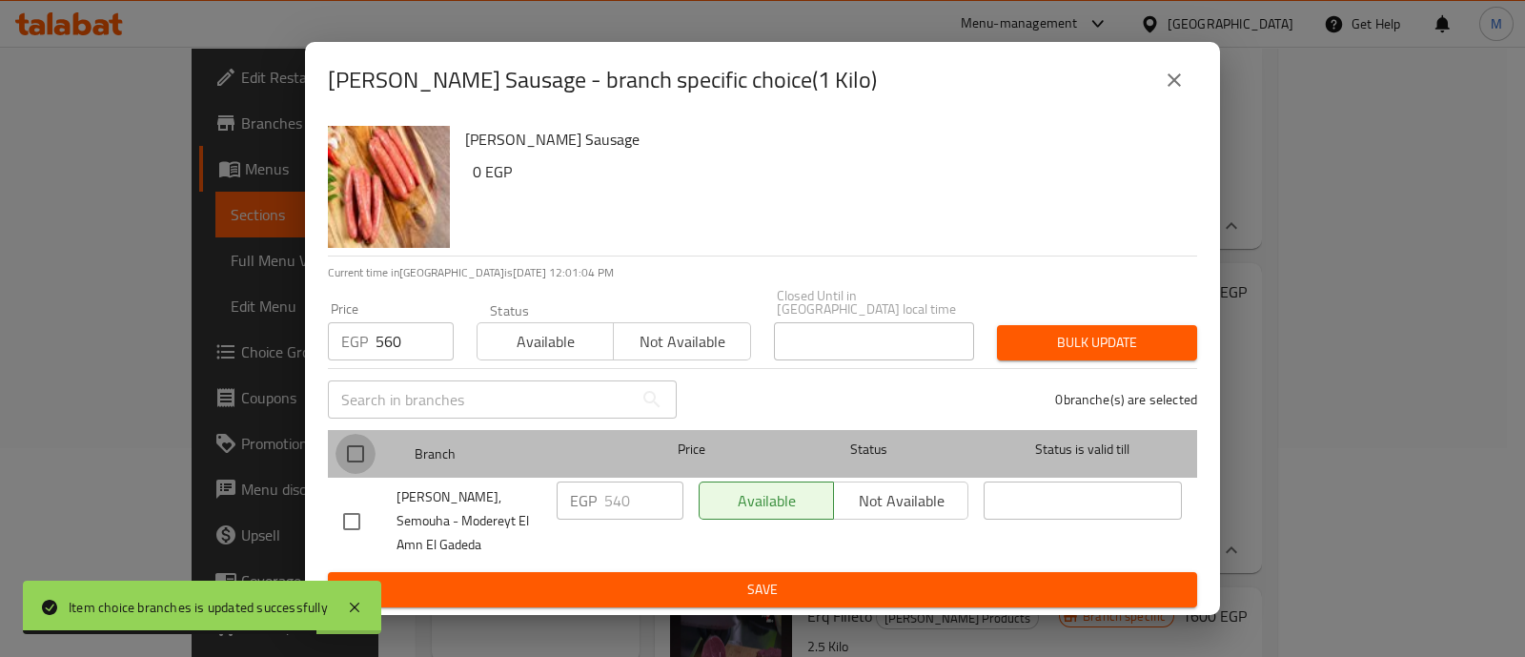
click at [357, 436] on input "checkbox" at bounding box center [356, 454] width 40 height 40
checkbox input "true"
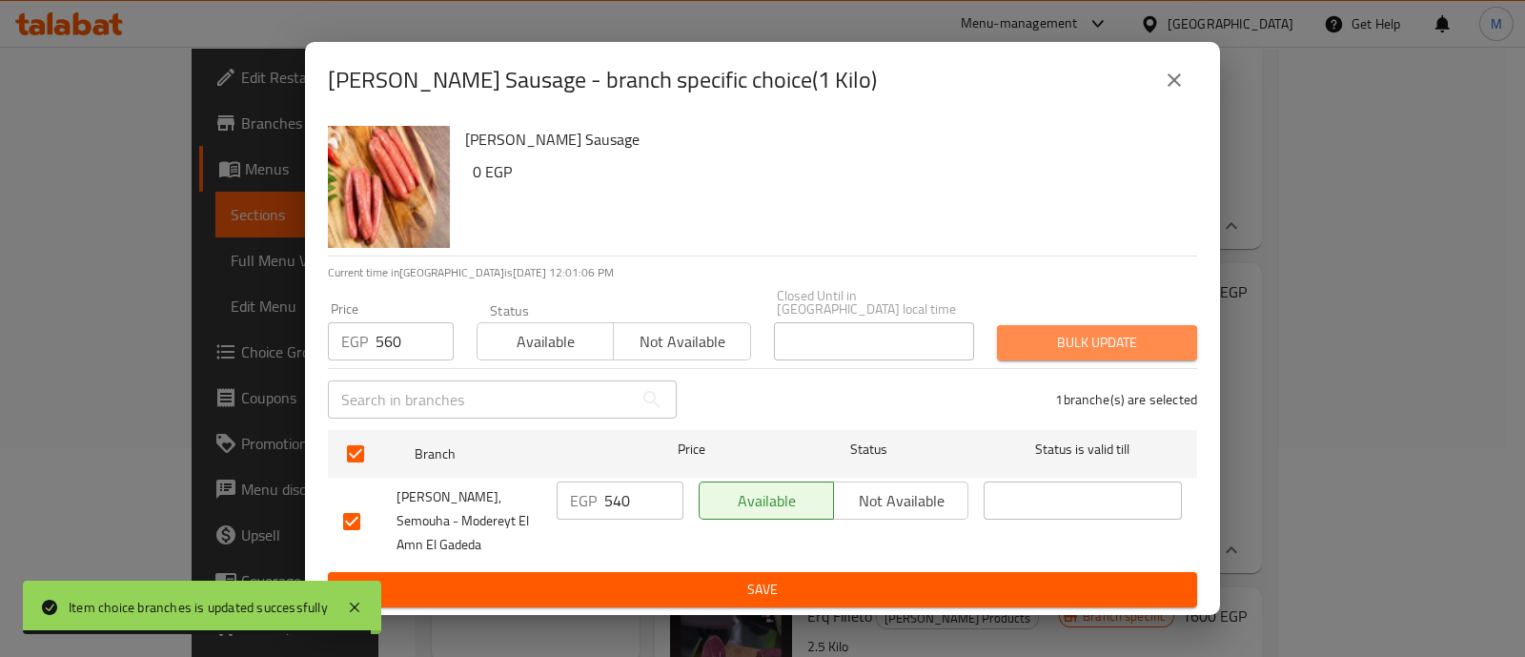
click at [1127, 331] on span "Bulk update" at bounding box center [1097, 343] width 170 height 24
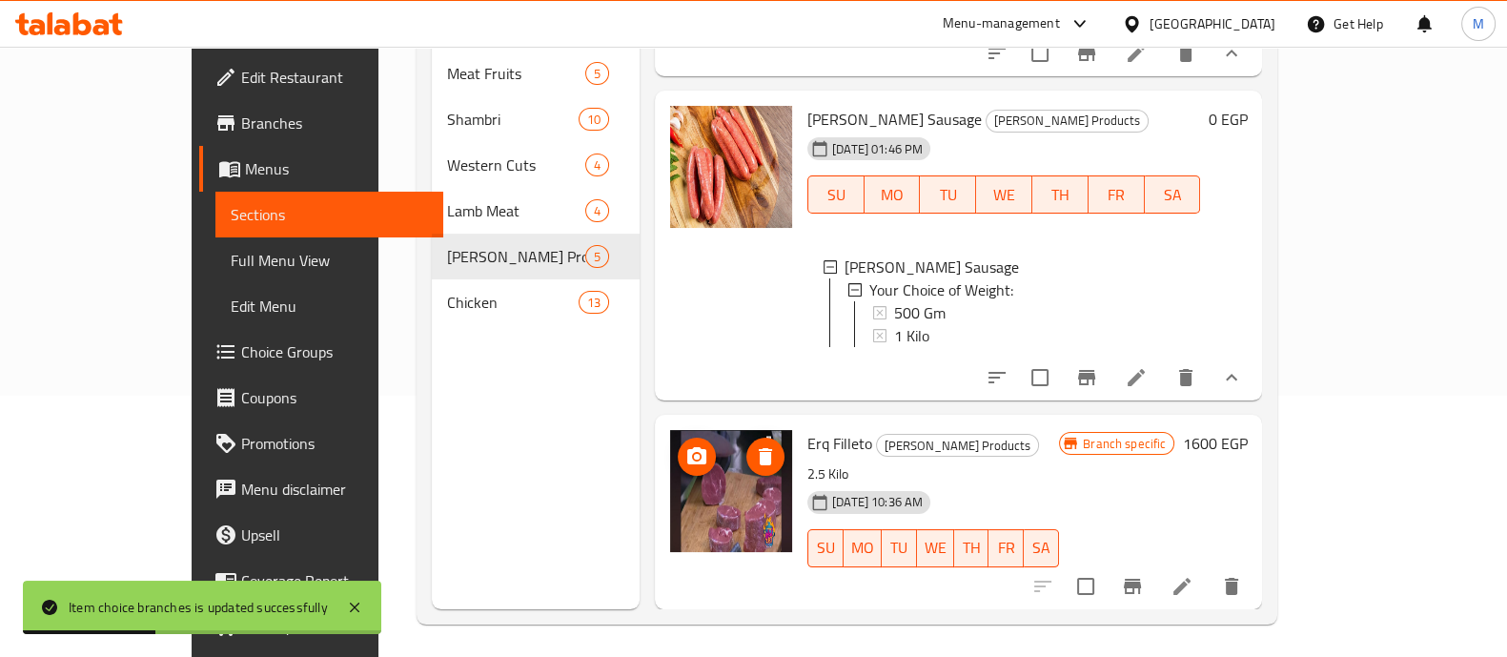
scroll to position [267, 0]
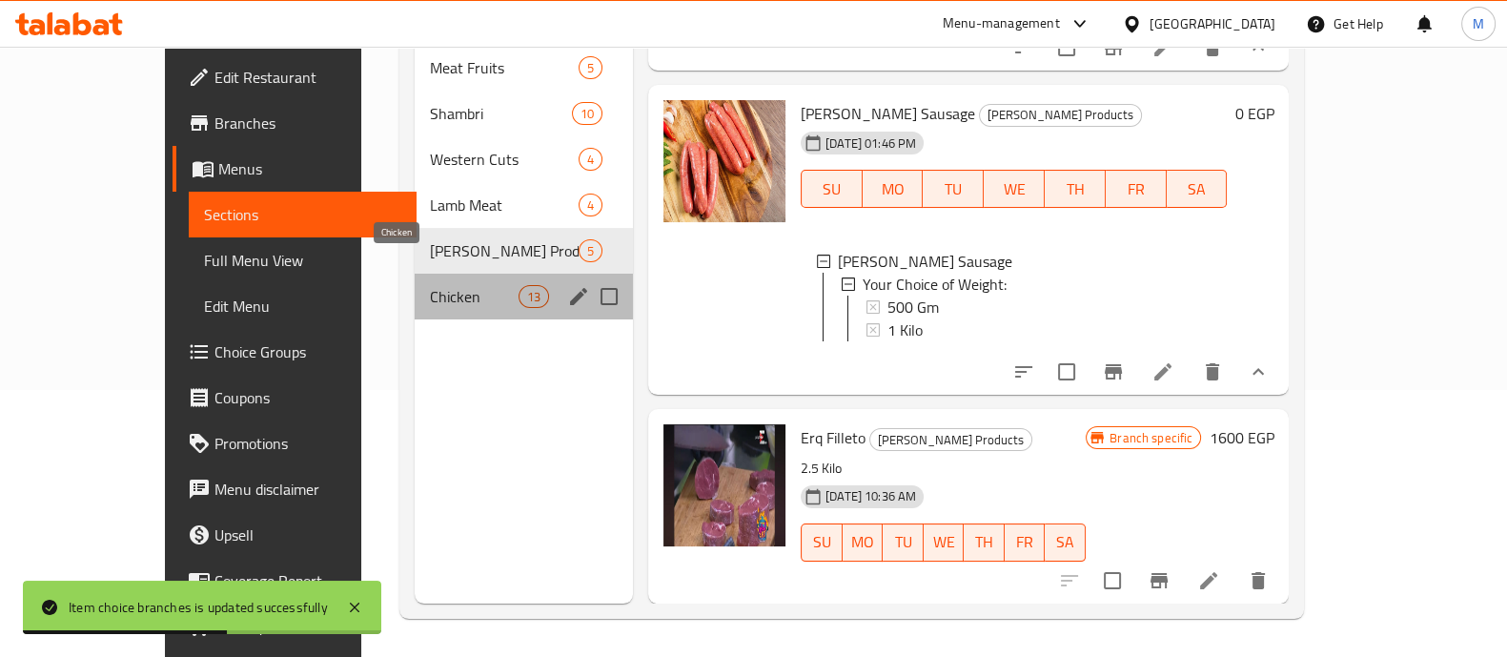
click at [430, 285] on span "Chicken" at bounding box center [474, 296] width 89 height 23
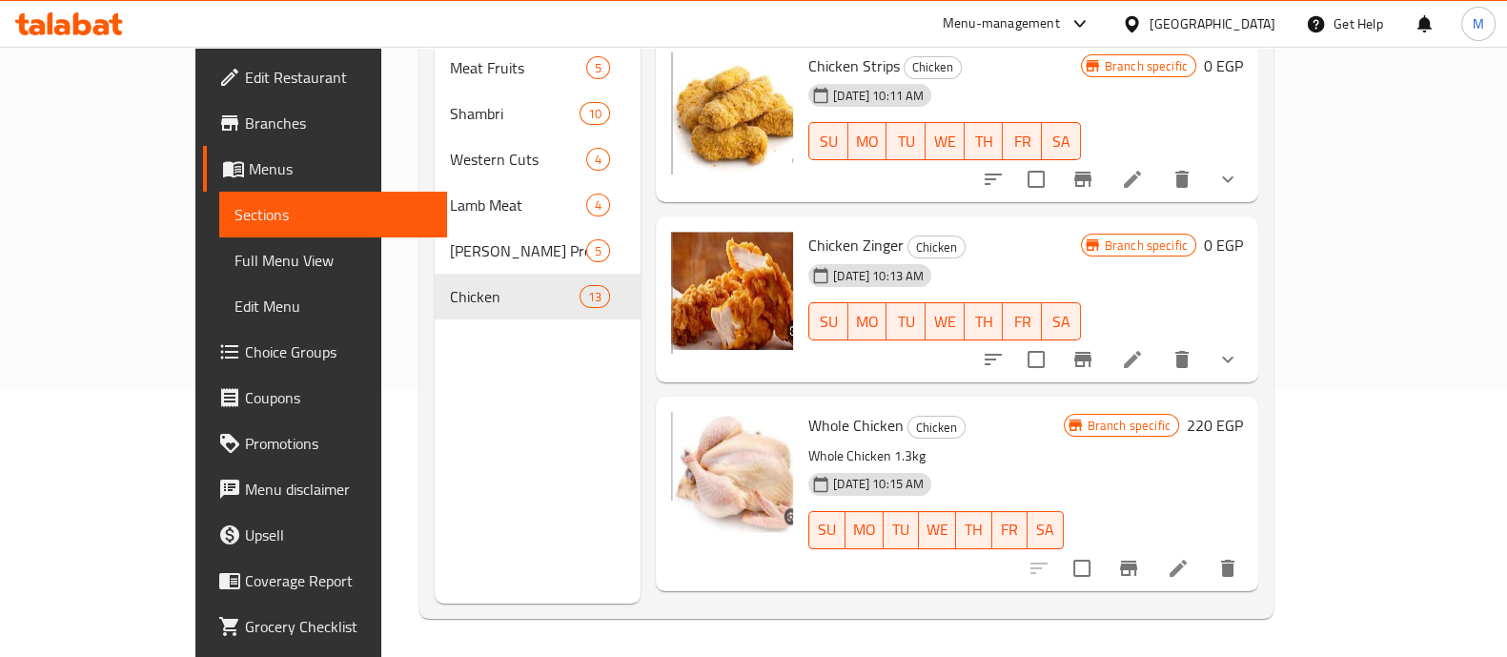
scroll to position [204, 0]
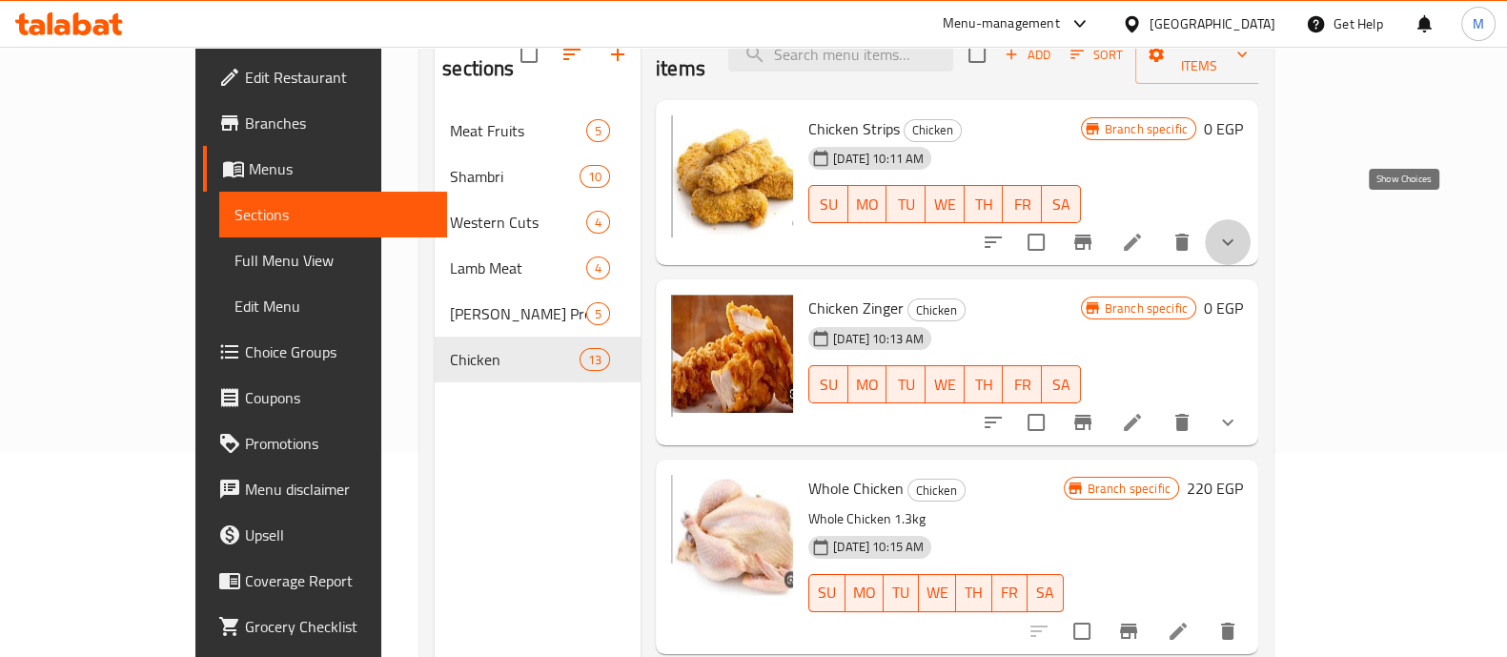
click at [1239, 231] on icon "show more" at bounding box center [1227, 242] width 23 height 23
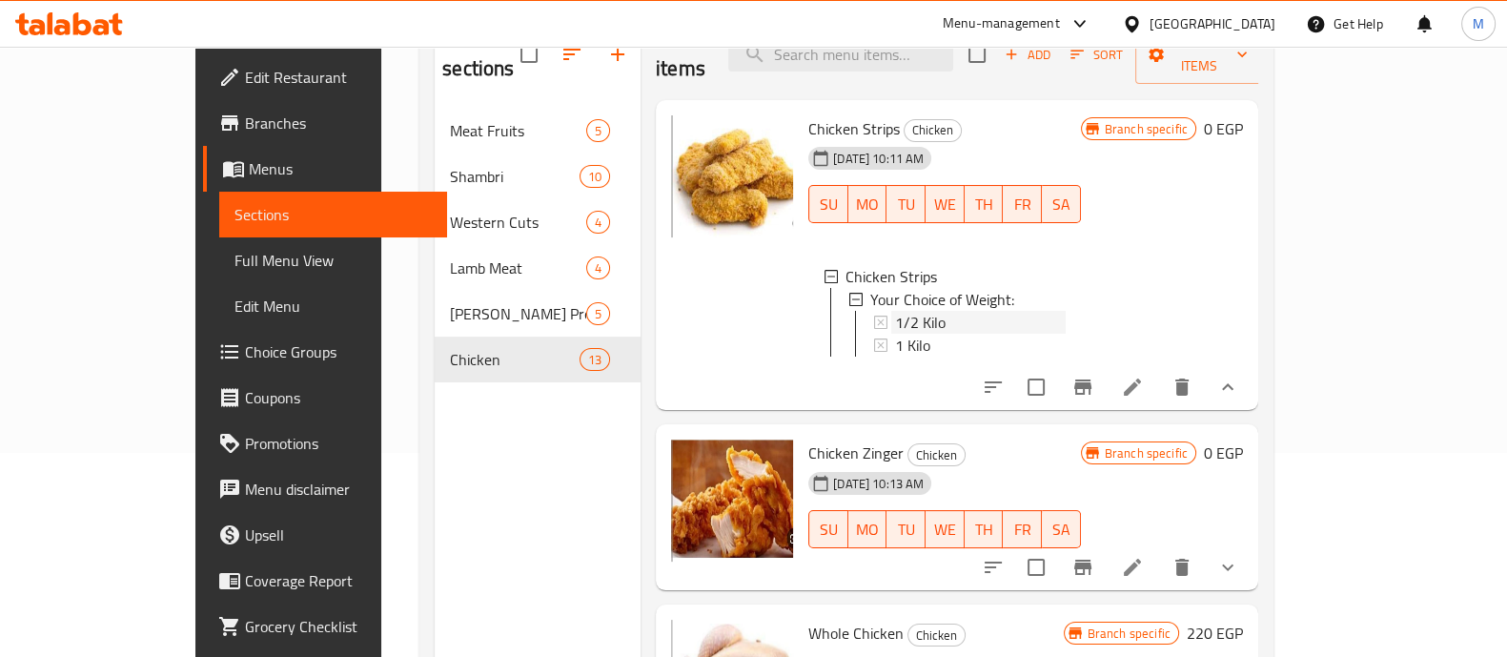
click at [895, 311] on span "1/2 Kilo" at bounding box center [920, 322] width 51 height 23
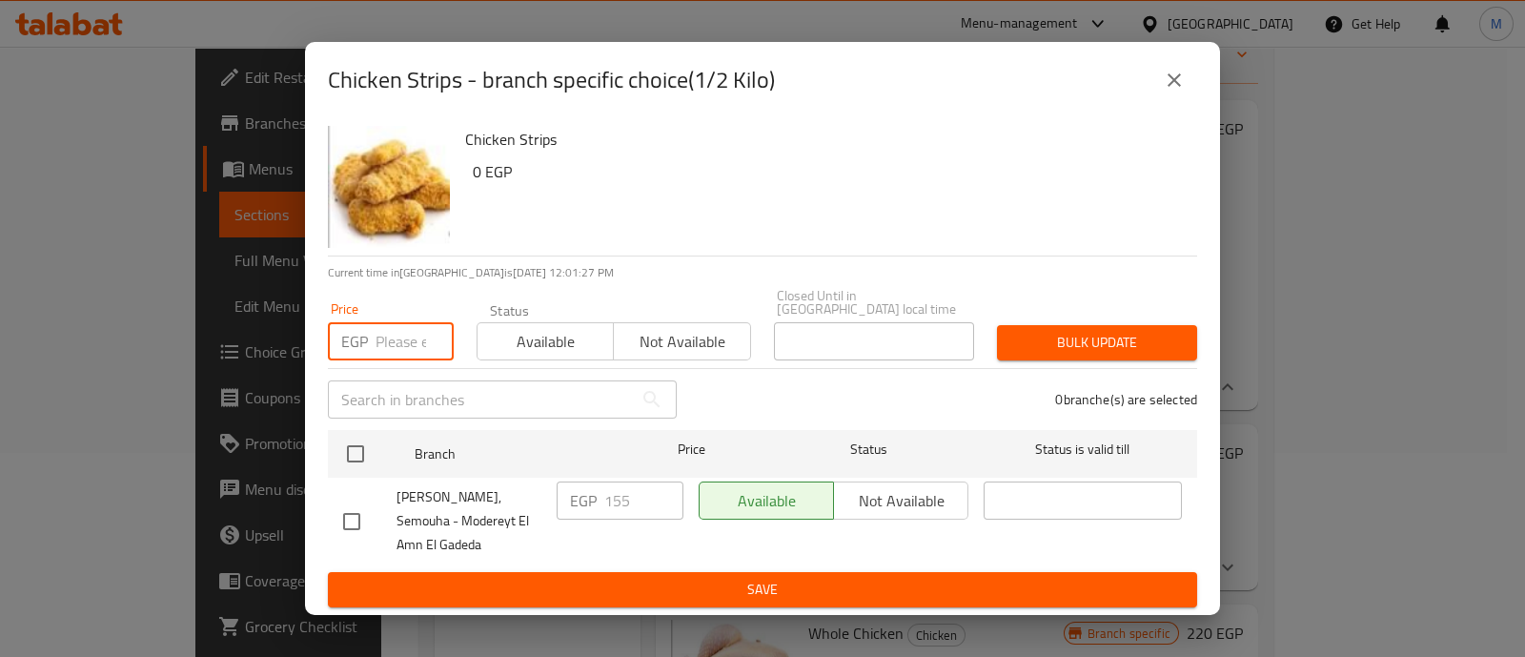
click at [404, 322] on input "number" at bounding box center [415, 341] width 78 height 38
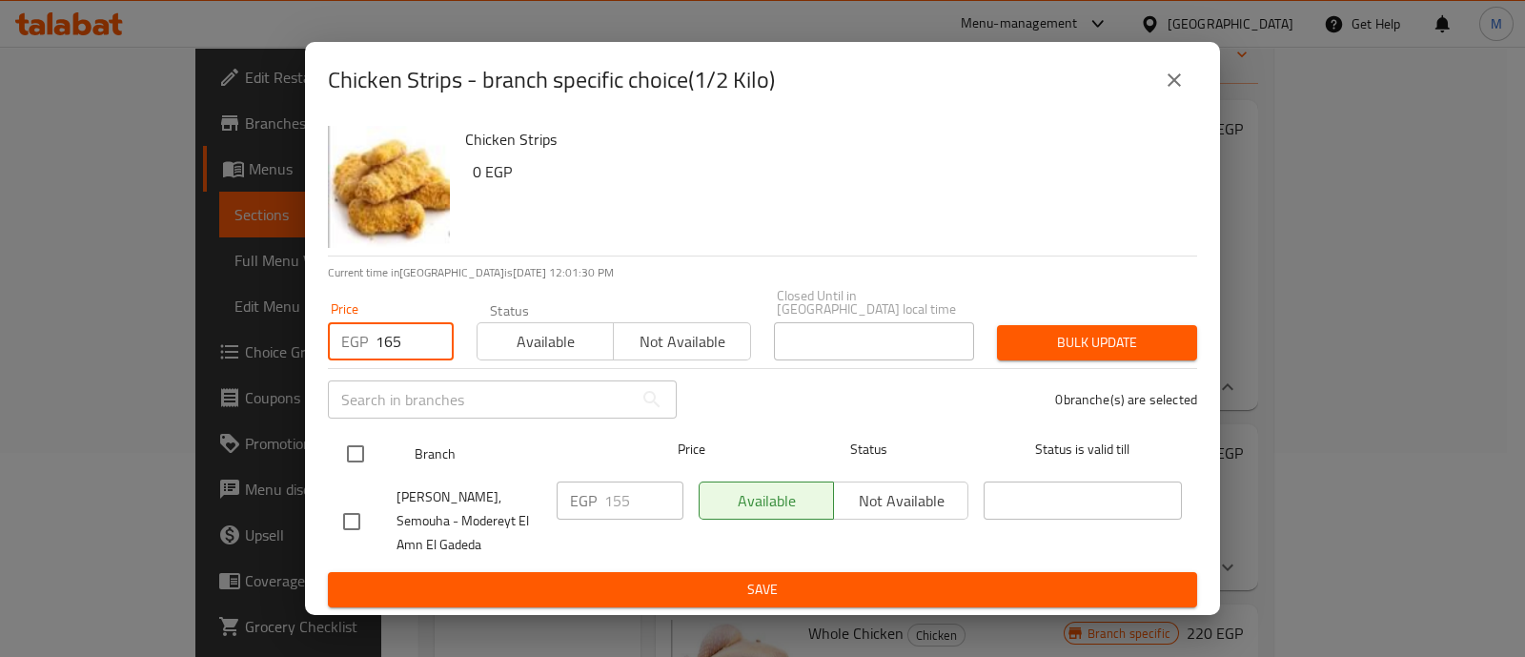
type input "165"
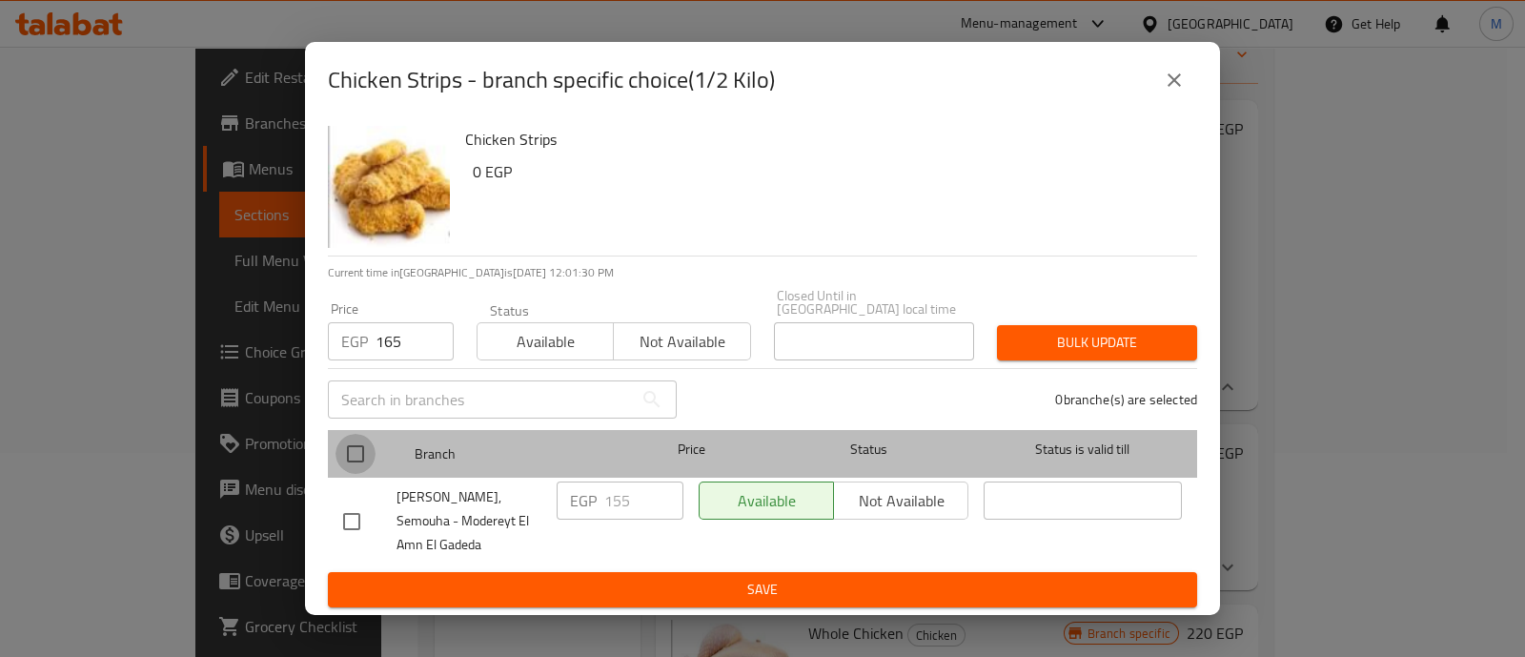
click at [362, 435] on input "checkbox" at bounding box center [356, 454] width 40 height 40
checkbox input "true"
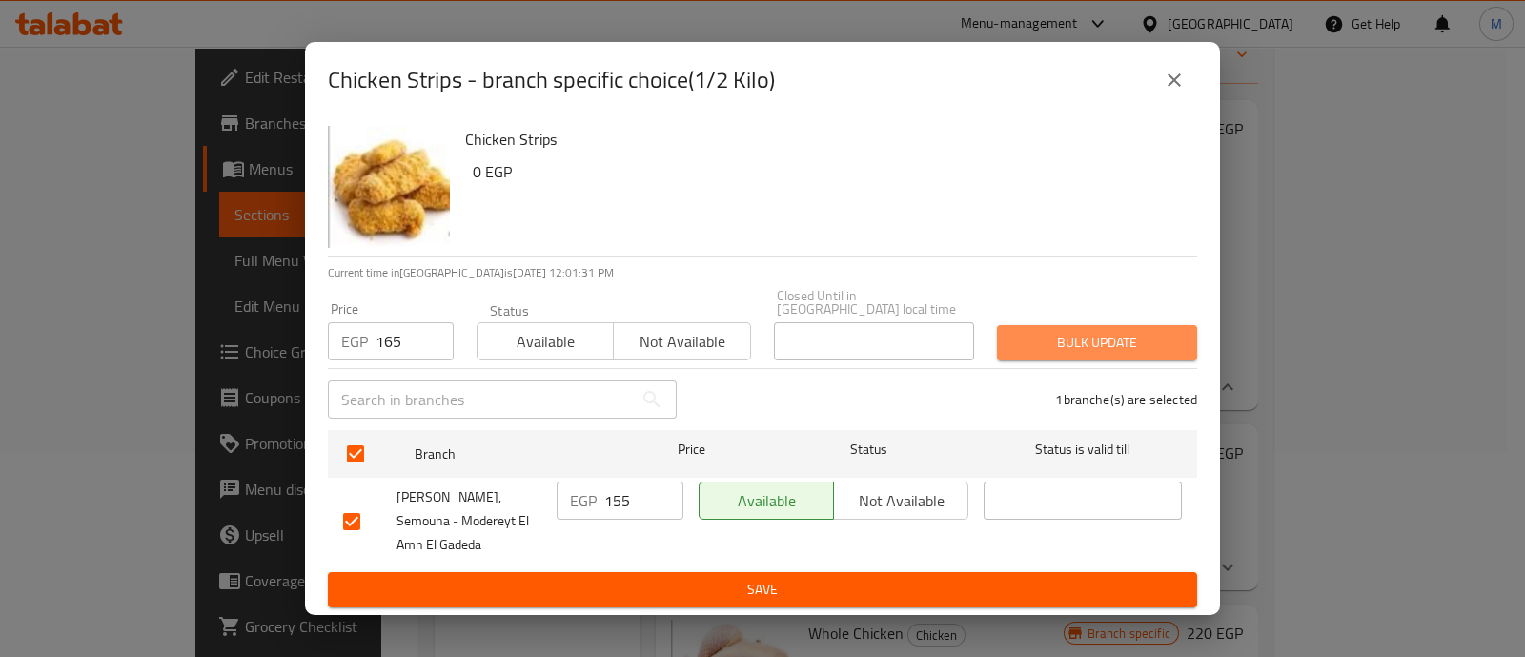
click at [1149, 331] on span "Bulk update" at bounding box center [1097, 343] width 170 height 24
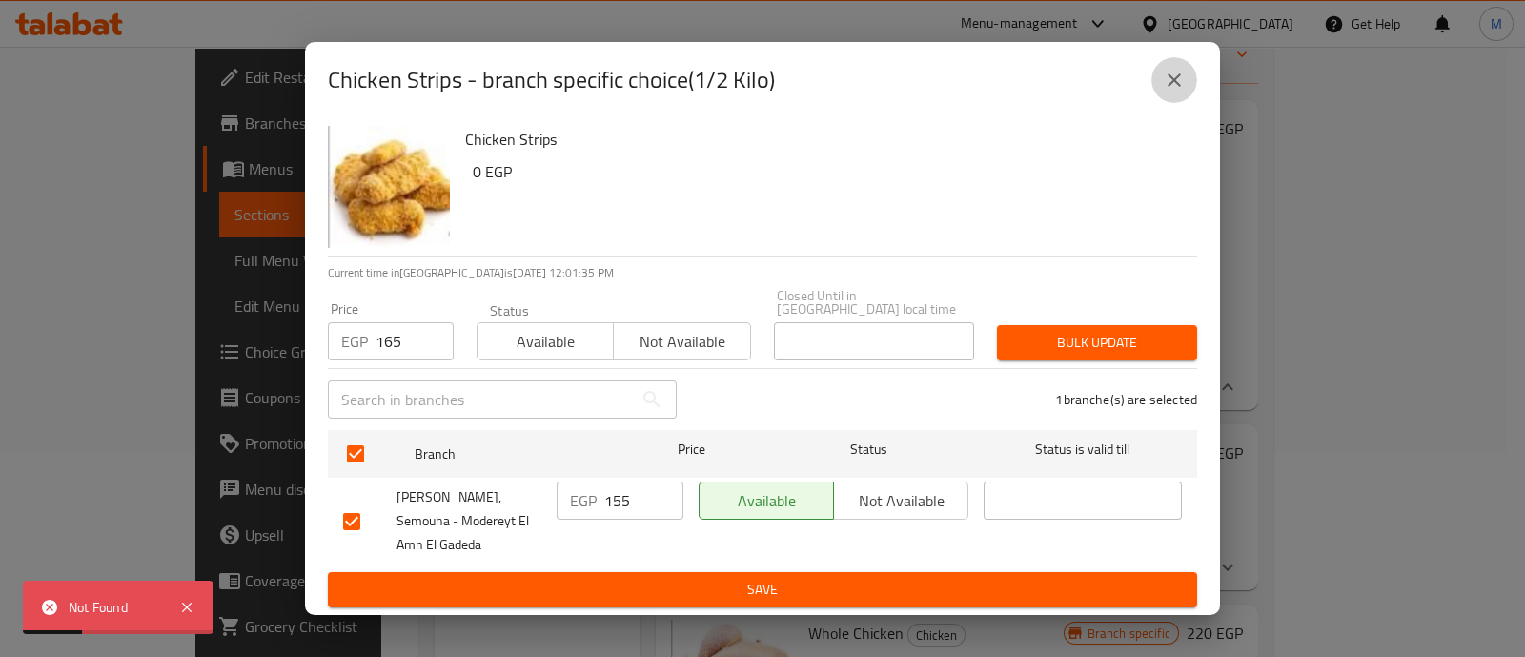
click at [1171, 69] on icon "close" at bounding box center [1174, 80] width 23 height 23
